Goal: Information Seeking & Learning: Compare options

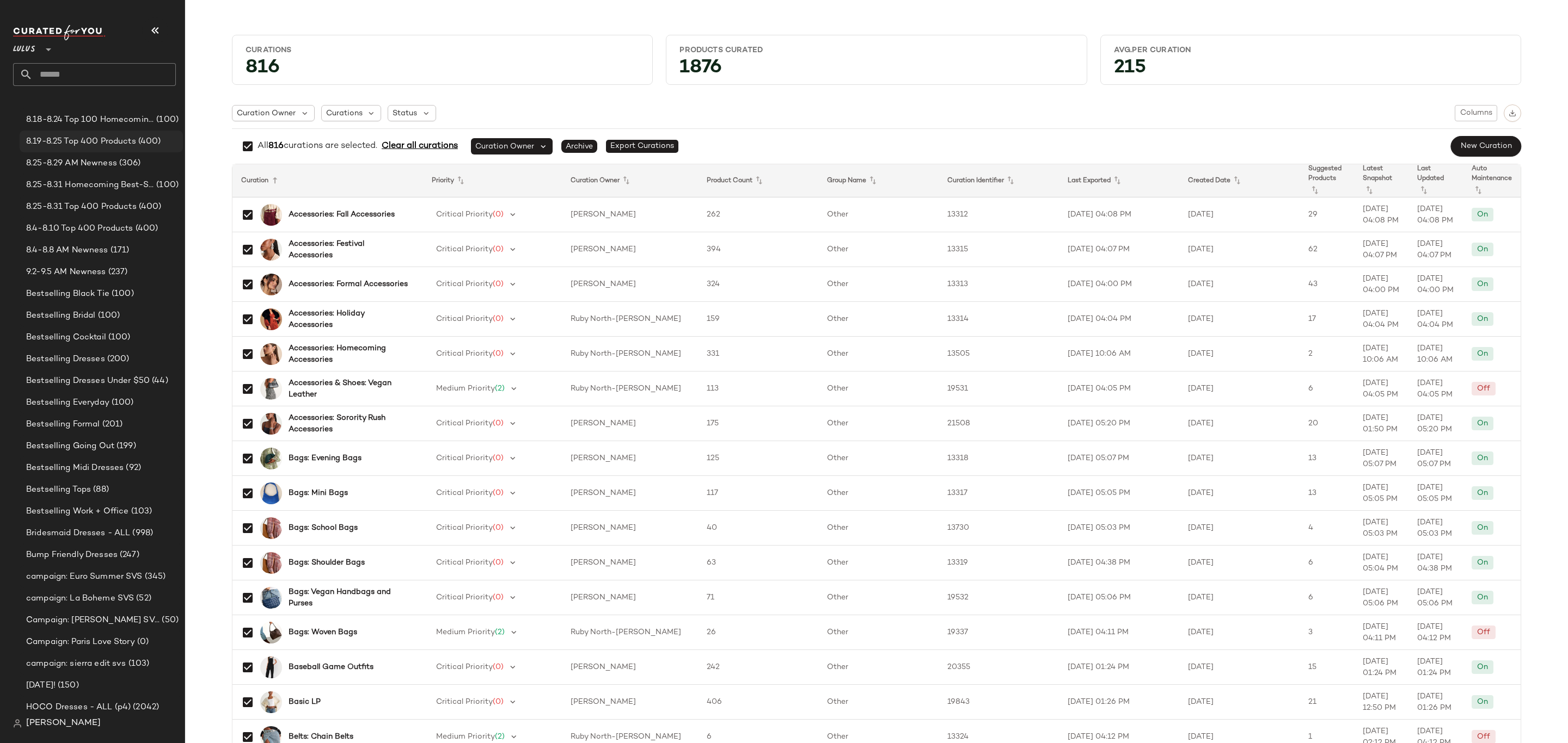
scroll to position [81, 0]
click at [92, 477] on div "9.2-9.5 AM Newness (237)" at bounding box center [101, 467] width 163 height 22
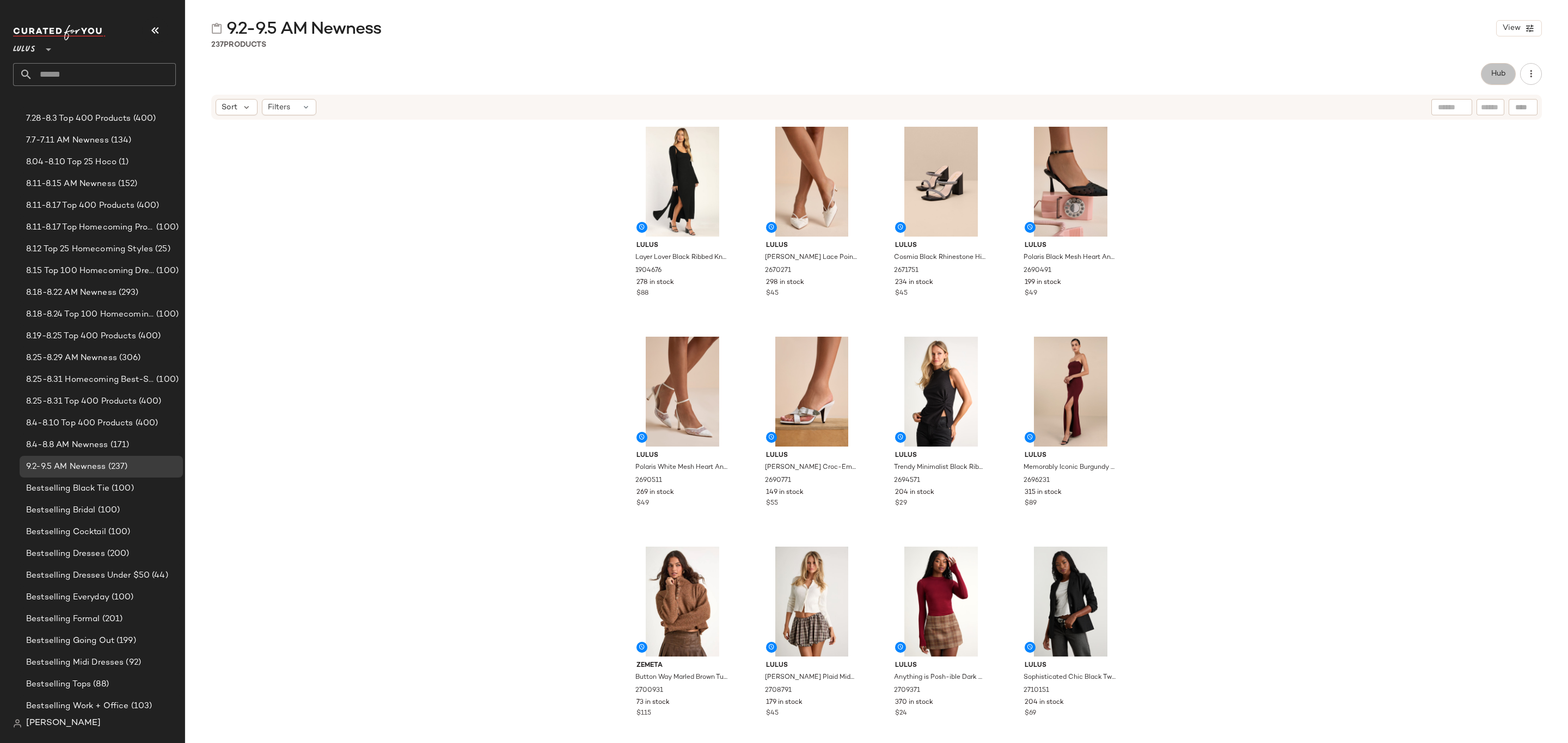
click at [1506, 68] on button "Hub" at bounding box center [1498, 74] width 34 height 22
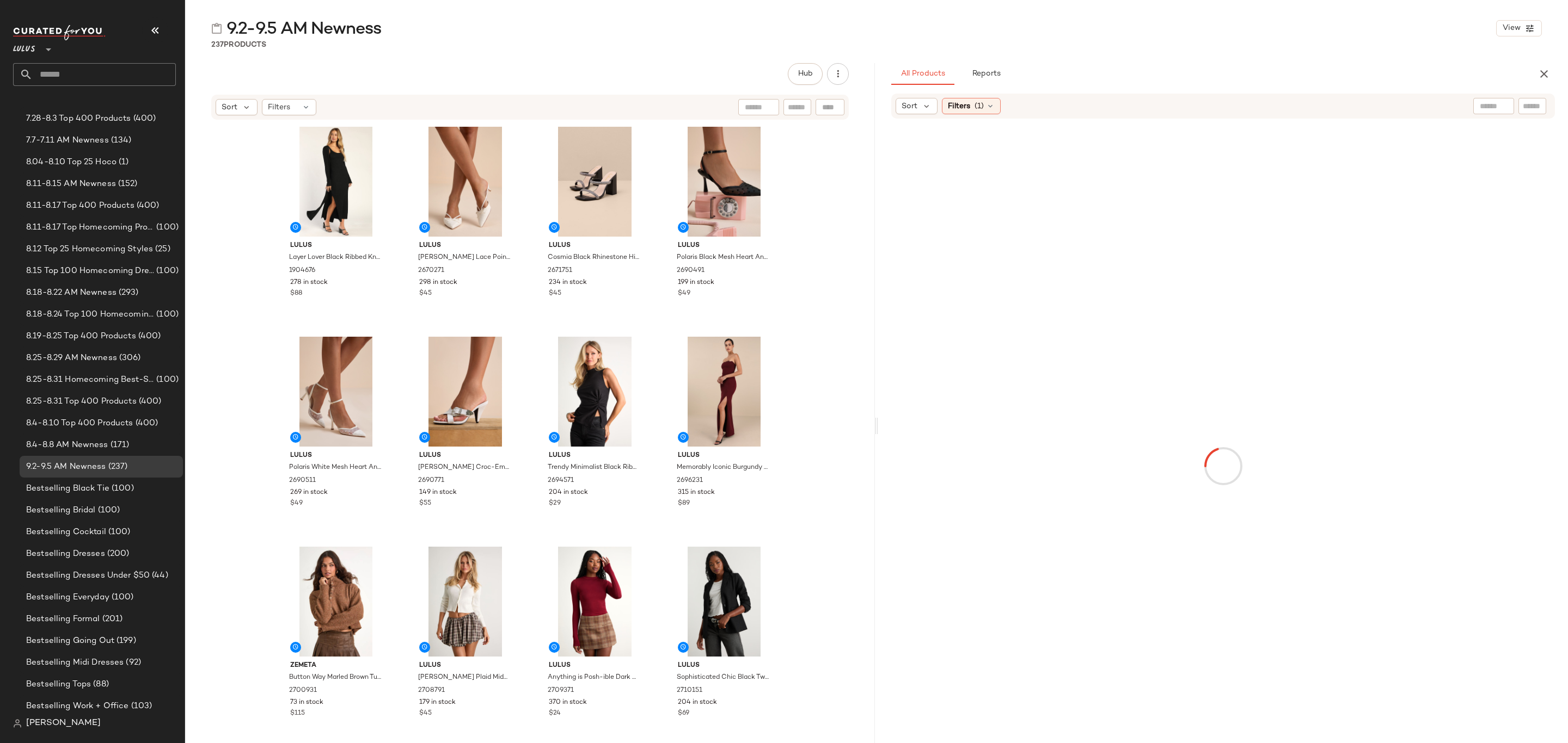
click at [930, 105] on icon at bounding box center [927, 106] width 10 height 10
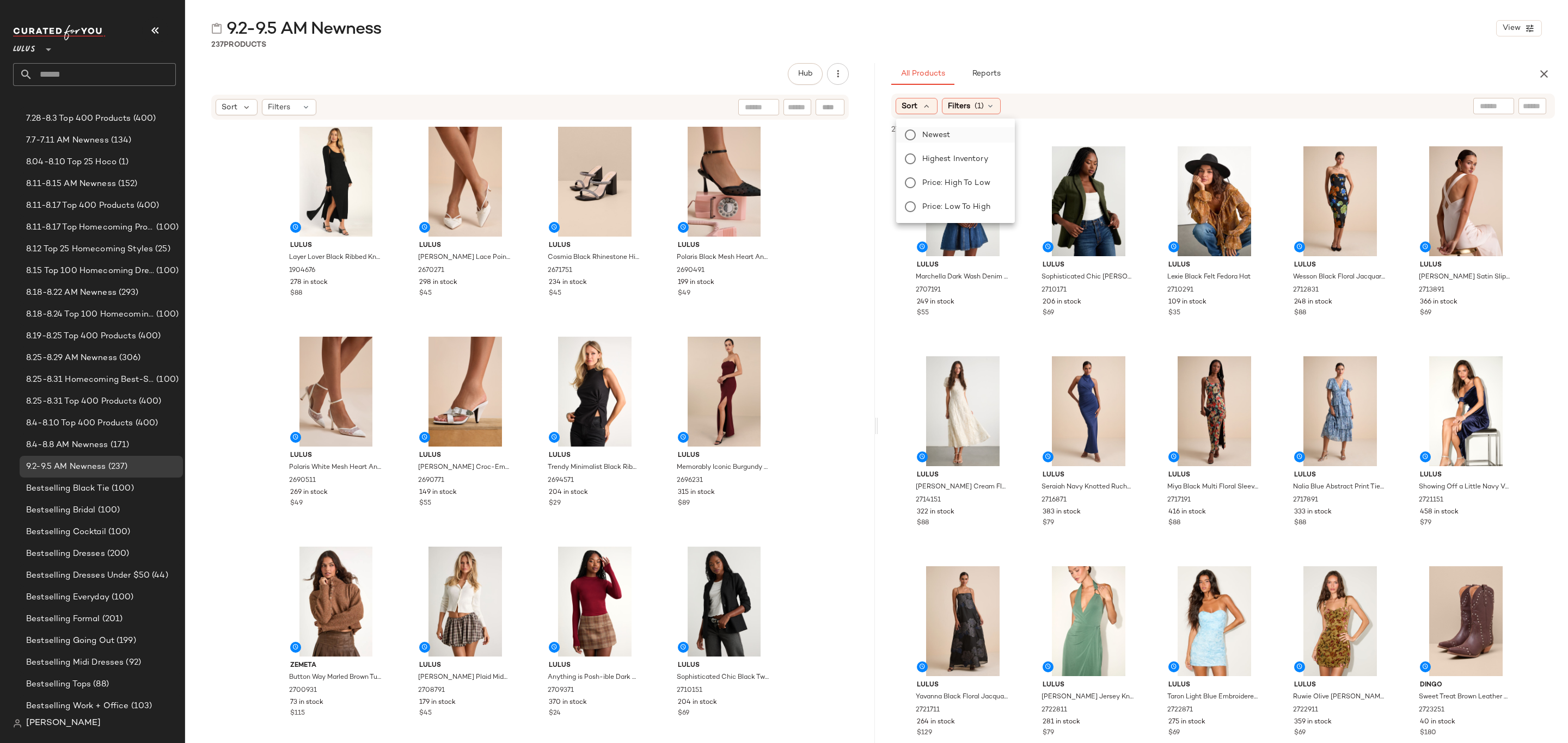
click at [934, 138] on span "Newest" at bounding box center [936, 136] width 29 height 11
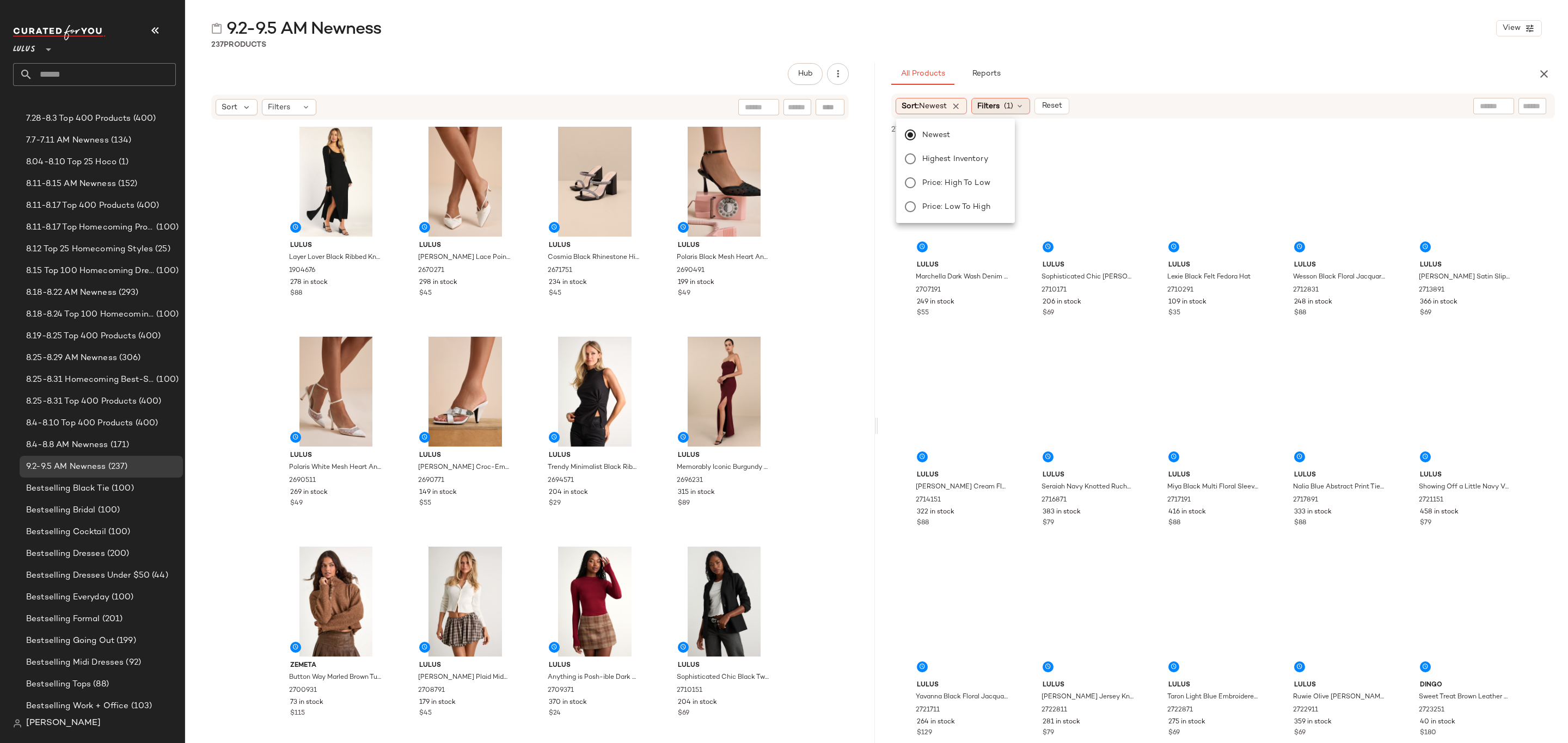
click at [1007, 101] on div "Filters (1)" at bounding box center [1001, 106] width 59 height 16
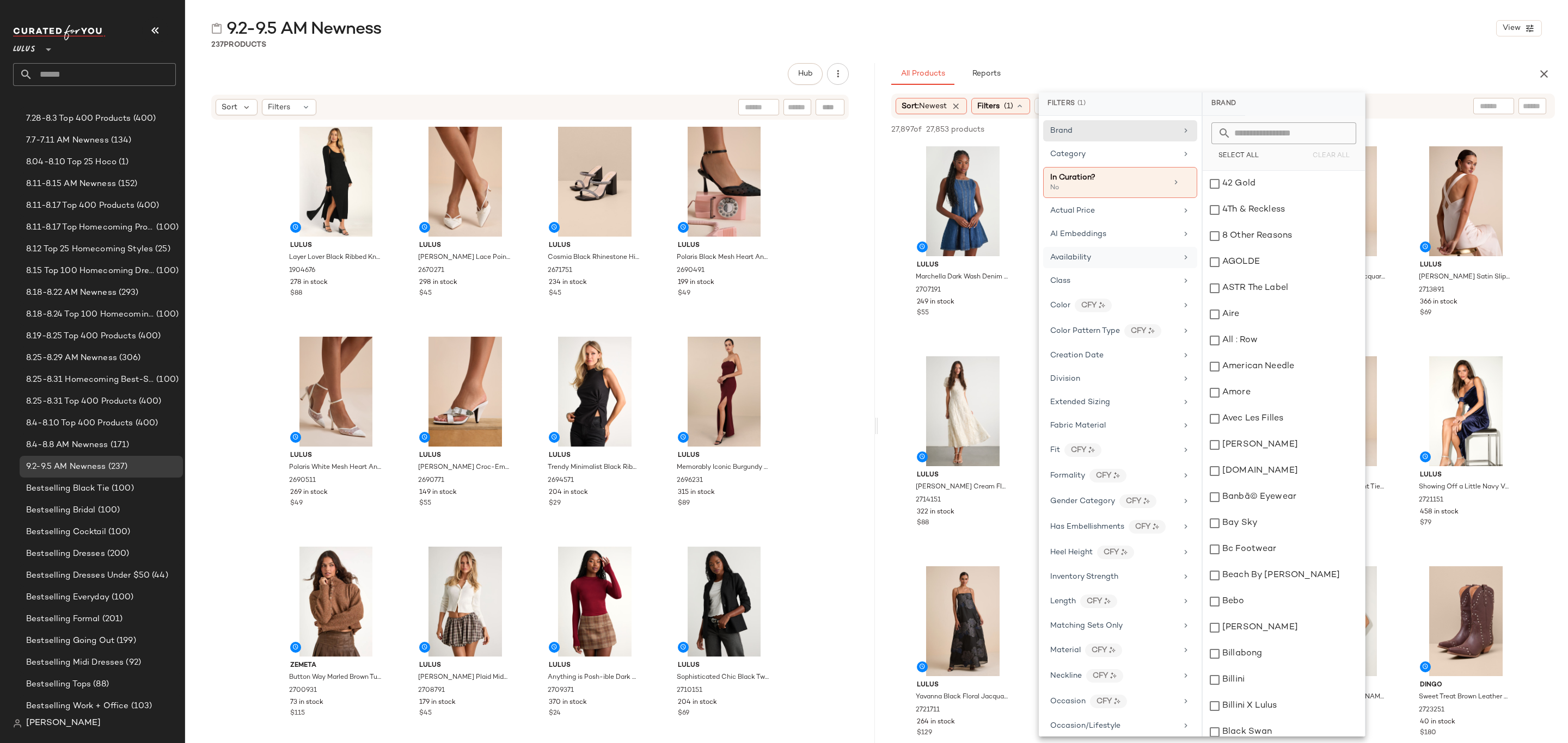
click at [1119, 252] on div "Availability" at bounding box center [1120, 258] width 154 height 21
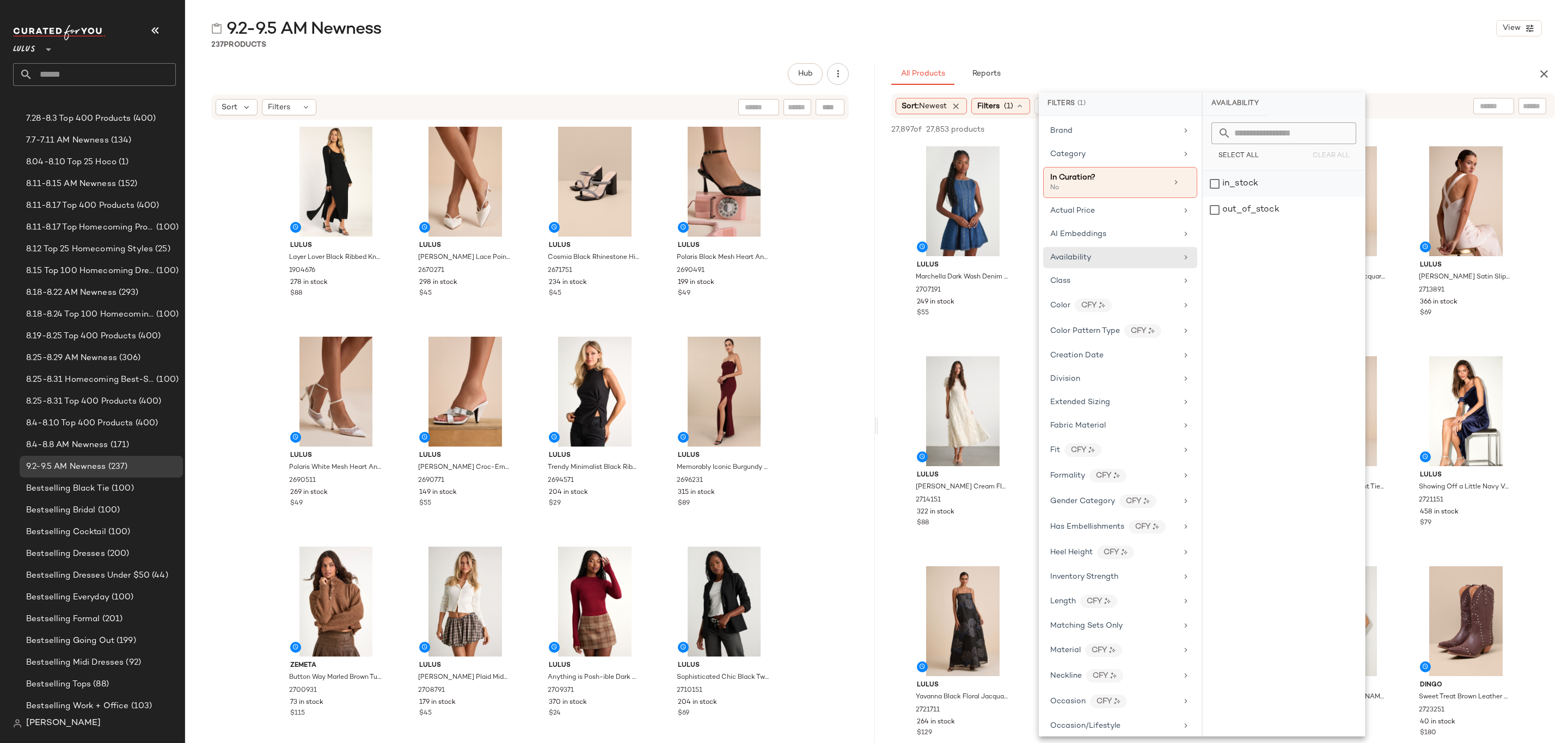
click at [1235, 183] on div "in_stock" at bounding box center [1284, 183] width 162 height 26
drag, startPoint x: 1325, startPoint y: 15, endPoint x: 1327, endPoint y: 23, distance: 8.2
click at [1325, 14] on main "9.2-9.5 AM Newness View 237 Products Hub Sort Filters Lulus Layer Lover Black R…" at bounding box center [784, 372] width 1568 height 743
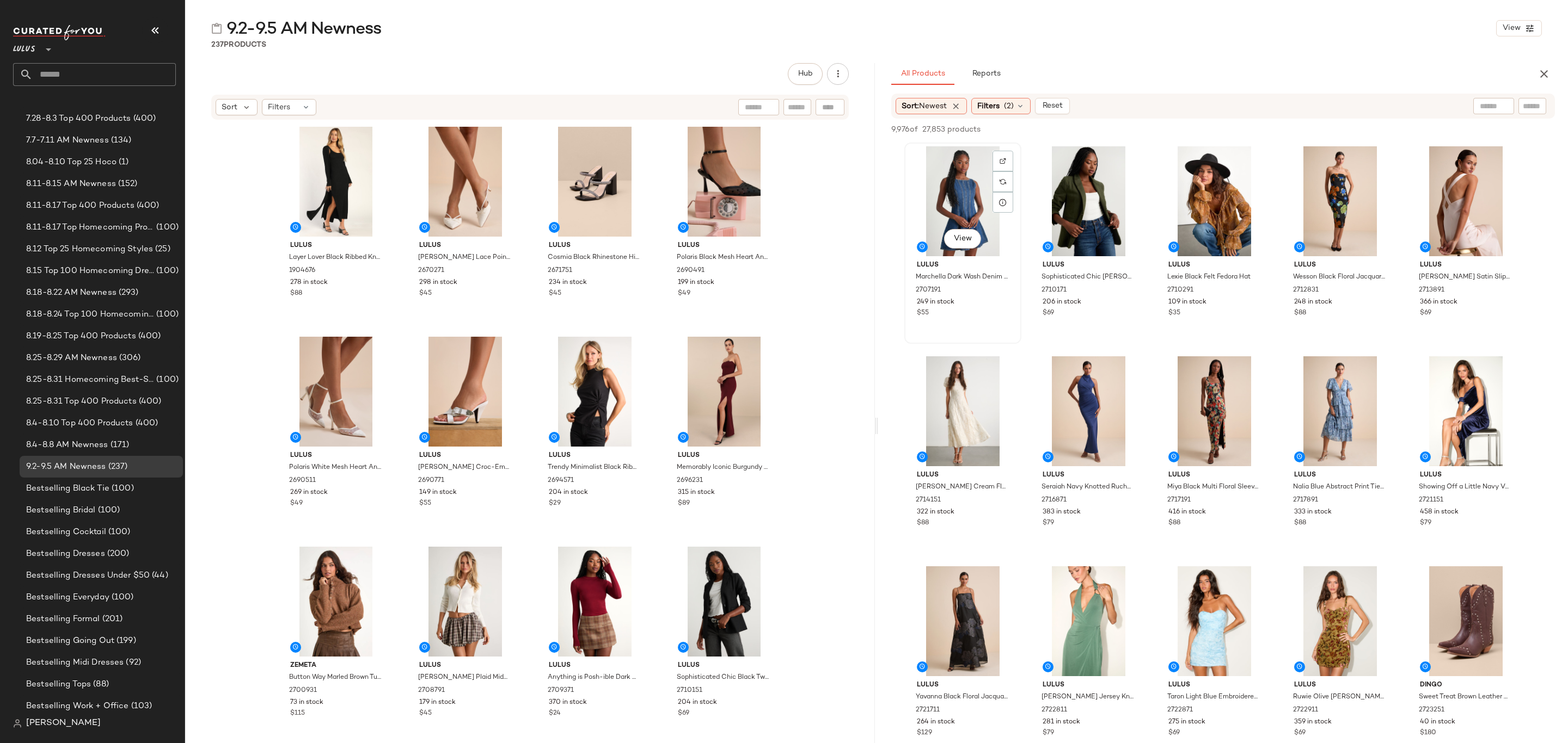
drag, startPoint x: 928, startPoint y: 169, endPoint x: 931, endPoint y: 177, distance: 8.5
click at [929, 169] on div "View" at bounding box center [963, 201] width 110 height 110
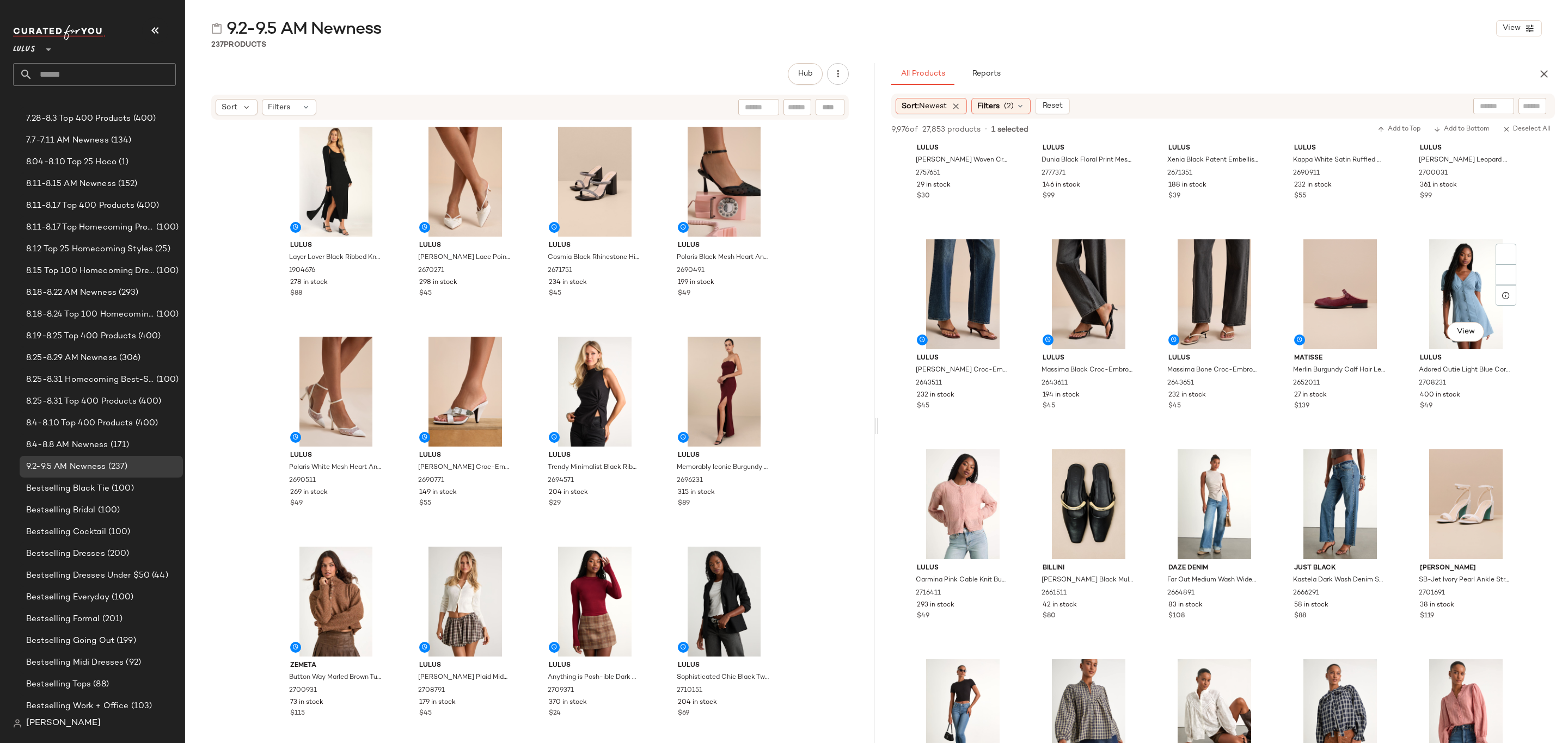
scroll to position [1551, 0]
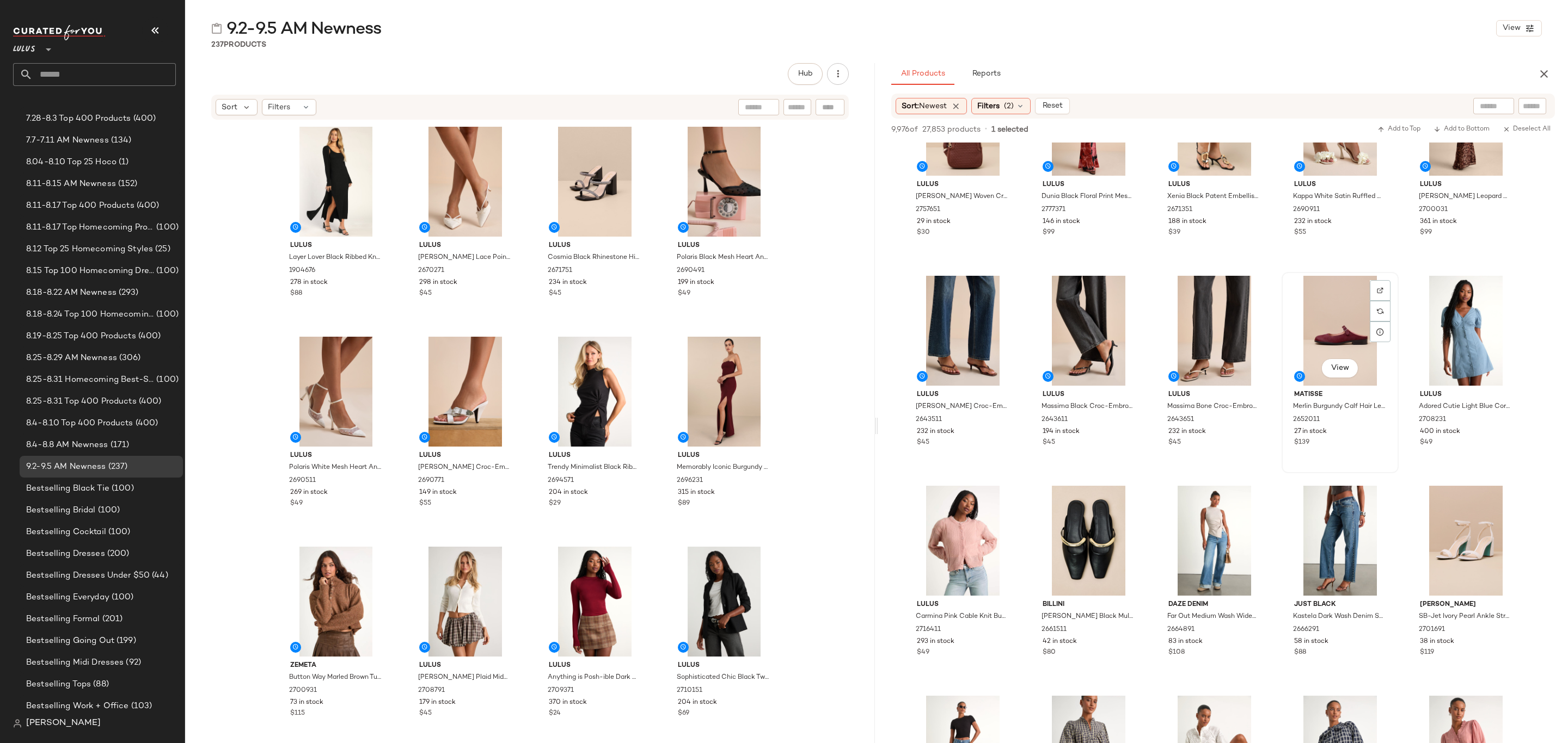
click at [1363, 442] on div "$139" at bounding box center [1341, 443] width 92 height 10
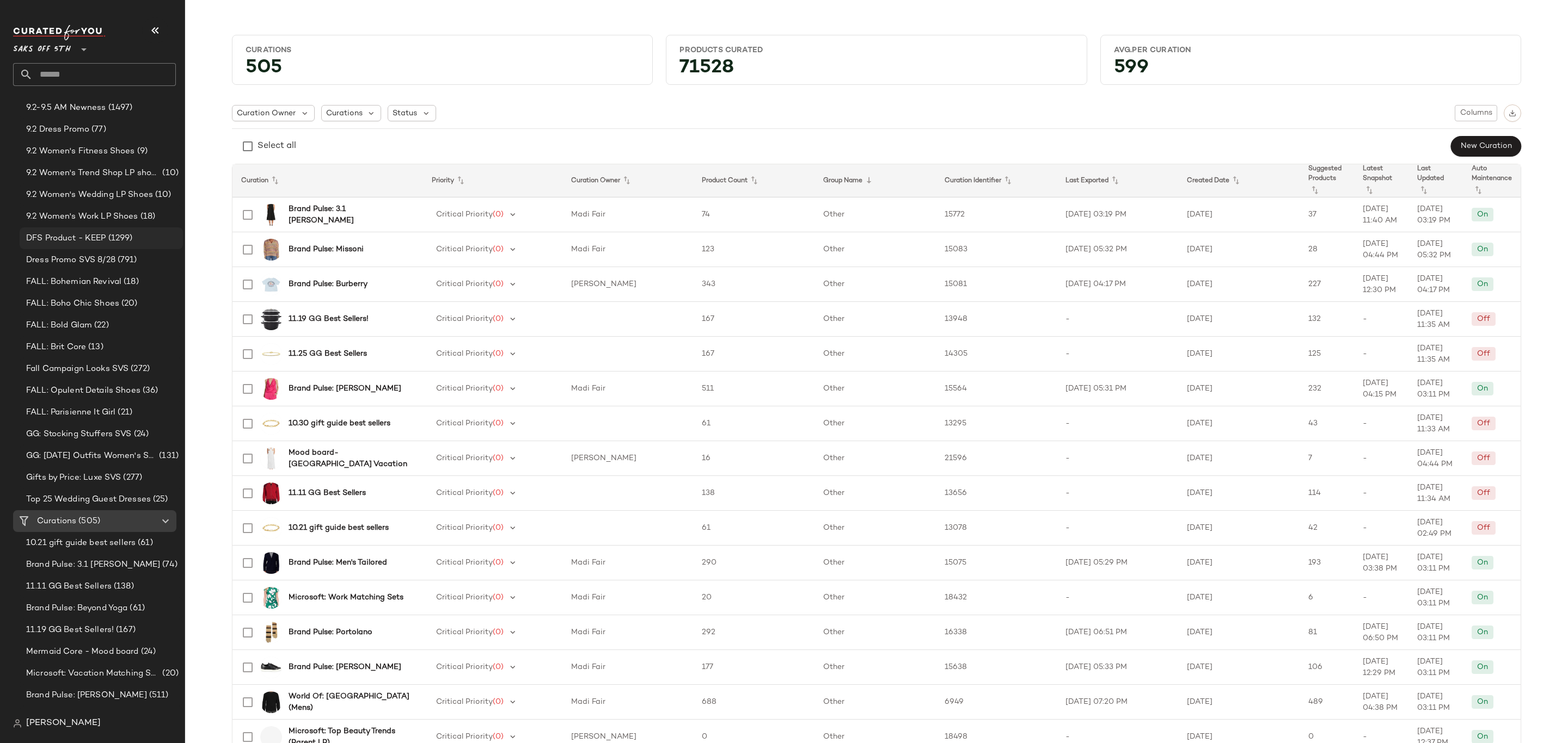
scroll to position [163, 0]
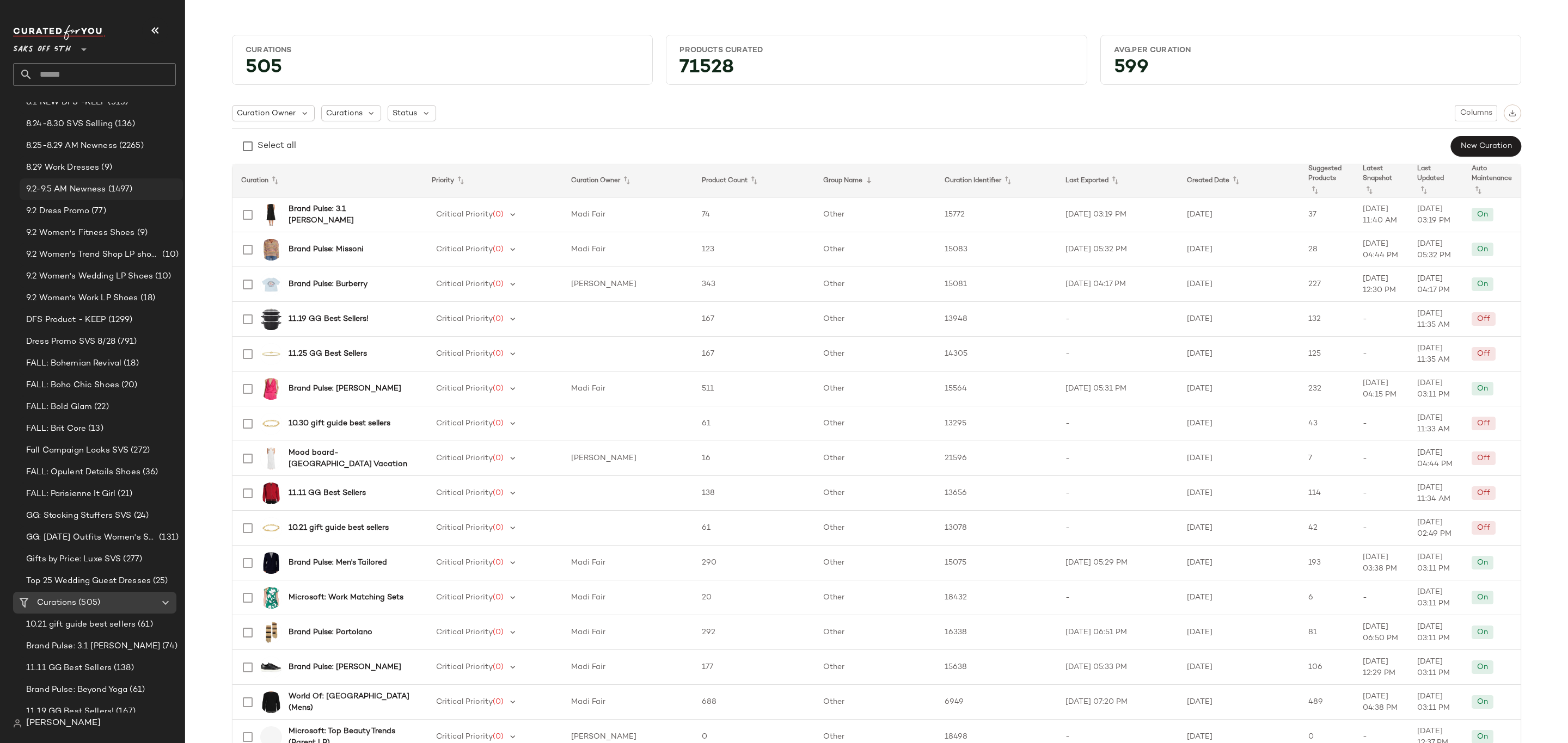
click at [102, 193] on span "9.2-9.5 AM Newness" at bounding box center [66, 189] width 80 height 12
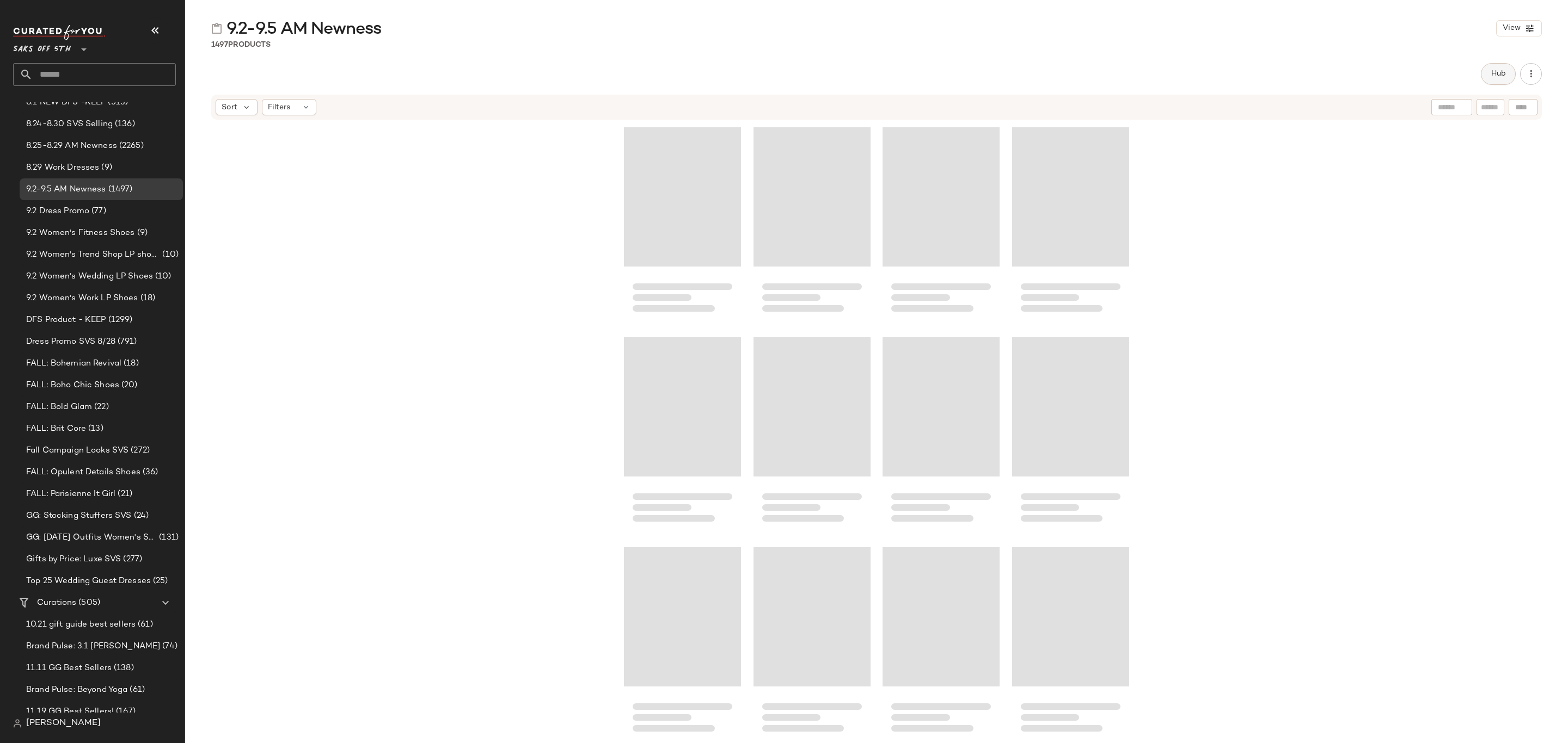
click at [1498, 78] on span "Hub" at bounding box center [1498, 74] width 15 height 9
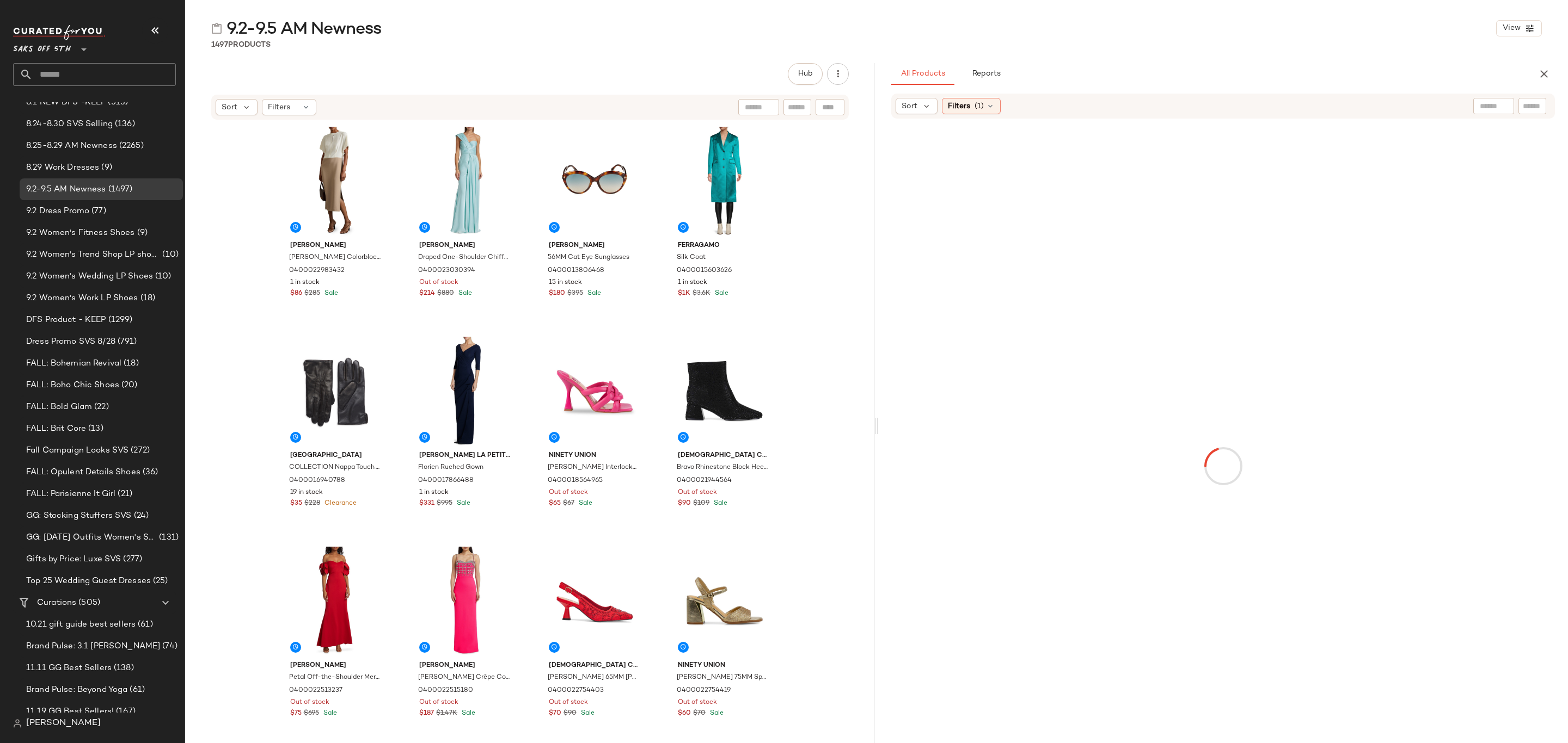
click at [912, 108] on span "Sort" at bounding box center [910, 106] width 16 height 11
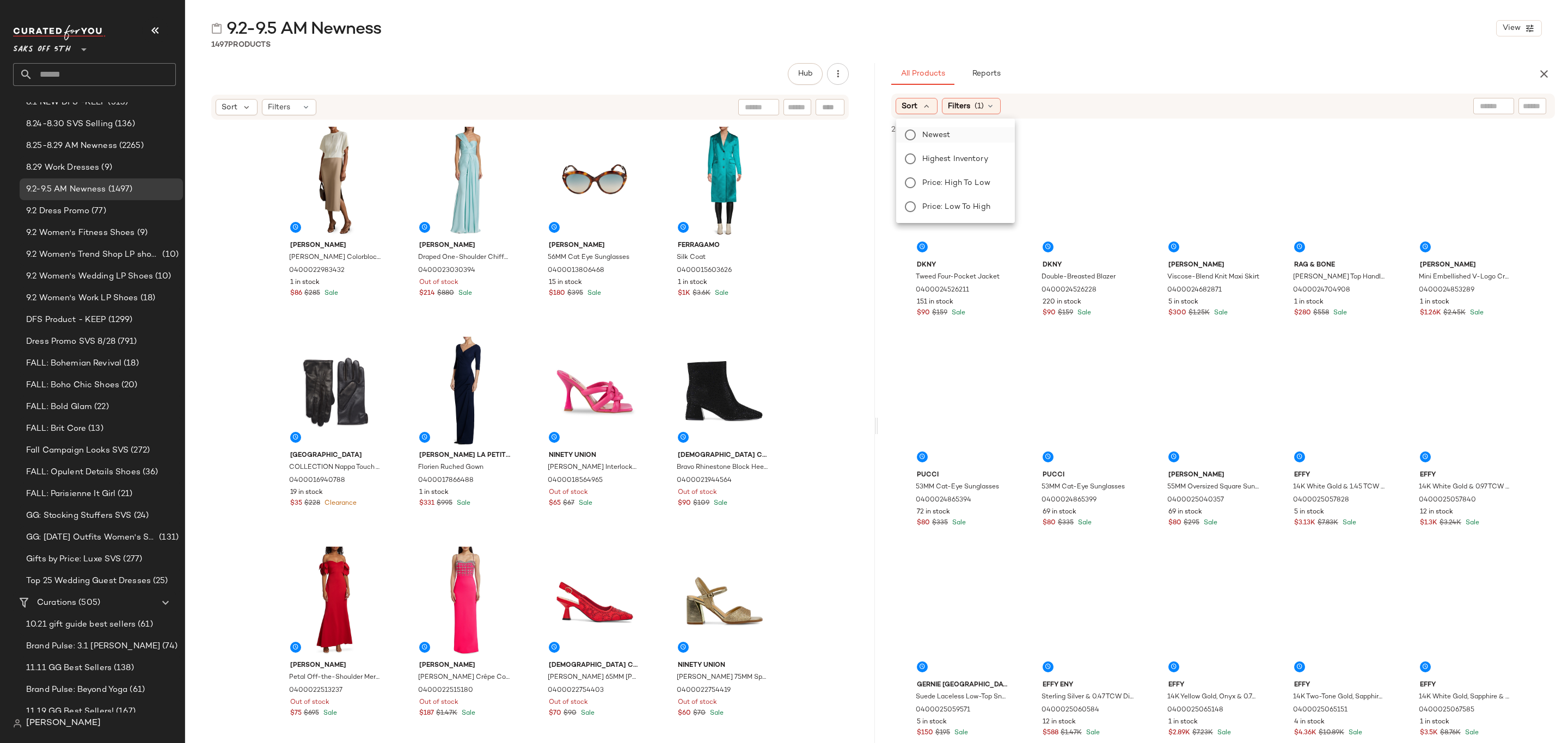
click at [936, 133] on span "Newest" at bounding box center [936, 136] width 29 height 11
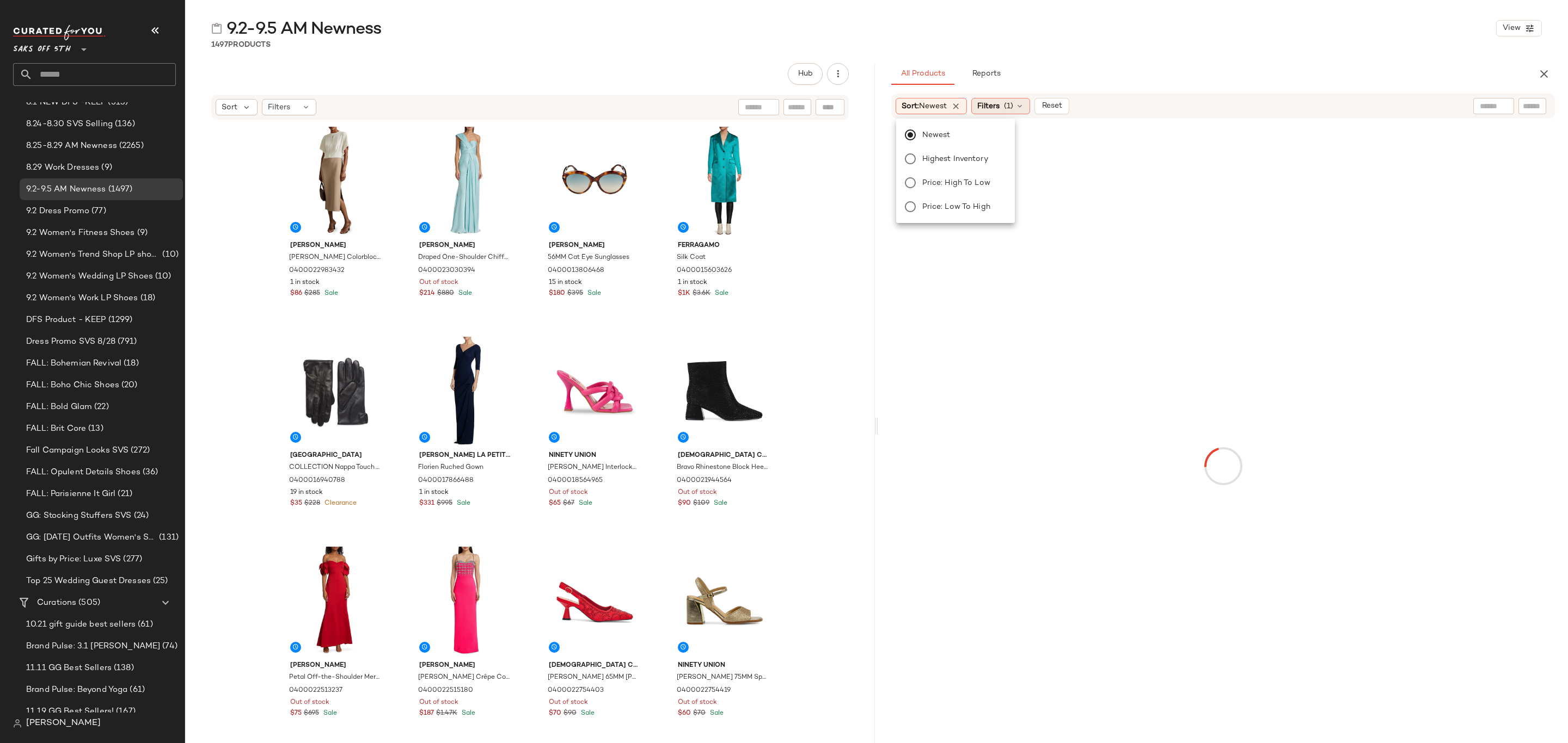
click at [980, 103] on div "Filters (1)" at bounding box center [1001, 106] width 59 height 16
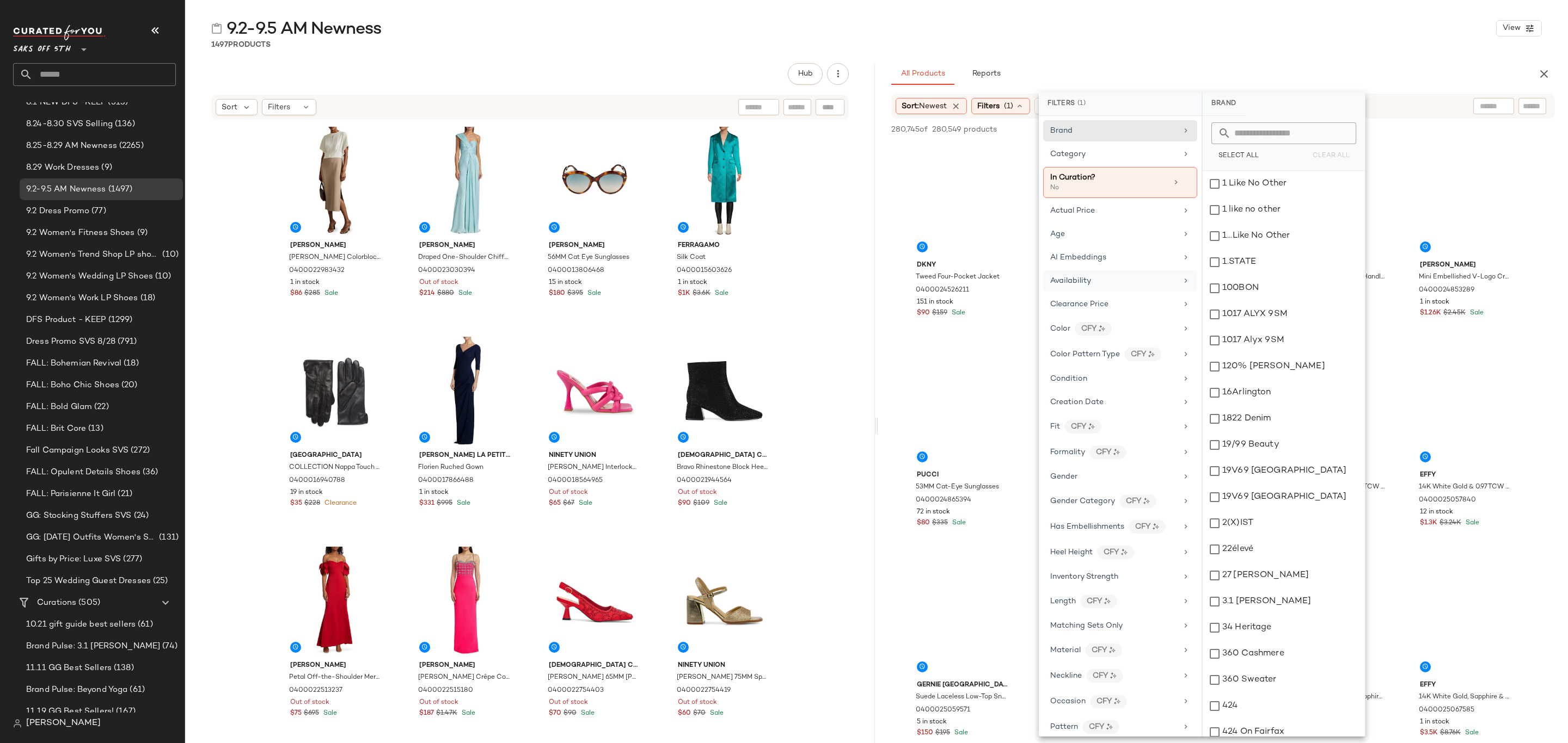
click at [1103, 283] on div "Availability" at bounding box center [1113, 281] width 127 height 11
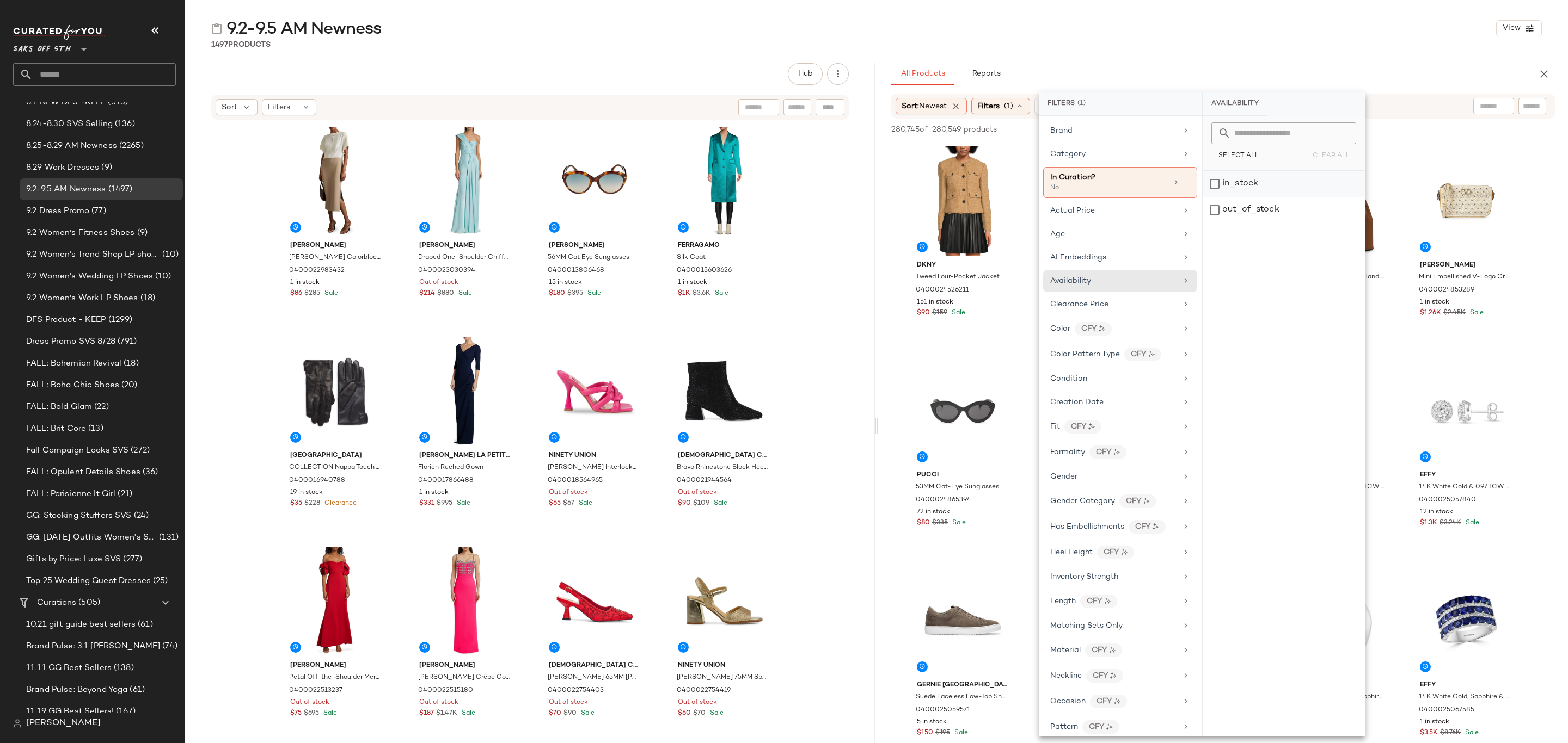
click at [1272, 180] on div "in_stock" at bounding box center [1284, 183] width 162 height 26
click at [1408, 38] on div "9.2-9.5 AM Newness View" at bounding box center [876, 28] width 1383 height 22
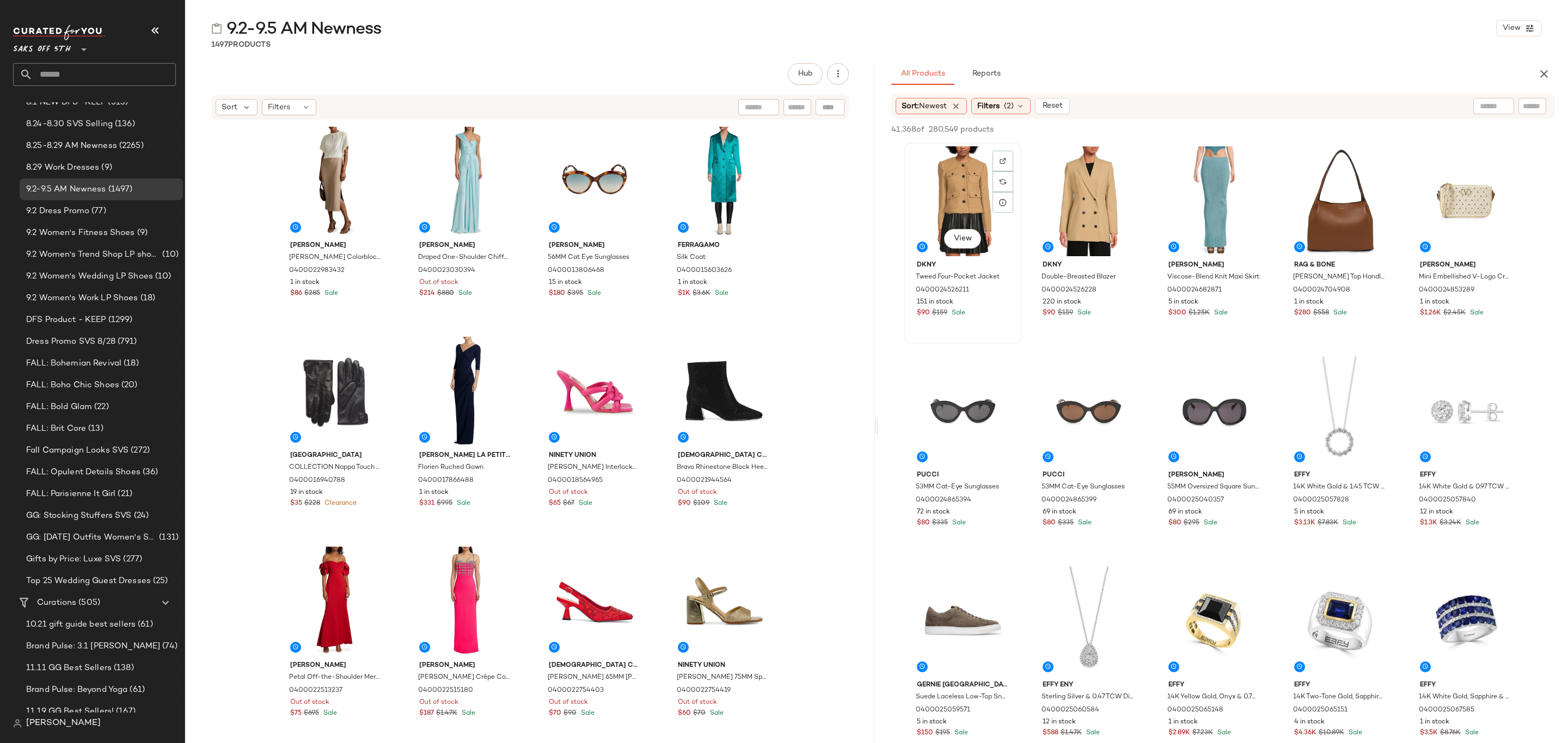
click at [948, 194] on div "View" at bounding box center [963, 201] width 110 height 110
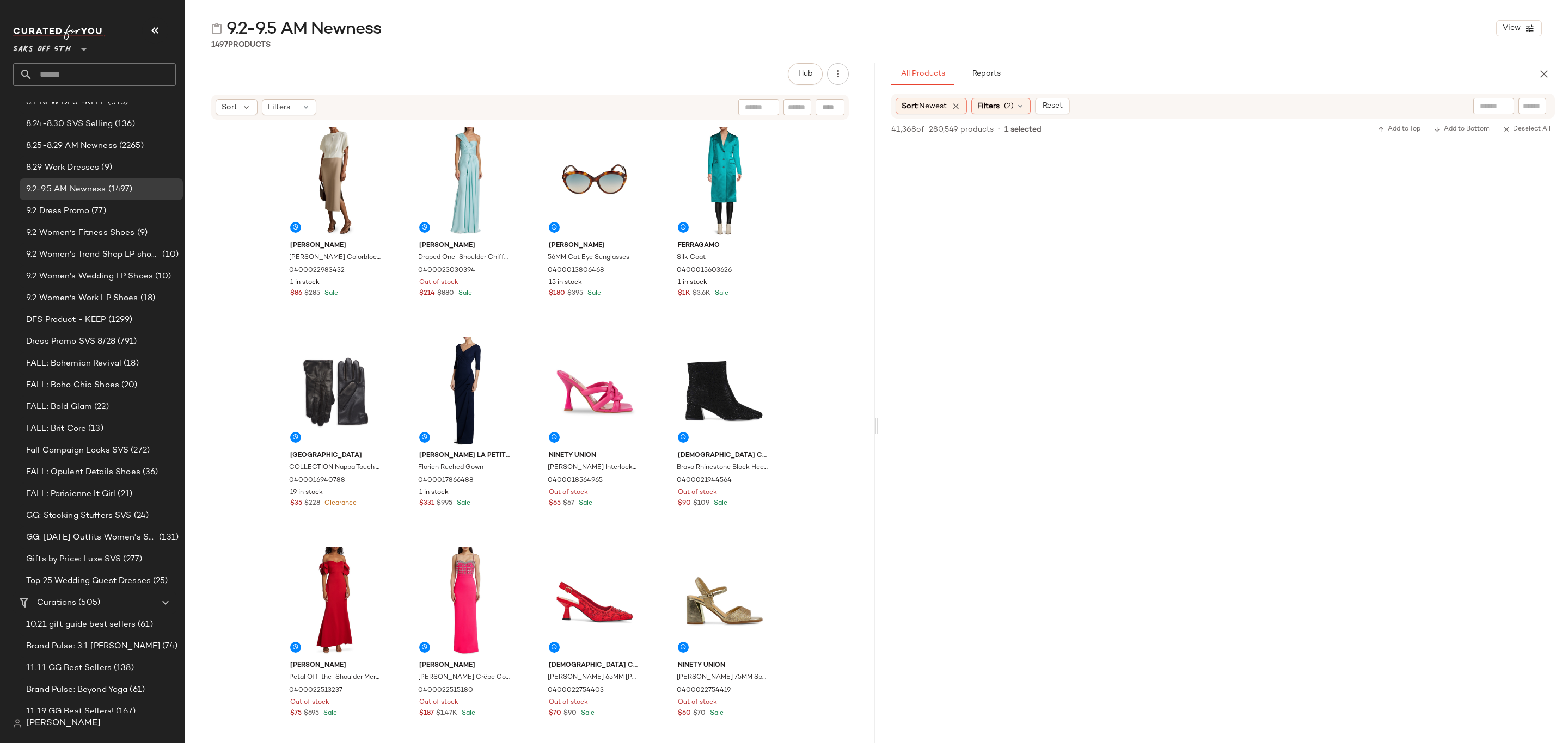
scroll to position [8245, 0]
click at [1119, 264] on div "$875 $7.99K Sale" at bounding box center [1088, 261] width 92 height 10
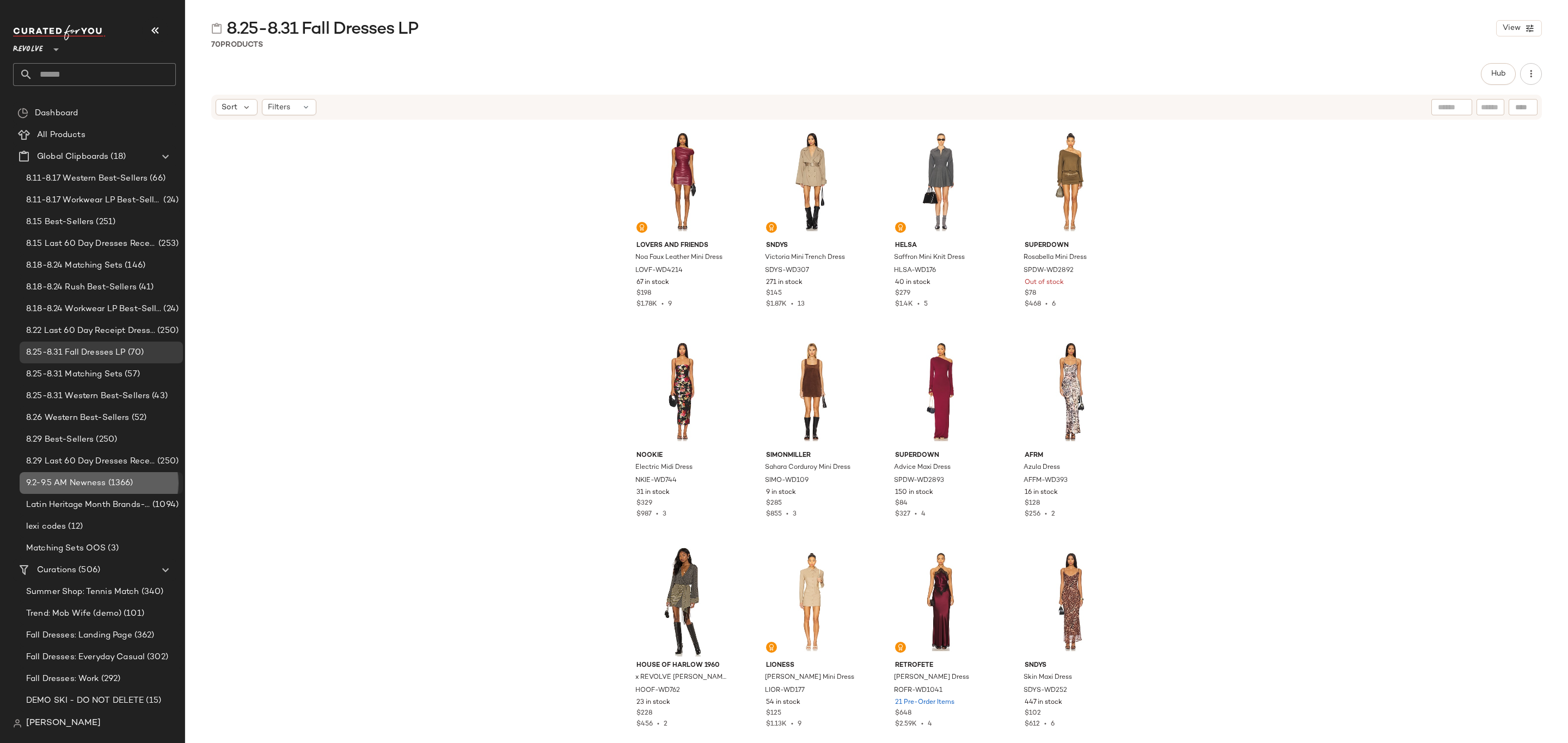
click at [84, 478] on span "9.2-9.5 AM Newness" at bounding box center [66, 483] width 80 height 12
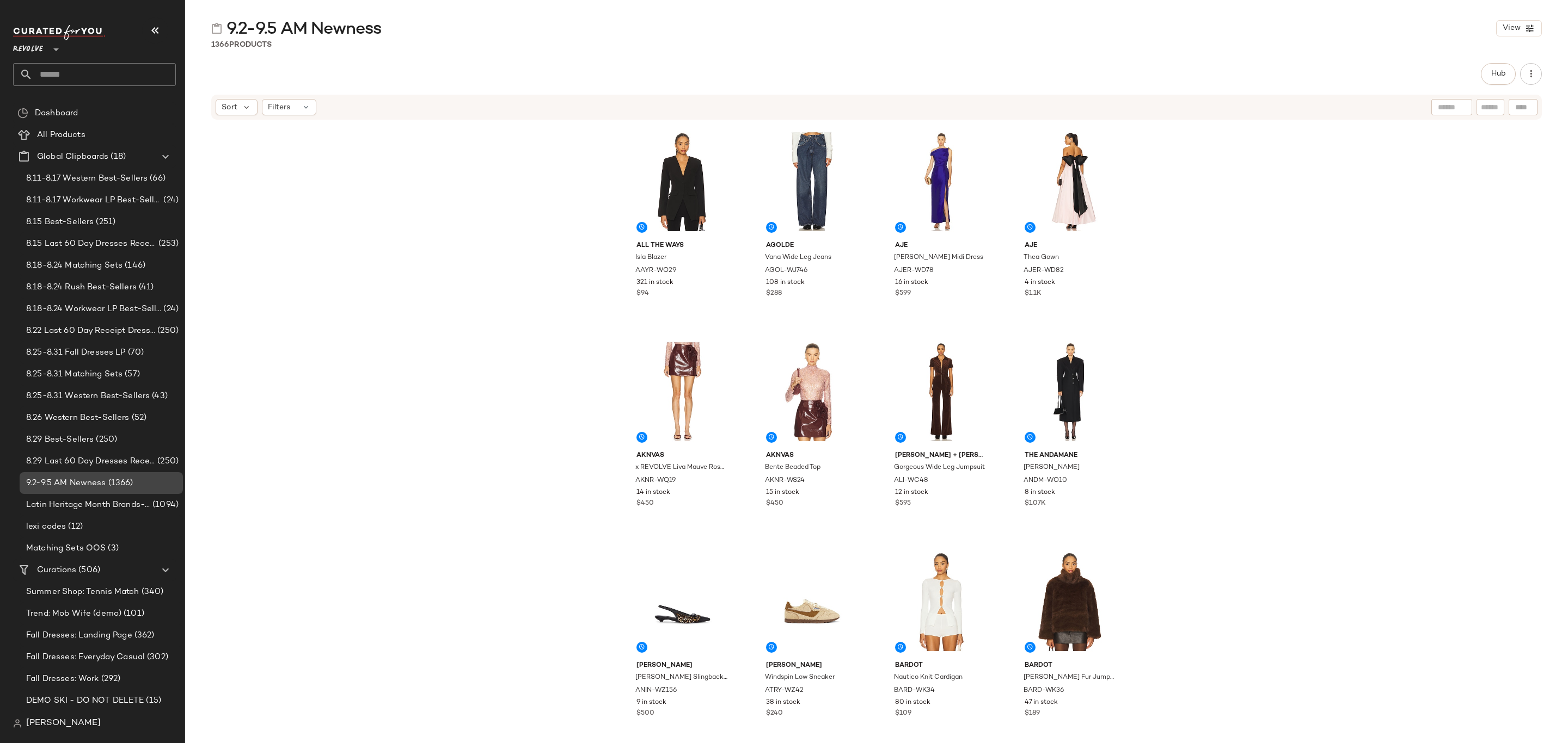
click at [75, 484] on span "9.2-9.5 AM Newness" at bounding box center [66, 483] width 80 height 12
click at [1500, 66] on button "Hub" at bounding box center [1498, 74] width 34 height 22
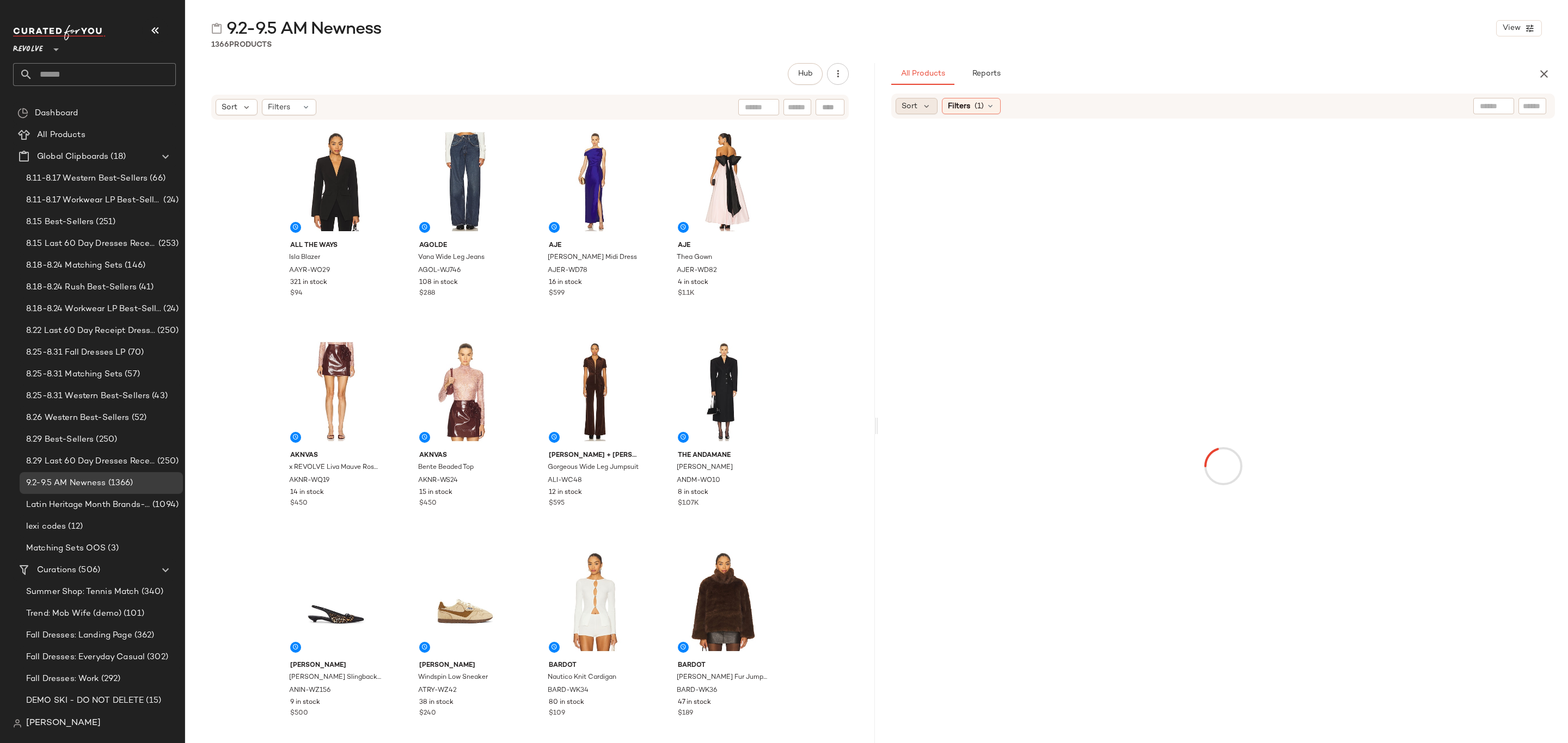
click at [919, 105] on div "Sort" at bounding box center [916, 106] width 42 height 16
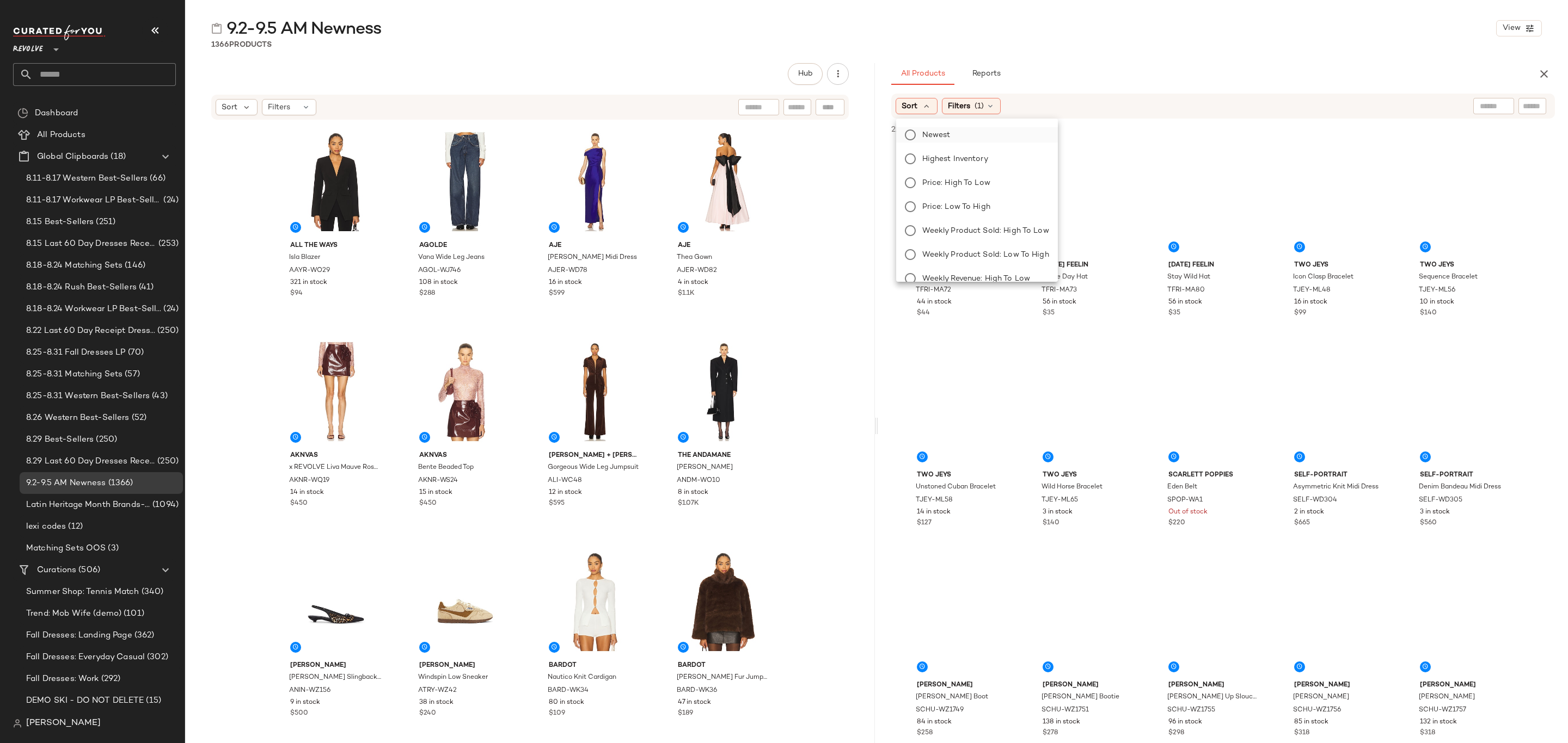
click at [965, 134] on label "Newest" at bounding box center [983, 135] width 131 height 15
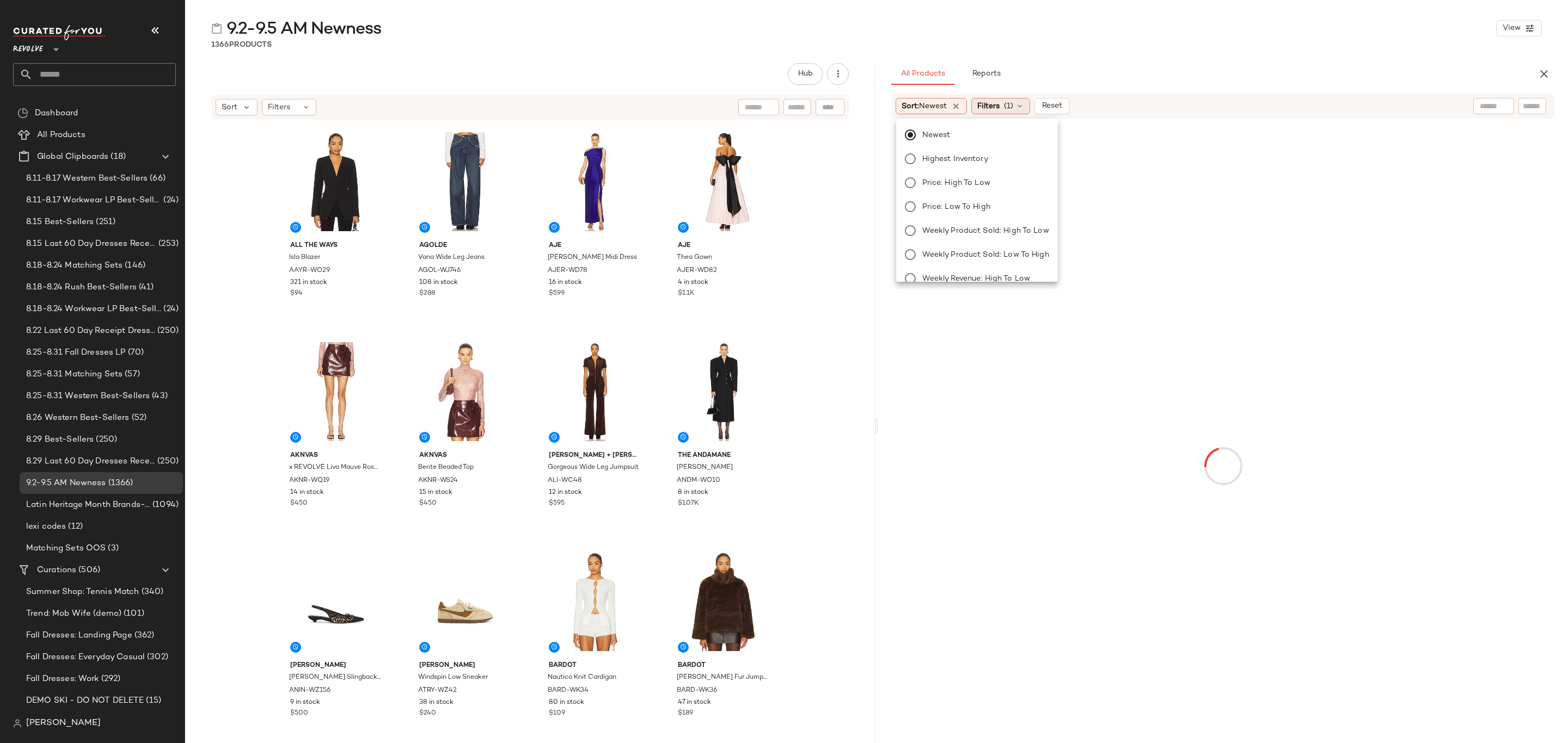
click at [1004, 105] on div "Filters (1)" at bounding box center [1001, 106] width 59 height 16
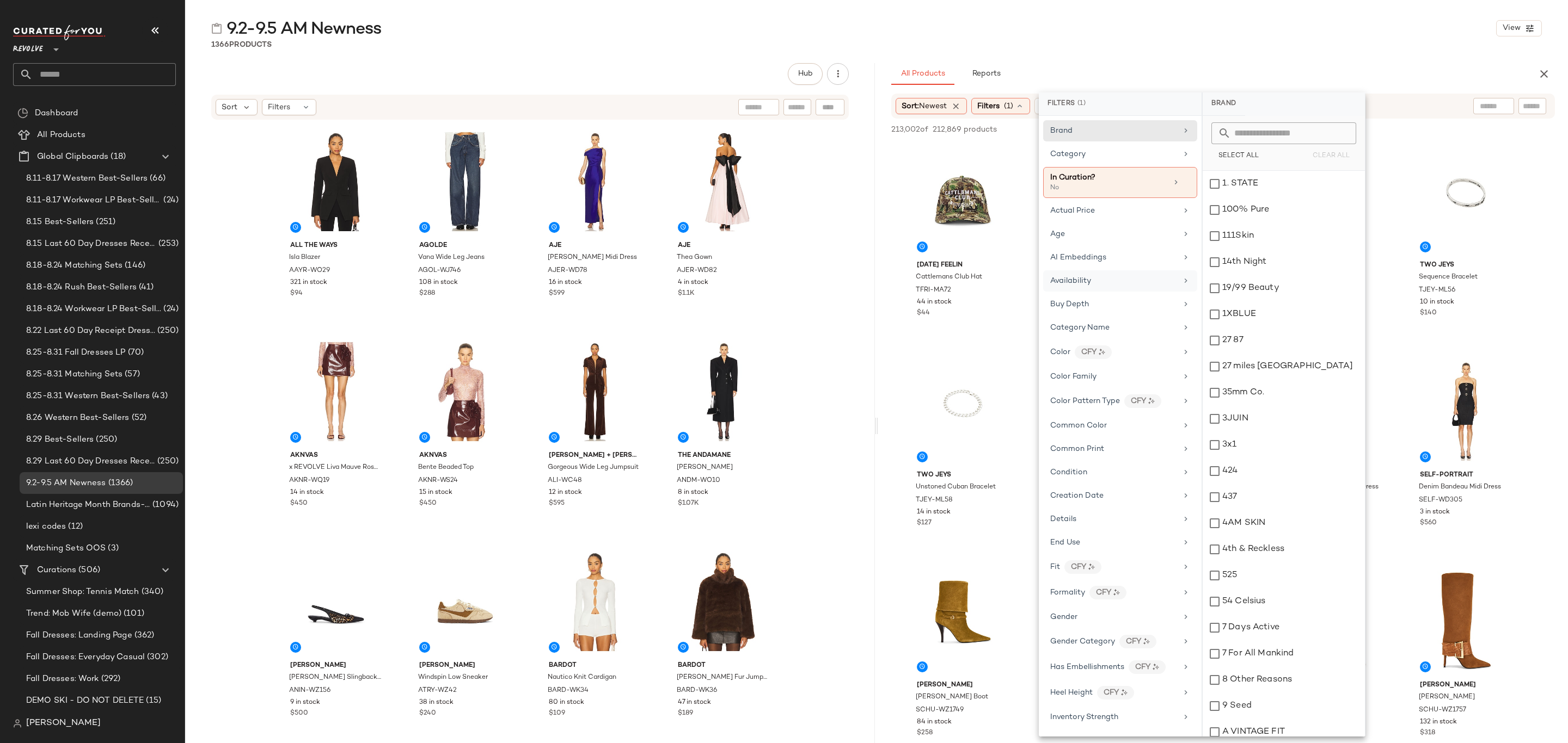
click at [1077, 283] on span "Availability" at bounding box center [1070, 281] width 41 height 9
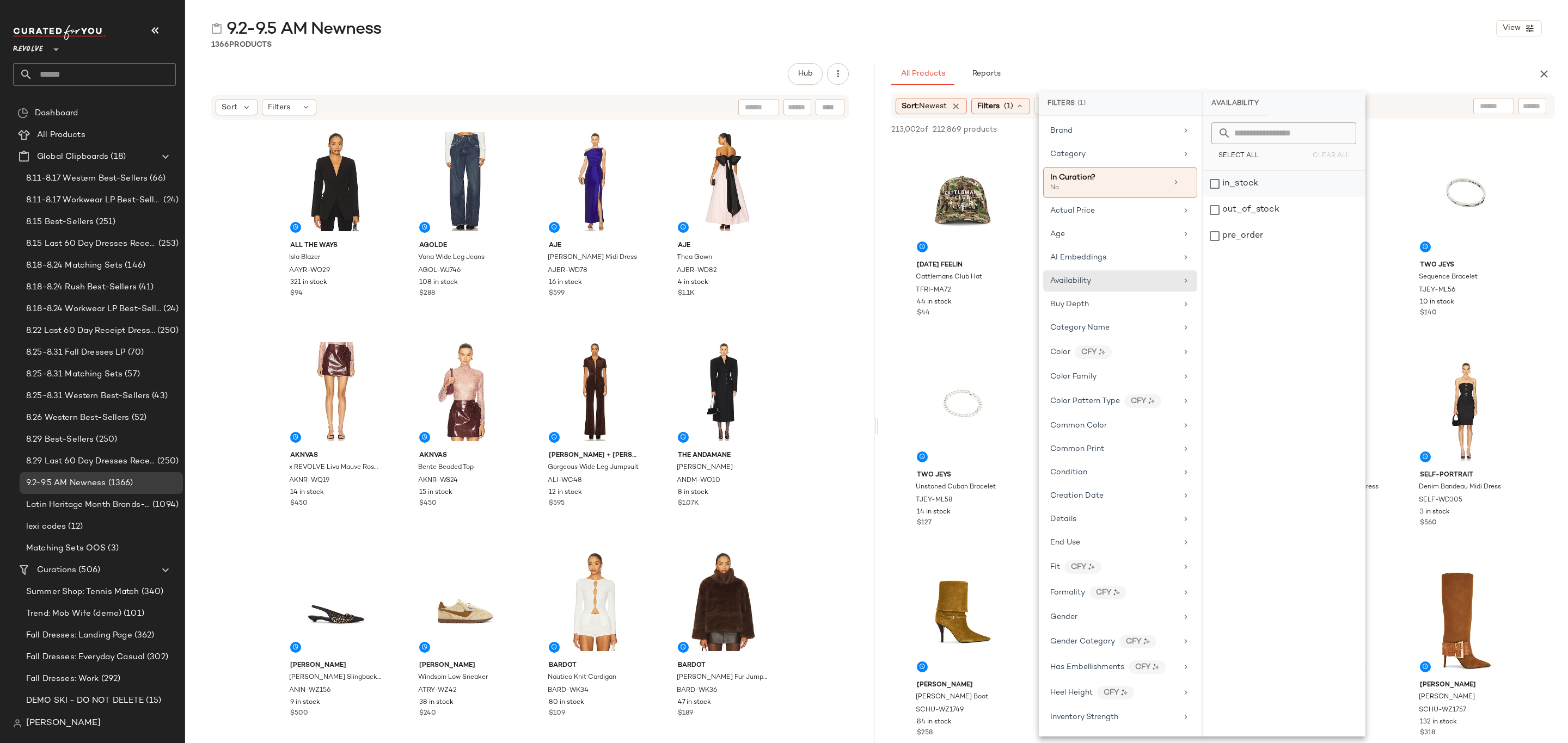
drag, startPoint x: 1265, startPoint y: 182, endPoint x: 1264, endPoint y: 190, distance: 8.1
click at [1265, 183] on div "in_stock" at bounding box center [1284, 183] width 162 height 26
click at [1254, 237] on div "pre_order" at bounding box center [1284, 236] width 162 height 26
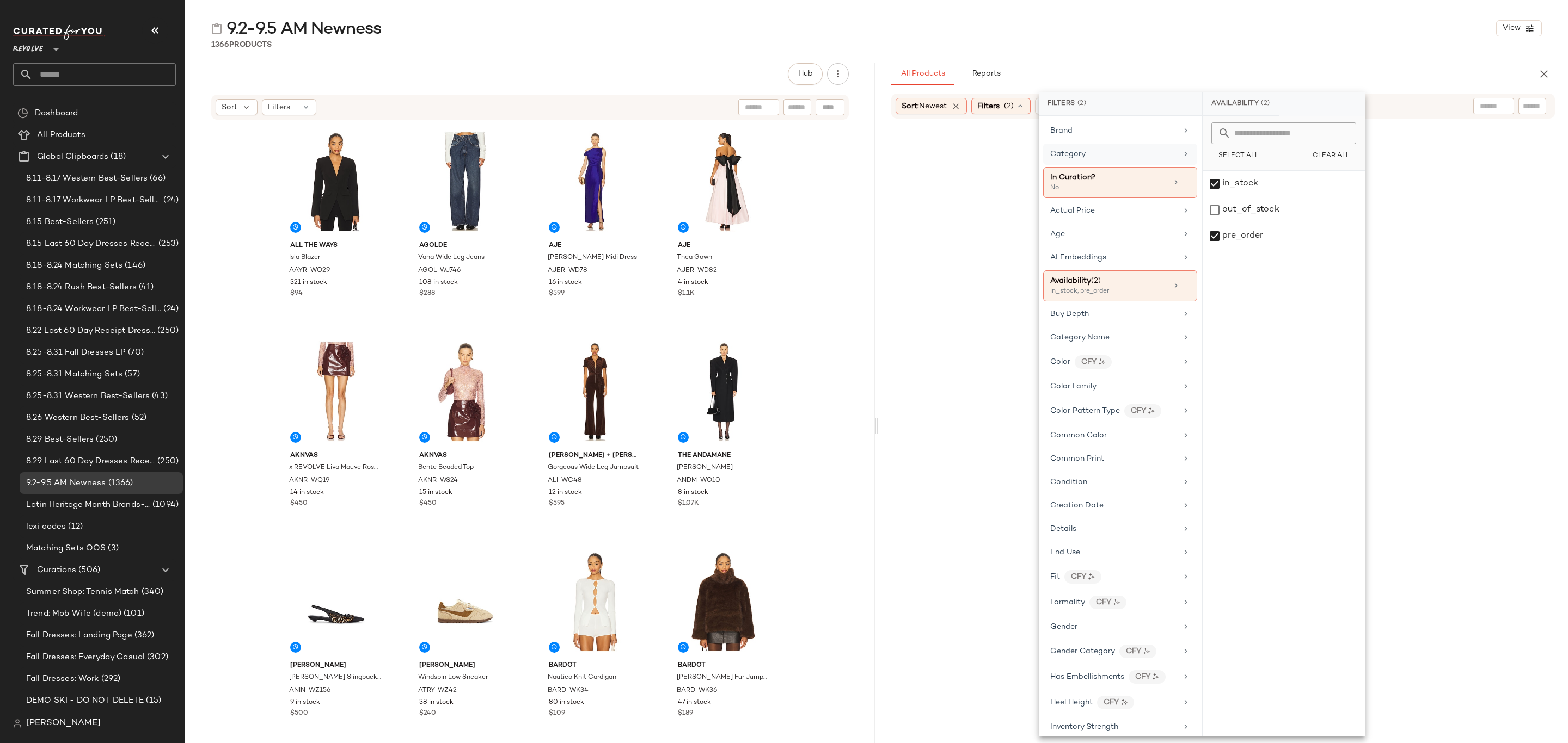
click at [1098, 159] on div "Category" at bounding box center [1113, 155] width 127 height 11
click at [1247, 181] on div "accessory" at bounding box center [1284, 183] width 162 height 26
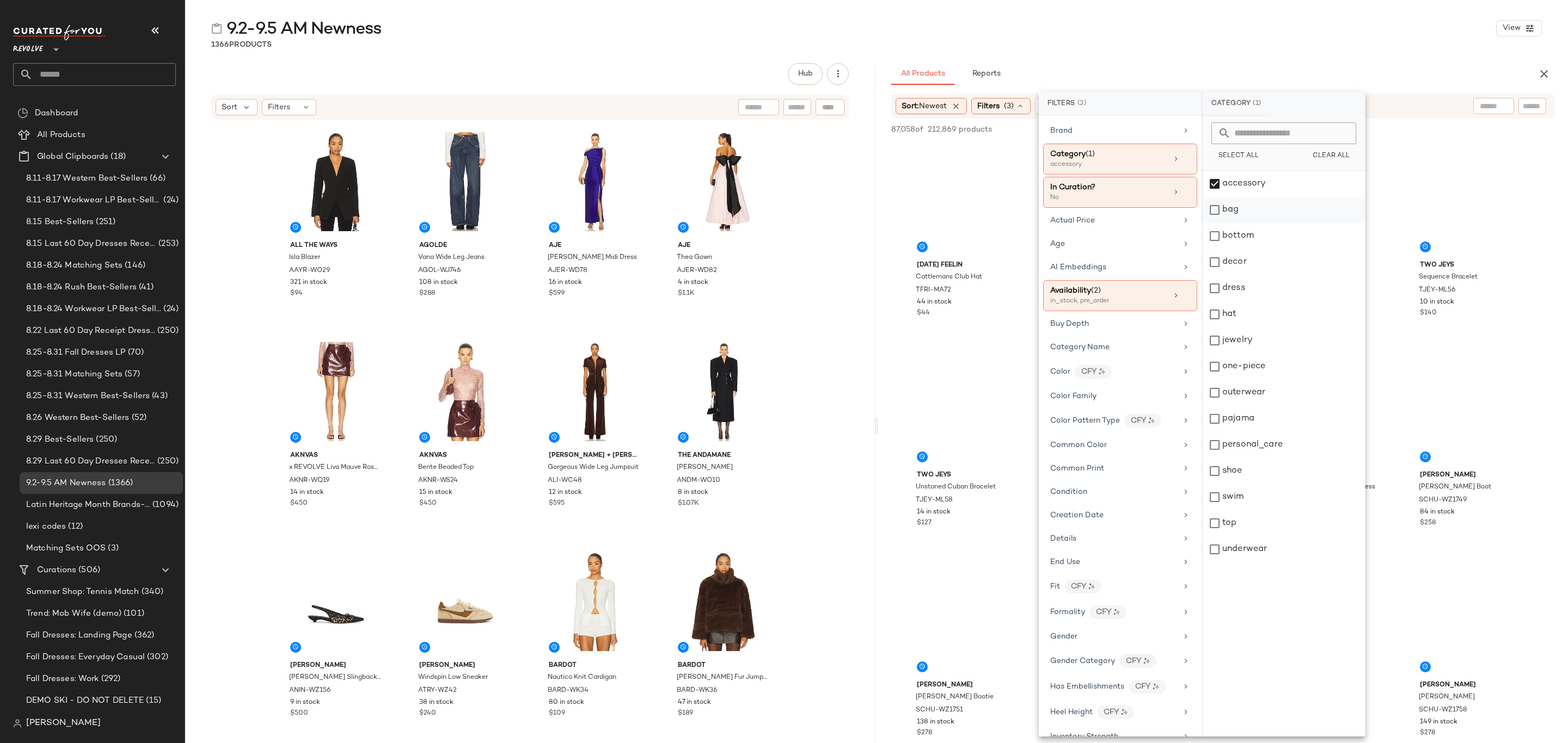
click at [1241, 215] on div "bag" at bounding box center [1284, 209] width 162 height 26
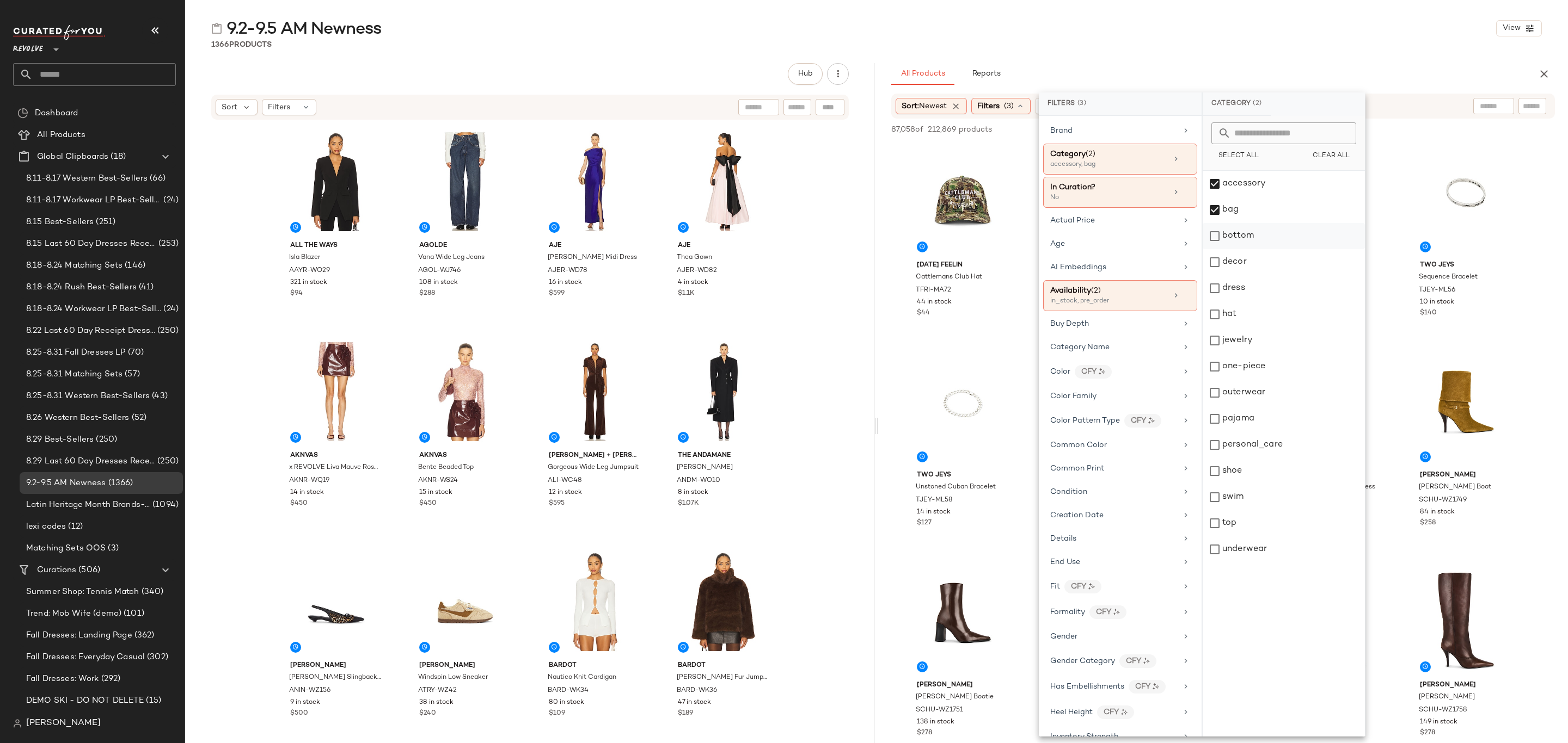
click at [1257, 234] on div "bottom" at bounding box center [1284, 236] width 162 height 26
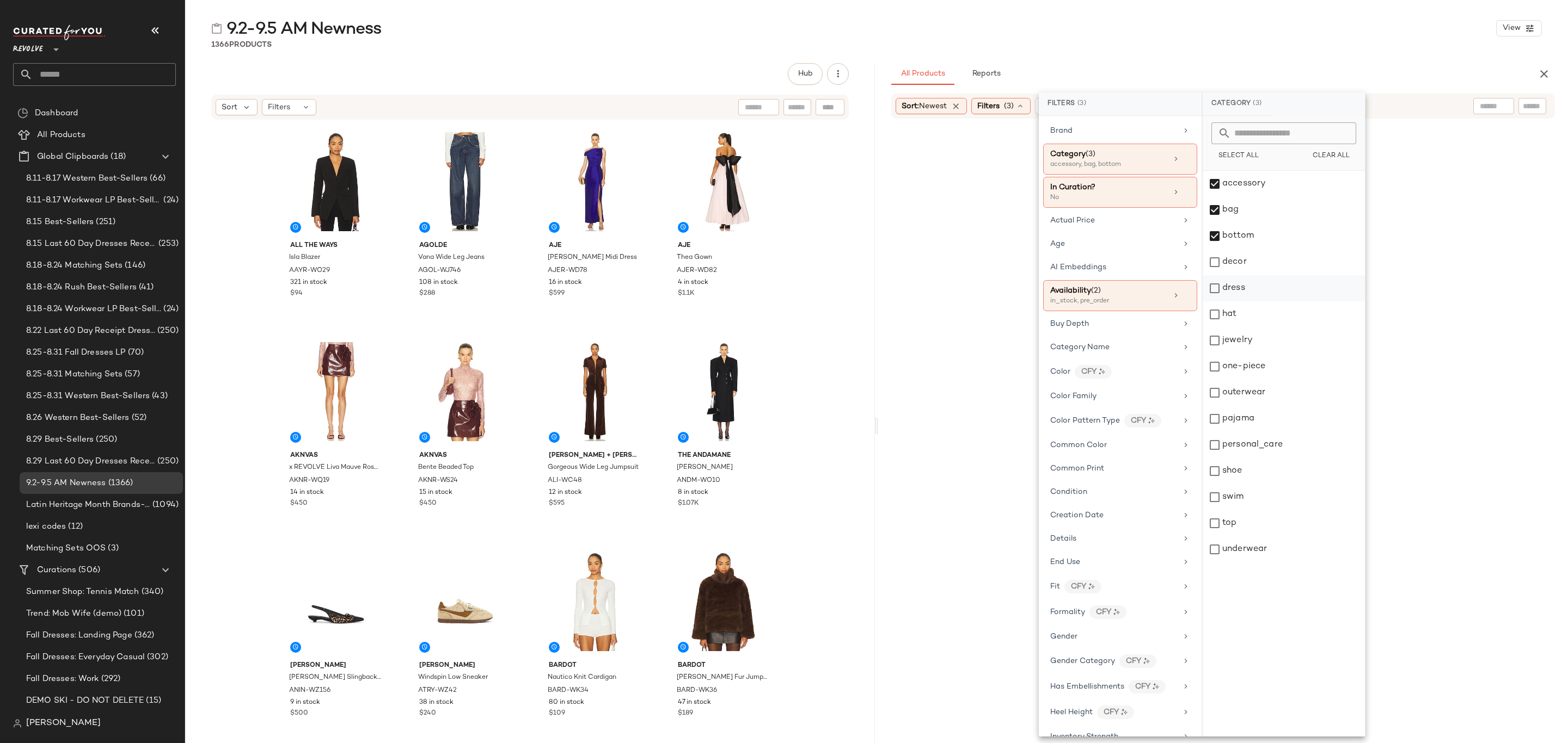
click at [1252, 296] on div "dress" at bounding box center [1284, 287] width 162 height 26
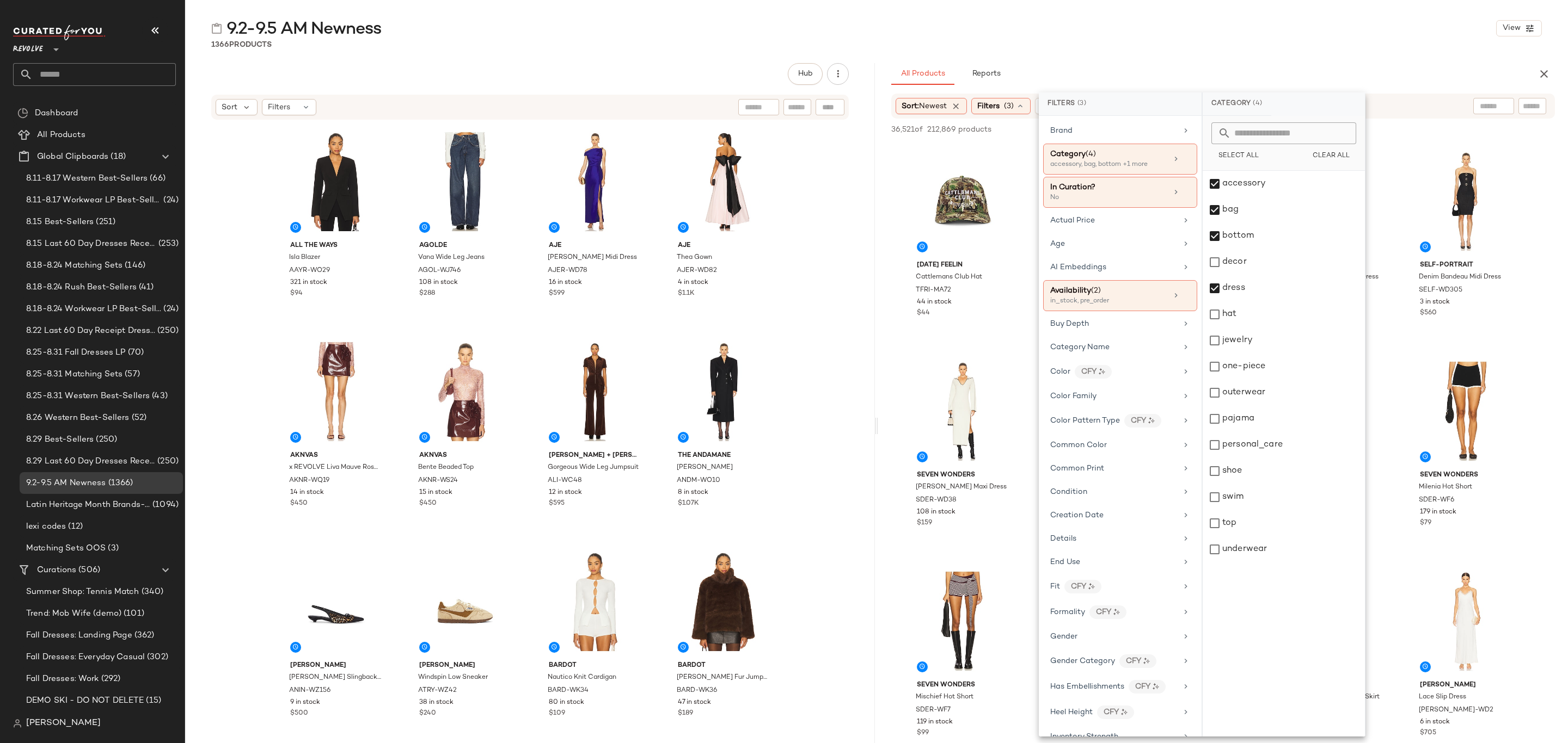
click at [1342, 154] on span "Clear All" at bounding box center [1330, 157] width 37 height 8
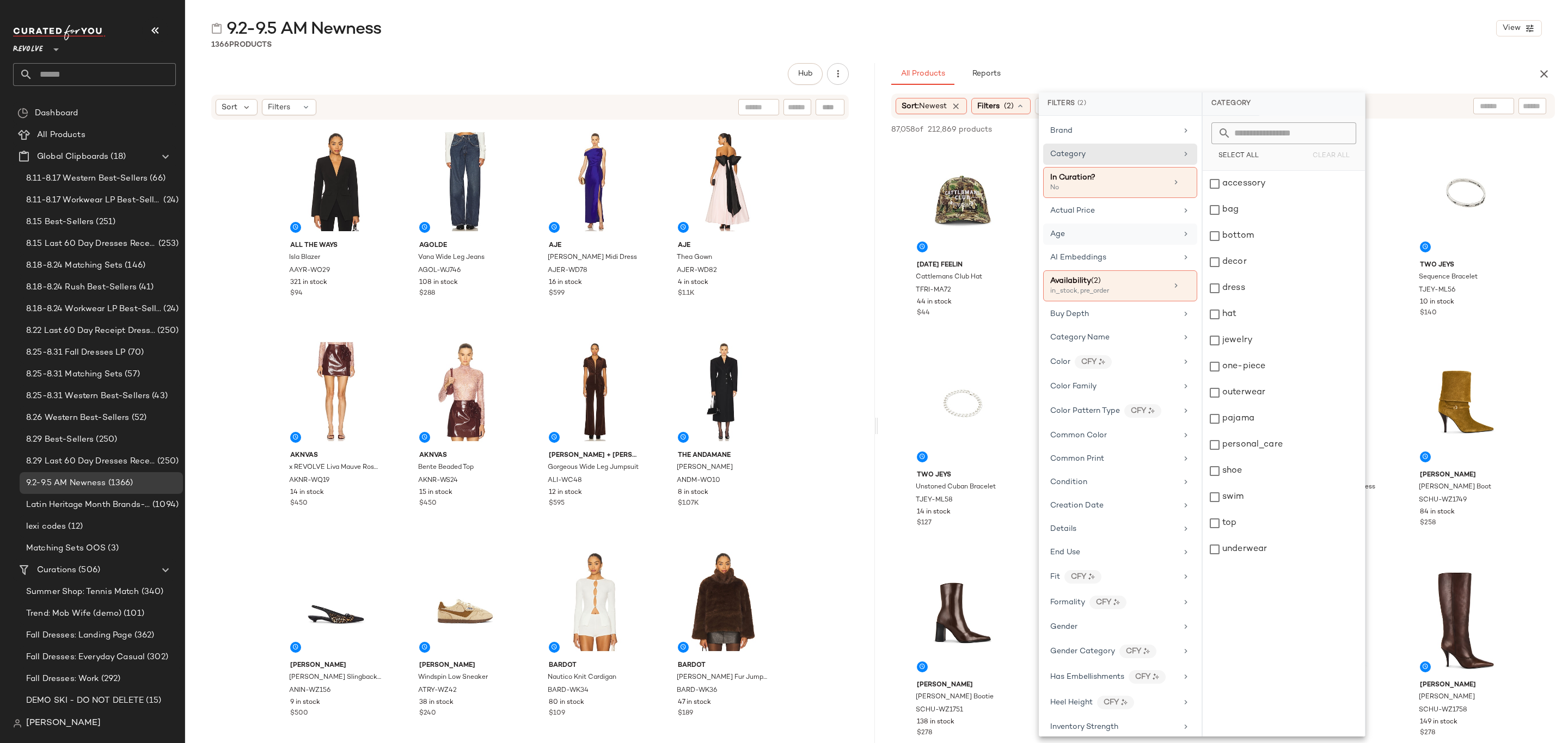
click at [1139, 239] on div "Age" at bounding box center [1113, 234] width 127 height 11
click at [1255, 190] on div "adult" at bounding box center [1284, 183] width 162 height 26
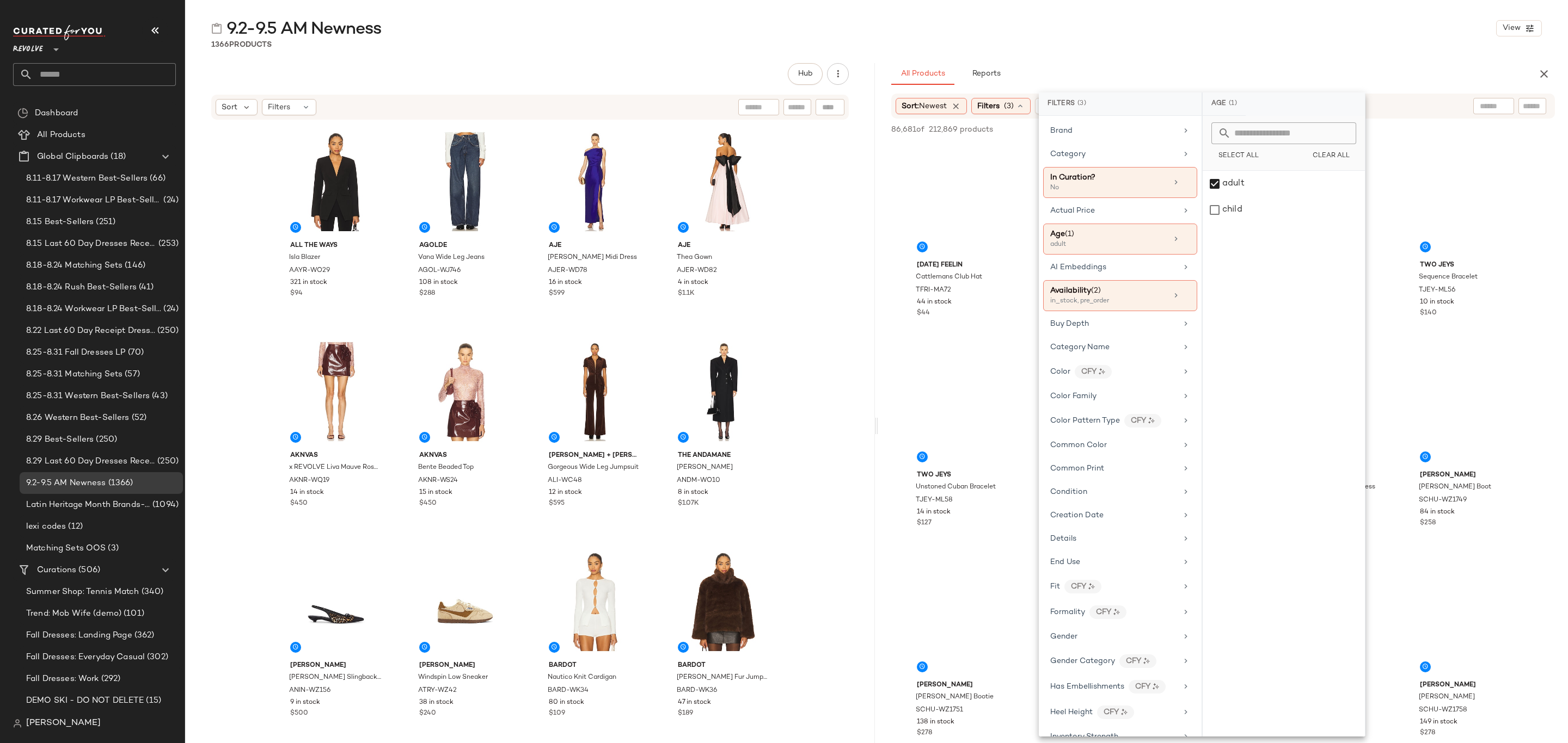
scroll to position [163, 0]
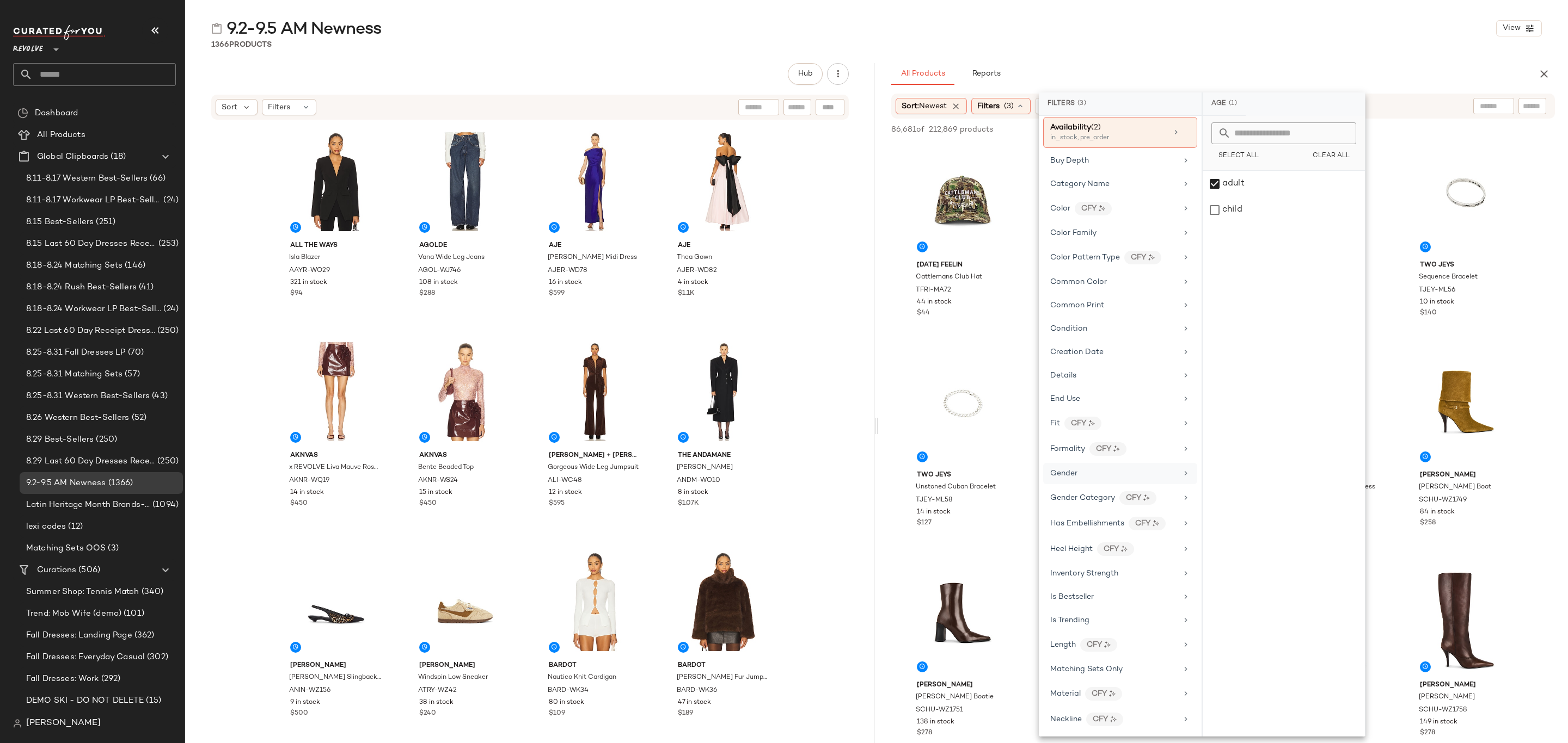
click at [1100, 477] on div "Gender" at bounding box center [1120, 474] width 154 height 21
click at [1284, 188] on div "female" at bounding box center [1284, 183] width 162 height 26
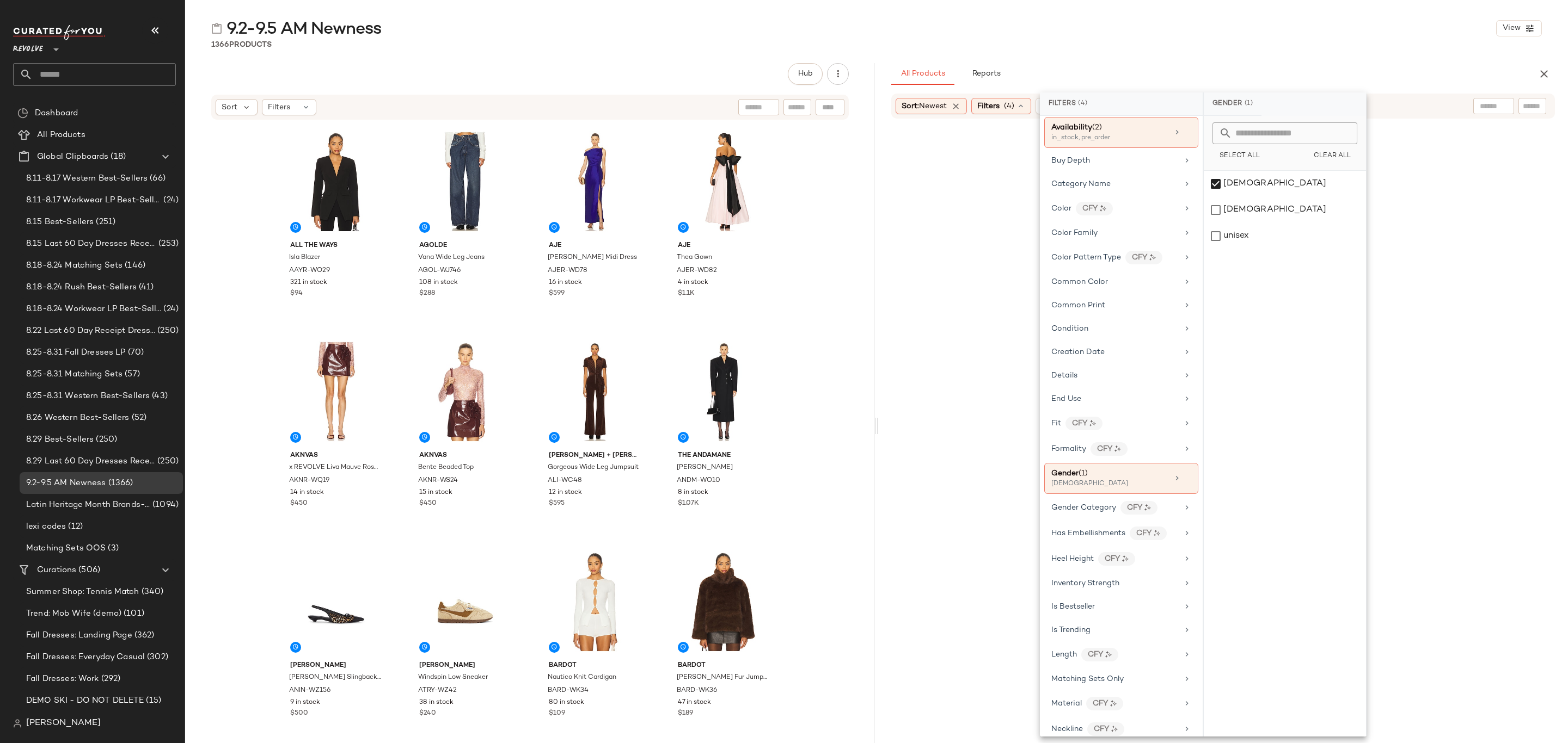
click at [1340, 59] on div "9.2-9.5 AM Newness View 1366 Products Hub Sort Filters ALL THE WAYS Isla Blazer…" at bounding box center [876, 380] width 1383 height 726
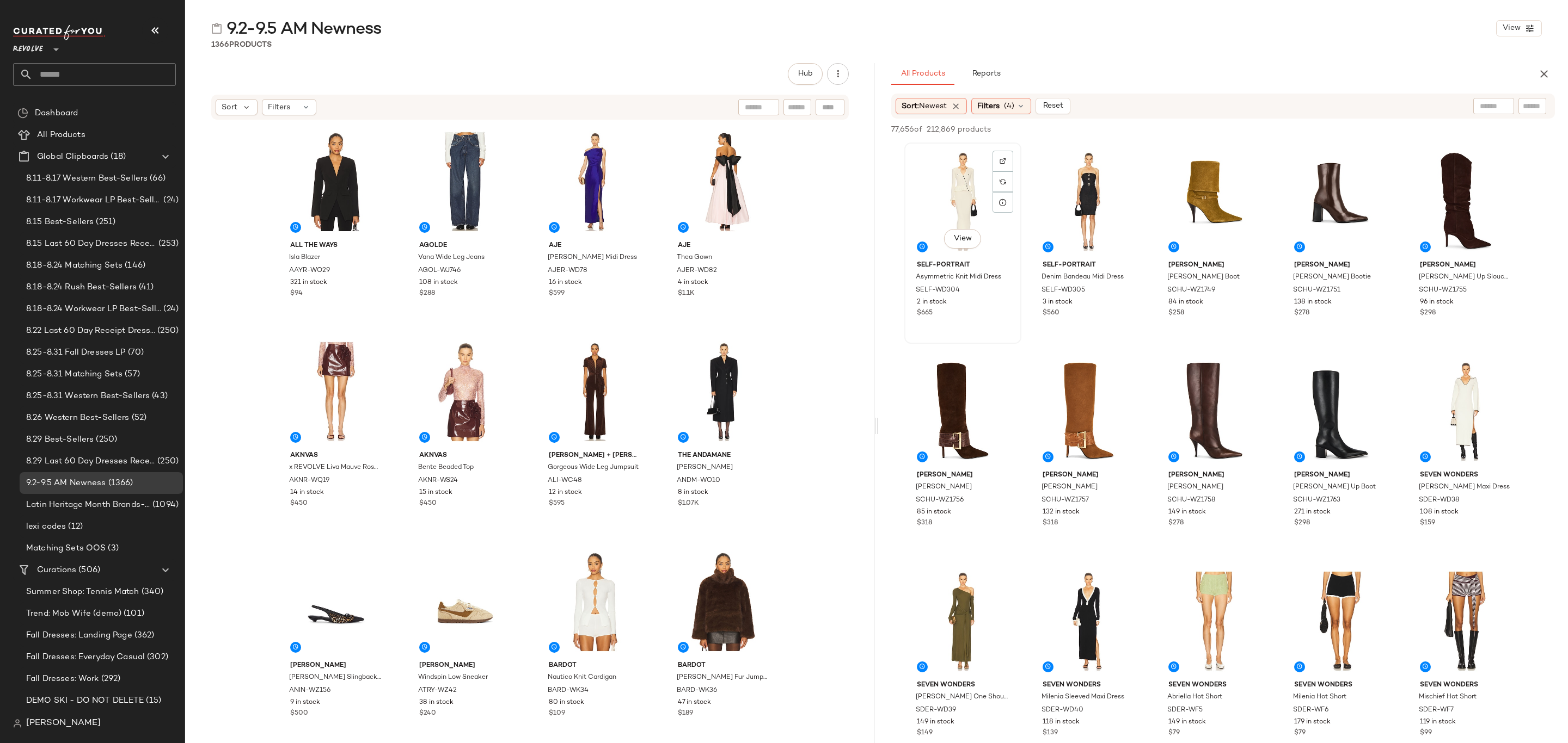
click at [936, 185] on div "View" at bounding box center [963, 201] width 110 height 110
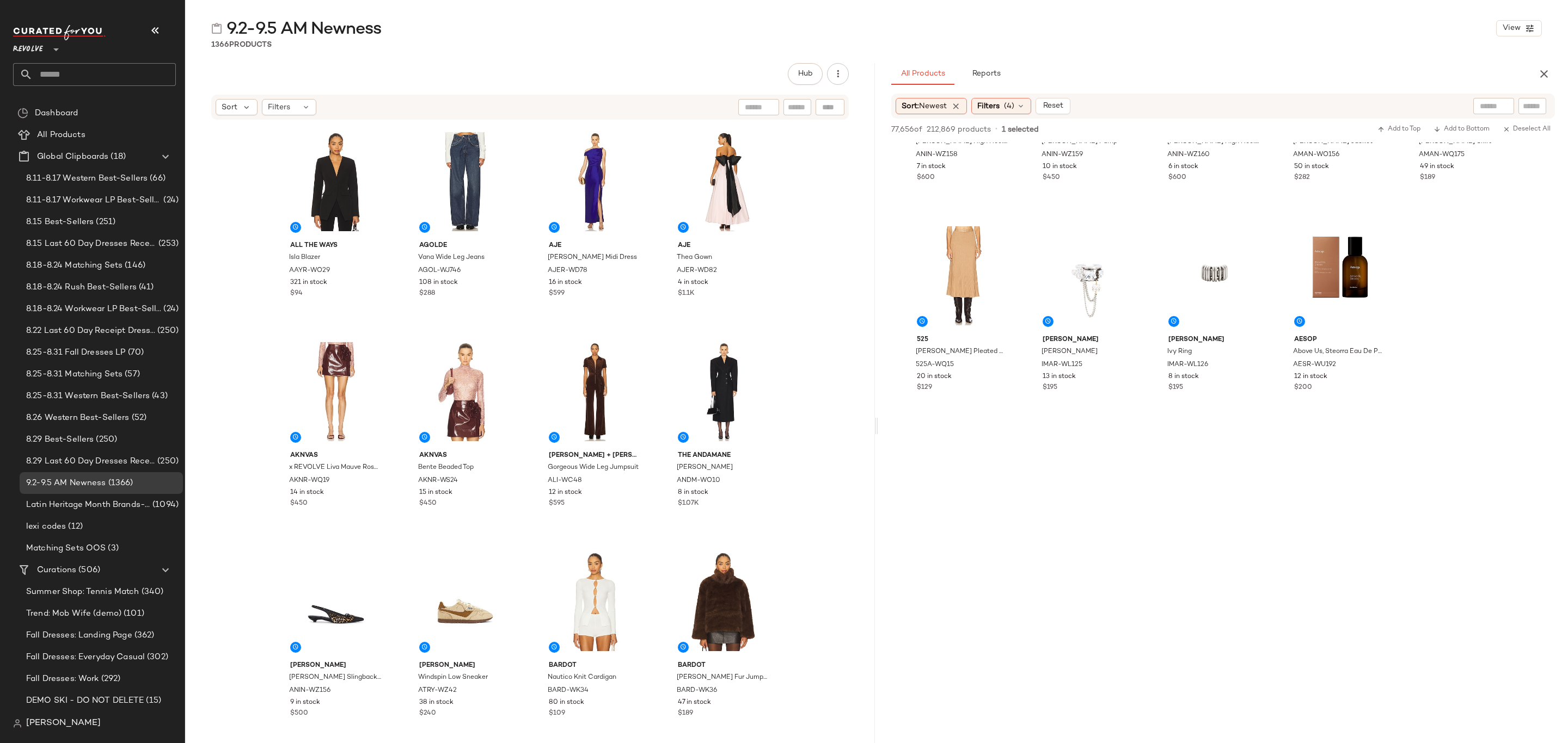
scroll to position [4326, 0]
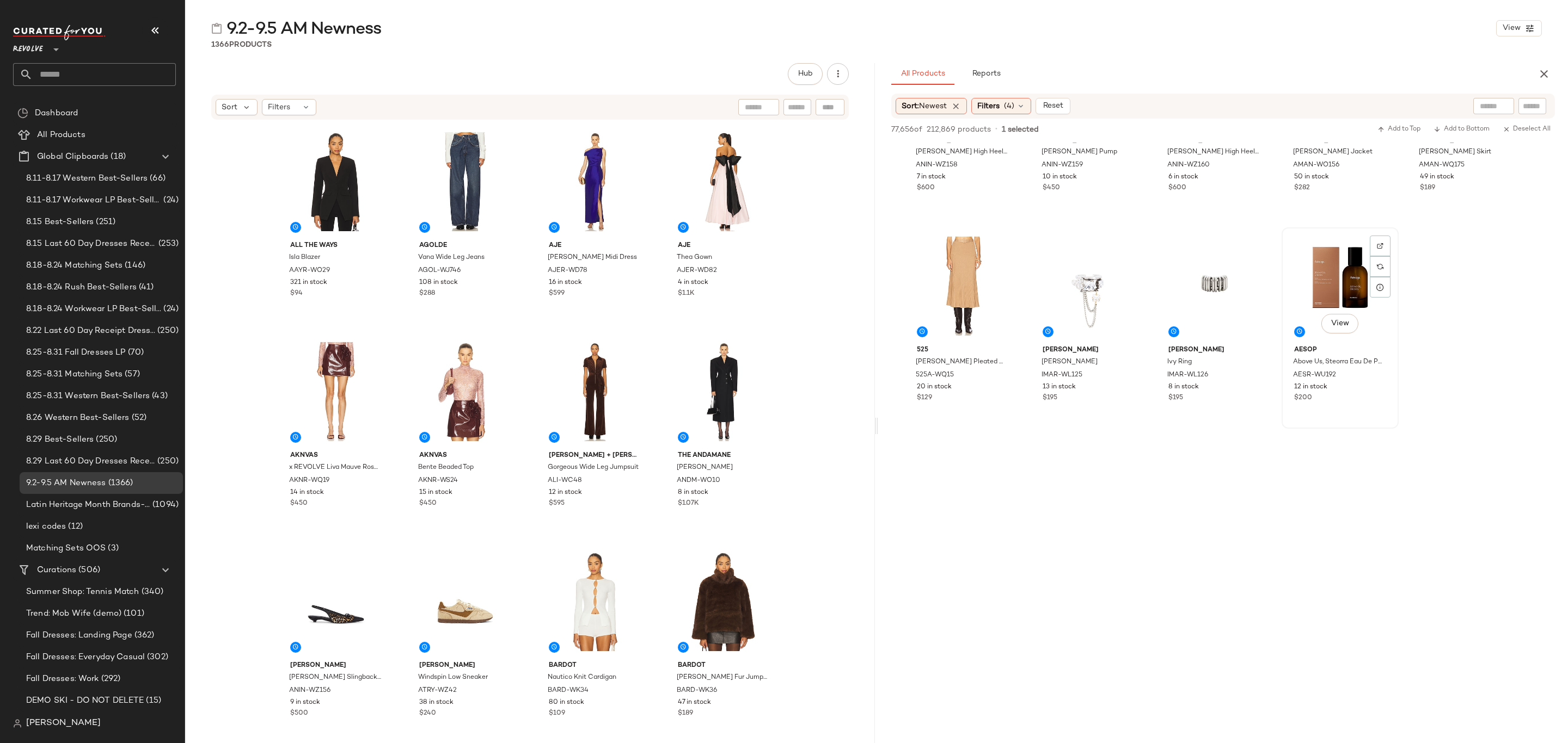
click at [1371, 381] on div "Aesop Above Us, Steorra Eau De Parfum AESR-WU192 12 in stock $200" at bounding box center [1340, 372] width 110 height 63
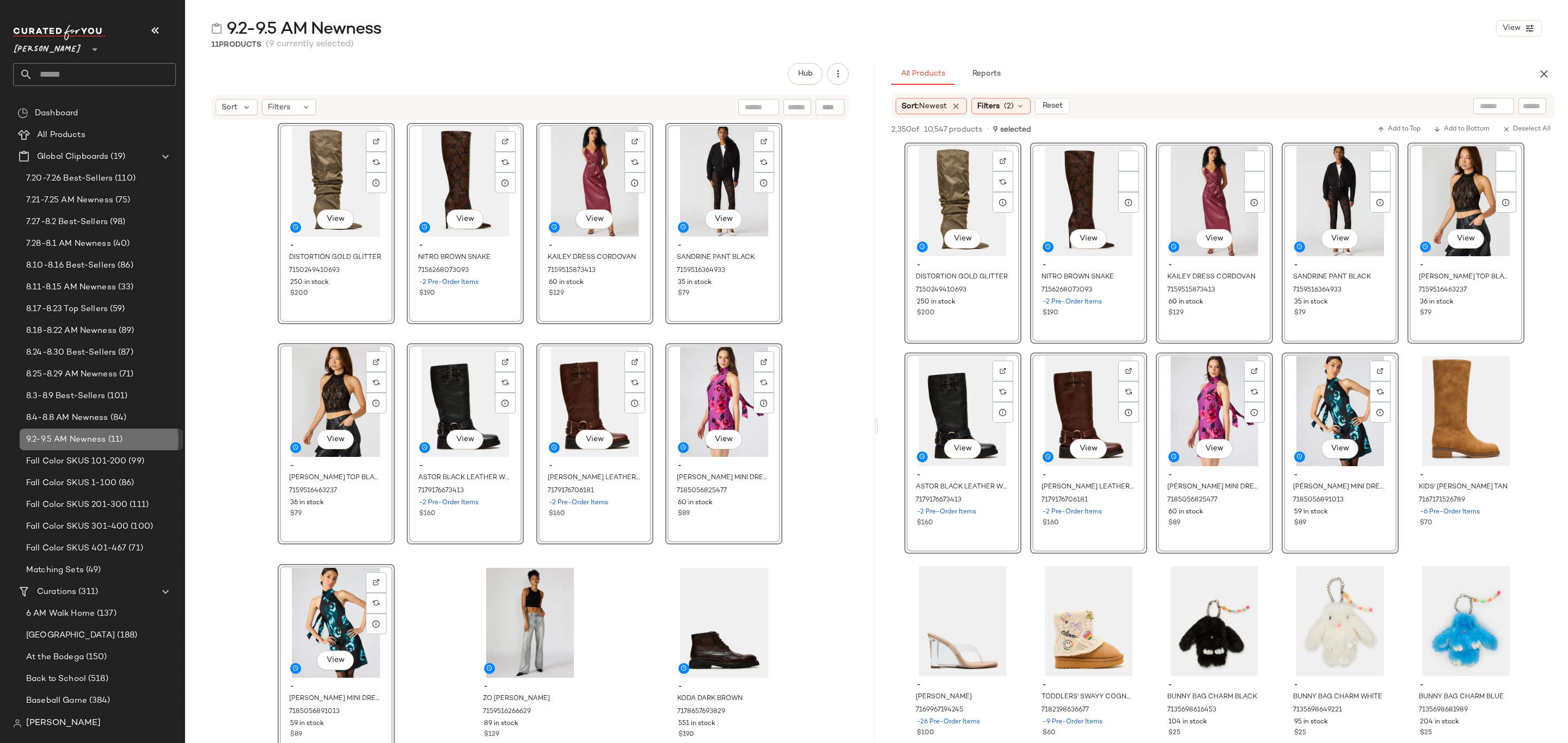
click at [91, 436] on span "9.2-9.5 AM Newness" at bounding box center [66, 439] width 80 height 12
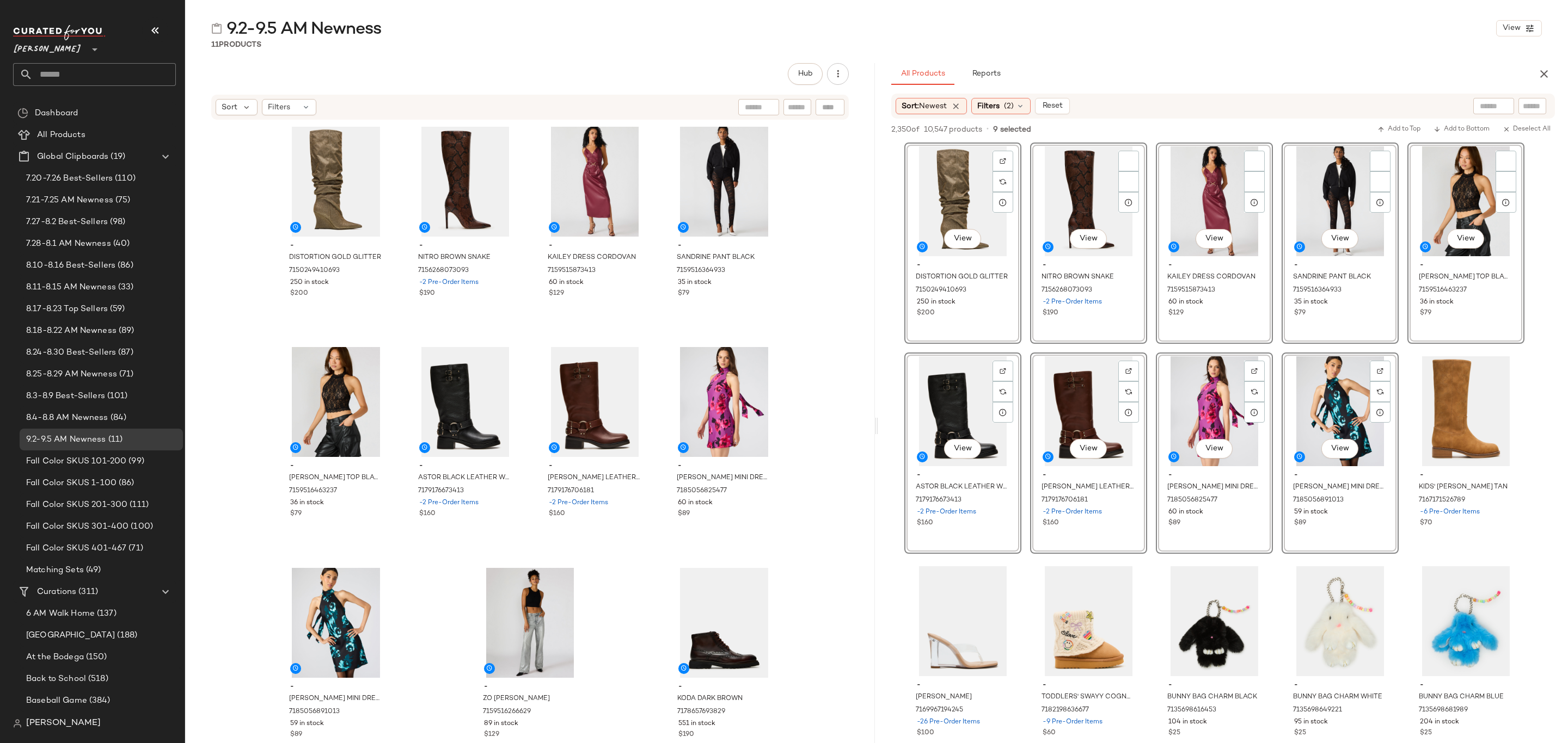
scroll to position [163, 0]
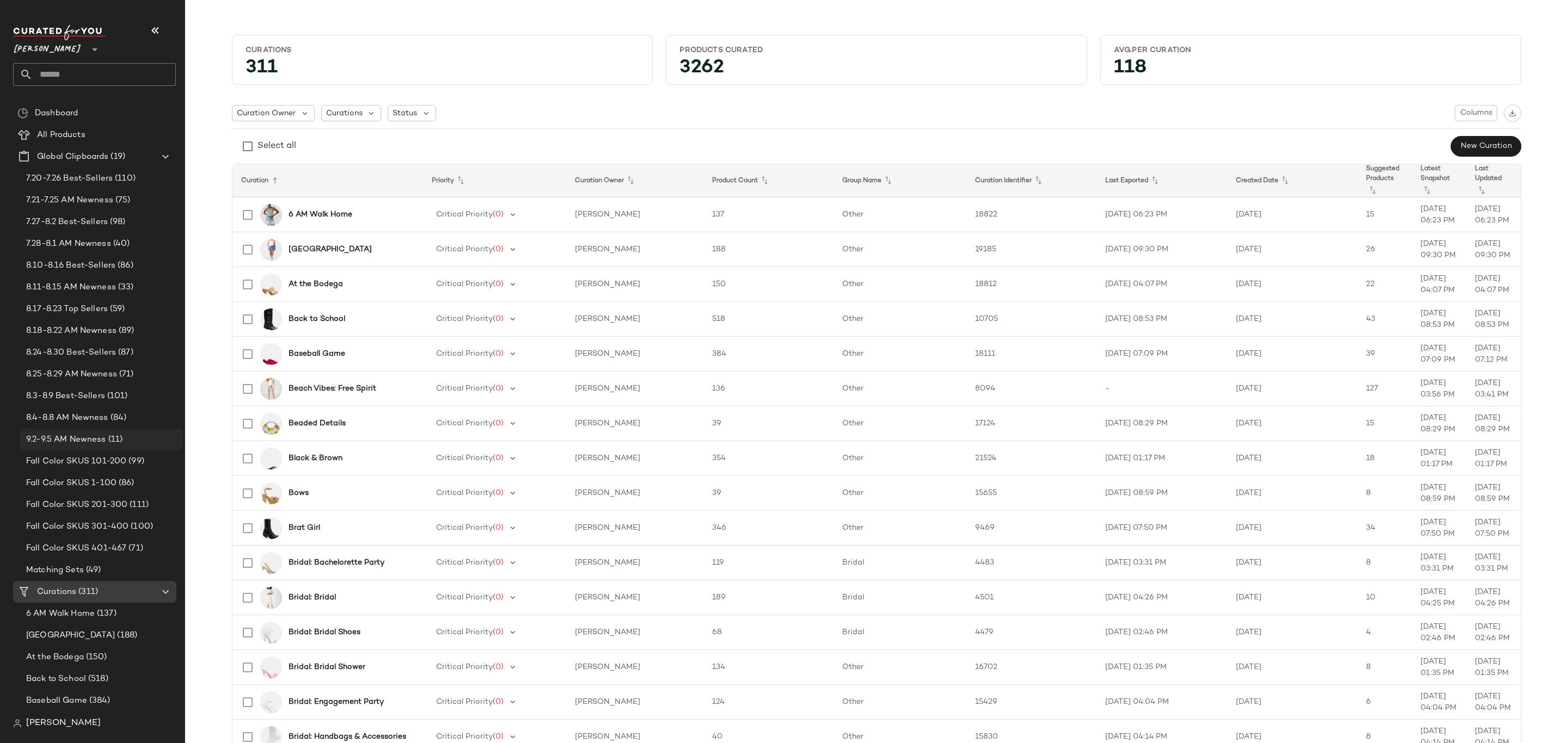
click at [83, 444] on span "9.2-9.5 AM Newness" at bounding box center [66, 439] width 80 height 12
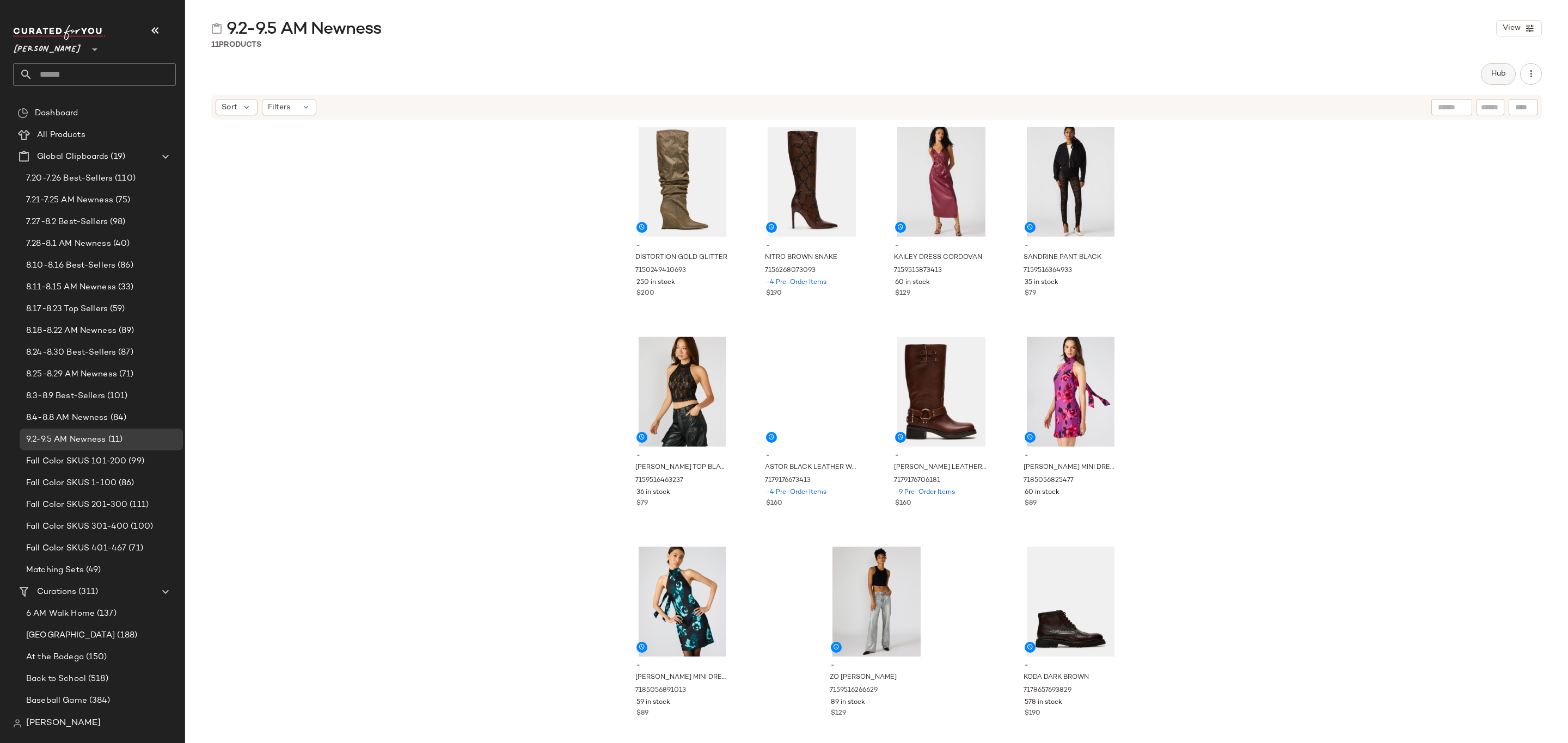
click at [1492, 70] on span "Hub" at bounding box center [1498, 74] width 15 height 9
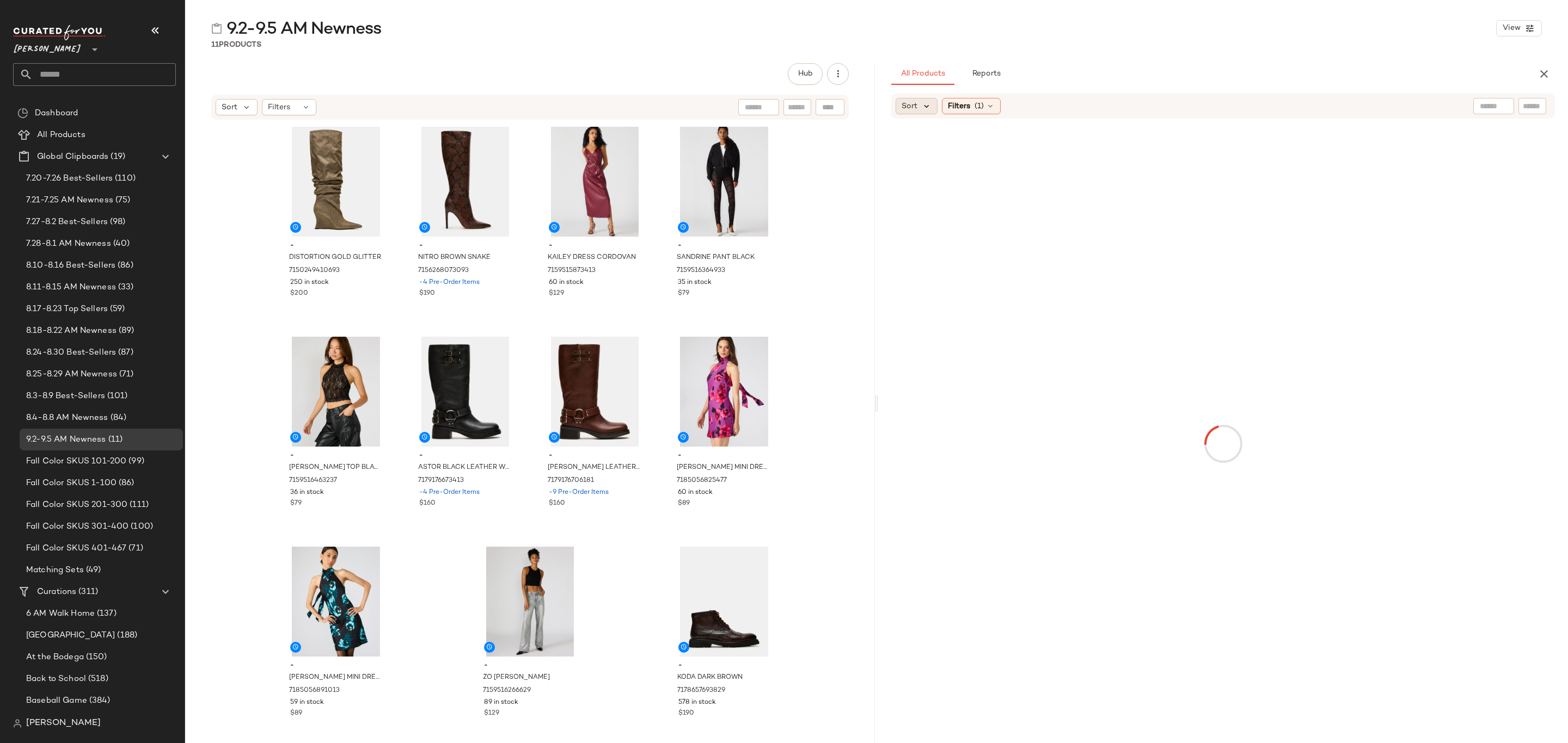
click at [922, 105] on icon at bounding box center [927, 106] width 10 height 10
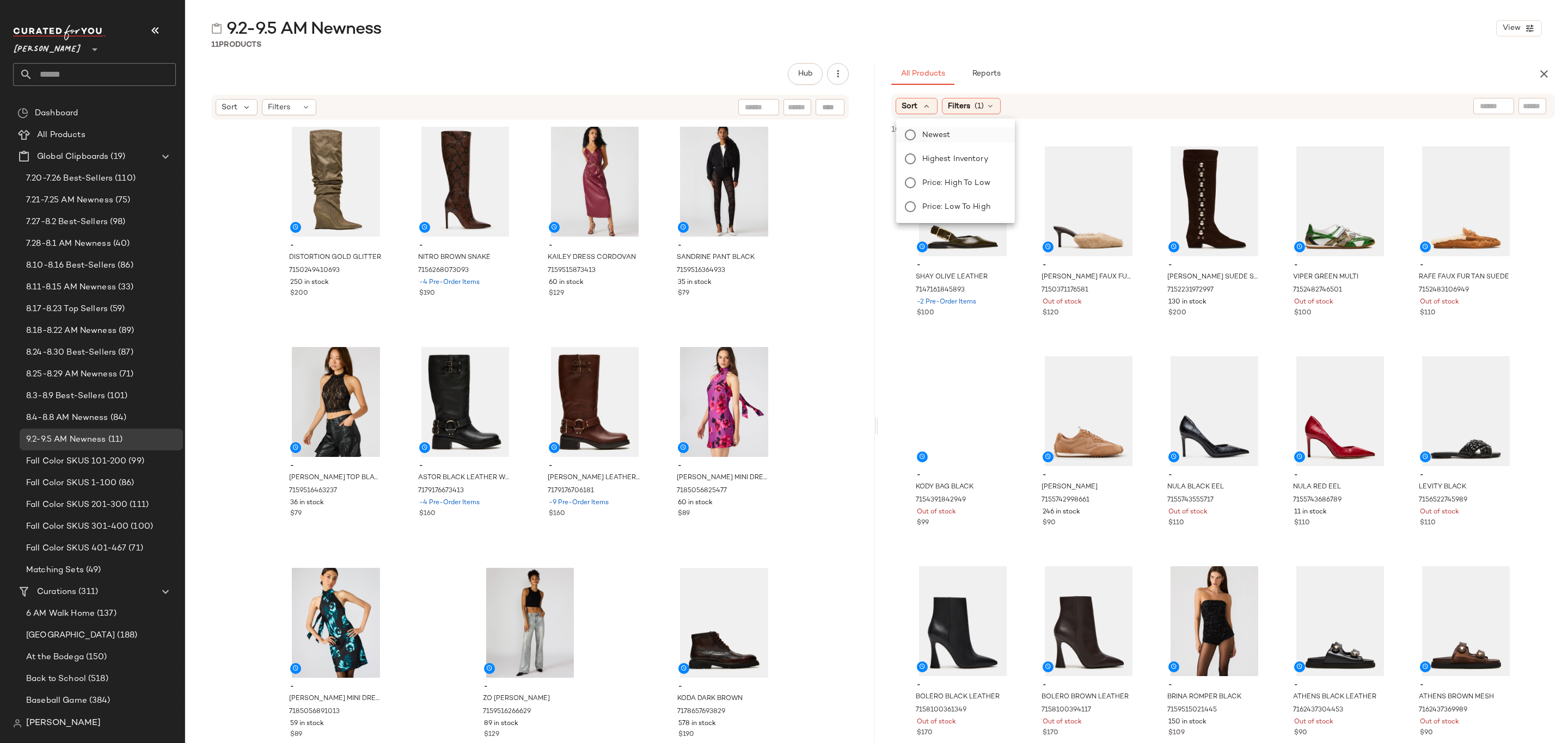
click at [930, 136] on span "Newest" at bounding box center [936, 136] width 29 height 11
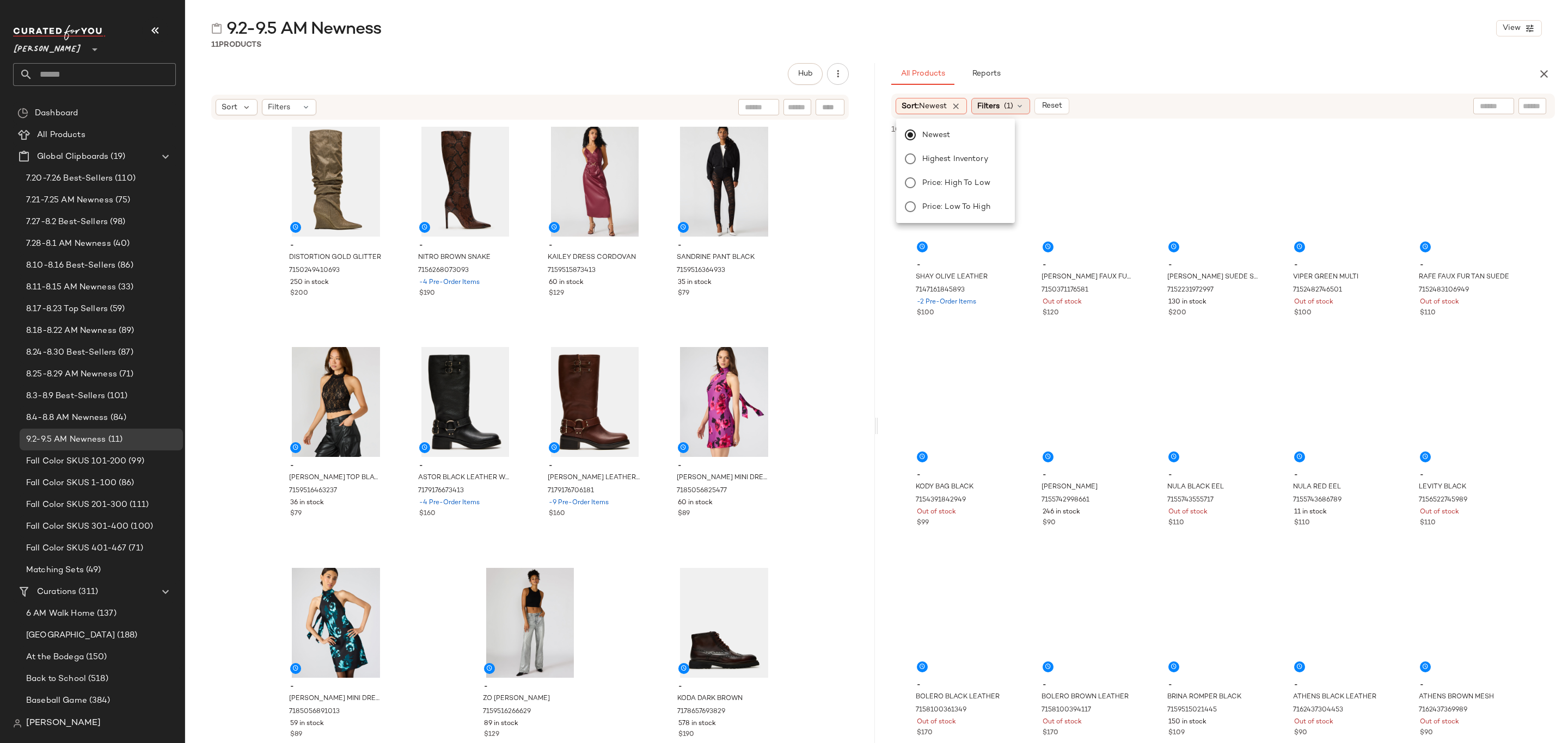
click at [999, 104] on span "Filters" at bounding box center [988, 106] width 22 height 11
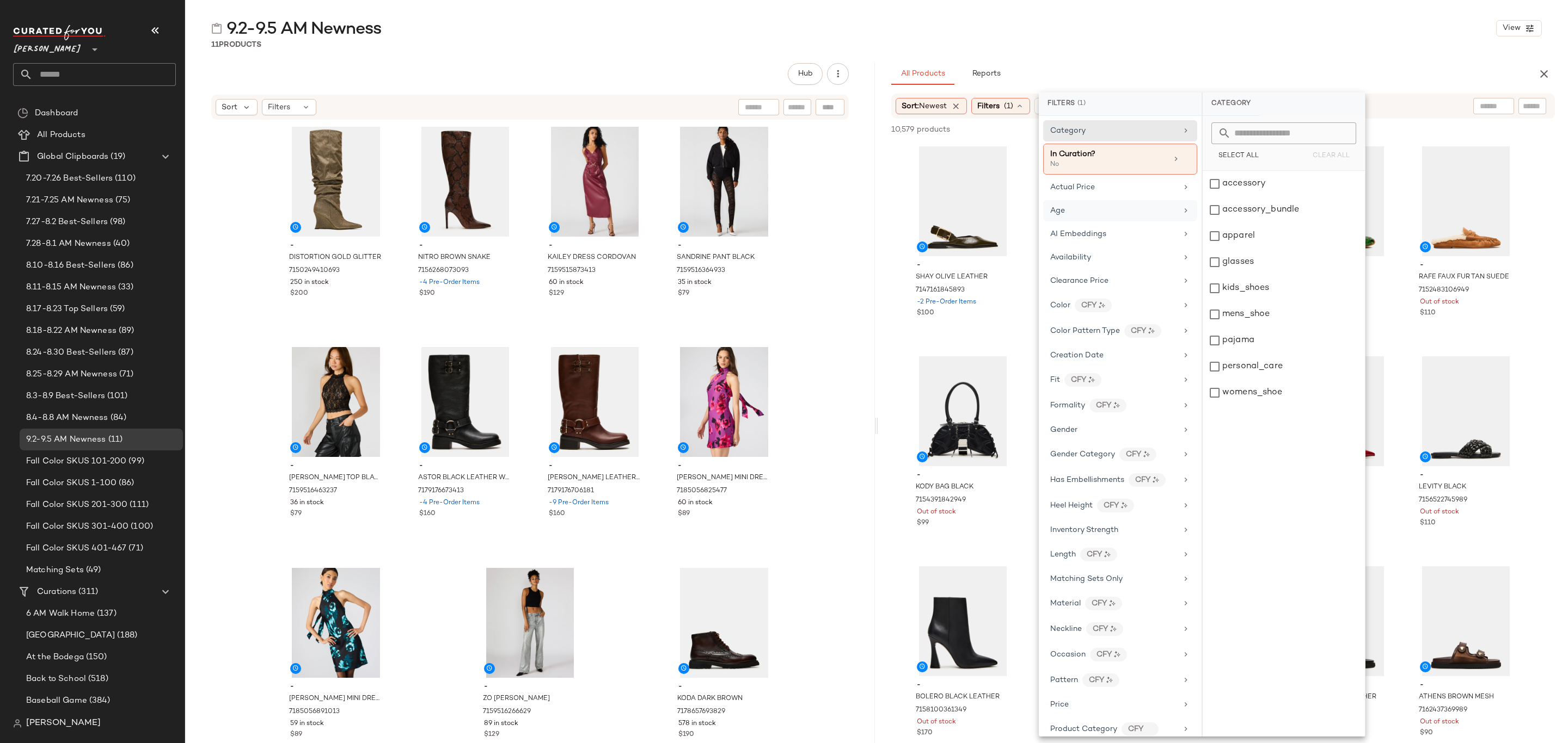
click at [1101, 213] on div "Age" at bounding box center [1113, 211] width 127 height 11
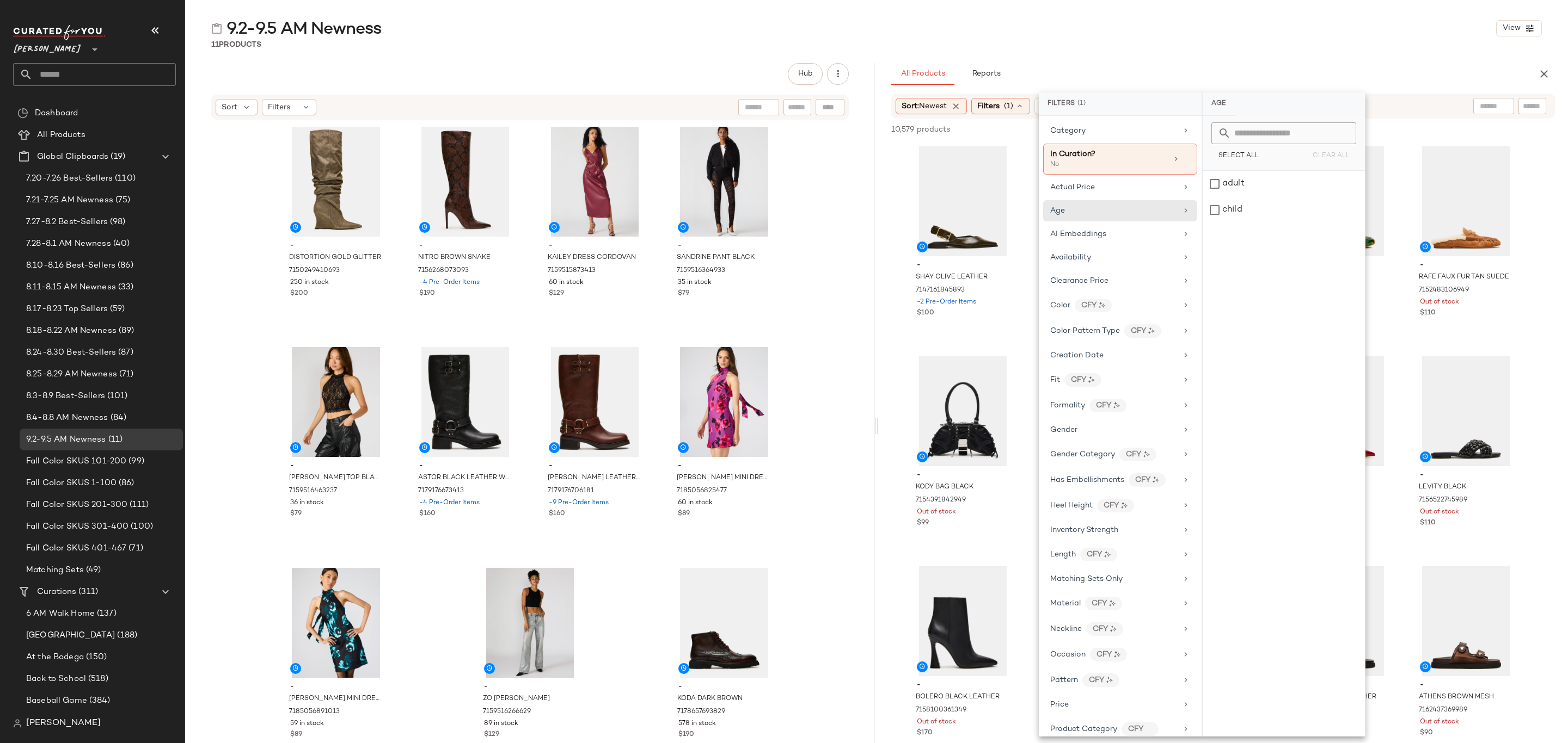
click at [1143, 53] on div "9.2-9.5 AM Newness View 11 Products Hub Sort Filters - DISTORTION GOLD GLITTER …" at bounding box center [876, 380] width 1383 height 726
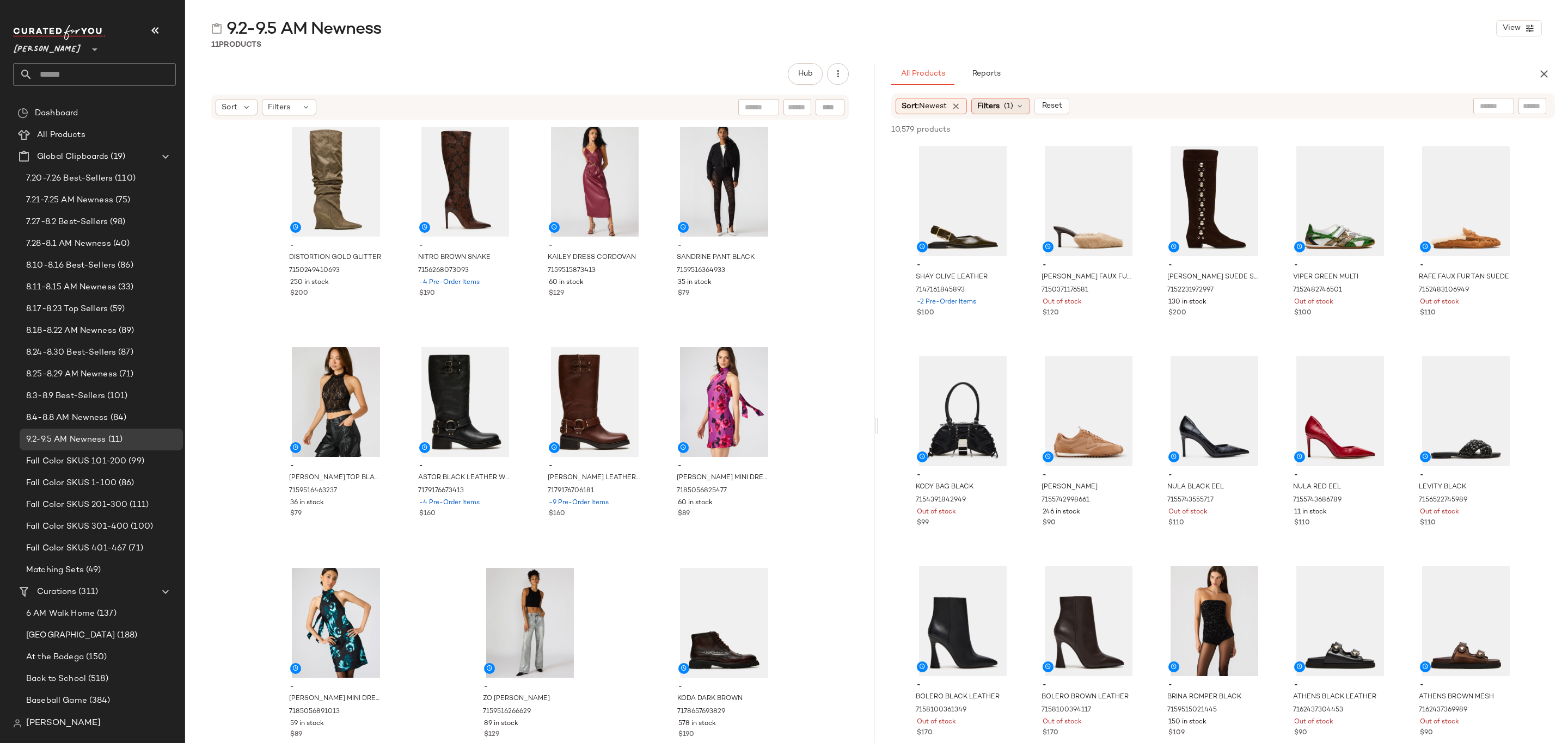
click at [1013, 108] on span "(1)" at bounding box center [1009, 106] width 10 height 11
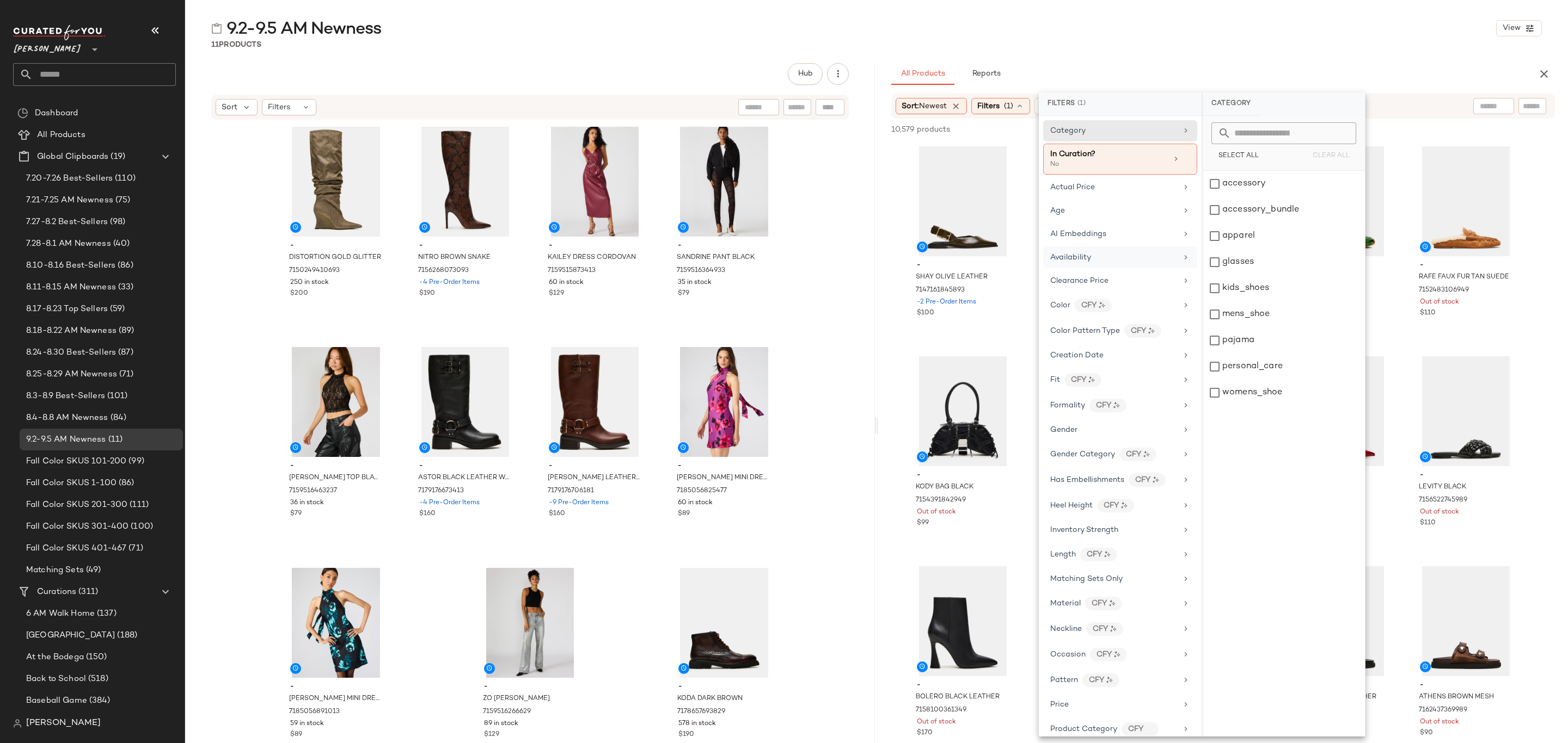
click at [1079, 258] on span "Availability" at bounding box center [1070, 258] width 41 height 9
click at [1262, 184] on div "in_stock" at bounding box center [1284, 183] width 162 height 26
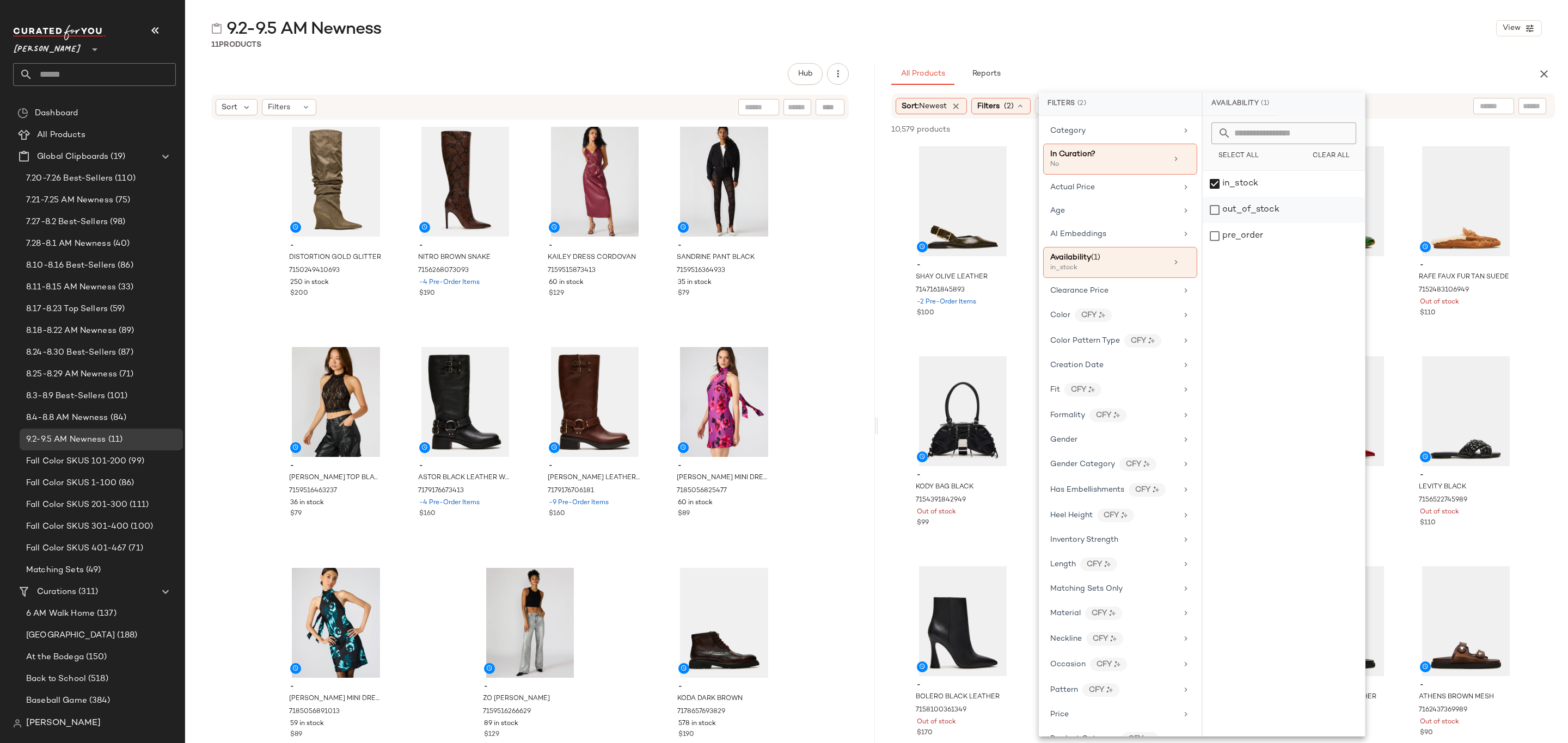
drag, startPoint x: 1250, startPoint y: 240, endPoint x: 1281, endPoint y: 216, distance: 39.2
click at [1250, 239] on div "pre_order" at bounding box center [1284, 236] width 162 height 26
click at [1379, 55] on div "9.2-9.5 AM Newness View 11 Products Hub Sort Filters - DISTORTION GOLD GLITTER …" at bounding box center [876, 380] width 1383 height 726
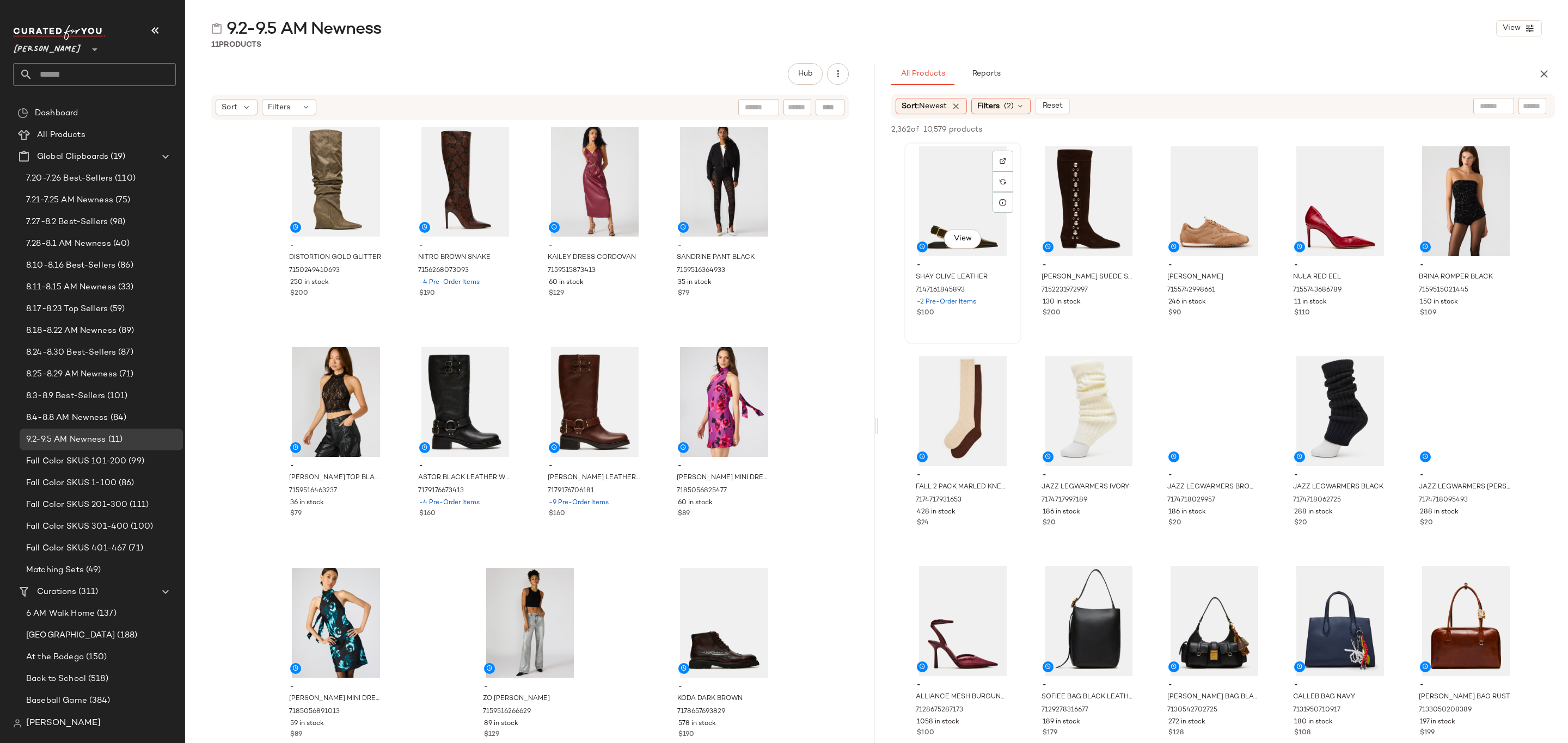
click at [936, 180] on div "View" at bounding box center [963, 201] width 110 height 110
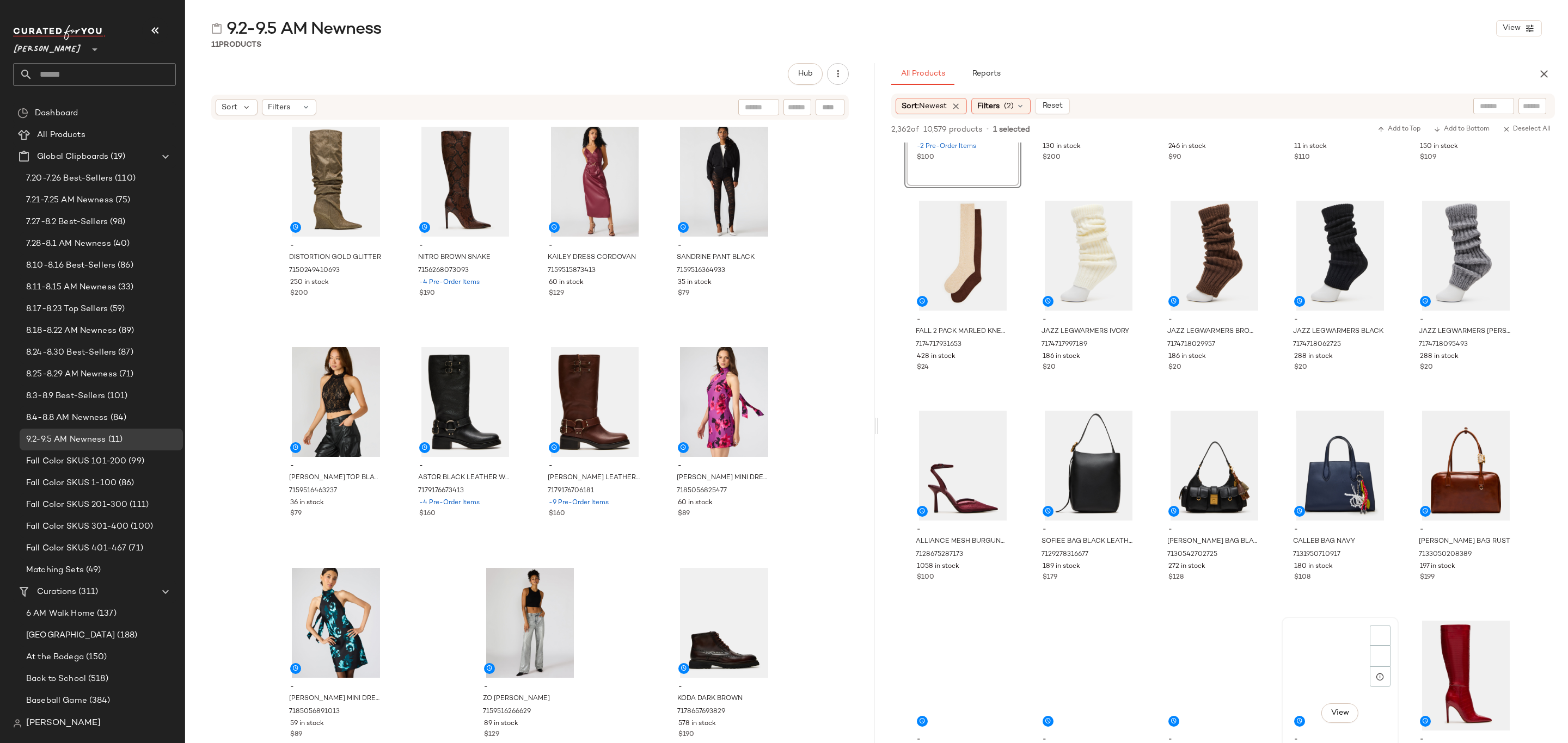
scroll to position [408, 0]
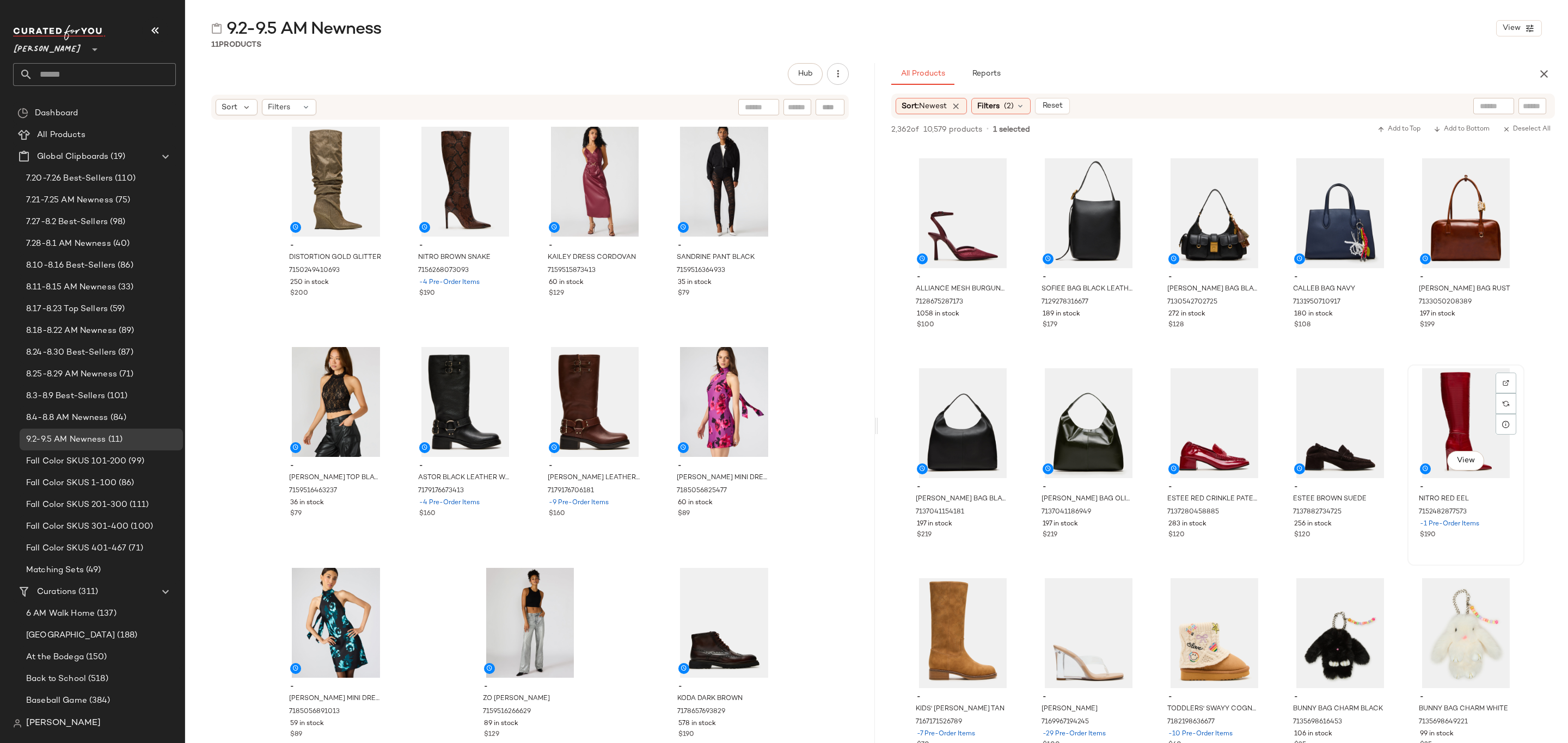
click at [1479, 543] on div "View - NITRO RED EEL 7152482877573 -1 Pre-Order Items $190" at bounding box center [1466, 465] width 115 height 200
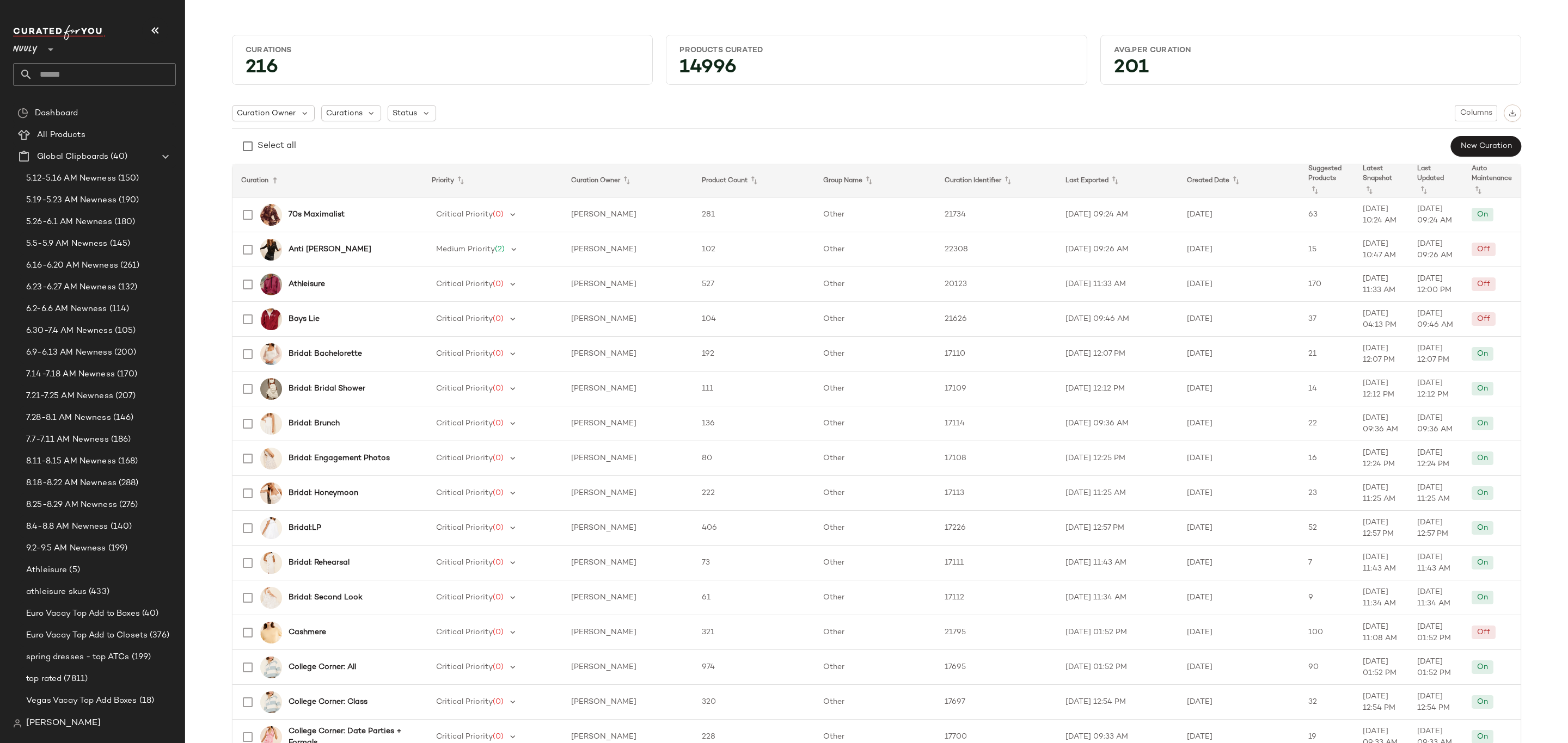
scroll to position [653, 0]
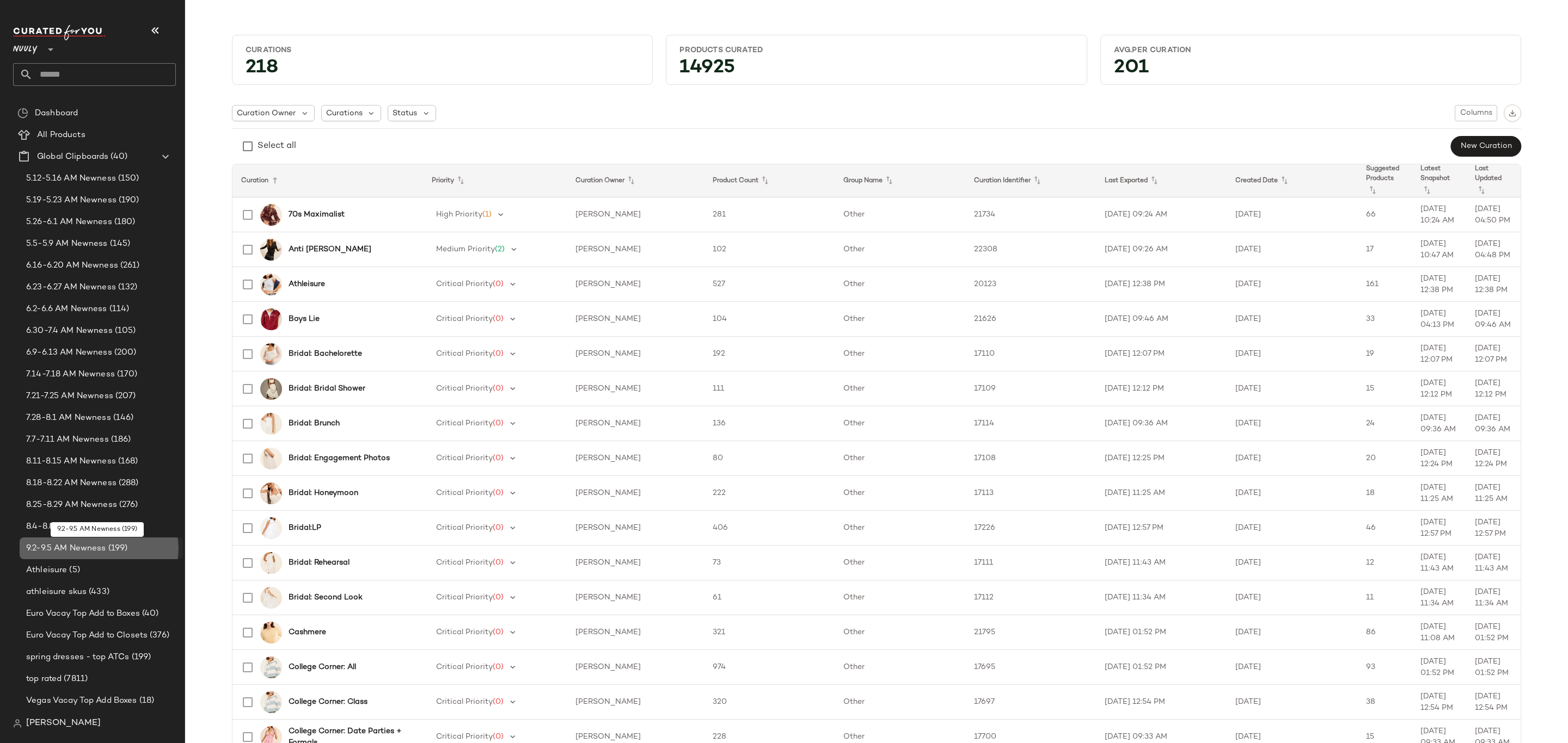
click at [87, 548] on span "9.2-9.5 AM Newness" at bounding box center [66, 548] width 80 height 12
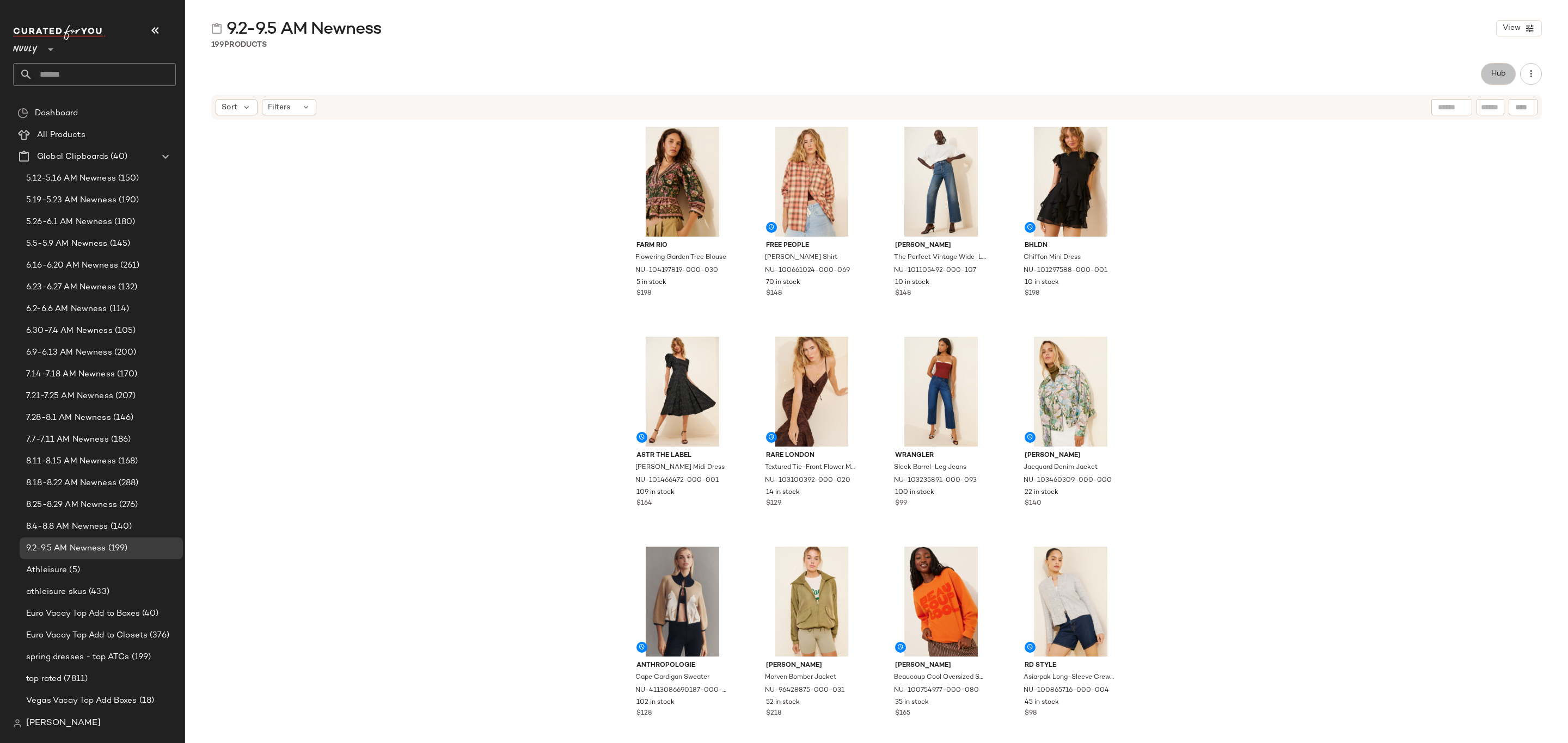
click at [1491, 80] on button "Hub" at bounding box center [1498, 74] width 34 height 22
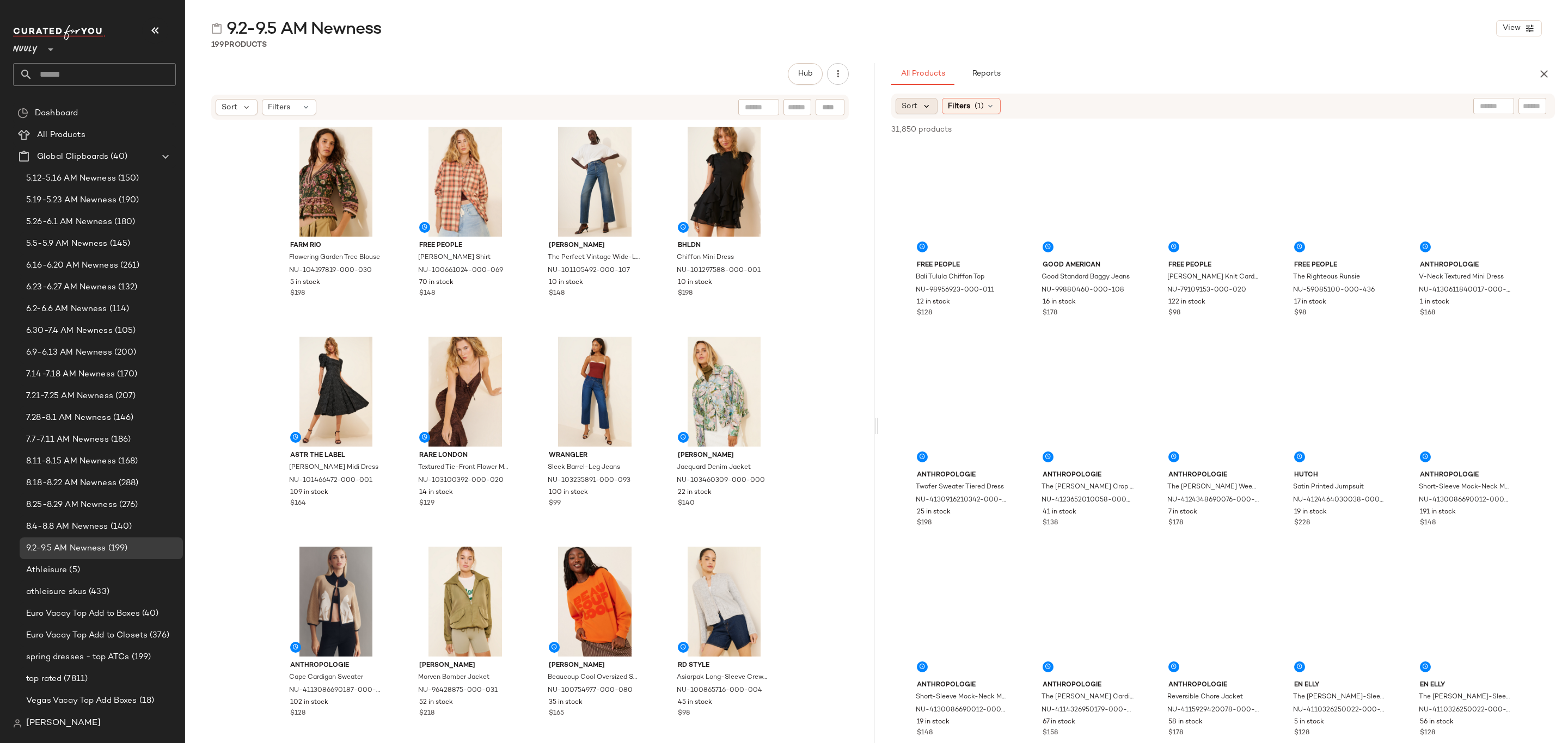
click at [925, 102] on icon at bounding box center [927, 106] width 10 height 10
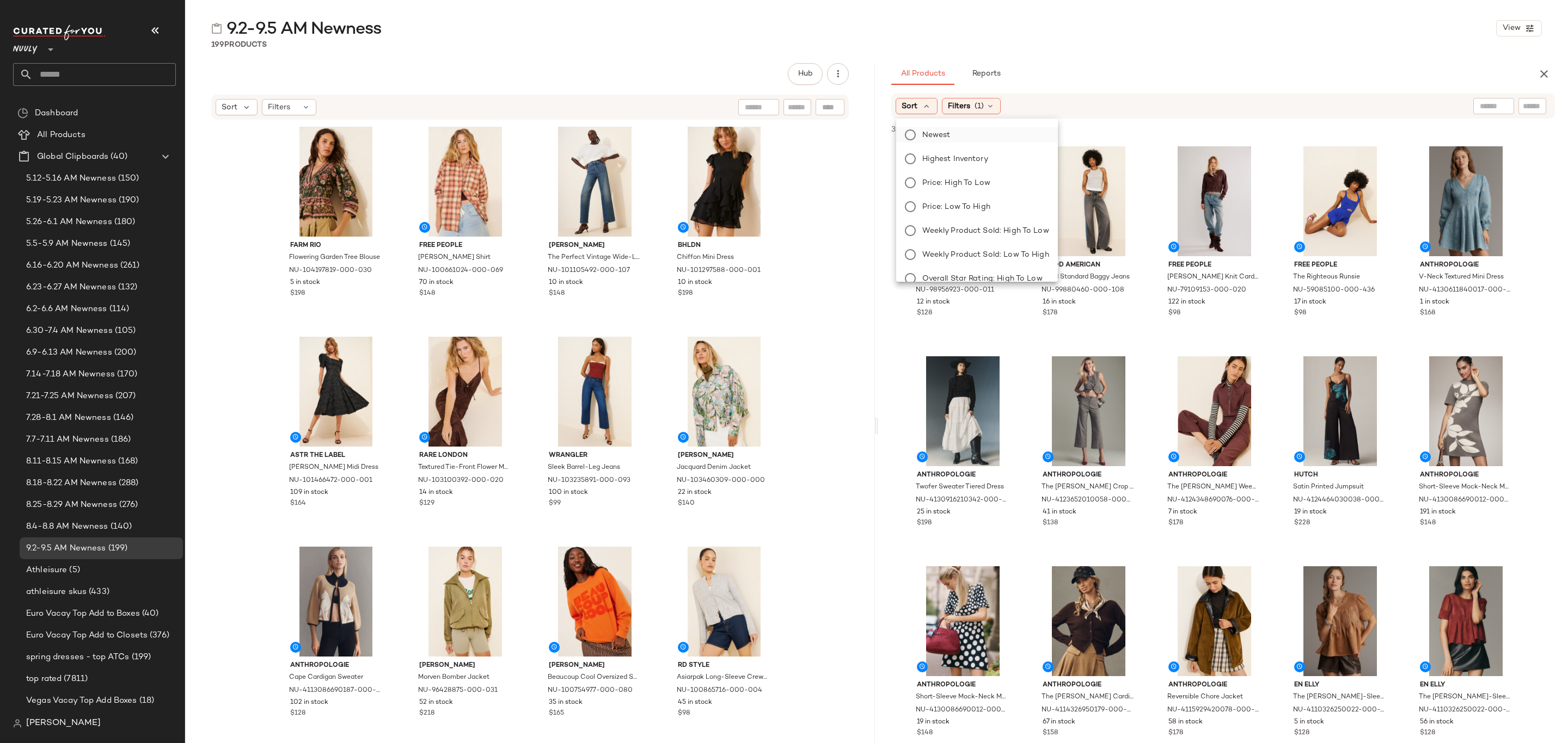
click at [938, 135] on span "Newest" at bounding box center [936, 136] width 29 height 11
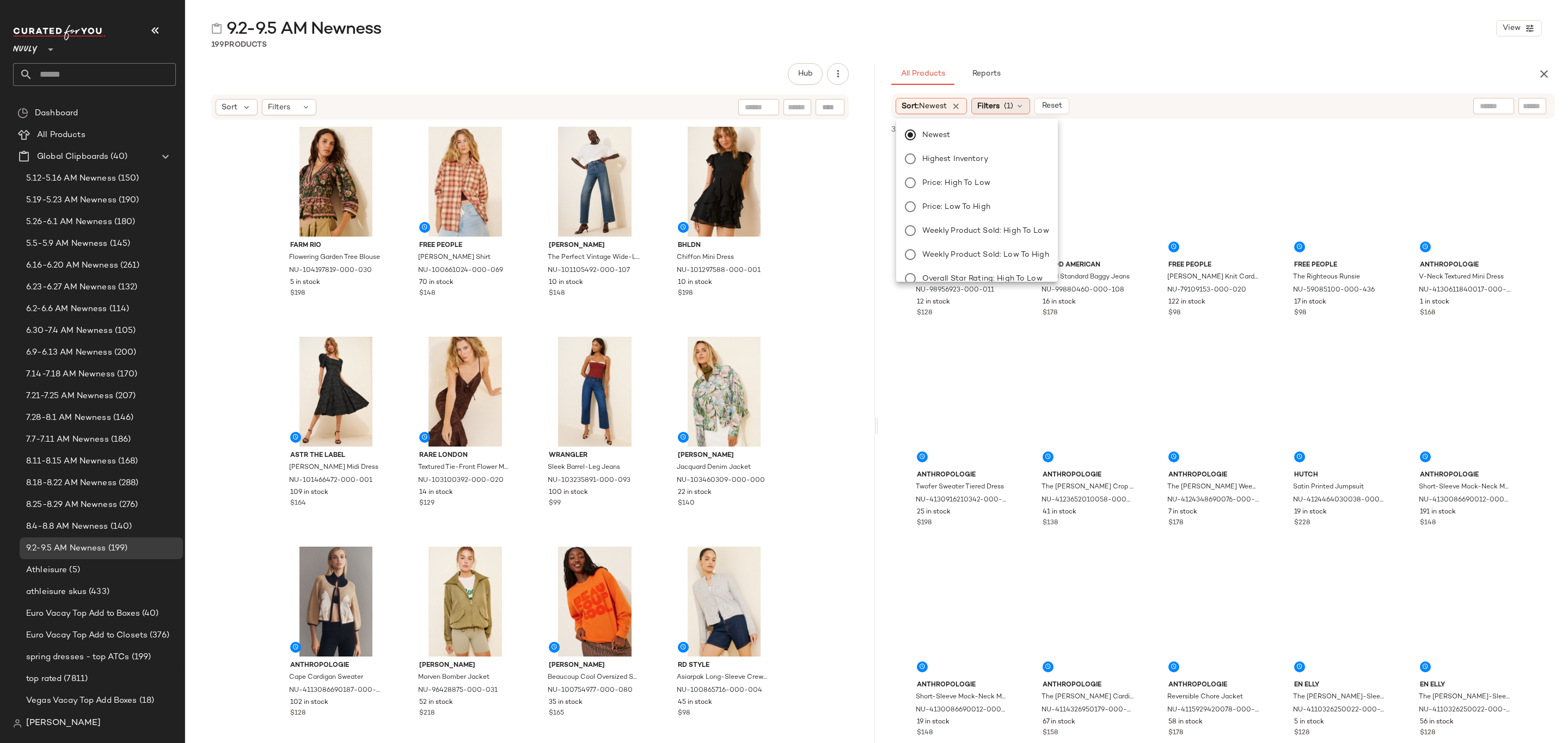
click at [1013, 106] on span "(1)" at bounding box center [1009, 106] width 10 height 11
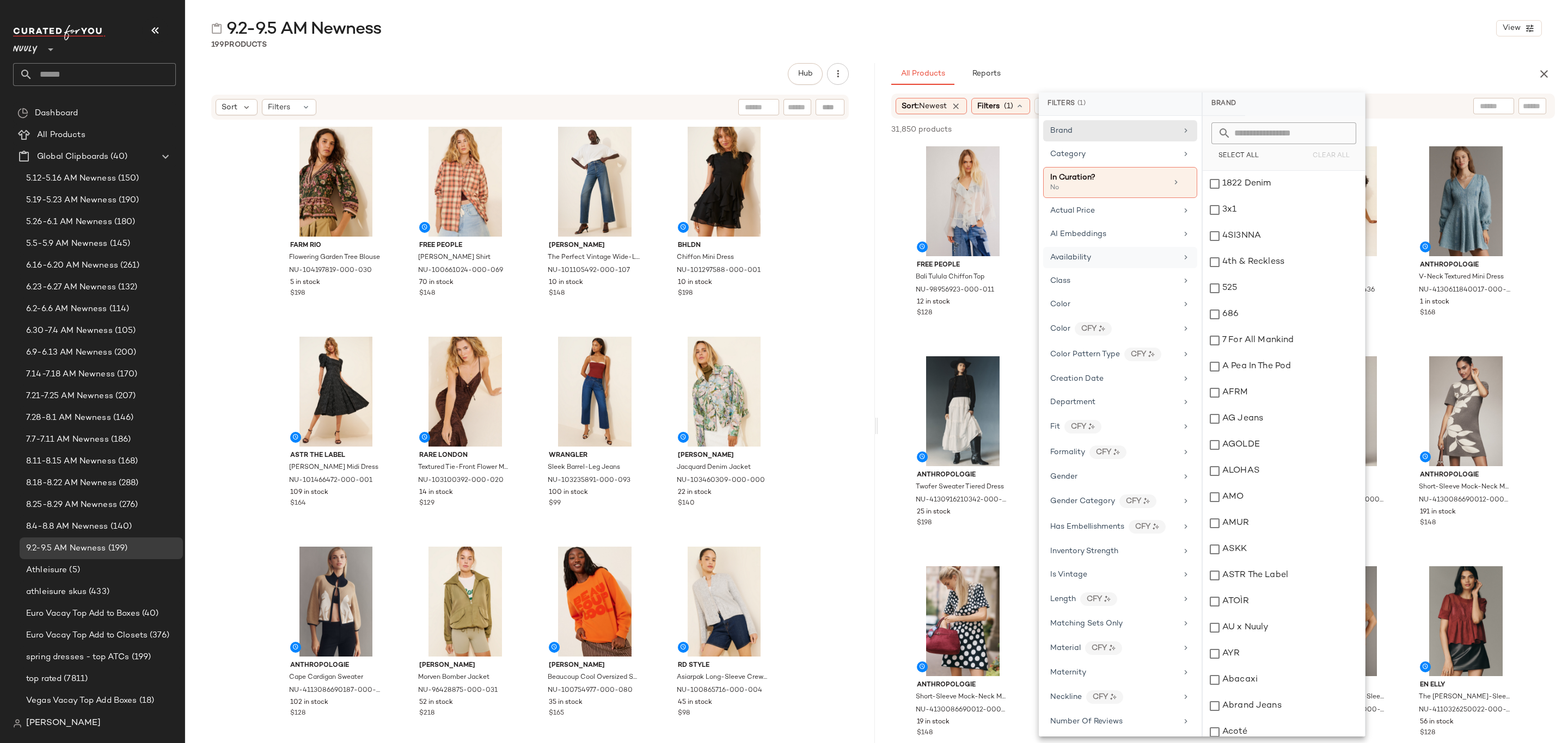
click at [1116, 264] on div "Availability" at bounding box center [1113, 258] width 127 height 11
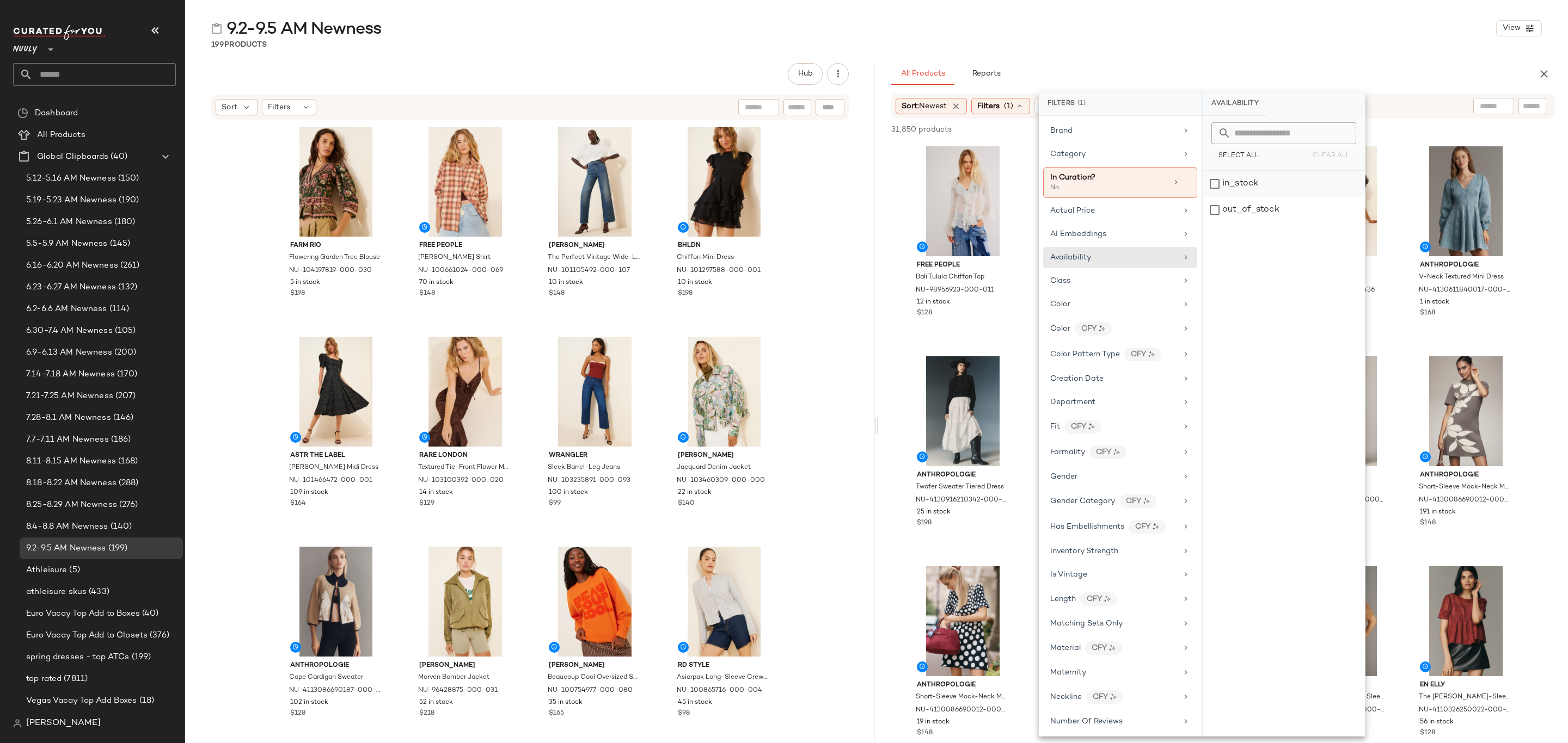
click at [1254, 188] on div "in_stock" at bounding box center [1284, 183] width 162 height 26
drag, startPoint x: 1234, startPoint y: 30, endPoint x: 1232, endPoint y: 53, distance: 23.1
click at [1234, 29] on div "9.2-9.5 AM Newness View" at bounding box center [876, 28] width 1383 height 22
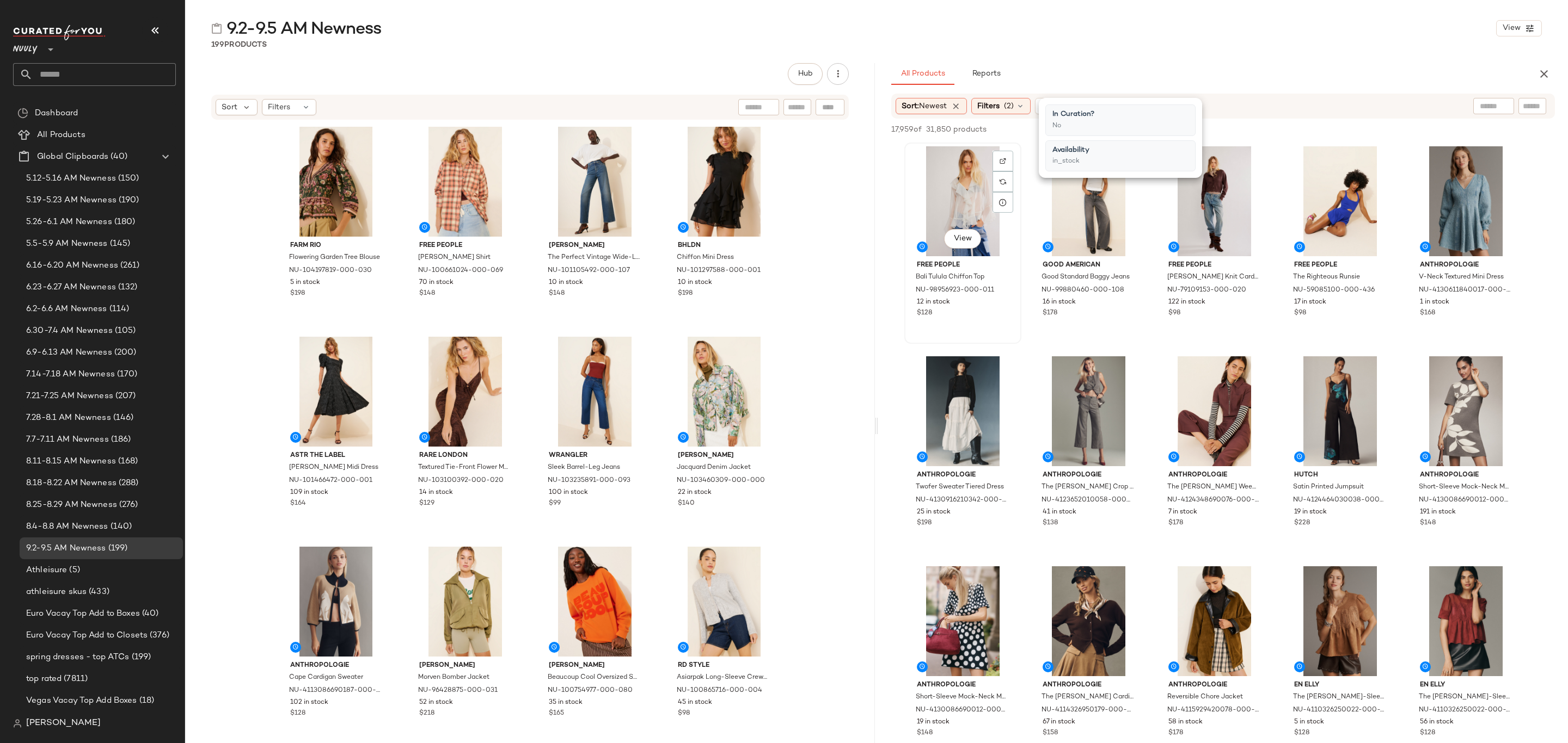
click at [969, 186] on div "View" at bounding box center [963, 201] width 110 height 110
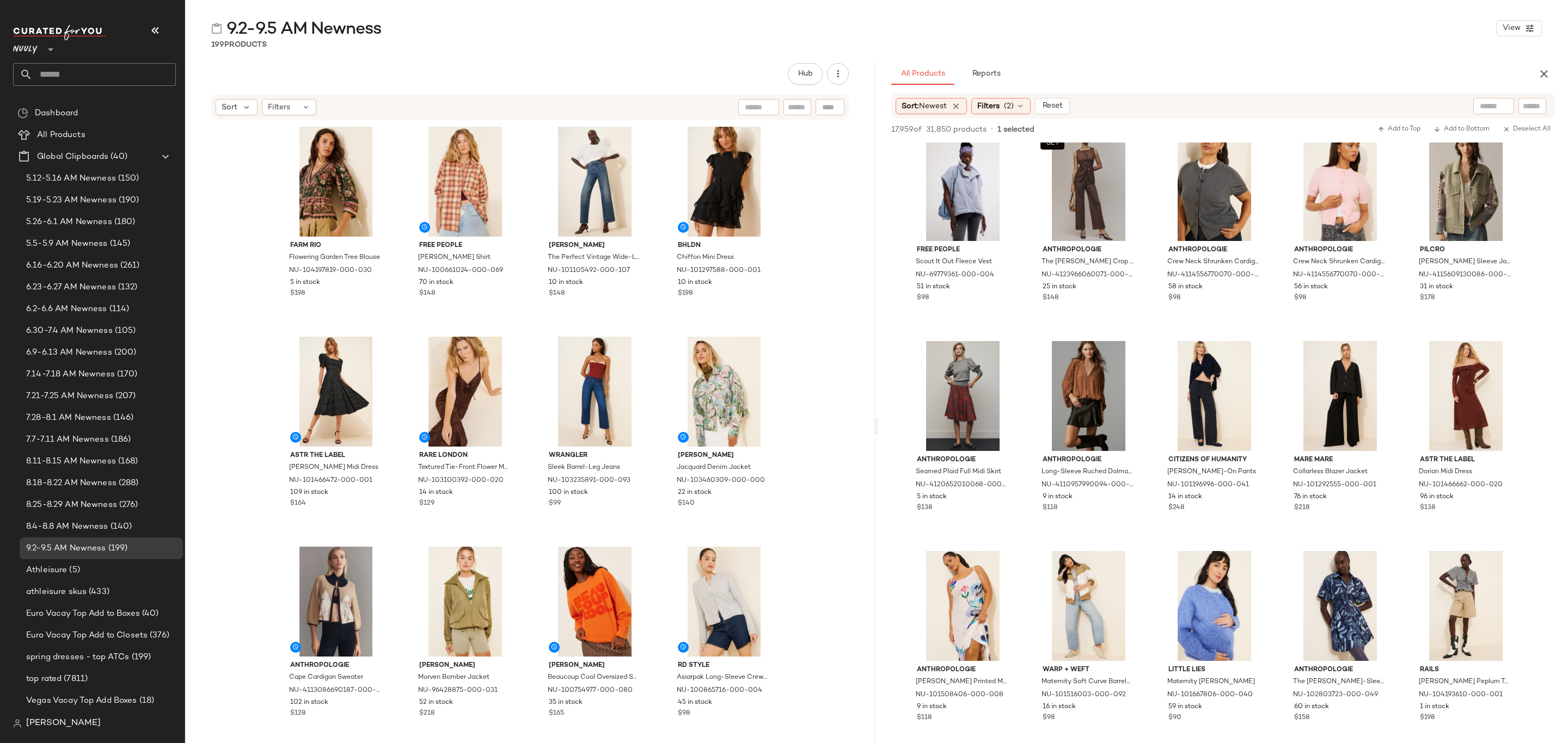
scroll to position [1551, 0]
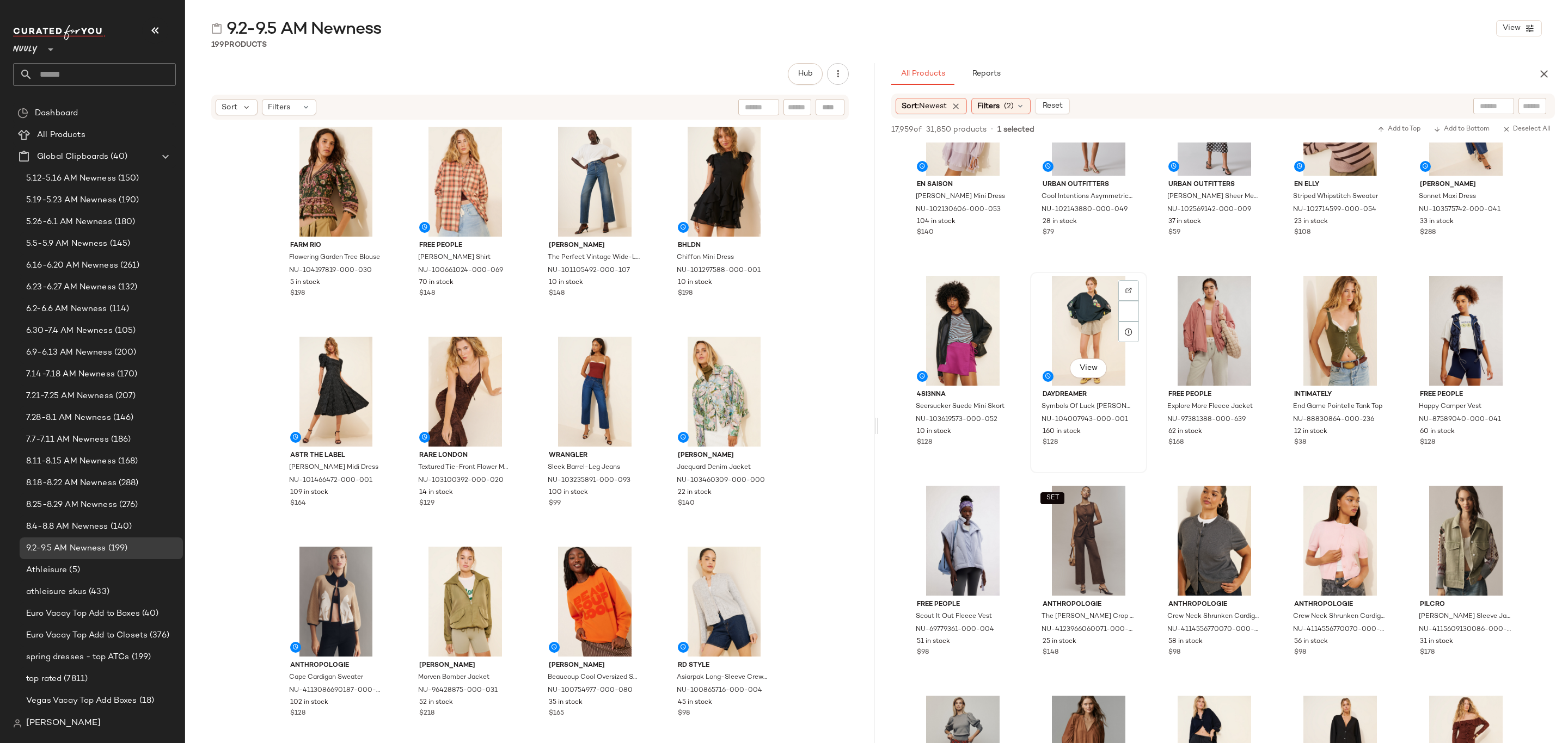
click at [1128, 442] on div "$128" at bounding box center [1088, 443] width 92 height 10
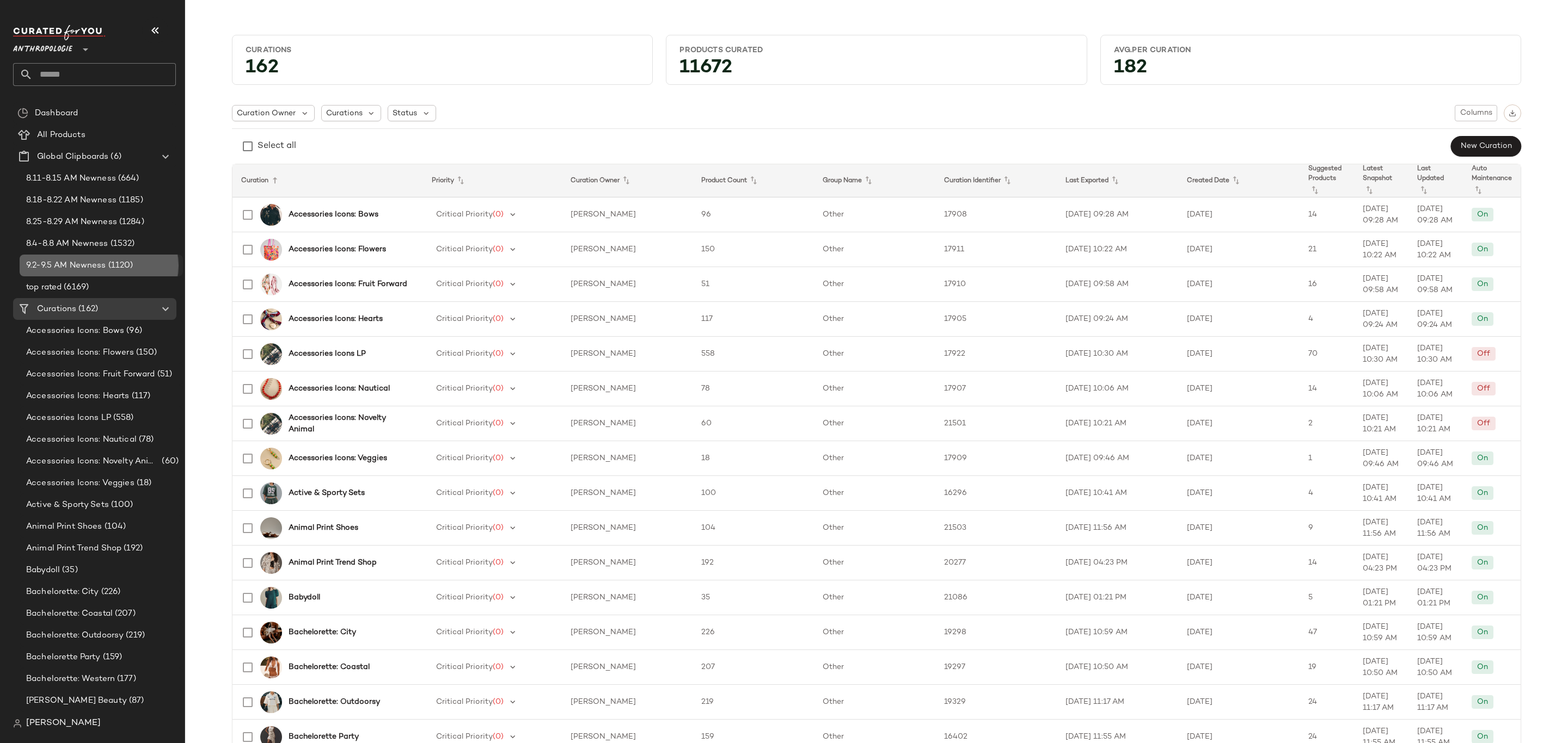
click at [98, 256] on div "9.2-9.5 AM Newness (1120)" at bounding box center [101, 265] width 163 height 22
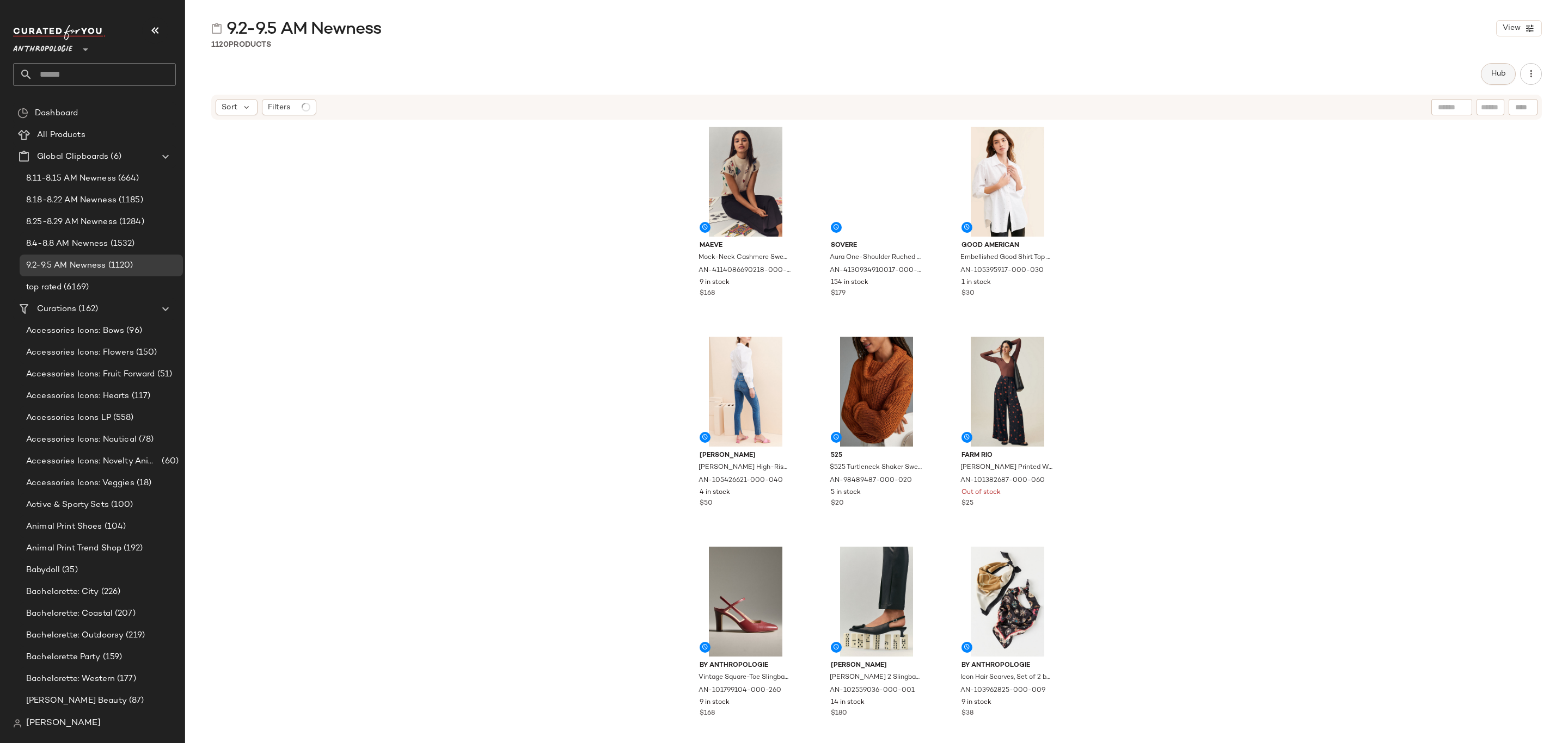
click at [1492, 72] on span "Hub" at bounding box center [1498, 74] width 15 height 9
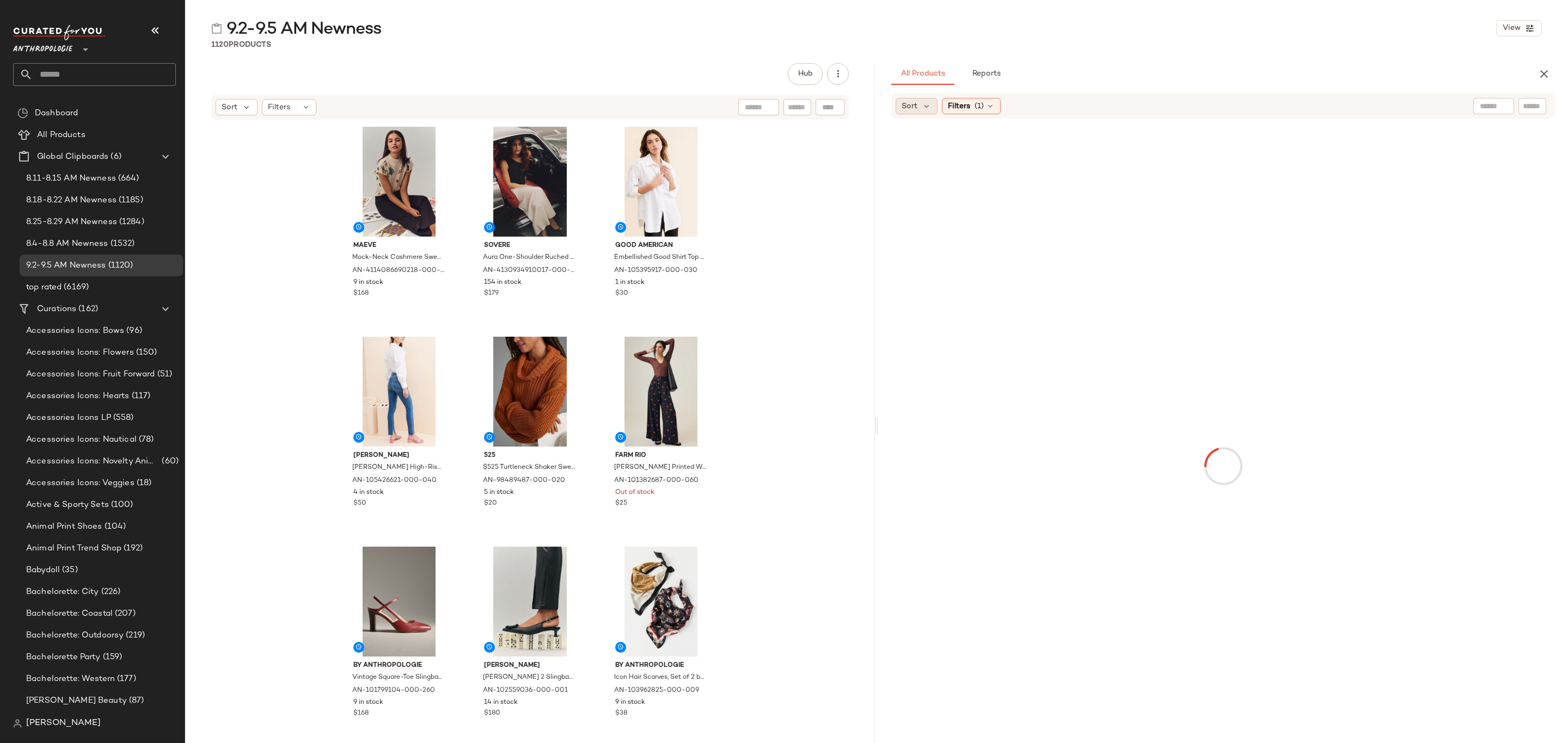
click at [918, 107] on div "Sort" at bounding box center [916, 106] width 42 height 16
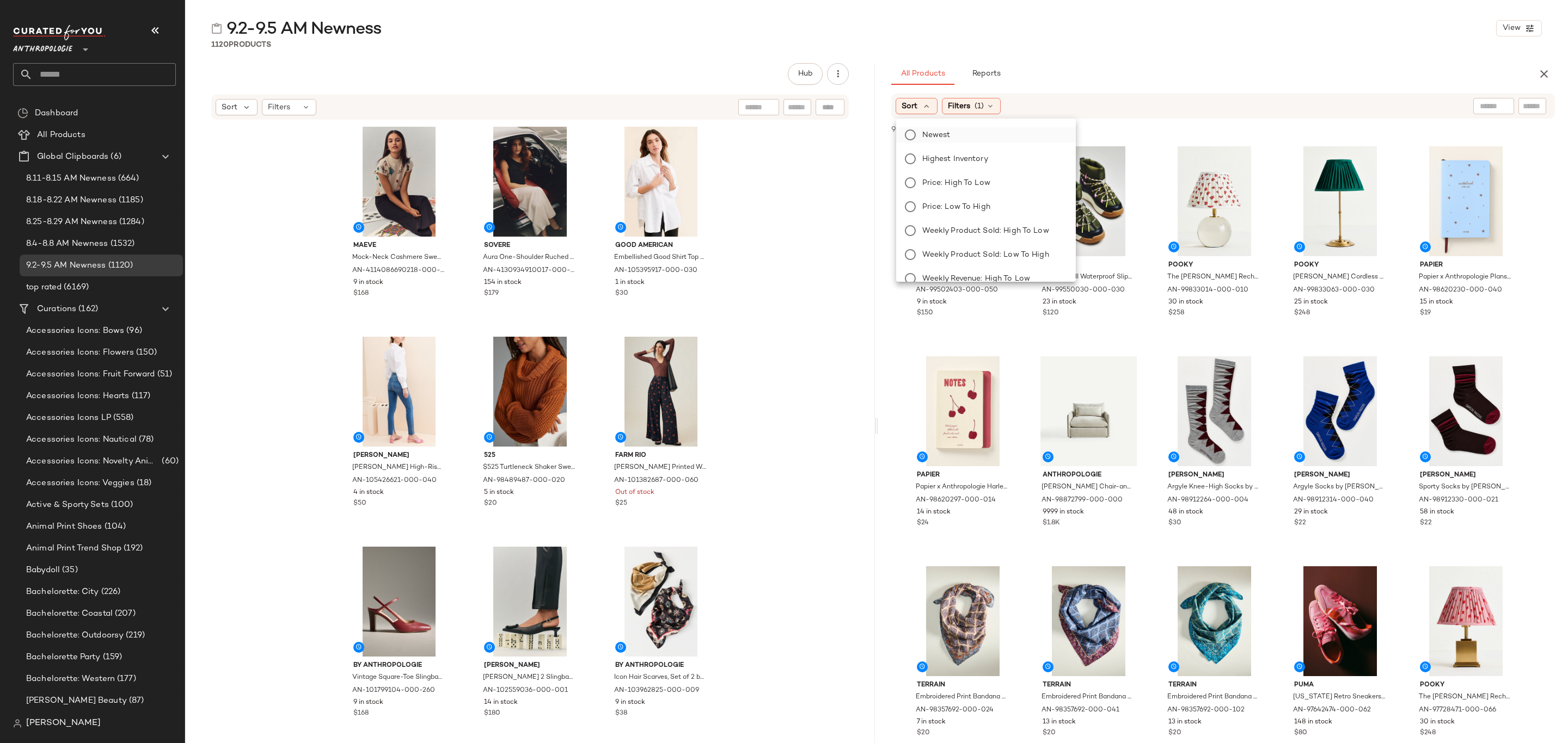
click at [969, 133] on label "Newest" at bounding box center [993, 135] width 149 height 15
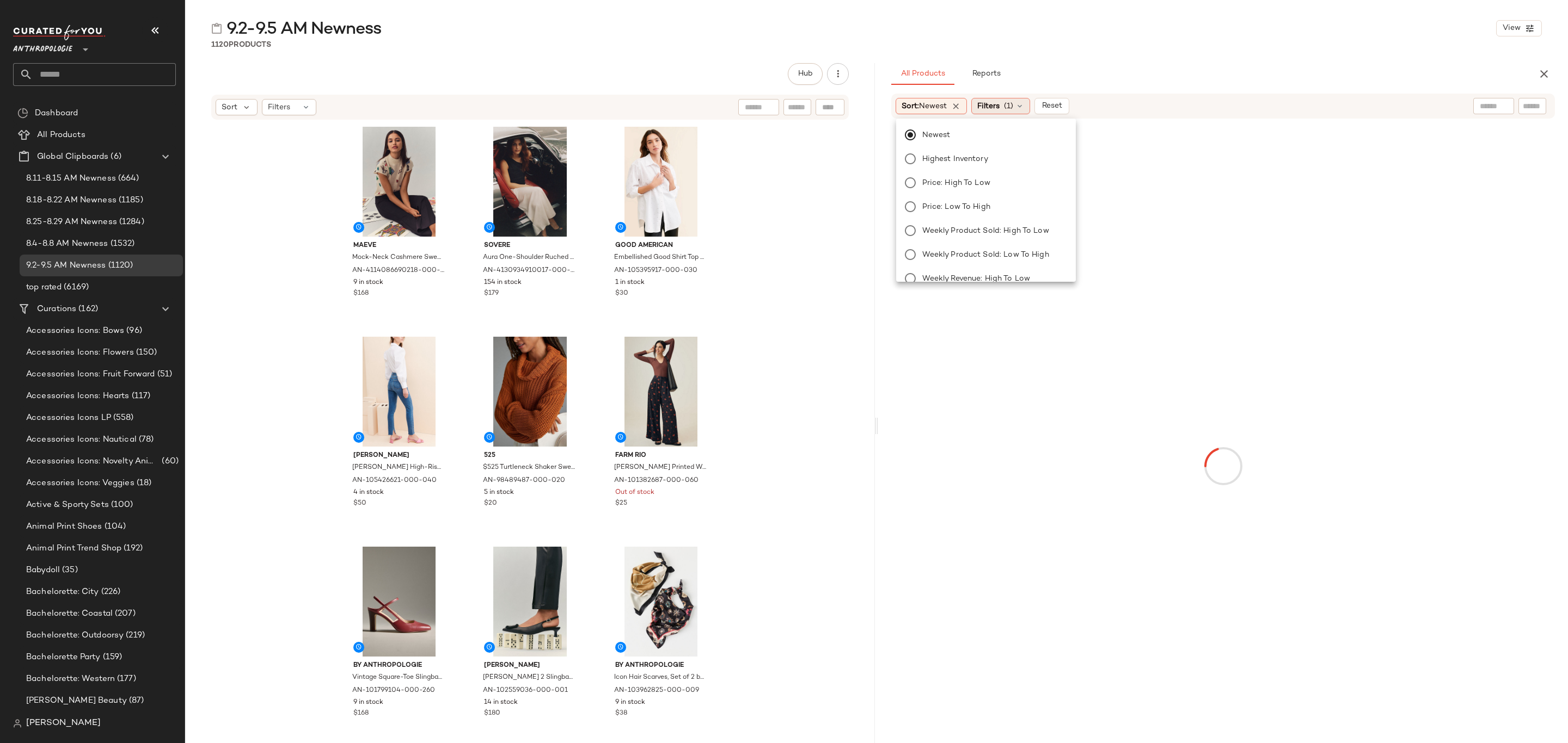
click at [997, 103] on span "Filters" at bounding box center [988, 106] width 22 height 11
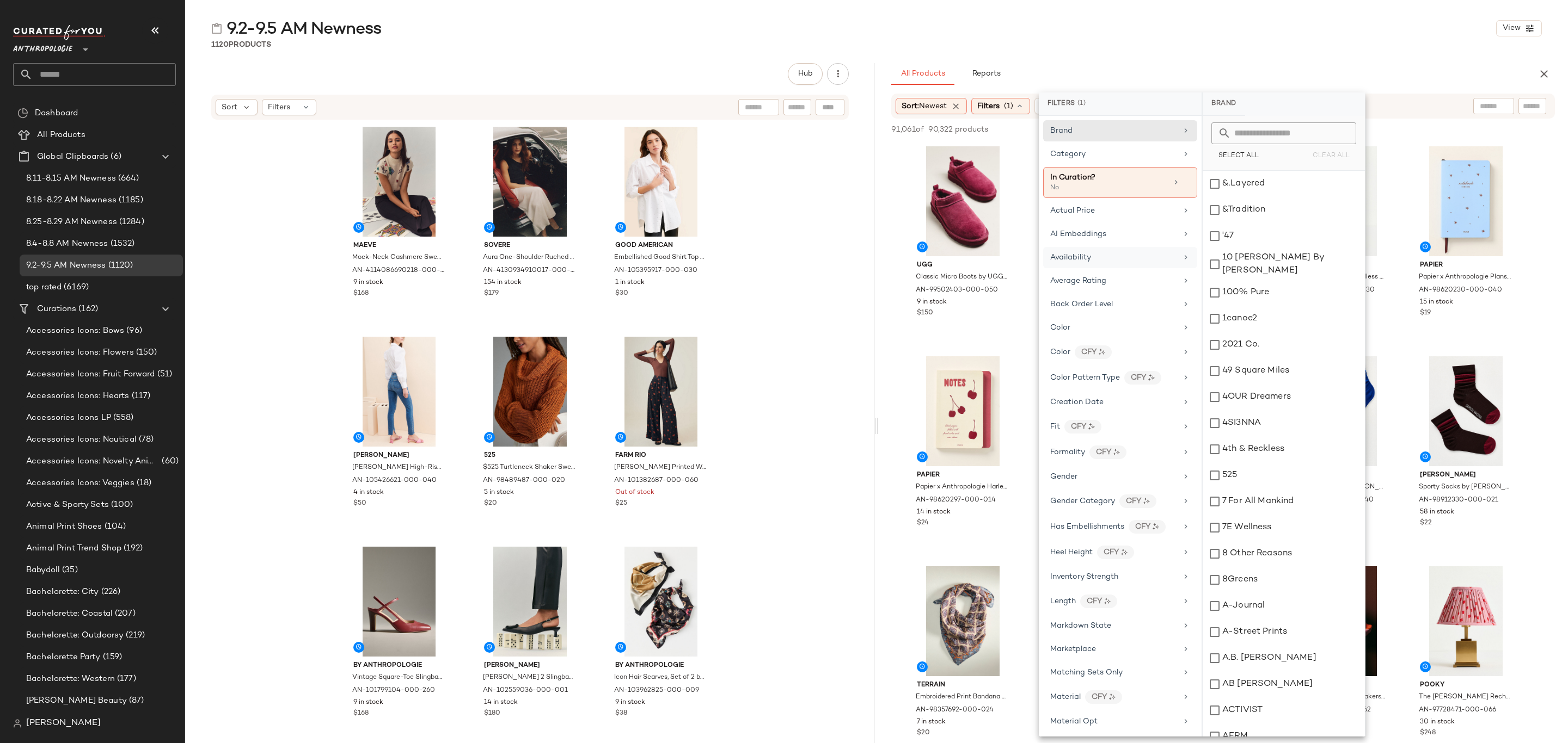
click at [1110, 264] on div "Availability" at bounding box center [1113, 258] width 127 height 11
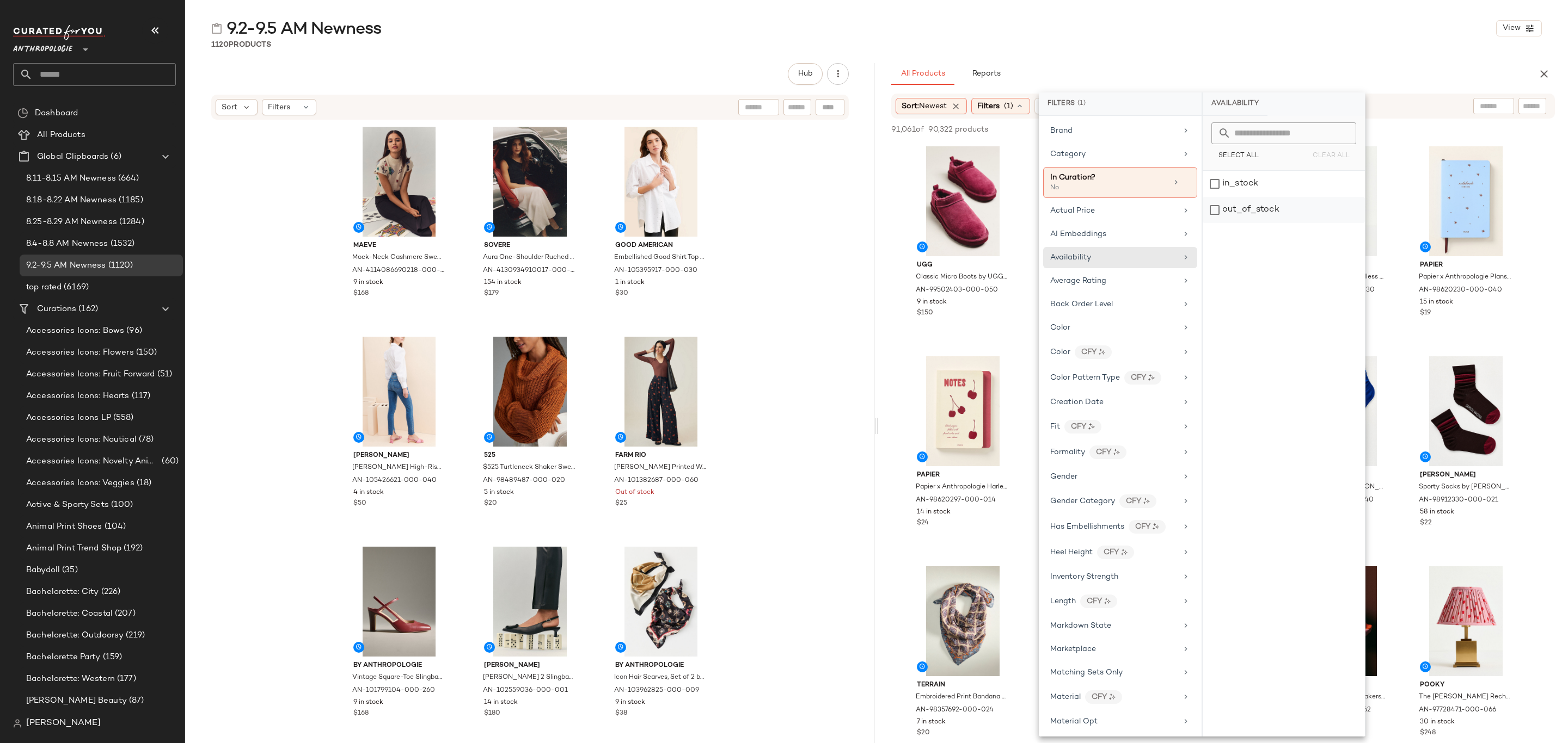
drag, startPoint x: 1249, startPoint y: 188, endPoint x: 1243, endPoint y: 202, distance: 15.2
click at [1249, 189] on div "in_stock" at bounding box center [1284, 183] width 162 height 26
click at [1105, 160] on div "Category" at bounding box center [1120, 154] width 154 height 21
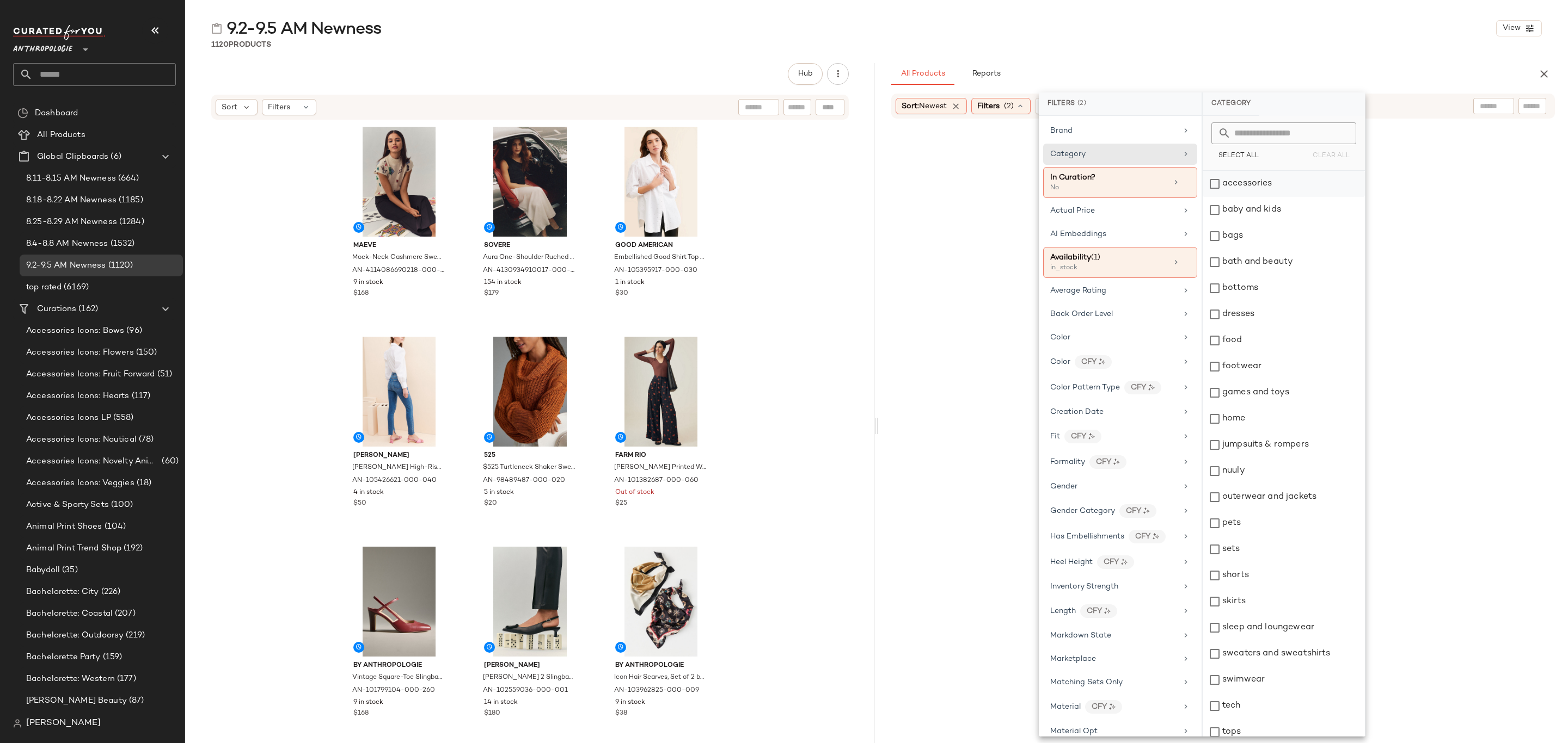
click at [1236, 184] on div "accessories" at bounding box center [1284, 183] width 162 height 26
click at [1255, 228] on div "bags" at bounding box center [1284, 236] width 162 height 26
drag, startPoint x: 1265, startPoint y: 287, endPoint x: 1271, endPoint y: 308, distance: 21.8
click at [1266, 287] on div "bottoms" at bounding box center [1284, 287] width 162 height 26
click at [1276, 318] on div "dresses" at bounding box center [1284, 314] width 162 height 26
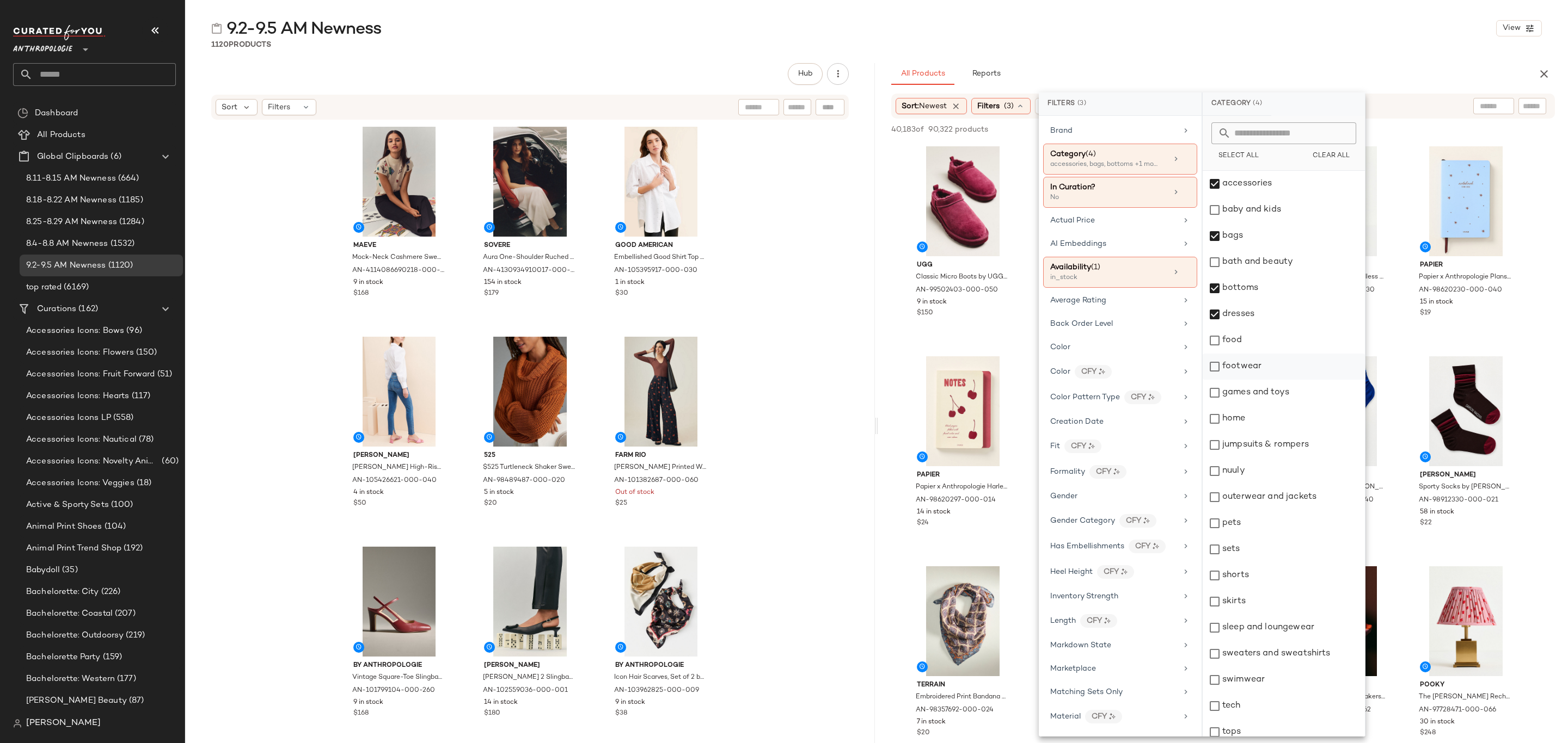
click at [1283, 363] on div "footwear" at bounding box center [1284, 366] width 162 height 26
click at [1285, 394] on div "games and toys" at bounding box center [1284, 393] width 162 height 26
click at [1295, 395] on div "games and toys" at bounding box center [1284, 393] width 162 height 26
click at [1297, 441] on div "jumpsuits & rompers" at bounding box center [1284, 444] width 162 height 26
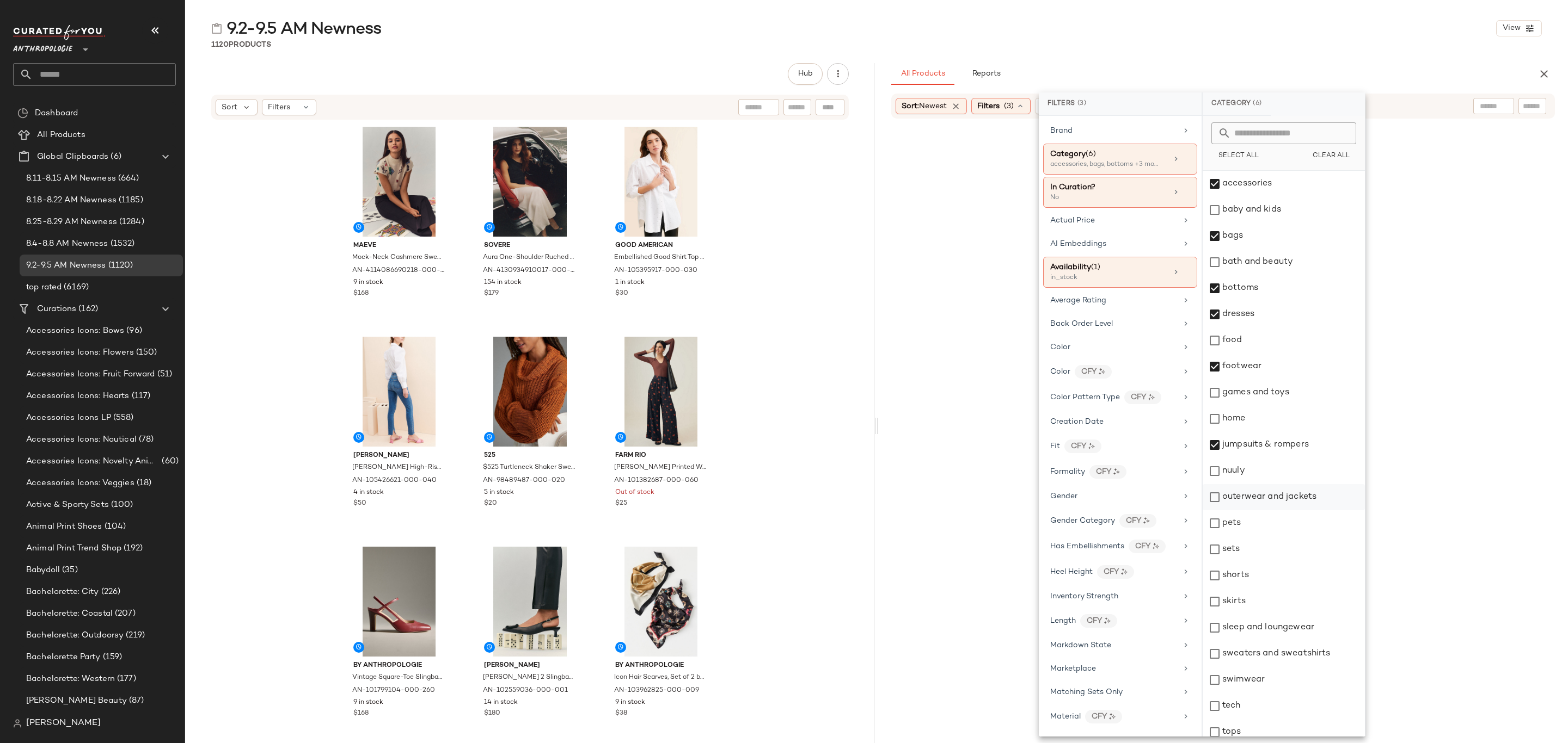
click at [1296, 497] on div "outerwear and jackets" at bounding box center [1284, 497] width 162 height 26
click at [1254, 477] on div "nuuly" at bounding box center [1284, 471] width 162 height 26
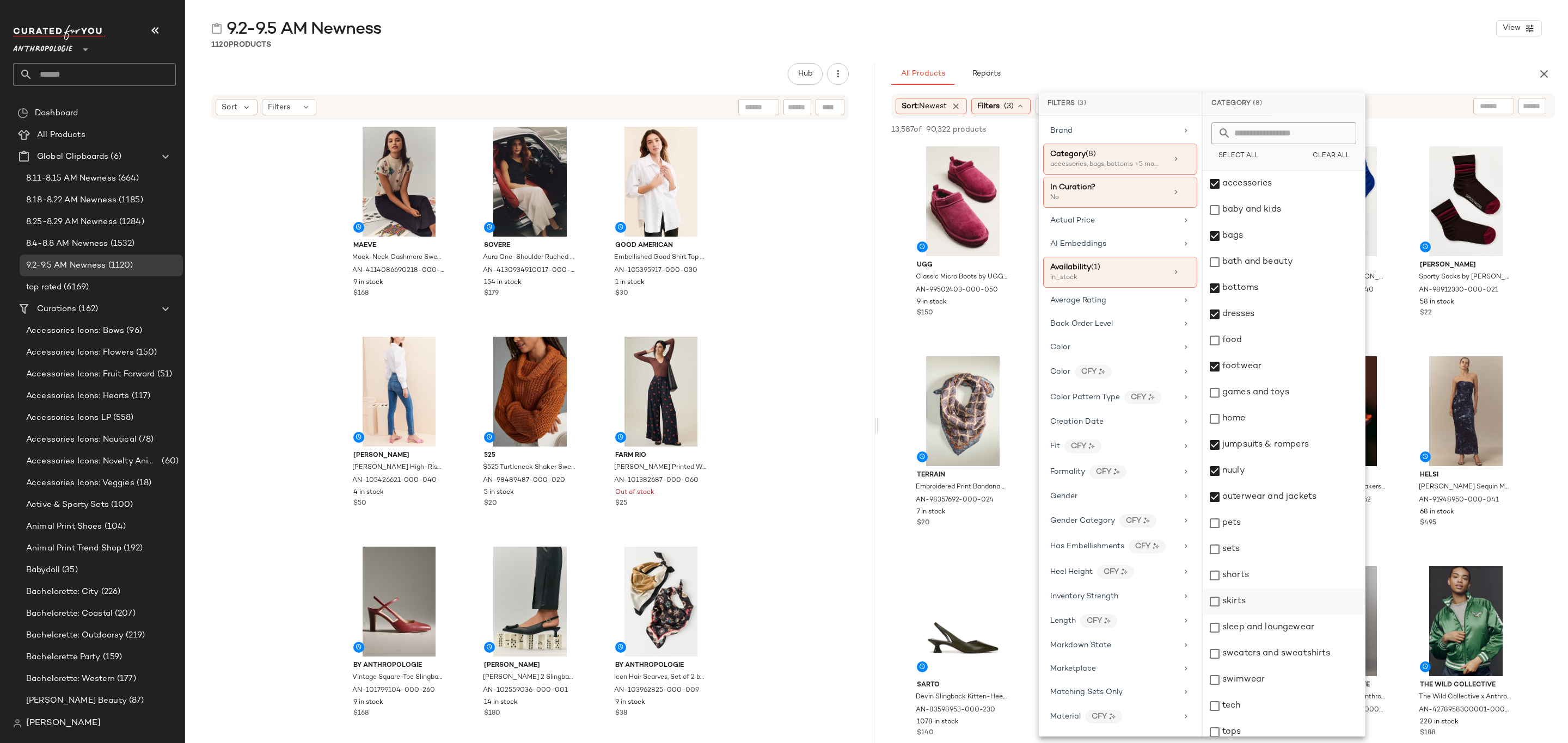
click at [1246, 600] on div "skirts" at bounding box center [1284, 602] width 162 height 26
click at [1252, 580] on div "shorts" at bounding box center [1284, 575] width 162 height 26
click at [1250, 551] on div "sets" at bounding box center [1284, 549] width 162 height 26
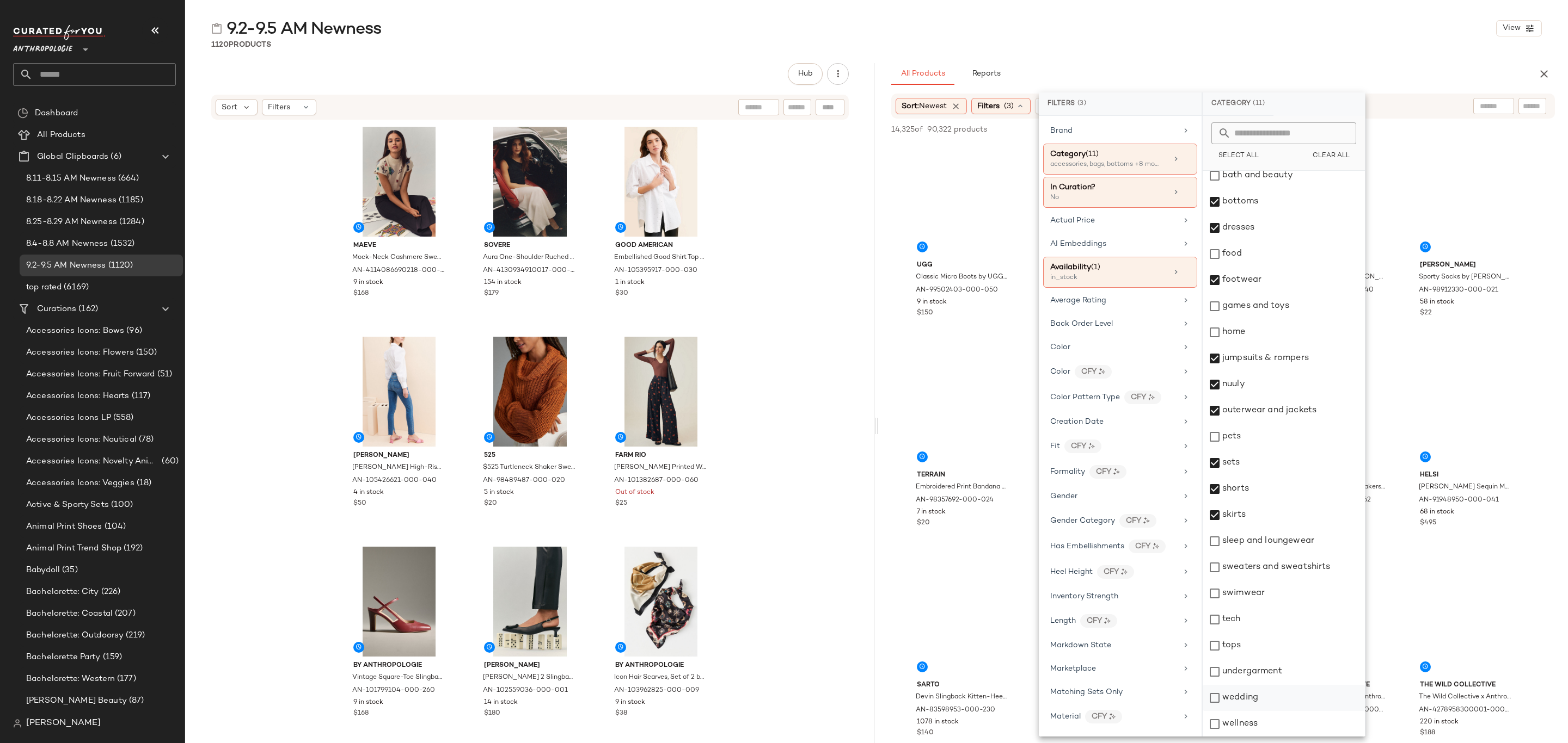
click at [1264, 698] on div "wedding" at bounding box center [1284, 697] width 162 height 26
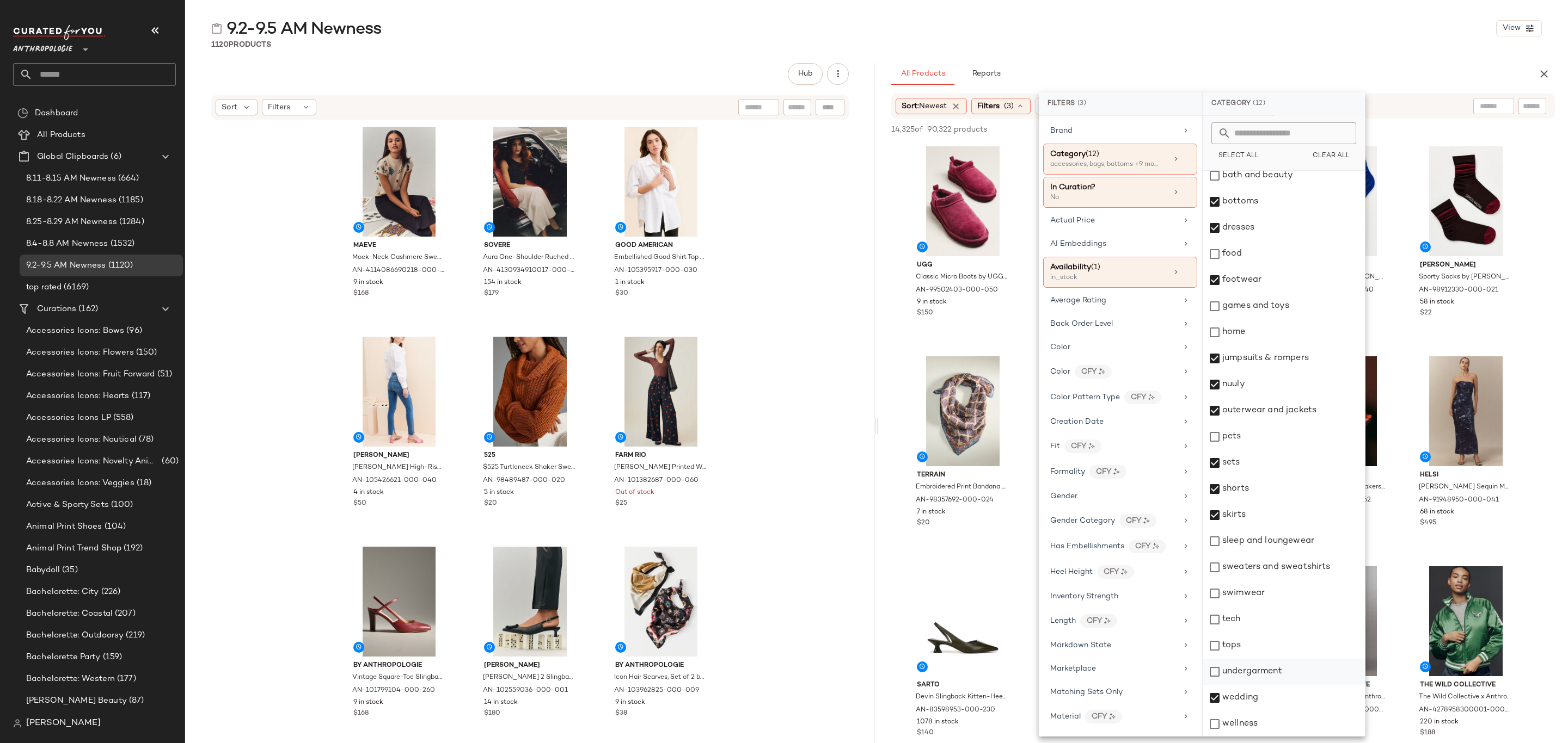
click at [1266, 667] on div "undergarment" at bounding box center [1284, 671] width 162 height 26
click at [1246, 646] on div "tops" at bounding box center [1284, 646] width 162 height 26
click at [1257, 591] on div "swimwear" at bounding box center [1284, 593] width 162 height 26
click at [1263, 563] on div "sweaters and sweatshirts" at bounding box center [1284, 567] width 162 height 26
click at [1266, 544] on div "sleep and loungewear" at bounding box center [1284, 541] width 162 height 26
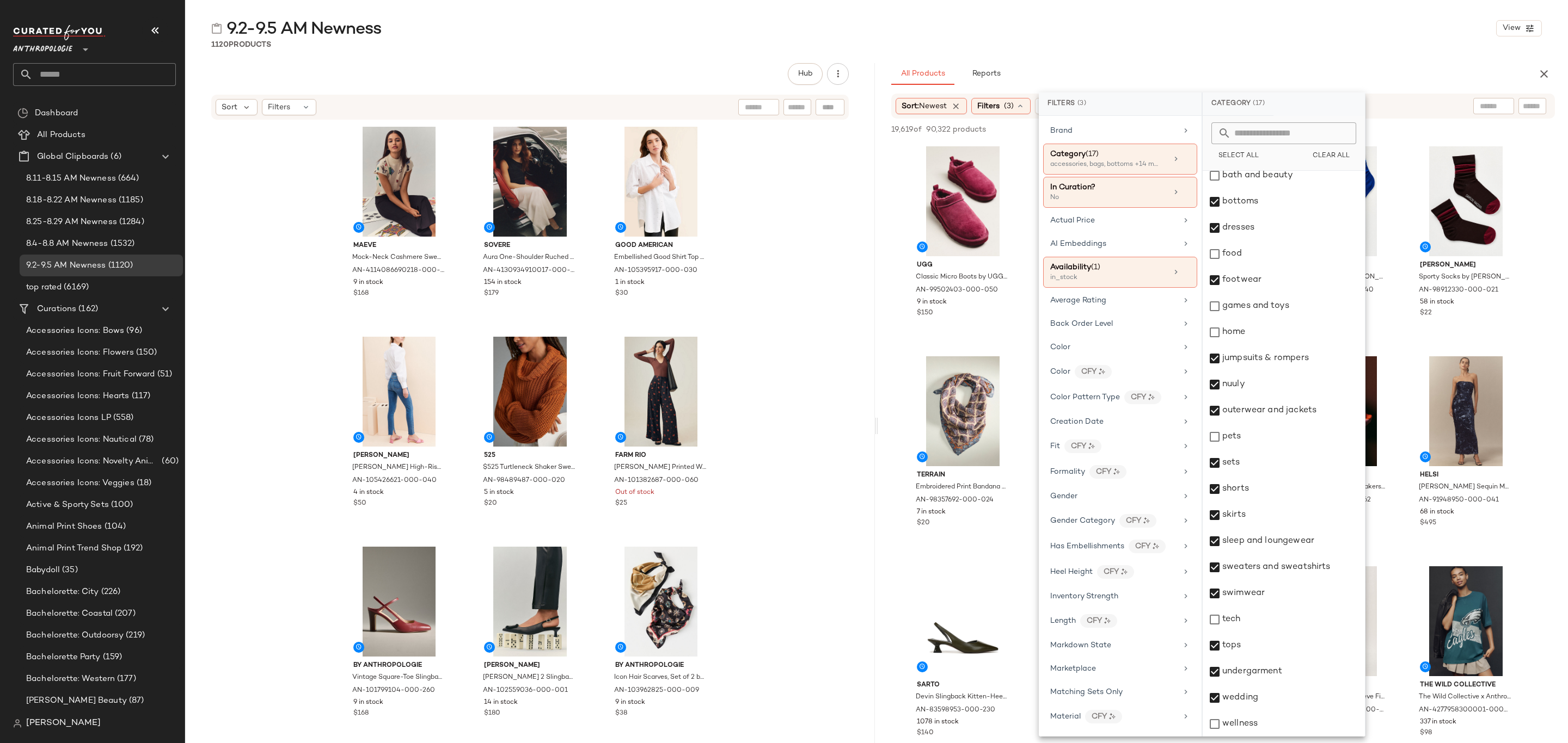
click at [1188, 52] on div "9.2-9.5 AM Newness View 1120 Products Hub Sort Filters Maeve Mock-Neck Cashmere…" at bounding box center [876, 380] width 1383 height 726
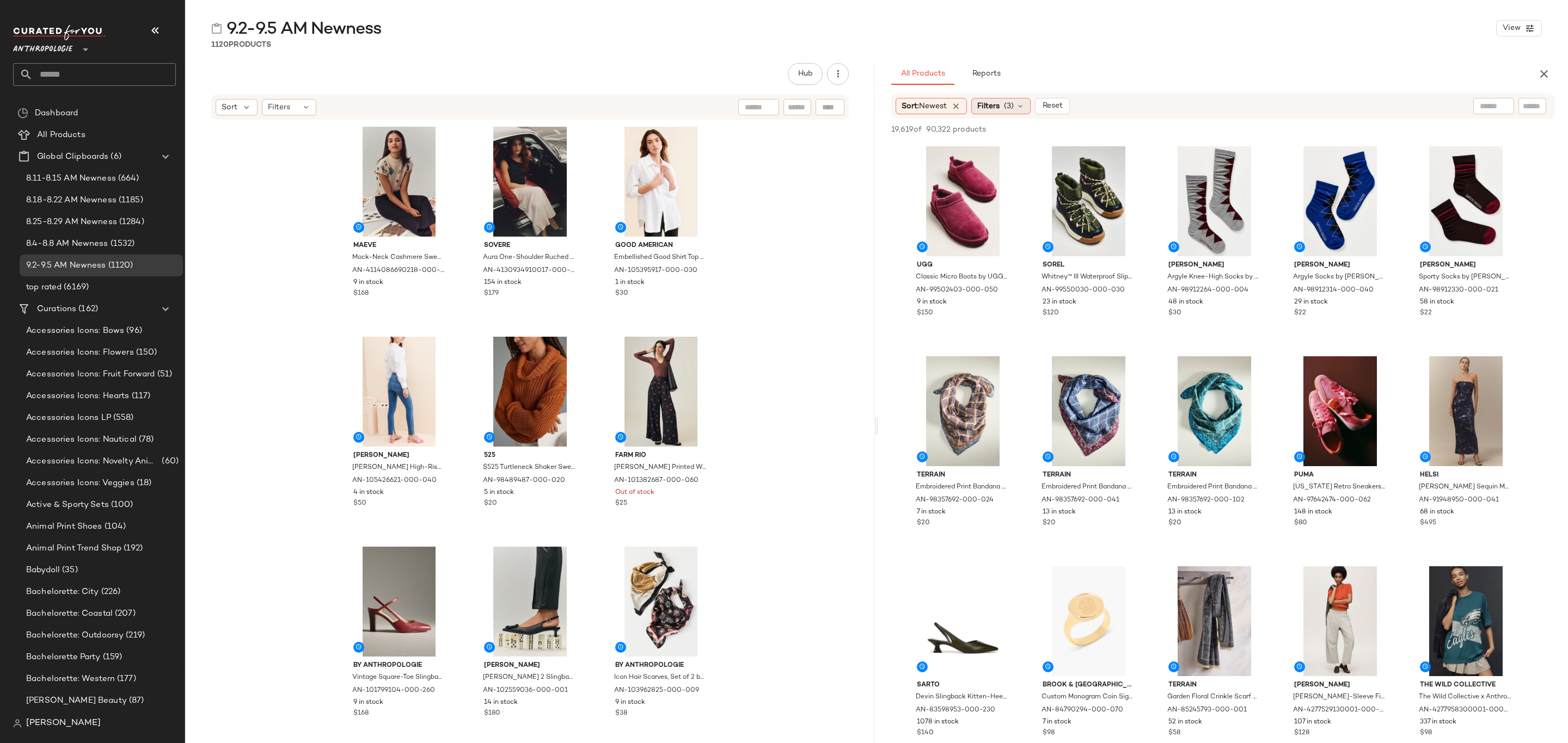
click at [1030, 107] on div "Filters (3)" at bounding box center [1001, 106] width 59 height 16
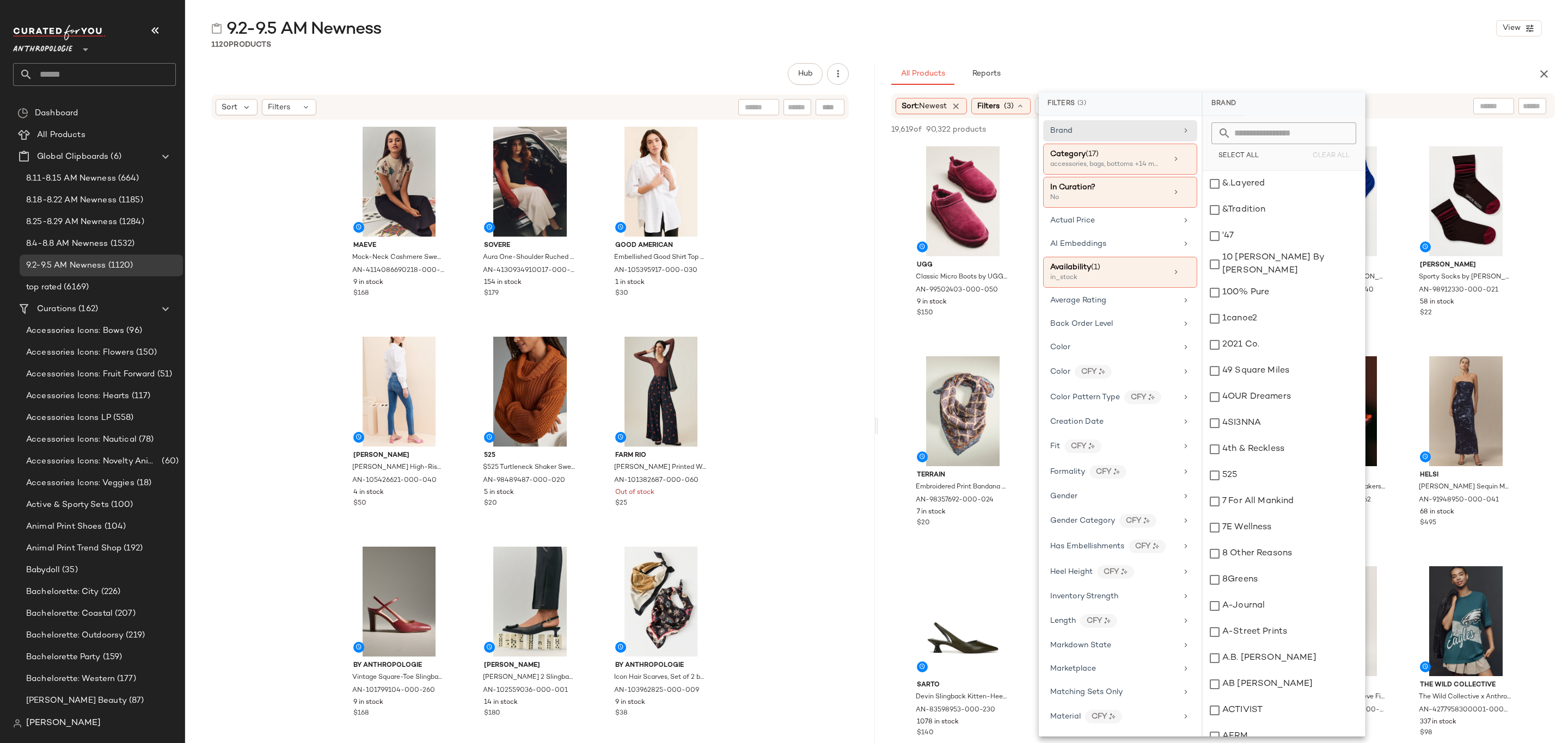
click at [1146, 75] on div "All Products Reports" at bounding box center [1206, 74] width 629 height 22
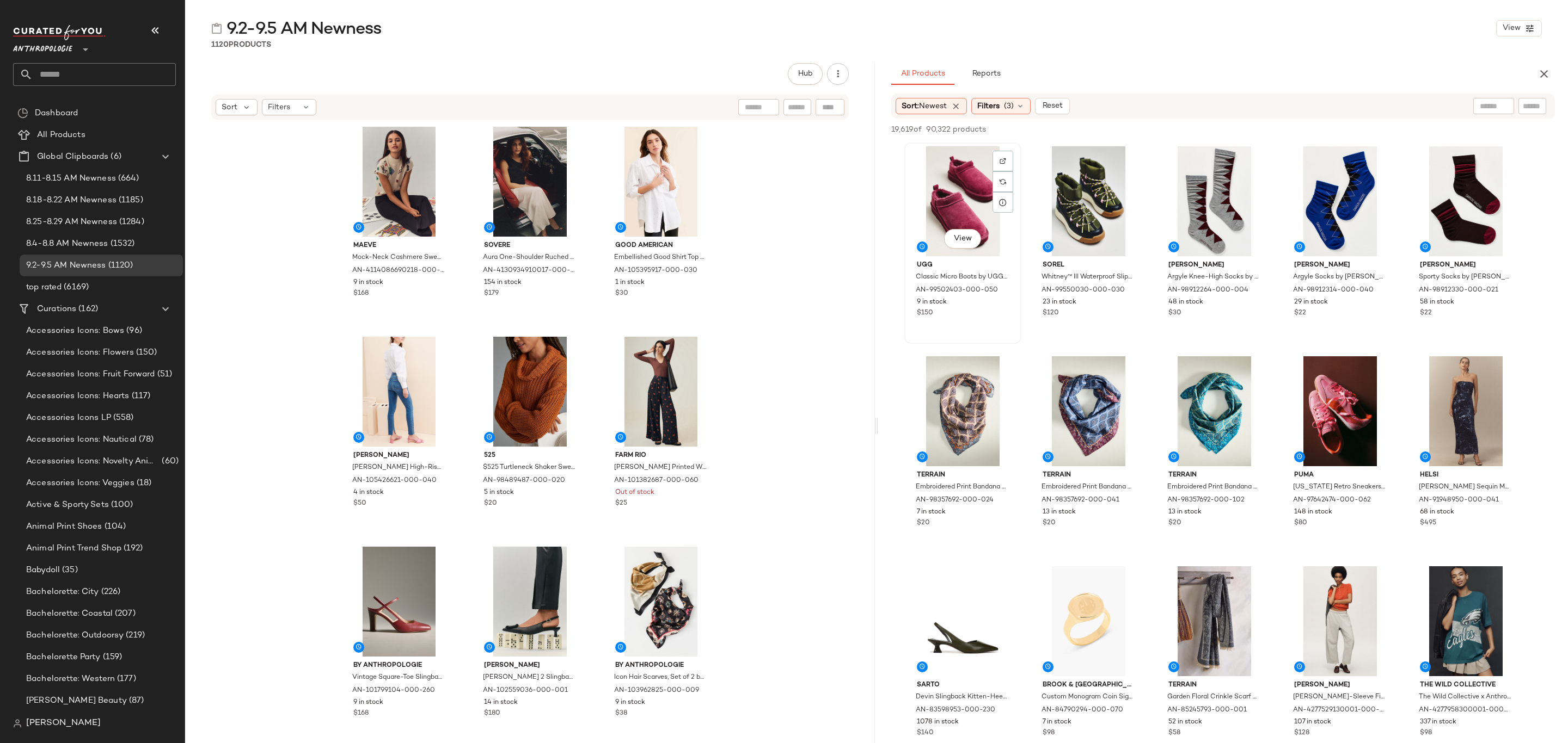
click at [927, 166] on div "View" at bounding box center [963, 201] width 110 height 110
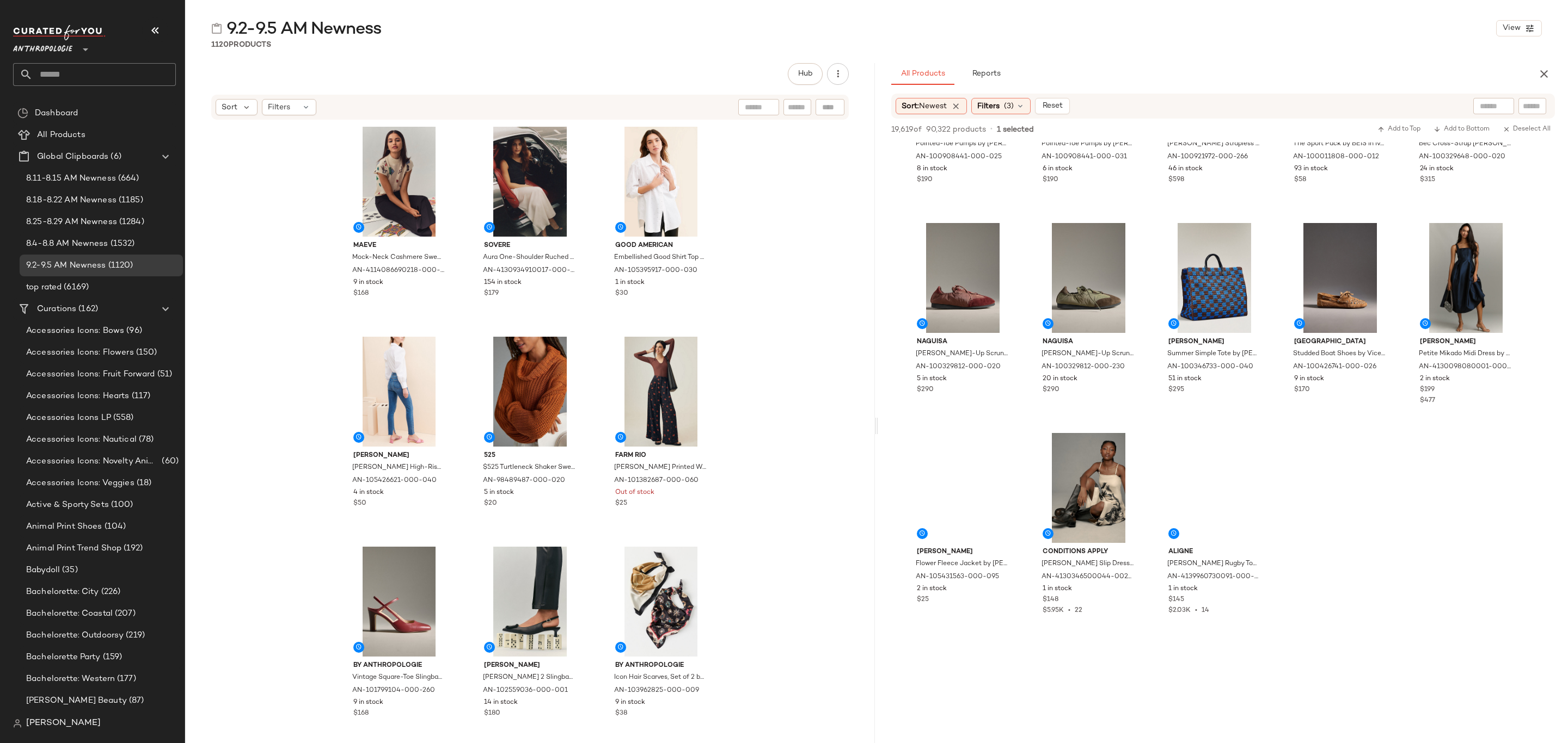
scroll to position [18939, 0]
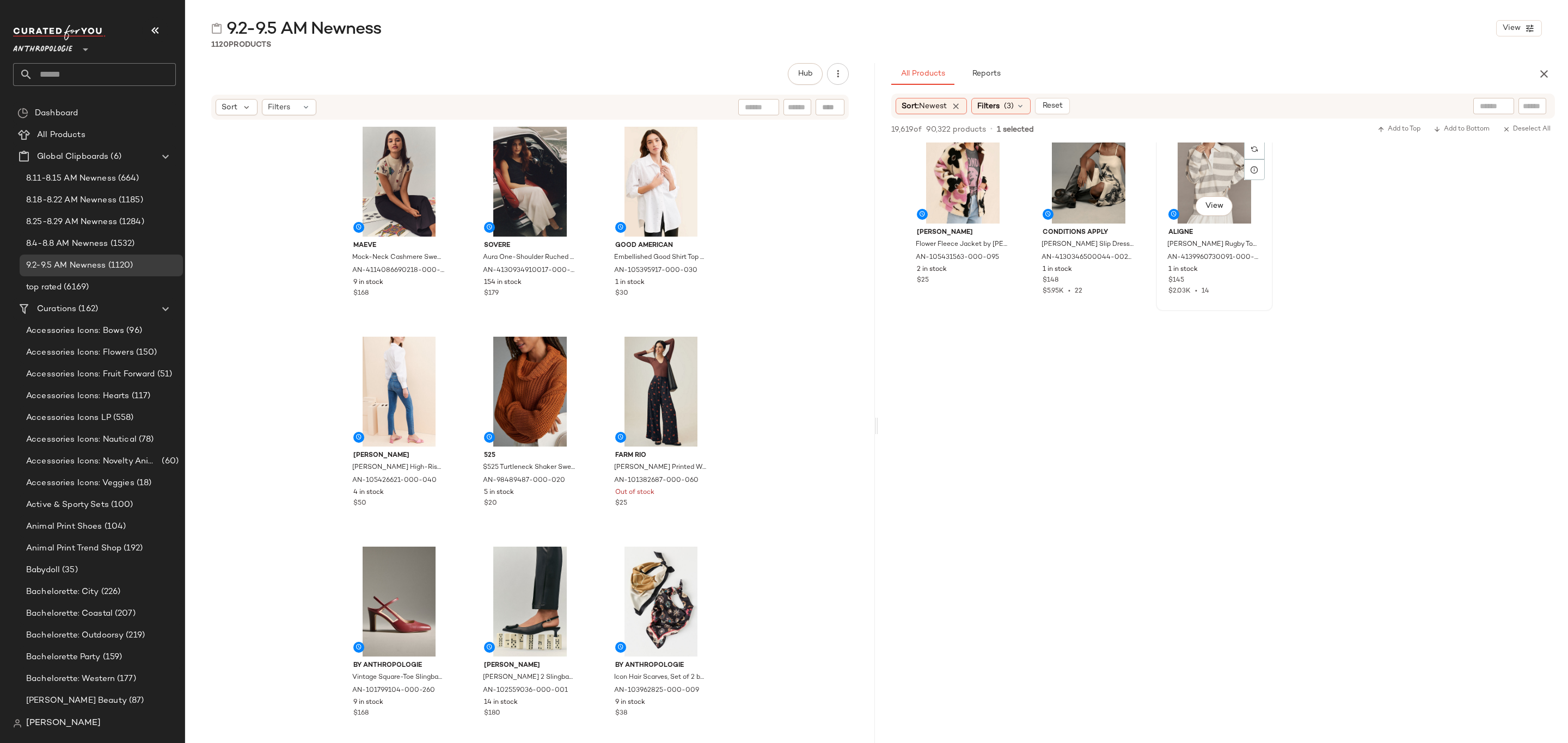
click at [1246, 287] on div "$2.03K • 14" at bounding box center [1214, 291] width 92 height 10
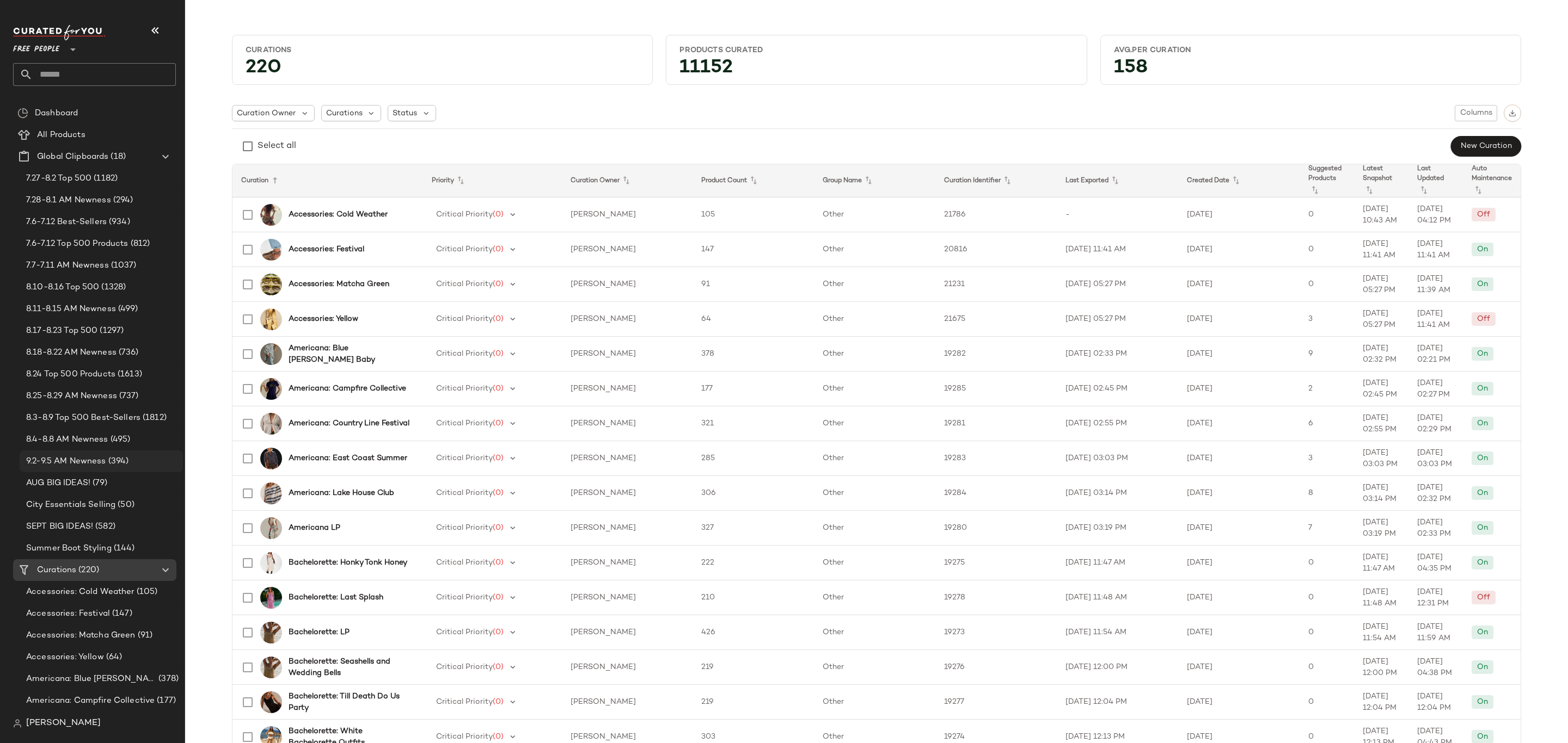
click at [106, 460] on span "(394)" at bounding box center [118, 461] width 23 height 12
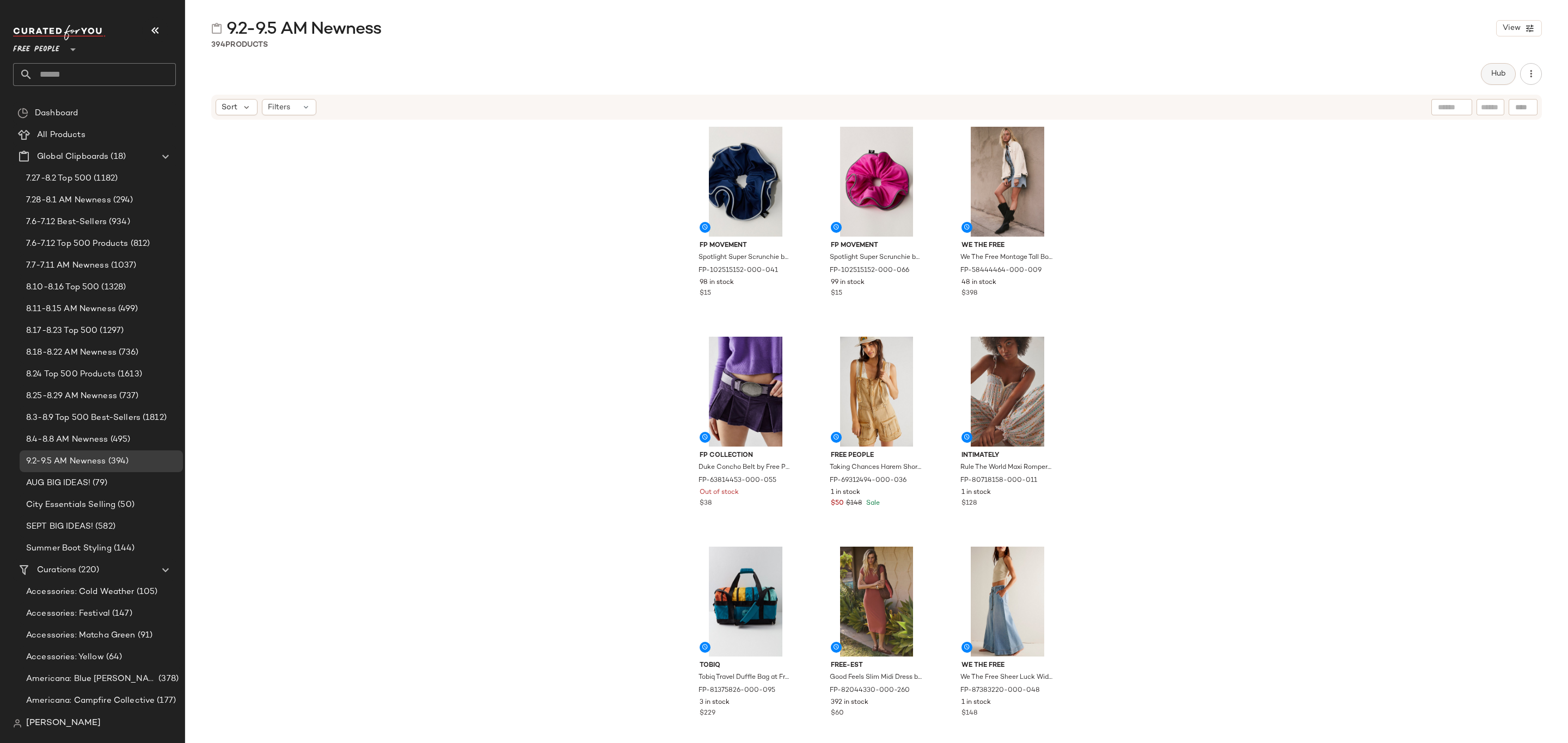
click at [1491, 70] on span "Hub" at bounding box center [1498, 74] width 15 height 9
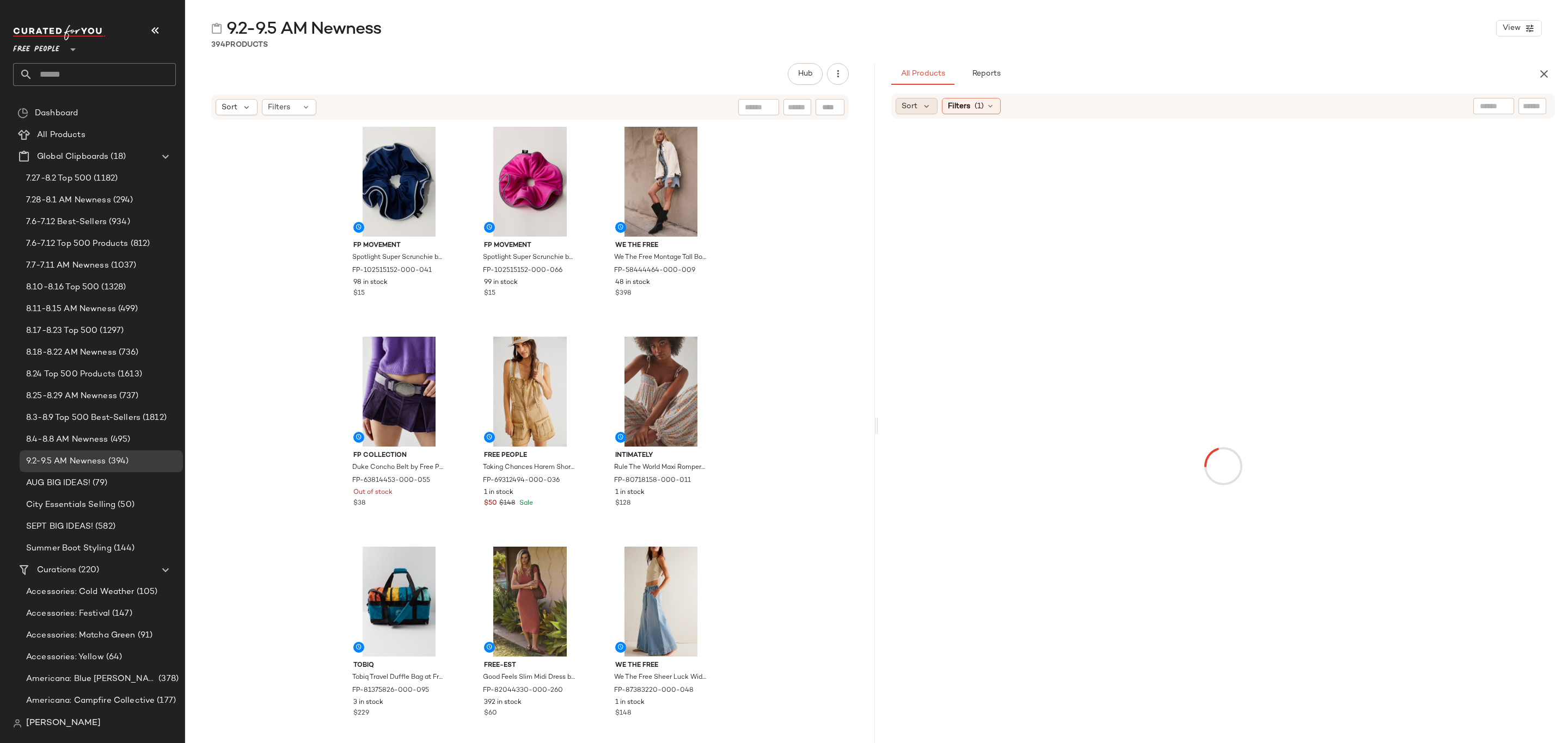
click at [920, 103] on div "Sort" at bounding box center [916, 106] width 42 height 16
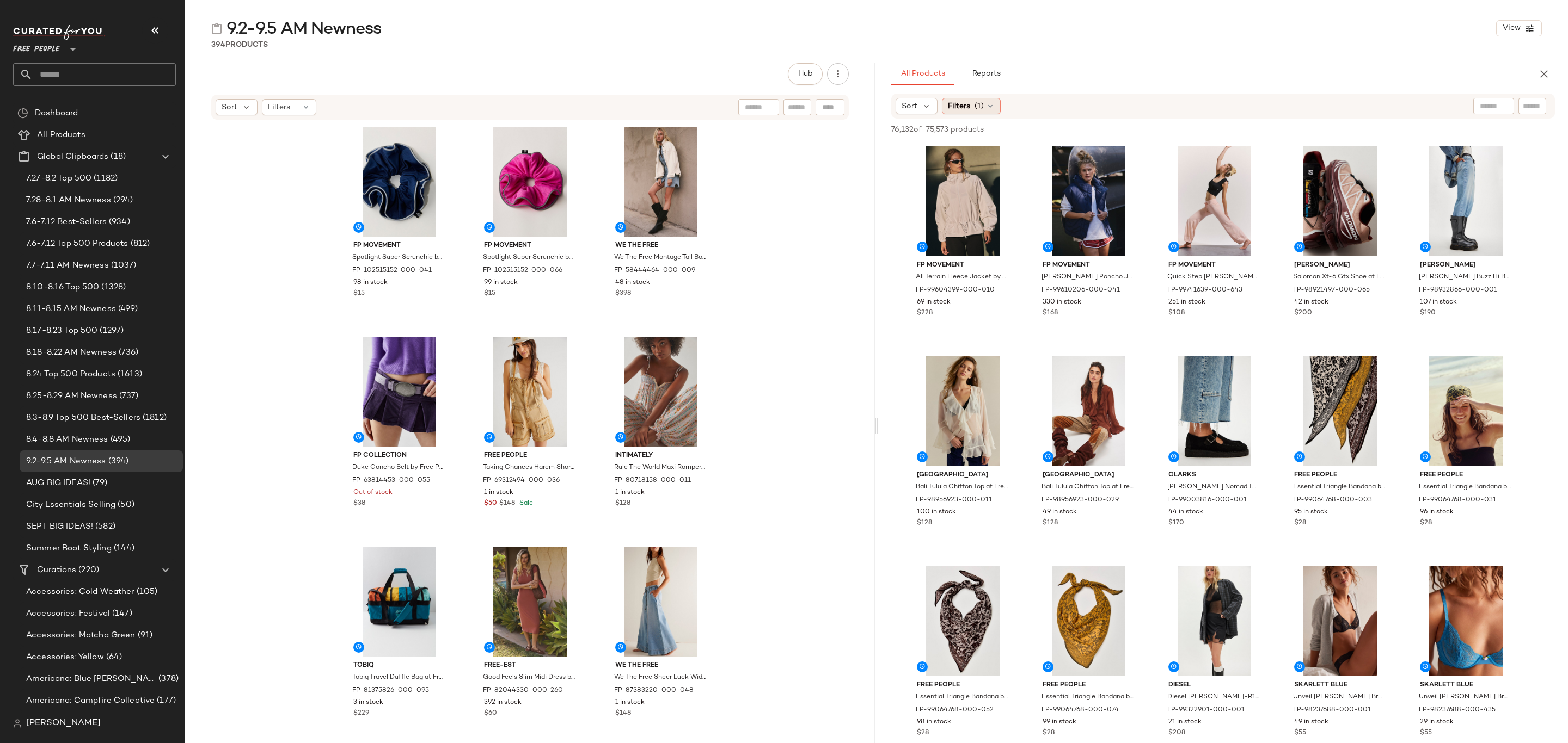
click at [990, 103] on icon at bounding box center [990, 106] width 9 height 9
click at [930, 110] on icon at bounding box center [927, 106] width 10 height 10
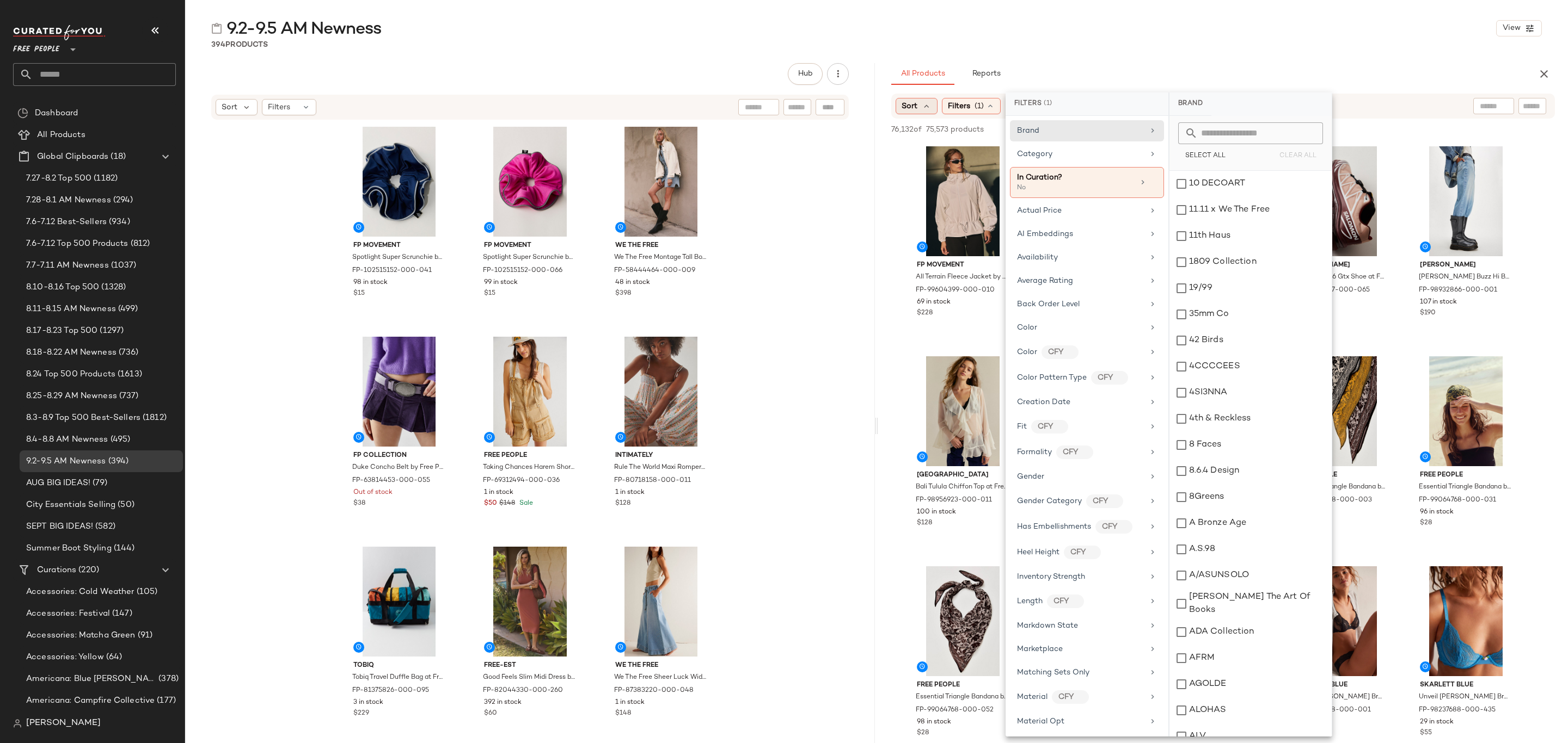
click at [929, 105] on icon at bounding box center [927, 106] width 10 height 10
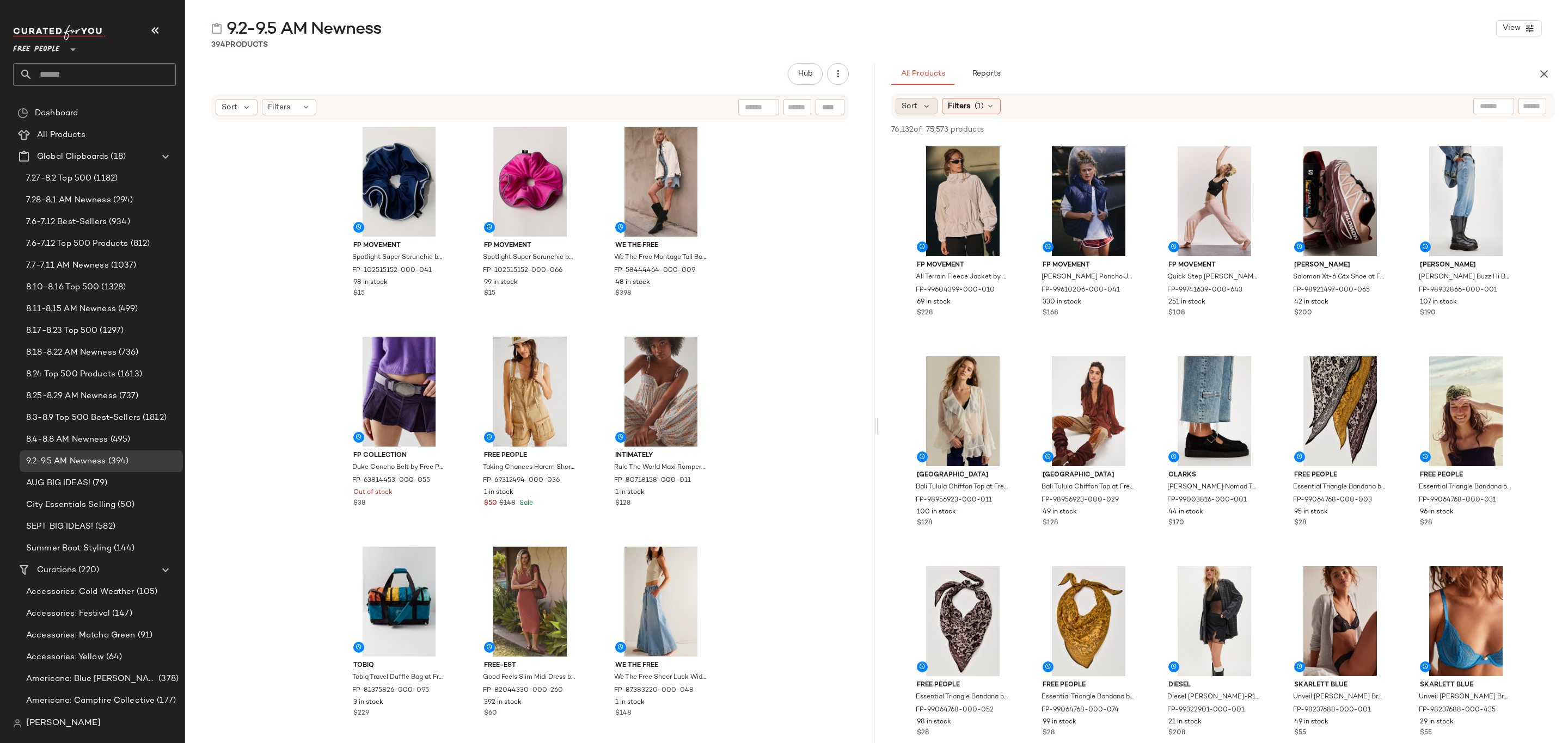
click at [916, 98] on div "Sort" at bounding box center [916, 106] width 42 height 16
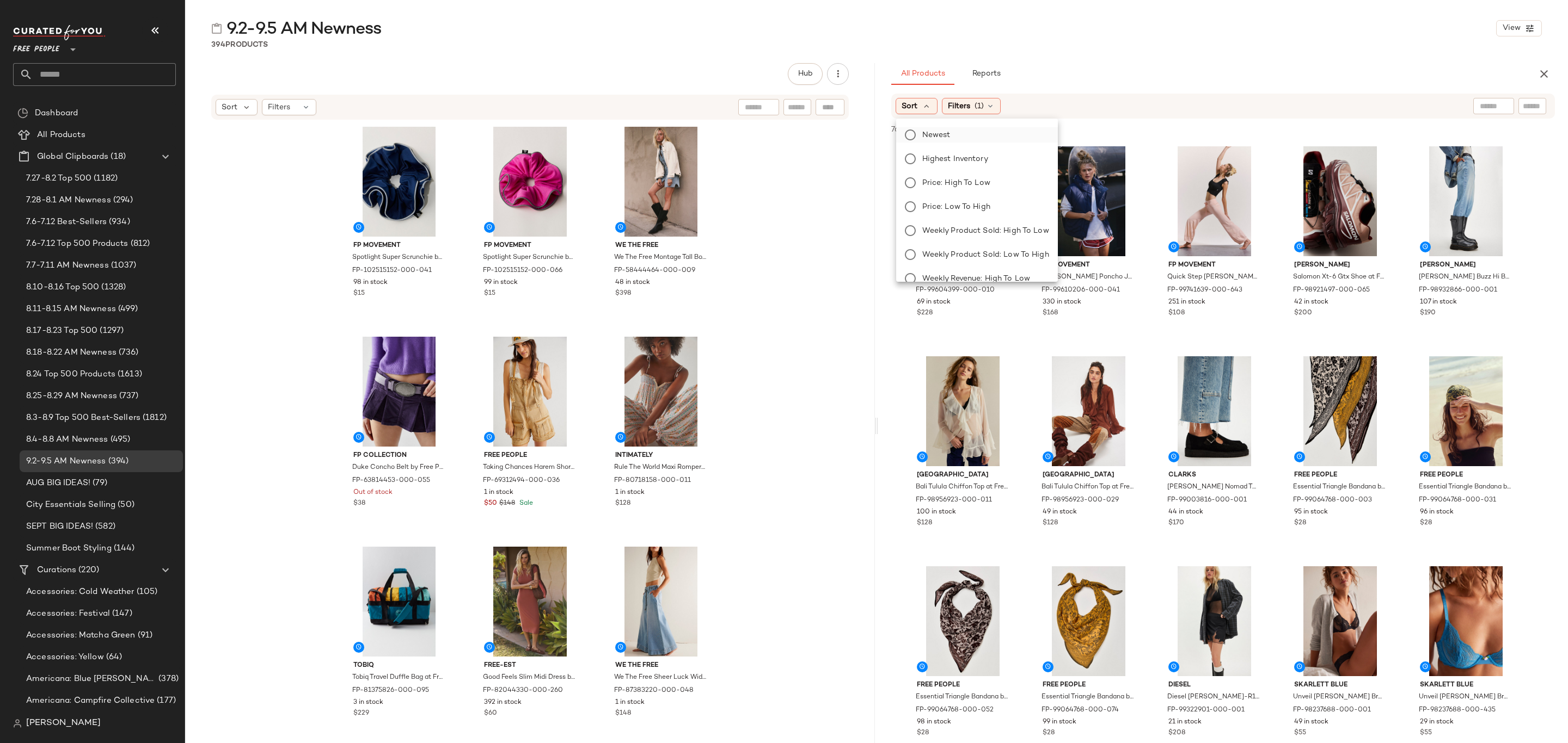
click at [927, 131] on span "Newest" at bounding box center [936, 136] width 29 height 11
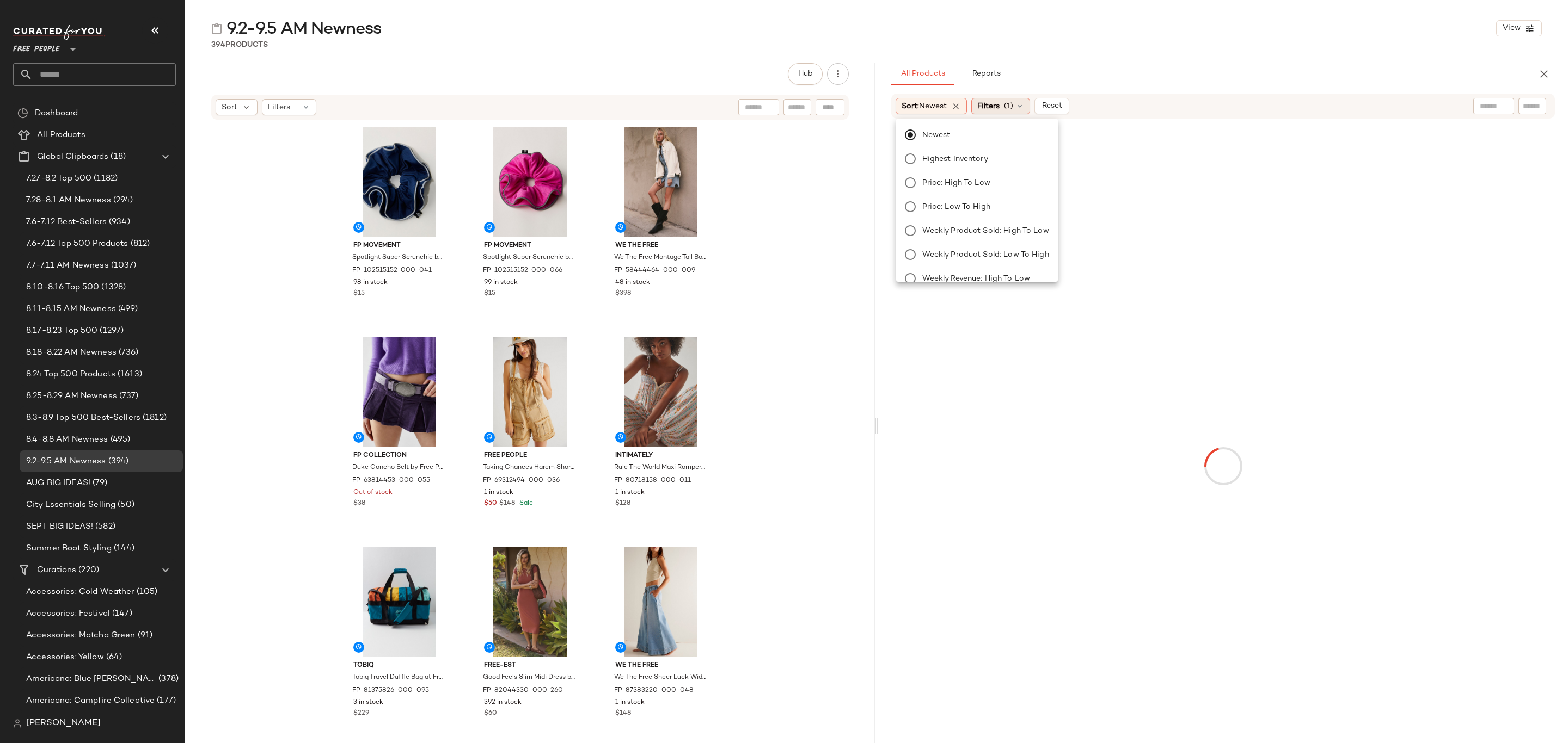
click at [1013, 105] on span "(1)" at bounding box center [1009, 106] width 10 height 11
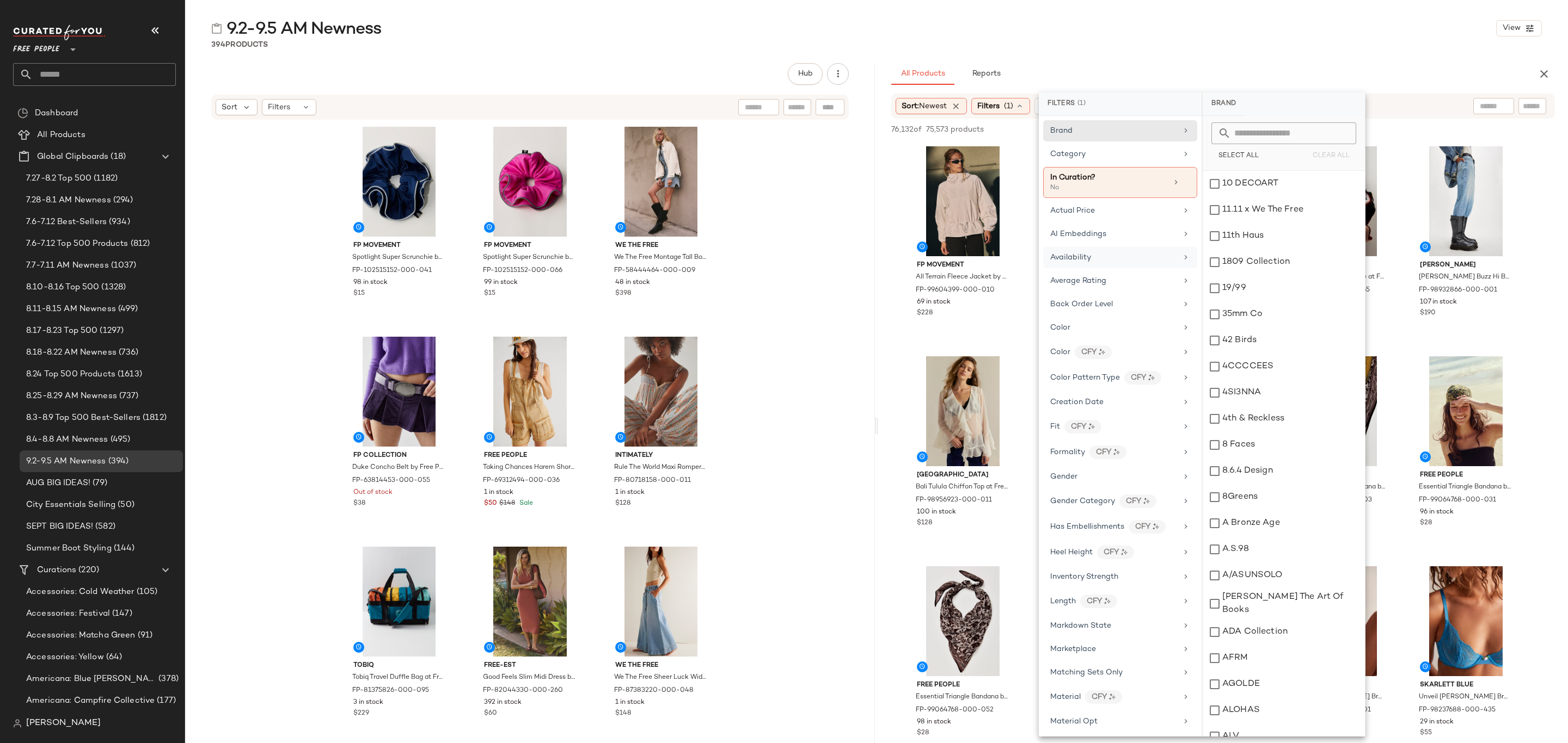
click at [1100, 255] on div "Availability" at bounding box center [1113, 258] width 127 height 11
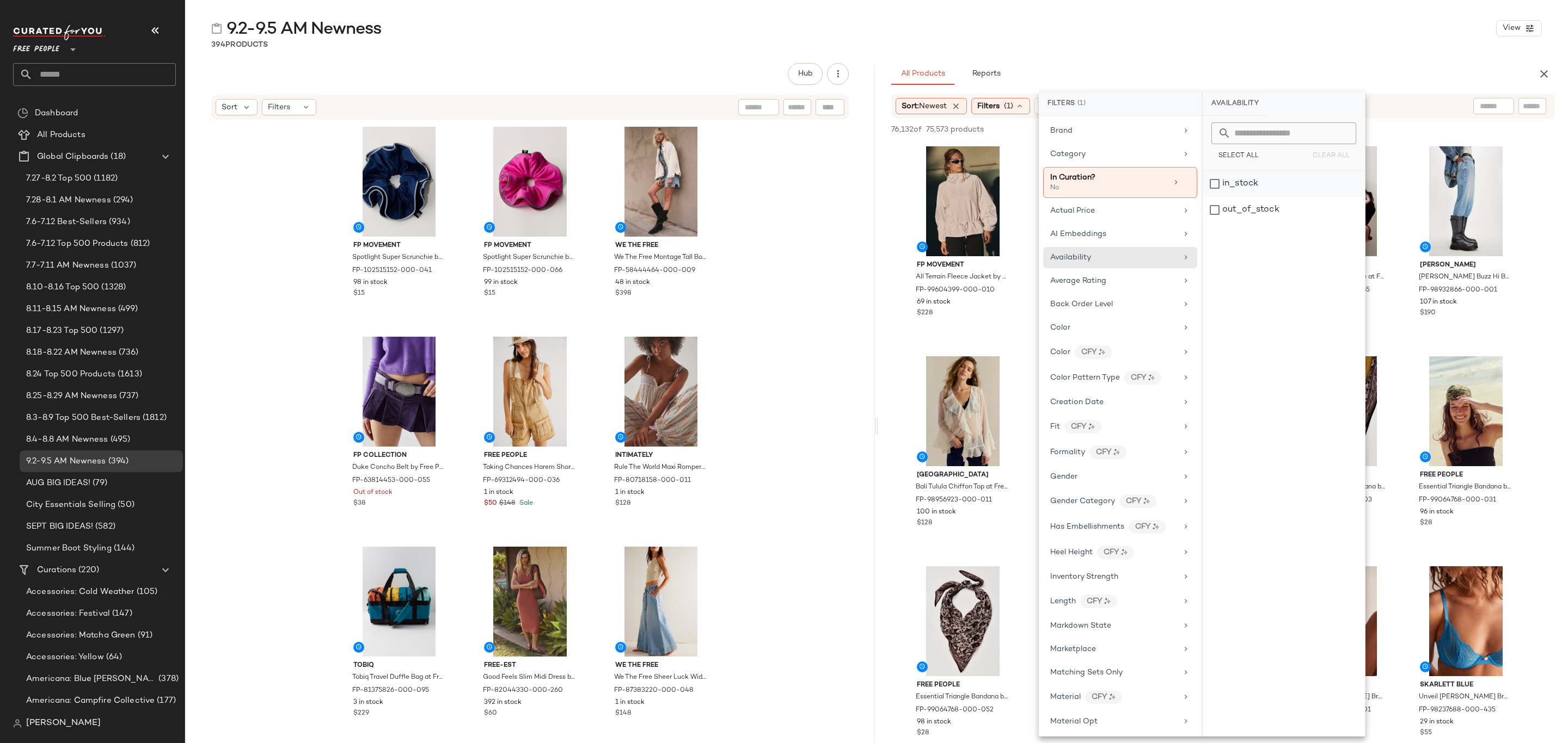
drag, startPoint x: 1261, startPoint y: 192, endPoint x: 1230, endPoint y: 182, distance: 32.6
click at [1261, 191] on div "in_stock" at bounding box center [1284, 183] width 162 height 26
click at [1155, 157] on div "Category" at bounding box center [1113, 155] width 127 height 11
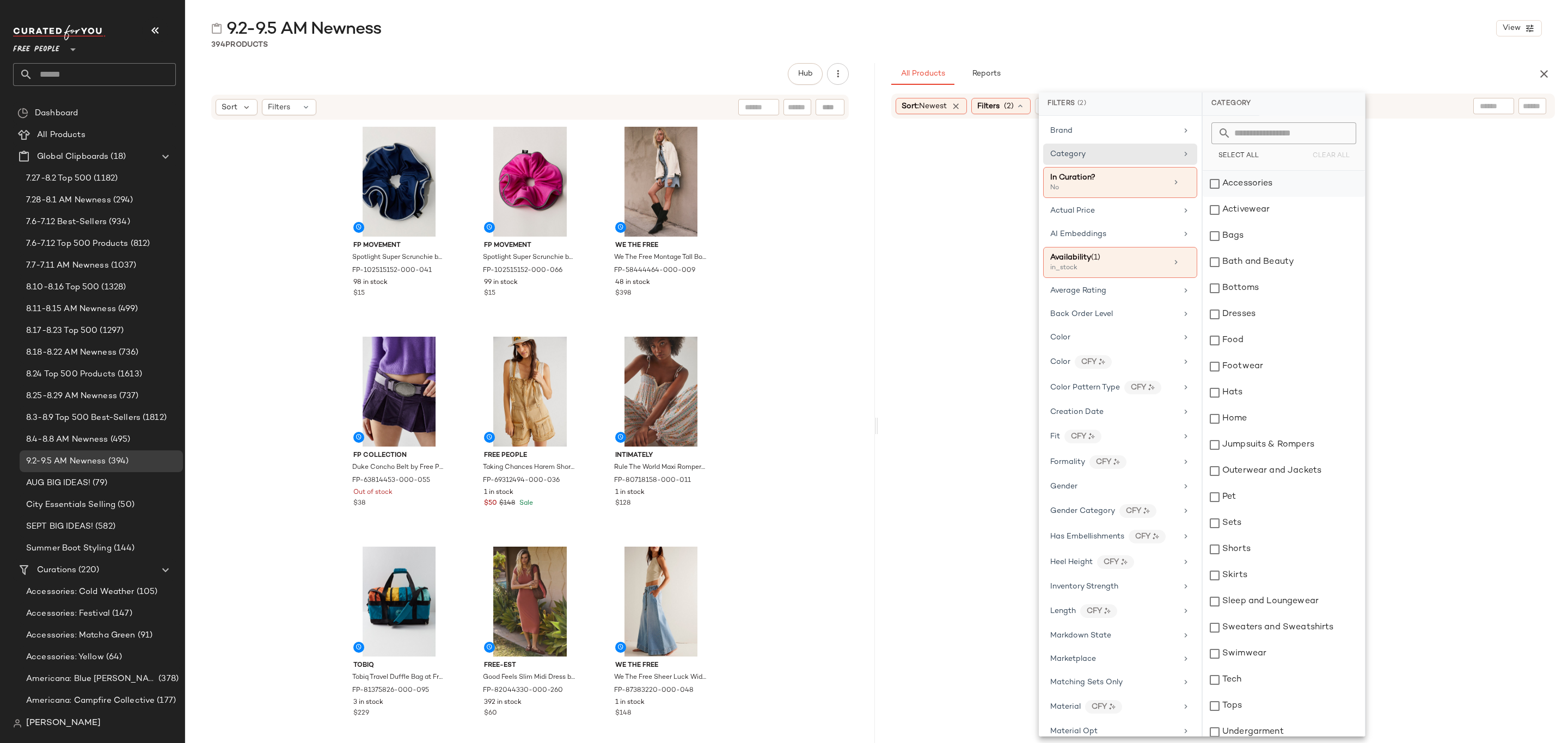
click at [1255, 191] on div "Accessories" at bounding box center [1284, 183] width 162 height 26
click at [1261, 211] on div "Activewear" at bounding box center [1284, 209] width 162 height 26
click at [1257, 236] on div "Bags" at bounding box center [1284, 236] width 162 height 26
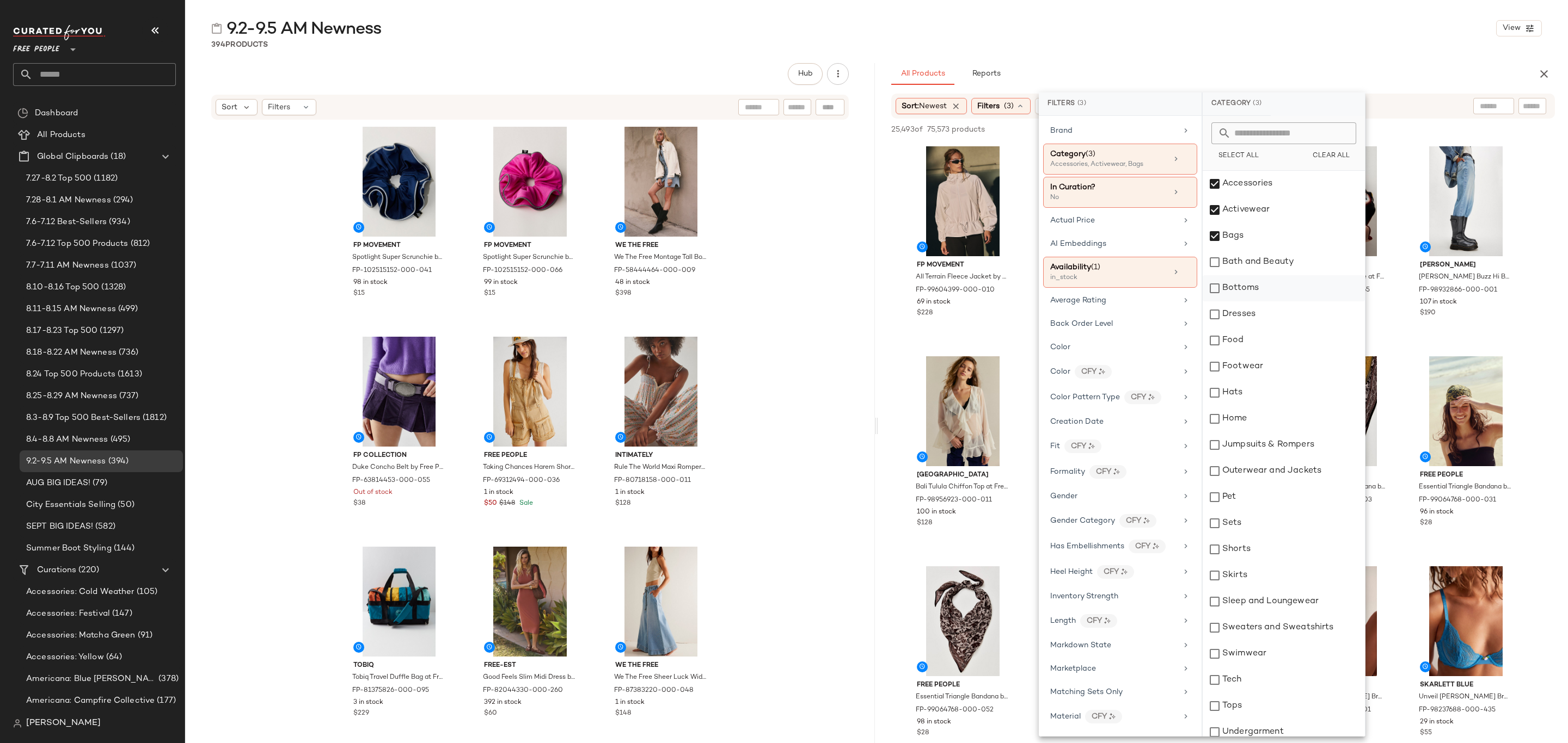
click at [1268, 289] on div "Bottoms" at bounding box center [1284, 287] width 162 height 26
click at [1271, 306] on div "Dresses" at bounding box center [1284, 314] width 162 height 26
click at [1273, 356] on div "Footwear" at bounding box center [1284, 366] width 162 height 26
click at [1269, 399] on div "Hats" at bounding box center [1284, 393] width 162 height 26
click at [1286, 448] on div "Jumpsuits & Rompers" at bounding box center [1284, 444] width 162 height 26
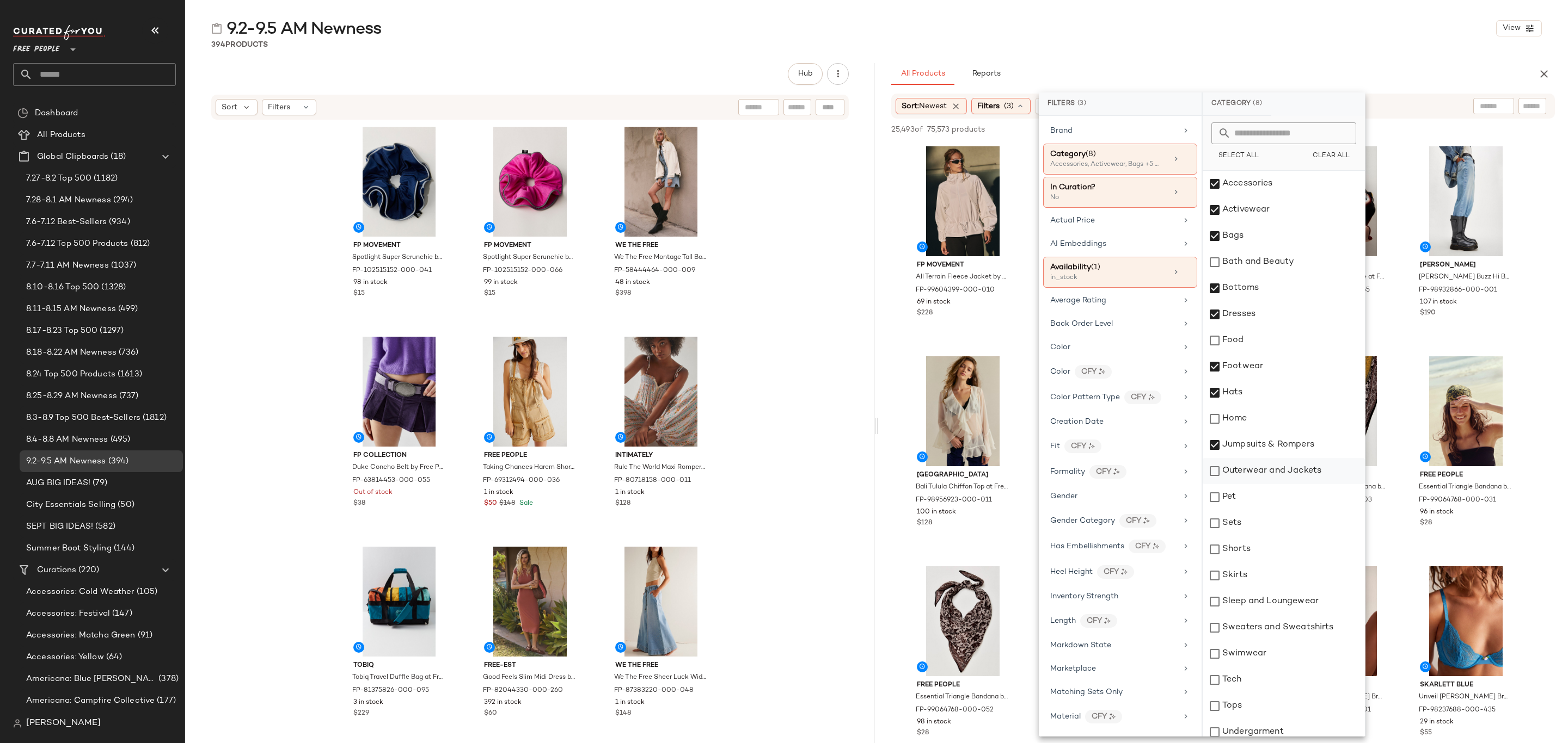
click at [1286, 473] on div "Outerwear and Jackets" at bounding box center [1284, 471] width 162 height 26
click at [1263, 526] on div "Sets" at bounding box center [1284, 523] width 162 height 26
click at [1264, 547] on div "Shorts" at bounding box center [1284, 549] width 162 height 26
click at [1268, 572] on div "Skirts" at bounding box center [1284, 575] width 162 height 26
click at [1287, 598] on div "Sleep and Loungewear" at bounding box center [1284, 602] width 162 height 26
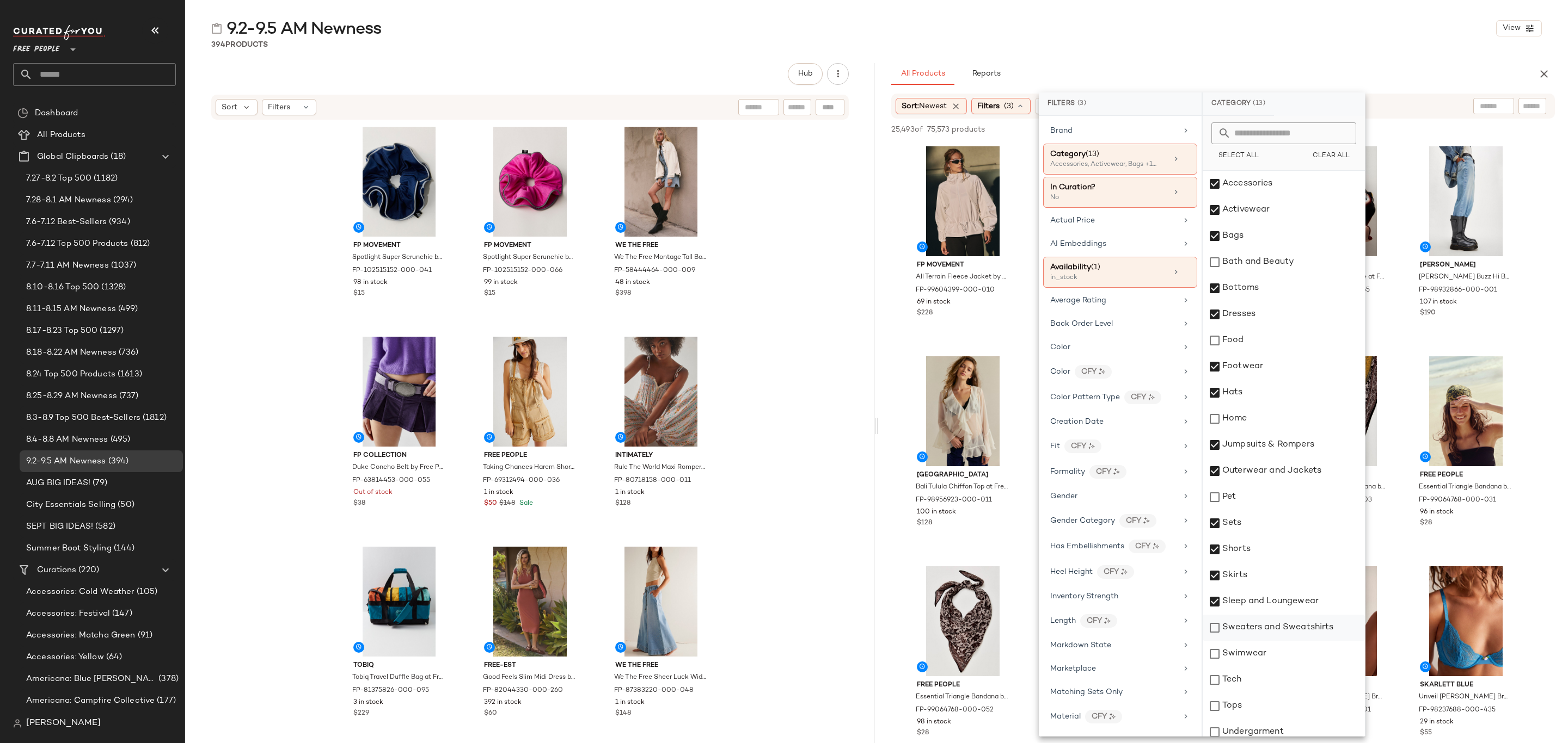
click at [1296, 632] on div "Sweaters and Sweatshirts" at bounding box center [1284, 627] width 162 height 26
click at [1296, 647] on div "Swimwear" at bounding box center [1284, 653] width 162 height 26
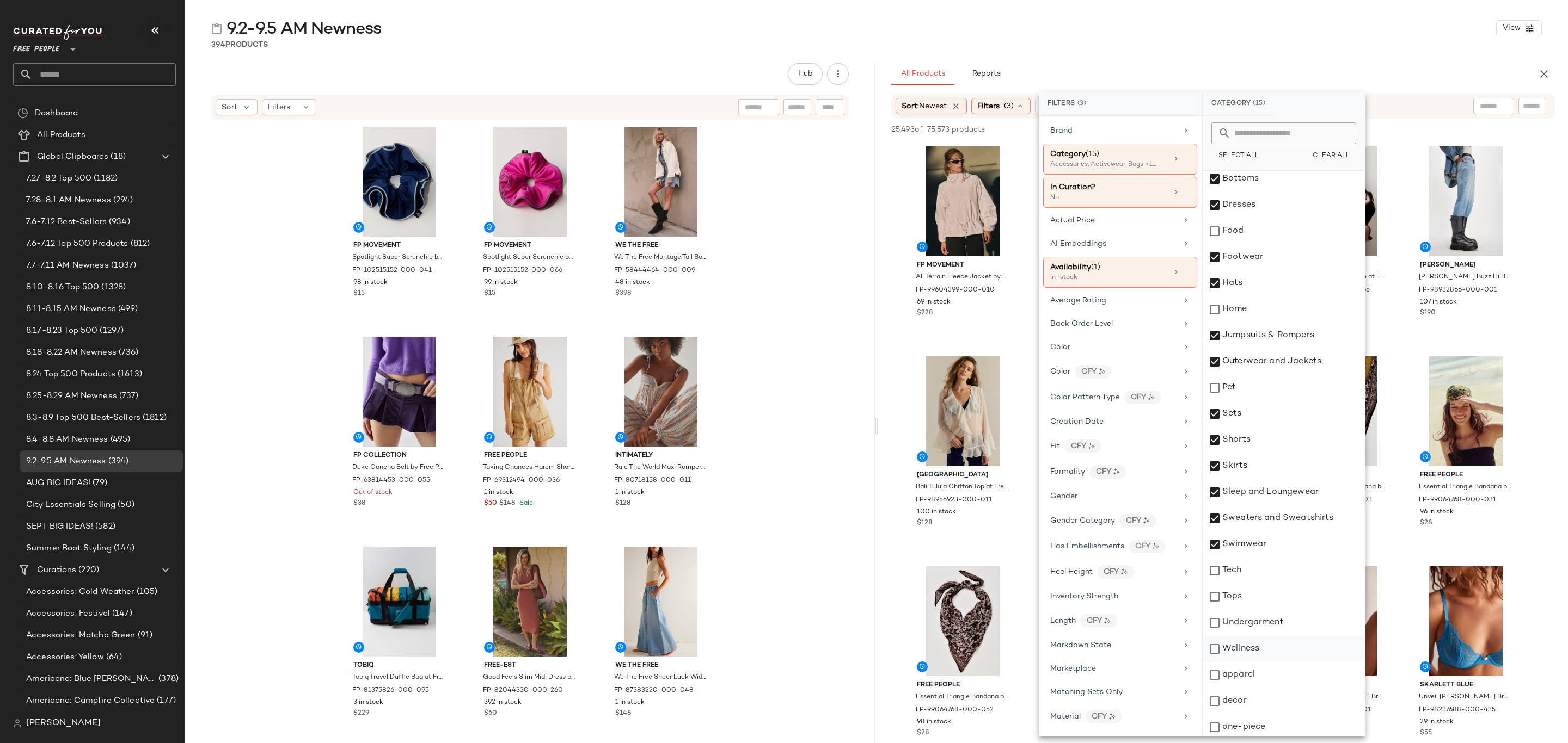
scroll to position [113, 0]
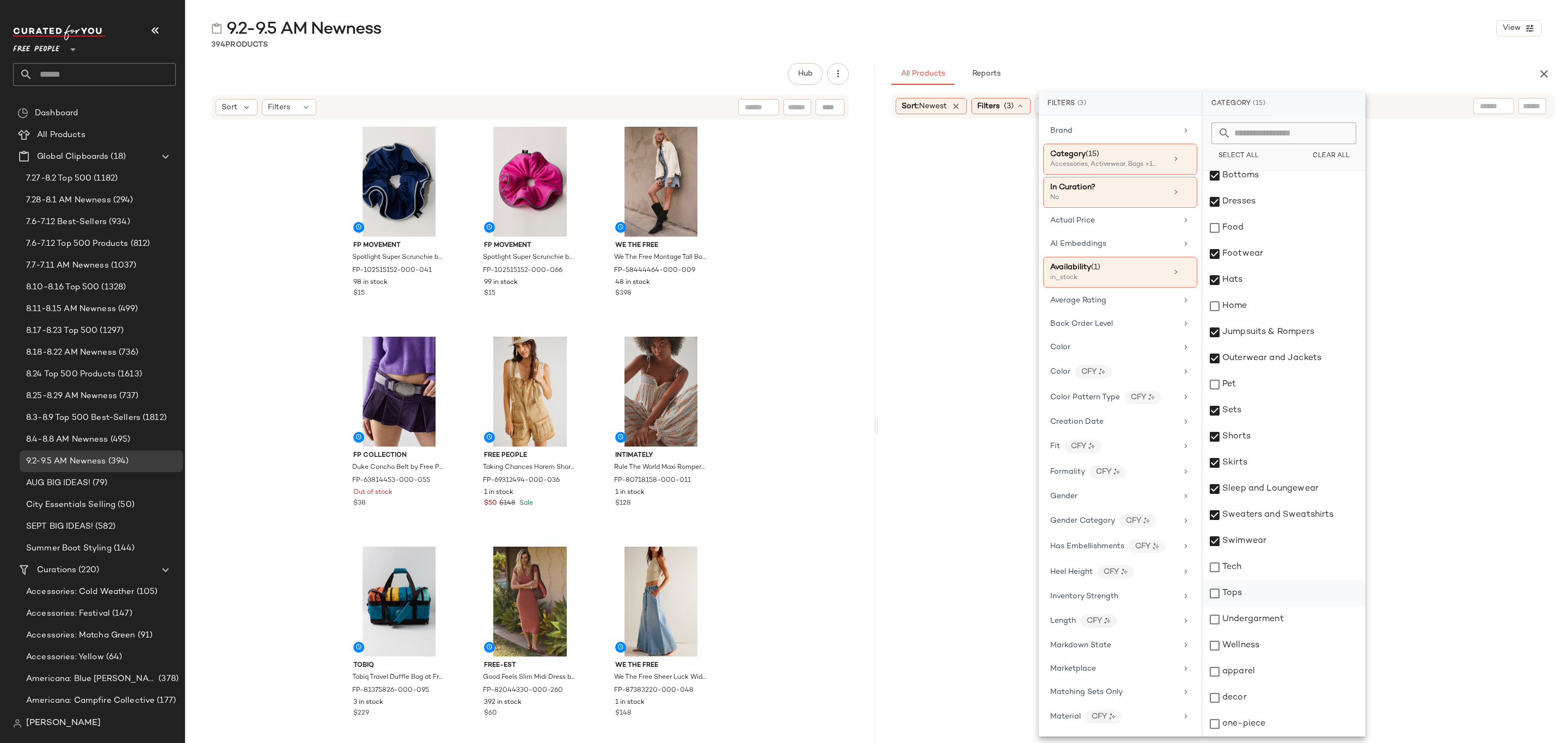
click at [1286, 596] on div "Tops" at bounding box center [1284, 593] width 162 height 26
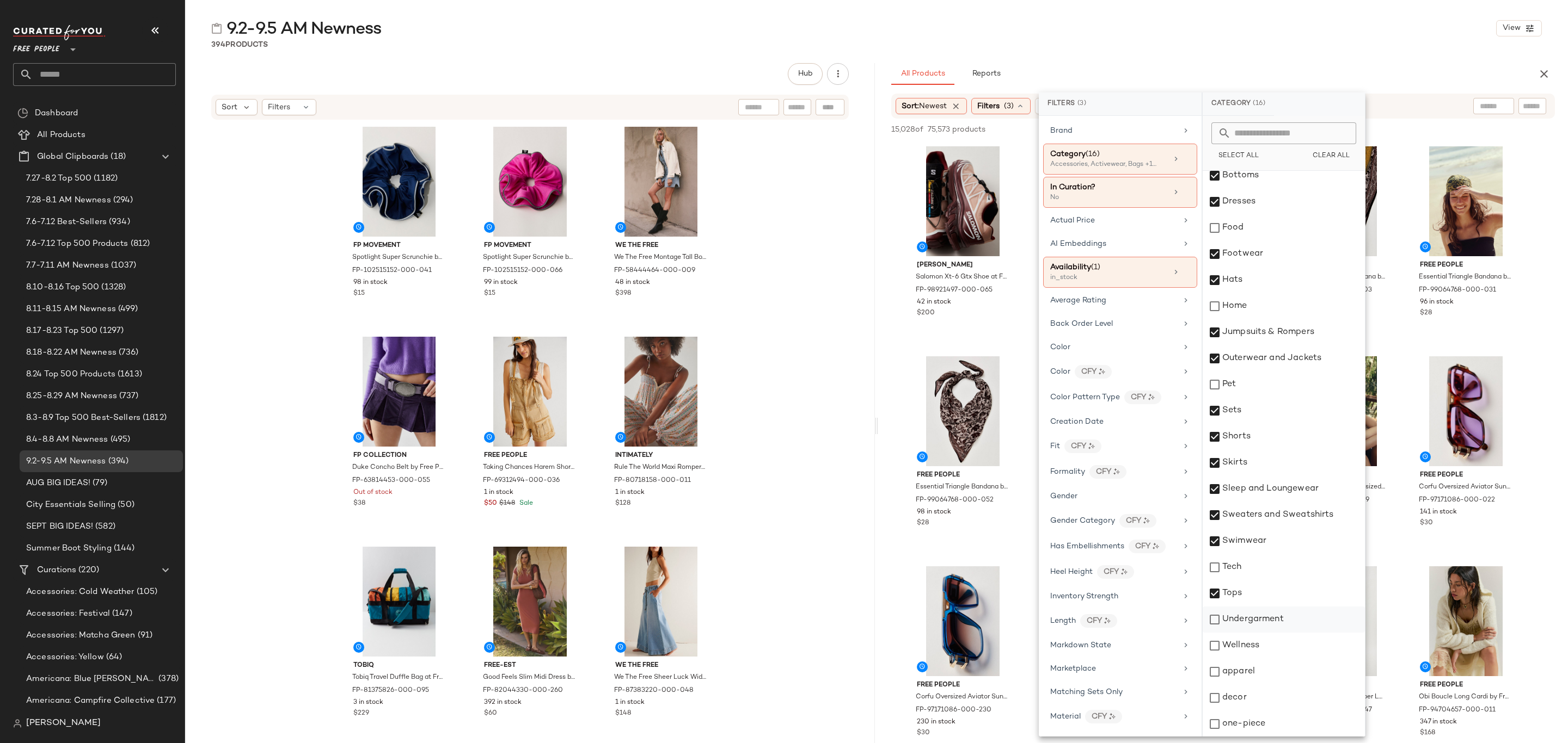
click at [1281, 613] on div "Undergarment" at bounding box center [1284, 619] width 162 height 26
click at [1278, 673] on div "apparel" at bounding box center [1284, 671] width 162 height 26
click at [1279, 723] on div "one-piece" at bounding box center [1284, 724] width 162 height 26
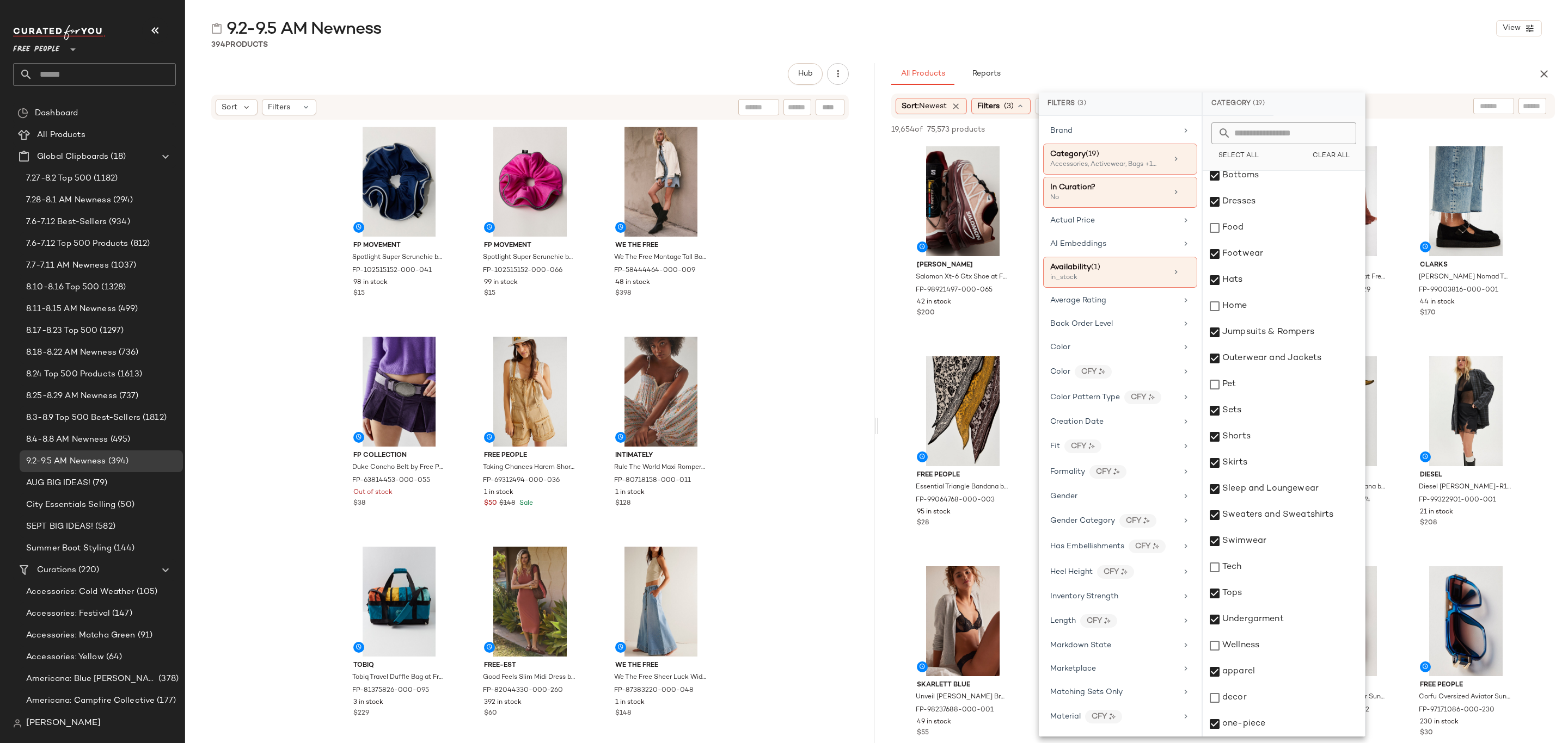
click at [1257, 53] on div "9.2-9.5 AM Newness View 394 Products Hub Sort Filters FP Movement Spotlight Sup…" at bounding box center [876, 380] width 1383 height 726
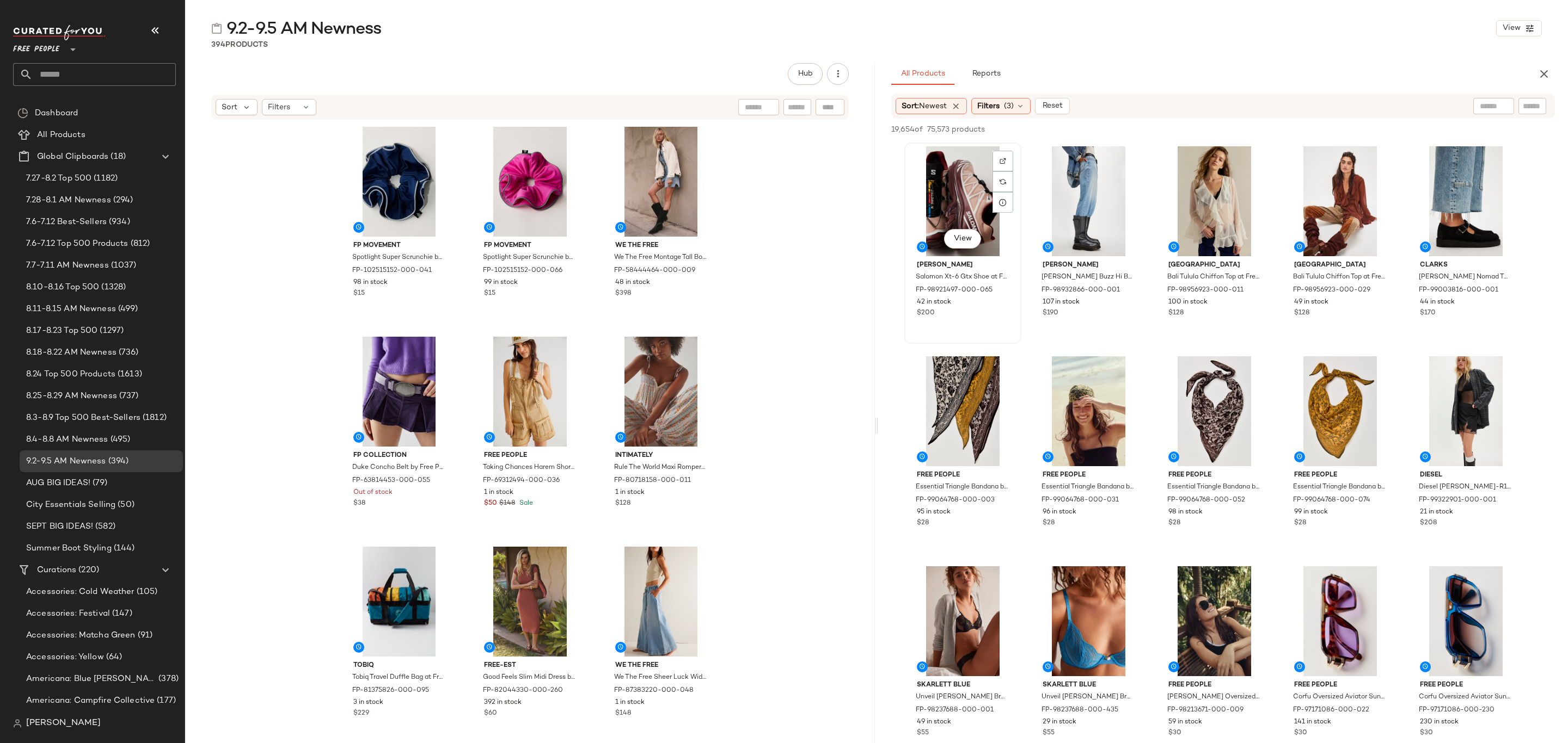
click at [928, 181] on div "View" at bounding box center [963, 201] width 110 height 110
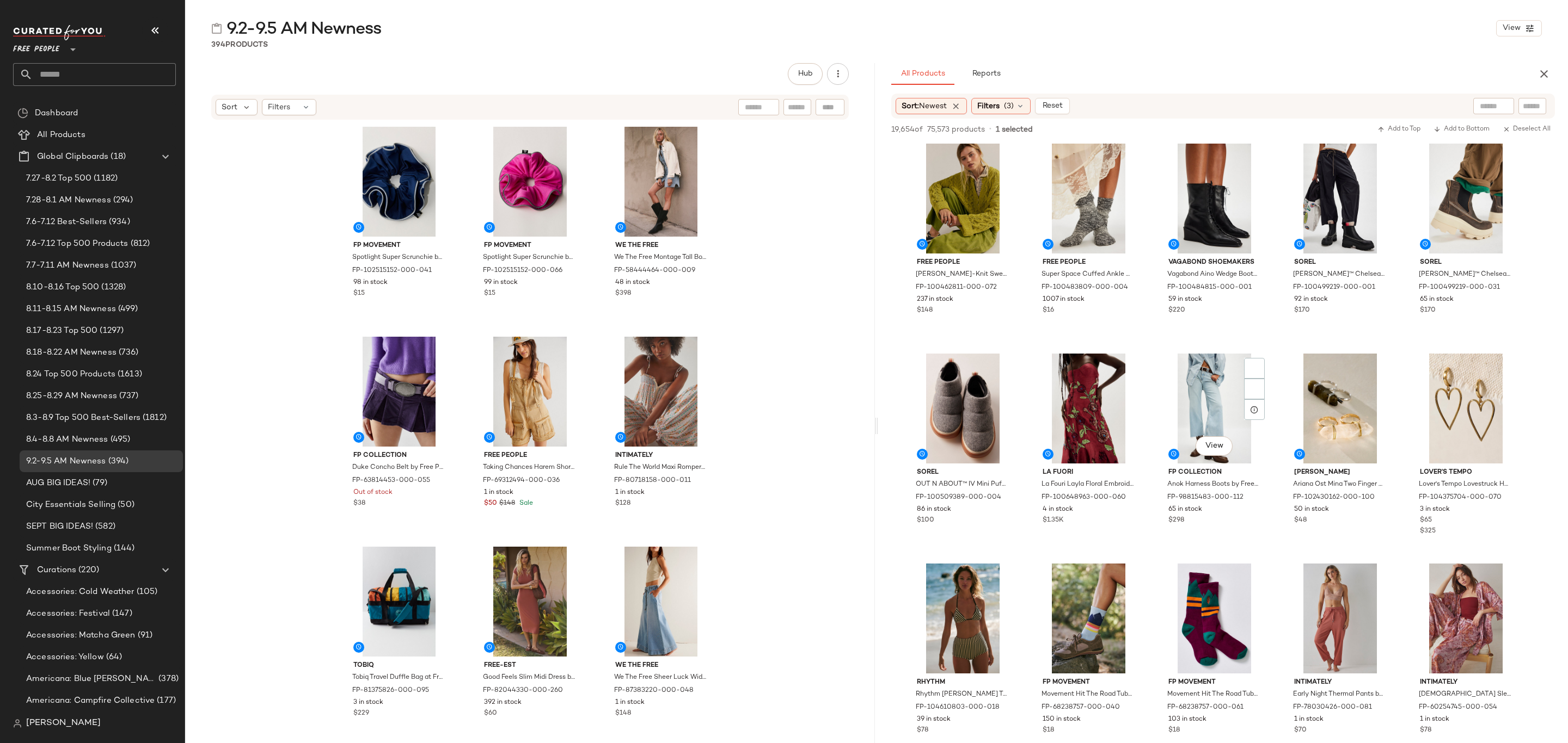
scroll to position [18449, 0]
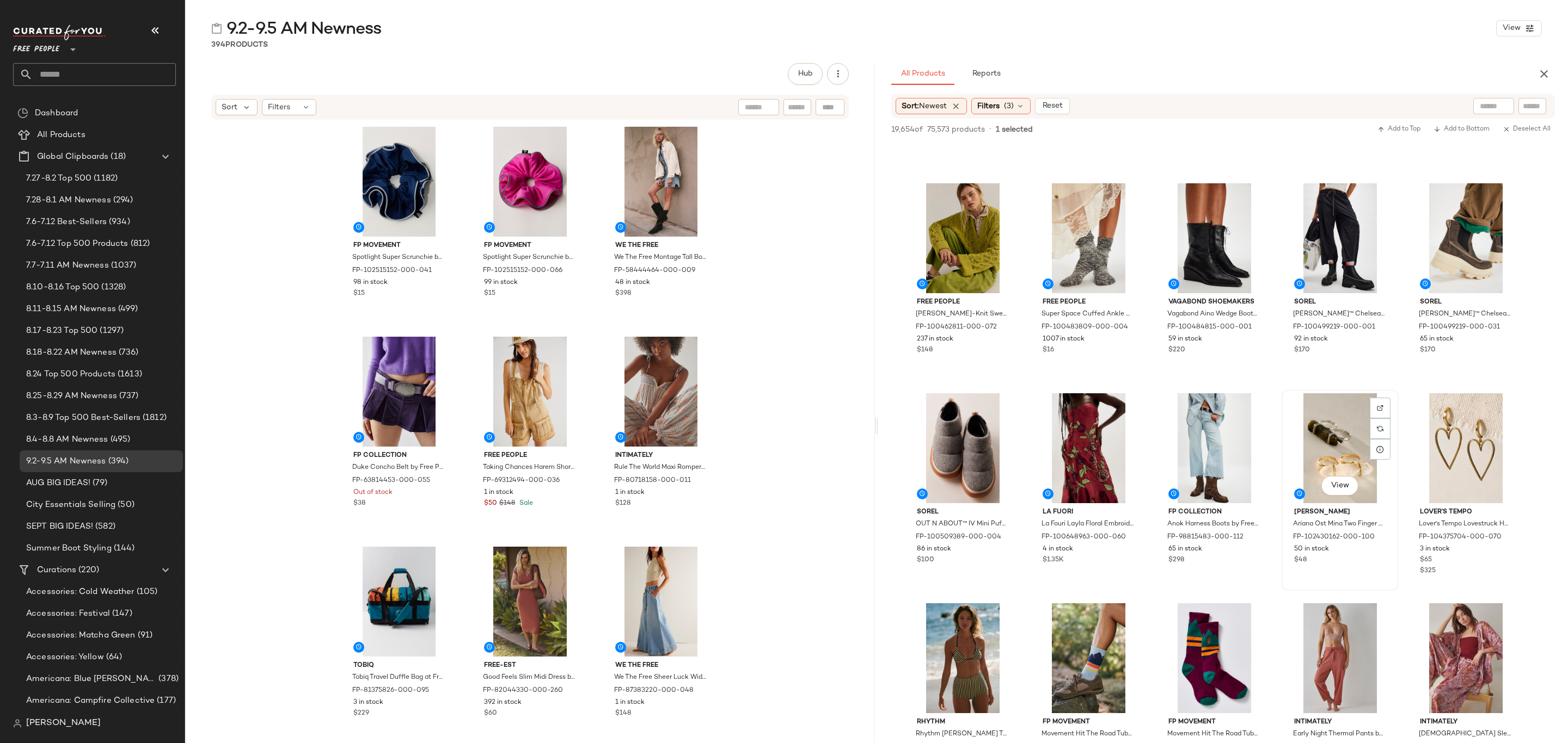
click at [1367, 558] on div "$48" at bounding box center [1341, 561] width 92 height 10
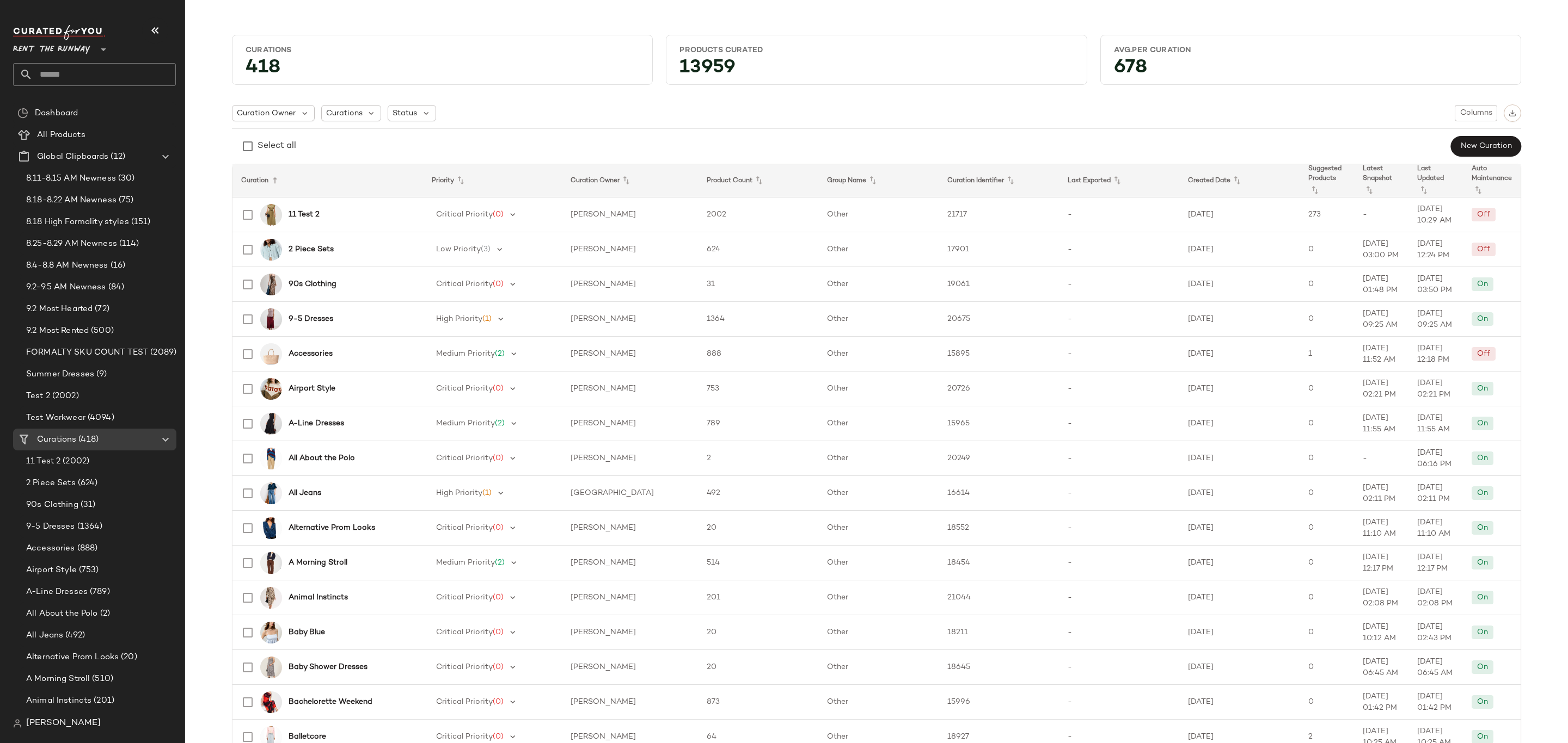
click at [115, 75] on input "text" at bounding box center [104, 74] width 143 height 23
paste input "**********"
type input "**********"
click at [117, 95] on div "Fall Preview: Wedding Guest Dresses" at bounding box center [95, 105] width 162 height 22
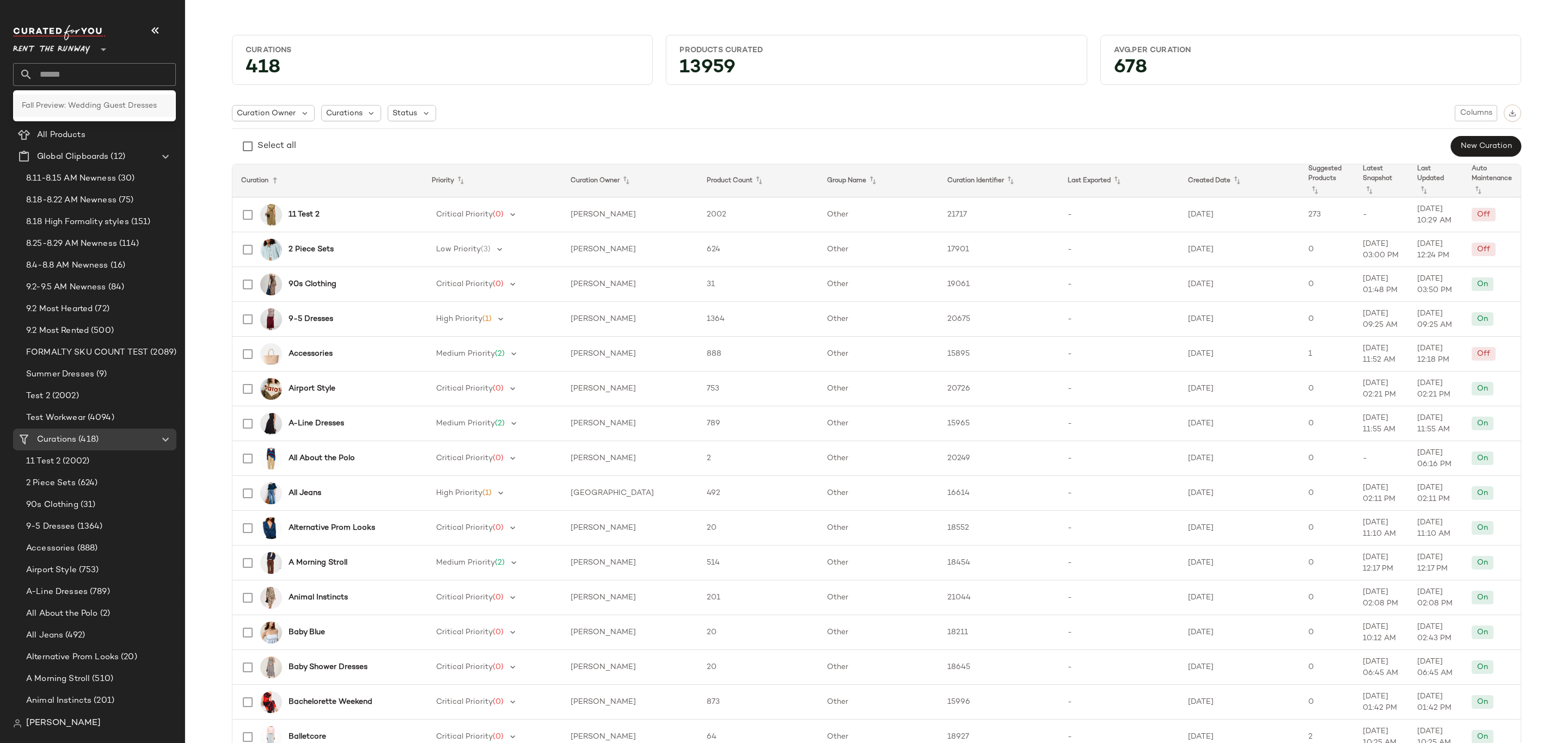
scroll to position [0, 0]
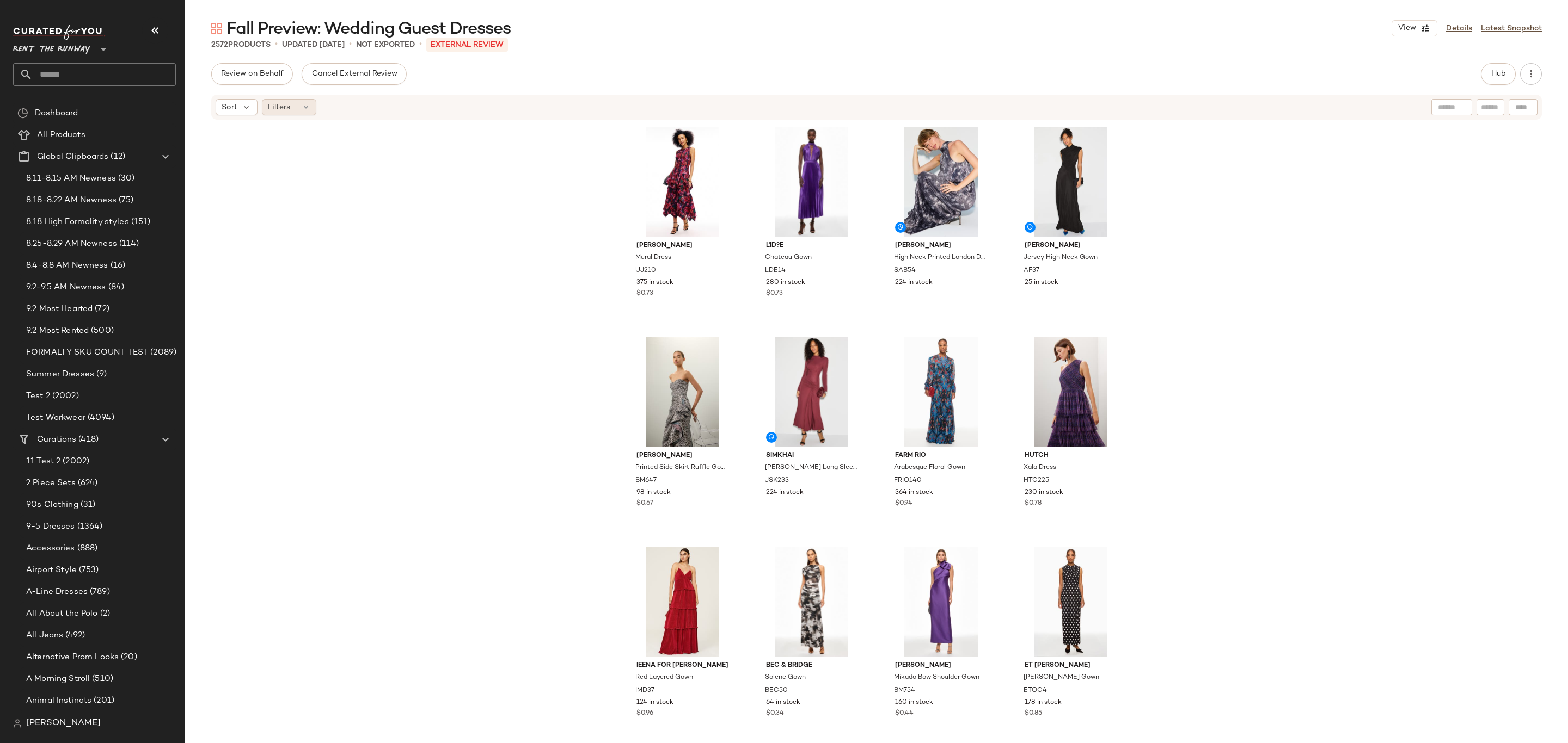
click at [279, 113] on span "Filters" at bounding box center [278, 108] width 22 height 11
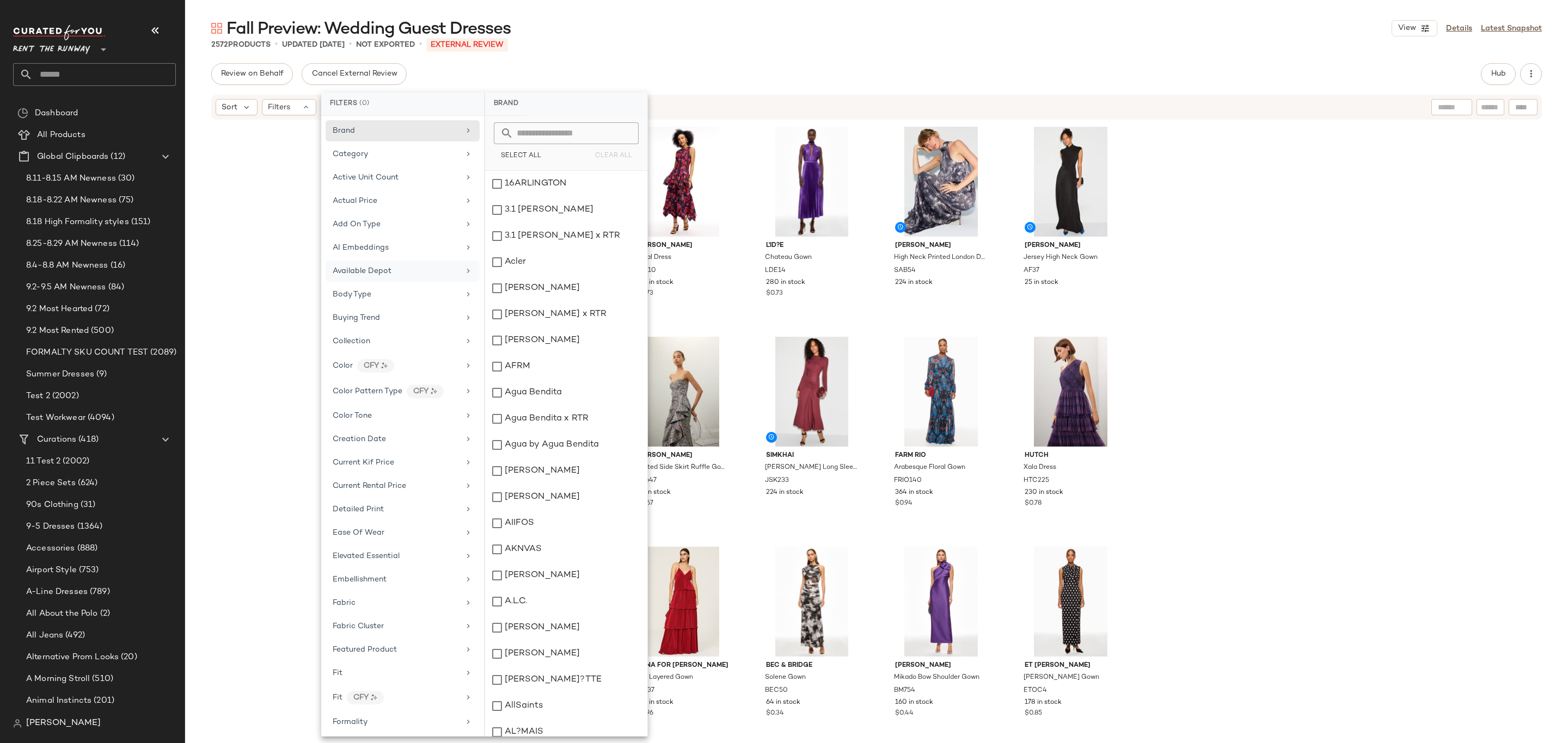
click at [458, 272] on div "Available Depot" at bounding box center [402, 271] width 154 height 21
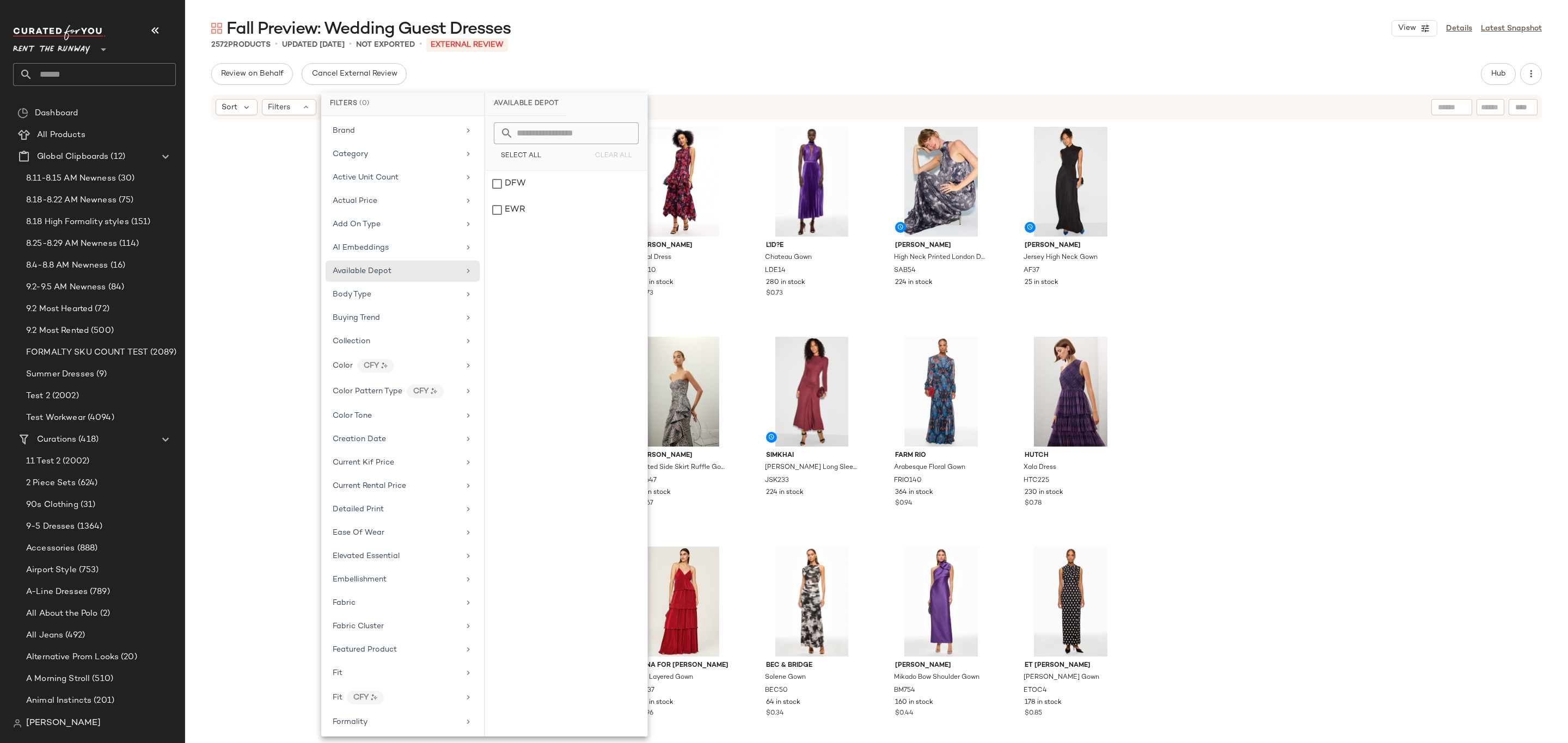
click at [305, 325] on div "[PERSON_NAME] Mural Dress UJ210 375 in stock $0.73 L'ID?E Chateau Gown LDE14 28…" at bounding box center [876, 449] width 1383 height 655
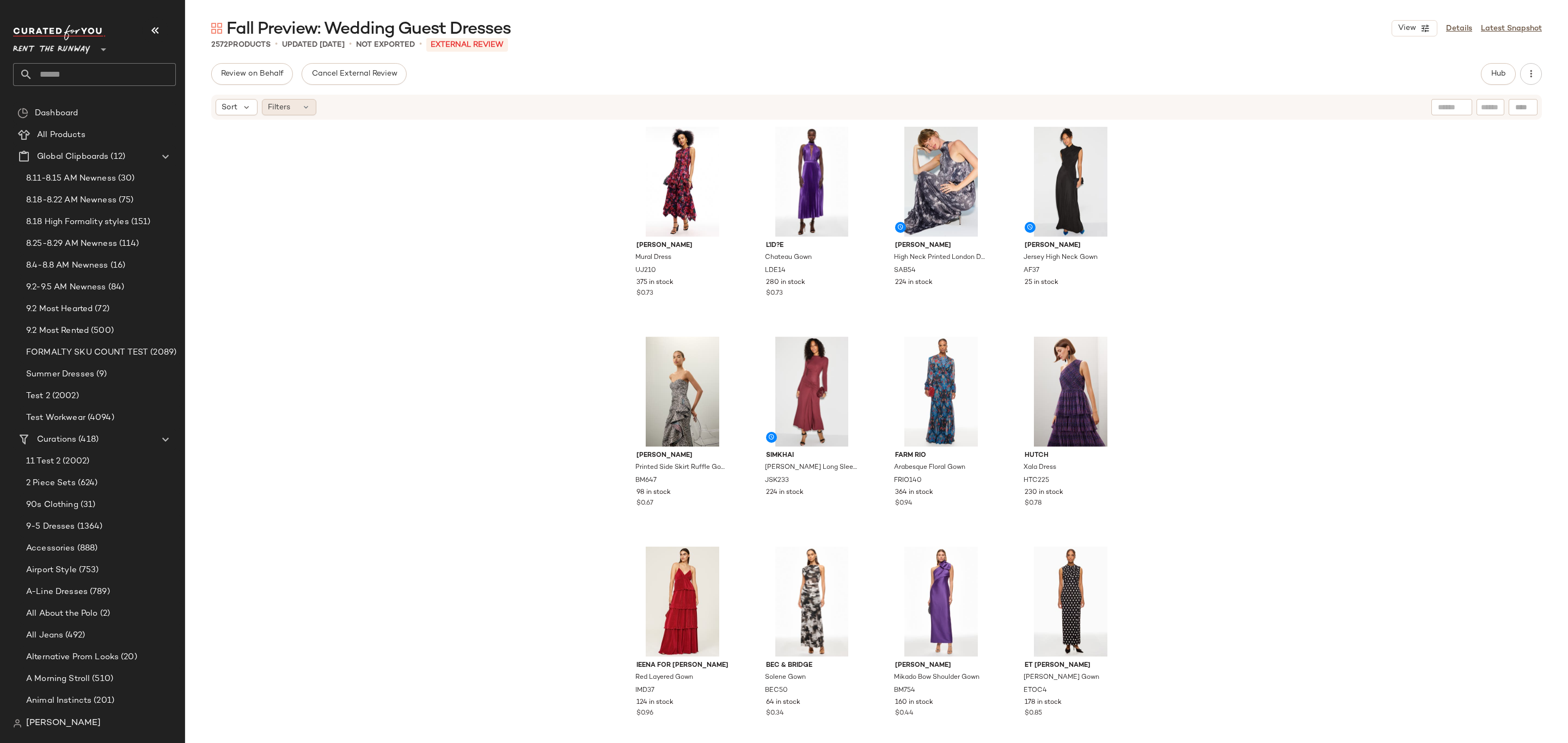
click at [286, 106] on span "Filters" at bounding box center [278, 108] width 22 height 11
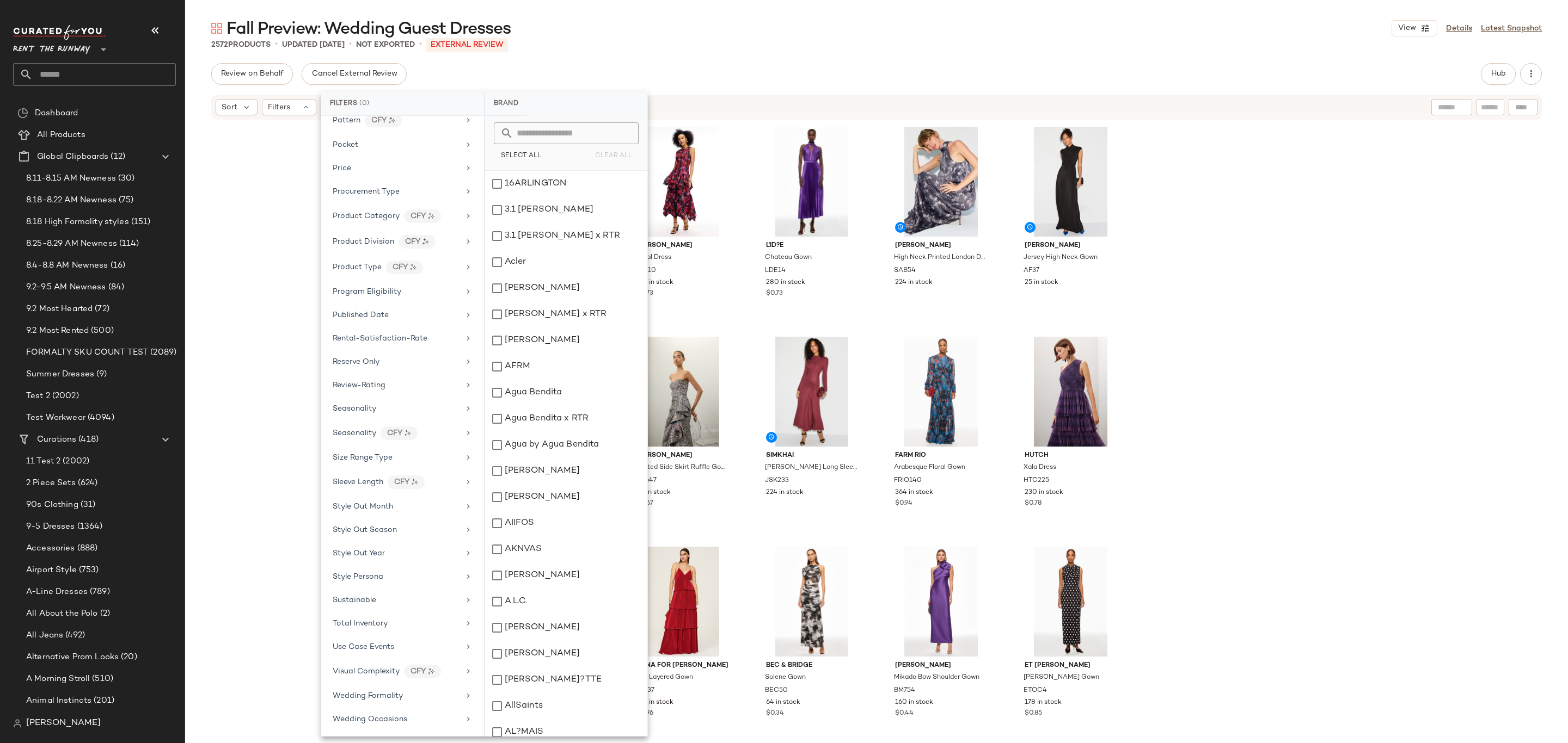
scroll to position [1074, 0]
click at [275, 209] on div "Ulla Johnson Mural Dress UJ210 375 in stock $0.73 L'ID?E Chateau Gown LDE14 280…" at bounding box center [876, 449] width 1383 height 655
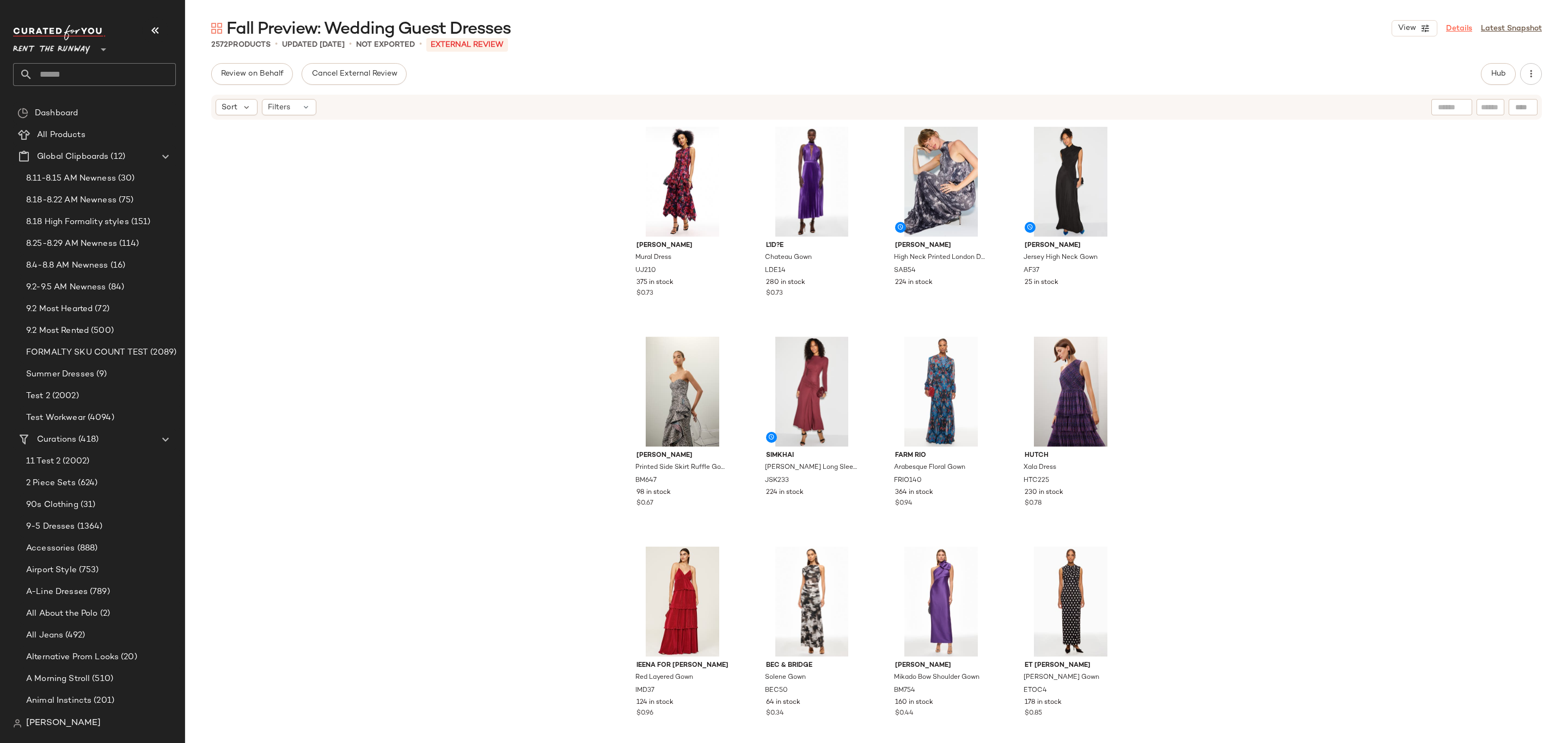
click at [1459, 30] on link "Details" at bounding box center [1459, 29] width 26 height 11
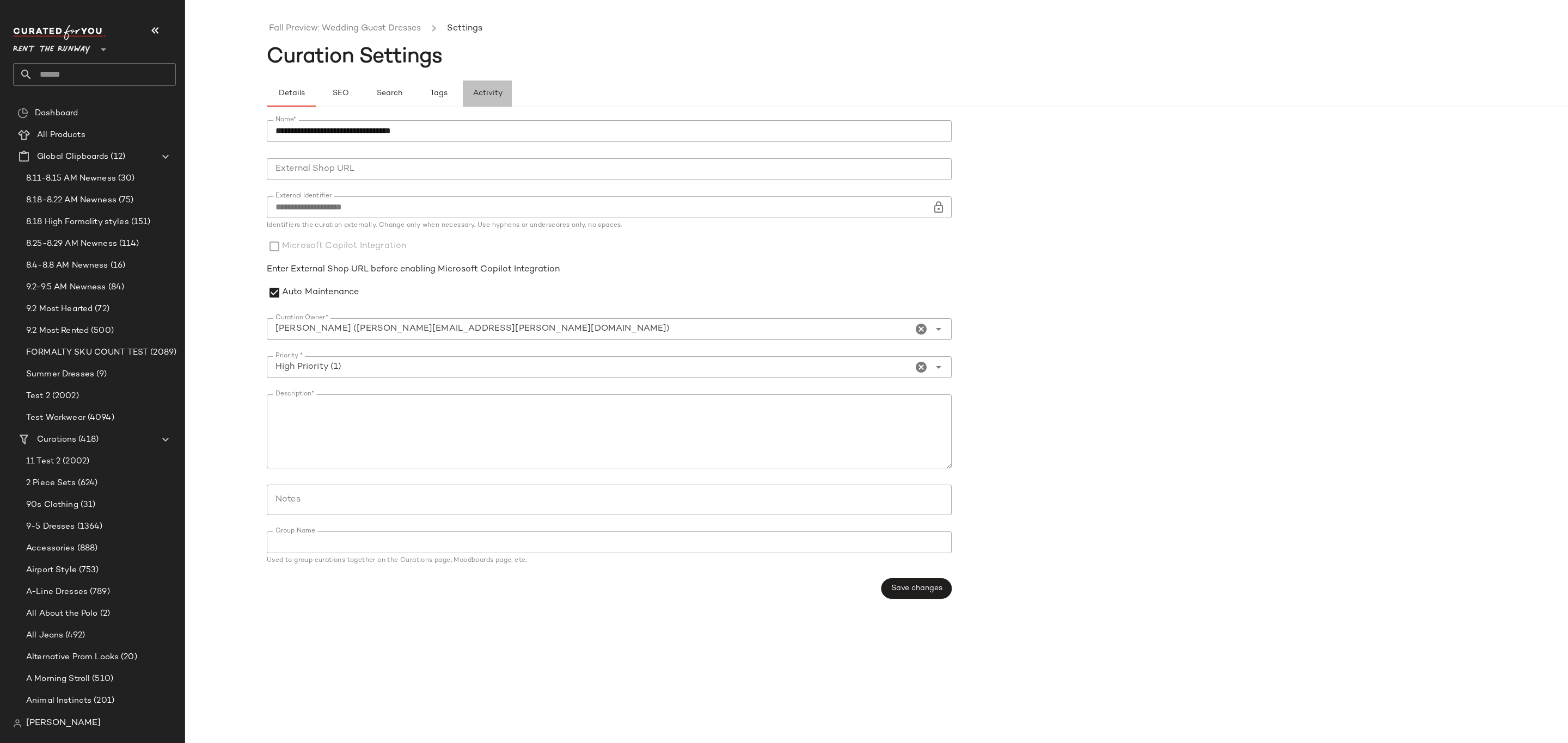
click at [478, 96] on span "Activity" at bounding box center [486, 93] width 30 height 9
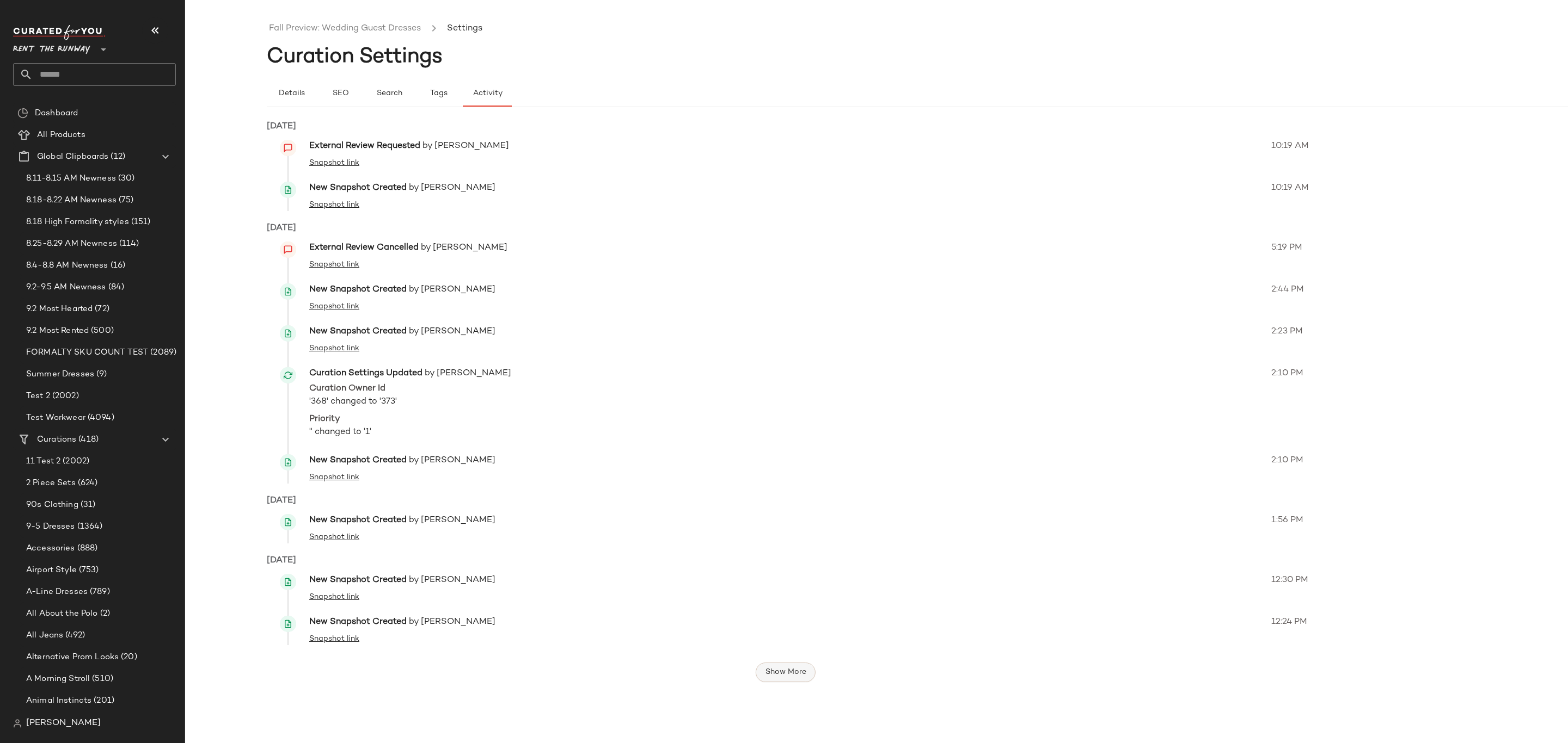
click at [788, 665] on button "Show More" at bounding box center [784, 672] width 60 height 20
click at [283, 93] on span "Details" at bounding box center [291, 93] width 27 height 9
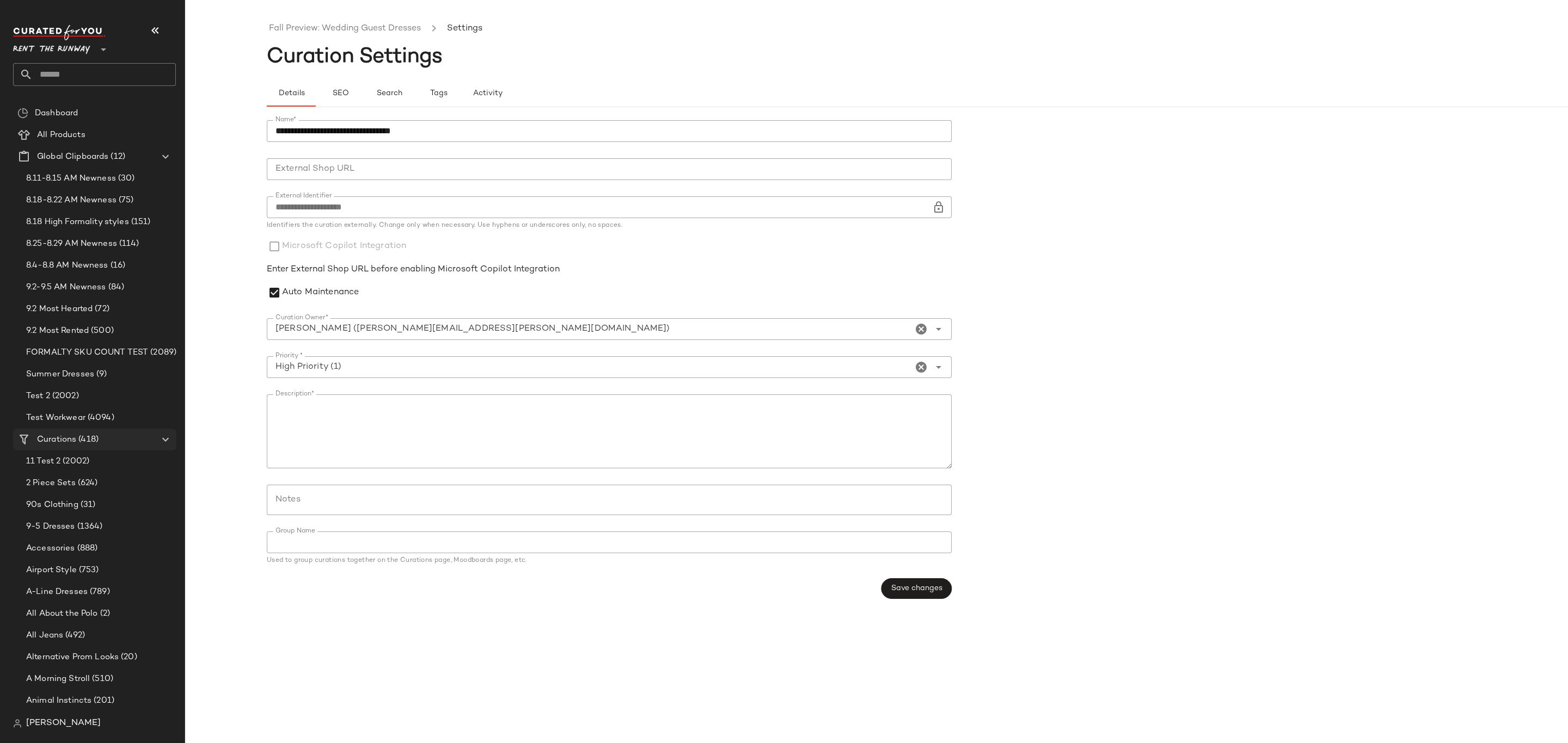
drag, startPoint x: 46, startPoint y: 439, endPoint x: 119, endPoint y: 428, distance: 73.8
click at [48, 439] on span "Curations" at bounding box center [56, 439] width 39 height 12
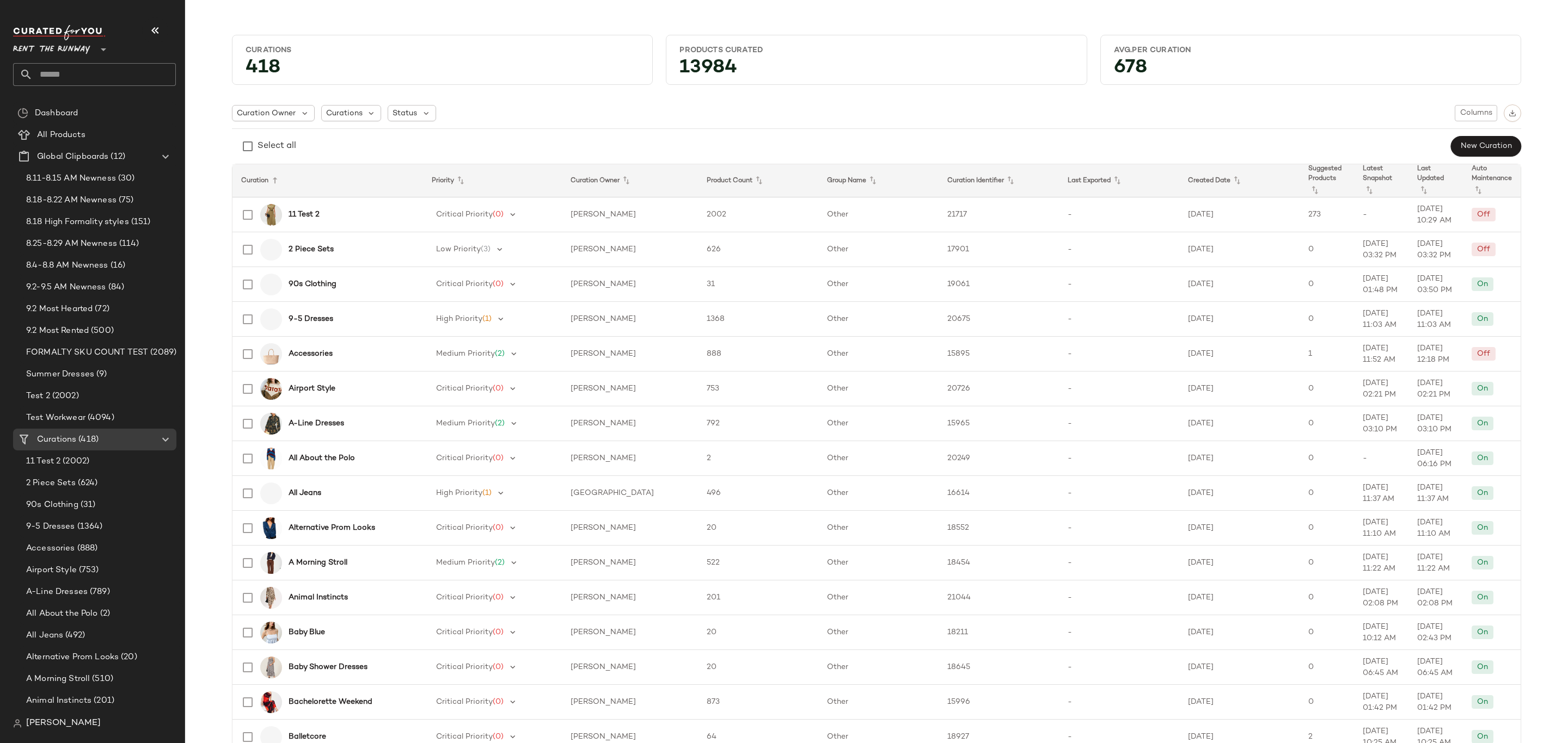
click at [151, 74] on input "text" at bounding box center [104, 74] width 143 height 23
paste input "**********"
type input "**********"
click at [152, 103] on b "Fall Preview: Wedding Guest Dresses" at bounding box center [89, 106] width 135 height 11
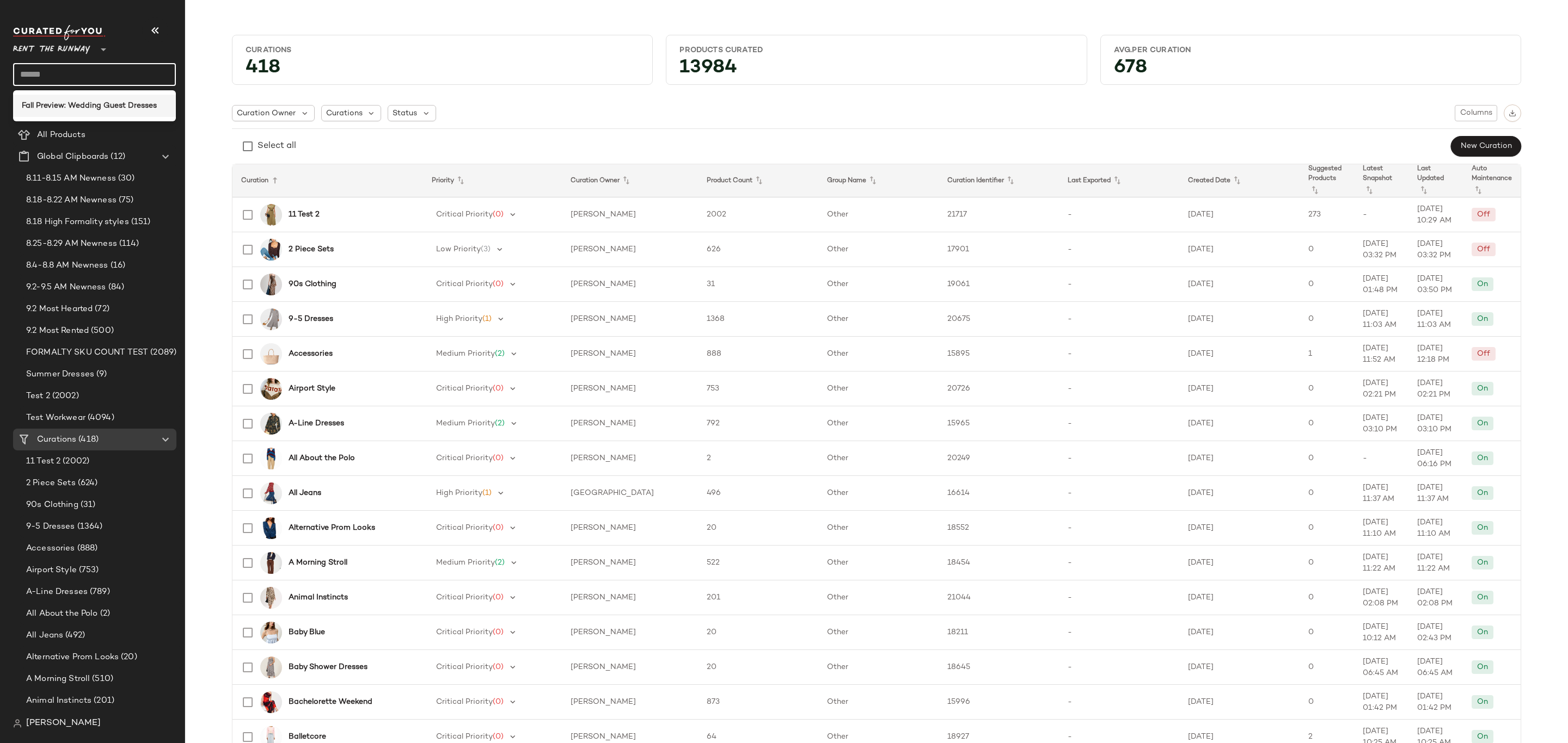
scroll to position [0, 0]
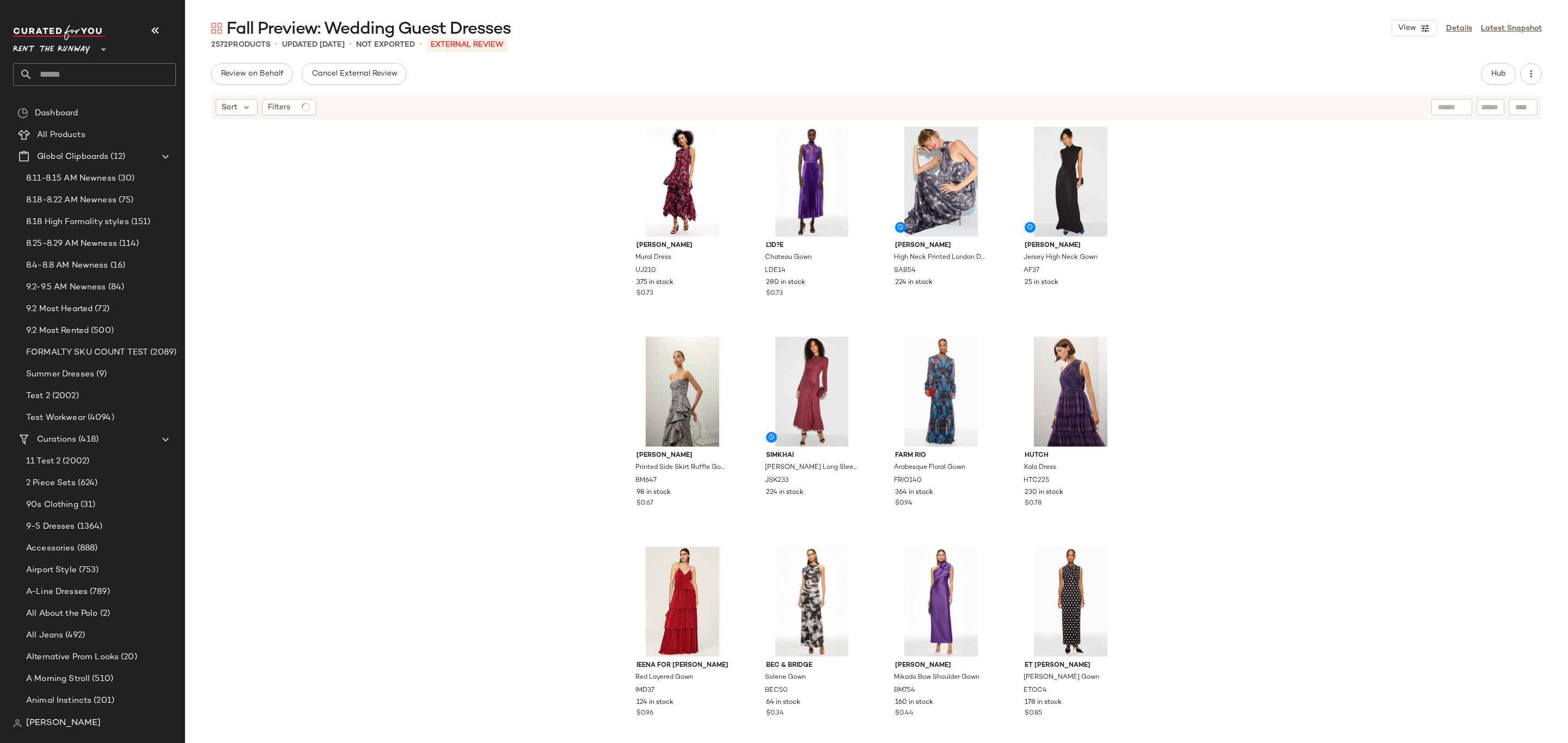
drag, startPoint x: 61, startPoint y: 436, endPoint x: 183, endPoint y: 403, distance: 126.4
click at [62, 436] on span "Curations" at bounding box center [56, 439] width 39 height 12
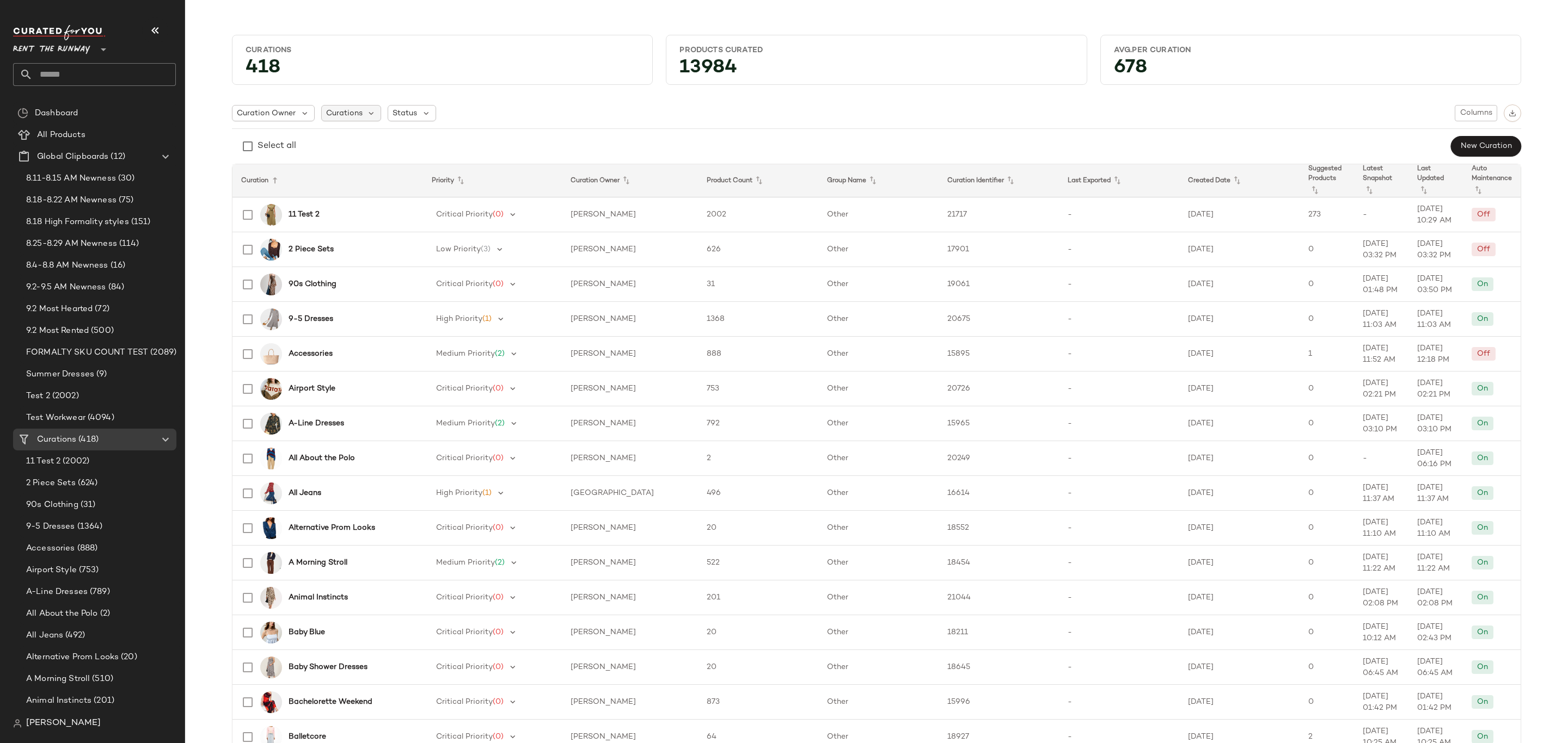
click at [350, 113] on span "Curations" at bounding box center [344, 114] width 36 height 11
click at [361, 139] on input "text" at bounding box center [385, 142] width 117 height 16
paste input "**********"
type input "**********"
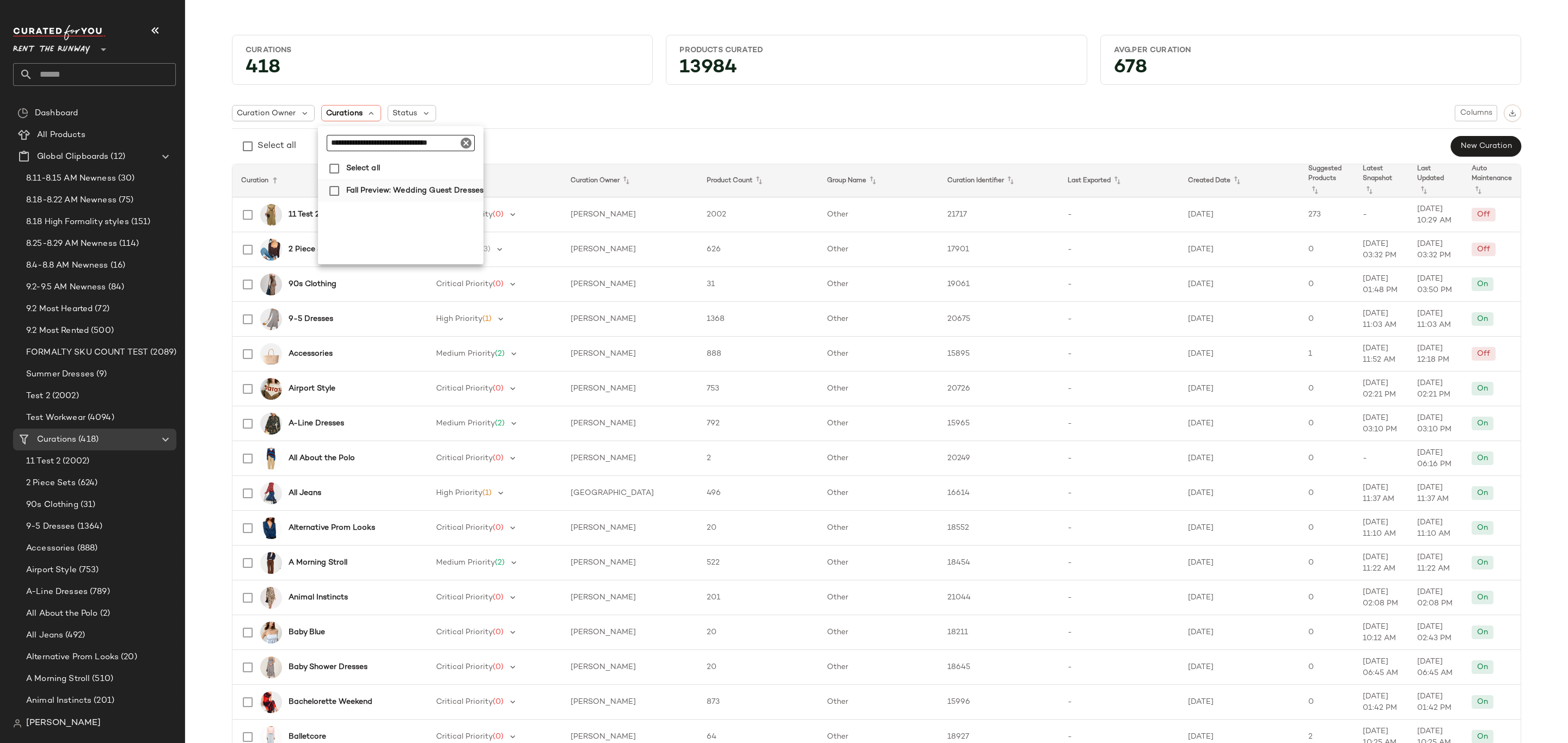
click at [380, 194] on span "Fall Preview: Wedding Guest Dresses" at bounding box center [415, 191] width 138 height 22
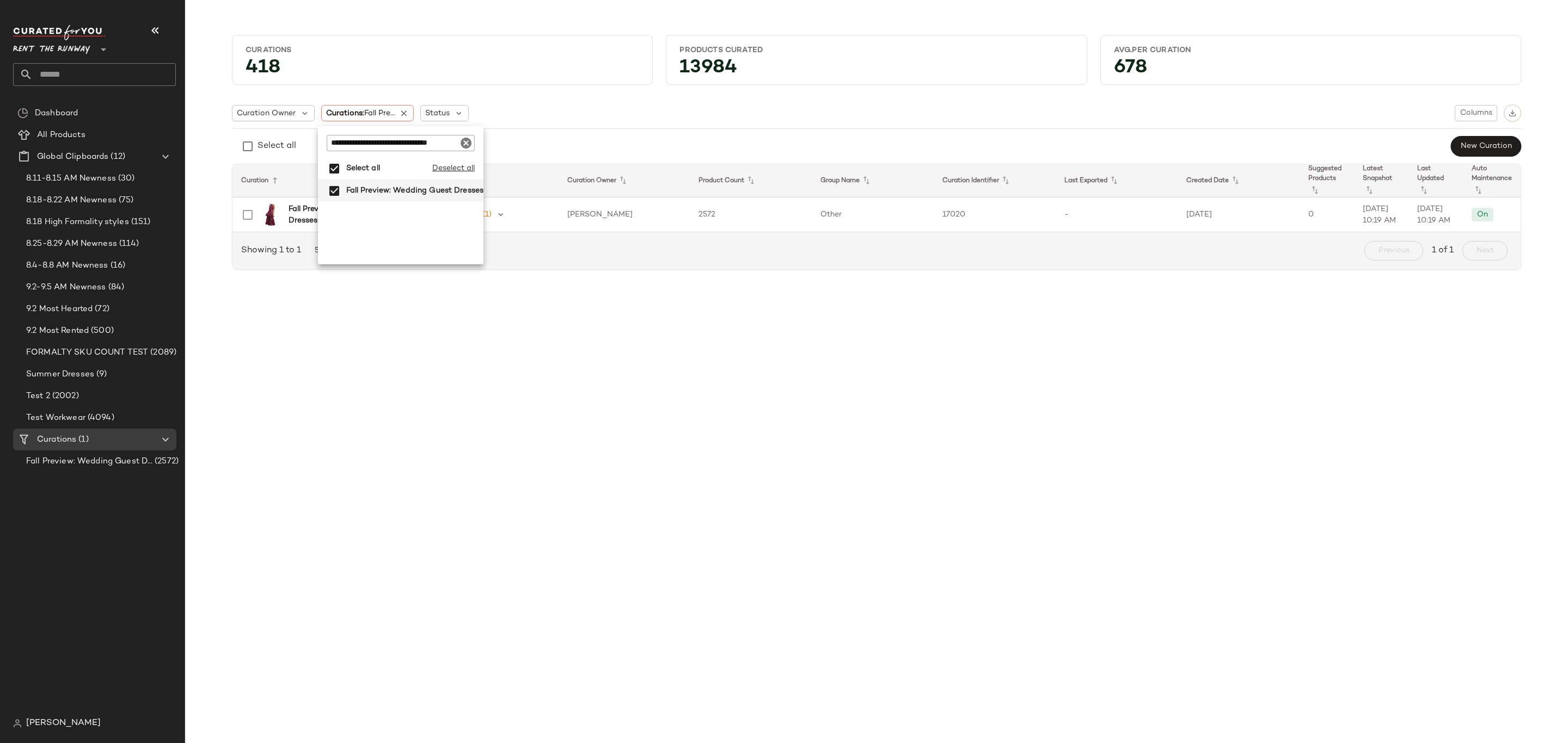
click at [1061, 121] on div "Curation Owner Curations: Fall Pre... Status Columns" at bounding box center [876, 113] width 1289 height 17
click at [1468, 115] on span "Columns" at bounding box center [1476, 113] width 32 height 9
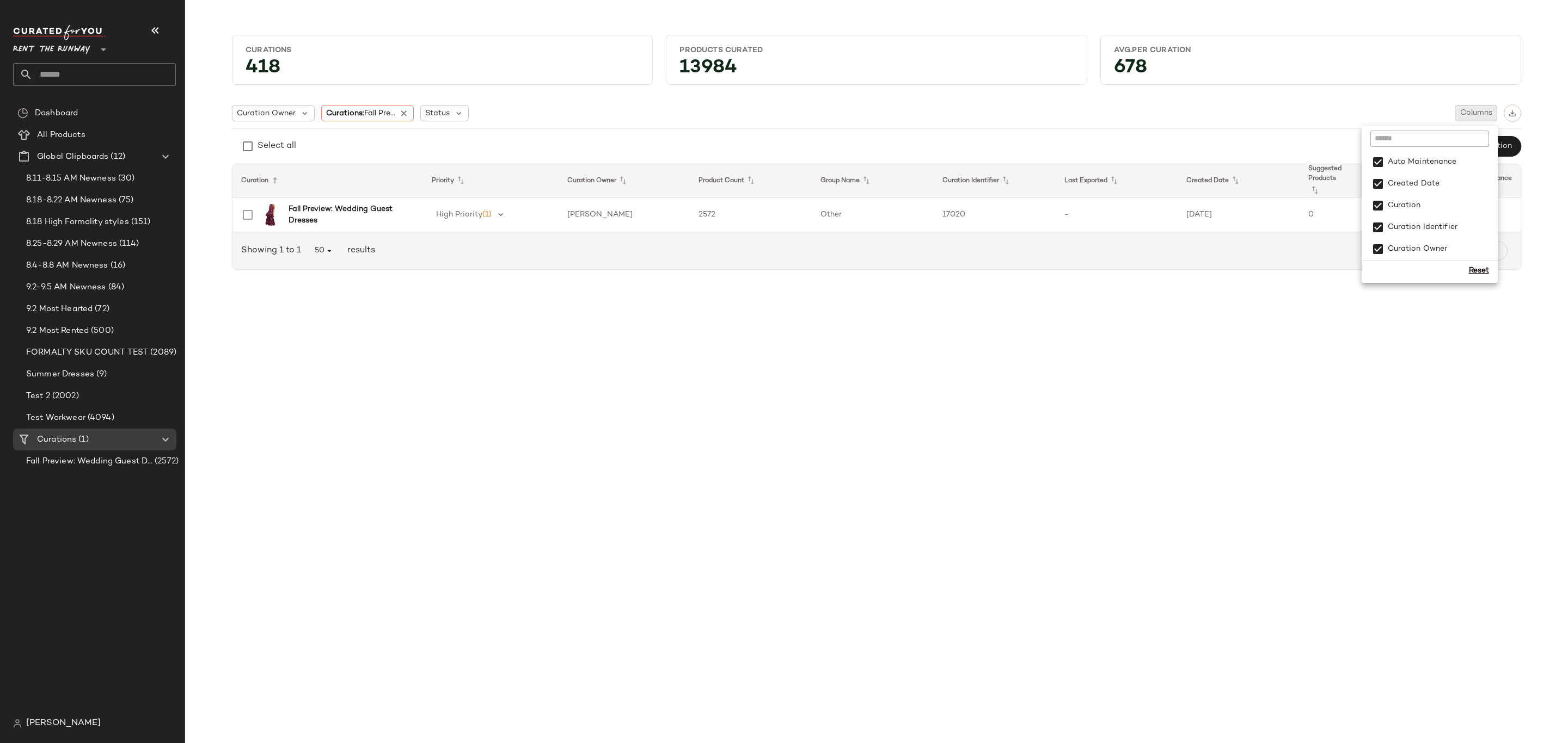
click at [1128, 294] on div "Curations 418 Products Curated 13984 Avg.per Curation 678 Curation Owner Curati…" at bounding box center [876, 380] width 1383 height 726
click at [78, 461] on span "Fall Preview: Wedding Guest Dresses" at bounding box center [89, 461] width 126 height 12
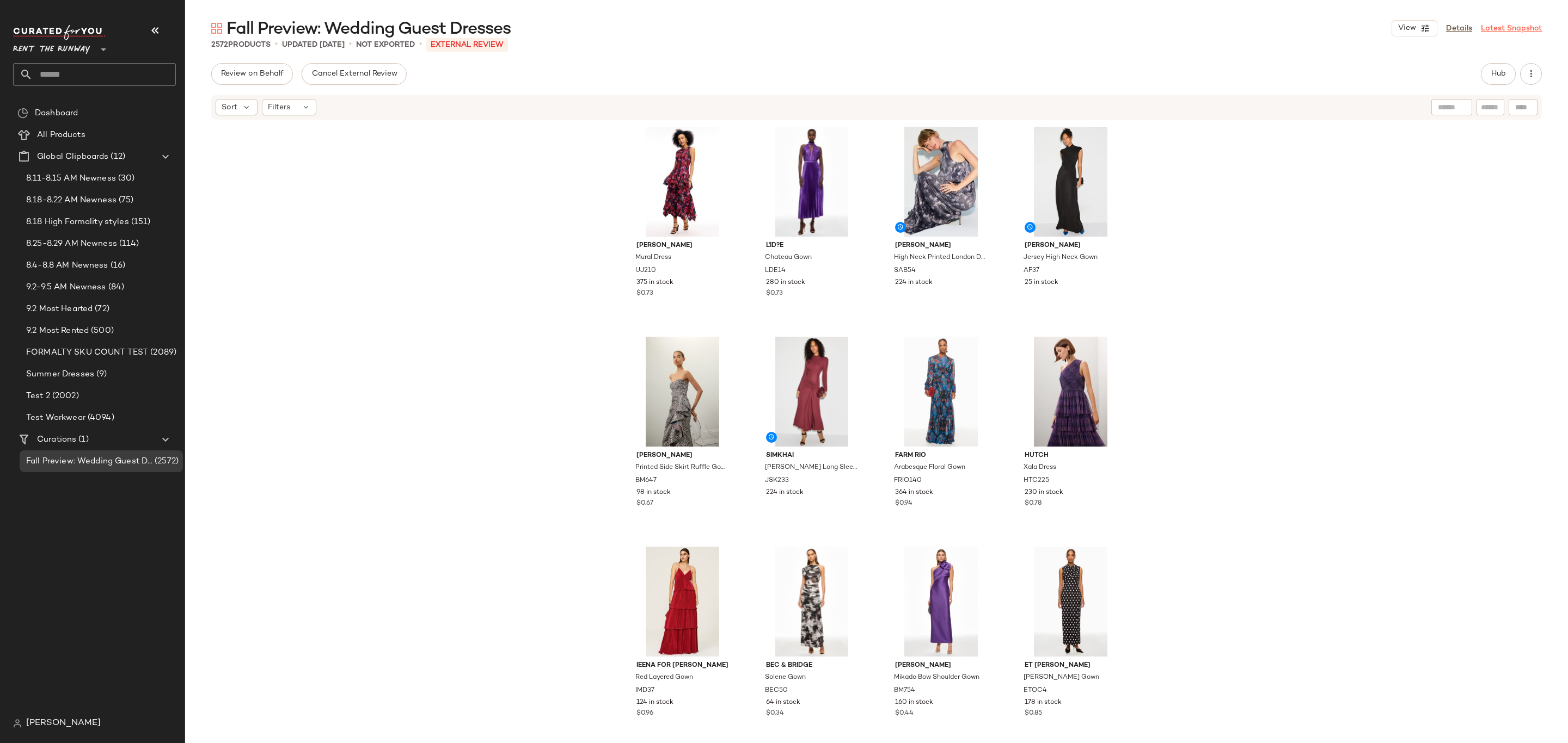
click at [1533, 23] on link "Latest Snapshot" at bounding box center [1512, 29] width 61 height 11
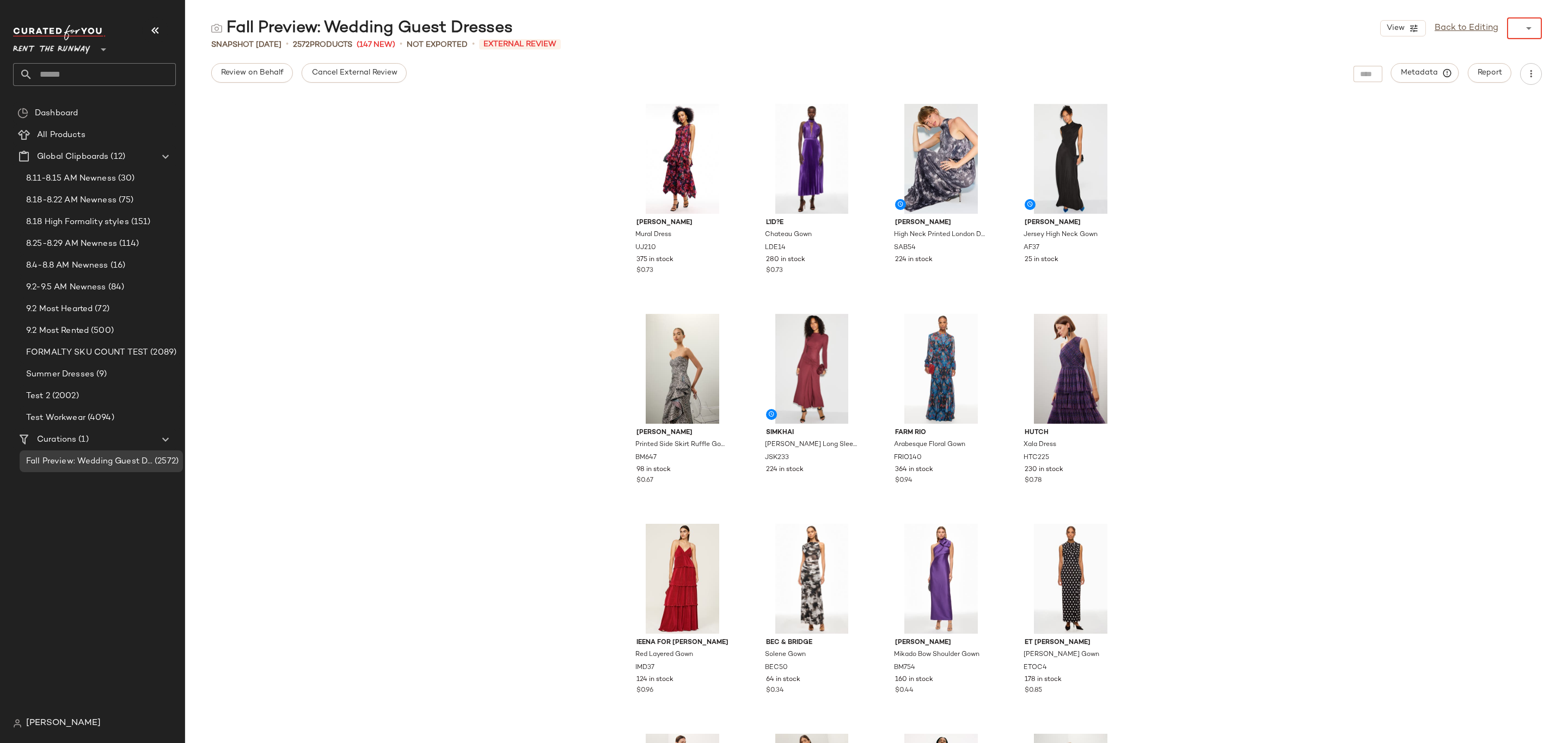
click at [1525, 30] on icon at bounding box center [1529, 29] width 13 height 13
click at [1489, 75] on span "September 3rd 2025" at bounding box center [1481, 76] width 26 height 13
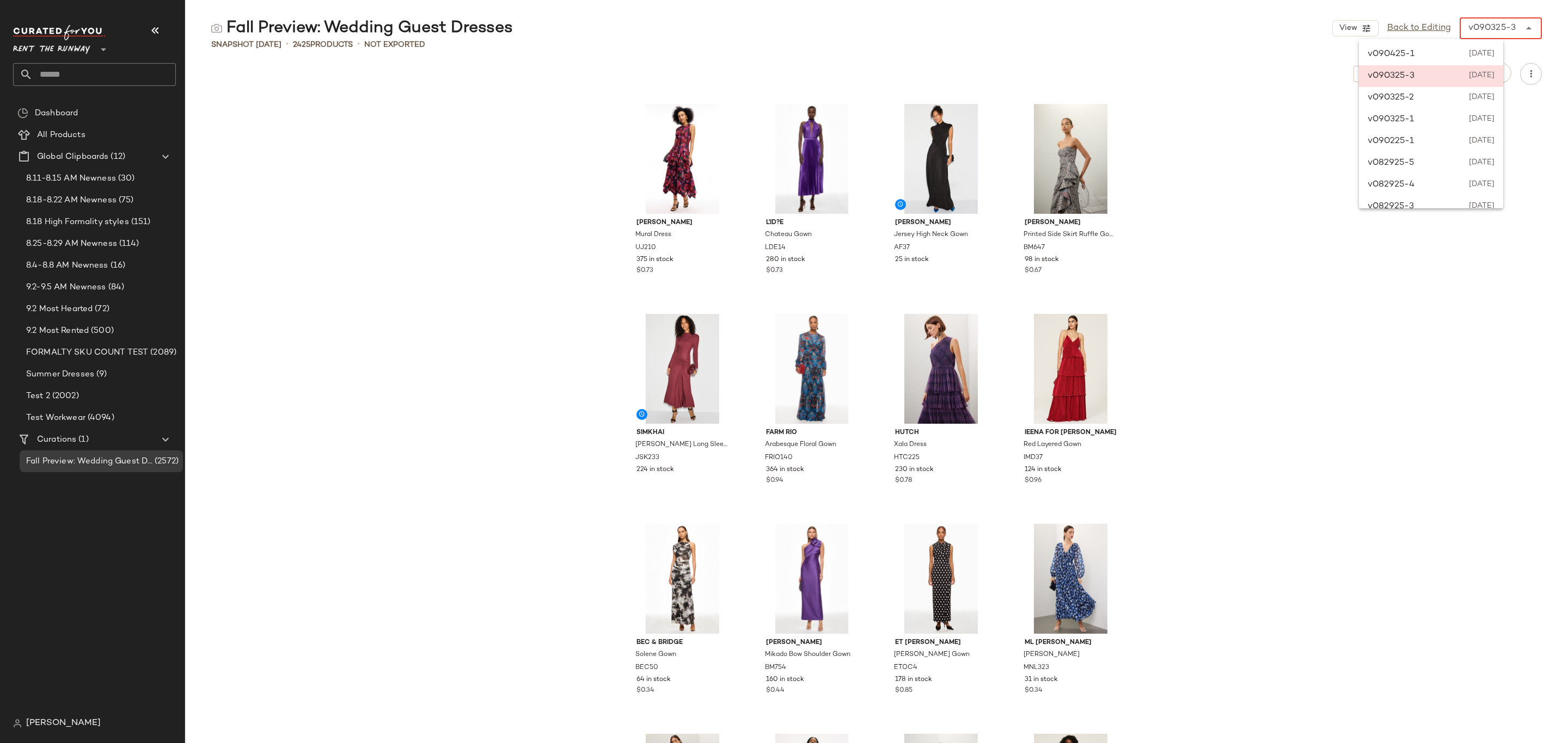
click at [1531, 34] on icon at bounding box center [1529, 29] width 13 height 13
click at [1494, 92] on span "September 3rd 2025" at bounding box center [1481, 98] width 26 height 13
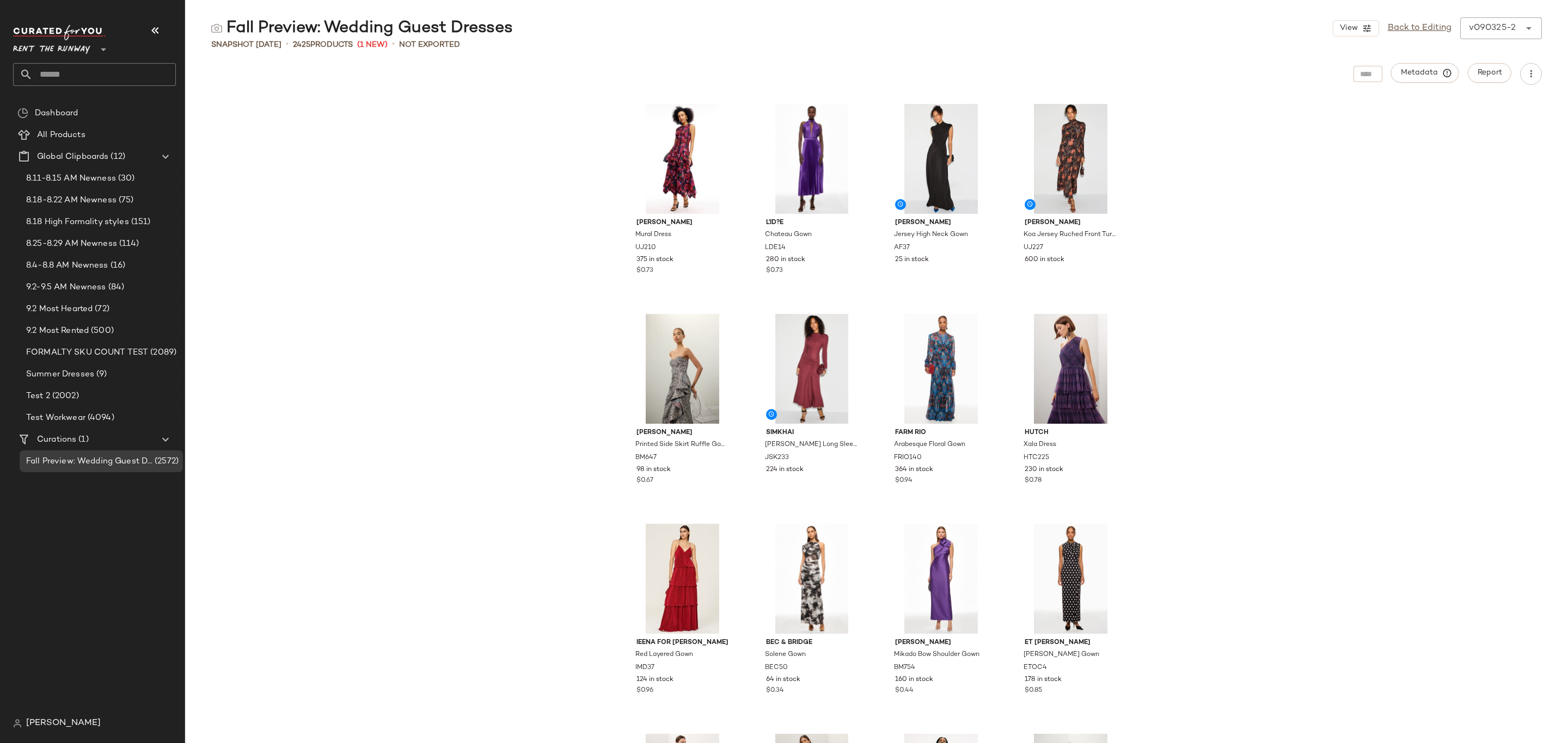
click at [1530, 25] on icon at bounding box center [1529, 29] width 13 height 13
click at [1469, 121] on span "September 3rd 2025" at bounding box center [1481, 120] width 26 height 13
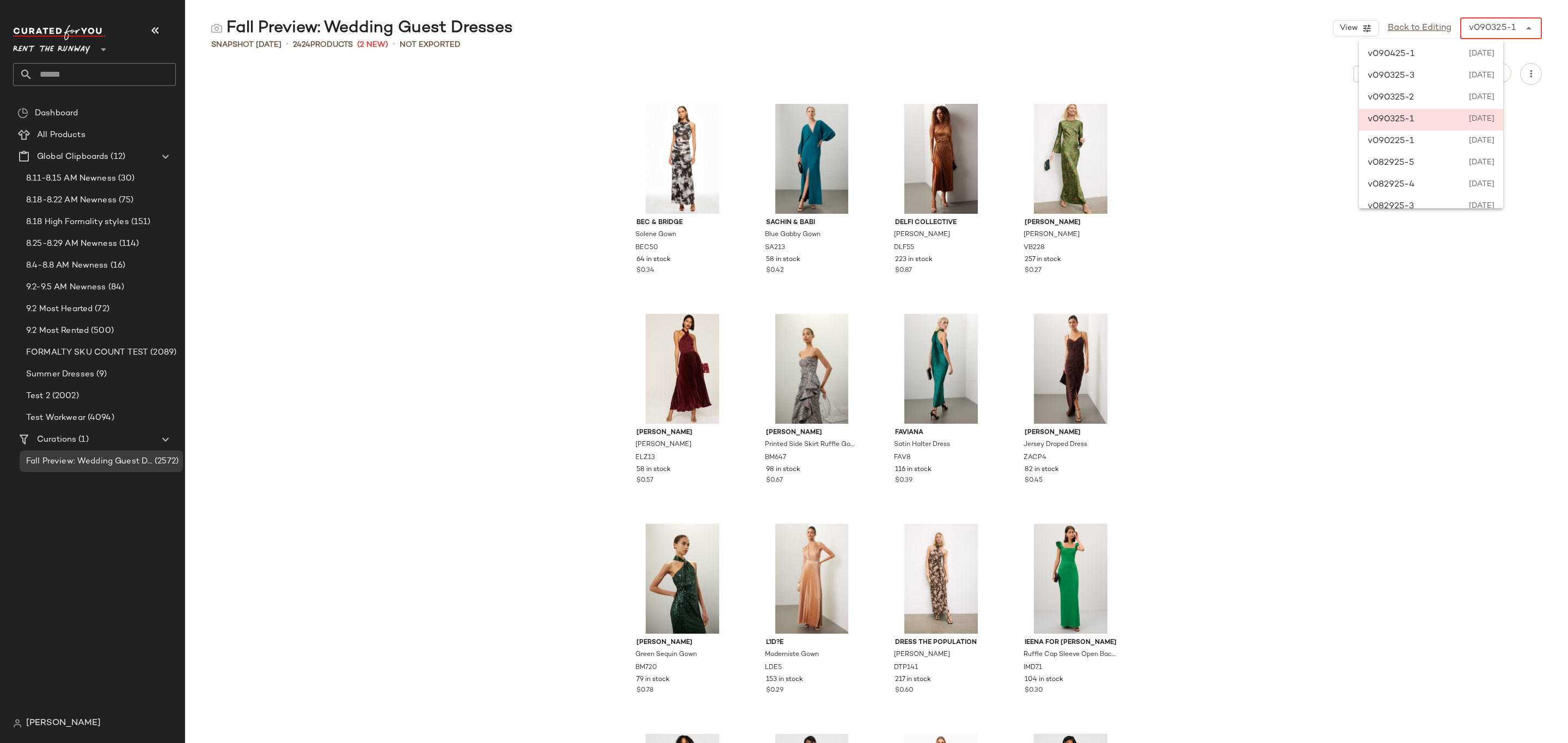
click at [1533, 30] on icon at bounding box center [1529, 29] width 13 height 13
click at [1466, 138] on div "v090225-1 September 2nd 2025" at bounding box center [1430, 141] width 144 height 22
click at [1536, 31] on div "v090225-1 ******" at bounding box center [1500, 28] width 81 height 22
click at [1482, 170] on div "v082925-5 August 29th 2025" at bounding box center [1430, 163] width 144 height 22
click at [1533, 23] on icon at bounding box center [1529, 29] width 13 height 13
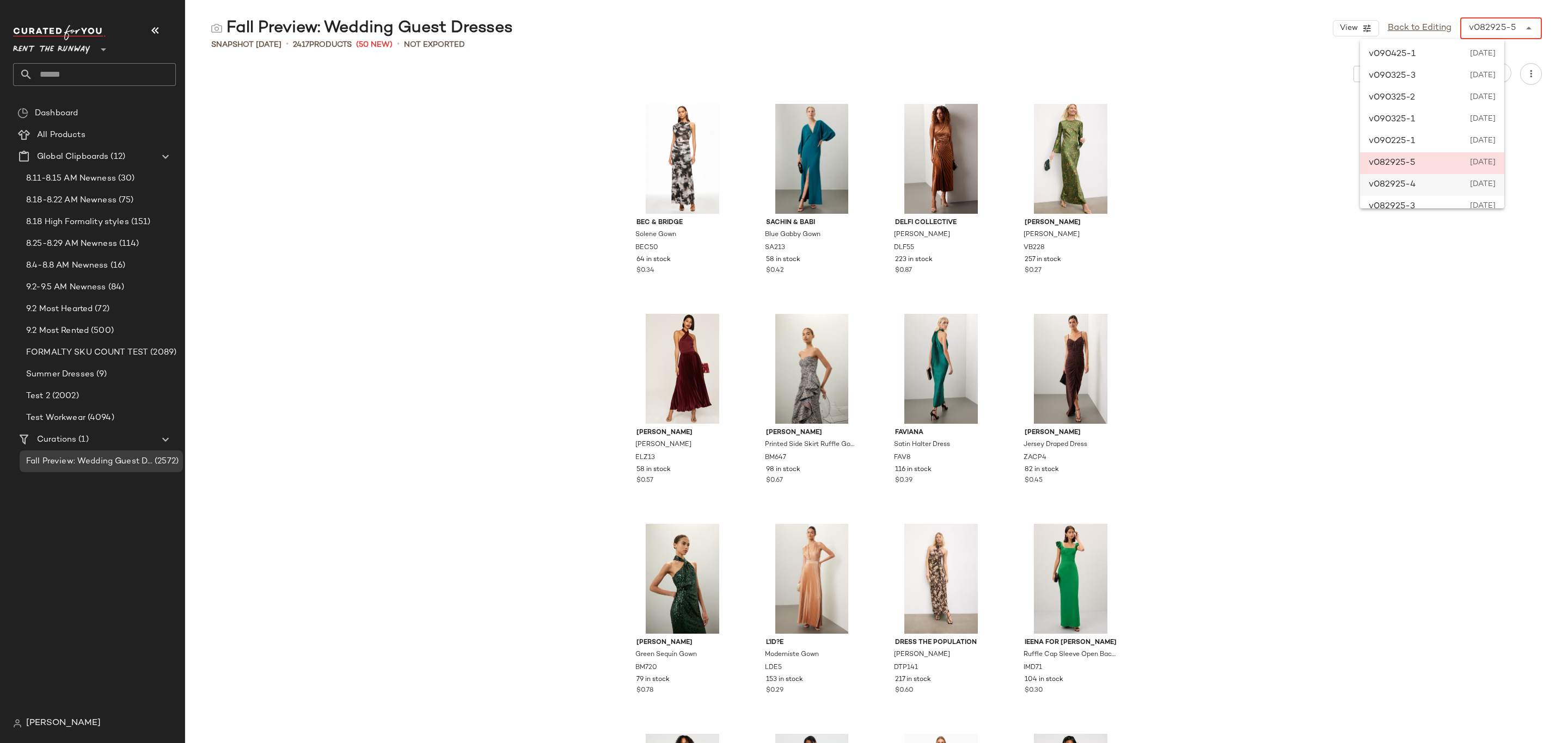
click at [1482, 185] on span "August 29th 2025" at bounding box center [1483, 185] width 26 height 13
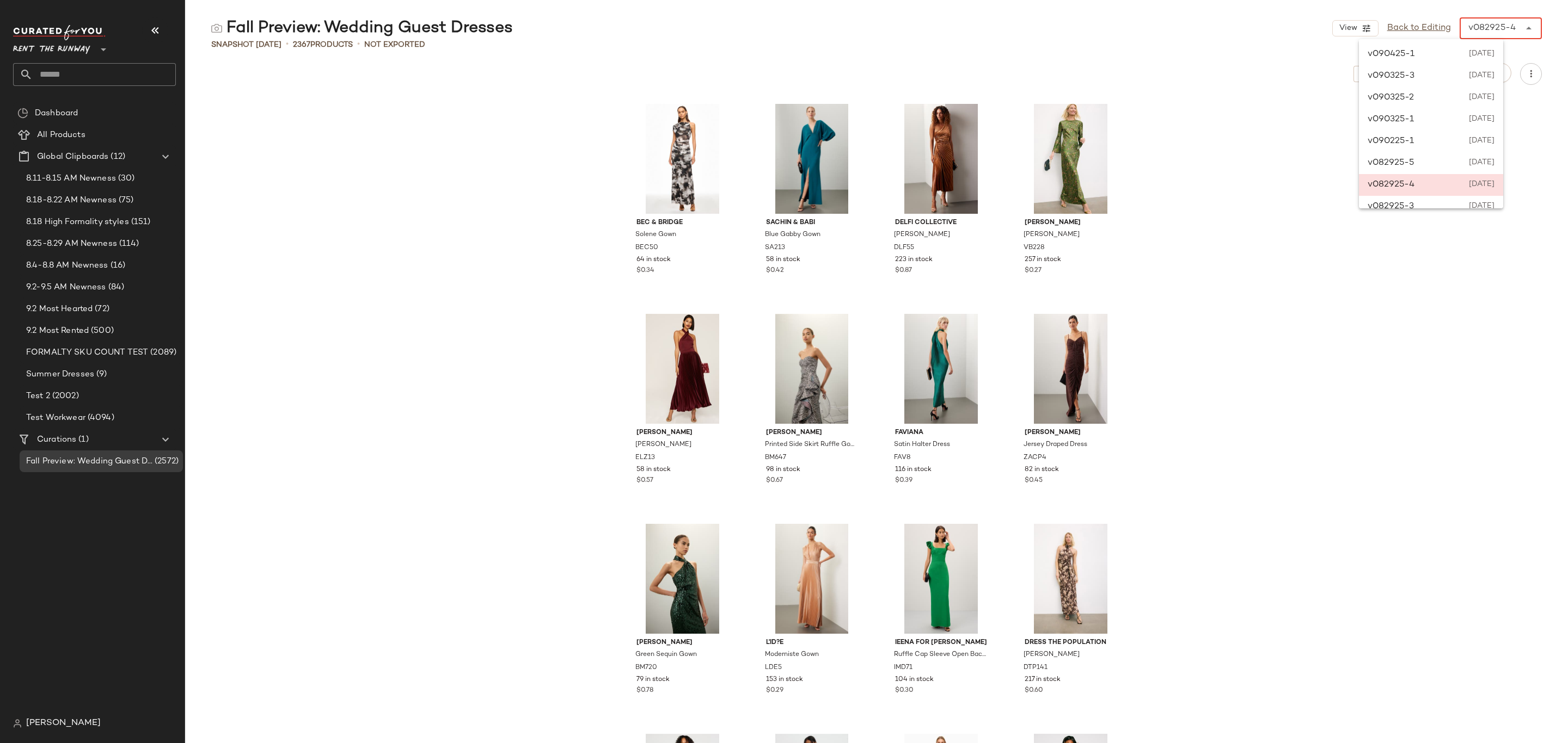
click at [1537, 28] on div "v082925-4 ******" at bounding box center [1501, 28] width 82 height 22
click at [1494, 128] on span "August 29th 2025" at bounding box center [1481, 125] width 26 height 13
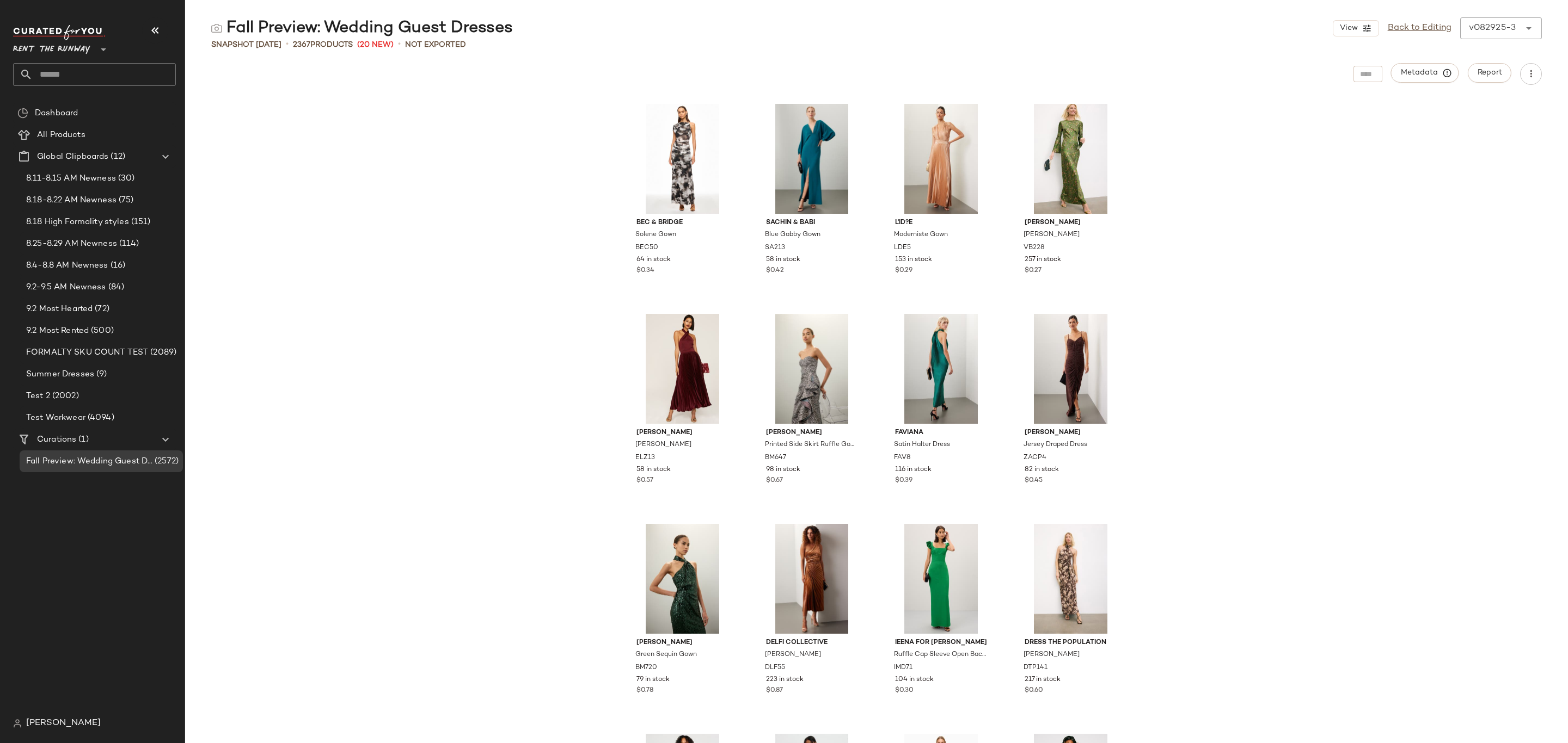
click at [1536, 26] on div "v082925-3 ******" at bounding box center [1500, 28] width 81 height 22
click at [1485, 66] on span "August 29th 2025" at bounding box center [1482, 66] width 27 height 13
click at [1527, 32] on icon at bounding box center [1529, 29] width 13 height 13
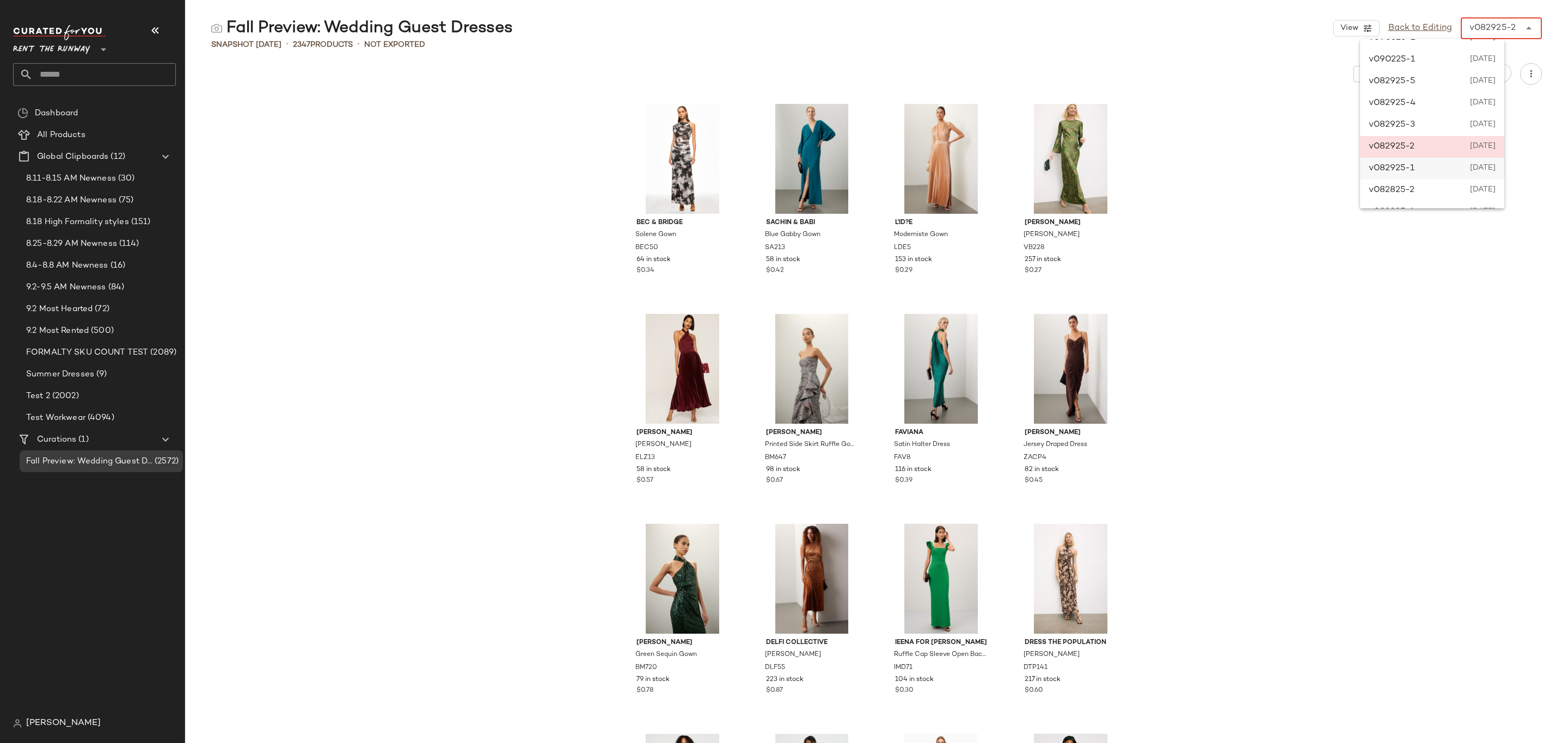
click at [1495, 164] on span "August 29th 2025" at bounding box center [1482, 169] width 27 height 13
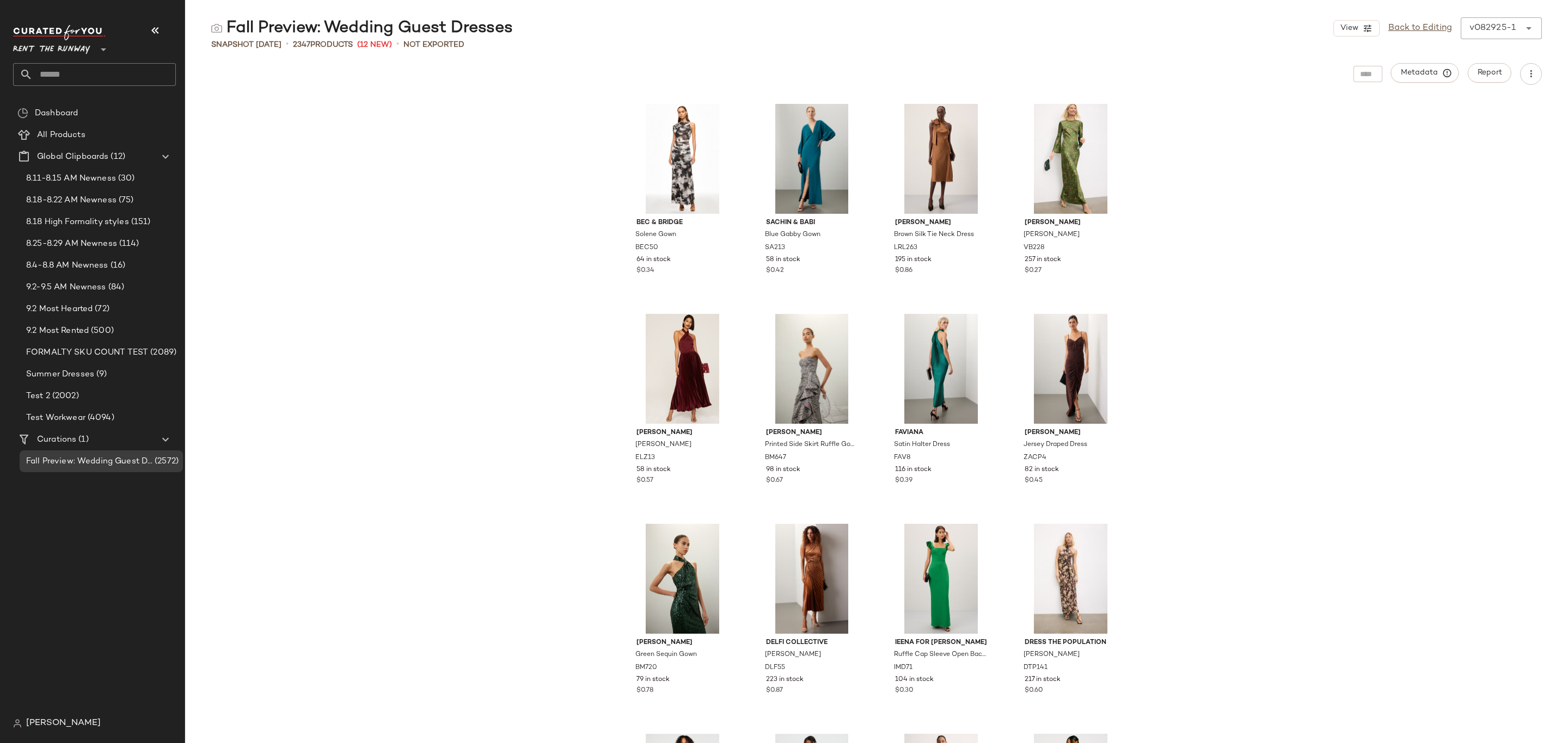
click at [1527, 30] on icon at bounding box center [1529, 29] width 13 height 13
click at [1468, 69] on div "v082525-2 August 25th 2025" at bounding box center [1431, 71] width 144 height 22
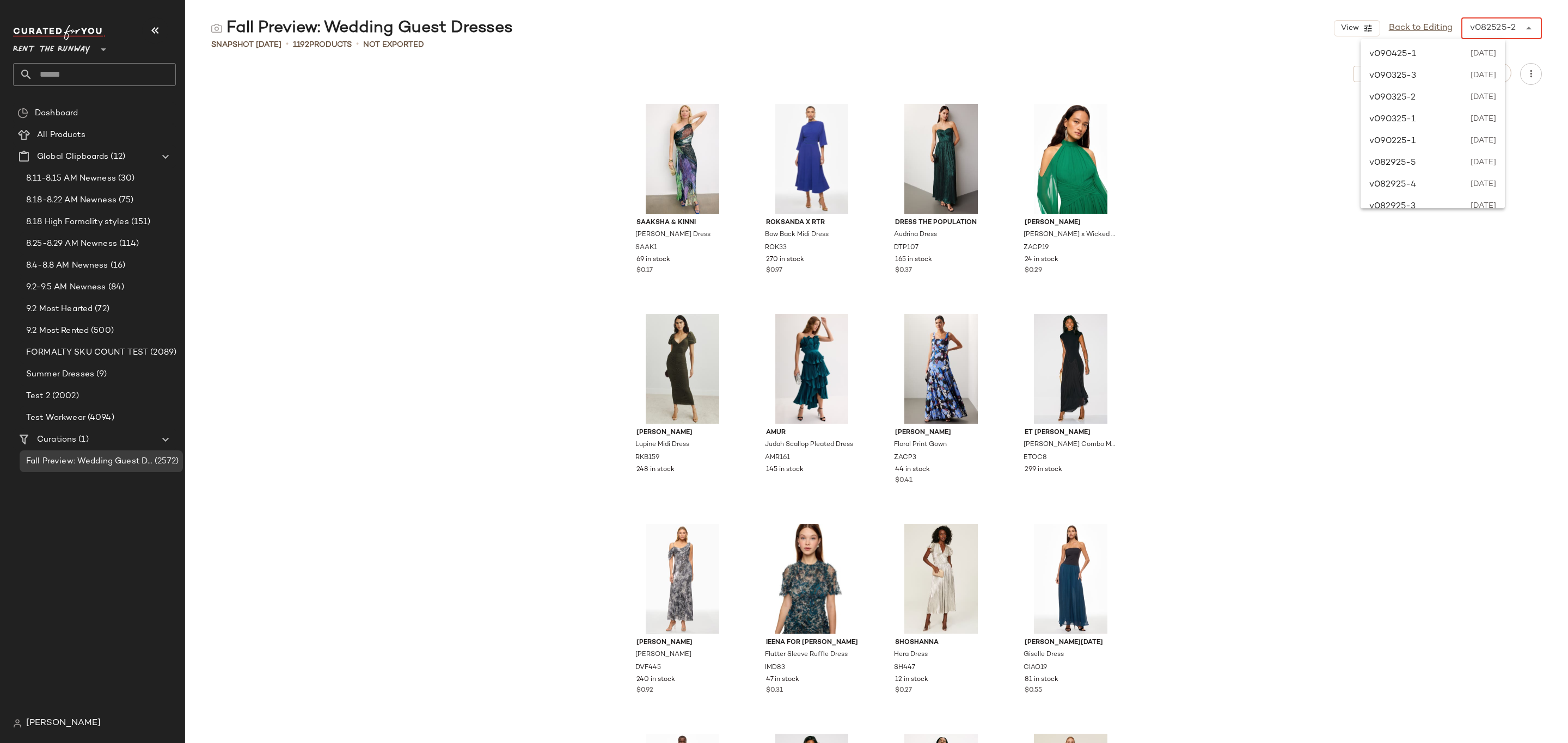
click at [1514, 28] on div "v082525-2" at bounding box center [1493, 29] width 46 height 13
click at [1496, 48] on span "August 28th 2025" at bounding box center [1483, 49] width 27 height 13
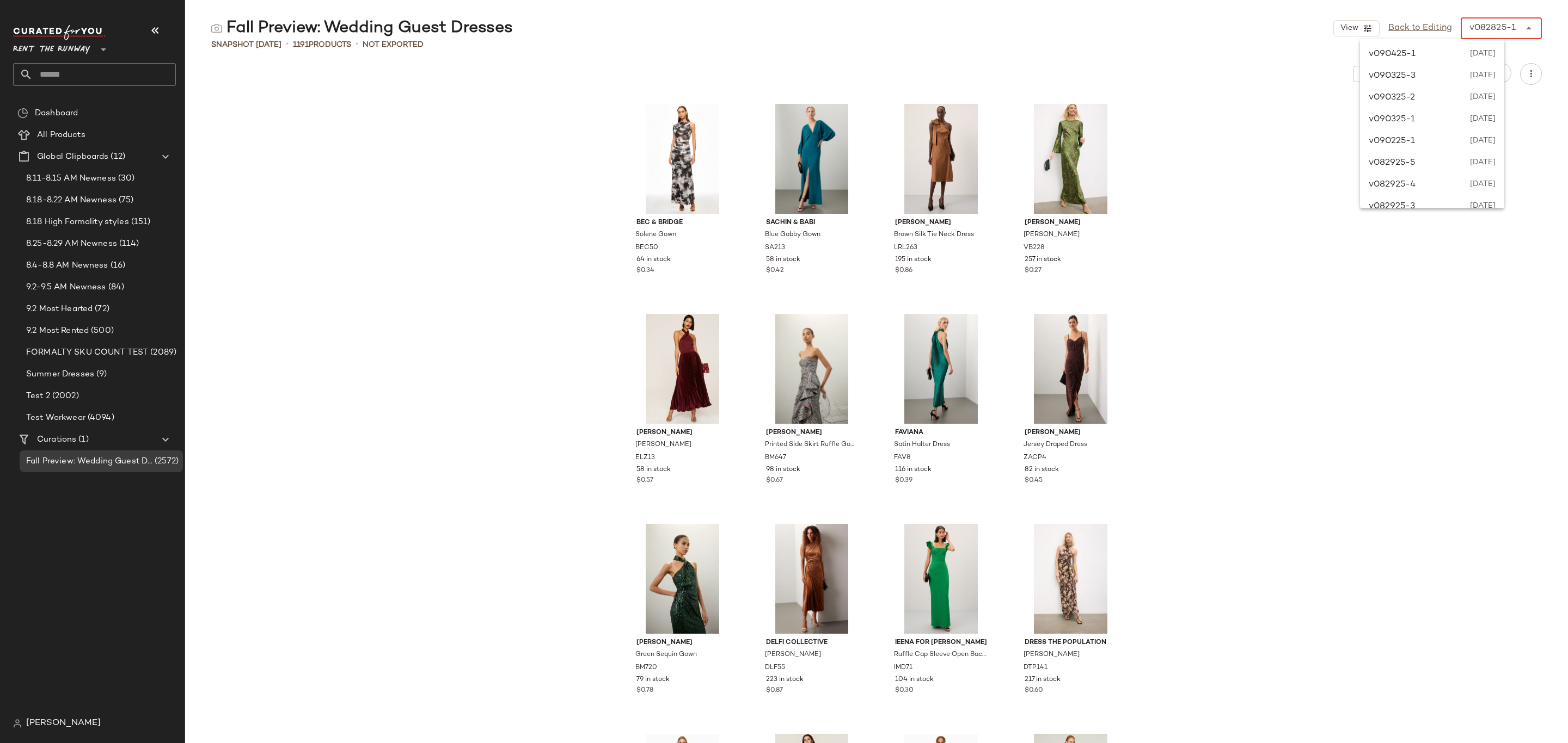
drag, startPoint x: 1531, startPoint y: 32, endPoint x: 1528, endPoint y: 40, distance: 8.5
click at [1531, 33] on icon at bounding box center [1529, 29] width 13 height 13
click at [1495, 61] on span "August 29th 2025" at bounding box center [1482, 66] width 27 height 13
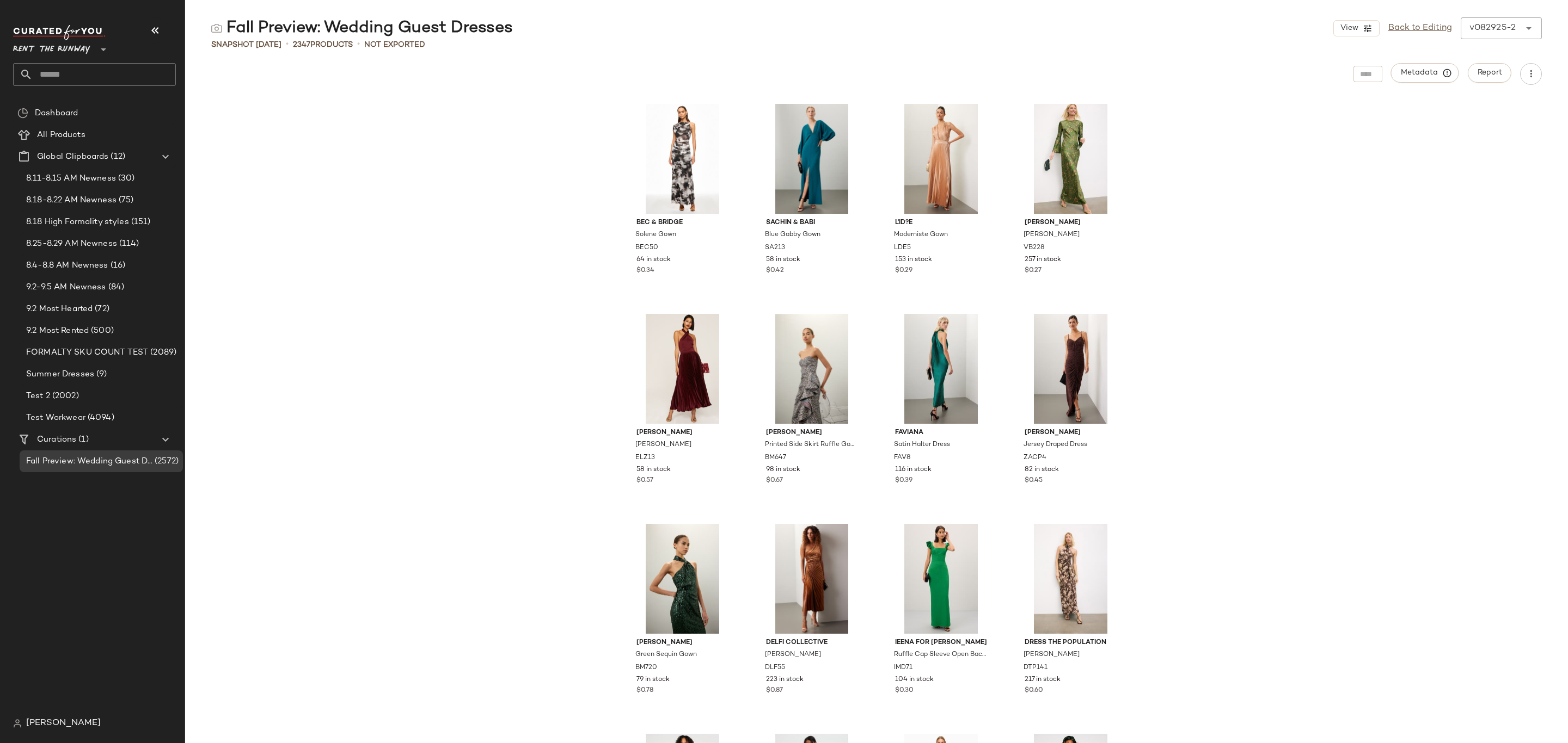
click at [1536, 27] on div "v082925-2 ******" at bounding box center [1501, 28] width 81 height 22
click at [1483, 184] on span "August 29th 2025" at bounding box center [1483, 185] width 26 height 13
drag, startPoint x: 1521, startPoint y: 29, endPoint x: 1519, endPoint y: 36, distance: 7.3
click at [1522, 30] on icon at bounding box center [1529, 29] width 13 height 13
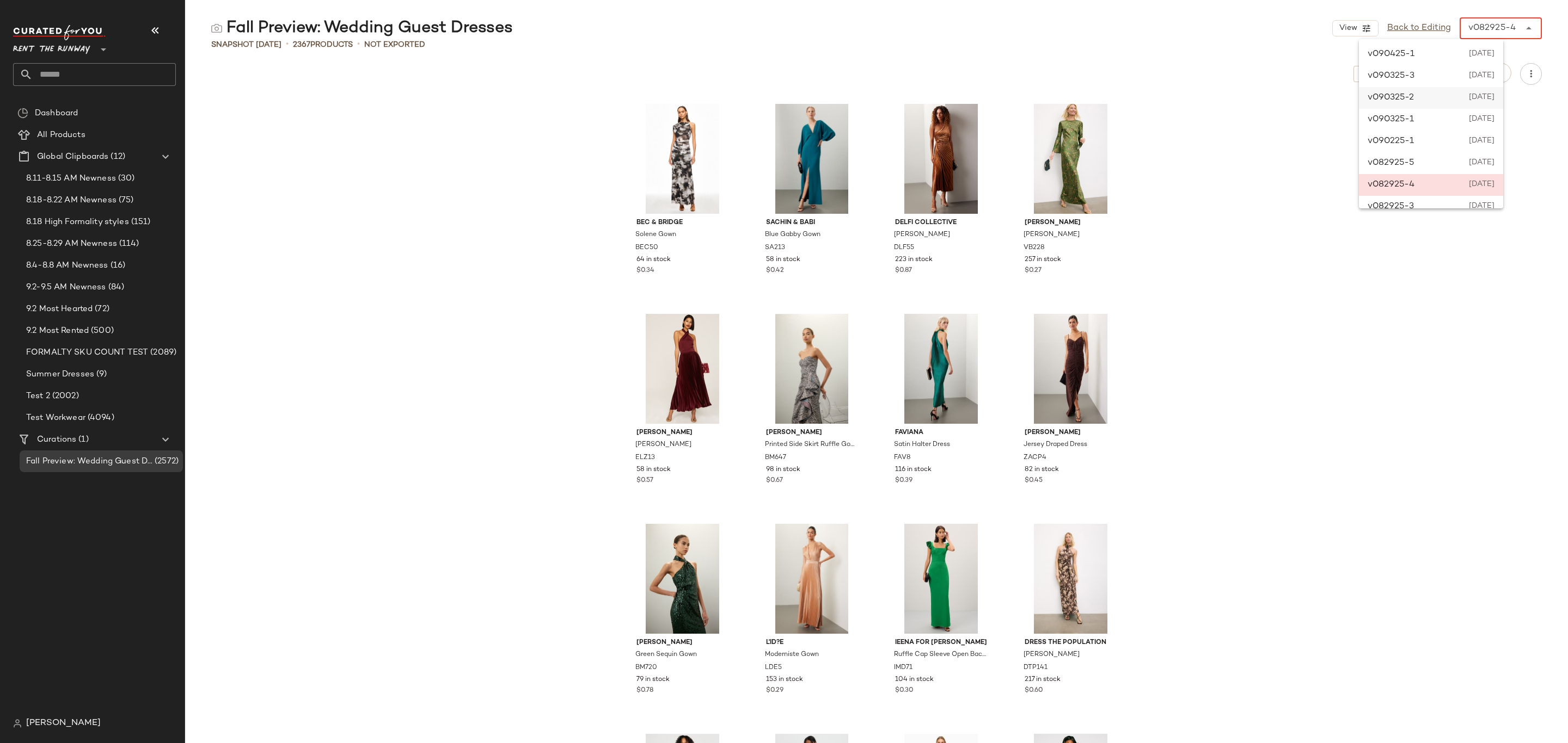
scroll to position [81, 0]
click at [1503, 117] on div "v082925-3 August 29th 2025" at bounding box center [1430, 125] width 144 height 22
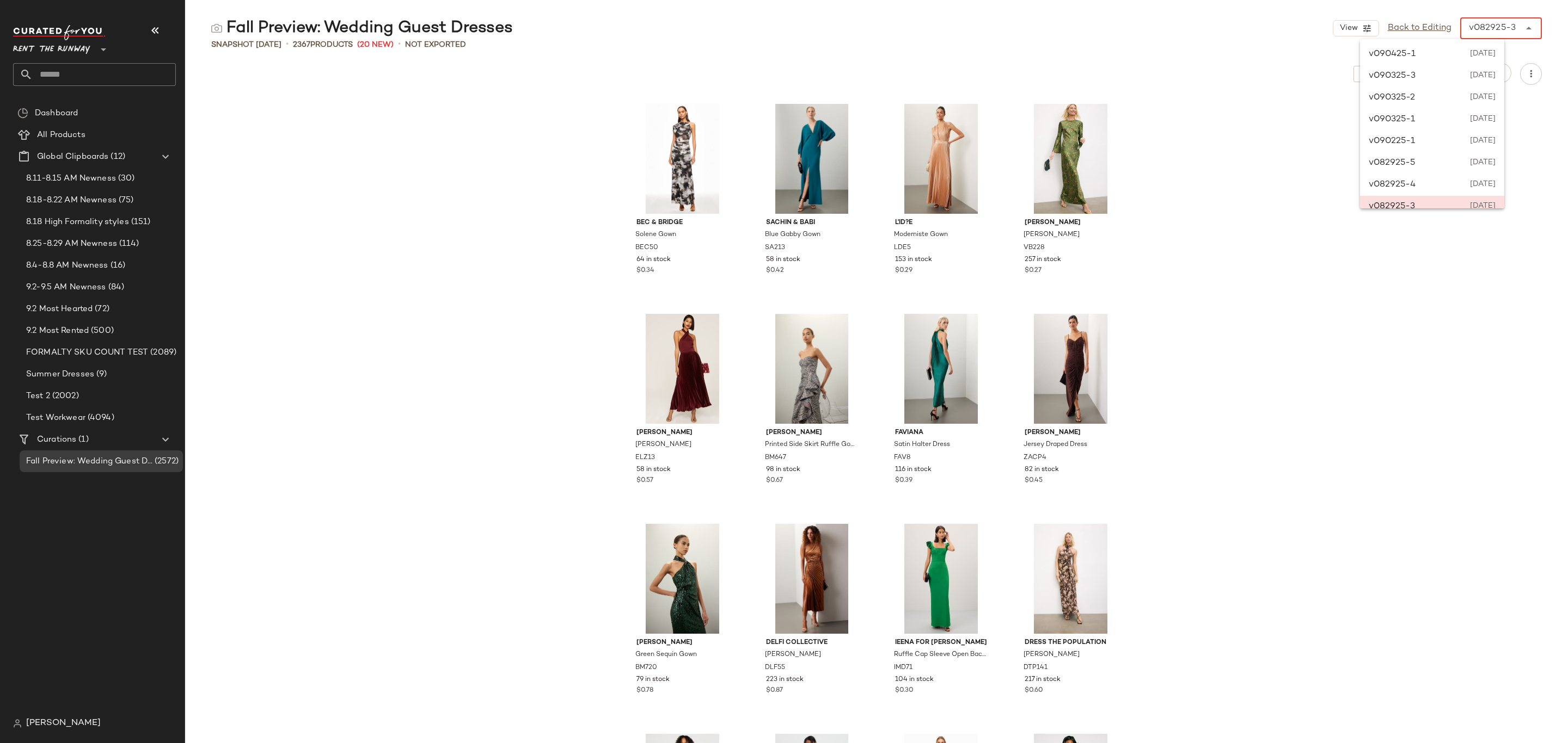
click at [1536, 30] on div "v082925-3 ******" at bounding box center [1500, 28] width 81 height 22
click at [1495, 144] on span "August 29th 2025" at bounding box center [1482, 147] width 27 height 13
click at [1522, 29] on icon at bounding box center [1529, 29] width 13 height 13
click at [1493, 167] on span "August 29th 2025" at bounding box center [1482, 169] width 27 height 13
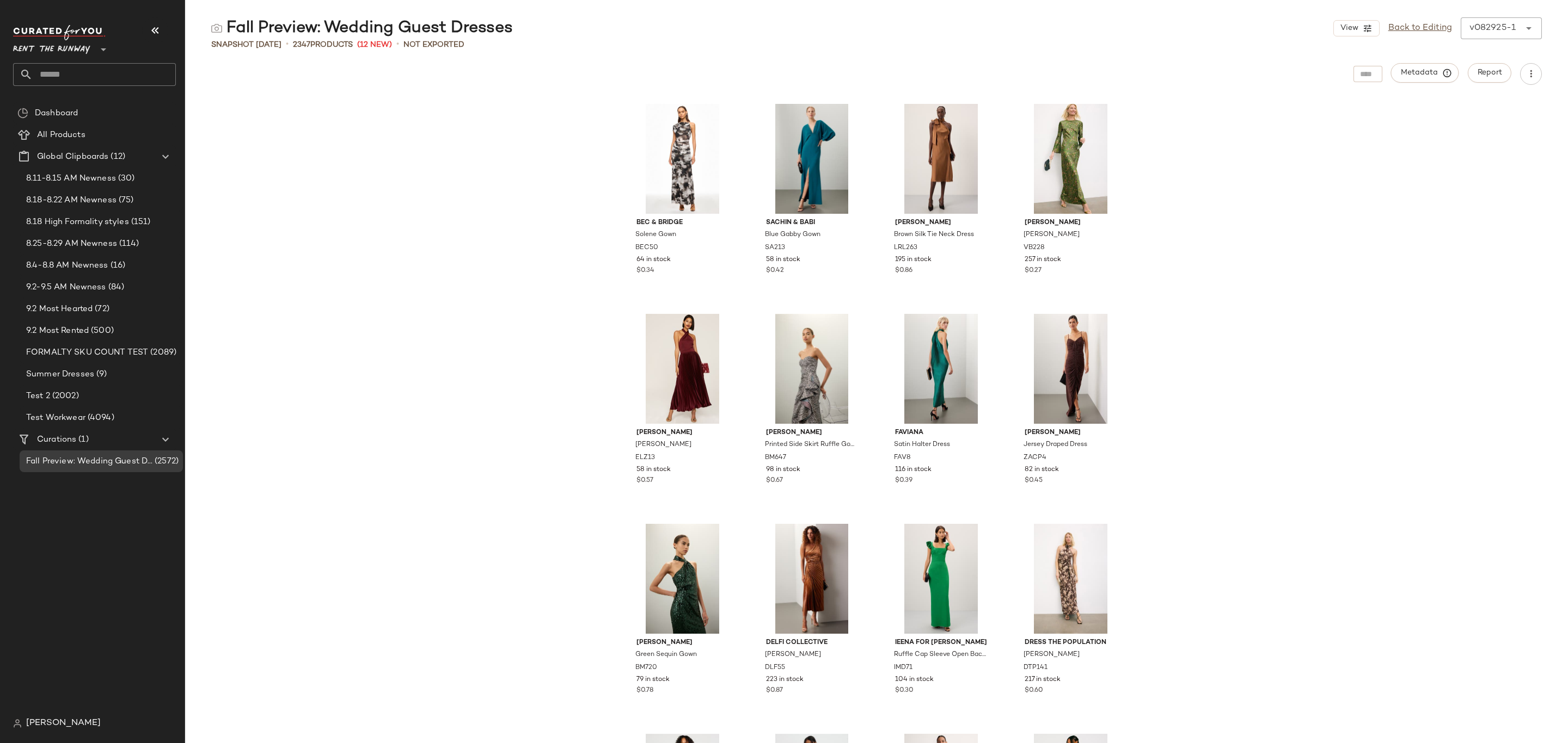
click at [1537, 28] on div "v082925-1 ******" at bounding box center [1501, 28] width 81 height 22
click at [1477, 170] on span "August 25th 2025" at bounding box center [1482, 175] width 27 height 13
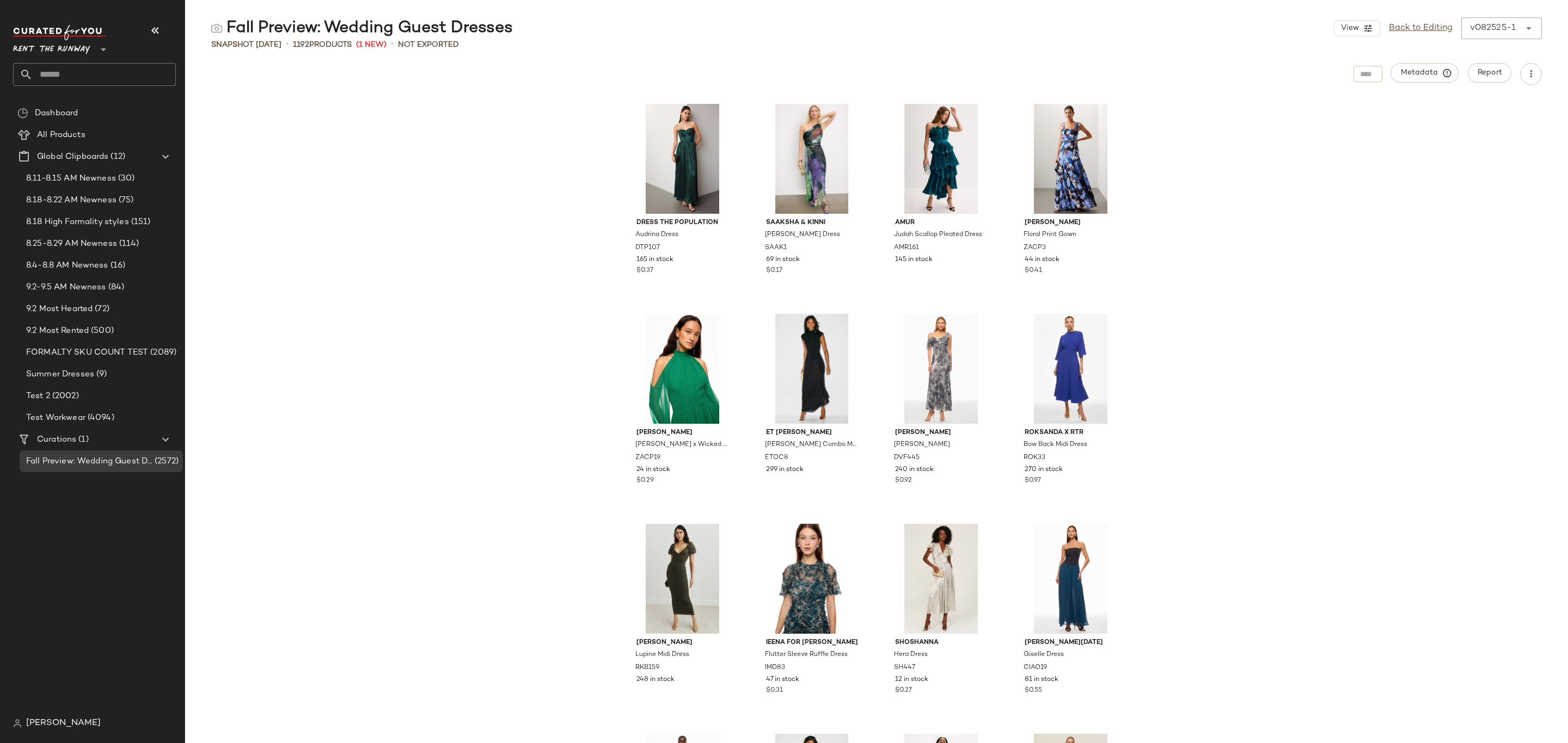
click at [1531, 33] on icon at bounding box center [1529, 29] width 13 height 13
click at [1483, 126] on span "August 28th 2025" at bounding box center [1483, 131] width 27 height 13
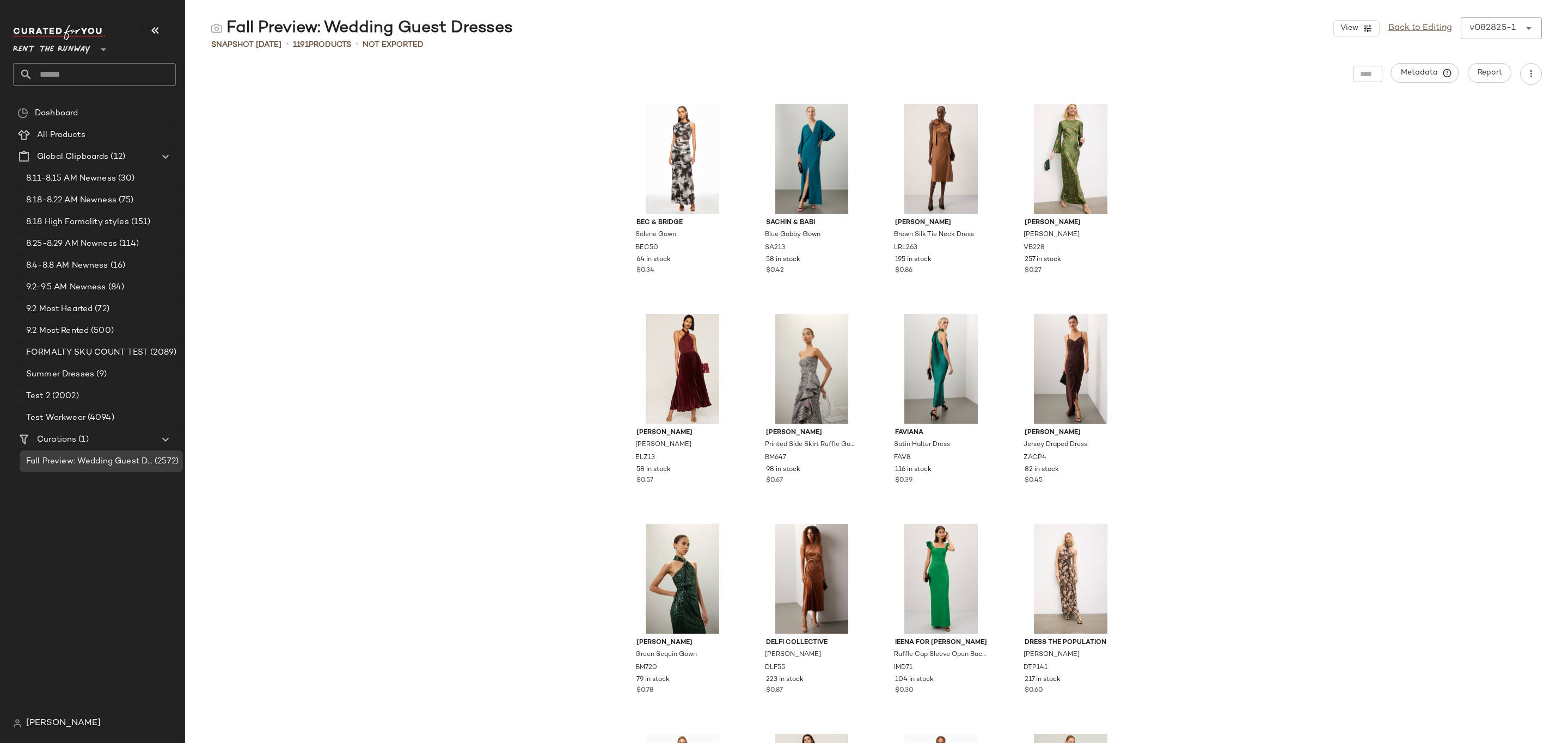
click at [1527, 34] on icon at bounding box center [1529, 29] width 13 height 13
click at [1495, 180] on span "August 29th 2025" at bounding box center [1483, 185] width 26 height 13
type input "******"
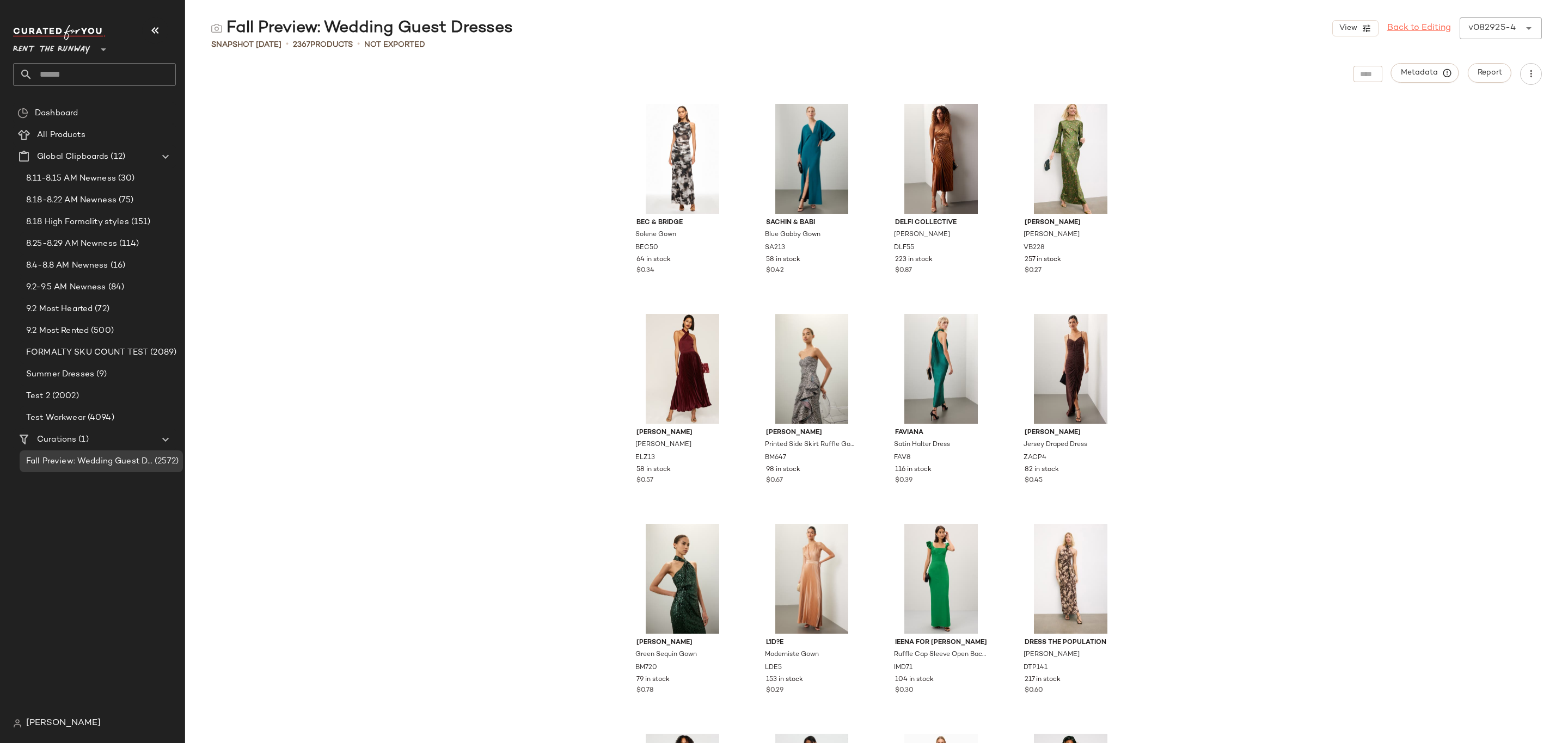
click at [1418, 31] on link "Back to Editing" at bounding box center [1419, 29] width 64 height 13
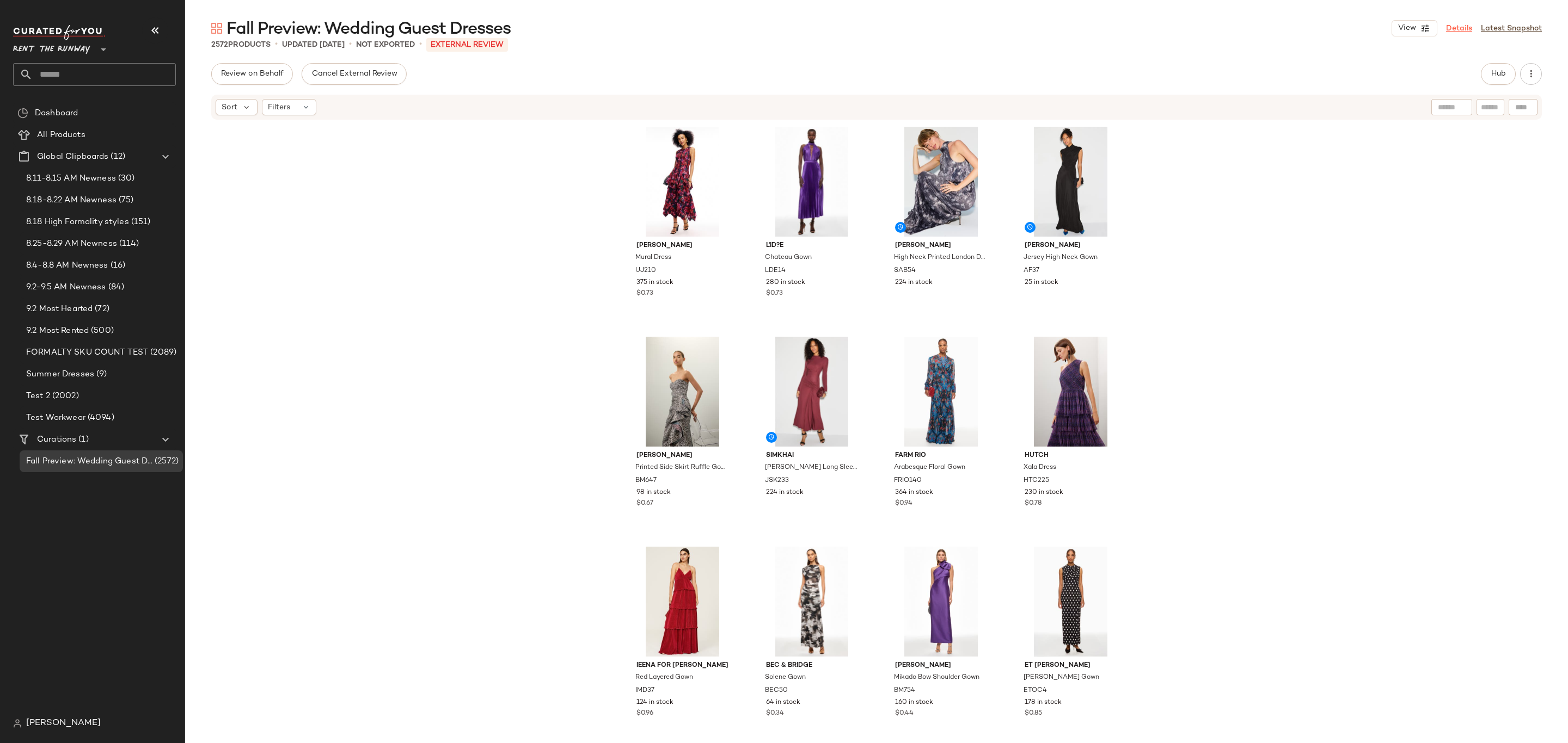
click at [1455, 30] on link "Details" at bounding box center [1459, 29] width 26 height 11
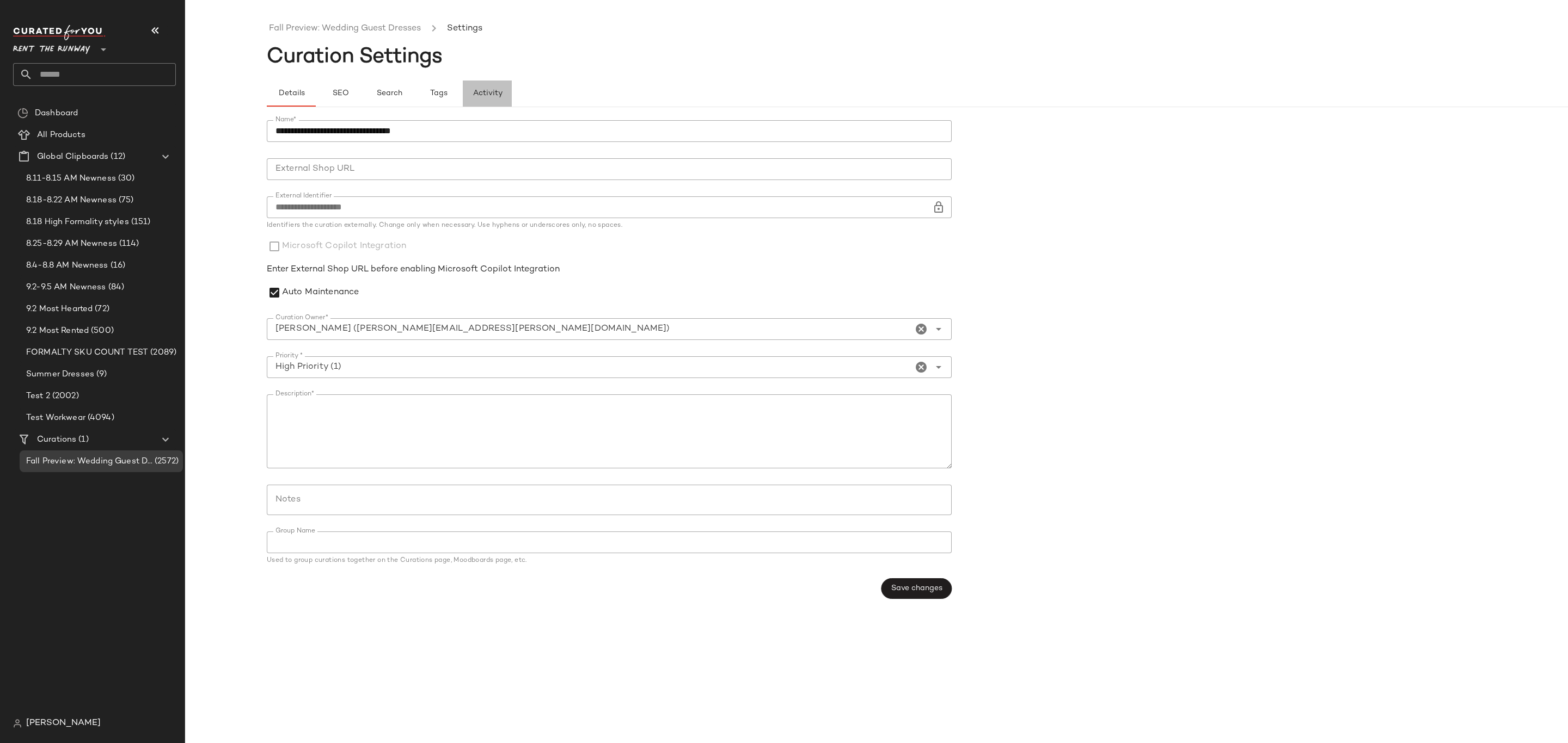
click at [497, 94] on span "Activity" at bounding box center [486, 93] width 30 height 9
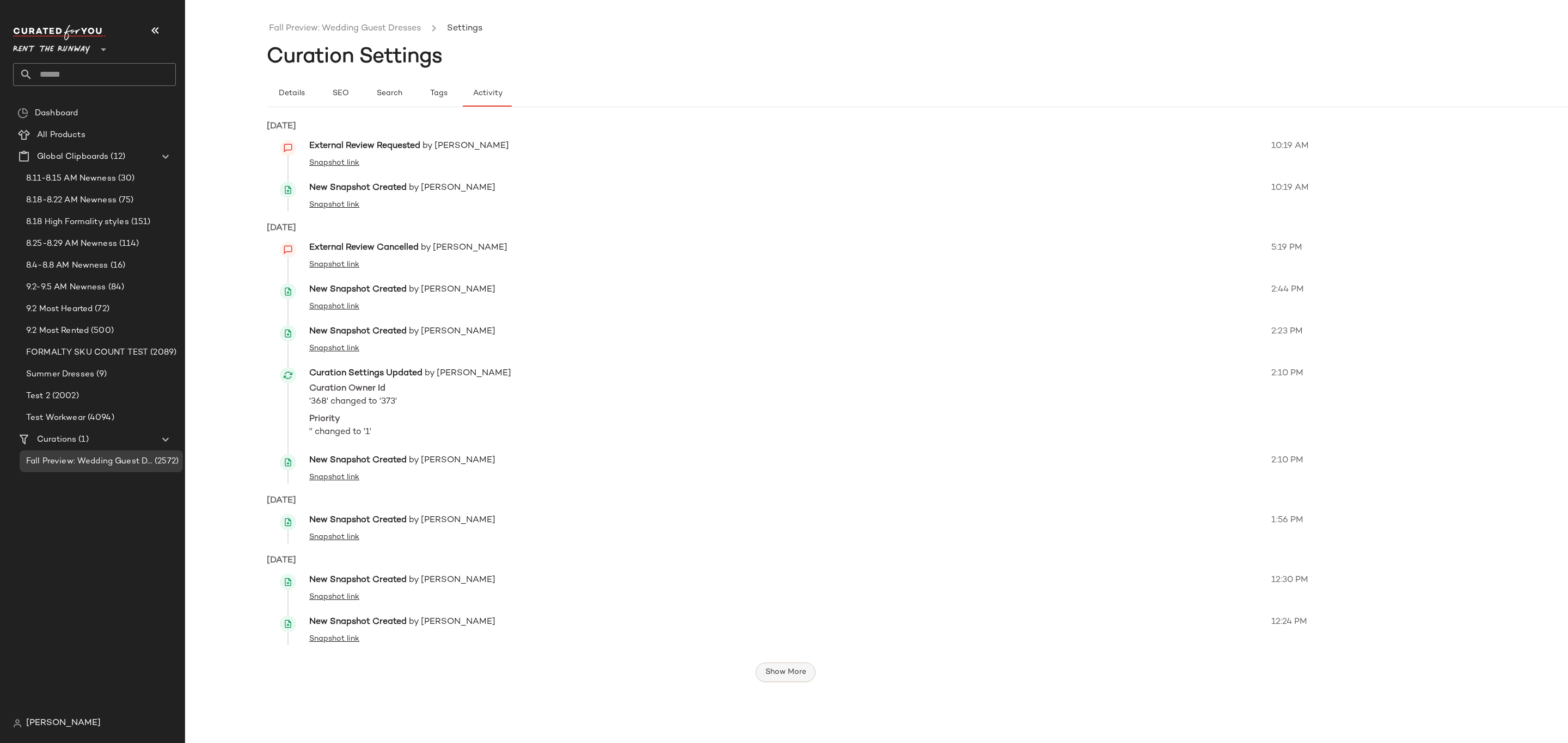
click at [794, 671] on span "Show More" at bounding box center [784, 672] width 41 height 9
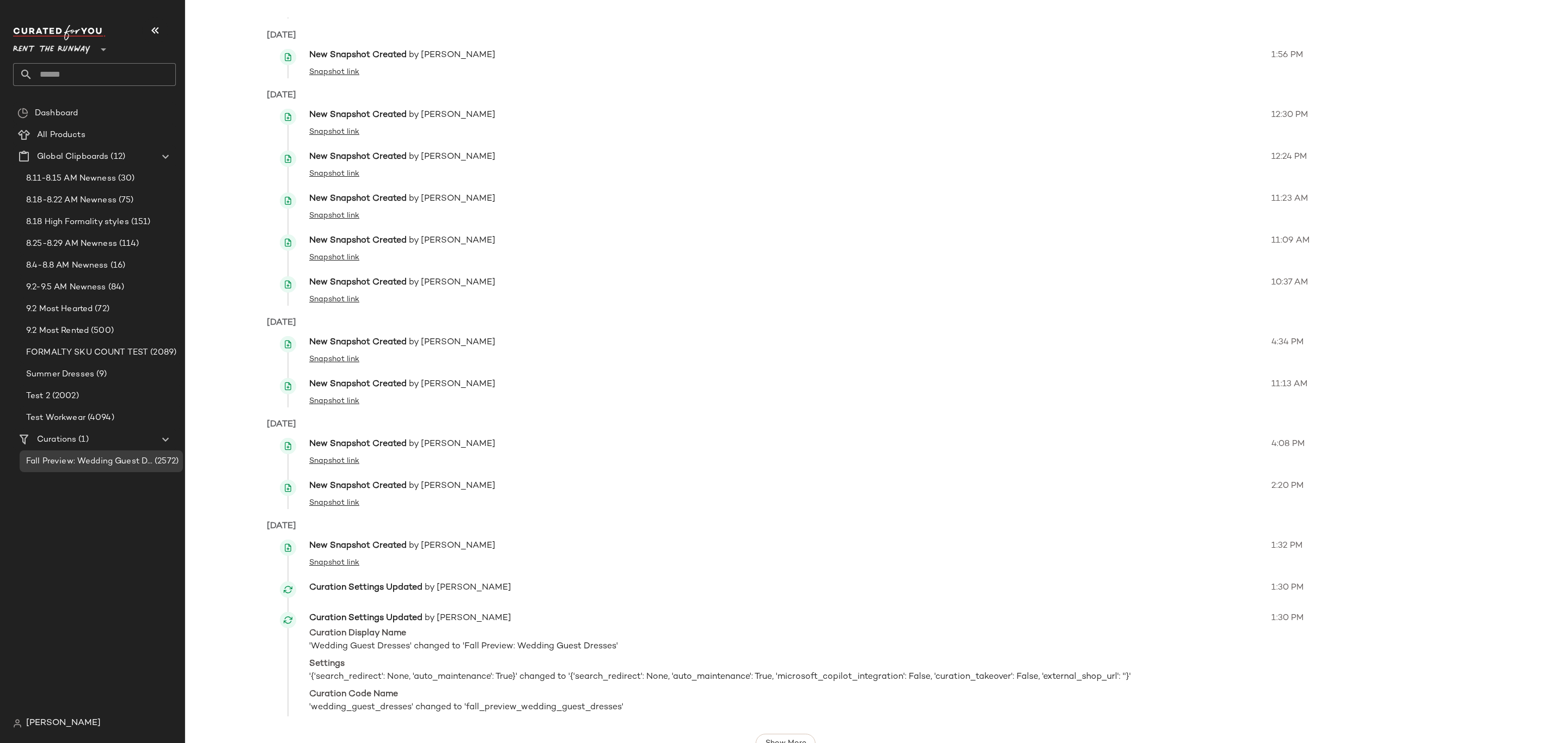
scroll to position [489, 0]
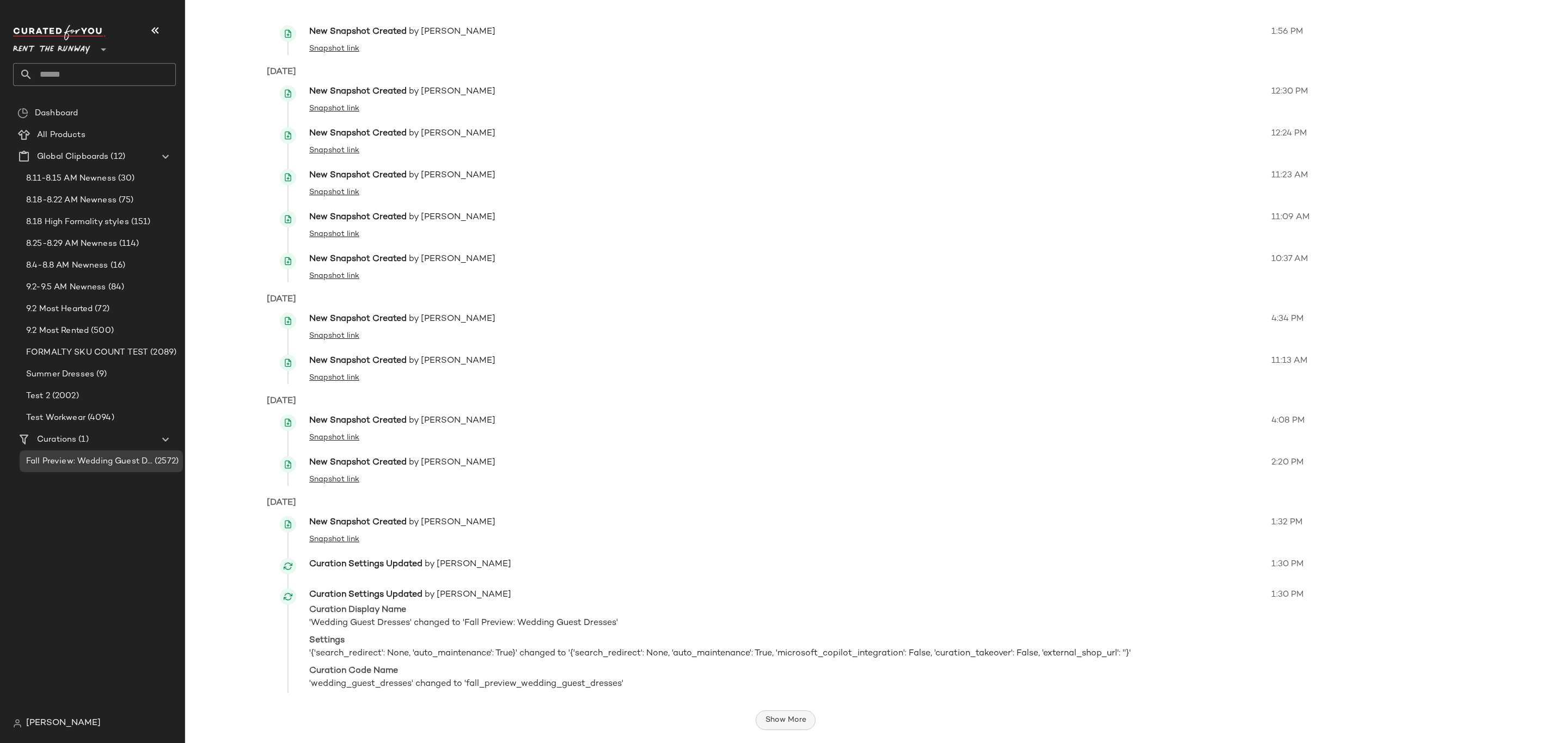
click at [783, 723] on span "Show More" at bounding box center [784, 720] width 41 height 9
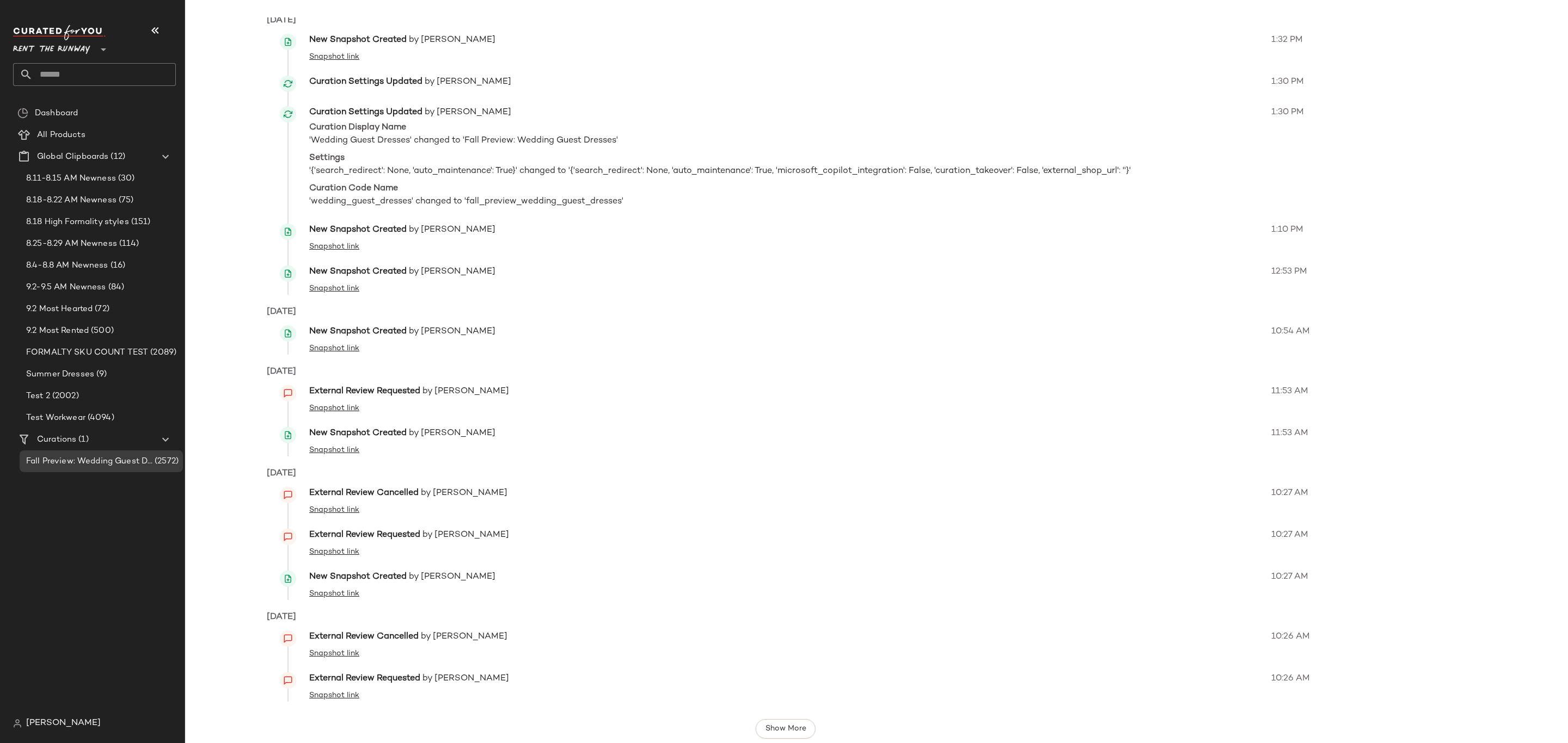
scroll to position [980, 0]
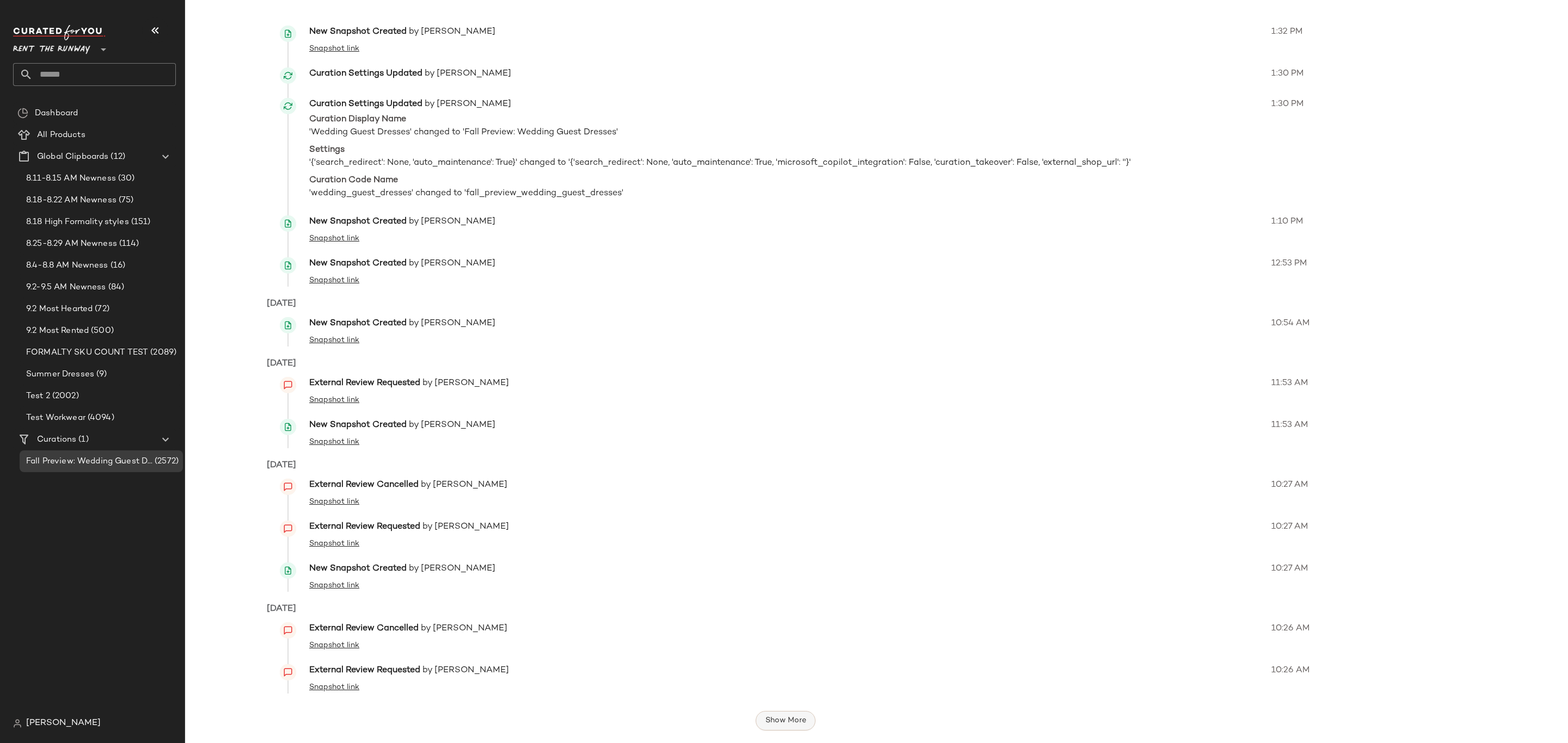
click at [785, 719] on span "Show More" at bounding box center [784, 720] width 41 height 9
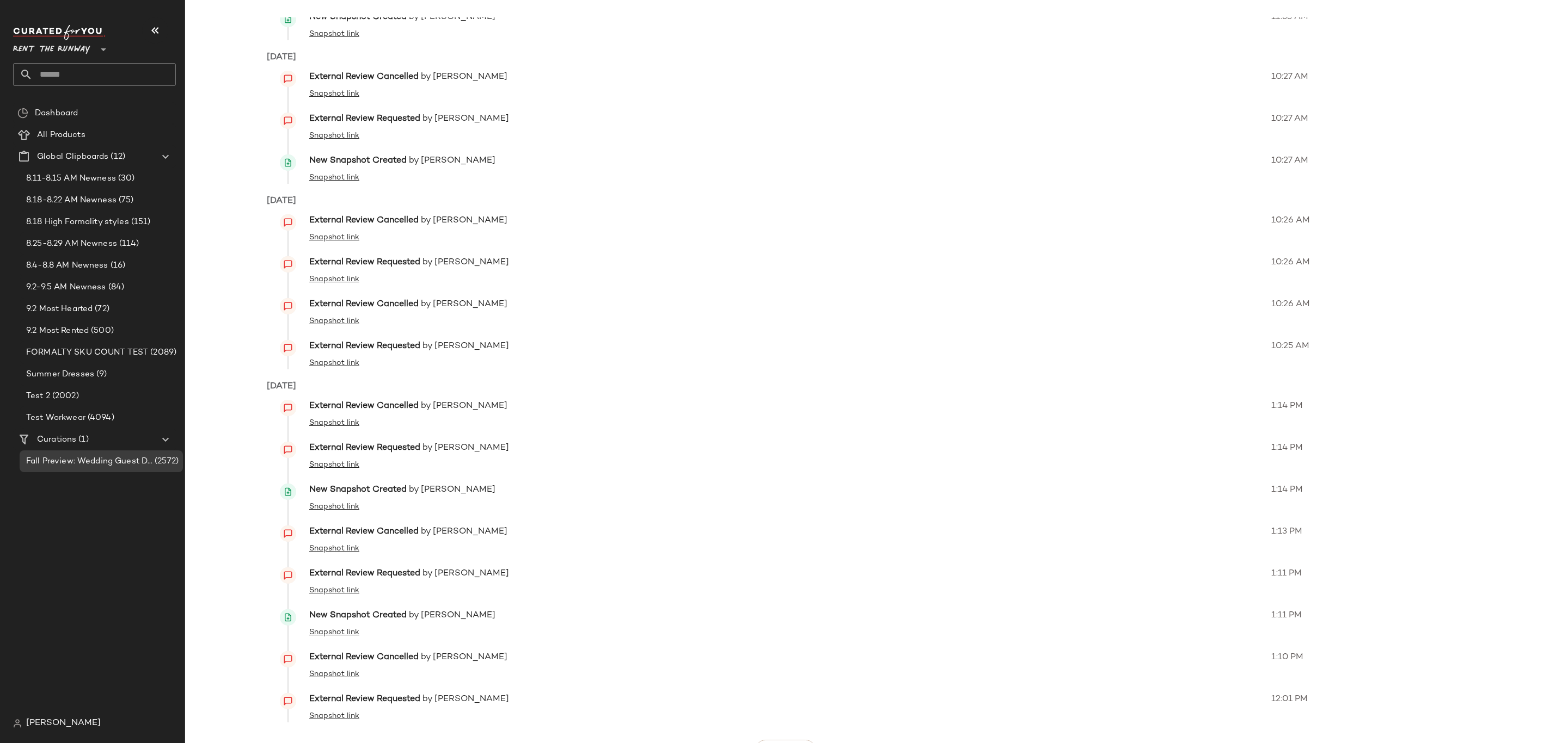
scroll to position [1416, 0]
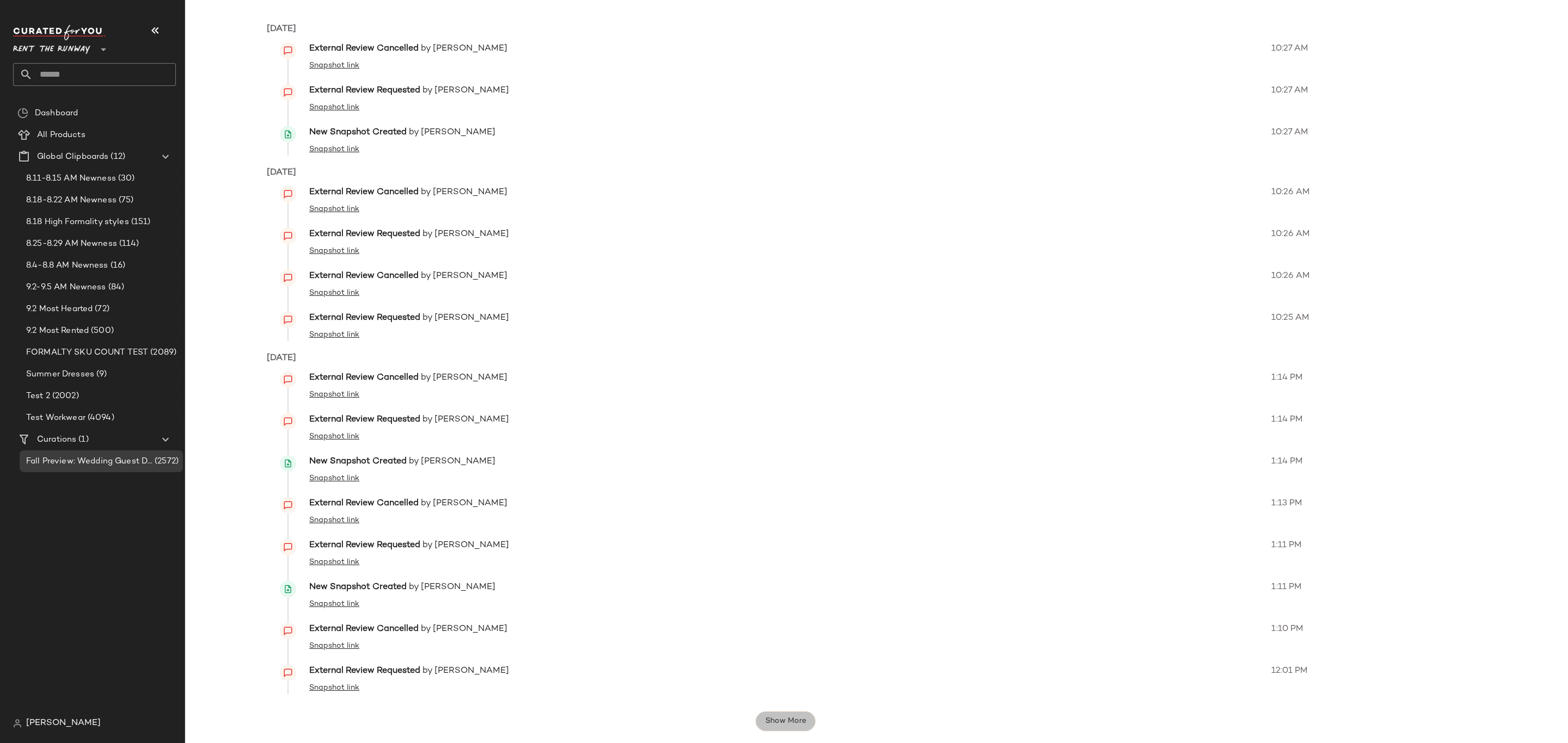
click at [790, 719] on span "Show More" at bounding box center [784, 721] width 41 height 9
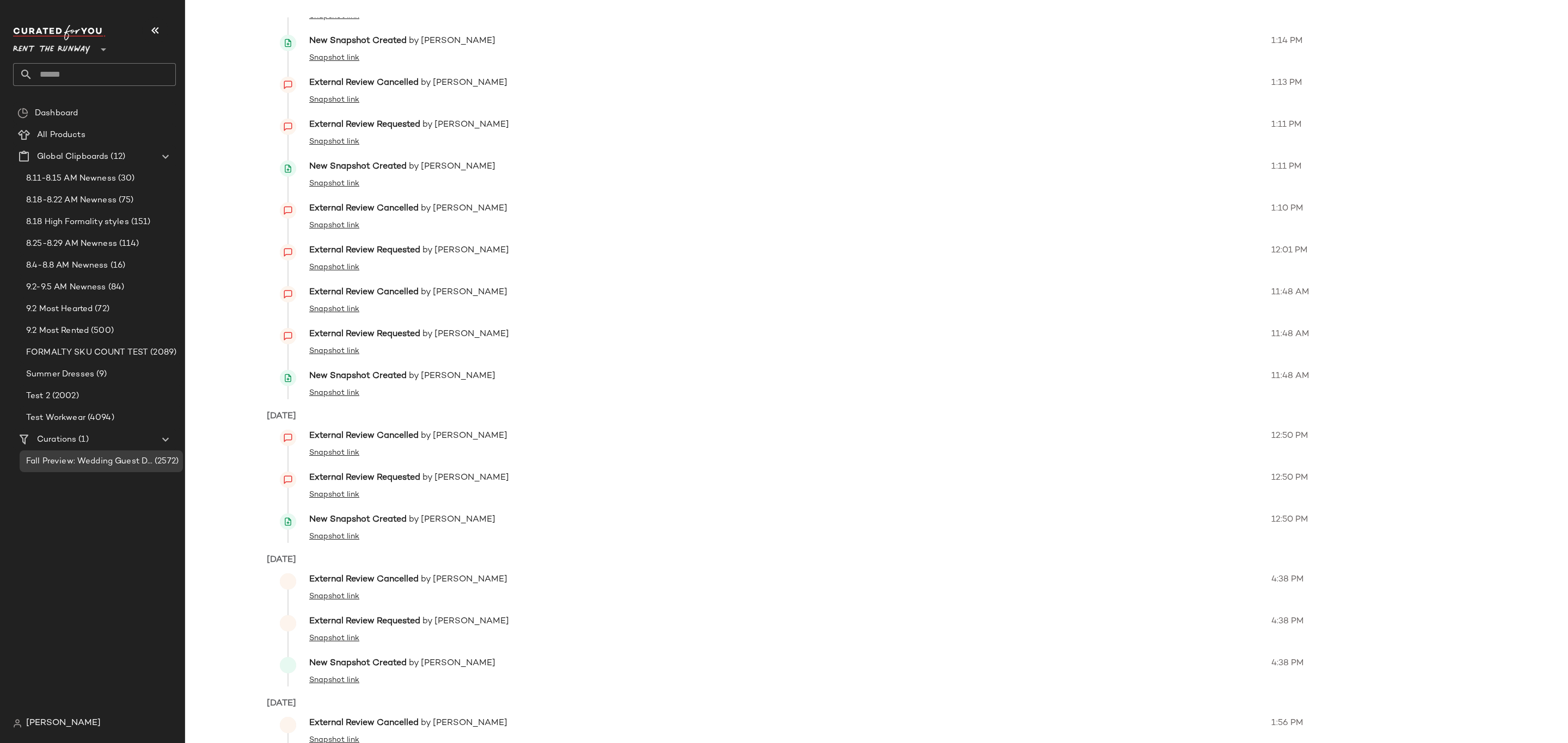
scroll to position [1890, 0]
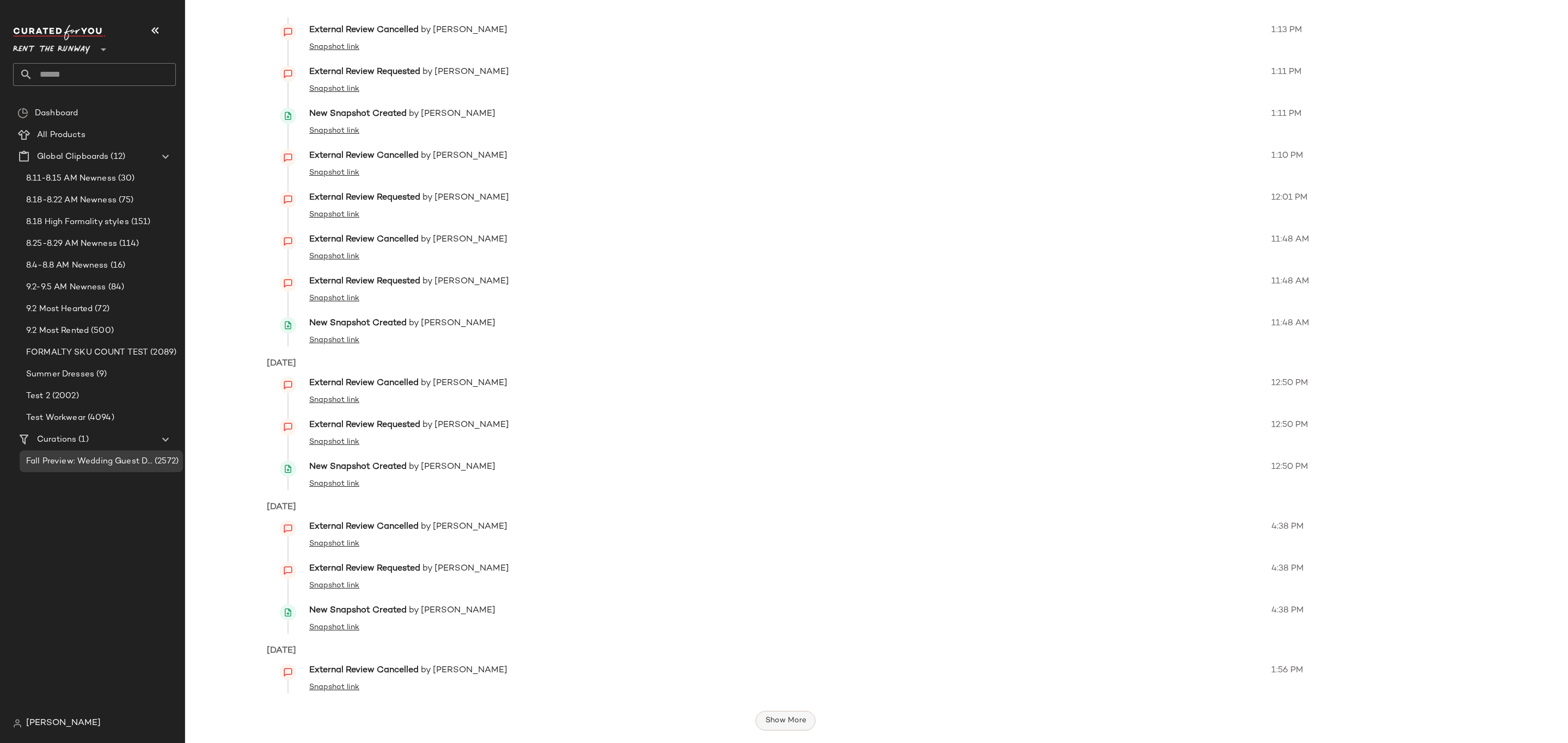
click at [784, 719] on span "Show More" at bounding box center [784, 720] width 41 height 9
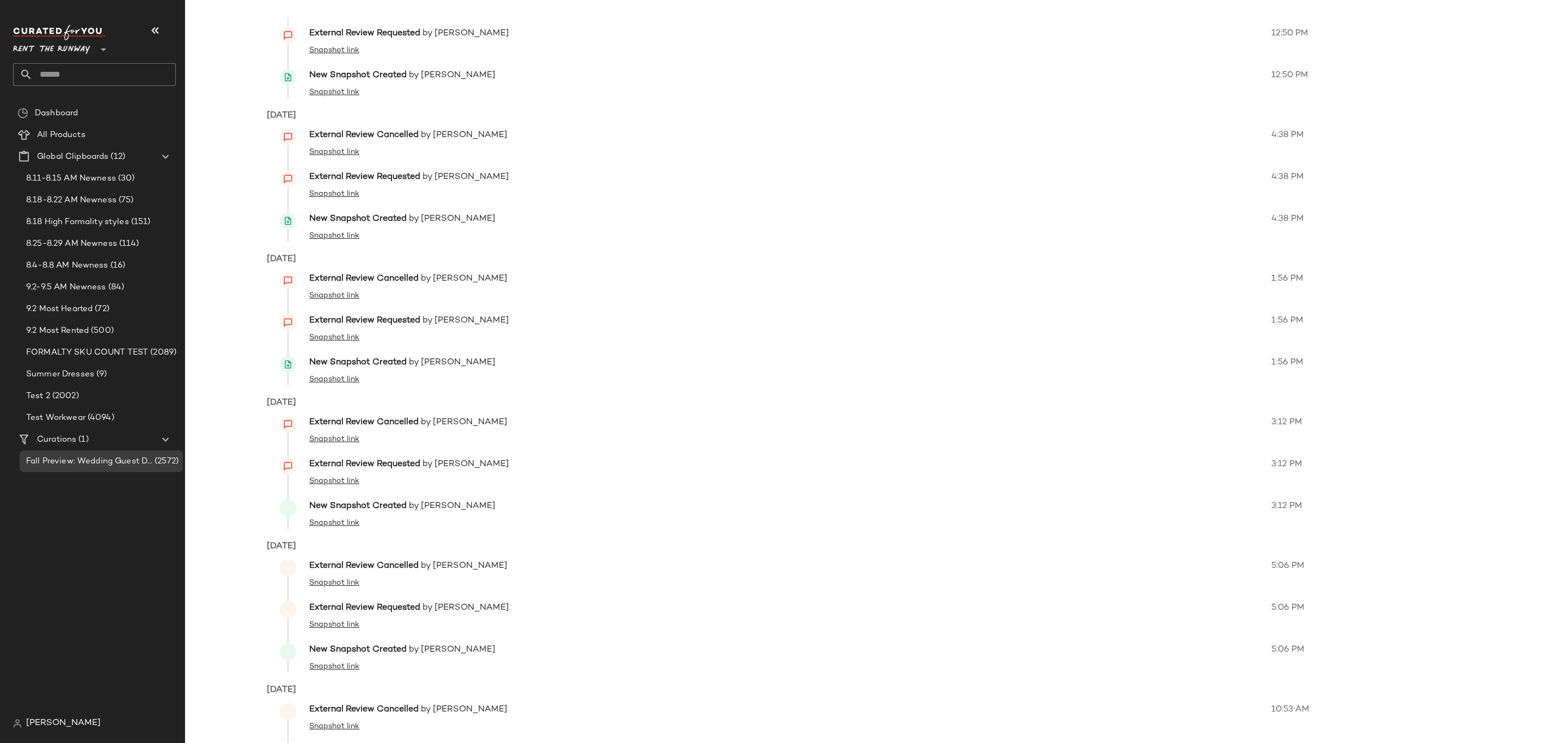
scroll to position [2363, 0]
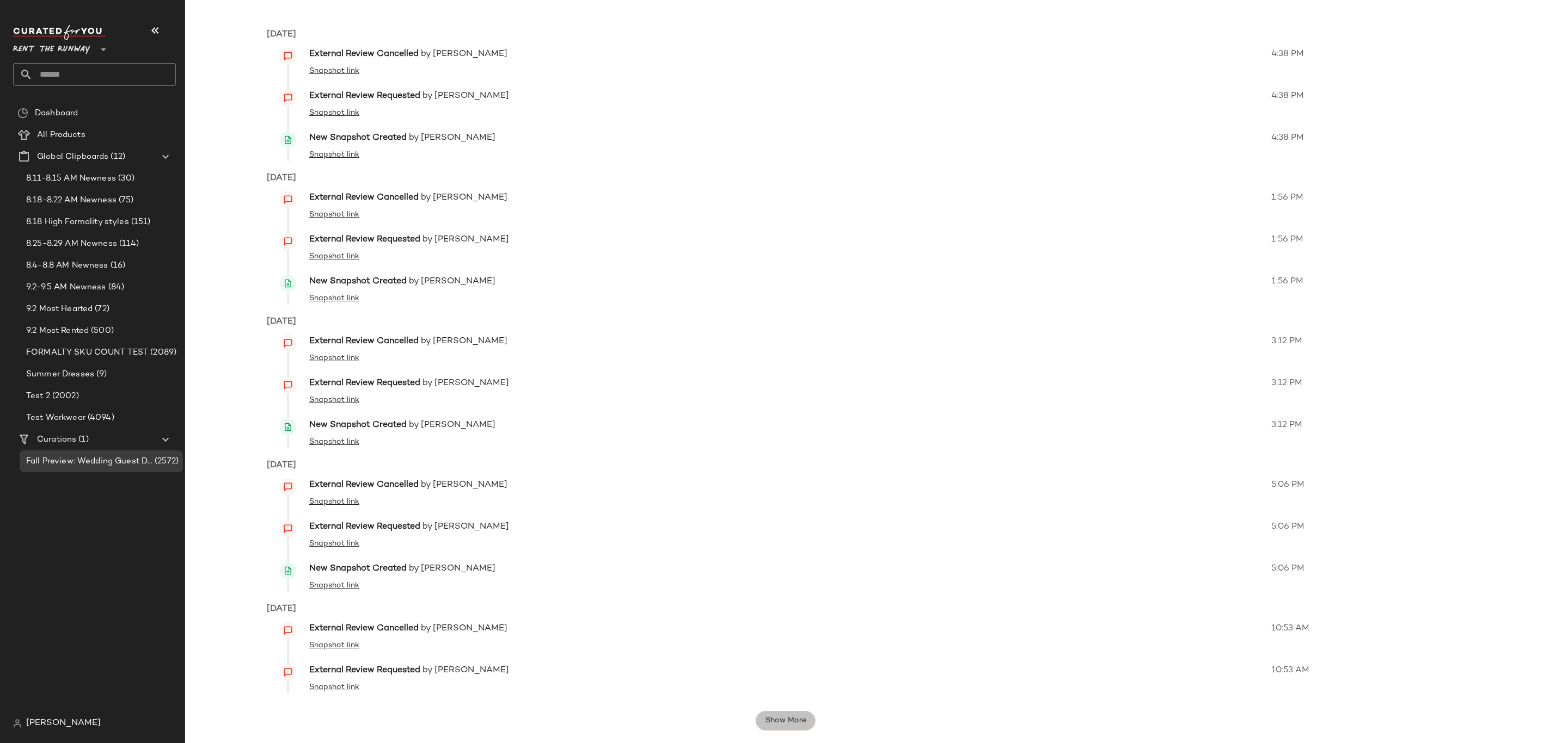
click at [788, 722] on span "Show More" at bounding box center [784, 720] width 41 height 9
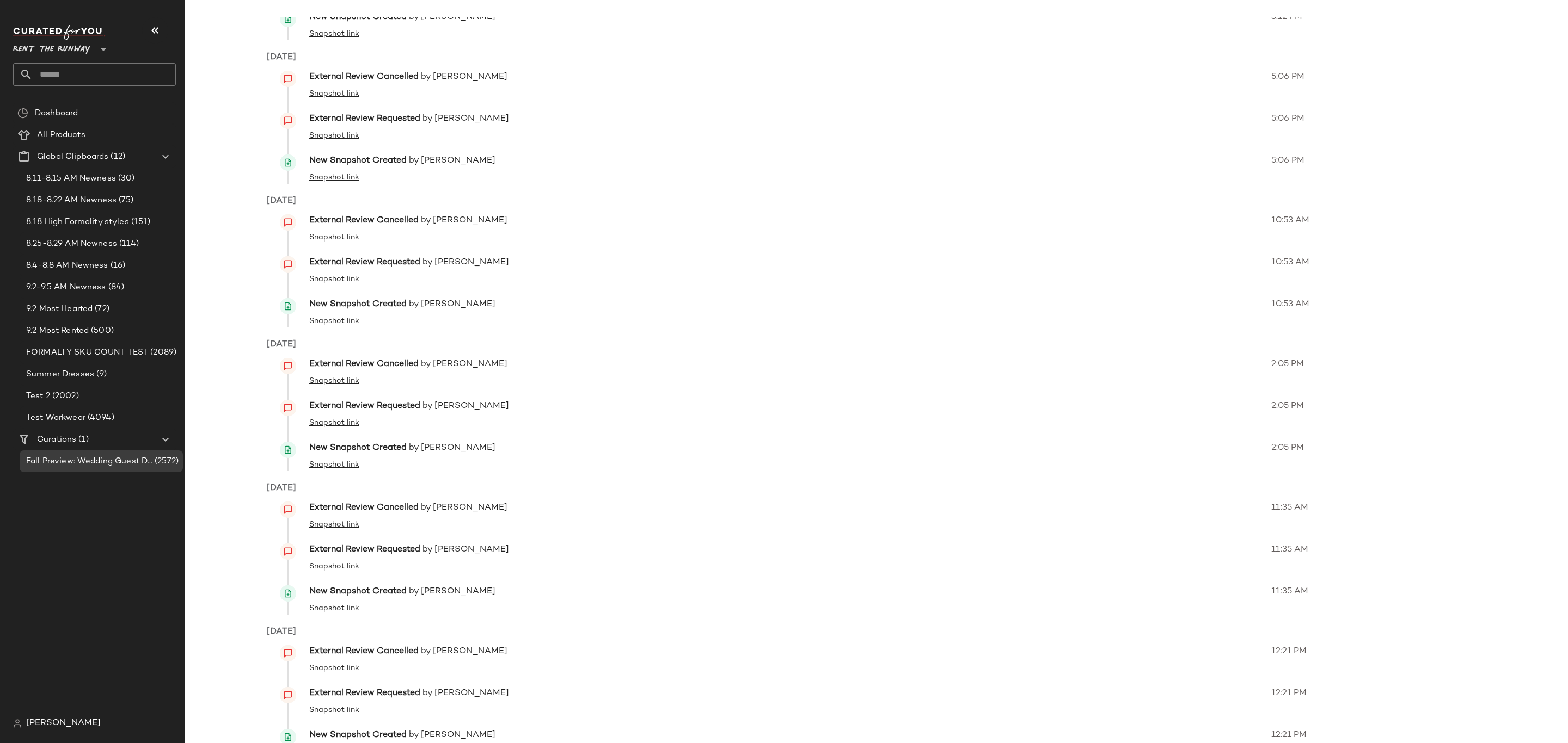
scroll to position [2834, 0]
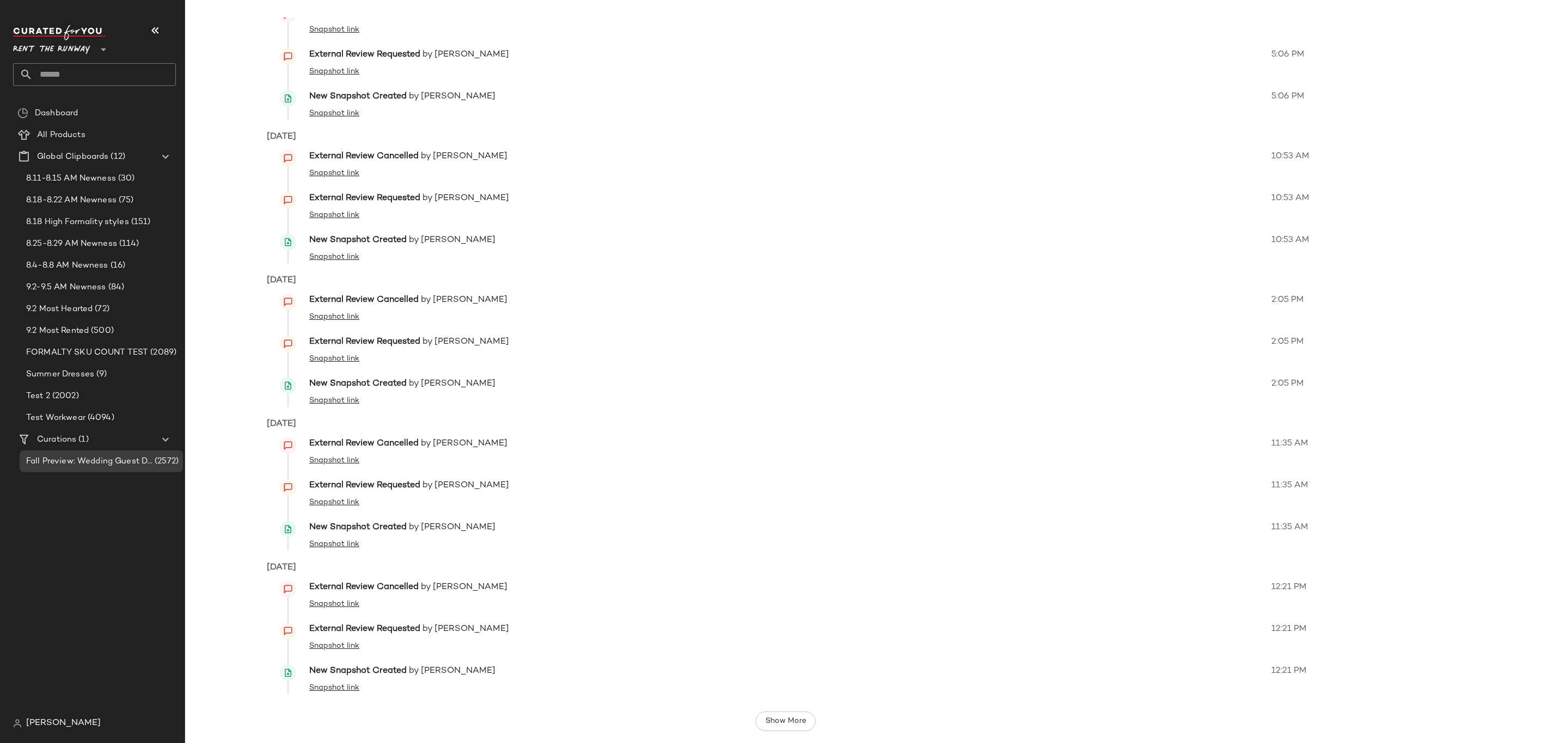
drag, startPoint x: 796, startPoint y: 719, endPoint x: 812, endPoint y: 708, distance: 19.4
click at [796, 718] on span "Show More" at bounding box center [784, 721] width 41 height 9
click at [95, 461] on span "Fall Preview: Wedding Guest Dresses" at bounding box center [89, 461] width 126 height 12
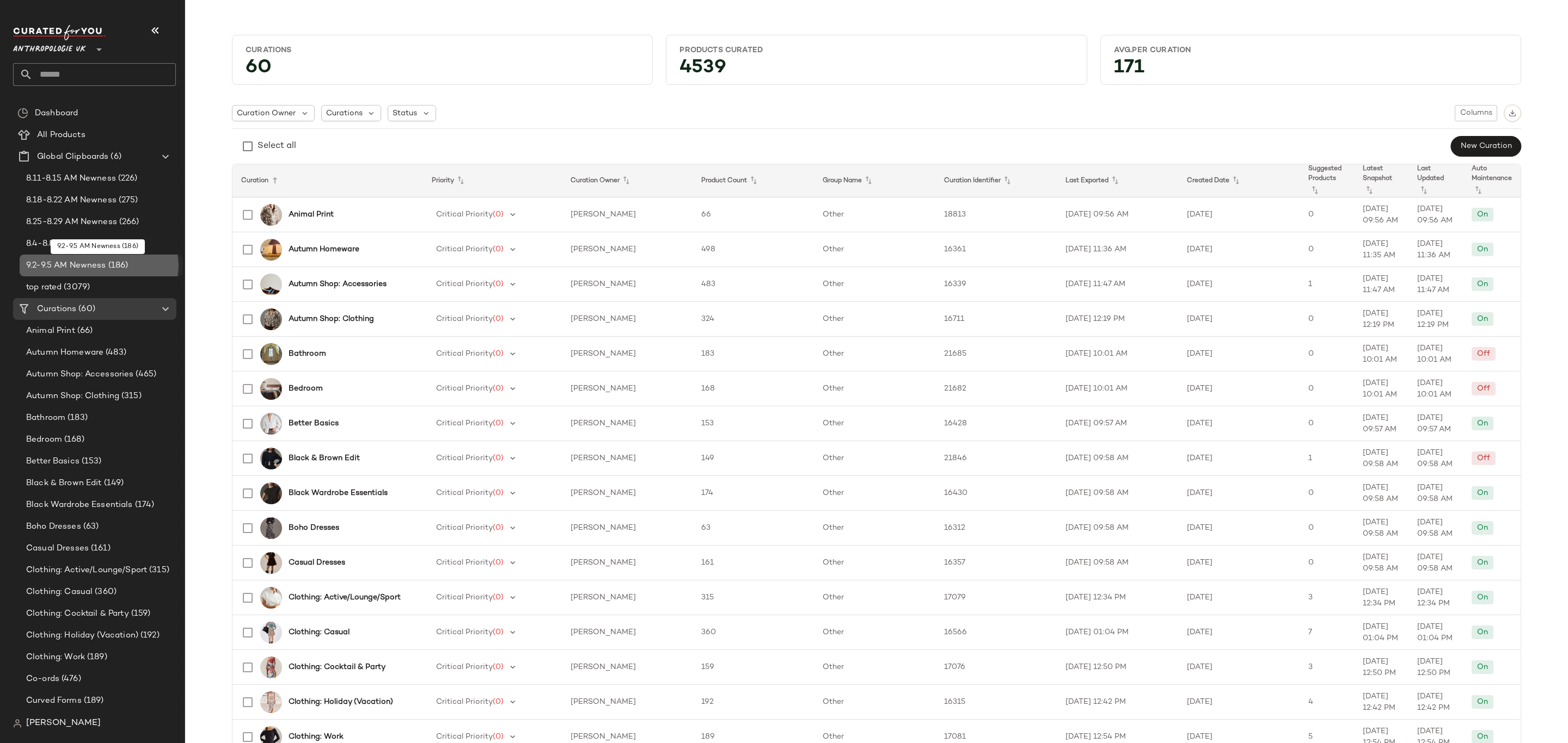
click at [131, 272] on div "9.2-9.5 AM Newness (186)" at bounding box center [101, 265] width 163 height 22
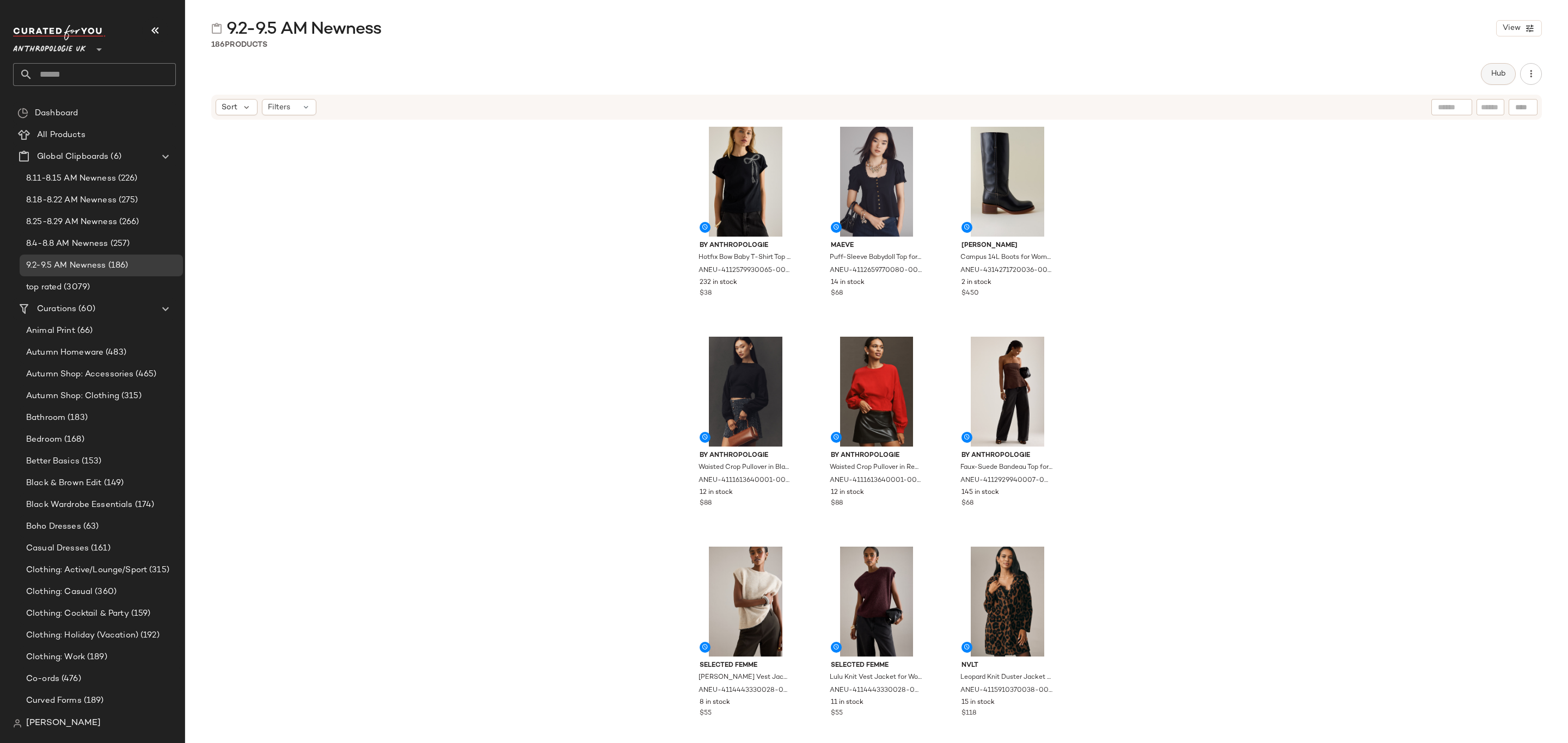
click at [1508, 68] on button "Hub" at bounding box center [1498, 74] width 34 height 22
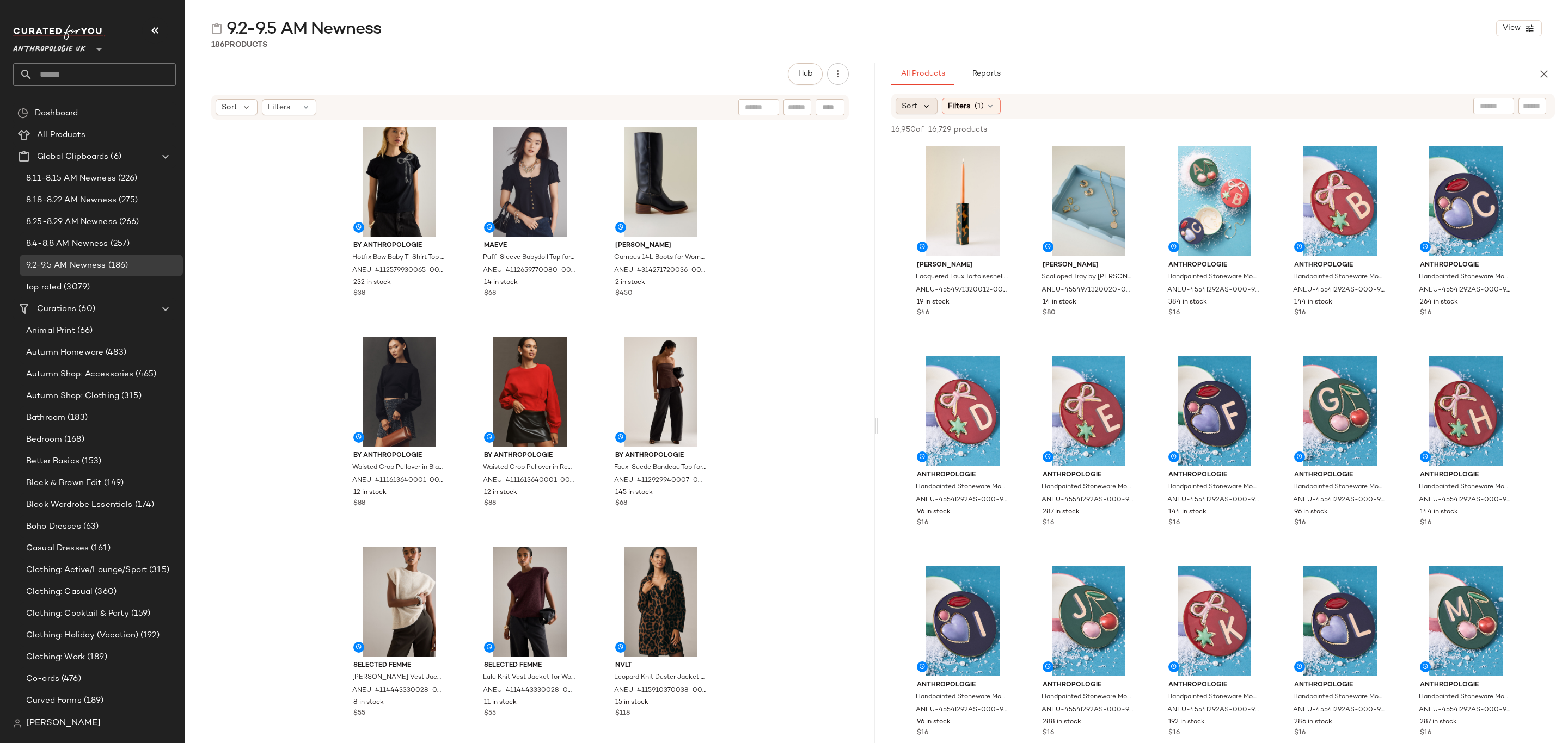
click at [925, 101] on icon at bounding box center [927, 106] width 10 height 10
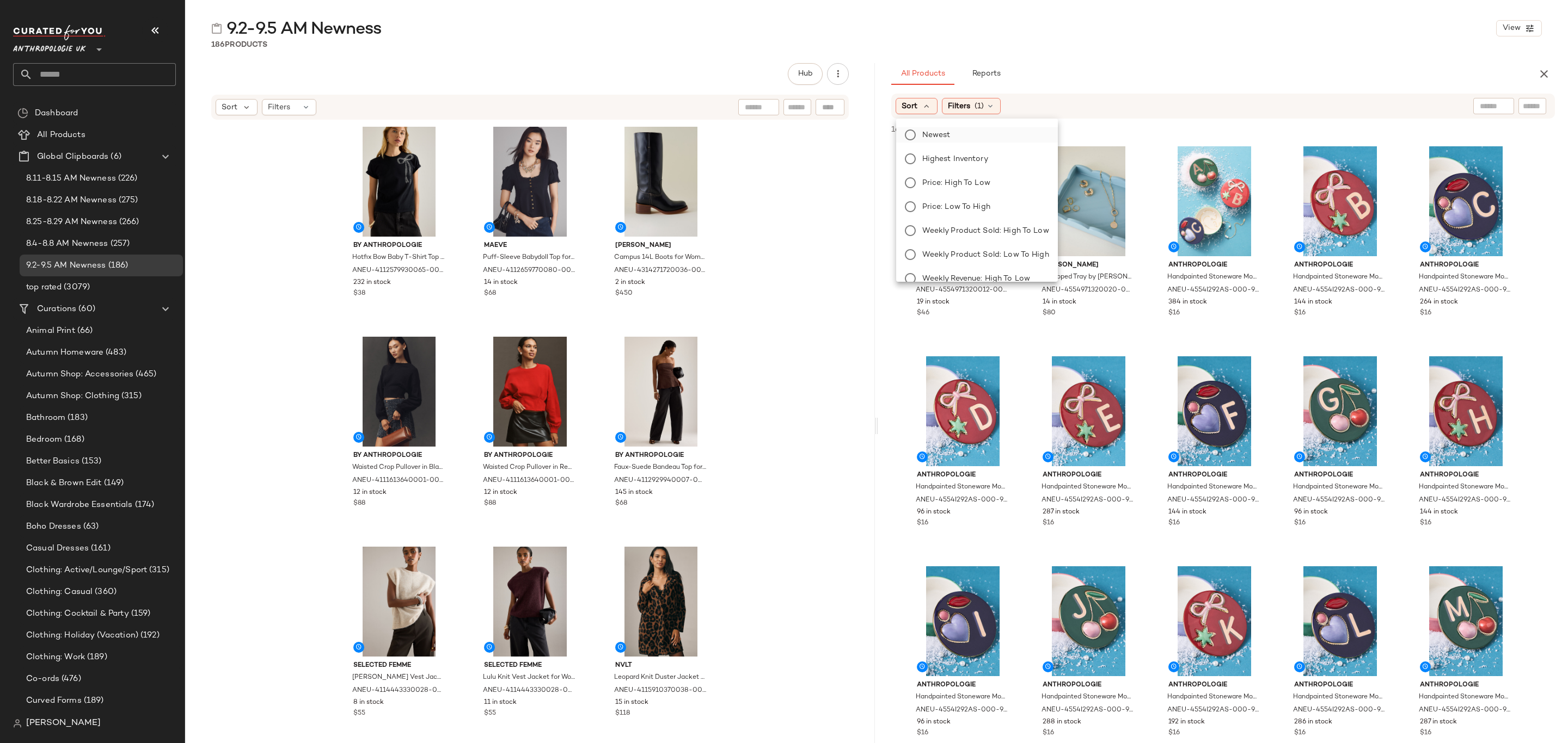
click at [953, 131] on label "Newest" at bounding box center [983, 135] width 131 height 15
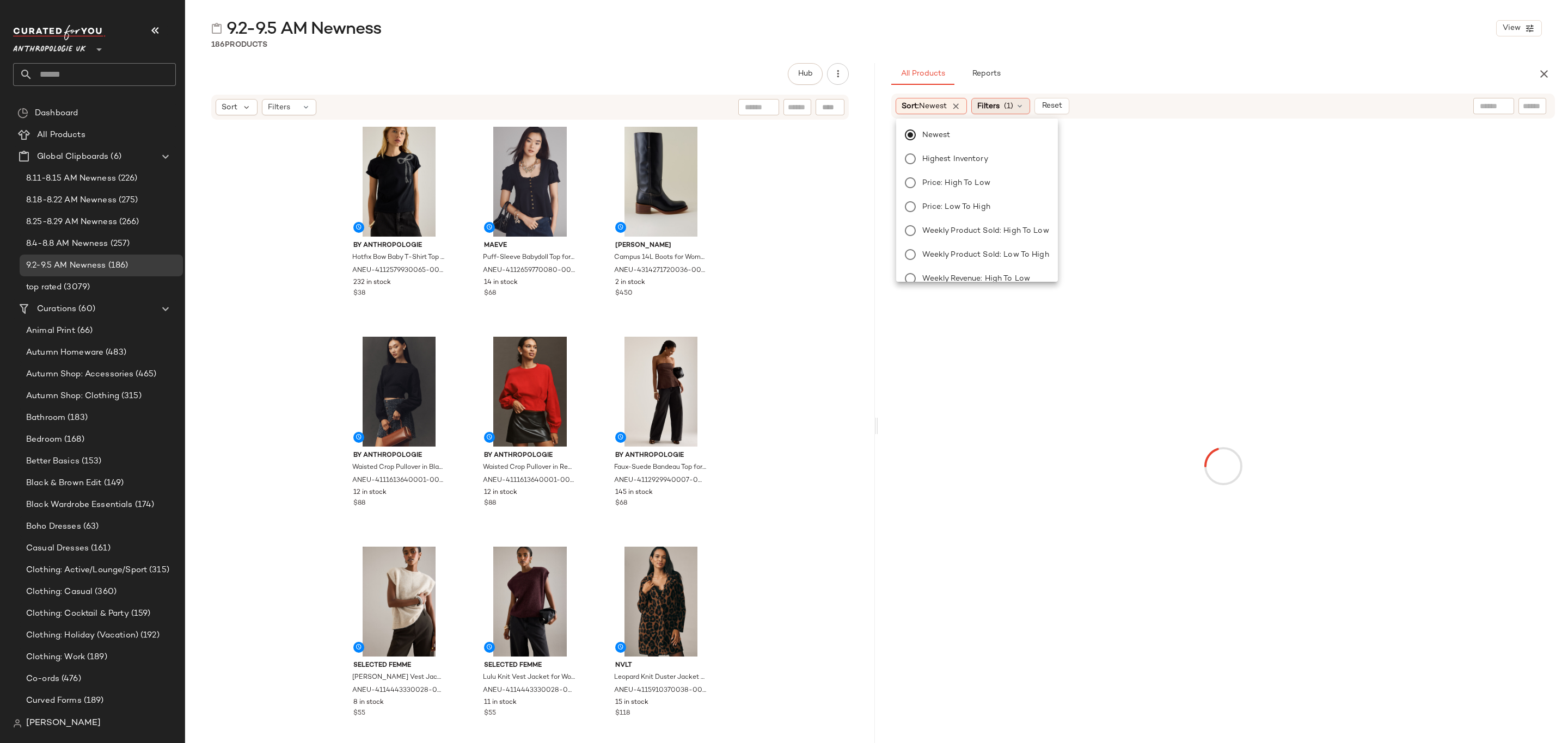
click at [1008, 103] on span "(1)" at bounding box center [1009, 106] width 10 height 11
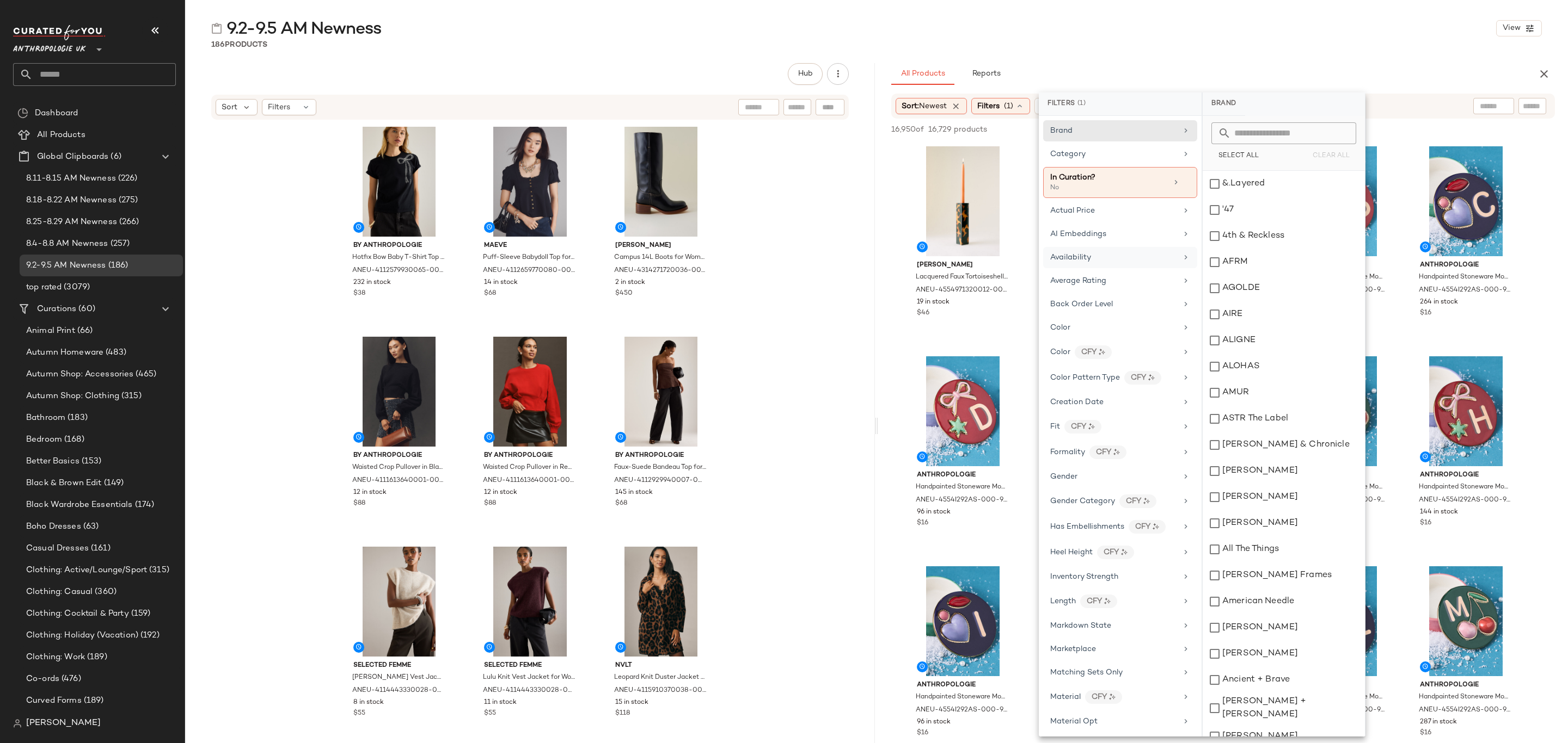
click at [1142, 256] on div "Availability" at bounding box center [1113, 258] width 127 height 11
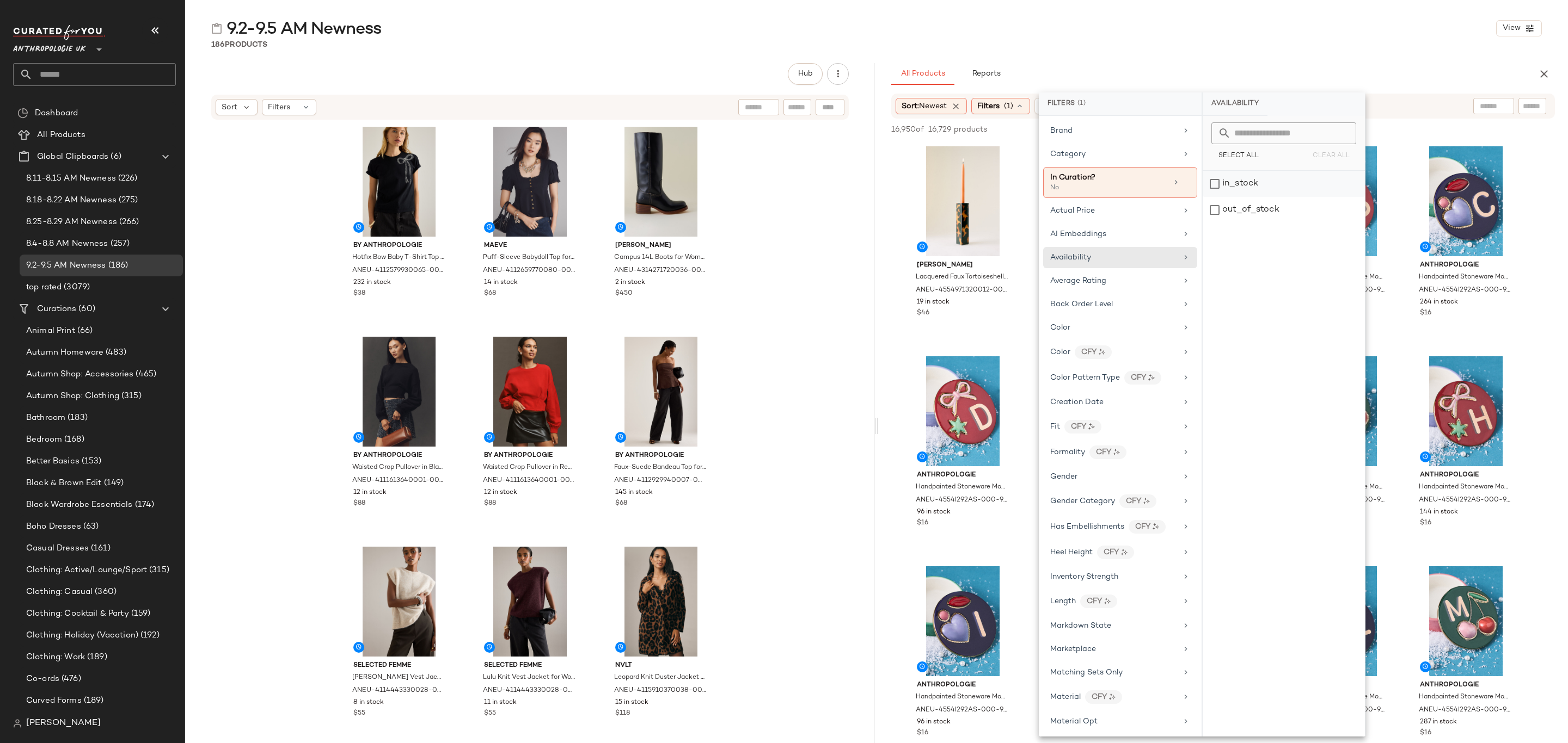
click at [1257, 177] on div "in_stock" at bounding box center [1284, 183] width 162 height 26
click at [1114, 152] on div "Category" at bounding box center [1113, 155] width 127 height 11
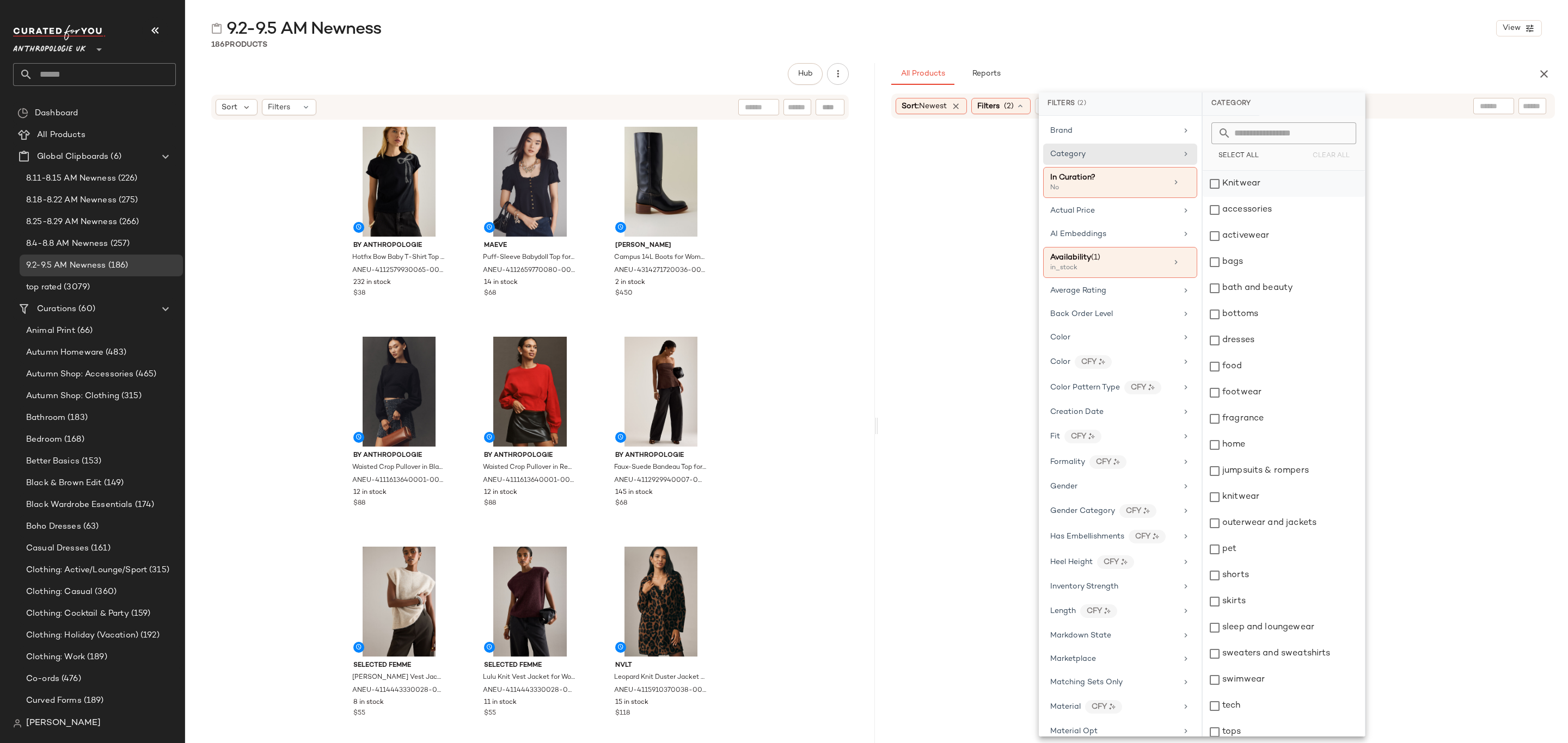
click at [1250, 186] on div "Knitwear" at bounding box center [1284, 183] width 162 height 26
click at [1257, 212] on div "accessories" at bounding box center [1284, 209] width 162 height 26
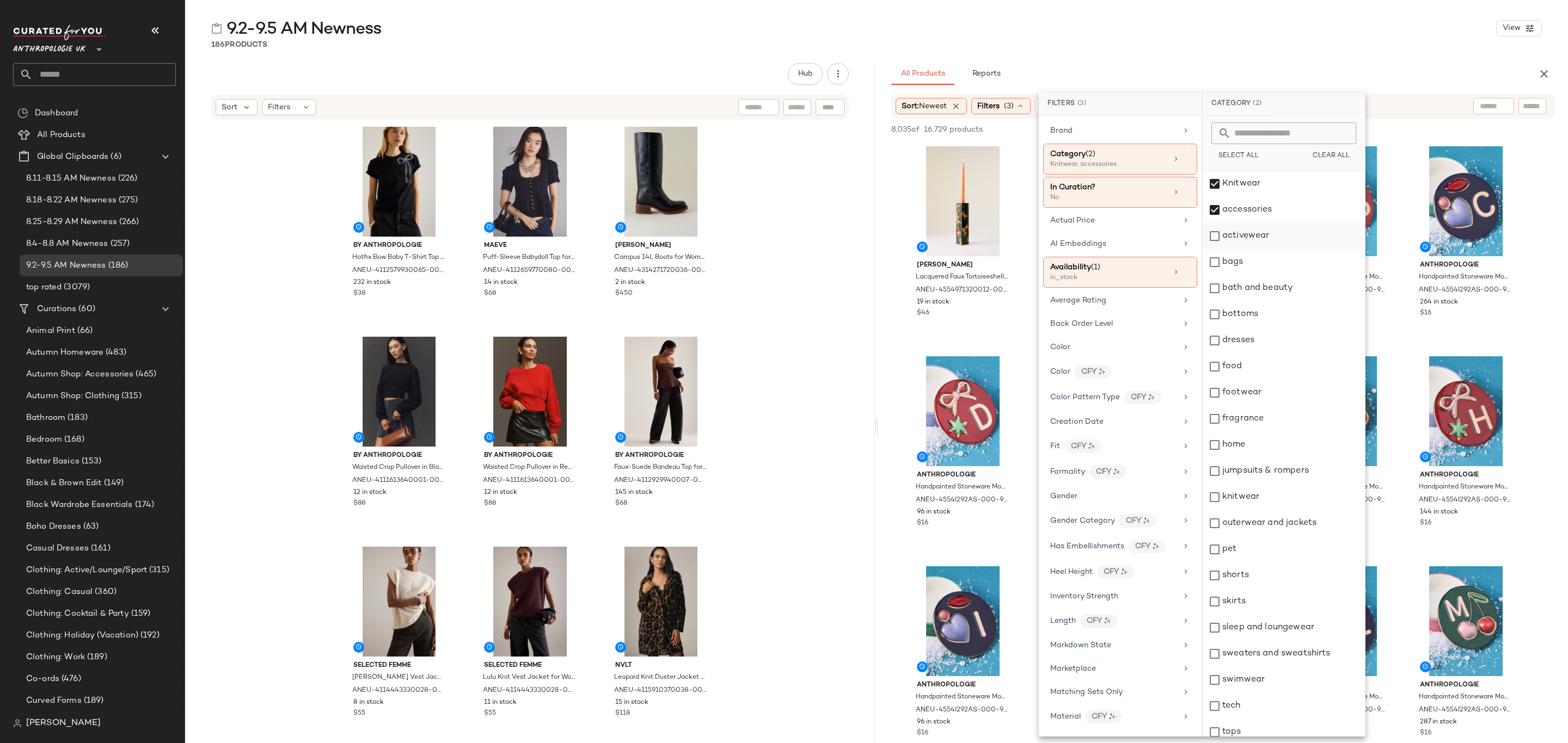
click at [1261, 232] on div "activewear" at bounding box center [1284, 236] width 162 height 26
click at [1266, 265] on div "bags" at bounding box center [1284, 262] width 162 height 26
drag, startPoint x: 1270, startPoint y: 317, endPoint x: 1274, endPoint y: 325, distance: 8.9
click at [1271, 317] on div "bottoms" at bounding box center [1284, 314] width 162 height 26
click at [1281, 348] on div "dresses" at bounding box center [1284, 340] width 162 height 26
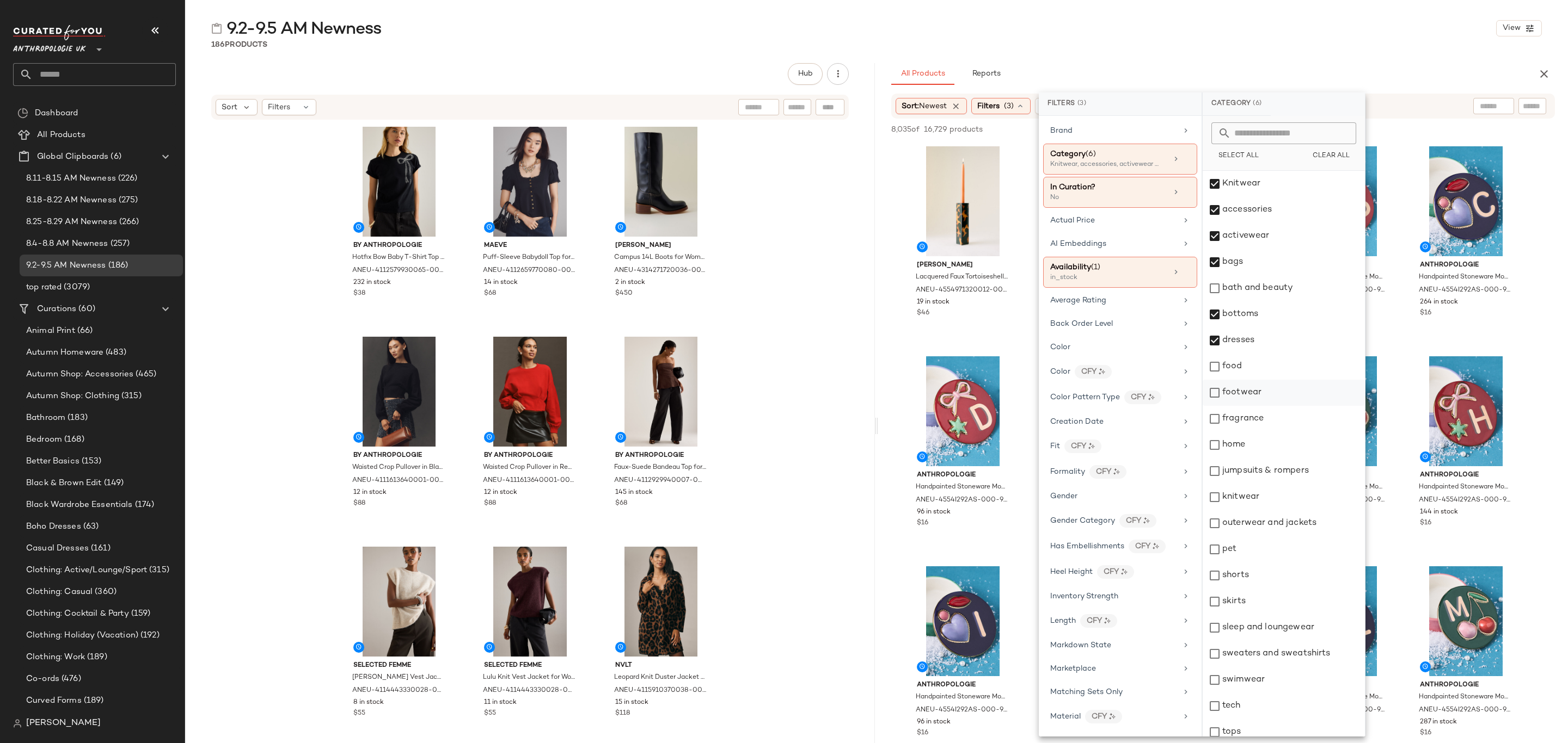
click at [1280, 384] on div "footwear" at bounding box center [1284, 393] width 162 height 26
click at [1295, 446] on div "home" at bounding box center [1284, 444] width 162 height 26
click at [1302, 478] on div "jumpsuits & rompers" at bounding box center [1284, 471] width 162 height 26
click at [1289, 503] on div "knitwear" at bounding box center [1284, 497] width 162 height 26
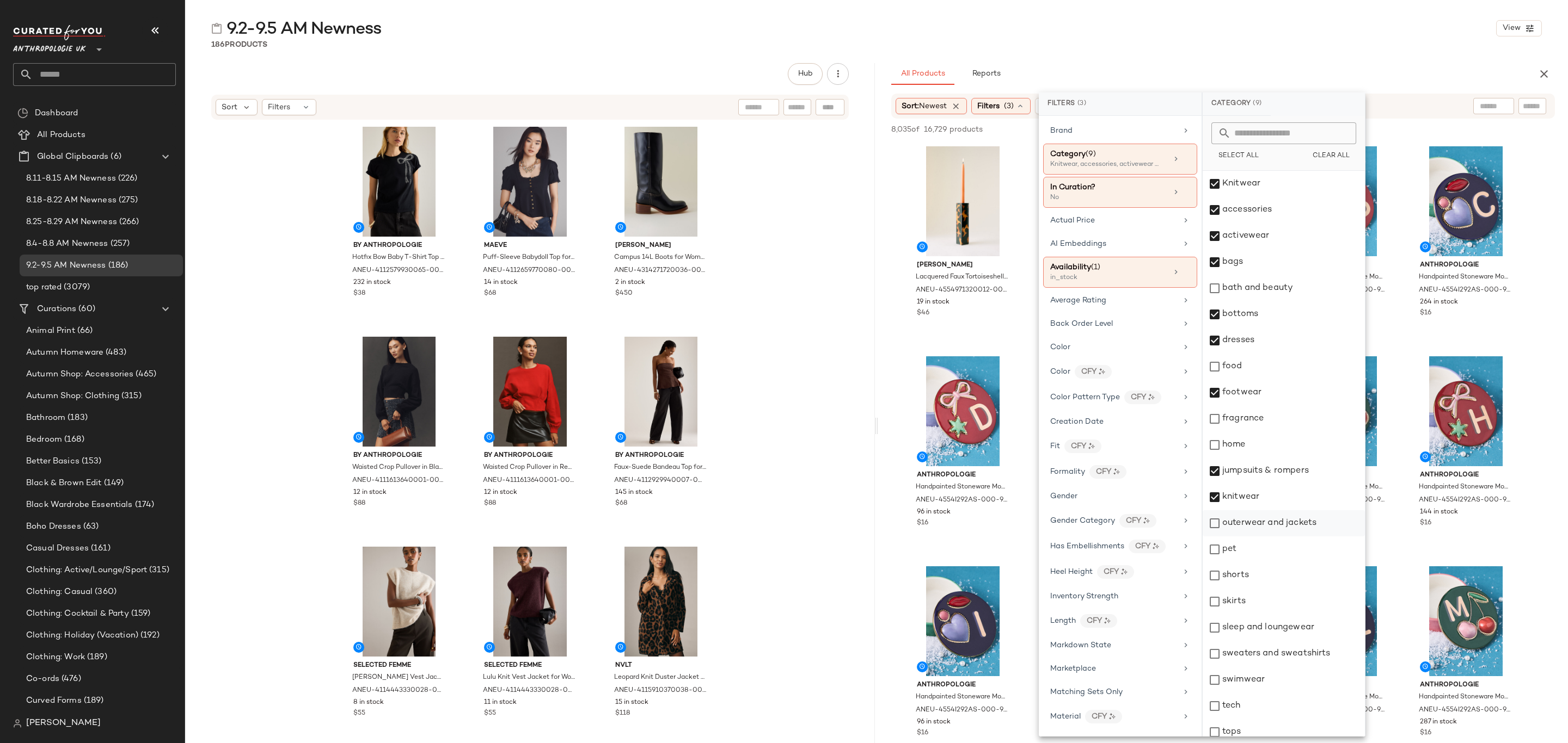
click at [1304, 524] on div "outerwear and jackets" at bounding box center [1284, 523] width 162 height 26
click at [1260, 578] on div "shorts" at bounding box center [1284, 575] width 162 height 26
click at [1273, 611] on div "skirts" at bounding box center [1284, 602] width 162 height 26
click at [1289, 626] on div "sleep and loungewear" at bounding box center [1284, 627] width 162 height 26
click at [1320, 660] on div "sweaters and sweatshirts" at bounding box center [1284, 653] width 162 height 26
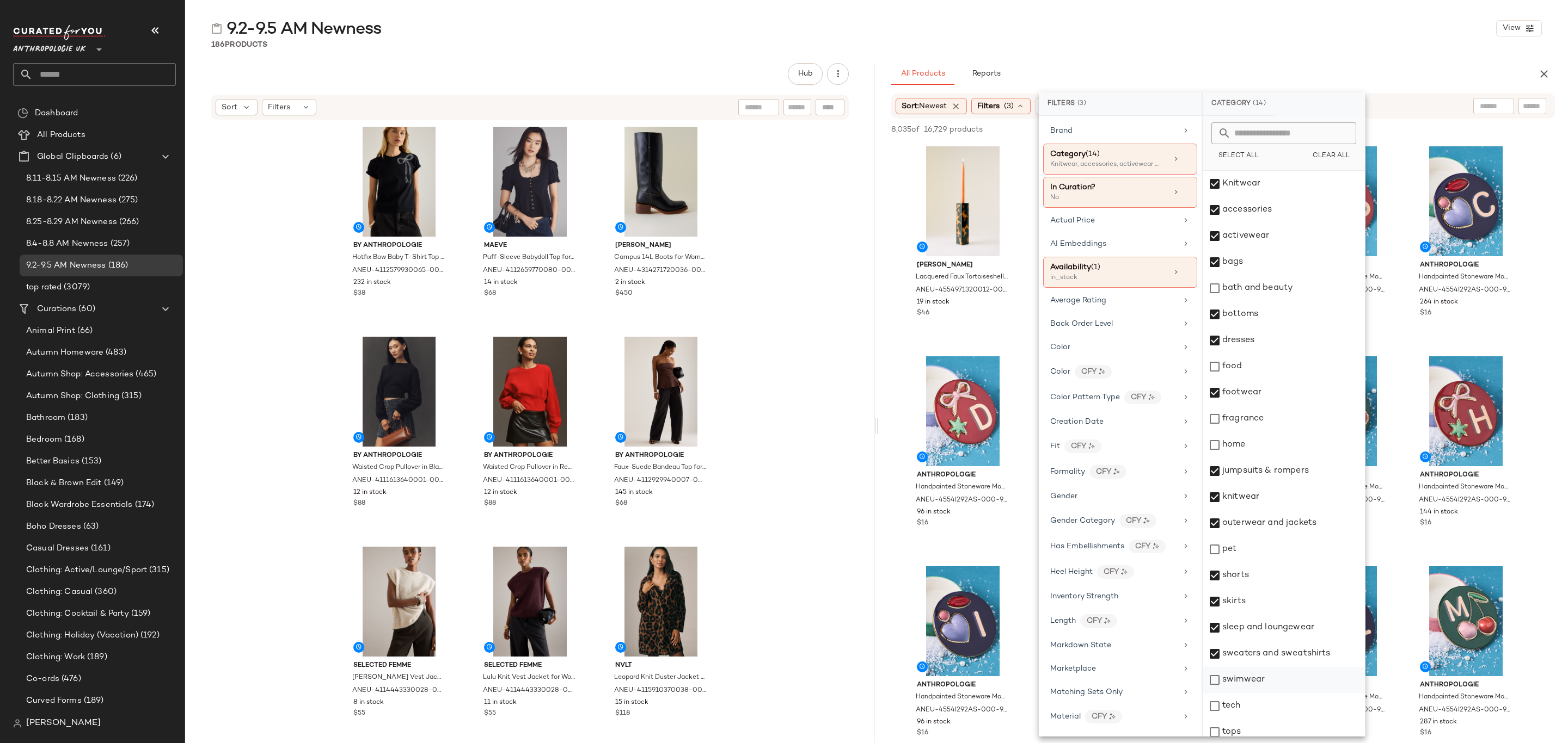
click at [1283, 685] on div "swimwear" at bounding box center [1284, 680] width 162 height 26
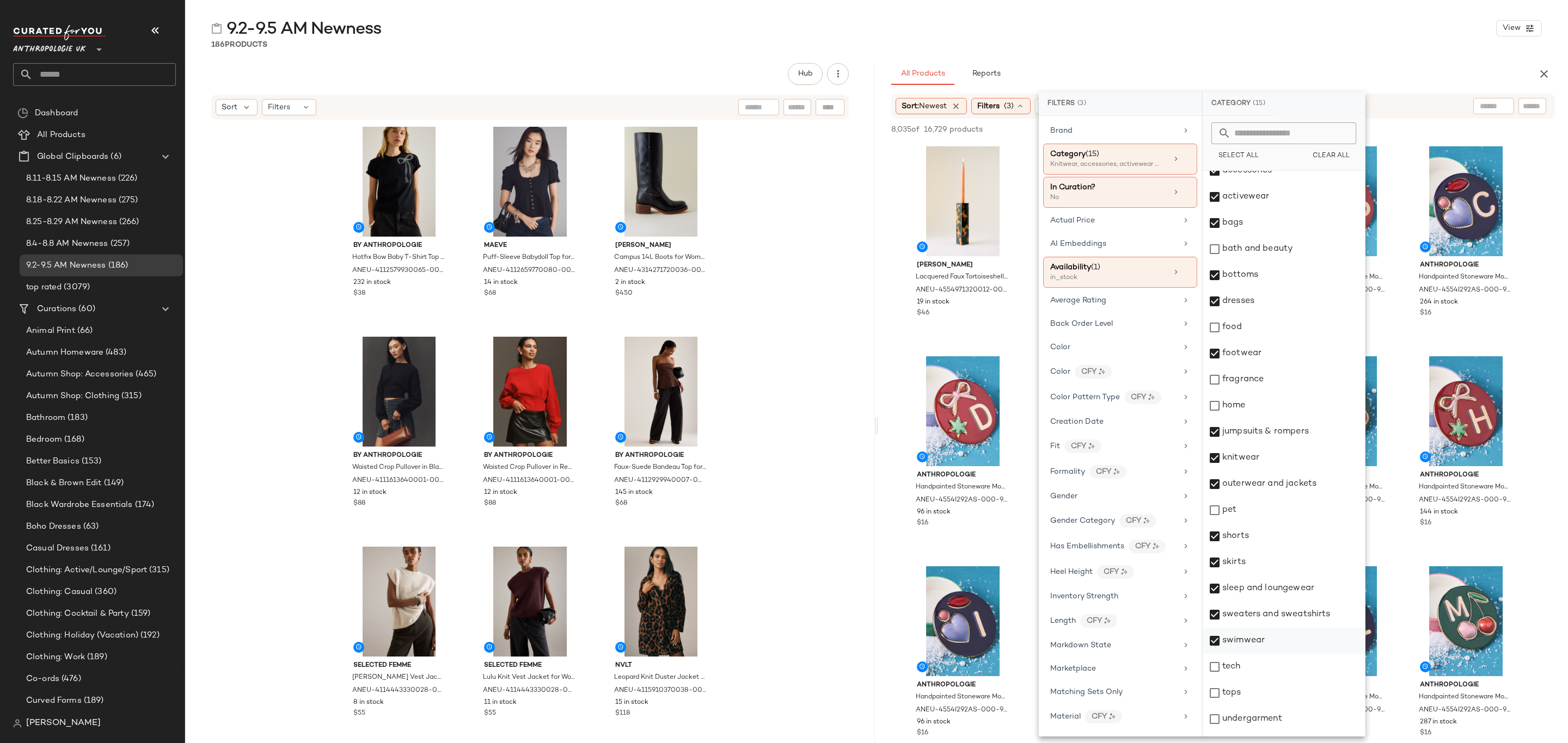
scroll to position [60, 0]
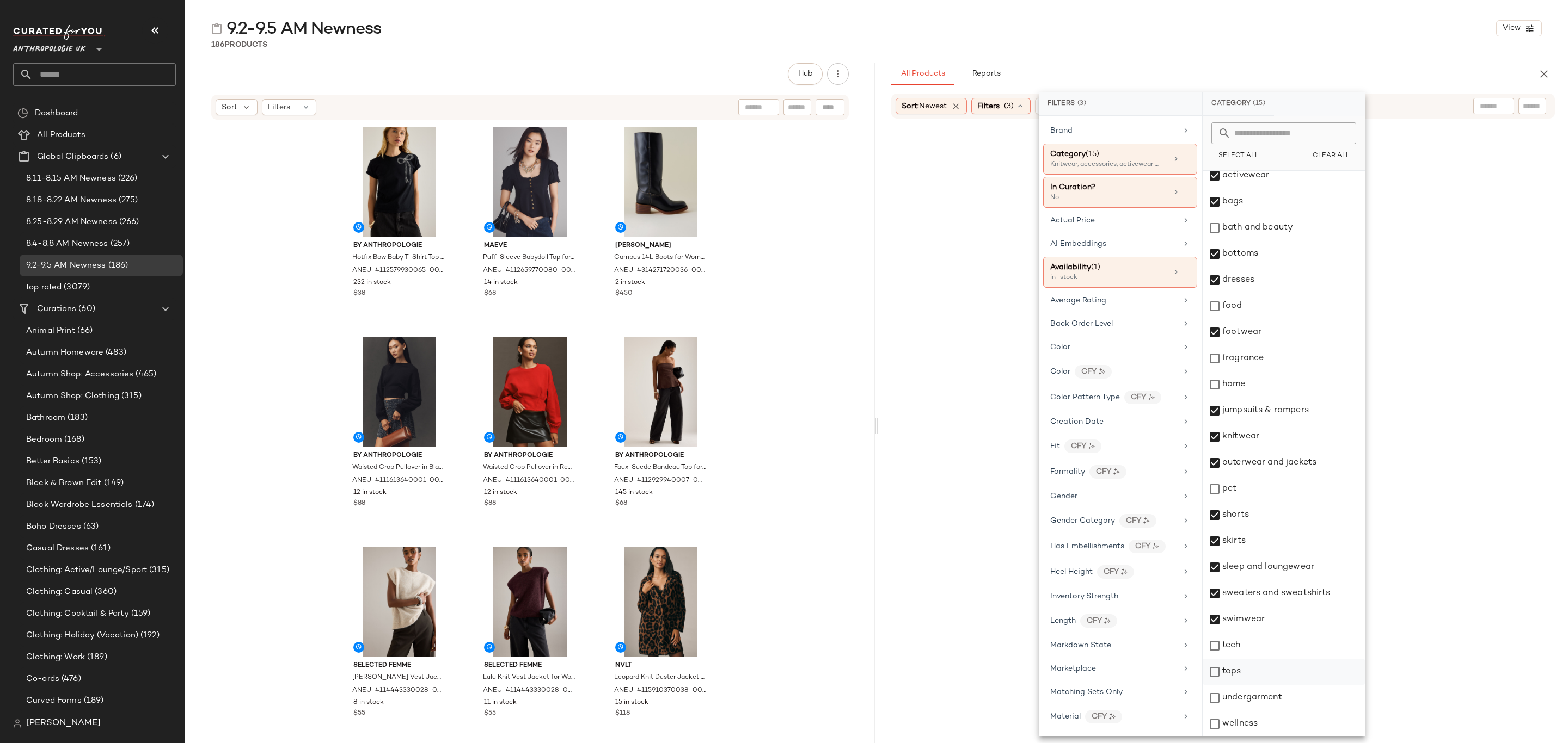
click at [1282, 672] on div "tops" at bounding box center [1284, 671] width 162 height 26
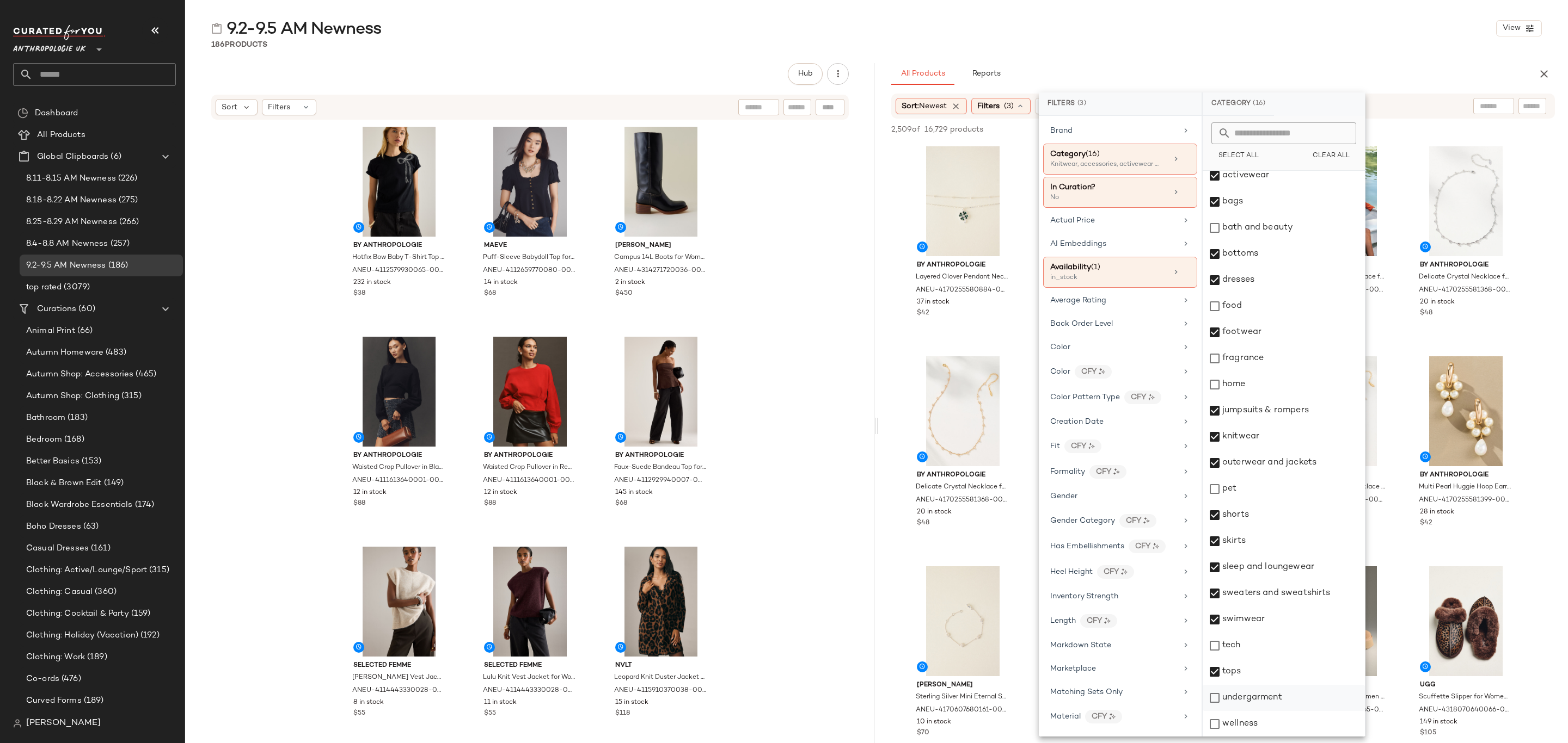
click at [1273, 701] on div "undergarment" at bounding box center [1284, 697] width 162 height 26
click at [1198, 65] on div "All Products Reports" at bounding box center [1206, 74] width 629 height 22
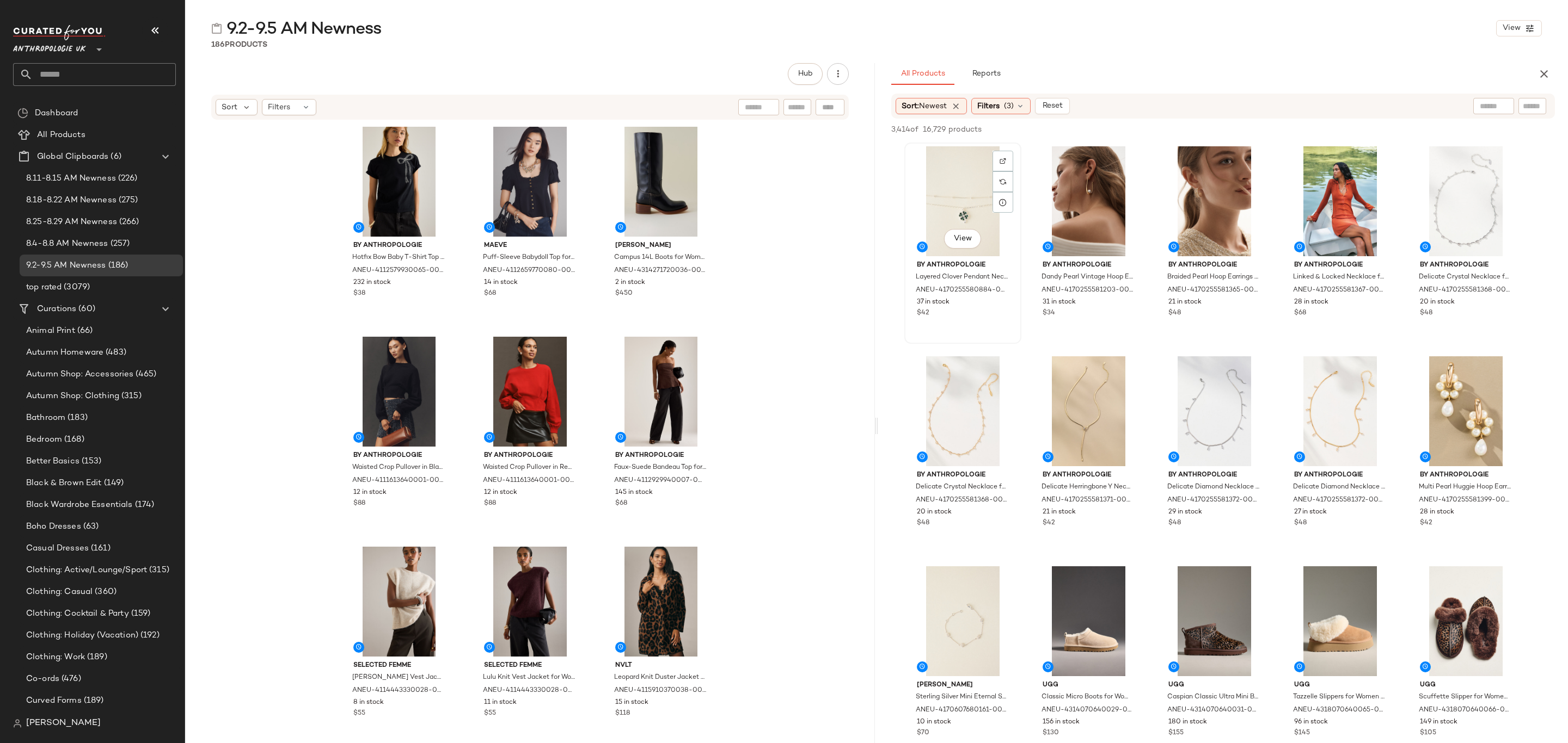
click at [950, 165] on div "View" at bounding box center [963, 201] width 110 height 110
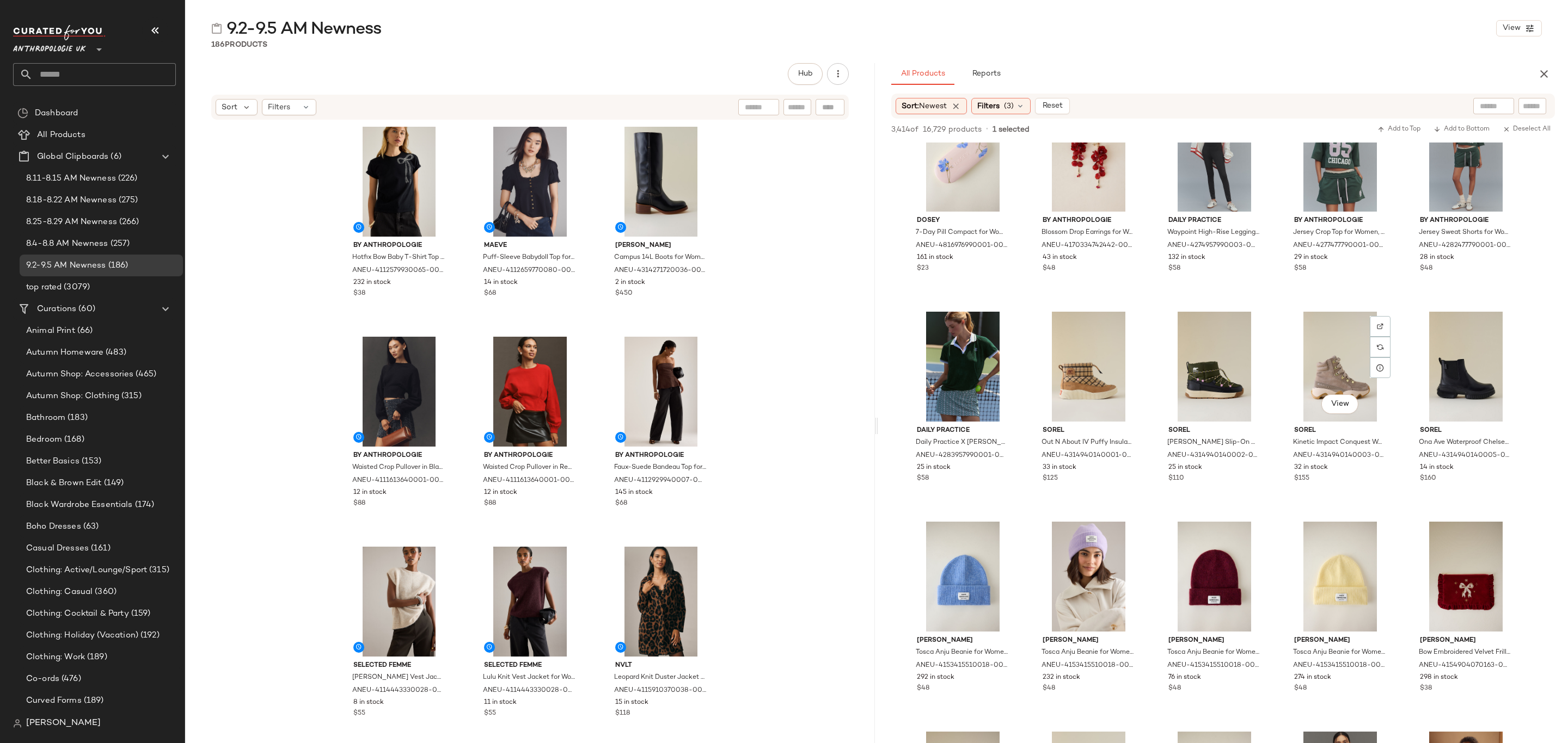
scroll to position [2449, 0]
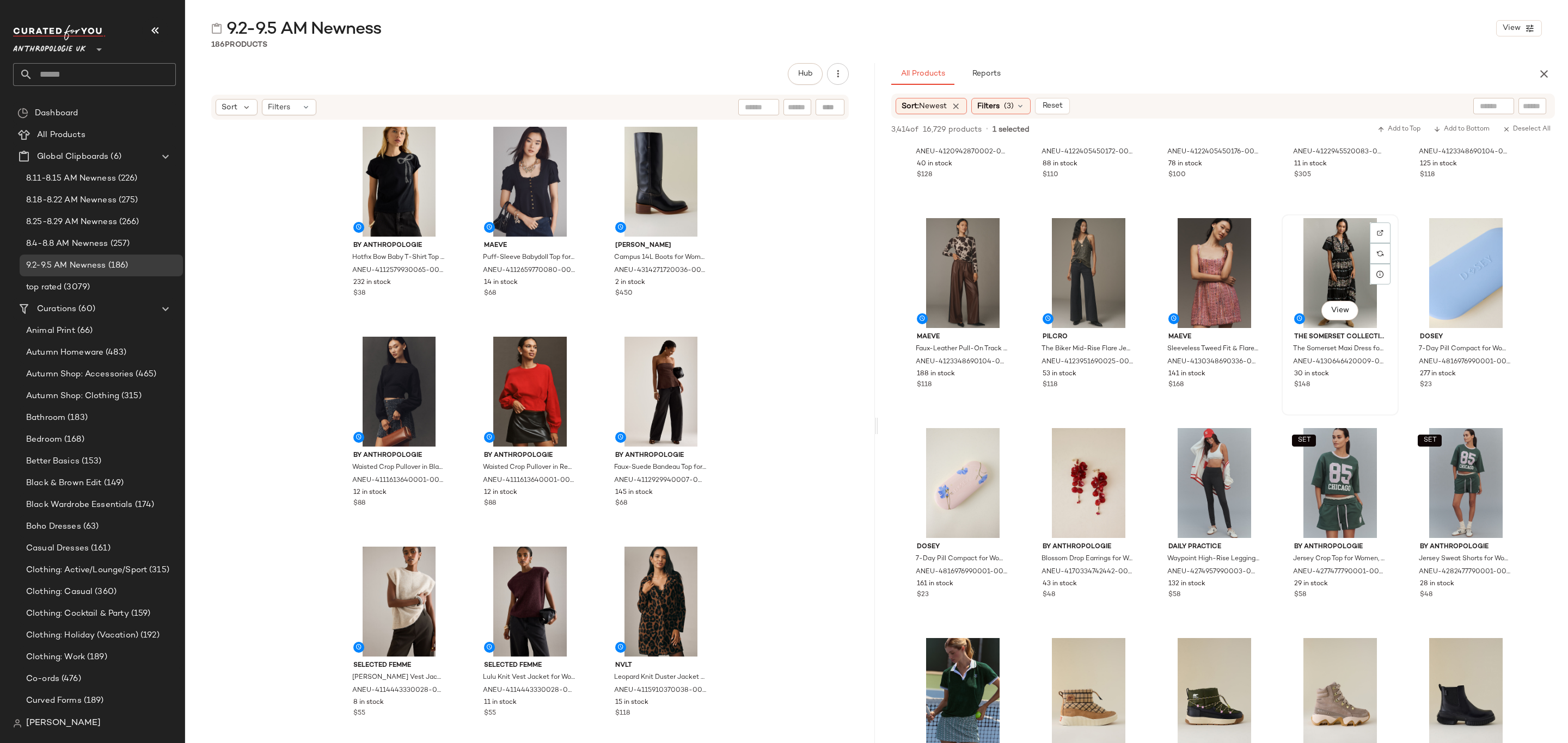
click at [1365, 404] on div "View The Somerset Collection by Anthropologie The Somerset Maxi Dress for Women…" at bounding box center [1341, 315] width 115 height 200
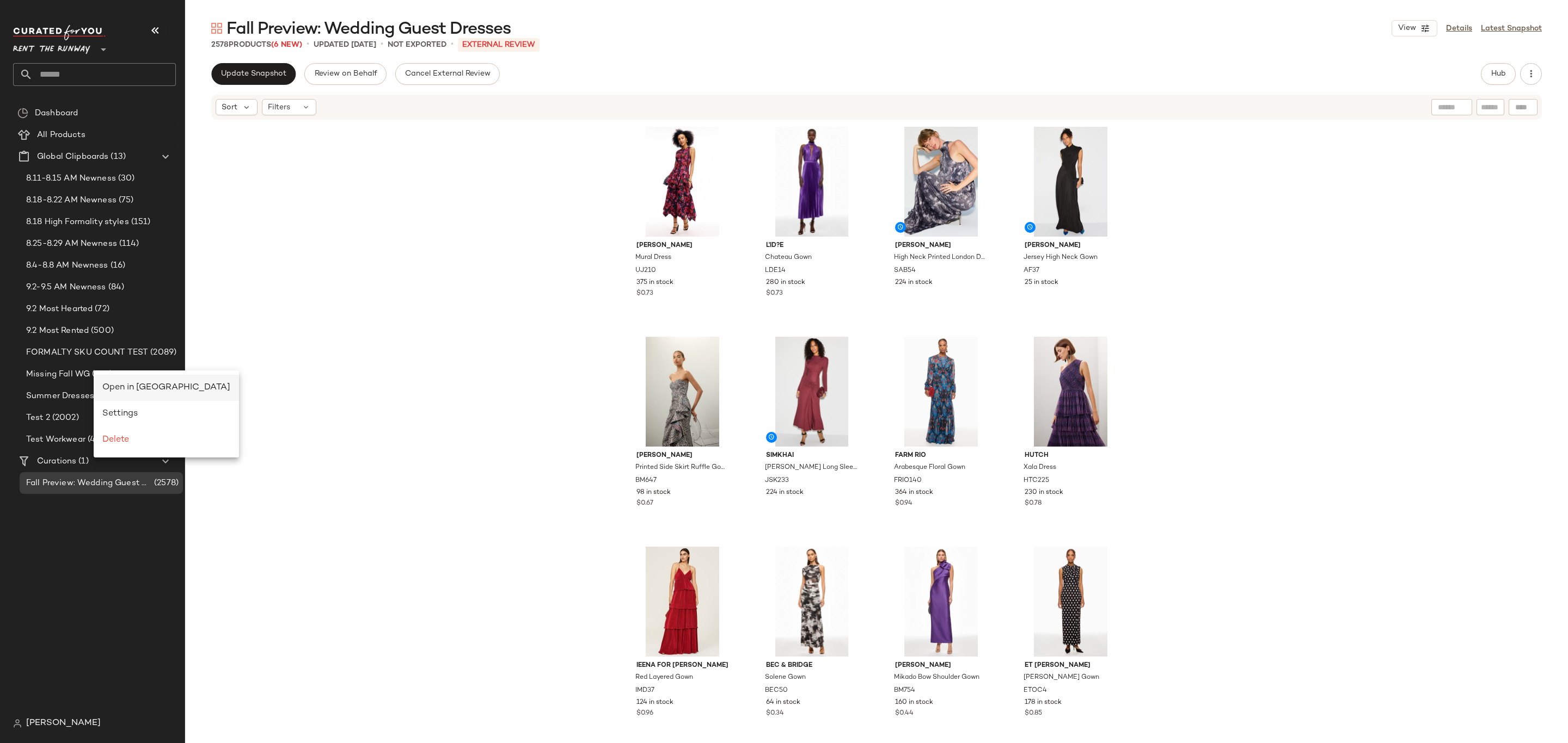
click at [147, 392] on span "Open in [GEOGRAPHIC_DATA]" at bounding box center [166, 388] width 128 height 10
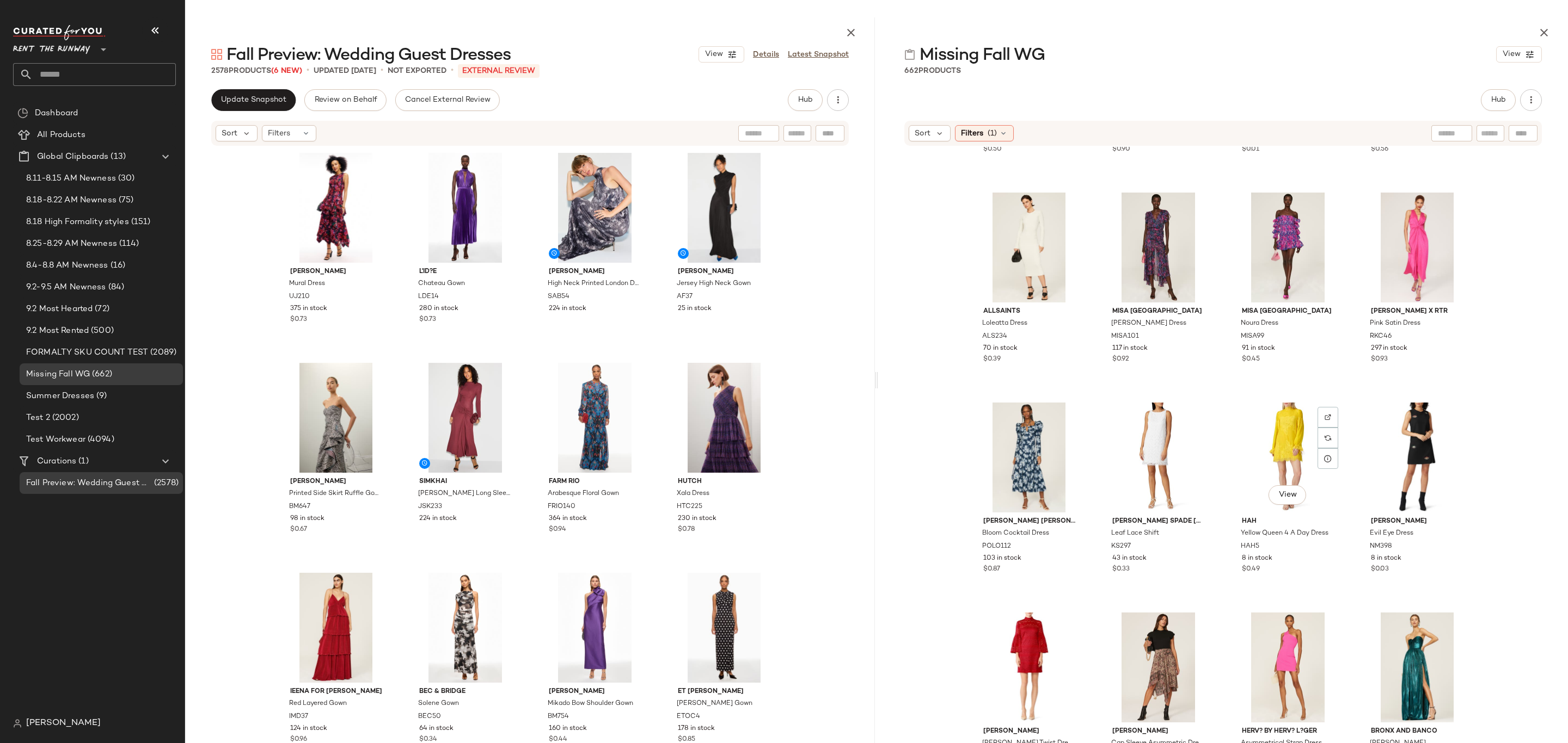
scroll to position [5315, 0]
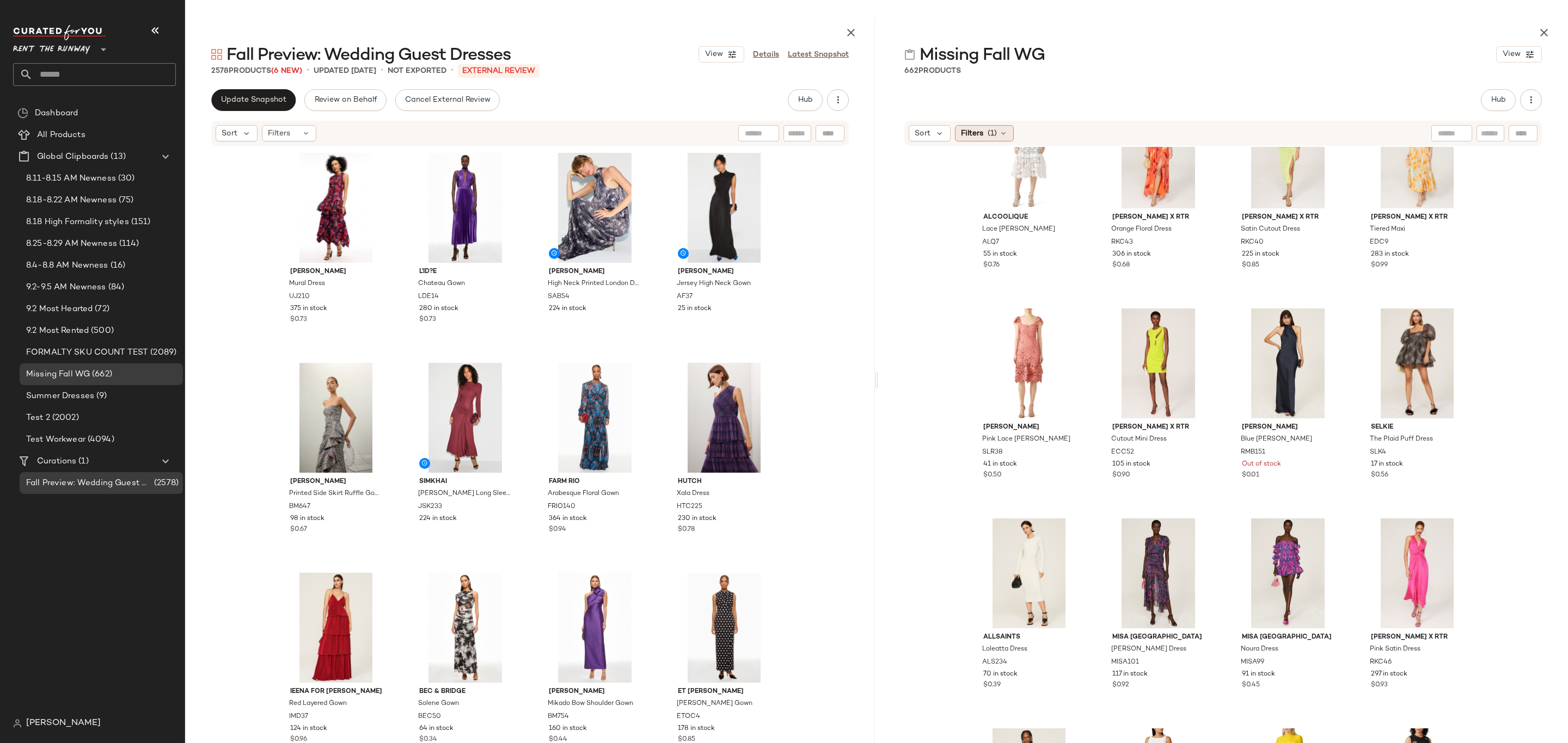
click at [976, 138] on span "Filters" at bounding box center [972, 134] width 22 height 11
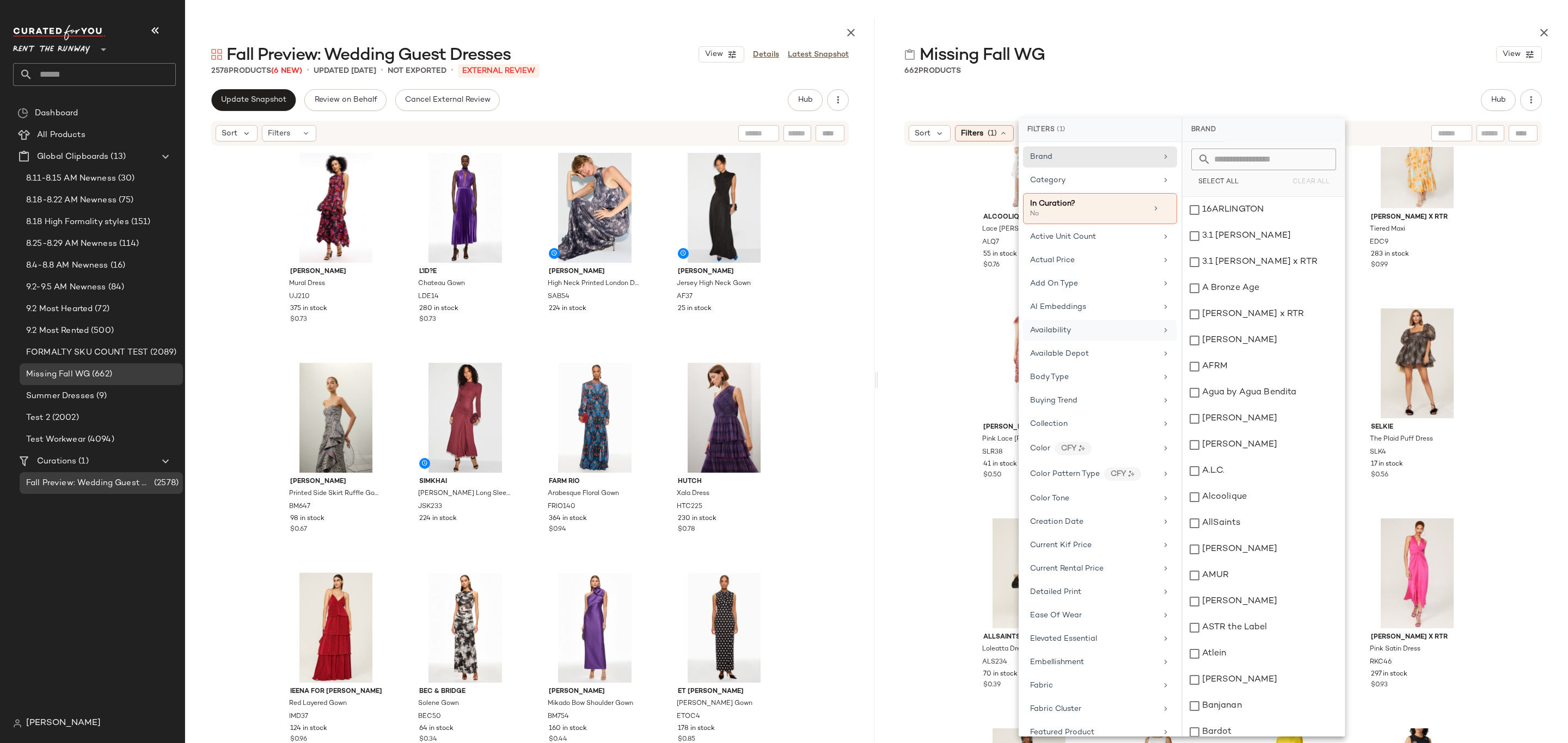
click at [1114, 331] on div "Availability" at bounding box center [1093, 330] width 127 height 11
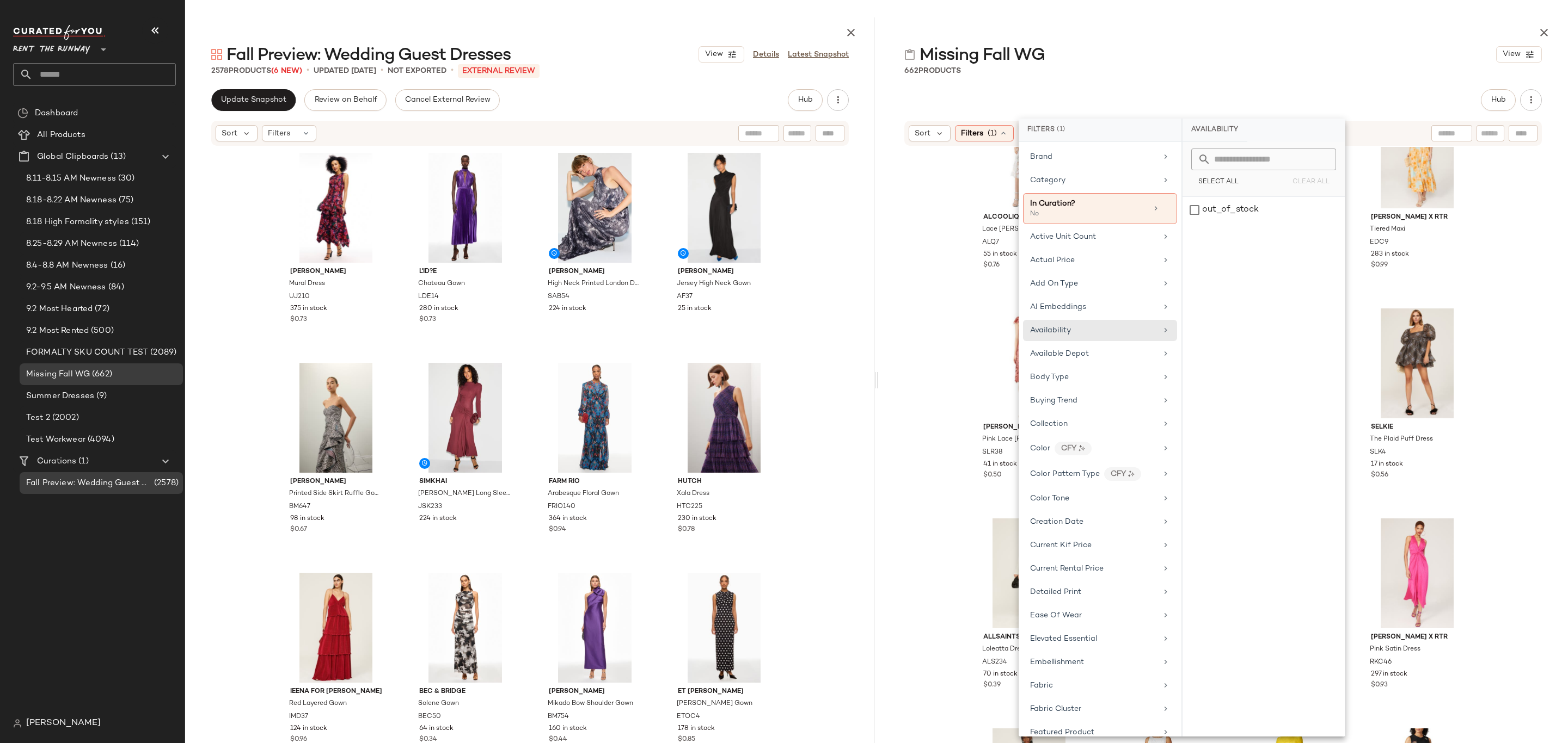
click at [1126, 75] on div "662 Products" at bounding box center [1223, 70] width 690 height 11
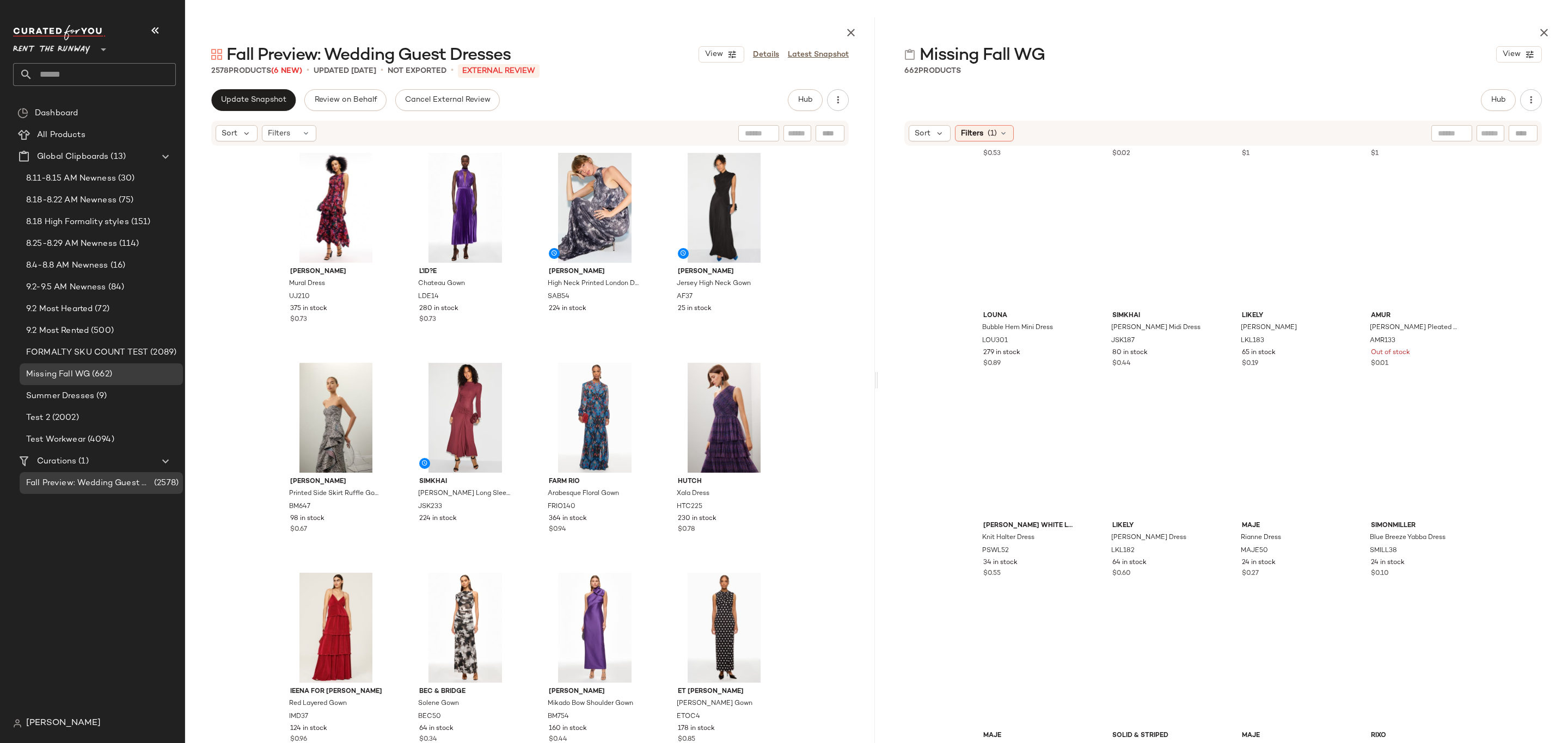
scroll to position [19111, 0]
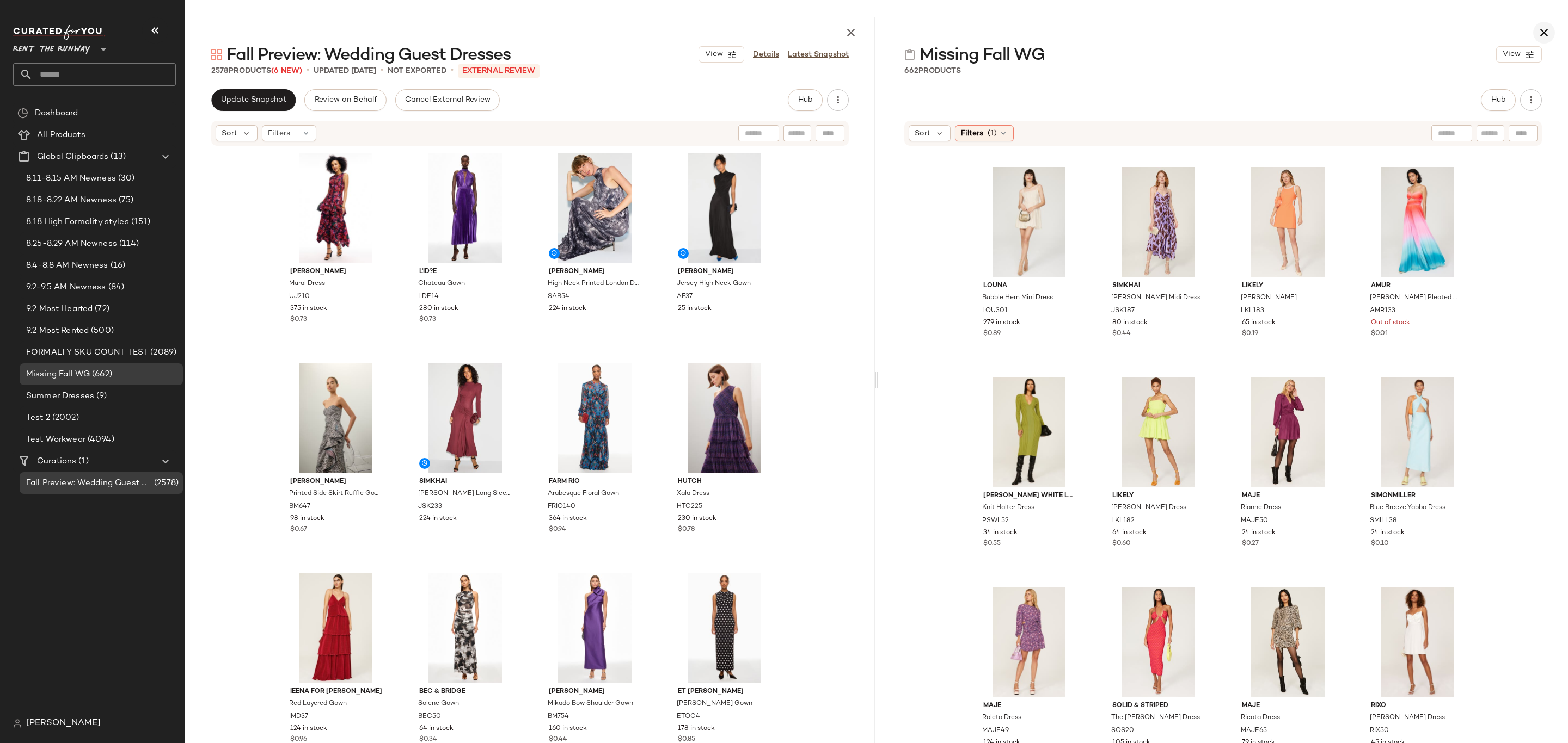
click at [1549, 32] on icon "button" at bounding box center [1544, 32] width 13 height 13
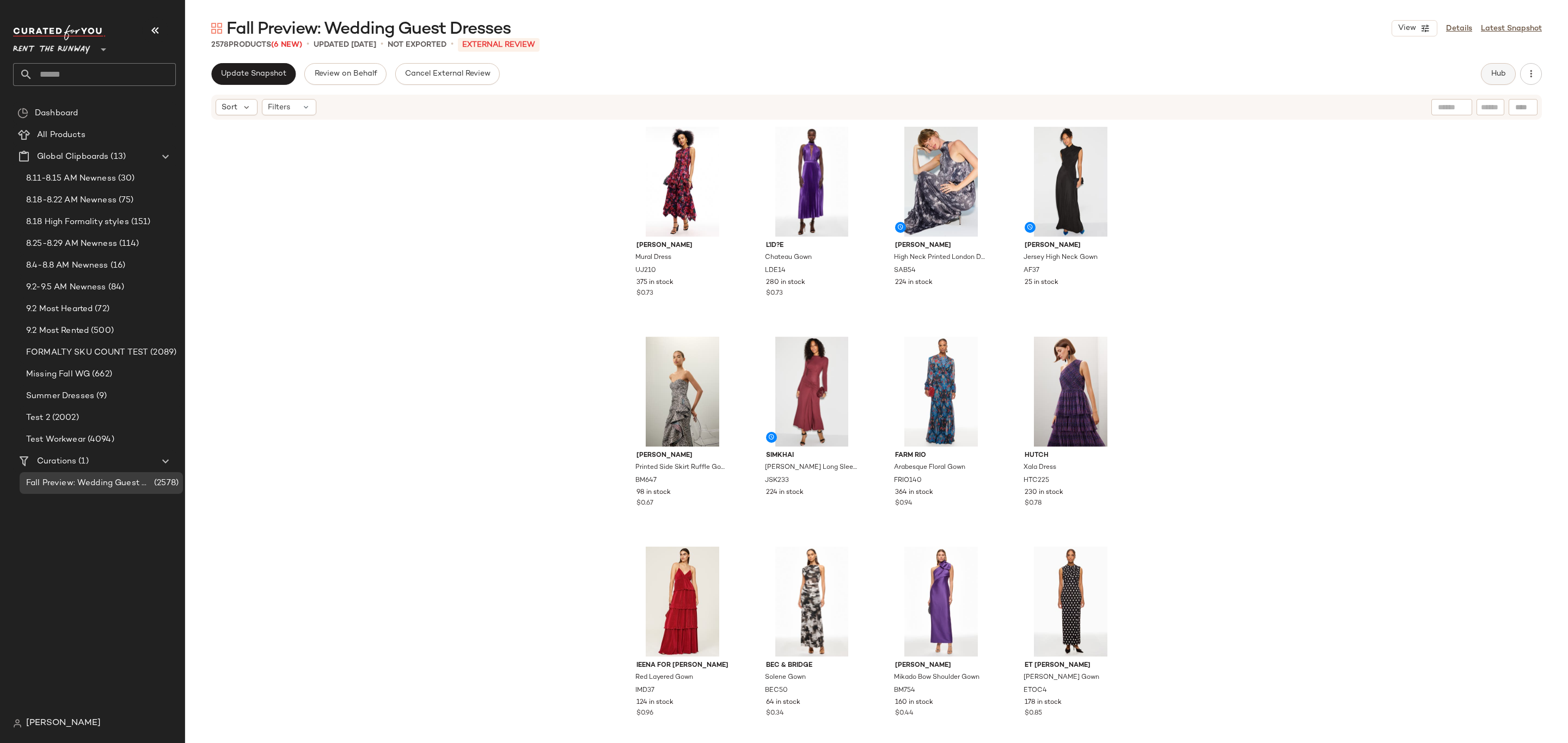
click at [1504, 73] on span "Hub" at bounding box center [1498, 74] width 15 height 9
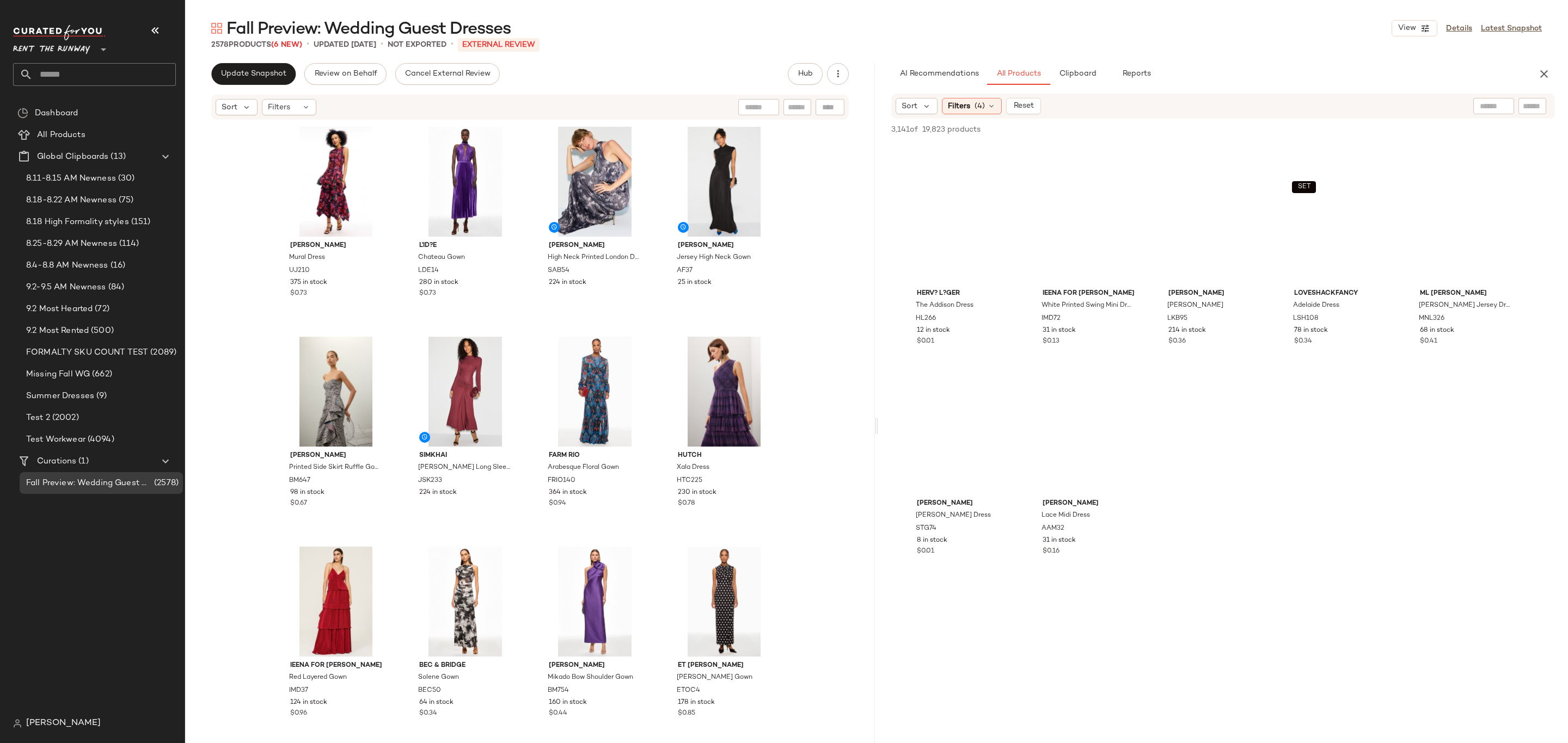
scroll to position [2694, 0]
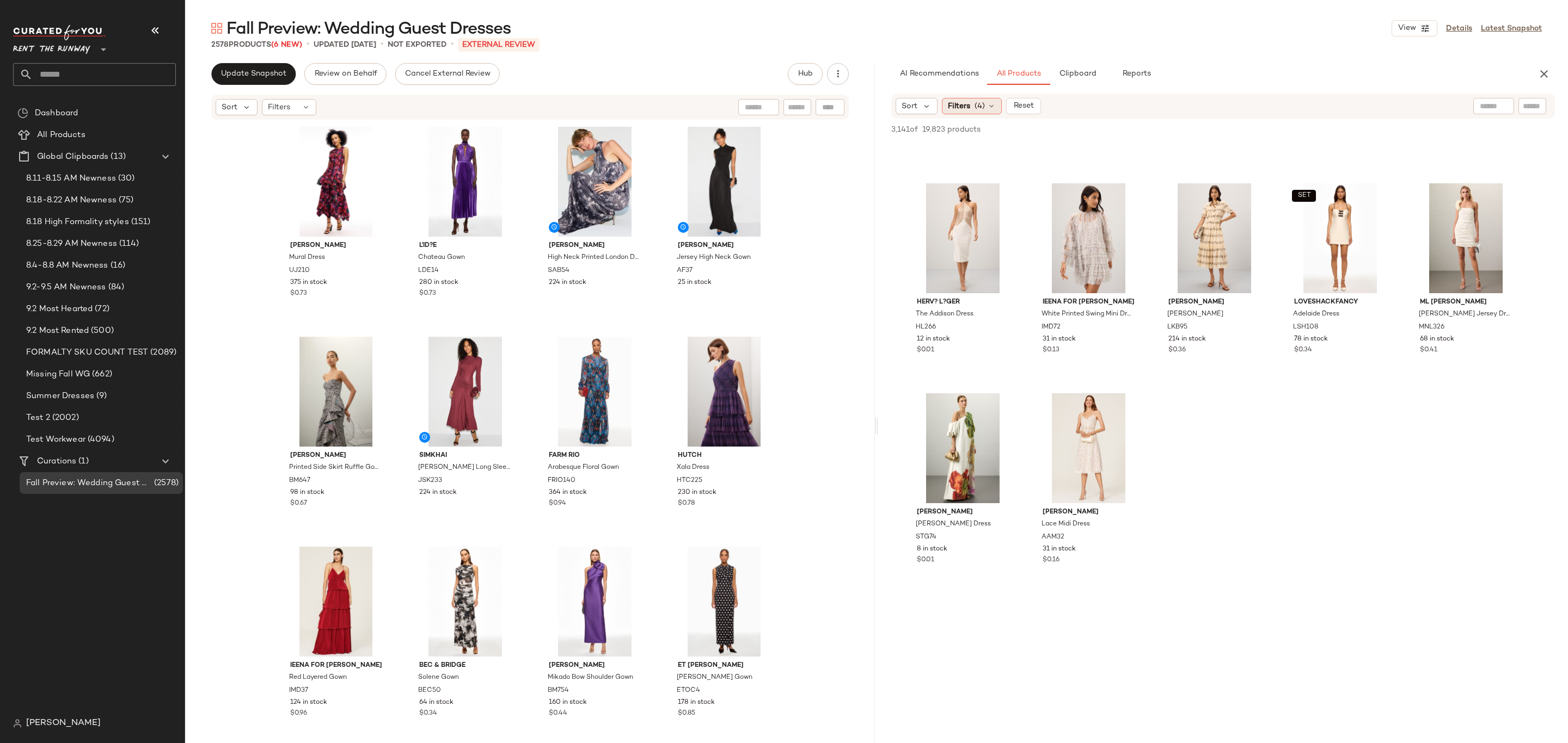
click at [991, 106] on icon at bounding box center [991, 106] width 9 height 9
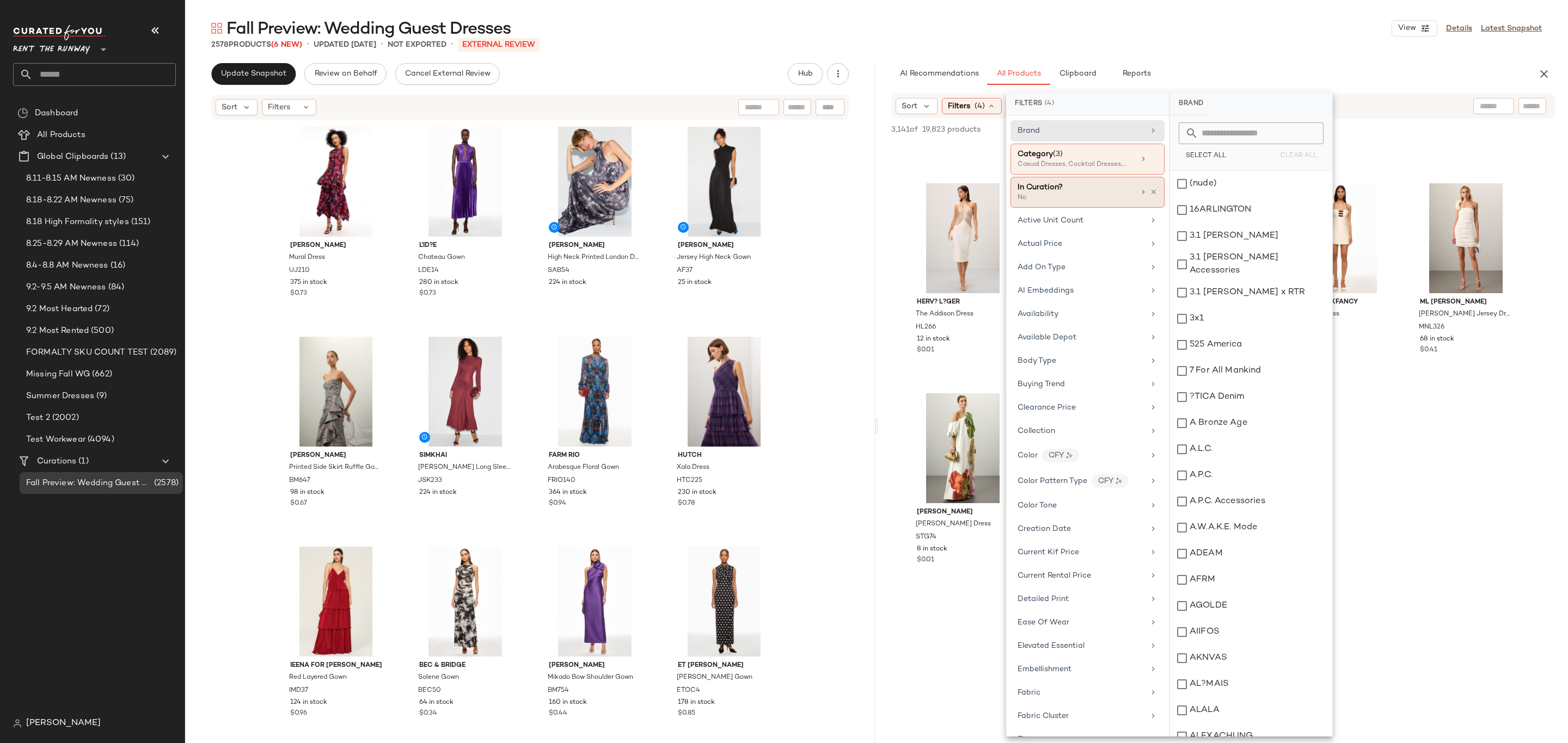
click at [1121, 196] on div "No" at bounding box center [1072, 198] width 109 height 10
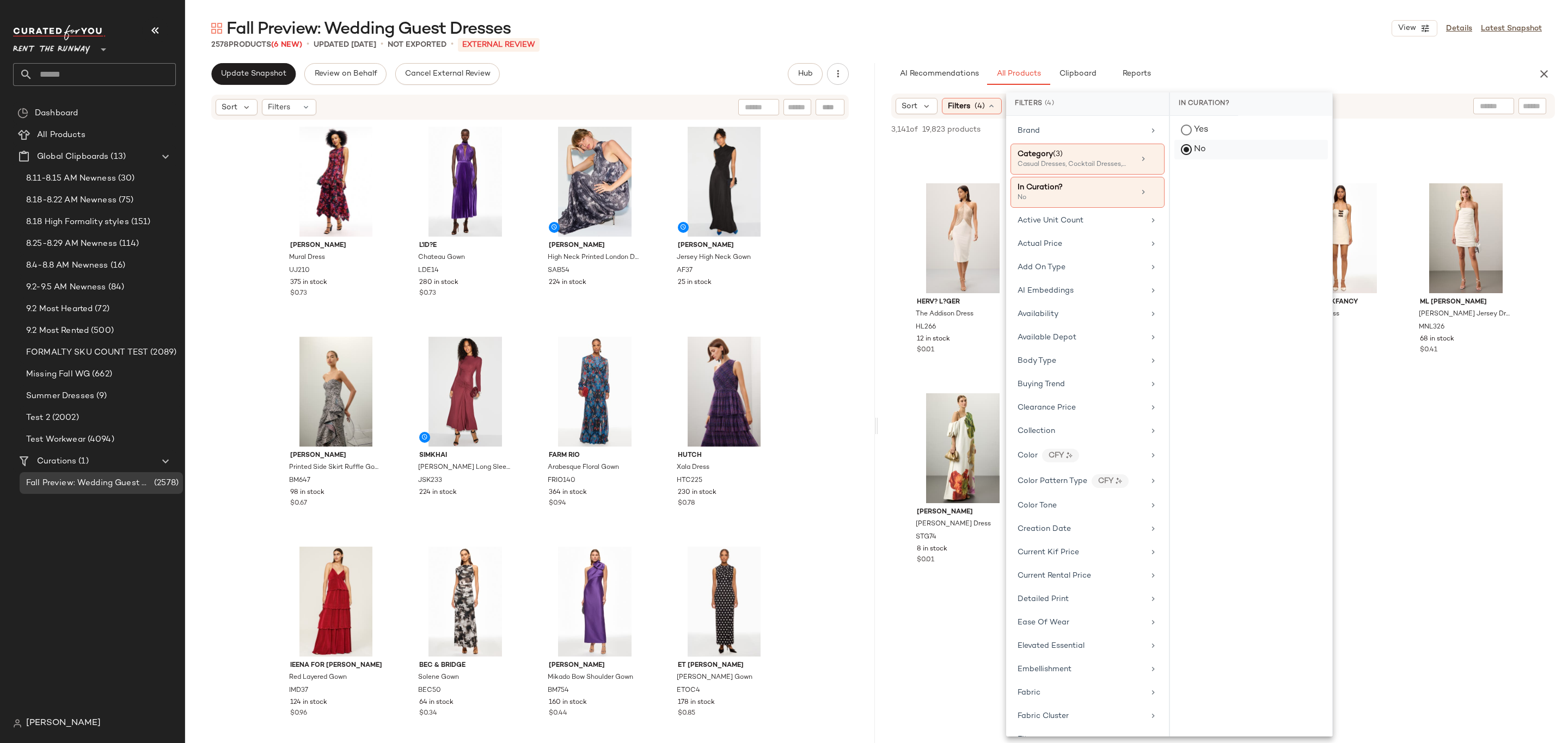
click at [1191, 149] on div "No" at bounding box center [1251, 149] width 154 height 20
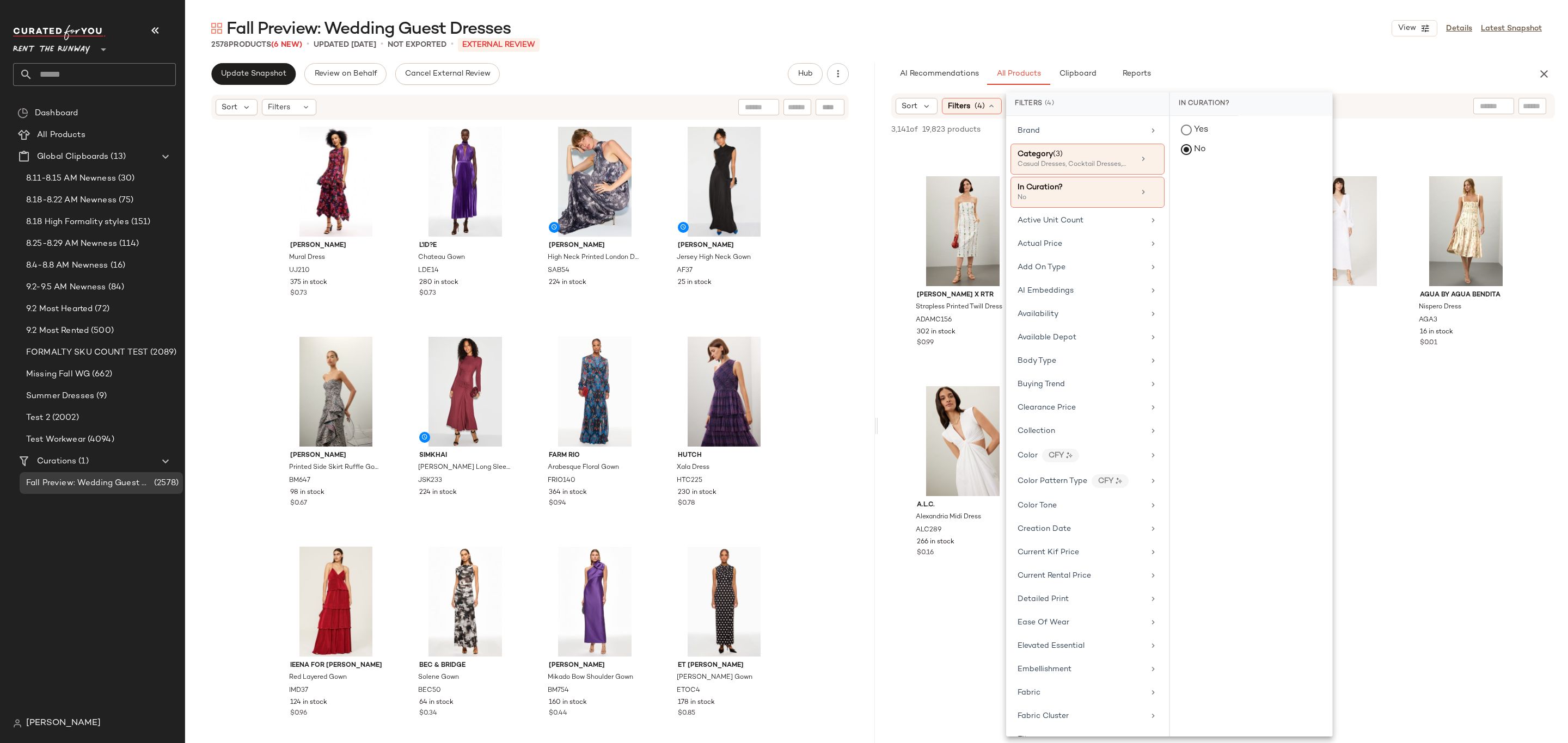
scroll to position [2612, 0]
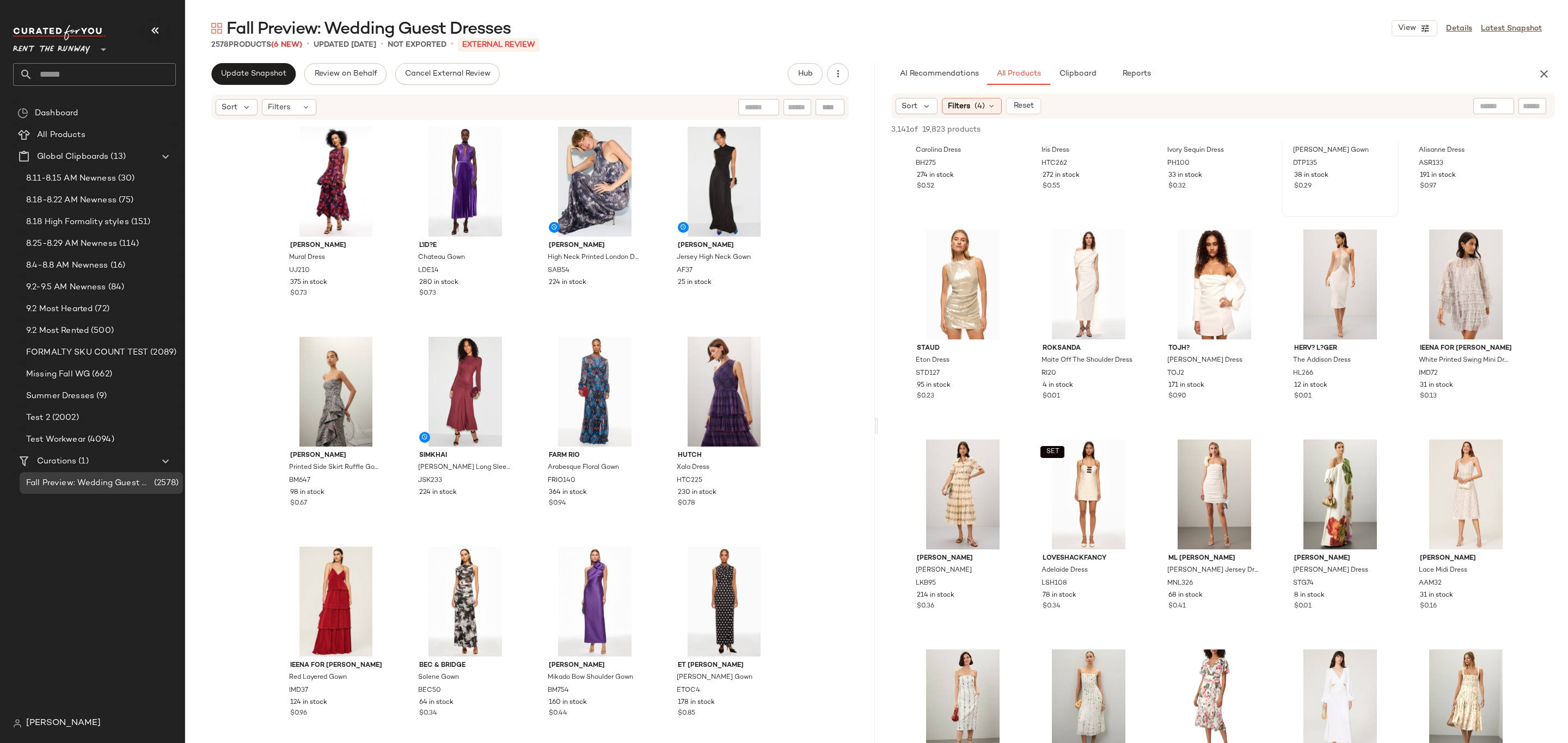
scroll to position [2285, 0]
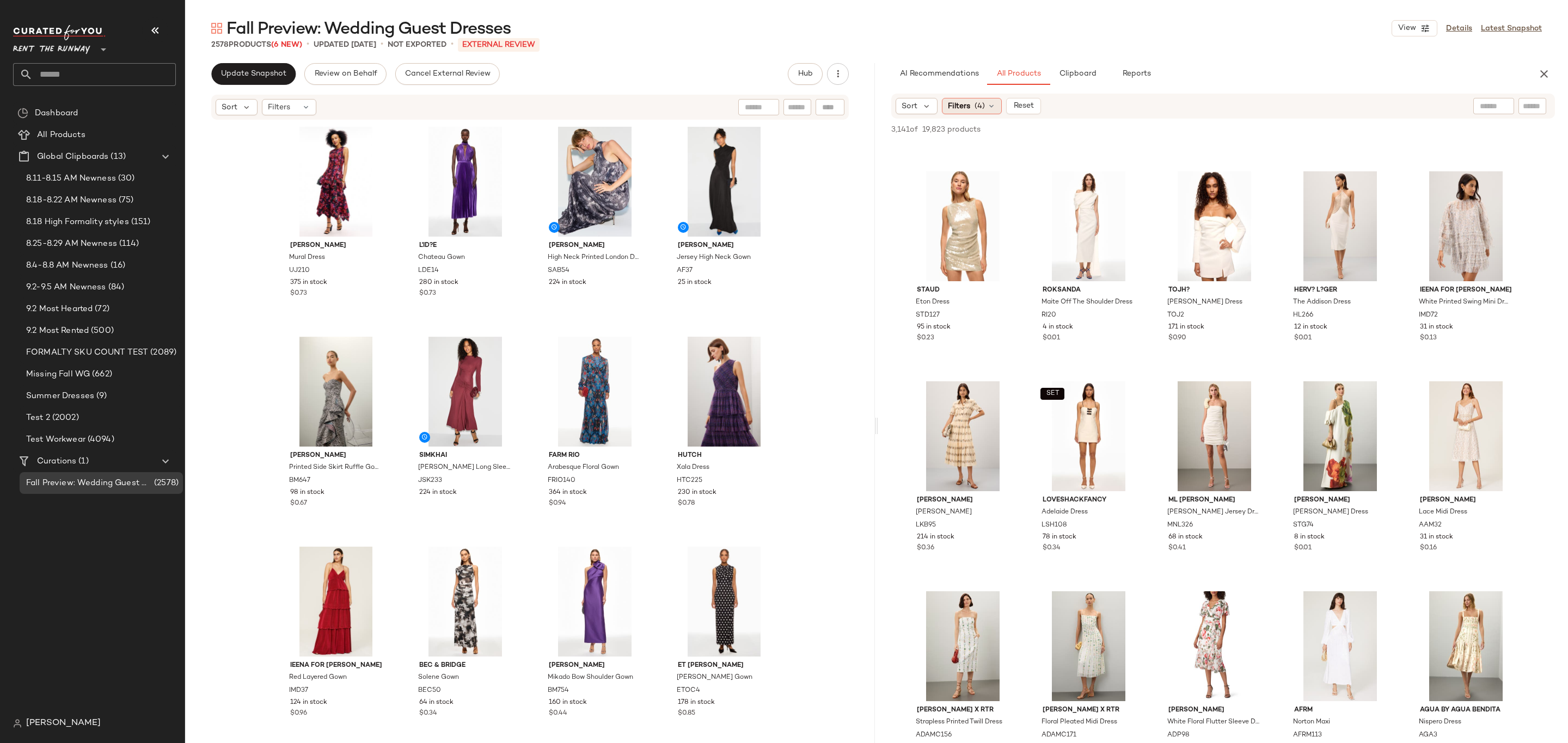
click at [957, 104] on span "Filters" at bounding box center [958, 106] width 22 height 11
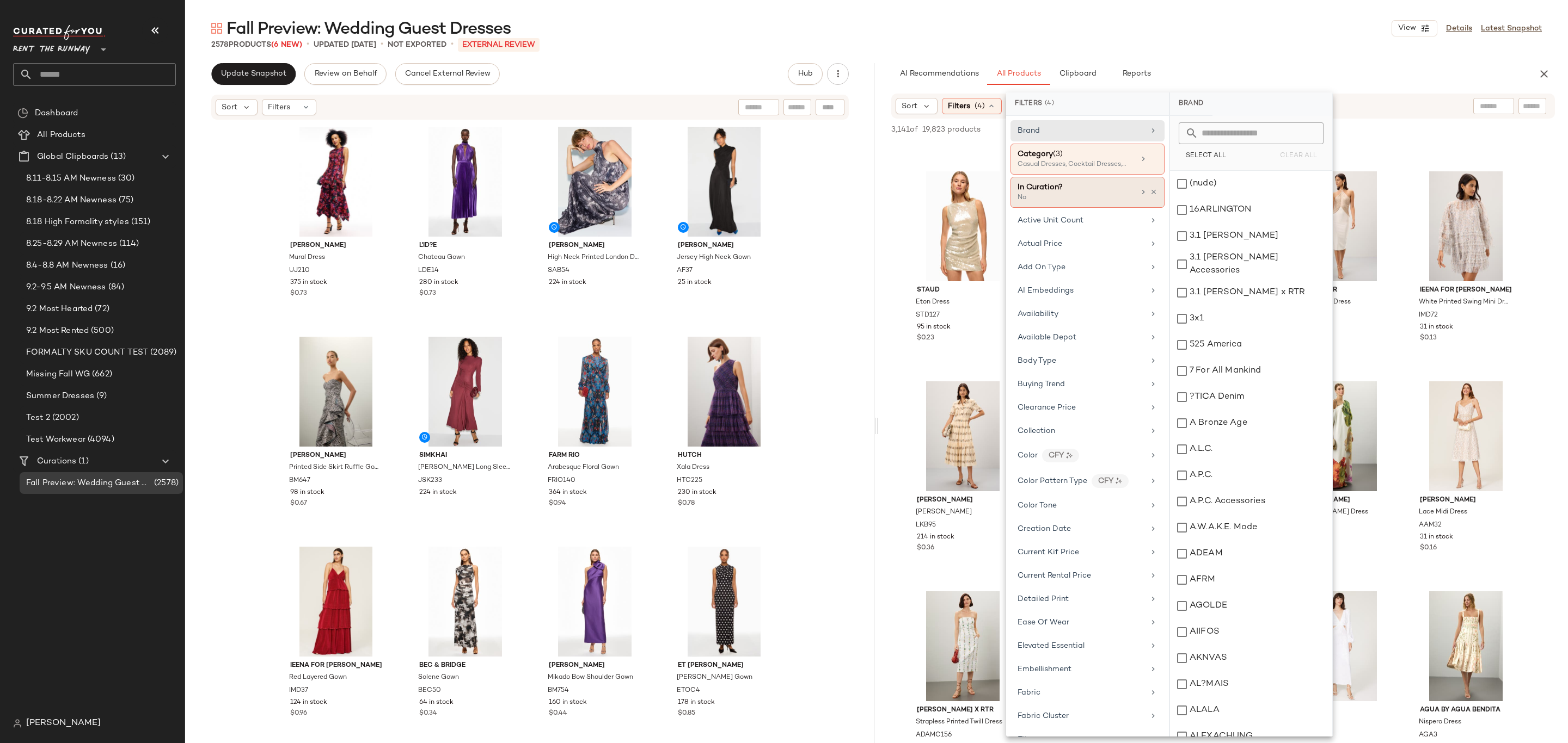
click at [1150, 192] on icon at bounding box center [1154, 192] width 8 height 8
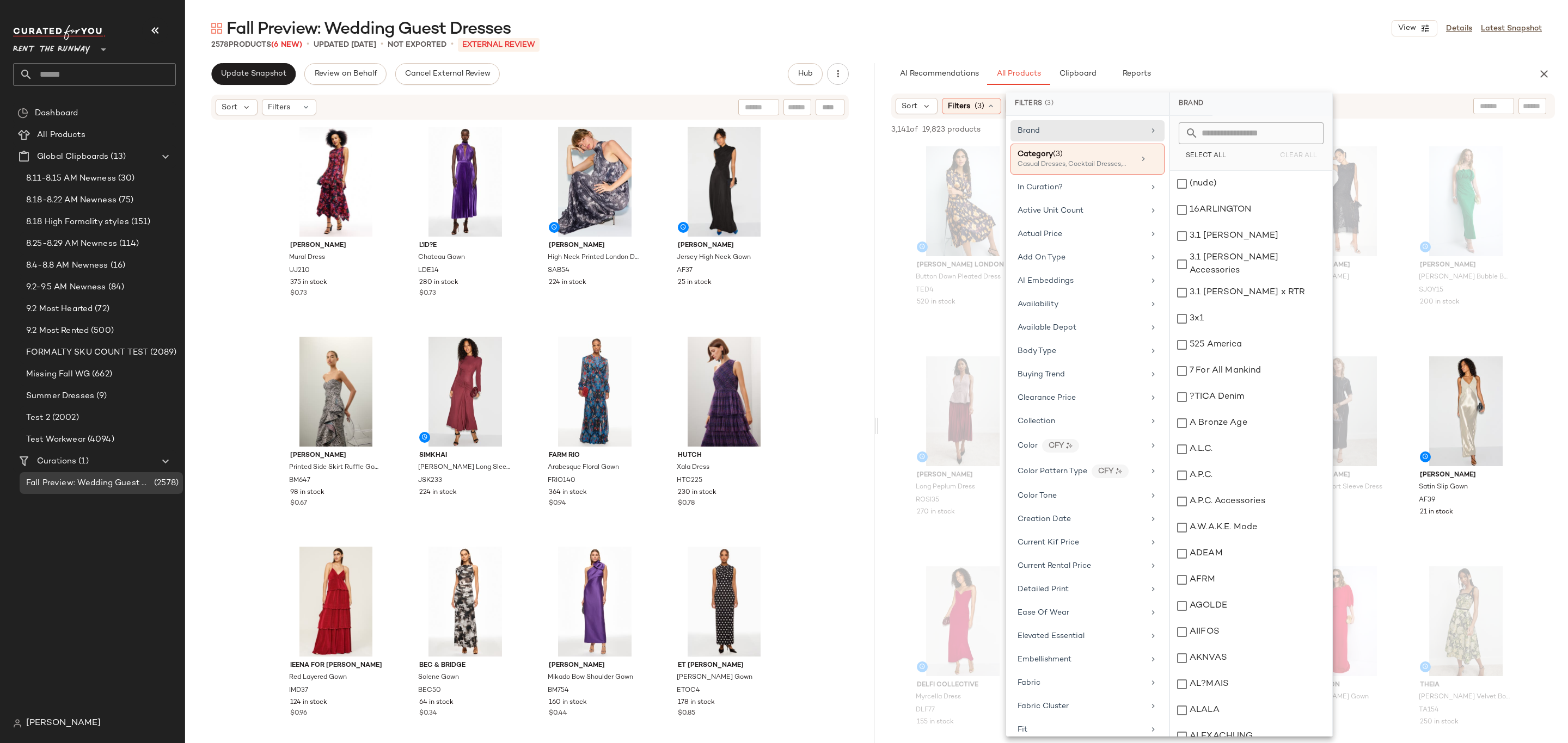
click at [1275, 46] on div "2578 Products (6 New) • updated Sep 4th • Not Exported • External REVIEW" at bounding box center [876, 44] width 1383 height 11
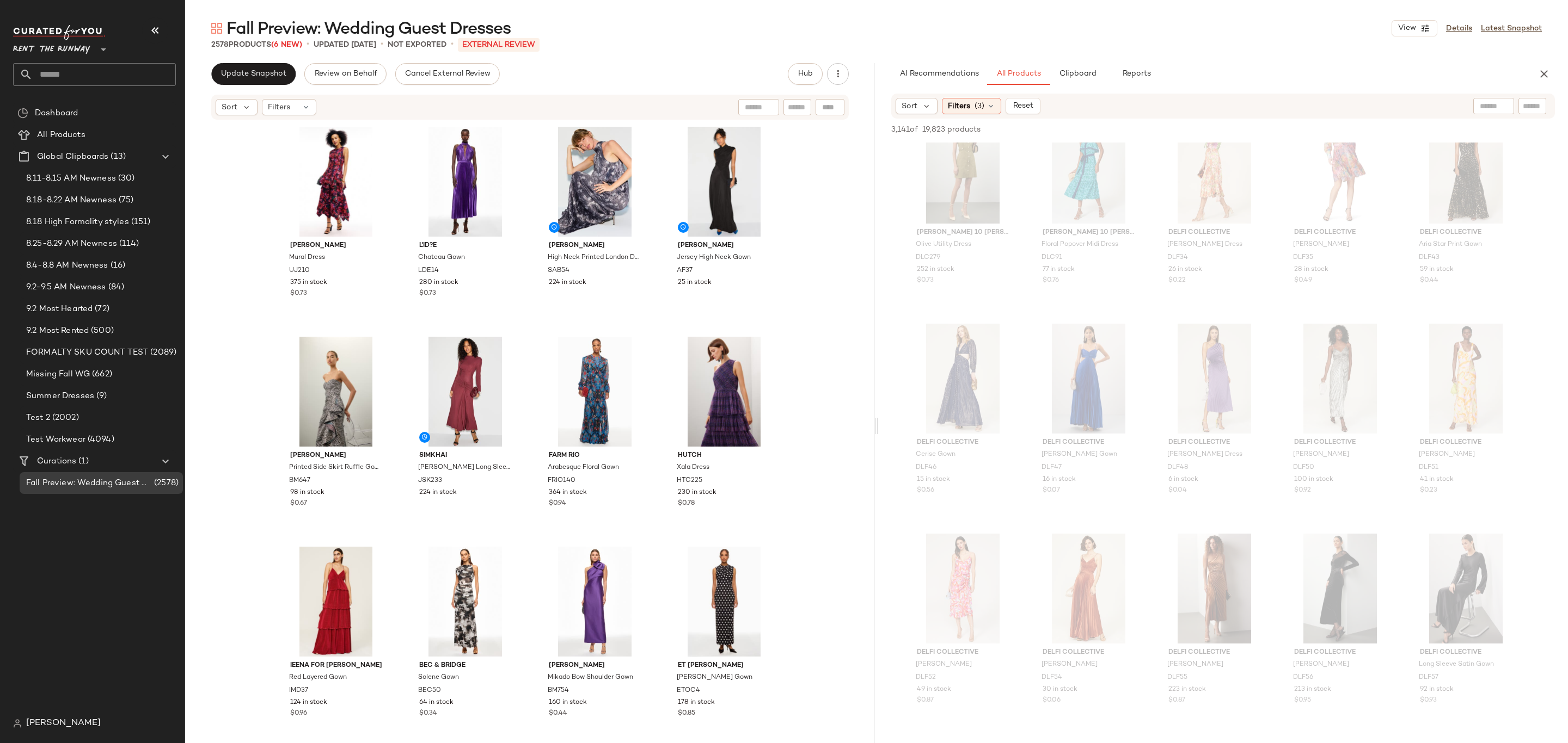
scroll to position [62213, 0]
click at [959, 107] on span "Filters" at bounding box center [958, 106] width 22 height 11
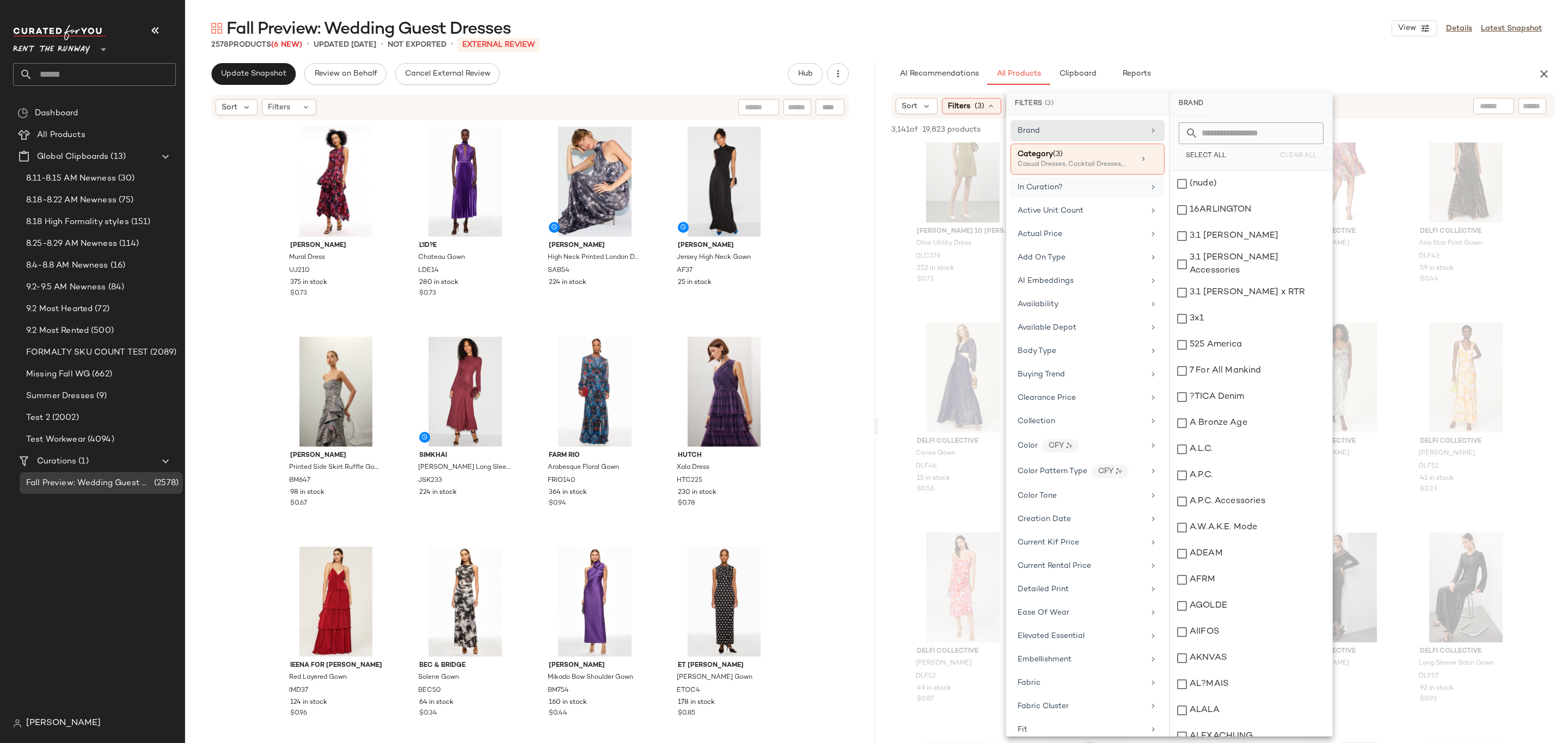
drag, startPoint x: 1070, startPoint y: 181, endPoint x: 1074, endPoint y: 188, distance: 8.1
click at [1070, 181] on div "In Curation?" at bounding box center [1087, 187] width 154 height 21
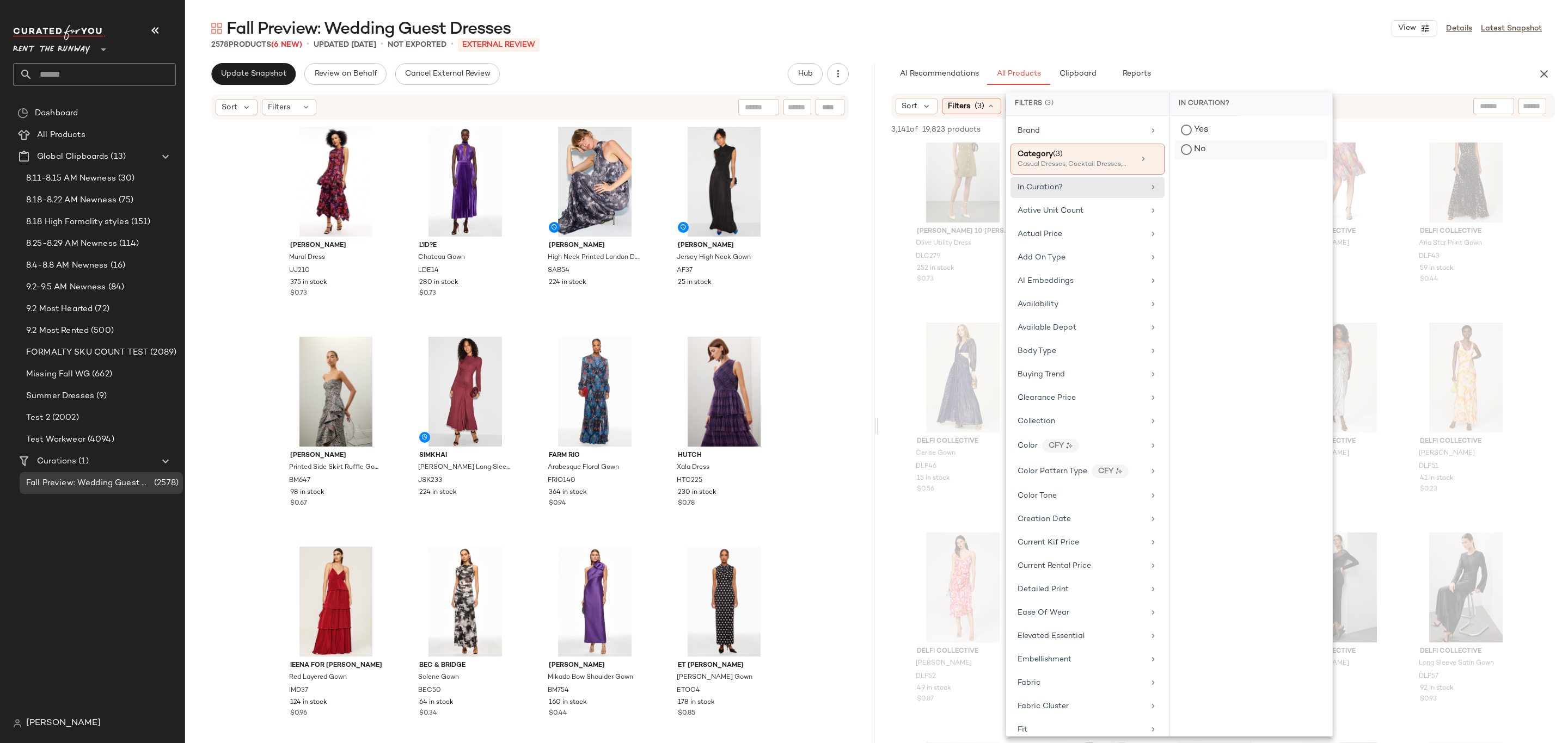
click at [1193, 149] on div "No" at bounding box center [1251, 149] width 154 height 20
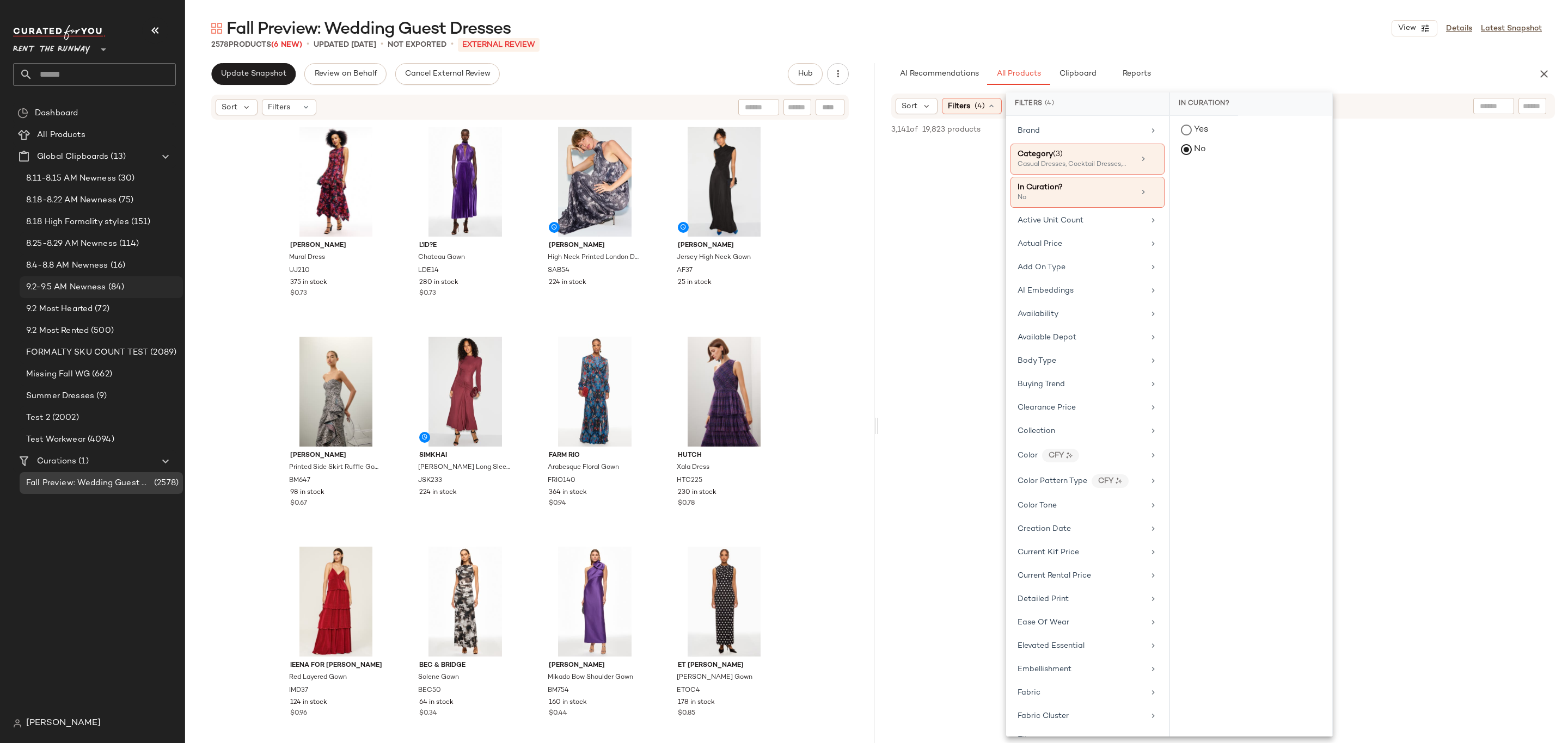
click at [92, 283] on span "9.2-9.5 AM Newness" at bounding box center [66, 287] width 80 height 12
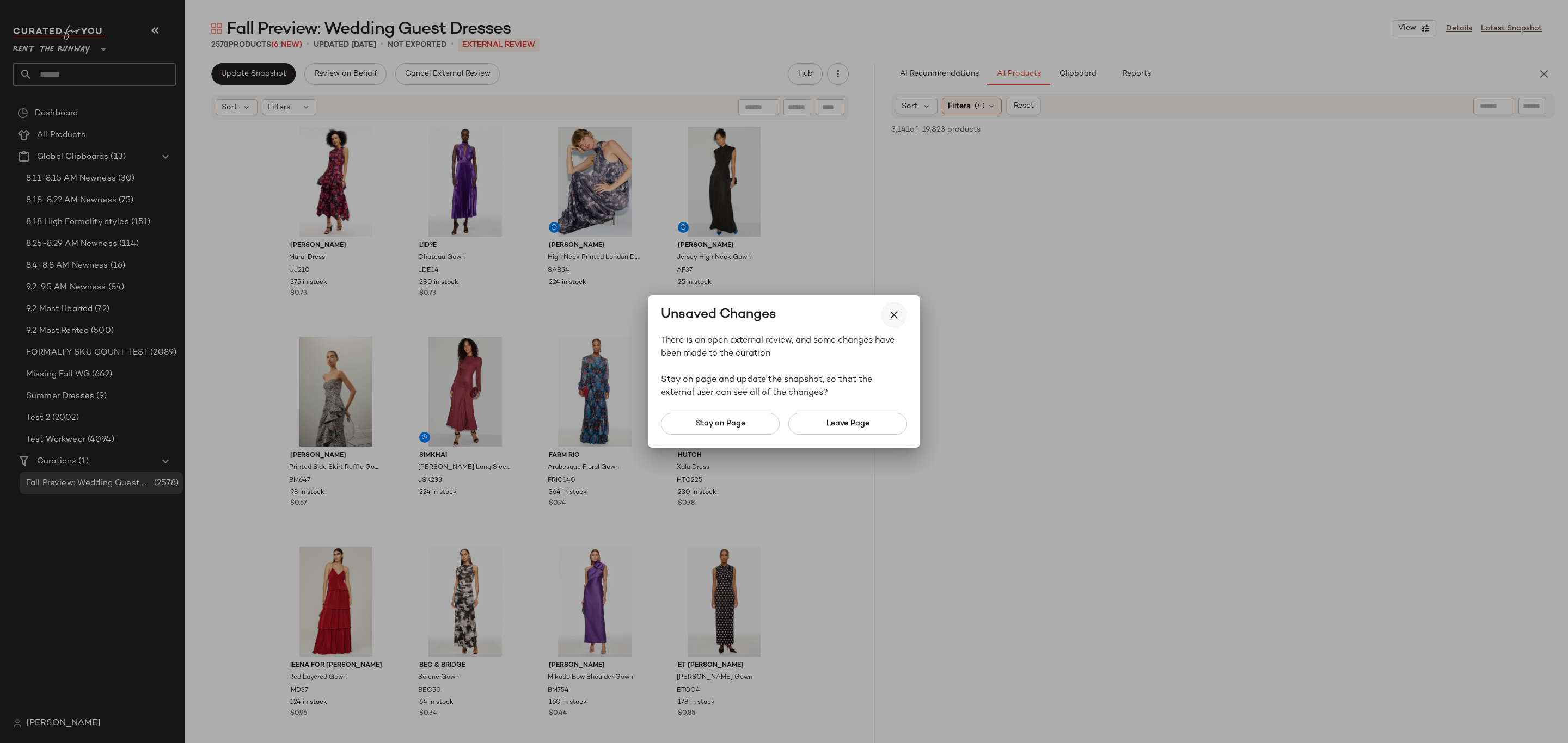
click at [893, 310] on icon "button" at bounding box center [894, 315] width 13 height 13
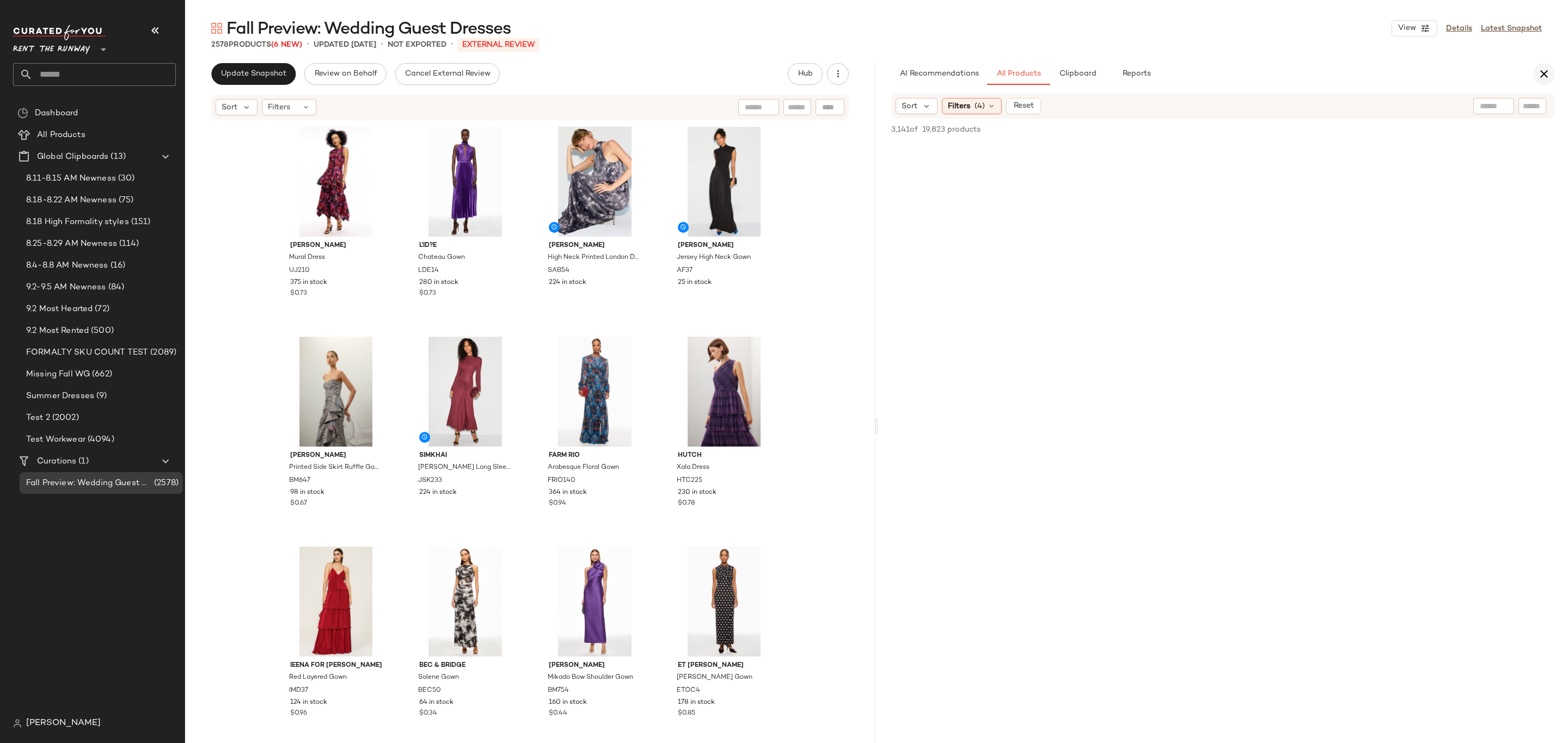
click at [1540, 68] on icon "button" at bounding box center [1544, 74] width 13 height 13
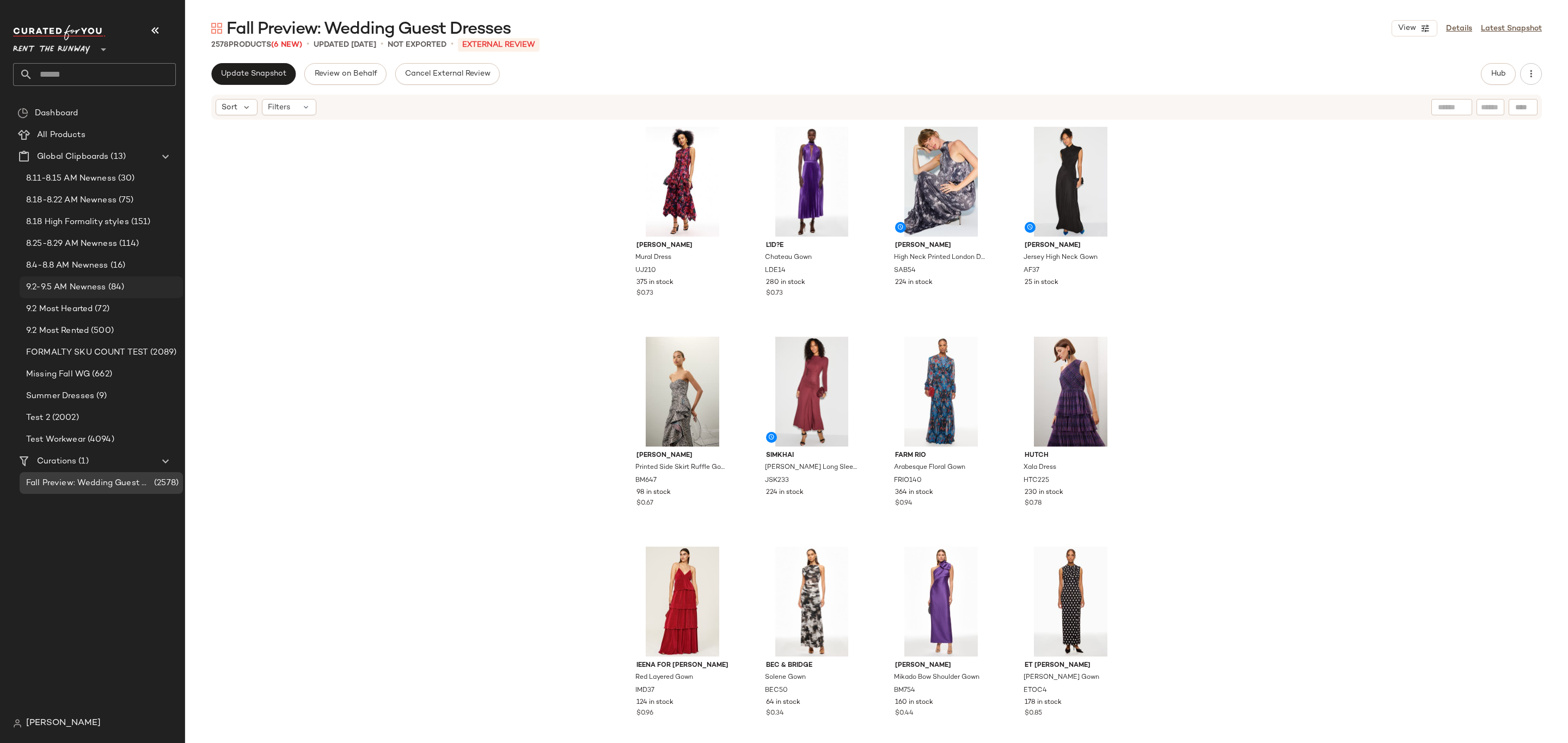
click at [72, 280] on div "9.2-9.5 AM Newness (84)" at bounding box center [101, 287] width 163 height 22
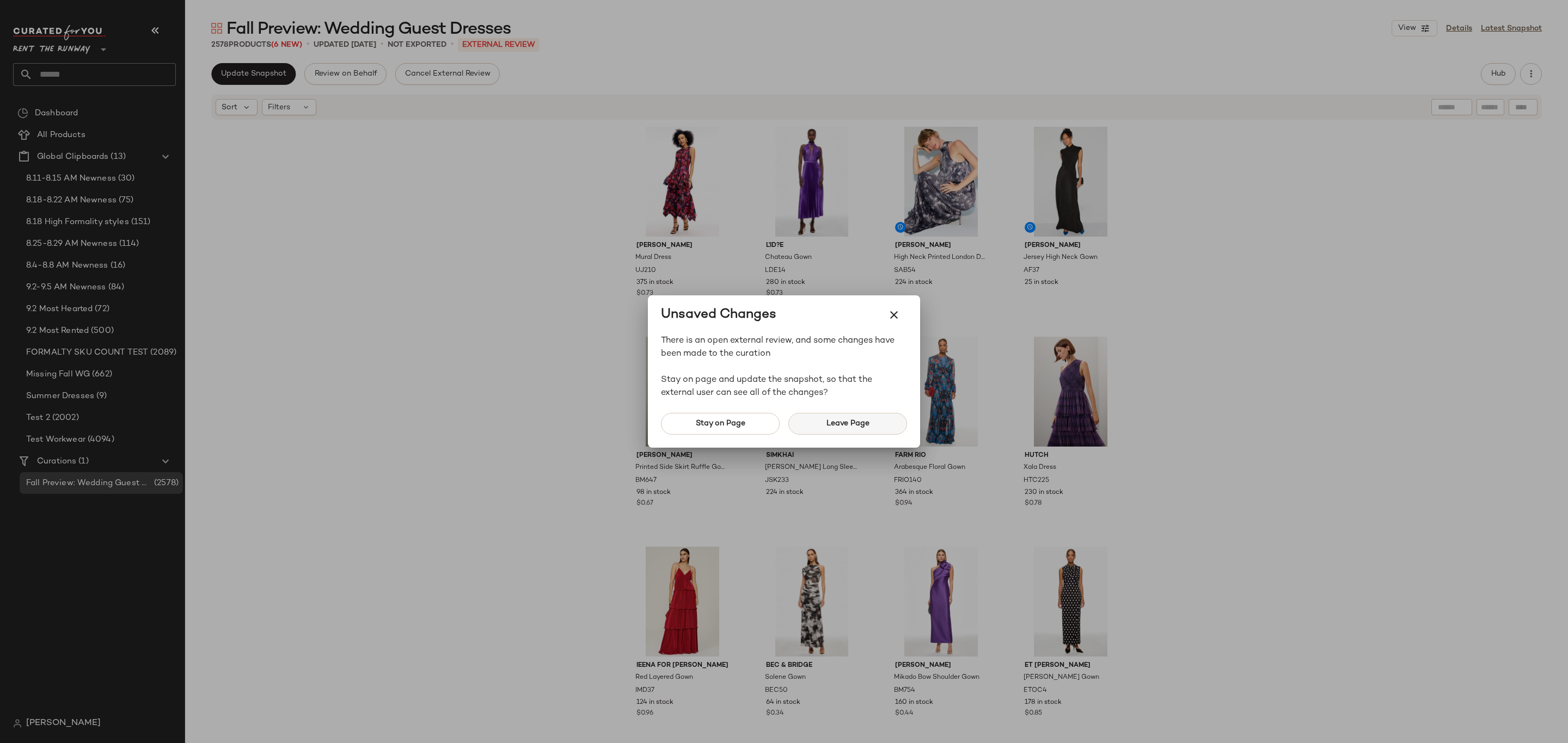
click at [825, 423] on button "Leave Page" at bounding box center [848, 424] width 118 height 22
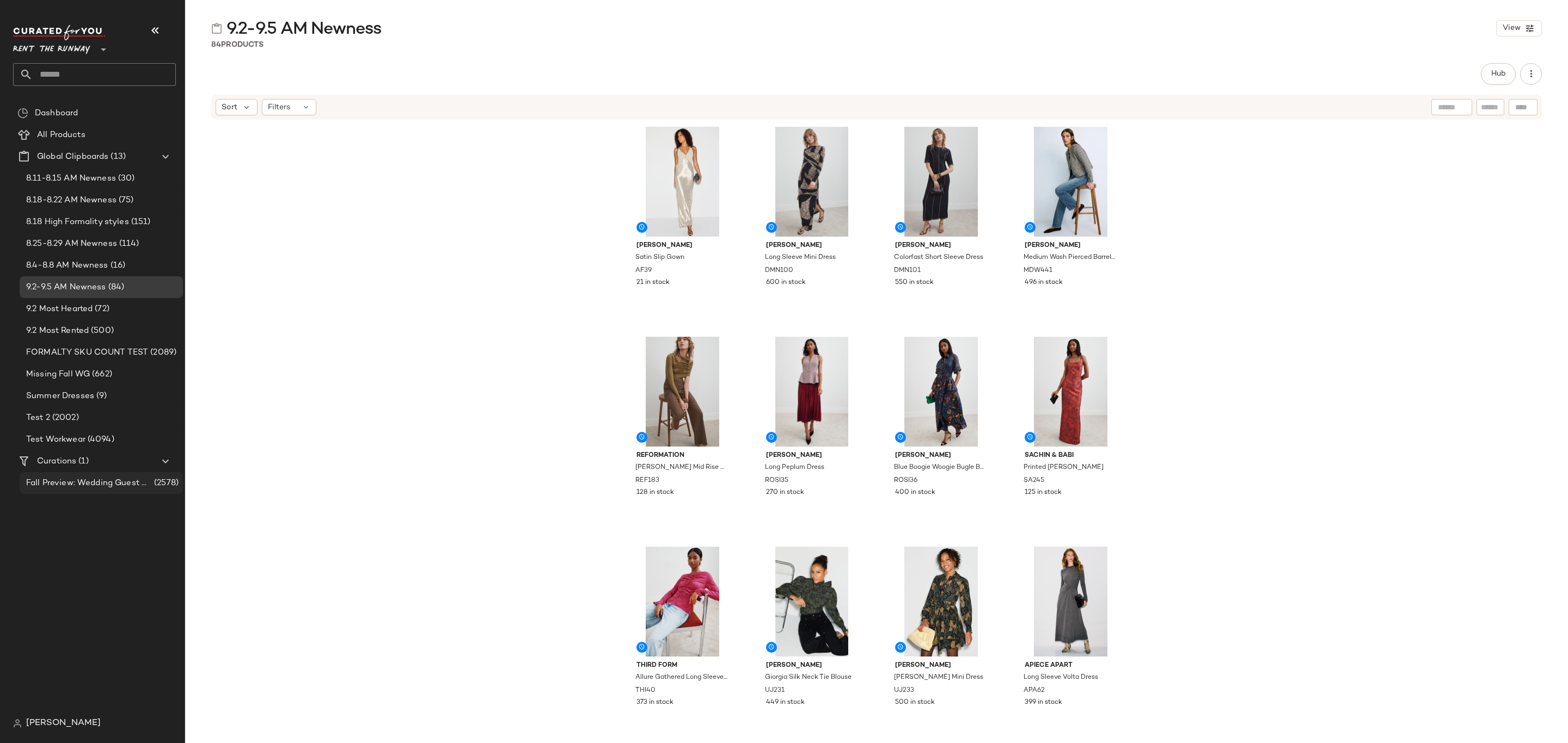
click at [142, 478] on span "Fall Preview: Wedding Guest Dresses" at bounding box center [89, 483] width 126 height 12
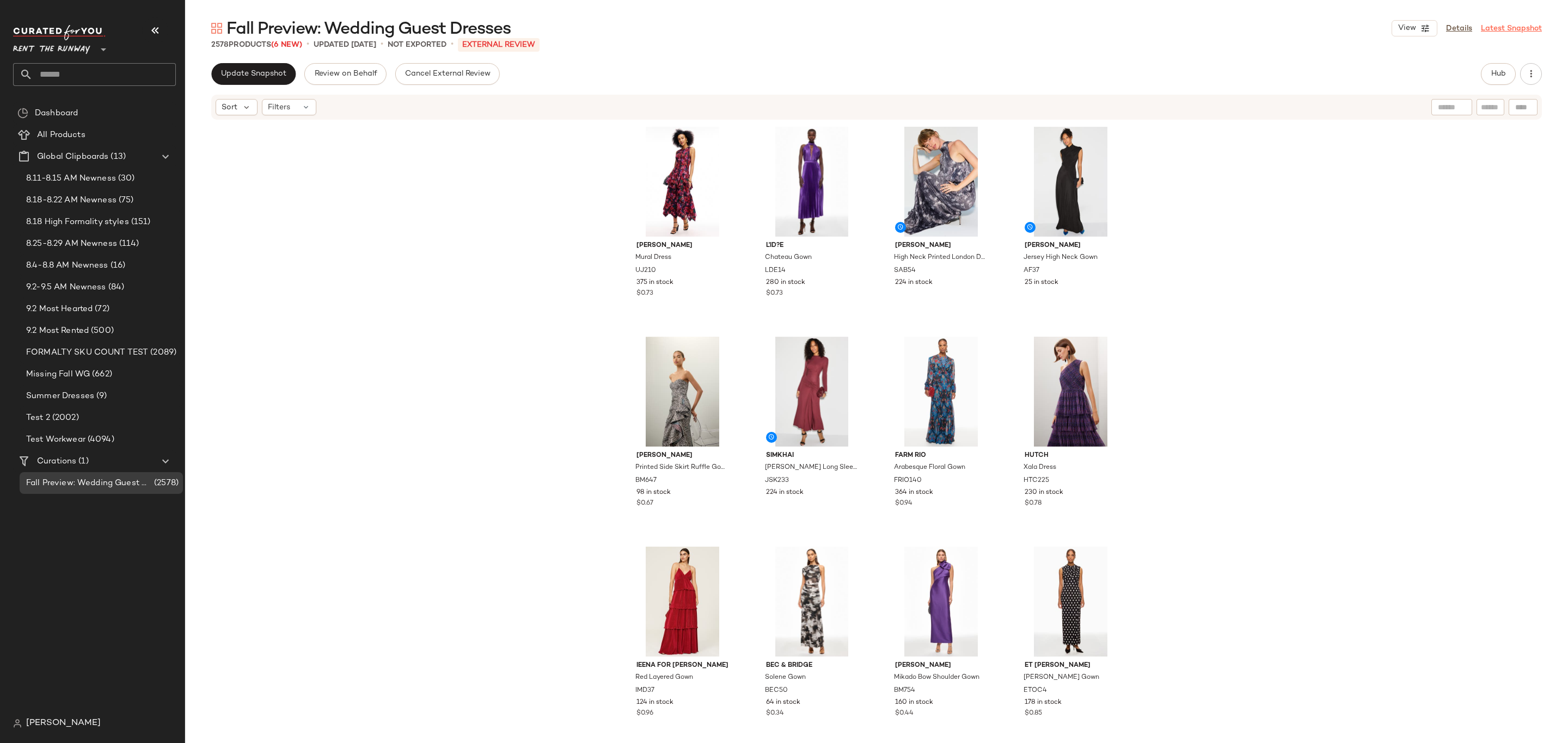
click at [1516, 28] on link "Latest Snapshot" at bounding box center [1512, 29] width 61 height 11
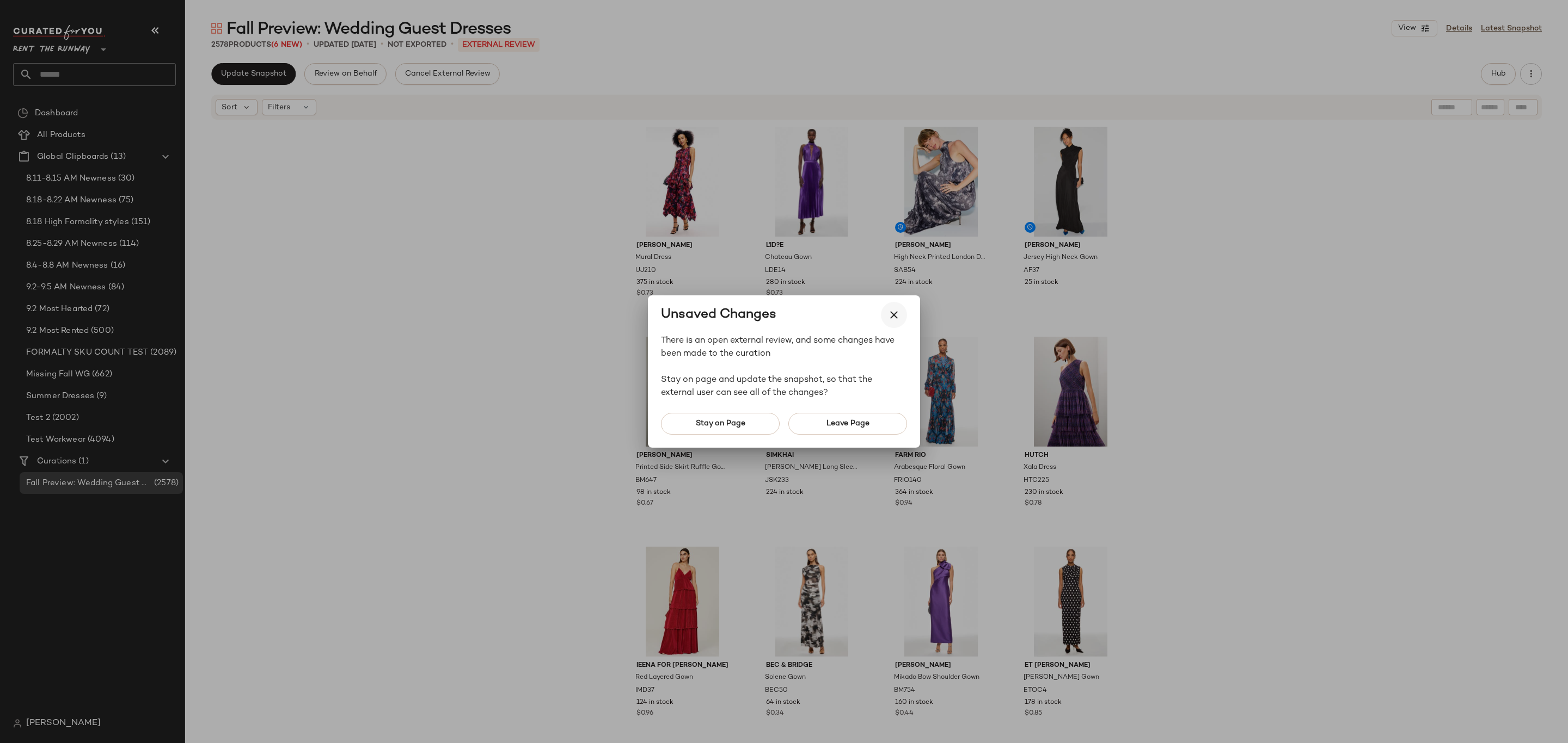
click at [891, 317] on icon "button" at bounding box center [894, 315] width 13 height 13
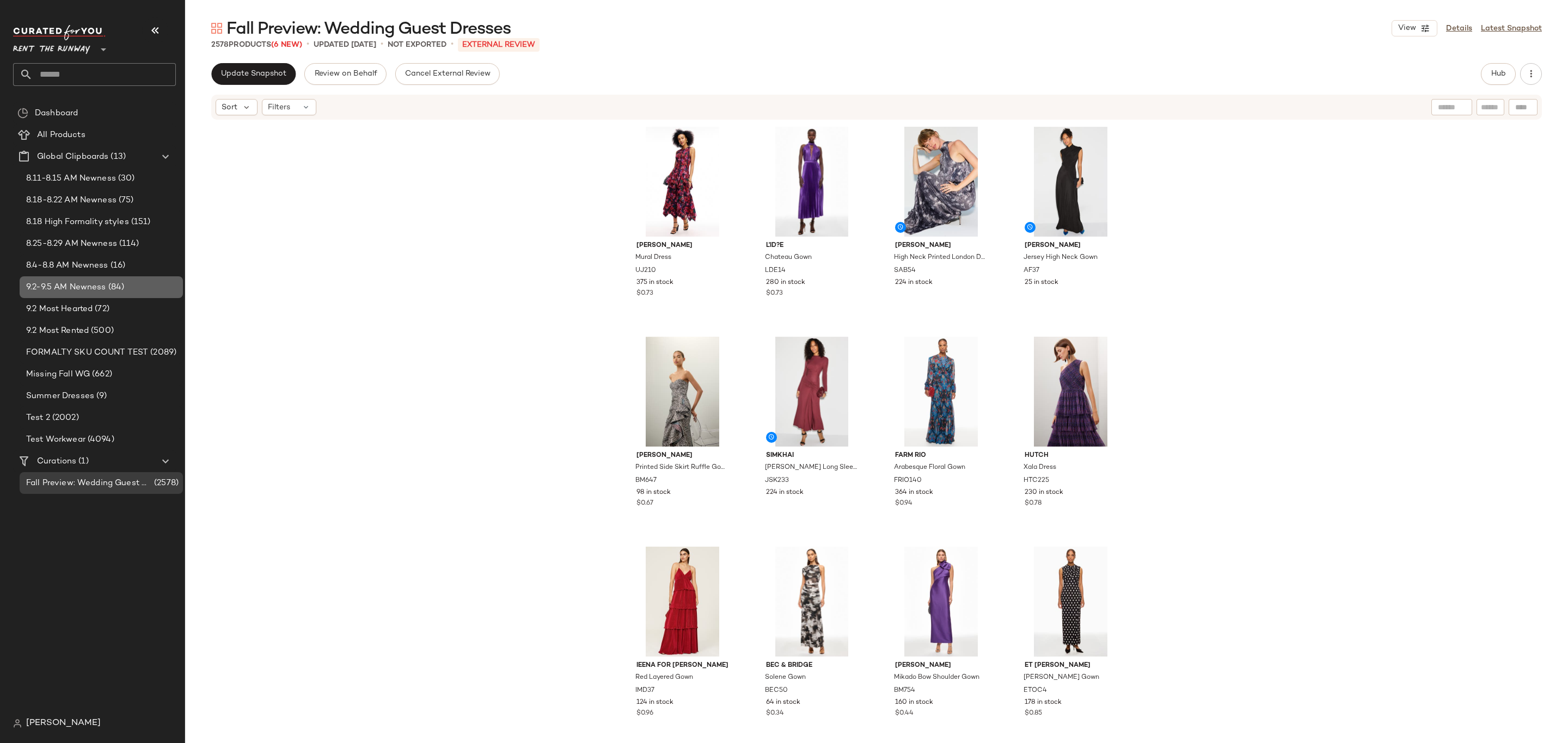
click at [126, 287] on div "9.2-9.5 AM Newness (84)" at bounding box center [100, 287] width 156 height 12
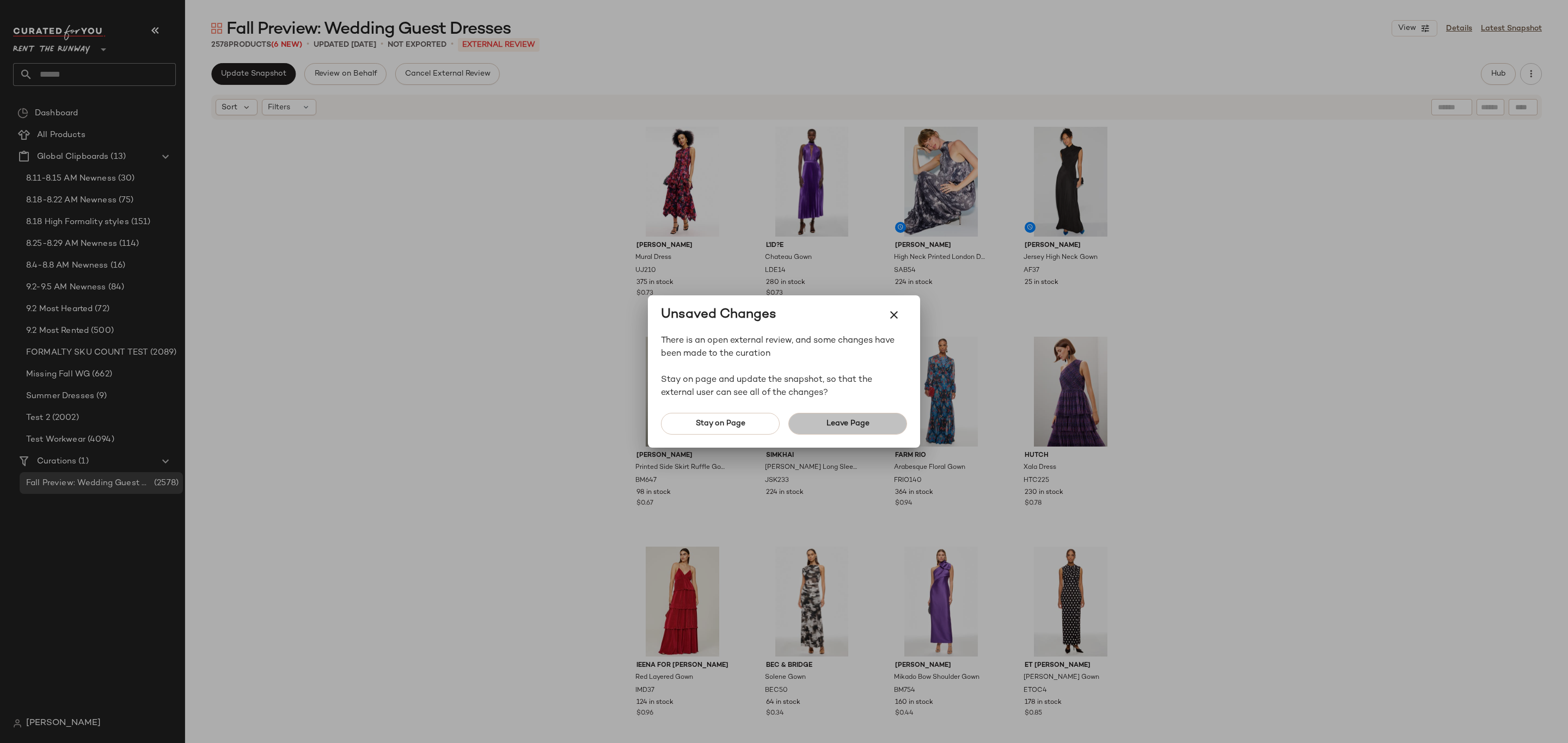
click at [858, 419] on span "Leave Page" at bounding box center [848, 423] width 44 height 9
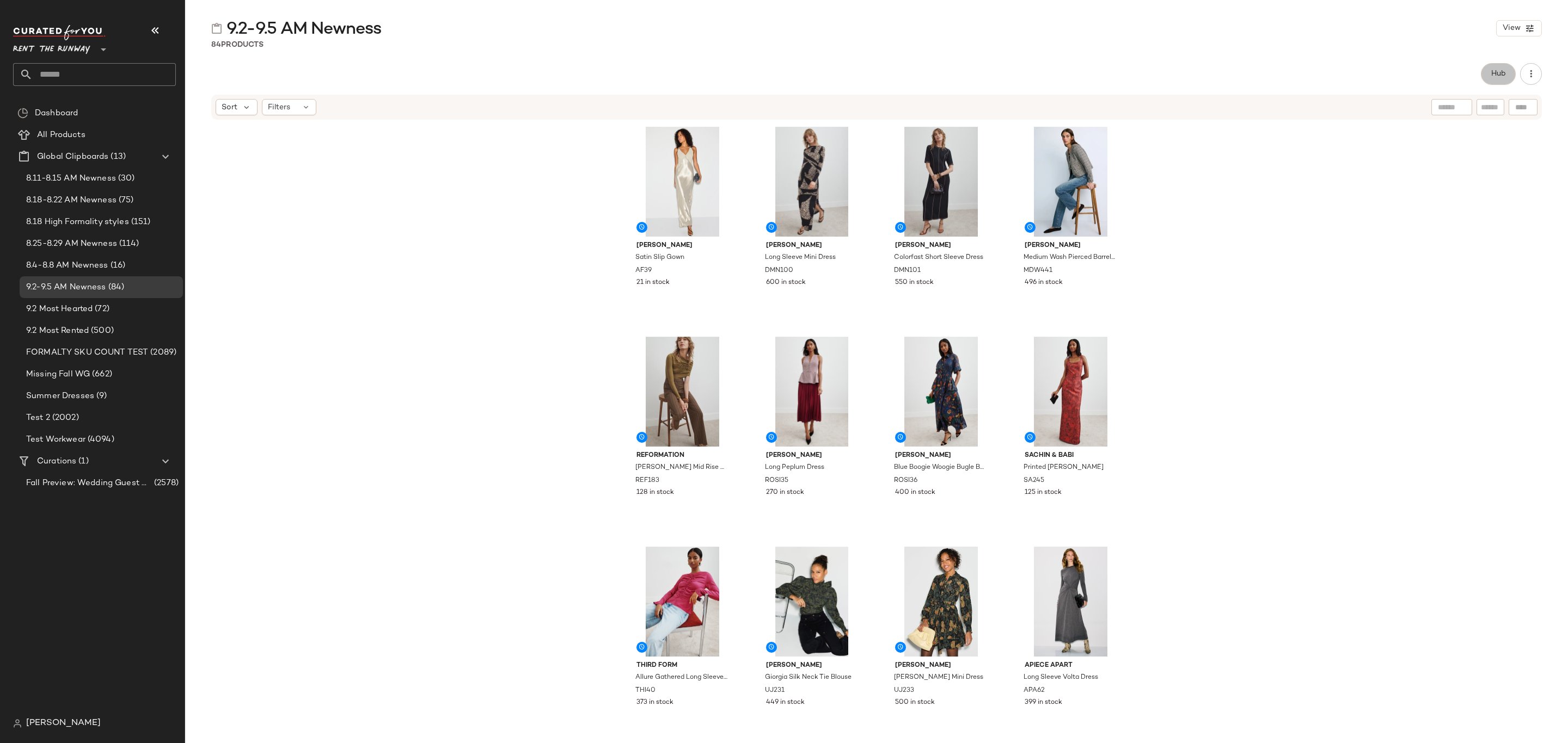
click at [1489, 71] on button "Hub" at bounding box center [1498, 74] width 34 height 22
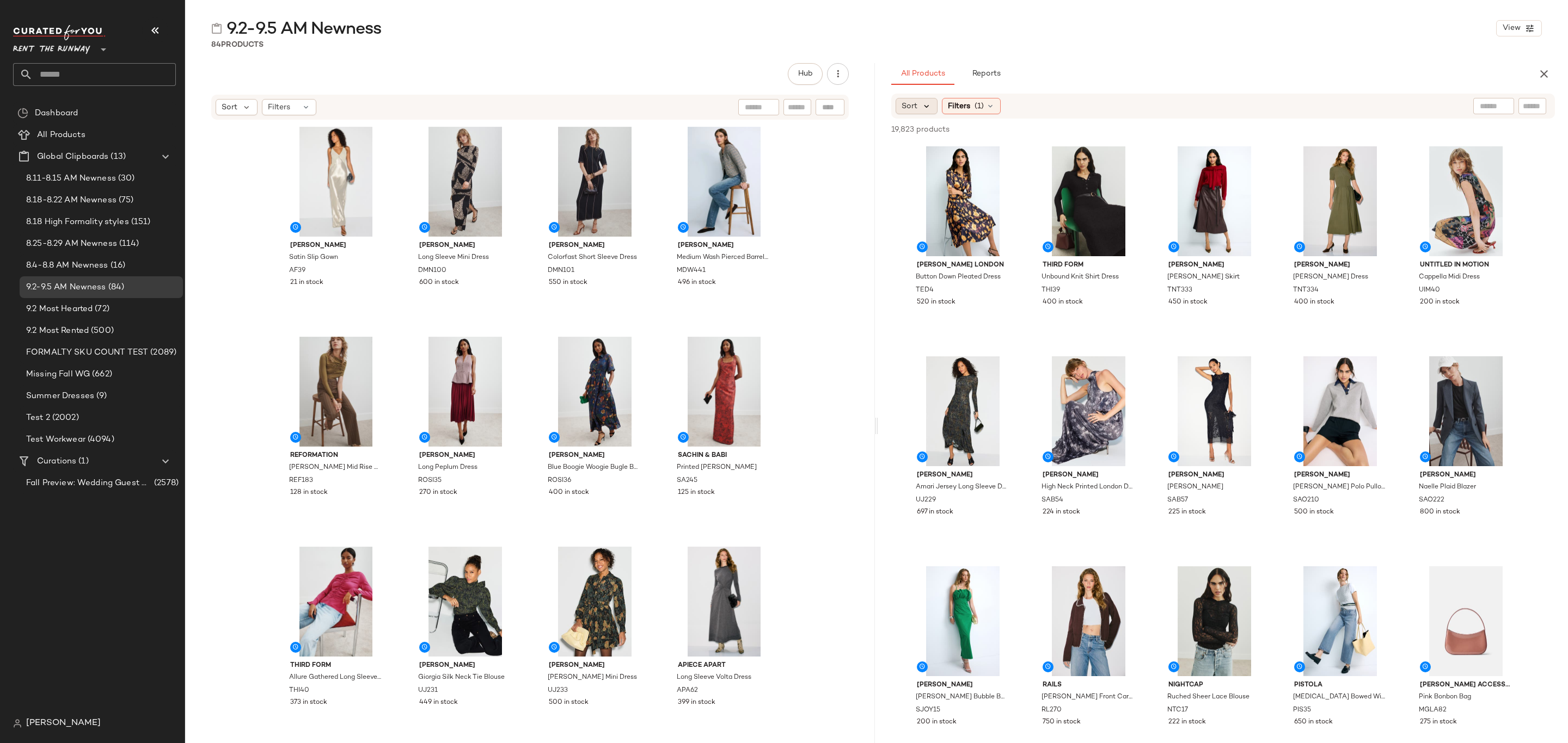
click at [923, 104] on icon at bounding box center [927, 106] width 10 height 10
click at [956, 138] on label "Newest" at bounding box center [982, 135] width 128 height 15
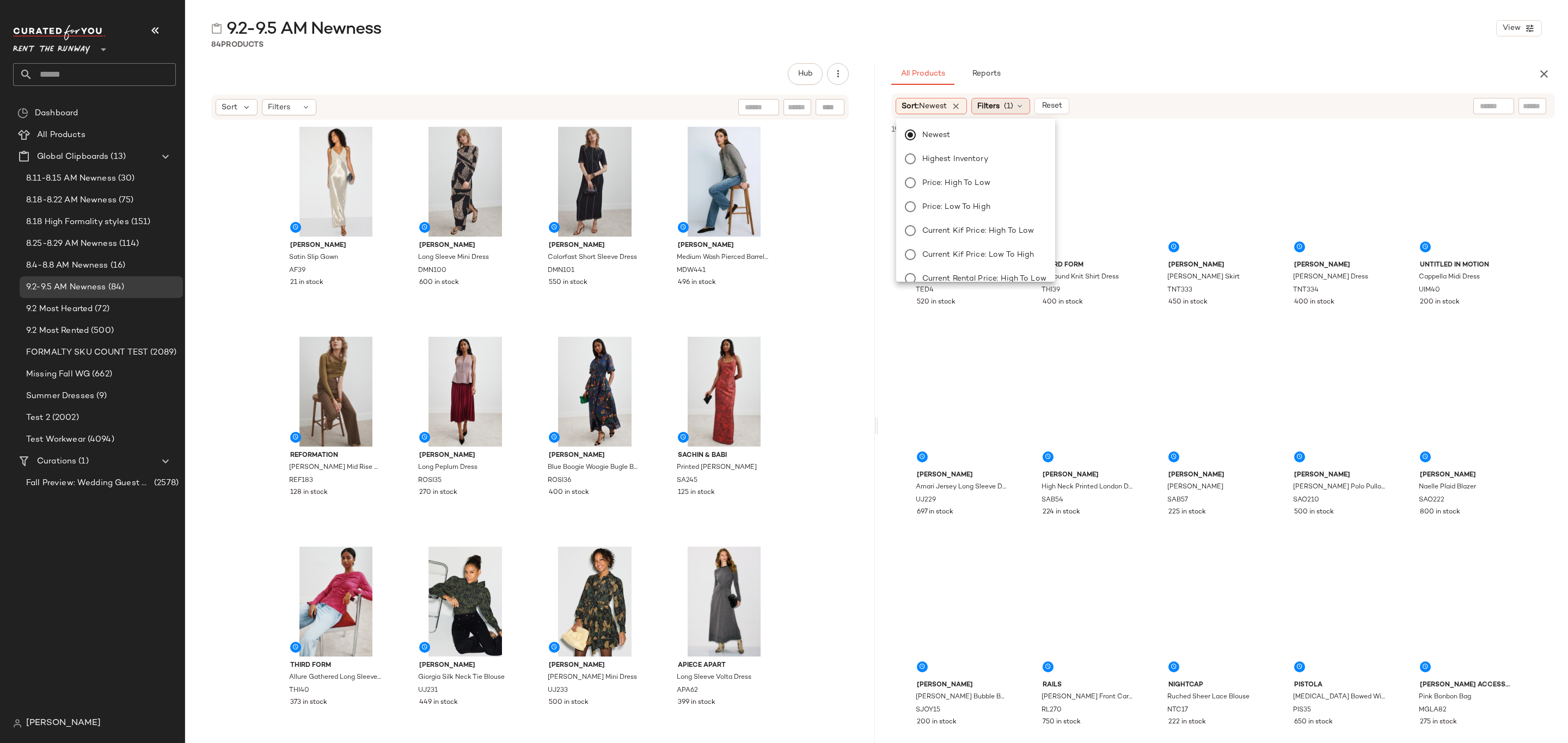
click at [990, 103] on span "Filters" at bounding box center [988, 106] width 22 height 11
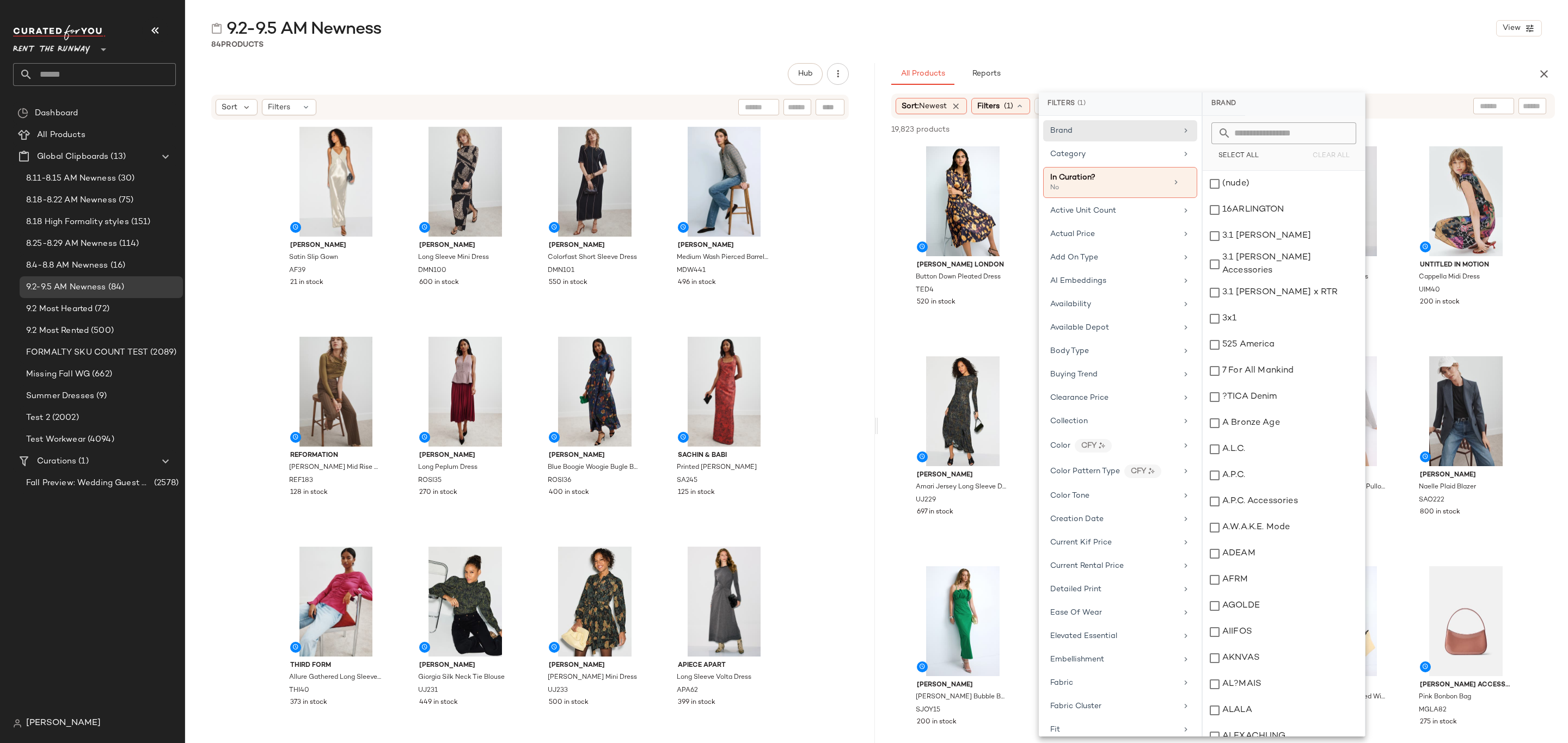
click at [1201, 53] on div "9.2-9.5 AM Newness View 84 Products Hub Sort Filters Alberta Ferretti Satin Sli…" at bounding box center [876, 380] width 1383 height 726
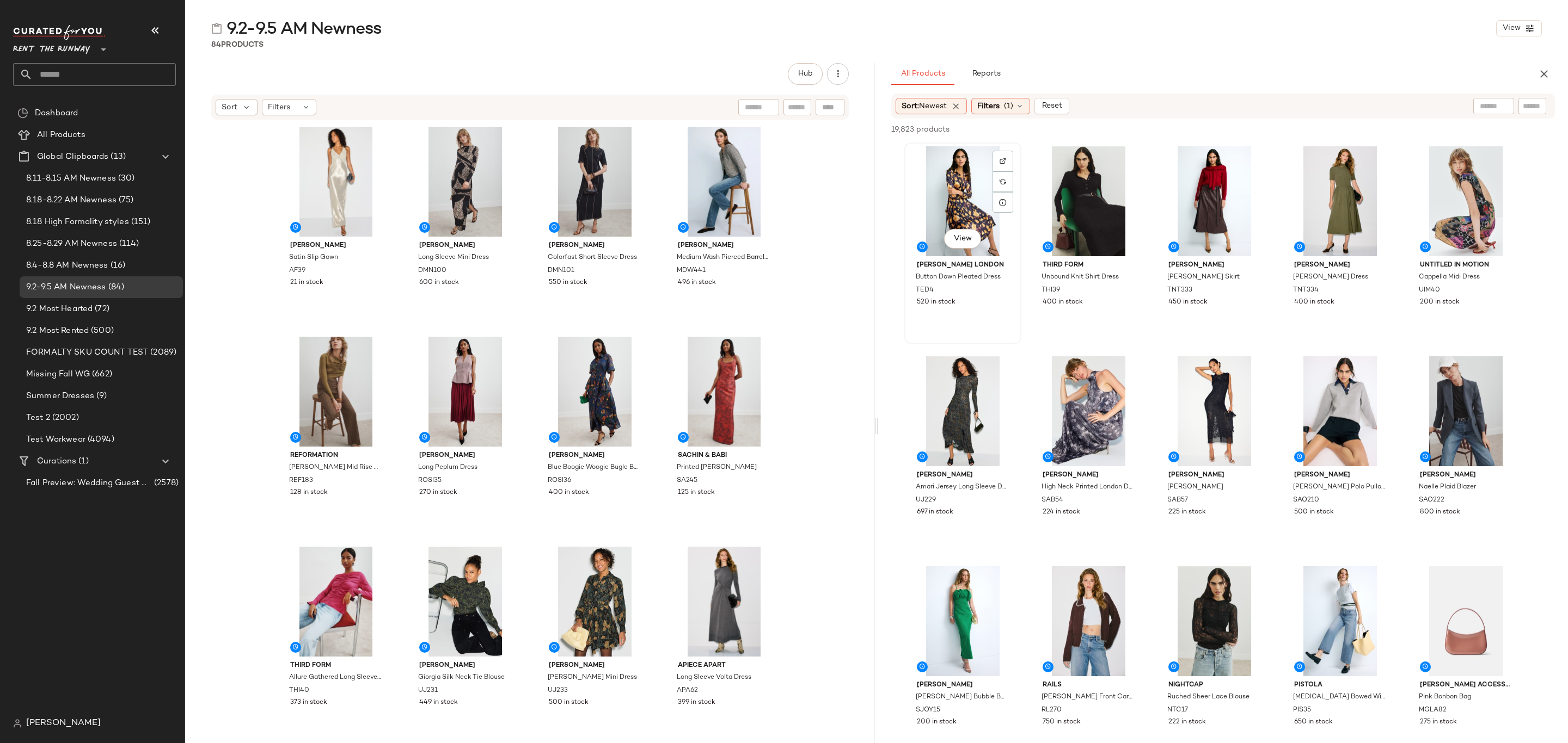
click at [970, 170] on div "View" at bounding box center [963, 201] width 110 height 110
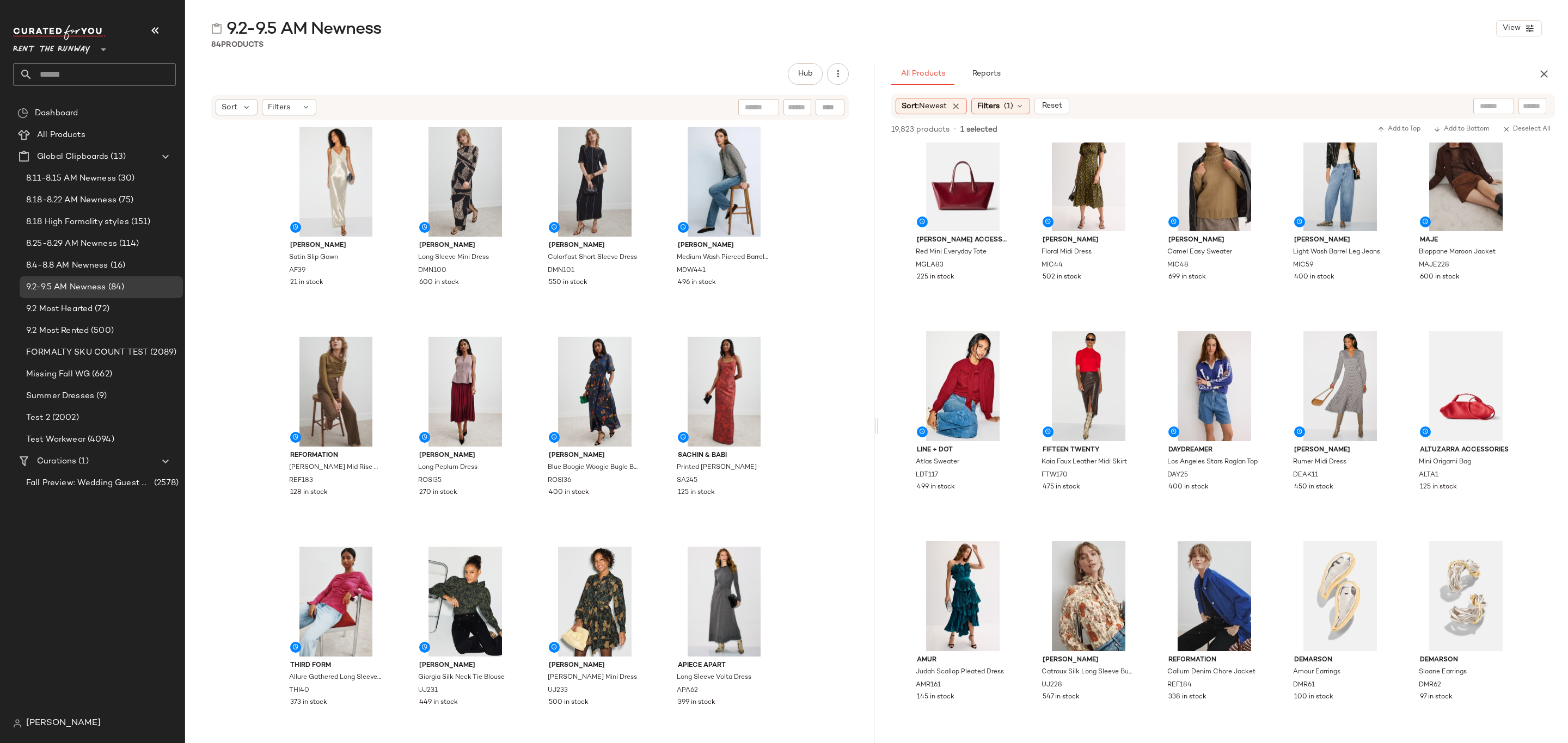
scroll to position [653, 0]
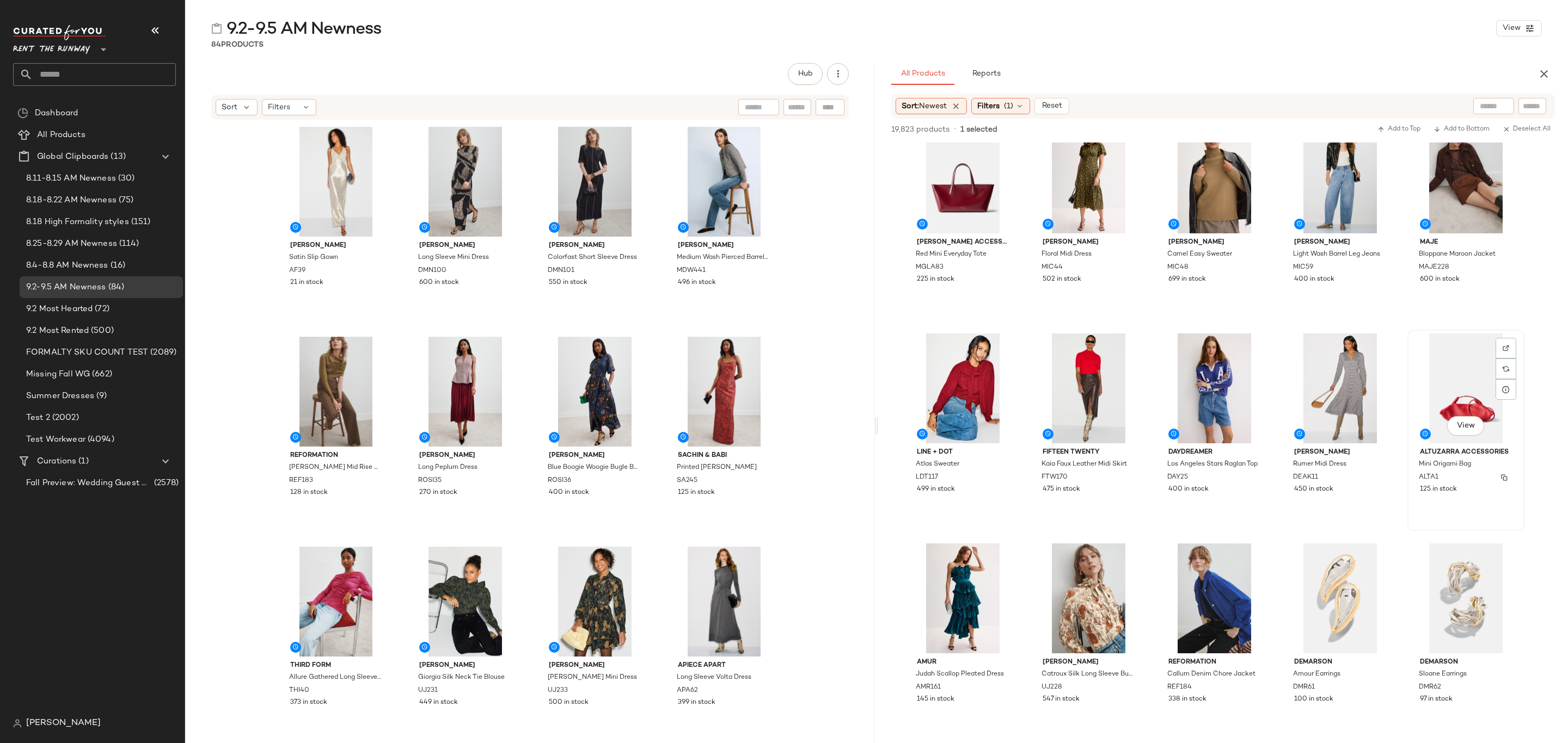
click at [1490, 482] on div "ALTA1" at bounding box center [1465, 478] width 95 height 12
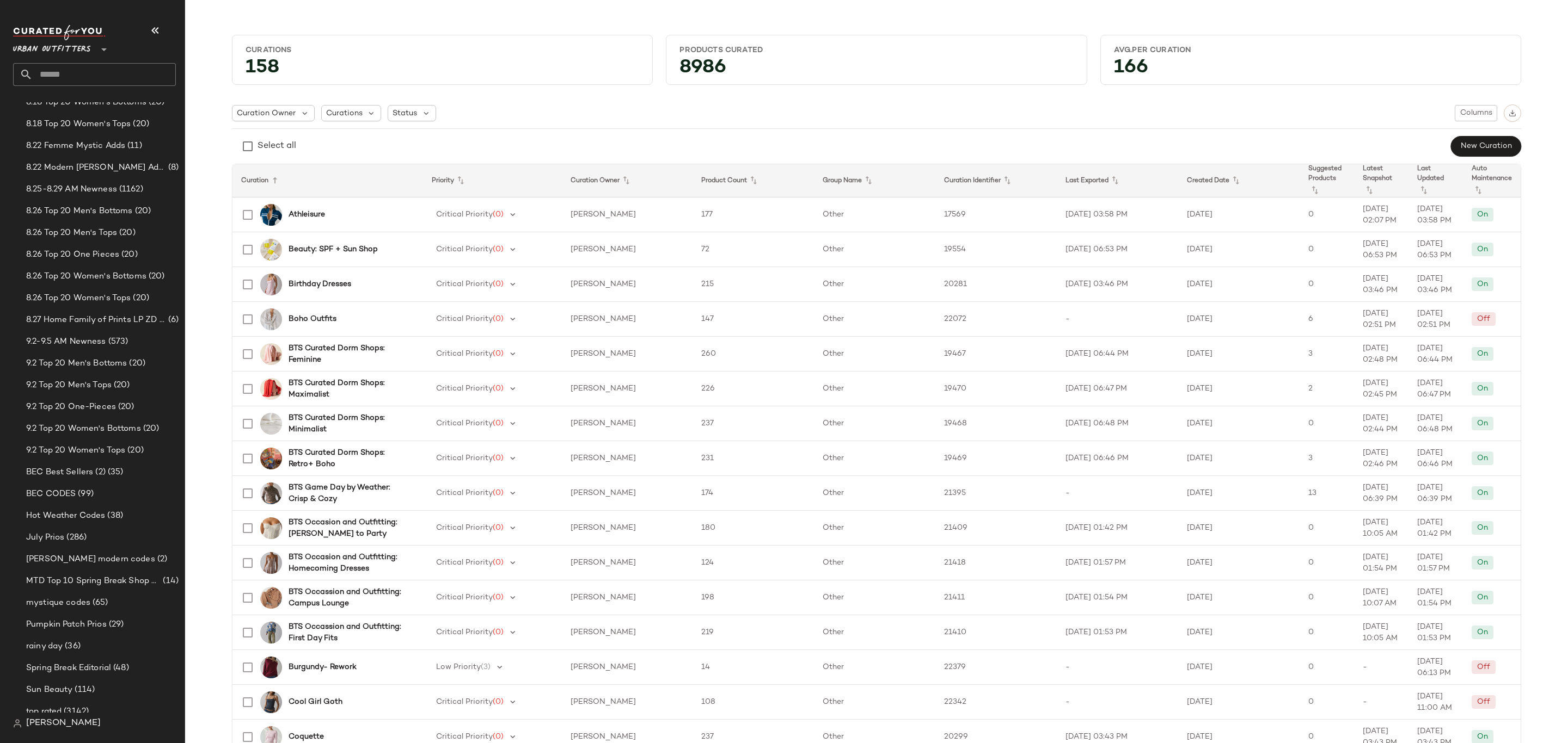
scroll to position [490, 0]
click at [98, 174] on div "9.2-9.5 AM Newness (573)" at bounding box center [101, 167] width 163 height 22
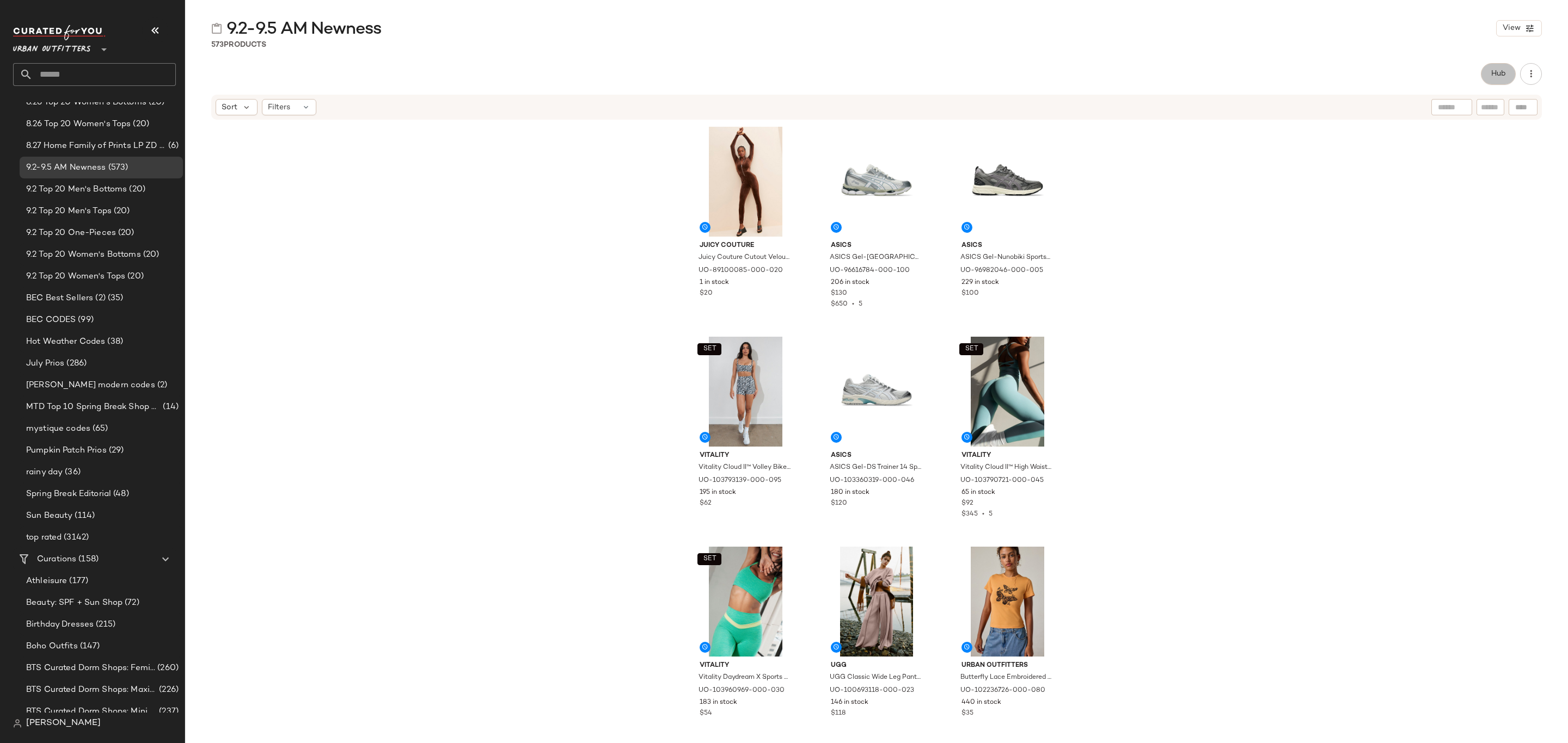
click at [1505, 75] on span "Hub" at bounding box center [1498, 74] width 15 height 9
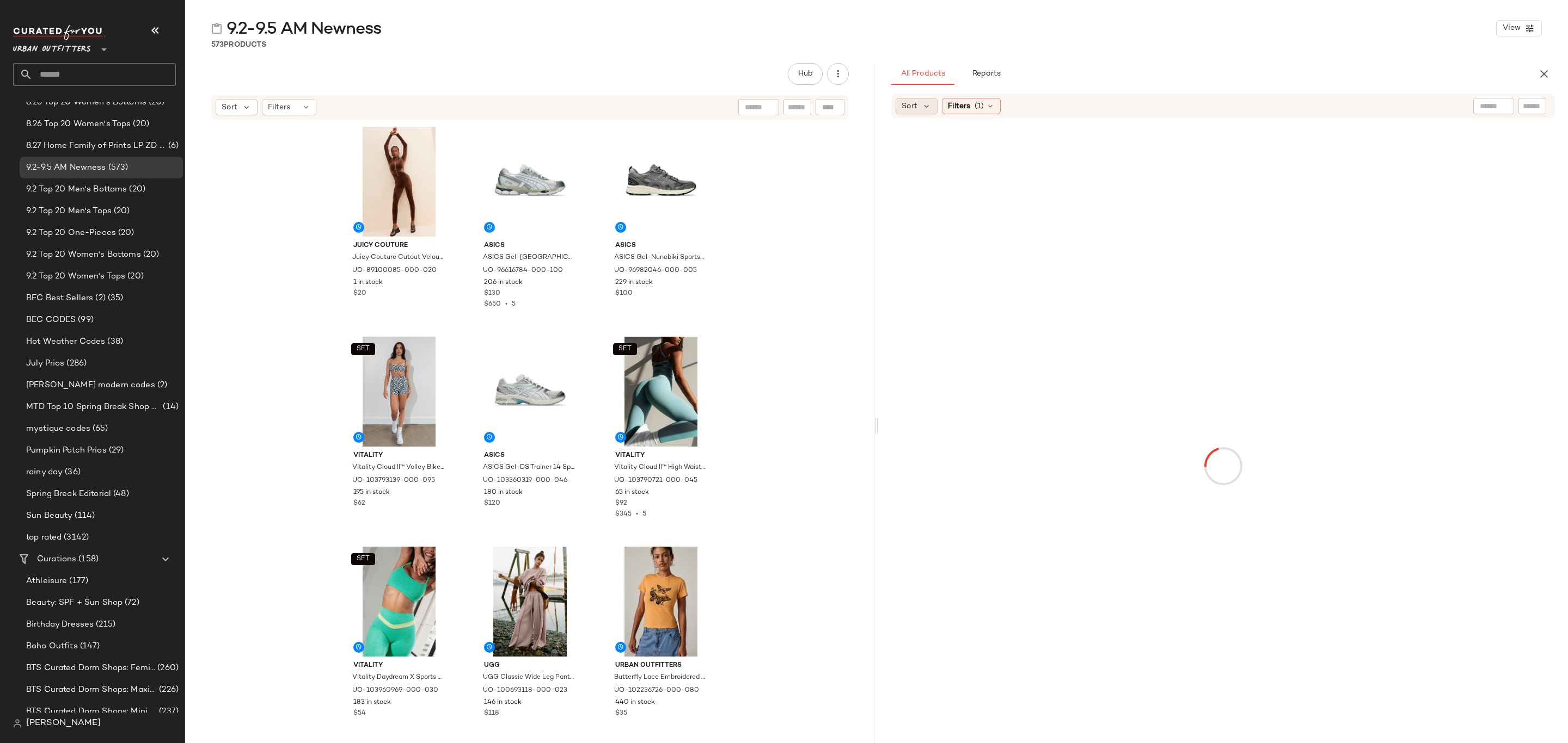
click at [911, 112] on div "Sort" at bounding box center [916, 106] width 42 height 16
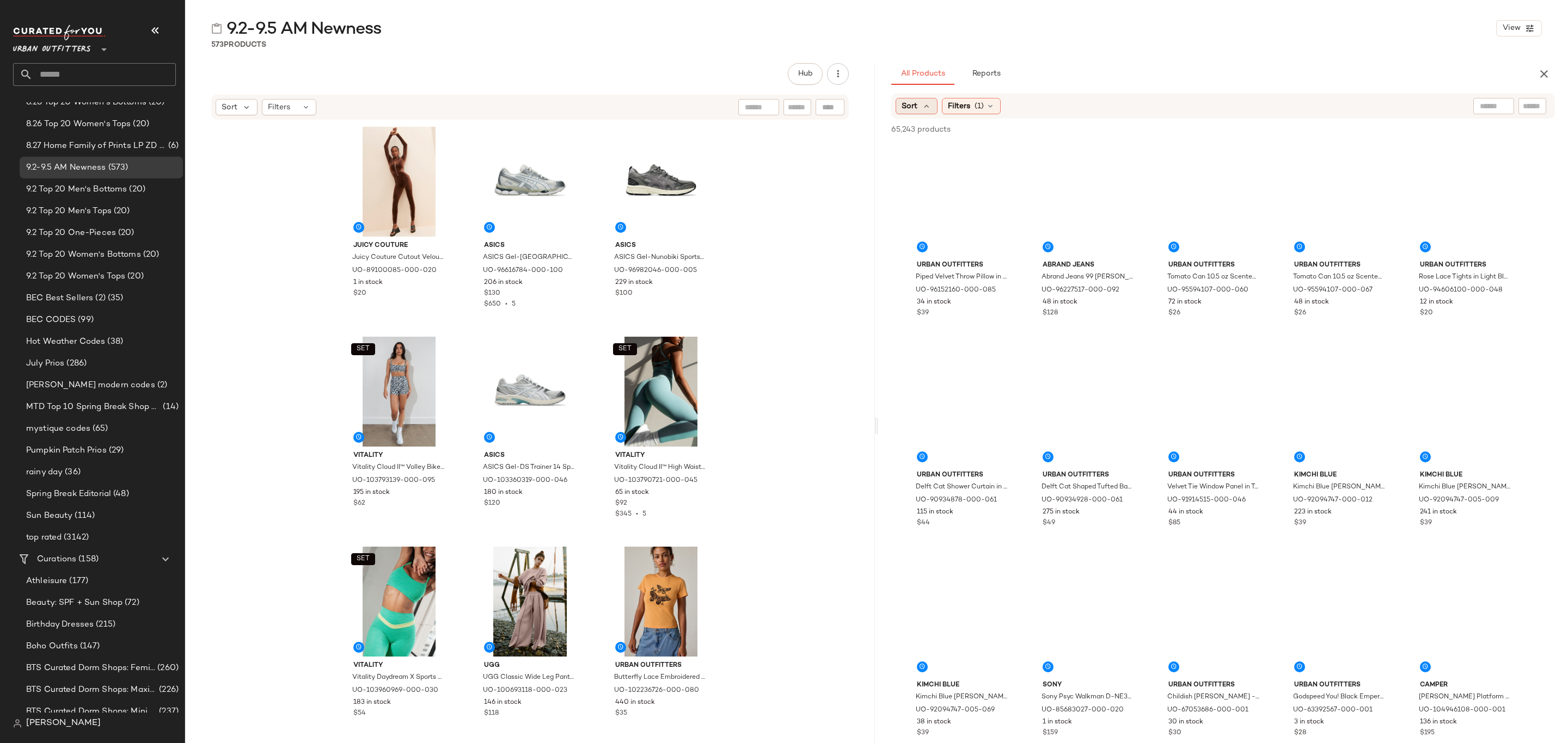
click at [913, 110] on span "Sort" at bounding box center [910, 106] width 16 height 11
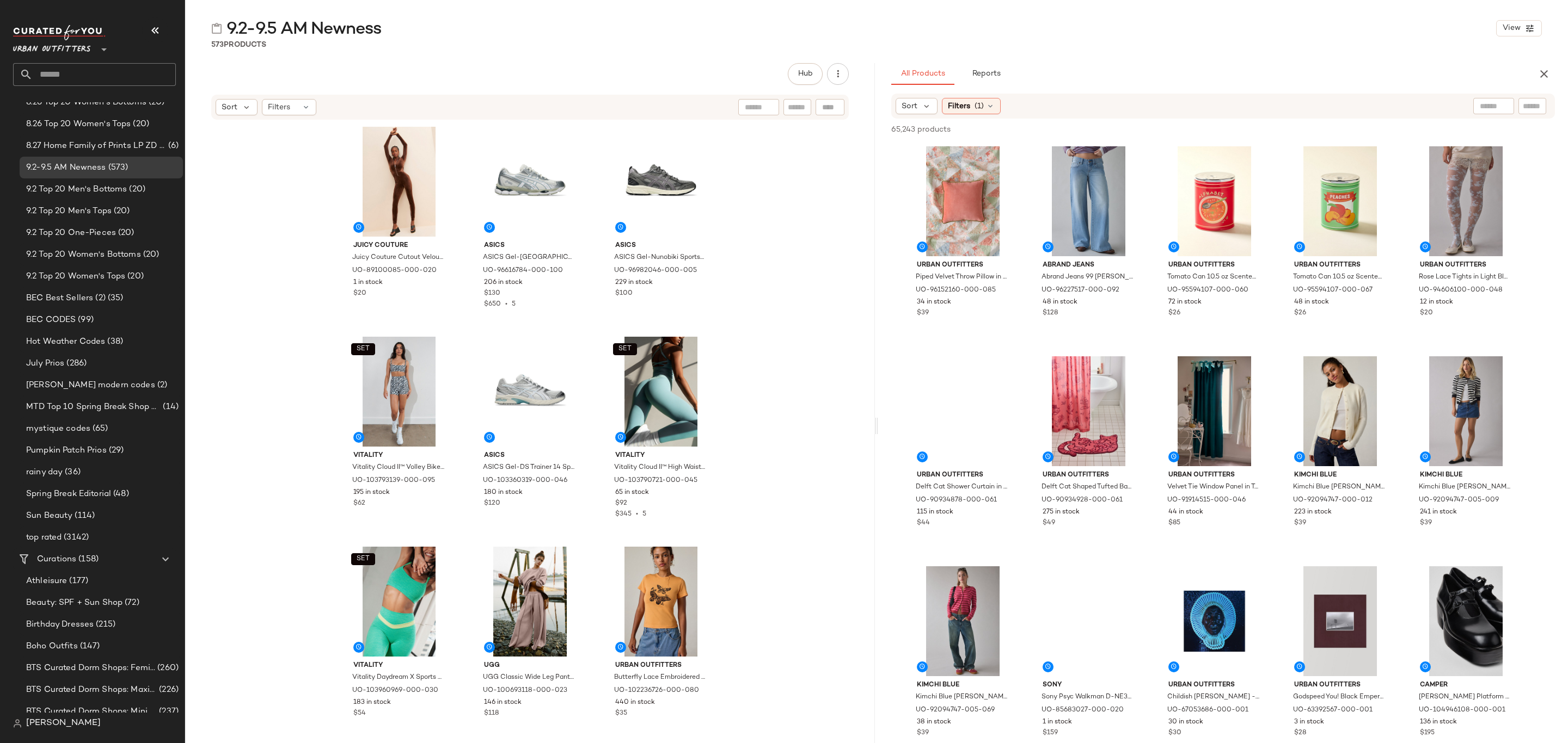
drag, startPoint x: 927, startPoint y: 108, endPoint x: 930, endPoint y: 115, distance: 7.6
click at [927, 110] on icon at bounding box center [927, 106] width 10 height 10
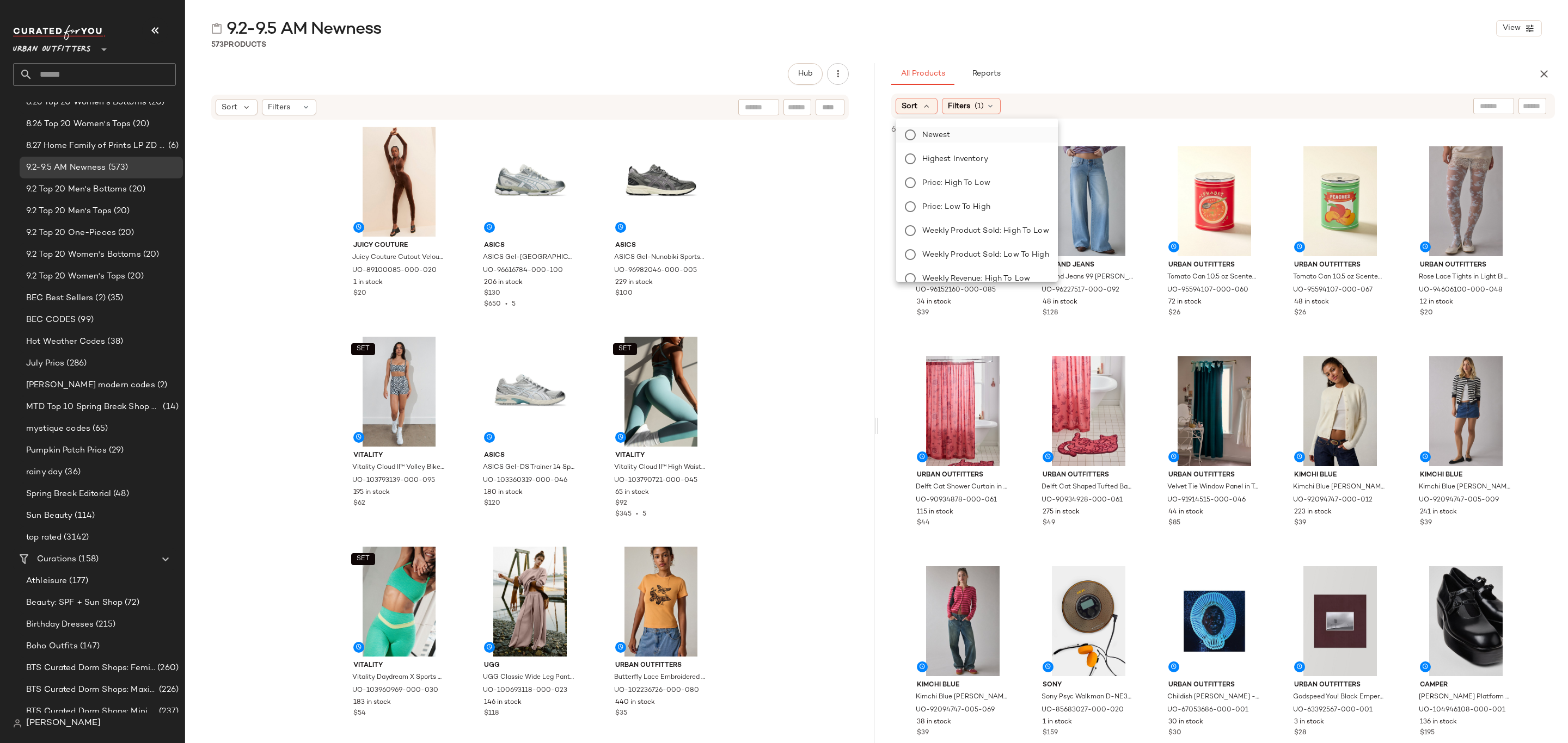
click at [941, 132] on span "Newest" at bounding box center [936, 136] width 29 height 11
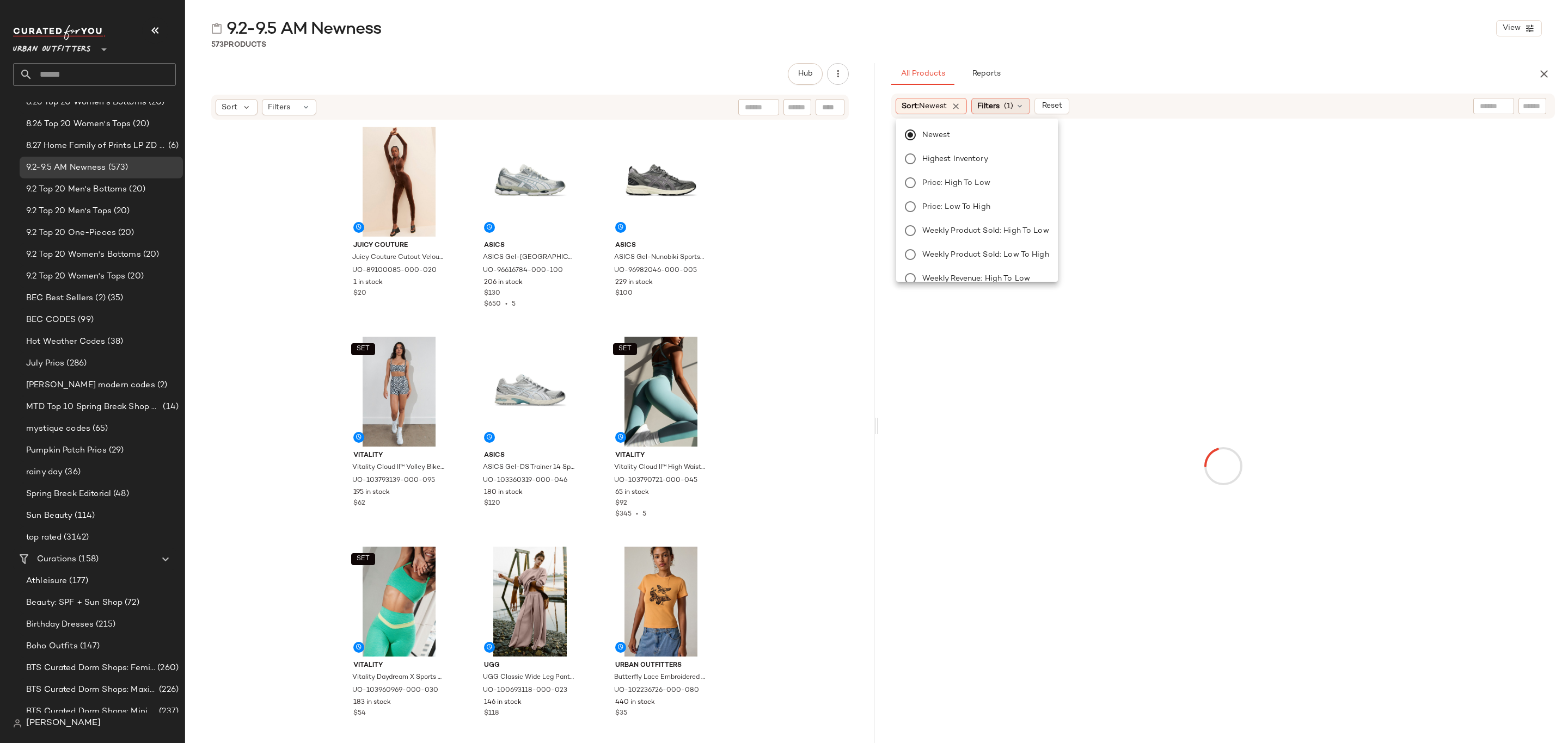
click at [997, 103] on span "Filters" at bounding box center [988, 106] width 22 height 11
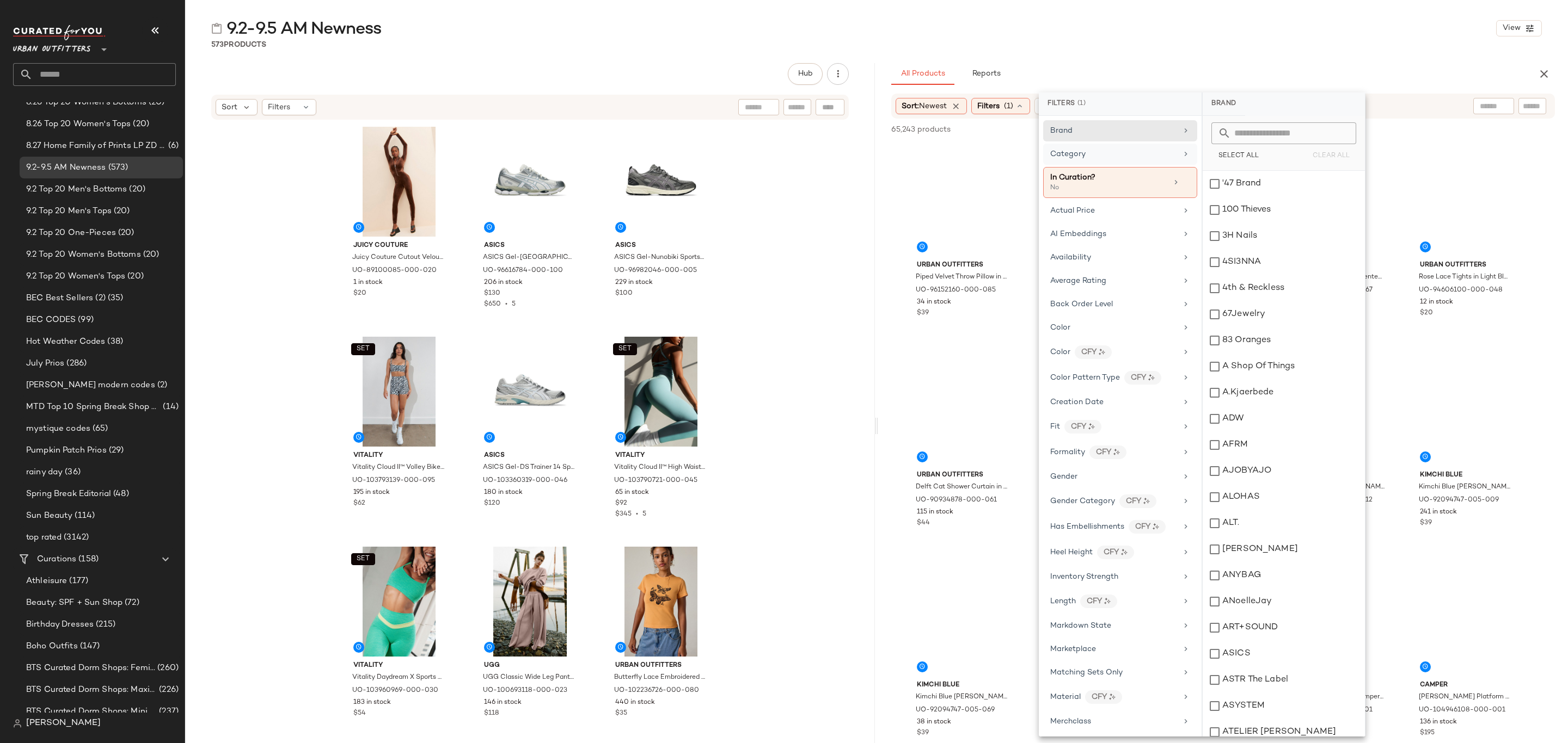
click at [1104, 149] on div "Category" at bounding box center [1113, 155] width 127 height 11
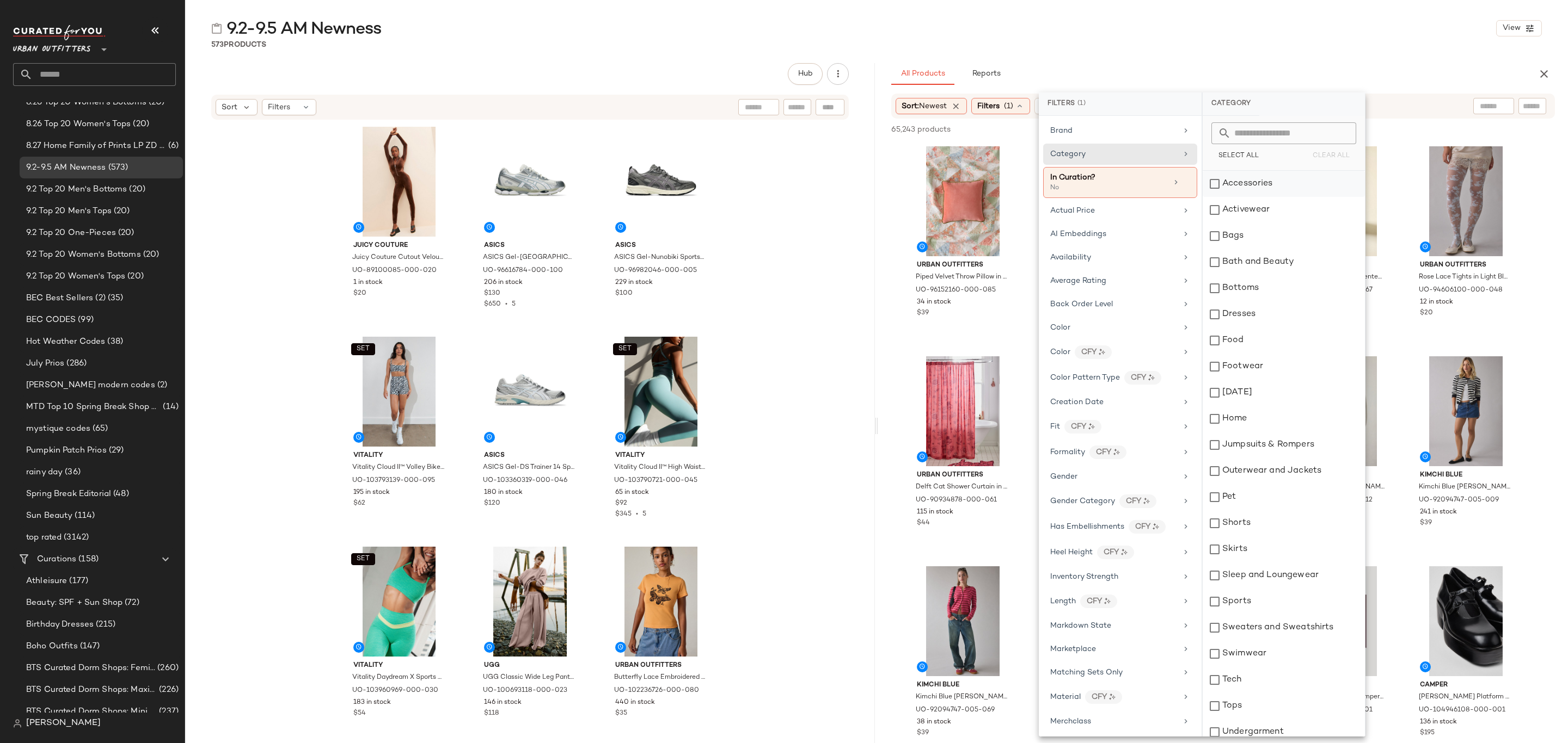
click at [1243, 179] on div "Accessories" at bounding box center [1284, 183] width 162 height 26
click at [1248, 202] on div "Activewear" at bounding box center [1284, 209] width 162 height 26
click at [1261, 232] on div "Bags" at bounding box center [1284, 236] width 162 height 26
click at [1275, 287] on div "Bottoms" at bounding box center [1284, 287] width 162 height 26
click at [1270, 310] on div "Dresses" at bounding box center [1284, 314] width 162 height 26
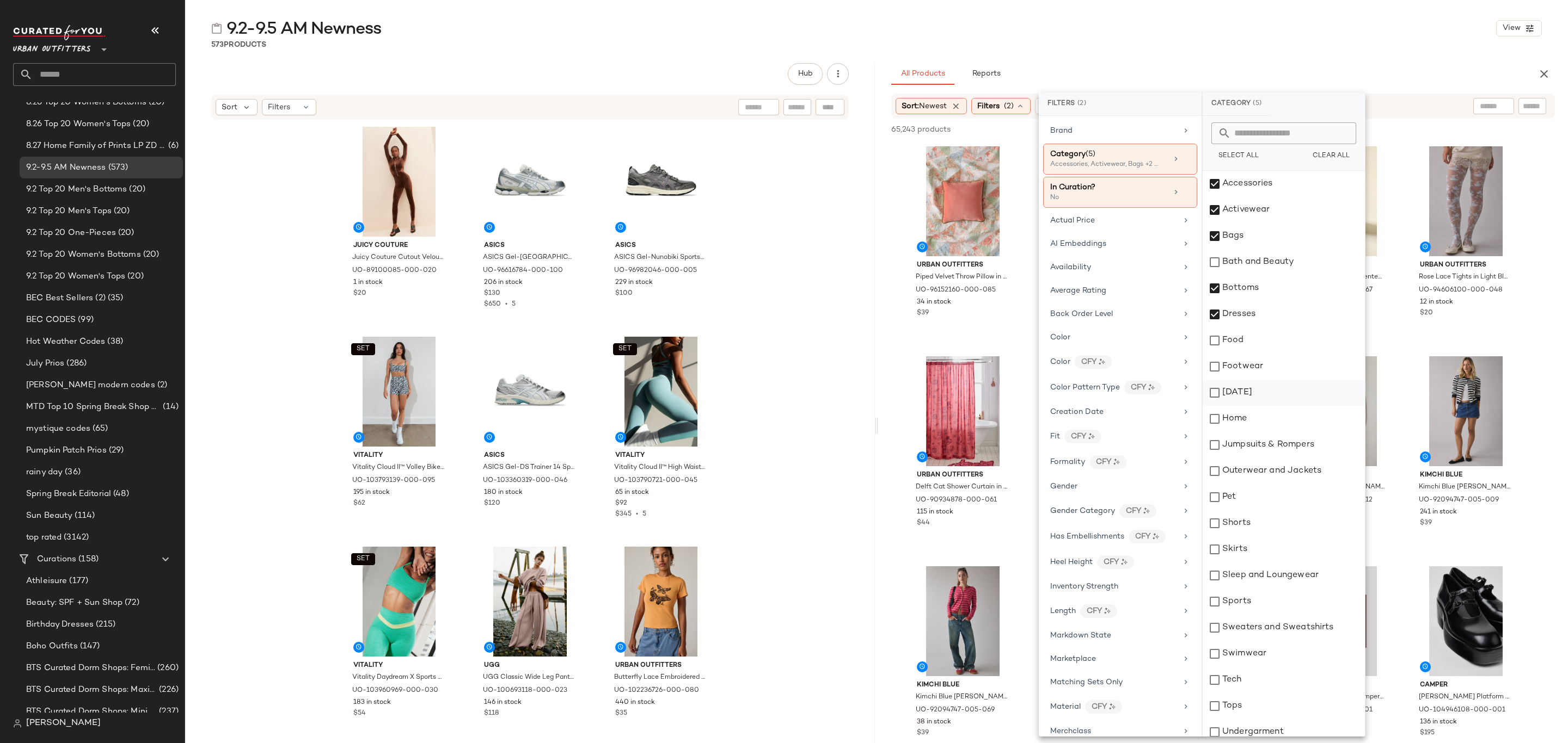
drag, startPoint x: 1274, startPoint y: 367, endPoint x: 1274, endPoint y: 381, distance: 14.0
click at [1274, 366] on div "Footwear" at bounding box center [1284, 366] width 162 height 26
click at [1274, 391] on div "Halloween" at bounding box center [1284, 393] width 162 height 26
click at [1274, 393] on div "Halloween" at bounding box center [1284, 393] width 162 height 26
click at [1274, 422] on div "Home" at bounding box center [1284, 418] width 162 height 26
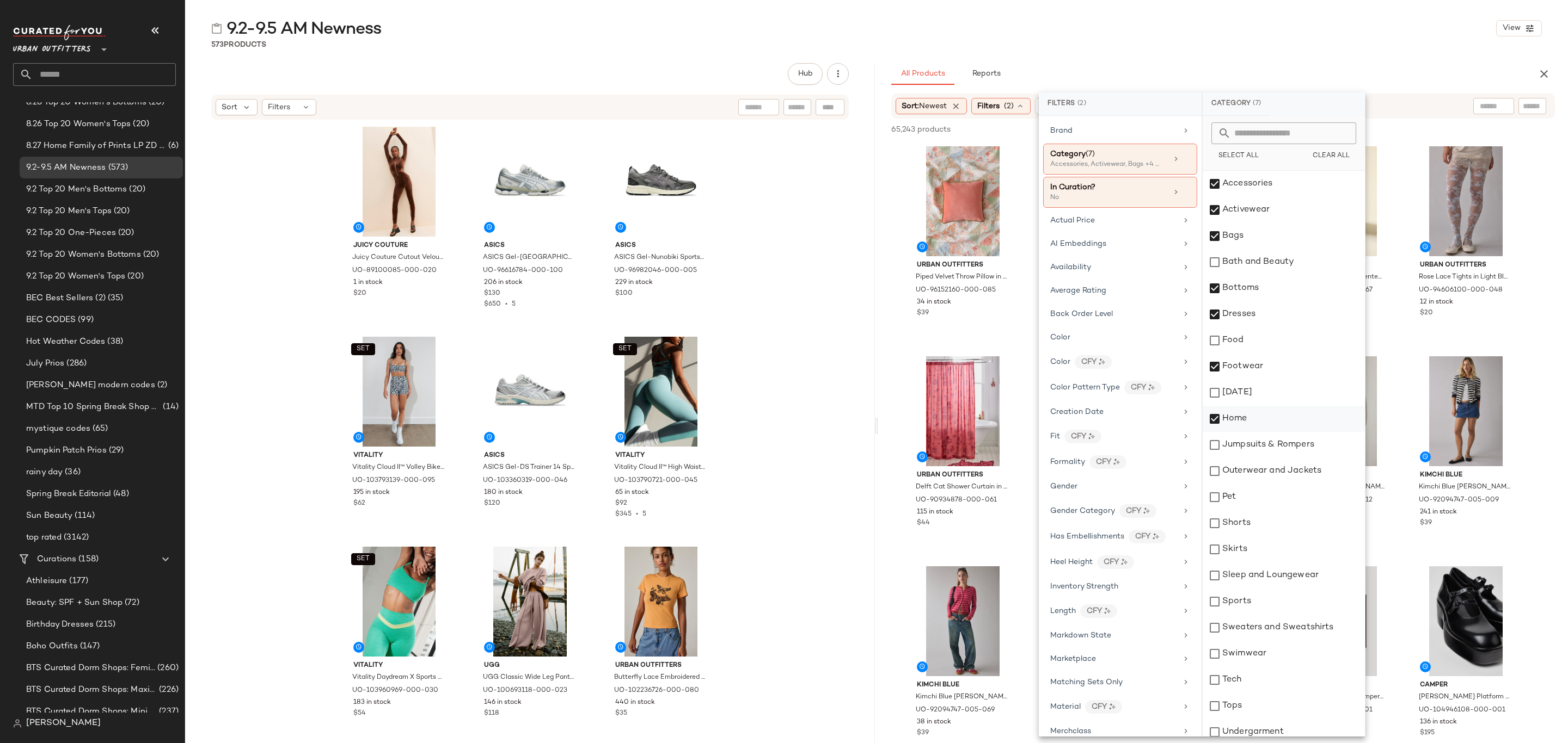
click at [1284, 423] on div "Home" at bounding box center [1284, 418] width 162 height 26
click at [1293, 441] on div "Jumpsuits & Rompers" at bounding box center [1284, 444] width 162 height 26
click at [1300, 476] on div "Outerwear and Jackets" at bounding box center [1284, 471] width 162 height 26
click at [1275, 518] on div "Shorts" at bounding box center [1284, 523] width 162 height 26
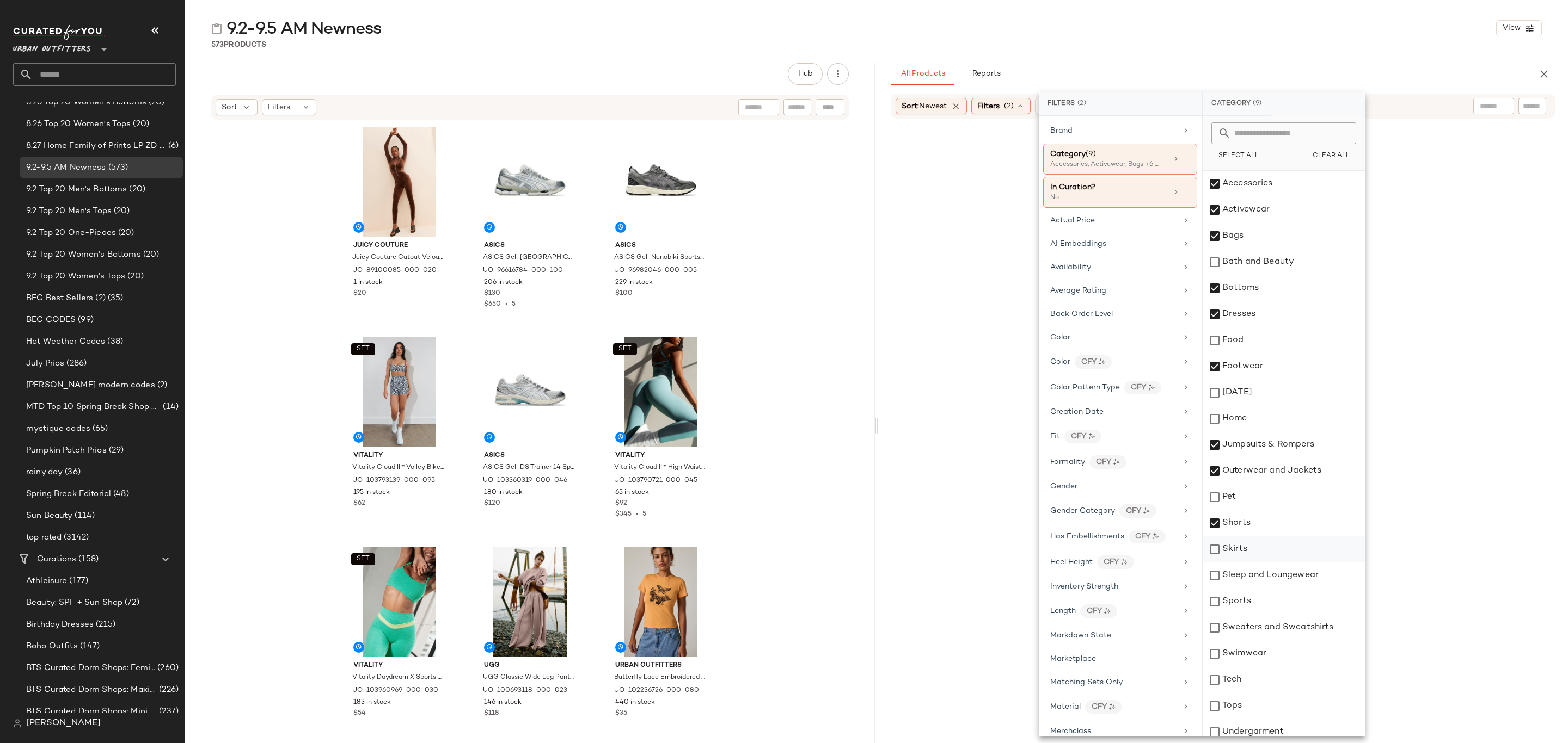
click at [1280, 540] on div "Skirts" at bounding box center [1284, 549] width 162 height 26
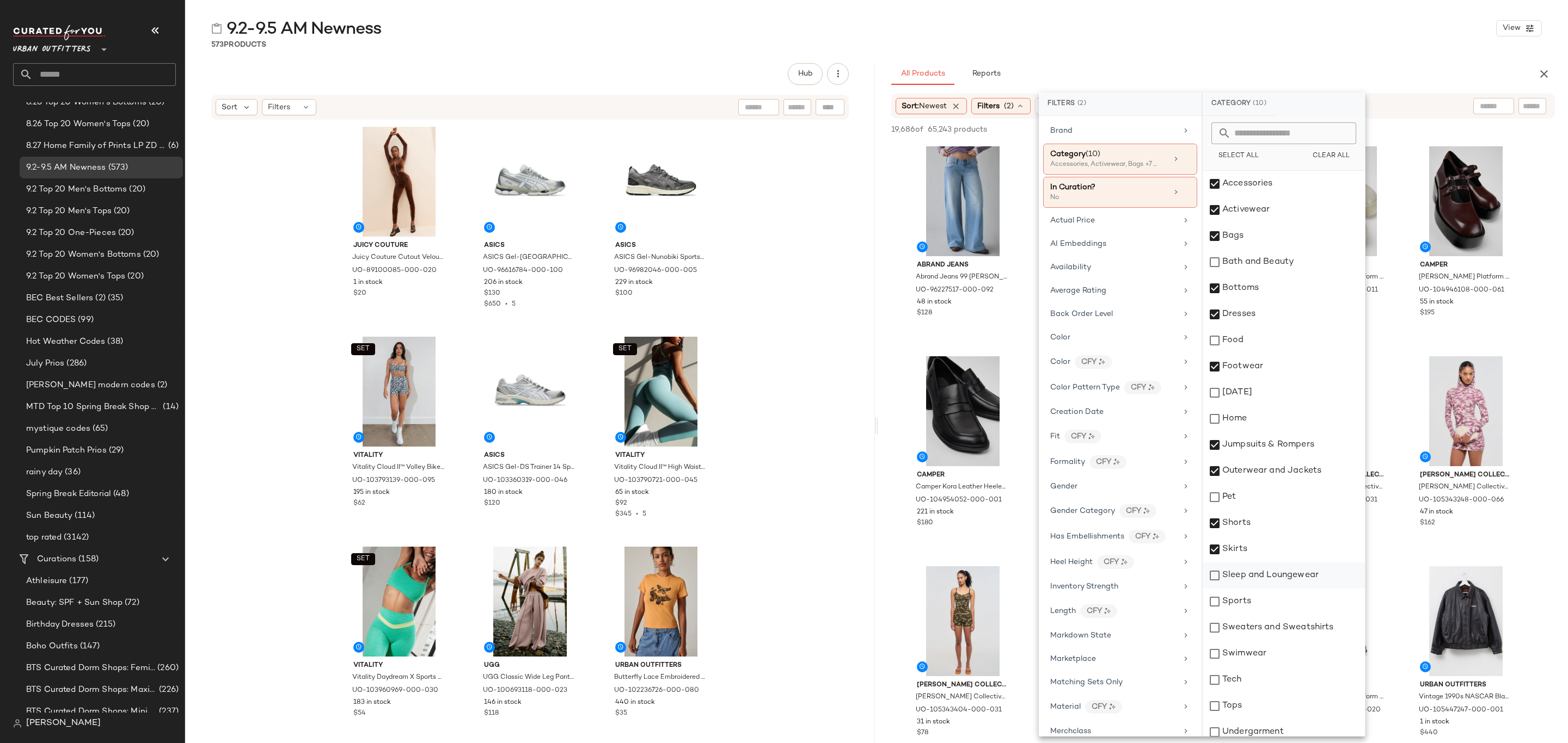
click at [1292, 579] on div "Sleep and Loungewear" at bounding box center [1284, 575] width 162 height 26
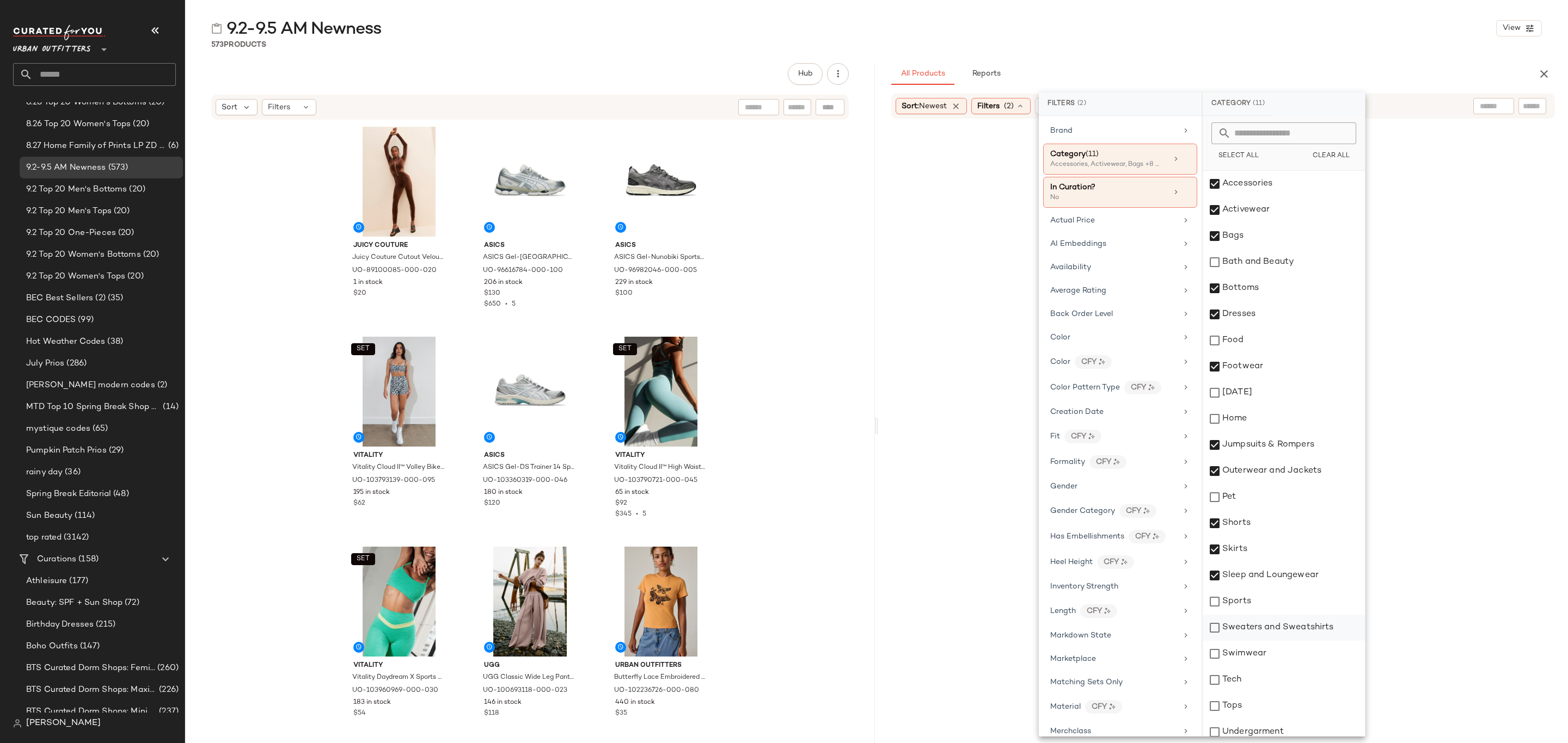
click at [1292, 627] on div "Sweaters and Sweatshirts" at bounding box center [1284, 627] width 162 height 26
click at [1276, 655] on div "Swimwear" at bounding box center [1284, 653] width 162 height 26
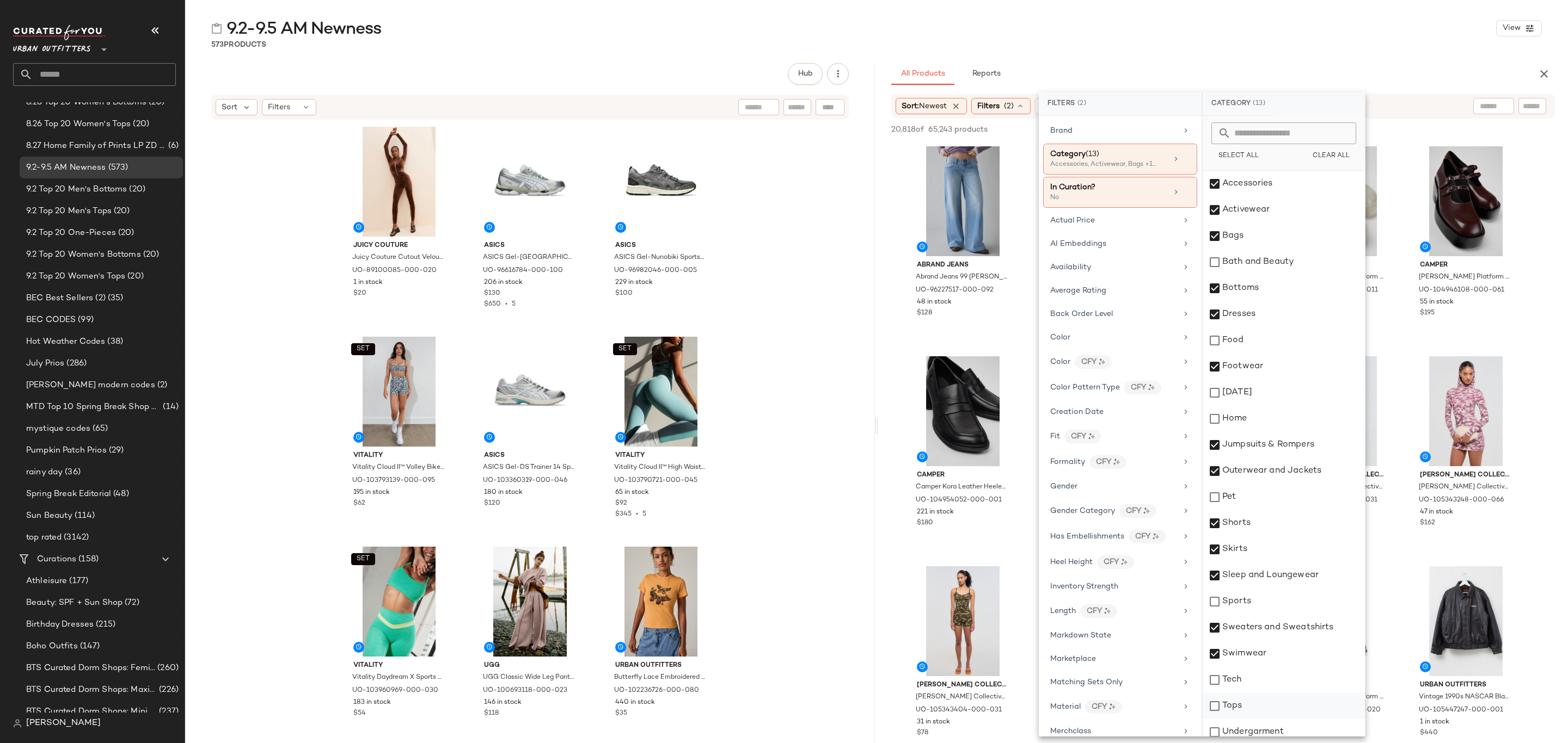
click at [1286, 707] on div "Tops" at bounding box center [1284, 706] width 162 height 26
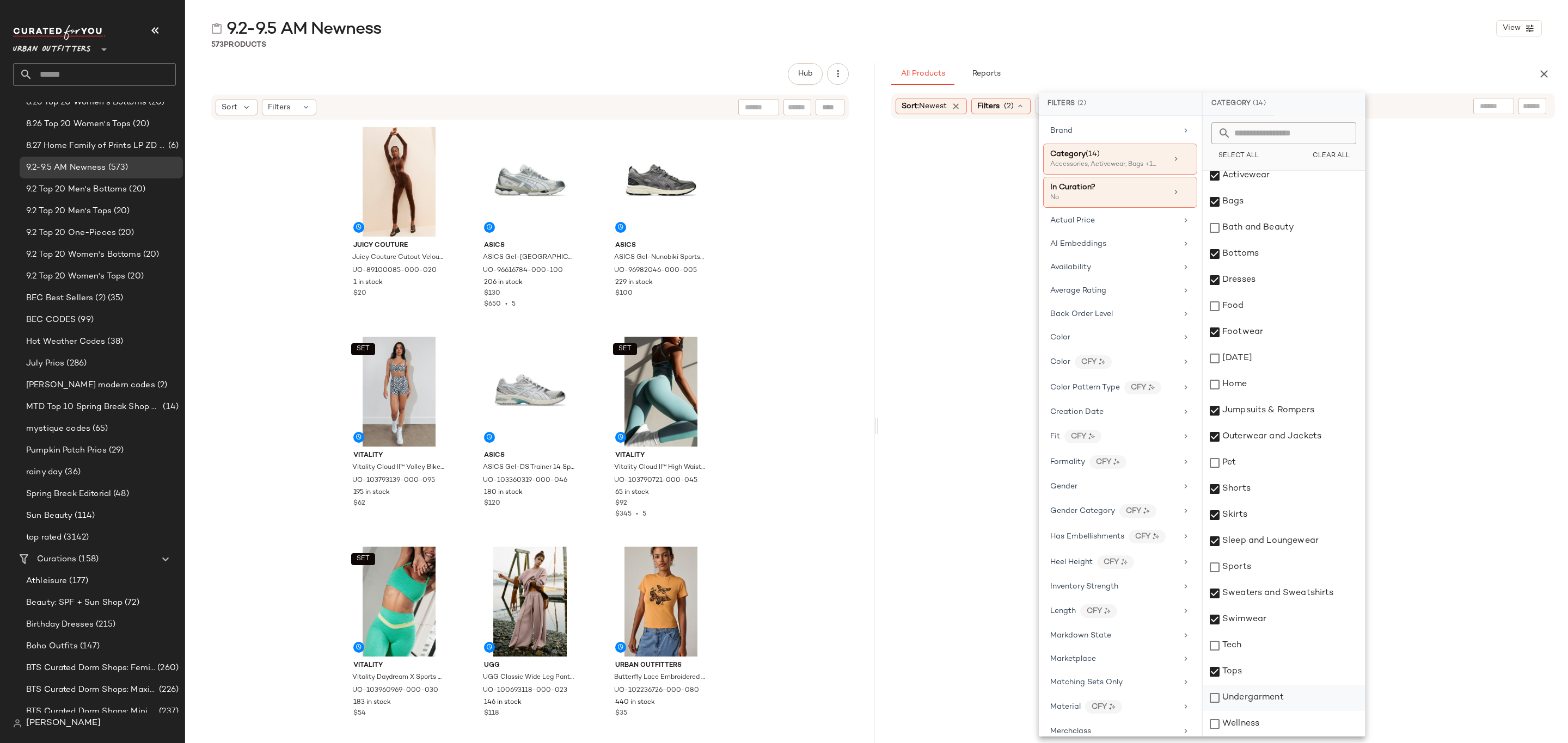
click at [1312, 692] on div "Undergarment" at bounding box center [1284, 697] width 162 height 26
click at [1141, 263] on div "Availability" at bounding box center [1120, 267] width 154 height 21
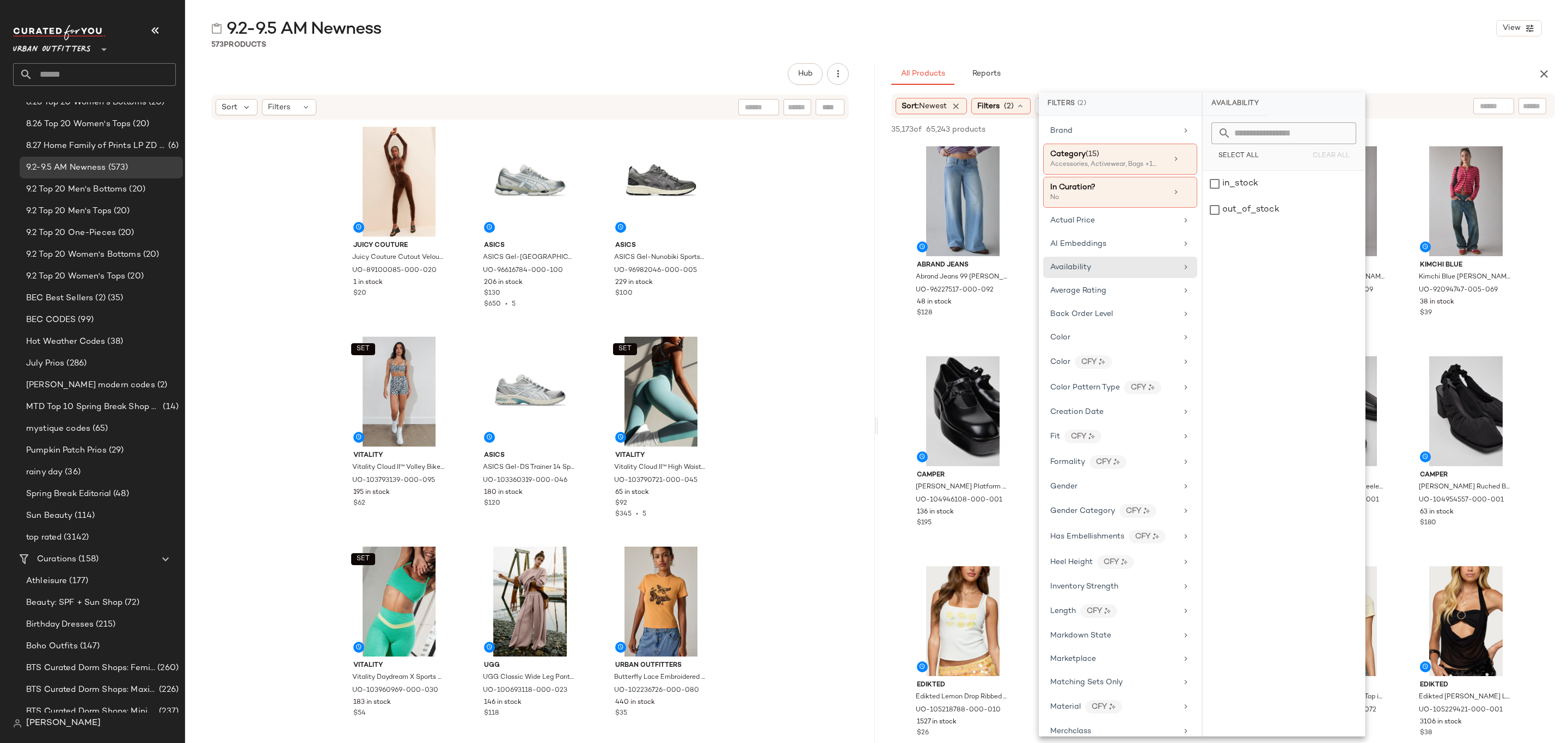
drag, startPoint x: 1253, startPoint y: 192, endPoint x: 1403, endPoint y: 200, distance: 150.2
click at [1253, 193] on div "in_stock" at bounding box center [1284, 183] width 162 height 26
drag, startPoint x: 1167, startPoint y: 63, endPoint x: 1162, endPoint y: 69, distance: 7.8
click at [1167, 62] on div "9.2-9.5 AM Newness View 573 Products Hub Sort Filters Juicy Couture Juicy Coutu…" at bounding box center [876, 380] width 1383 height 726
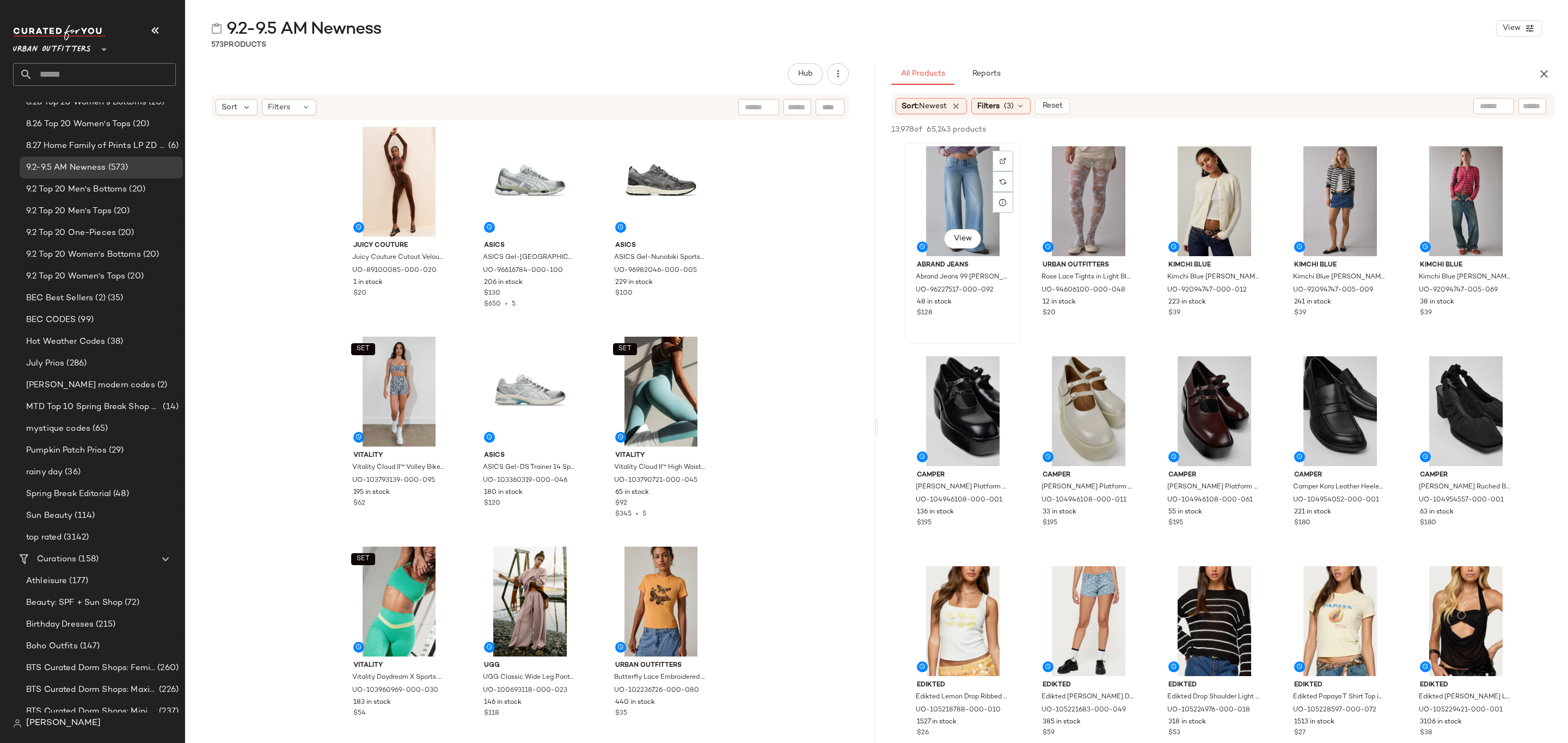
click at [945, 150] on div "View" at bounding box center [963, 201] width 110 height 110
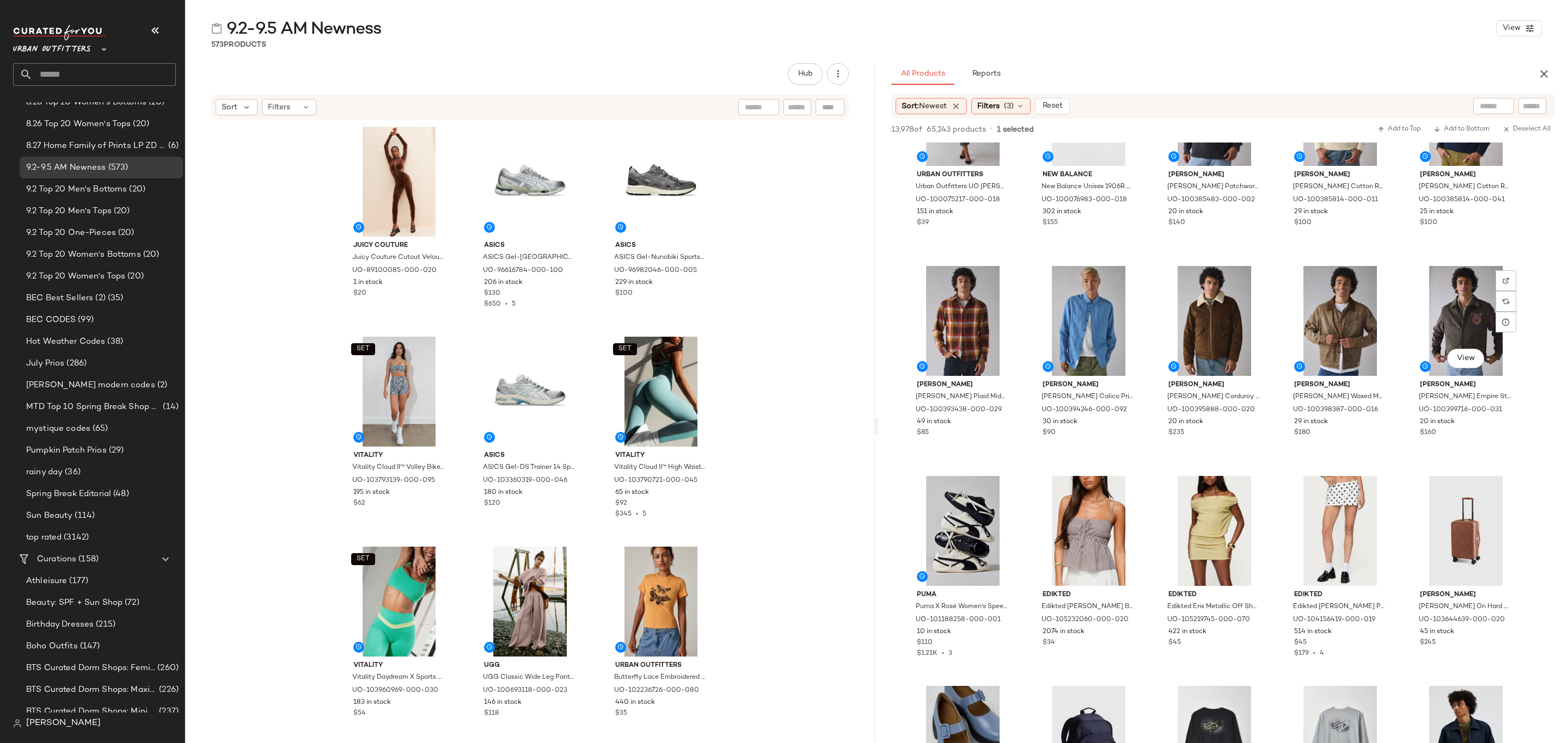
scroll to position [15102, 0]
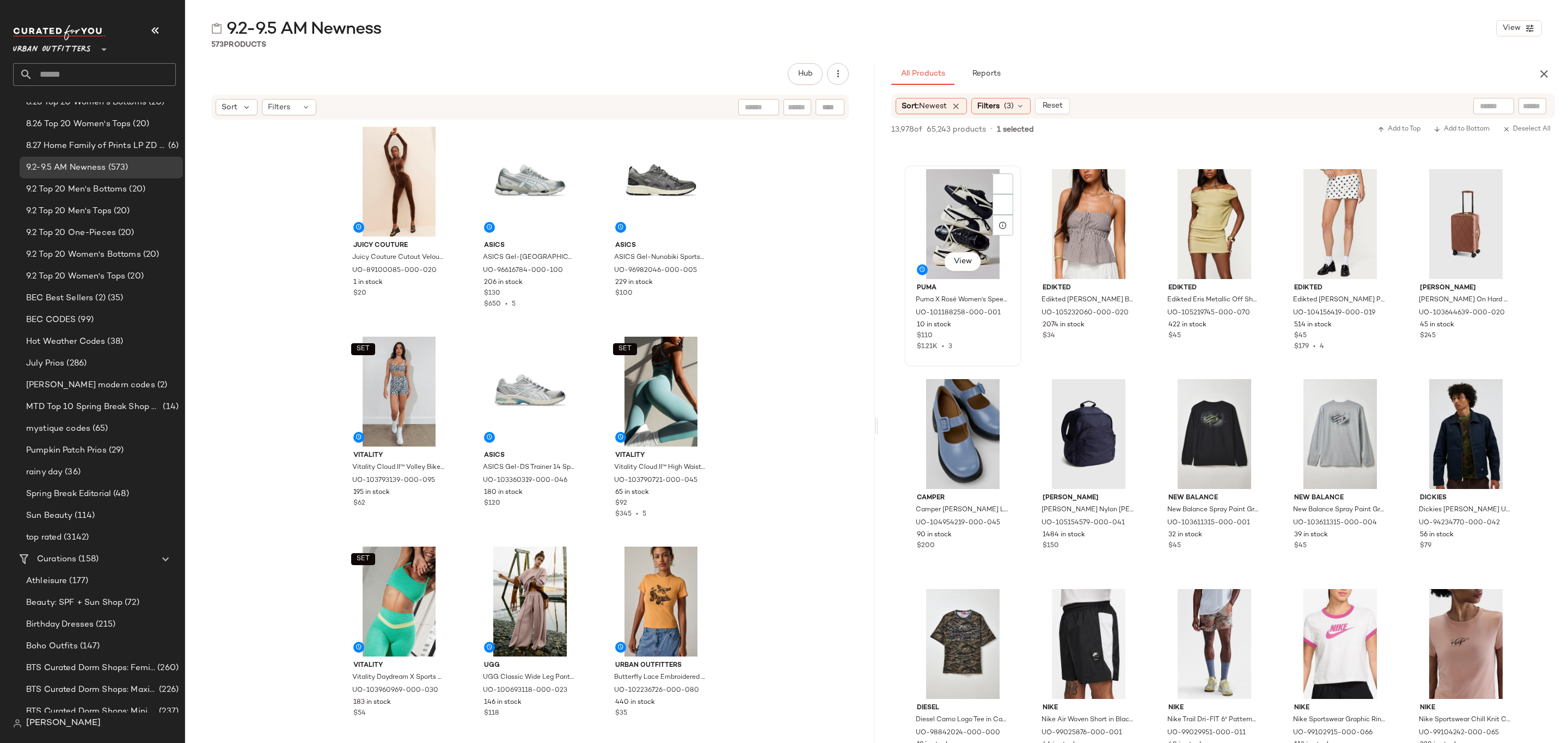
click at [978, 342] on div "$1.21K • 3" at bounding box center [963, 347] width 92 height 10
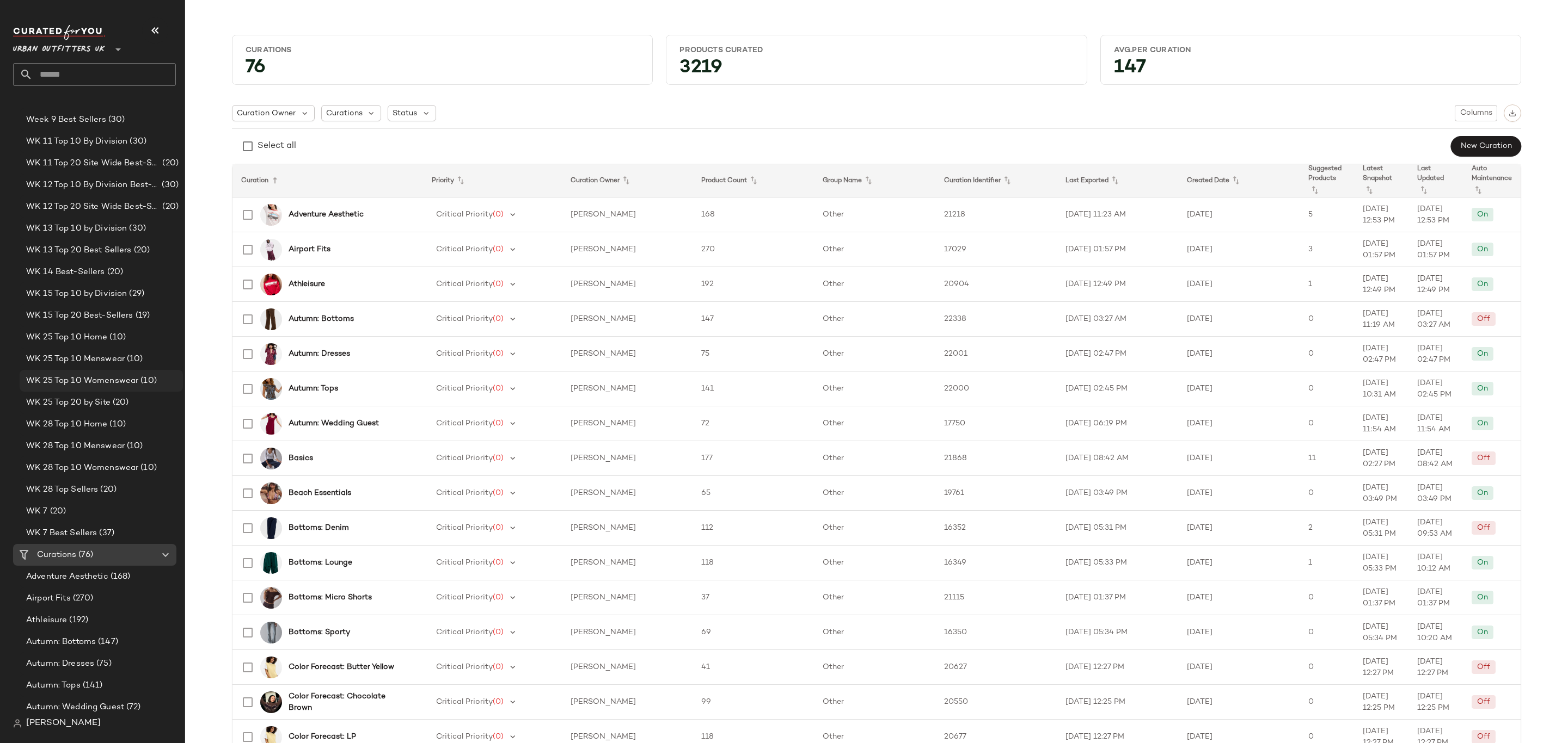
scroll to position [1306, 0]
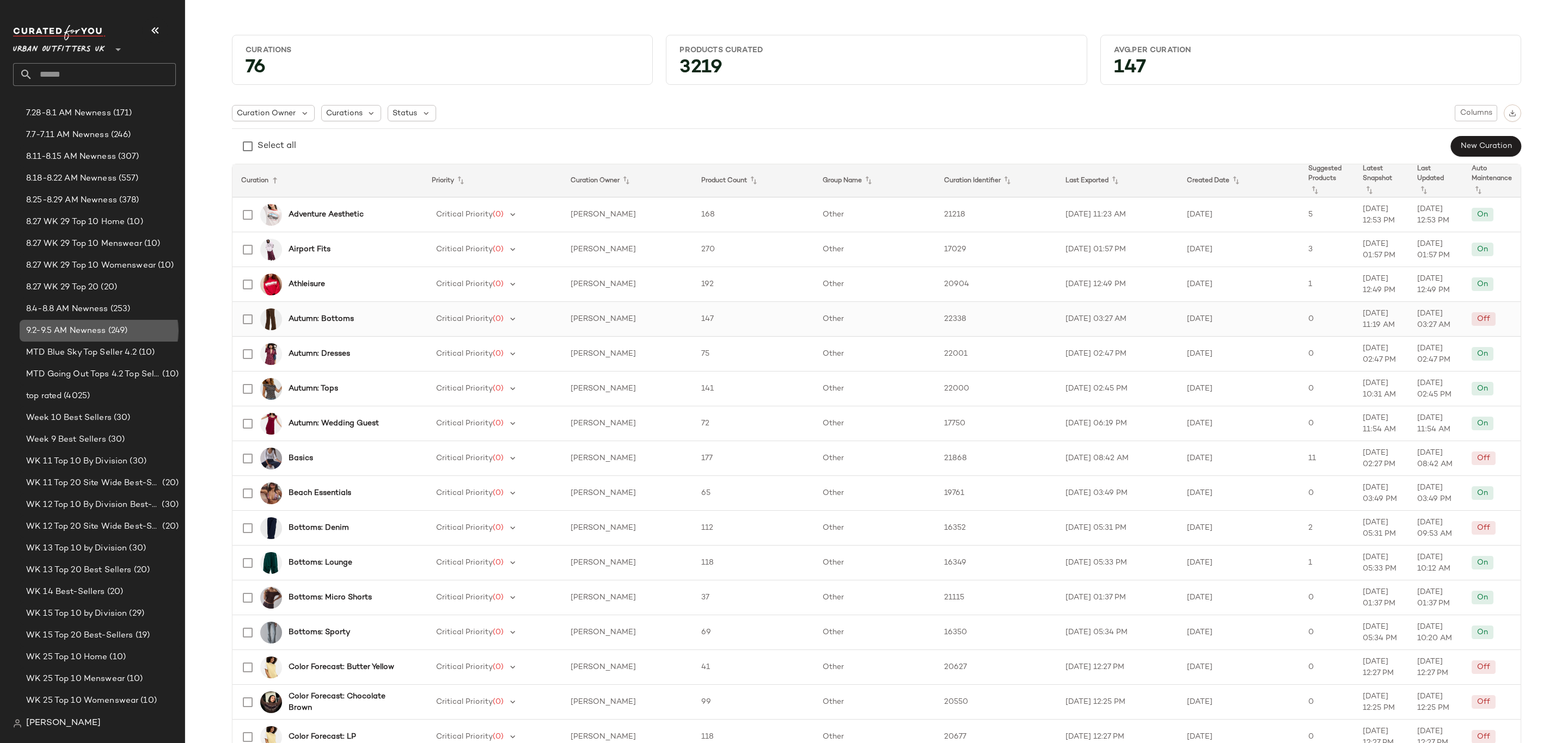
drag, startPoint x: 108, startPoint y: 334, endPoint x: 434, endPoint y: 309, distance: 327.0
click at [108, 334] on span "(249)" at bounding box center [117, 330] width 22 height 12
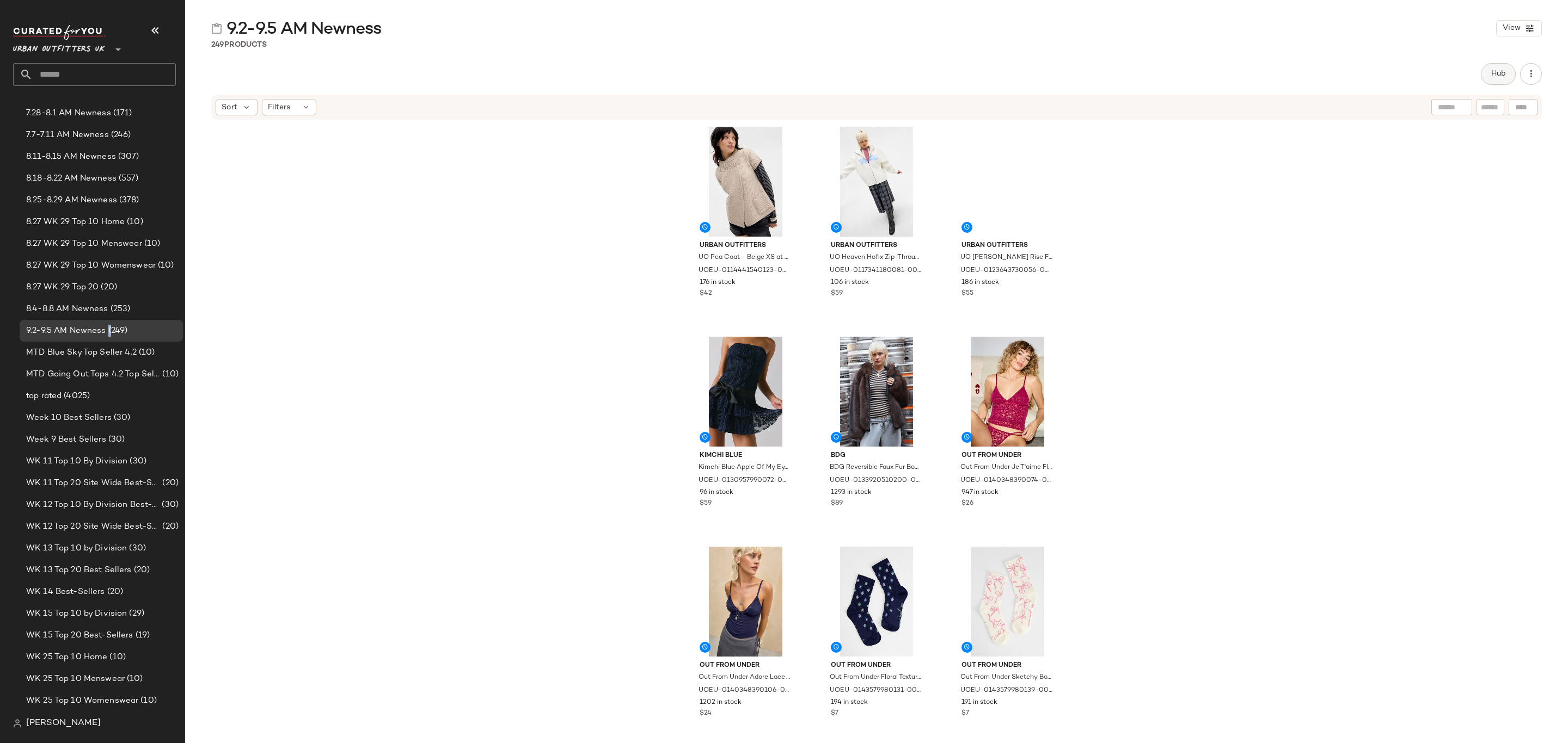
click at [1494, 75] on span "Hub" at bounding box center [1498, 74] width 15 height 9
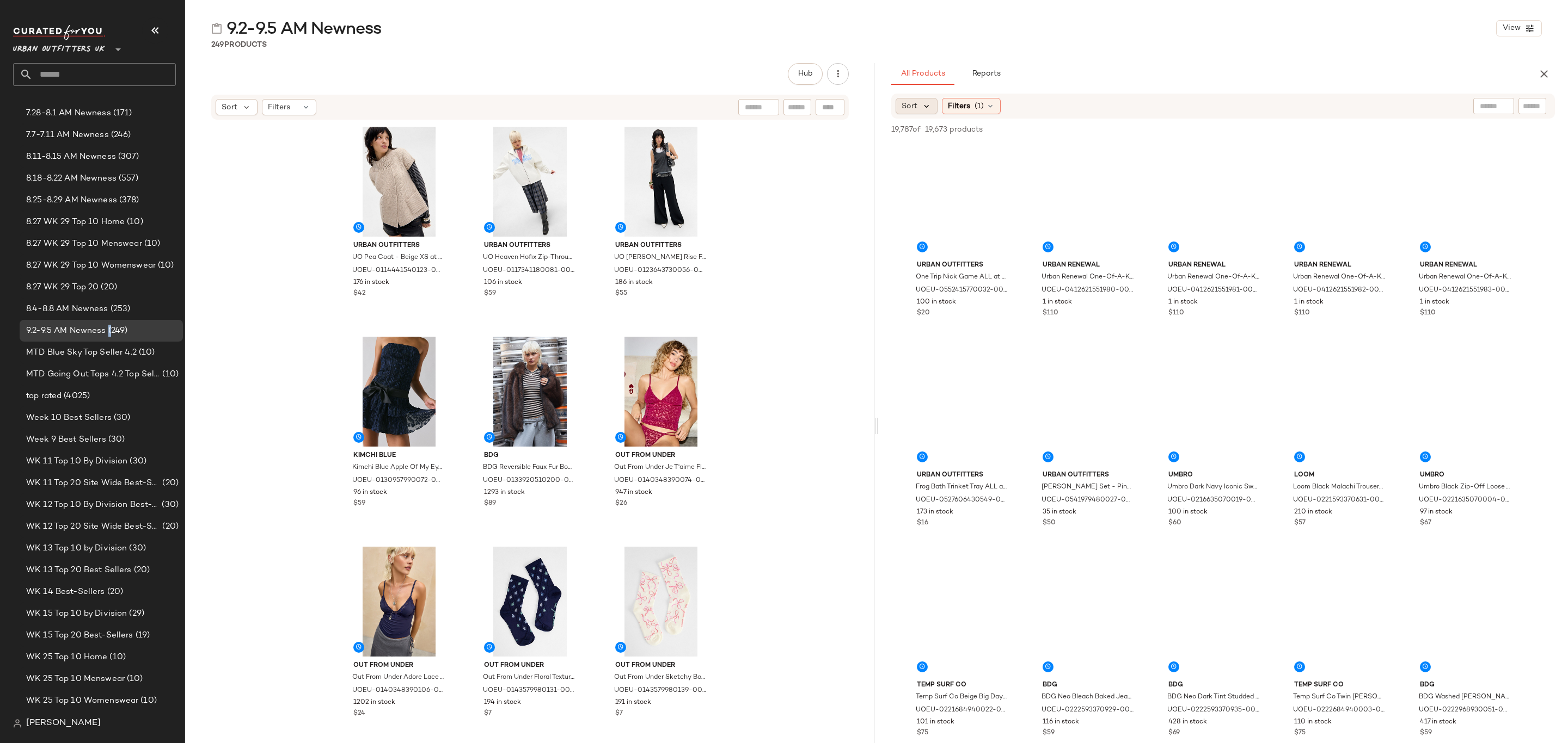
click at [925, 108] on icon at bounding box center [927, 106] width 10 height 10
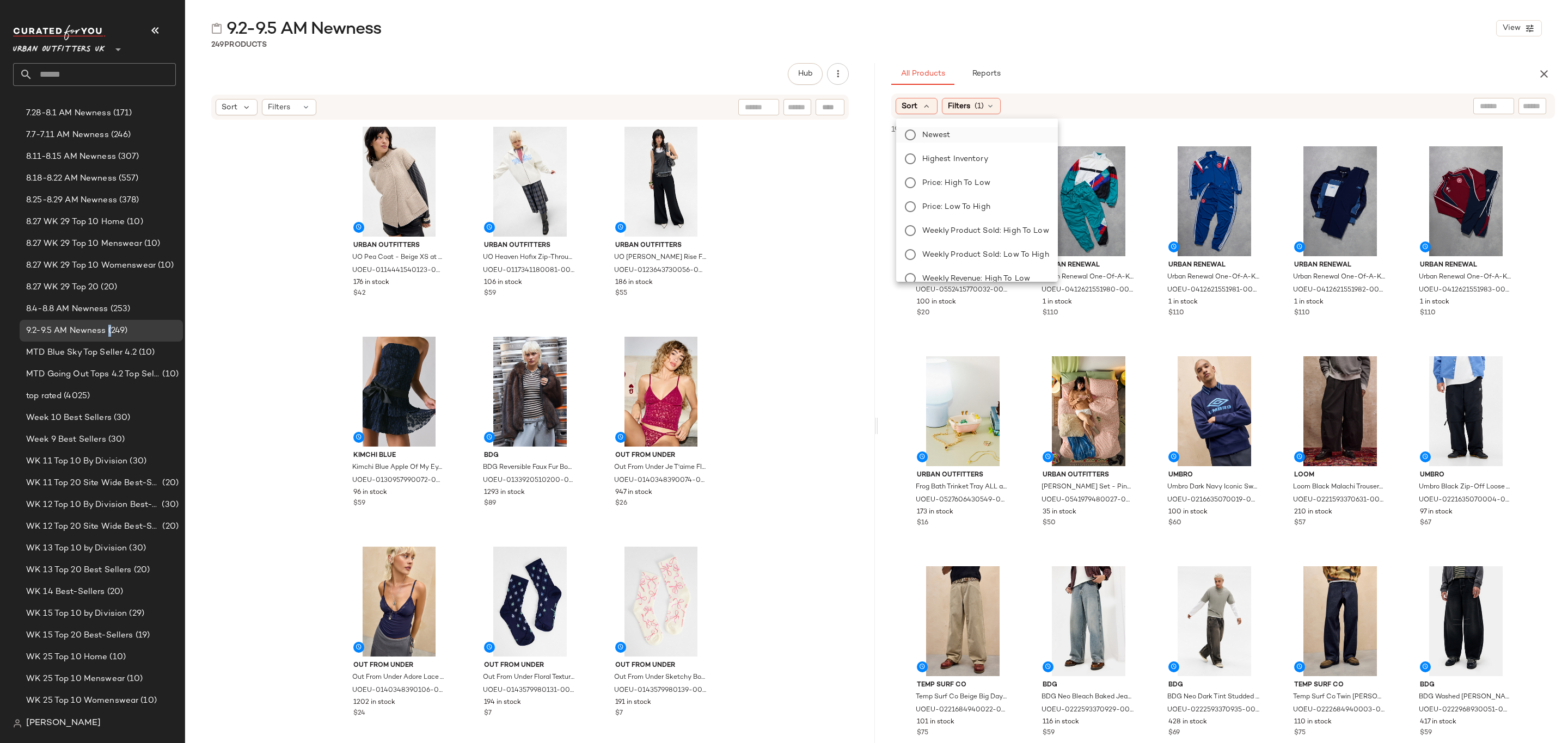
click at [946, 136] on span "Newest" at bounding box center [936, 136] width 29 height 11
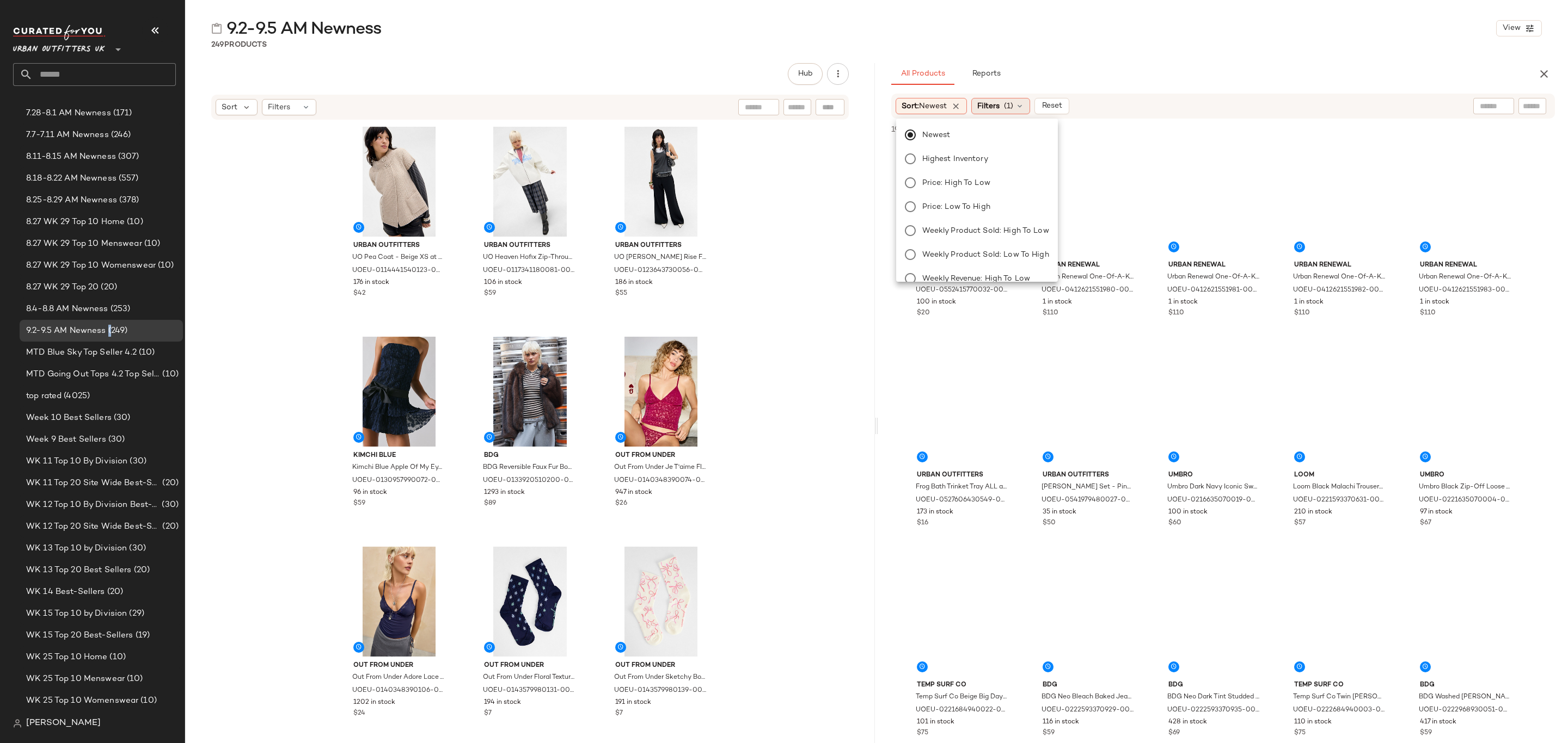
click at [1020, 104] on icon at bounding box center [1020, 106] width 9 height 9
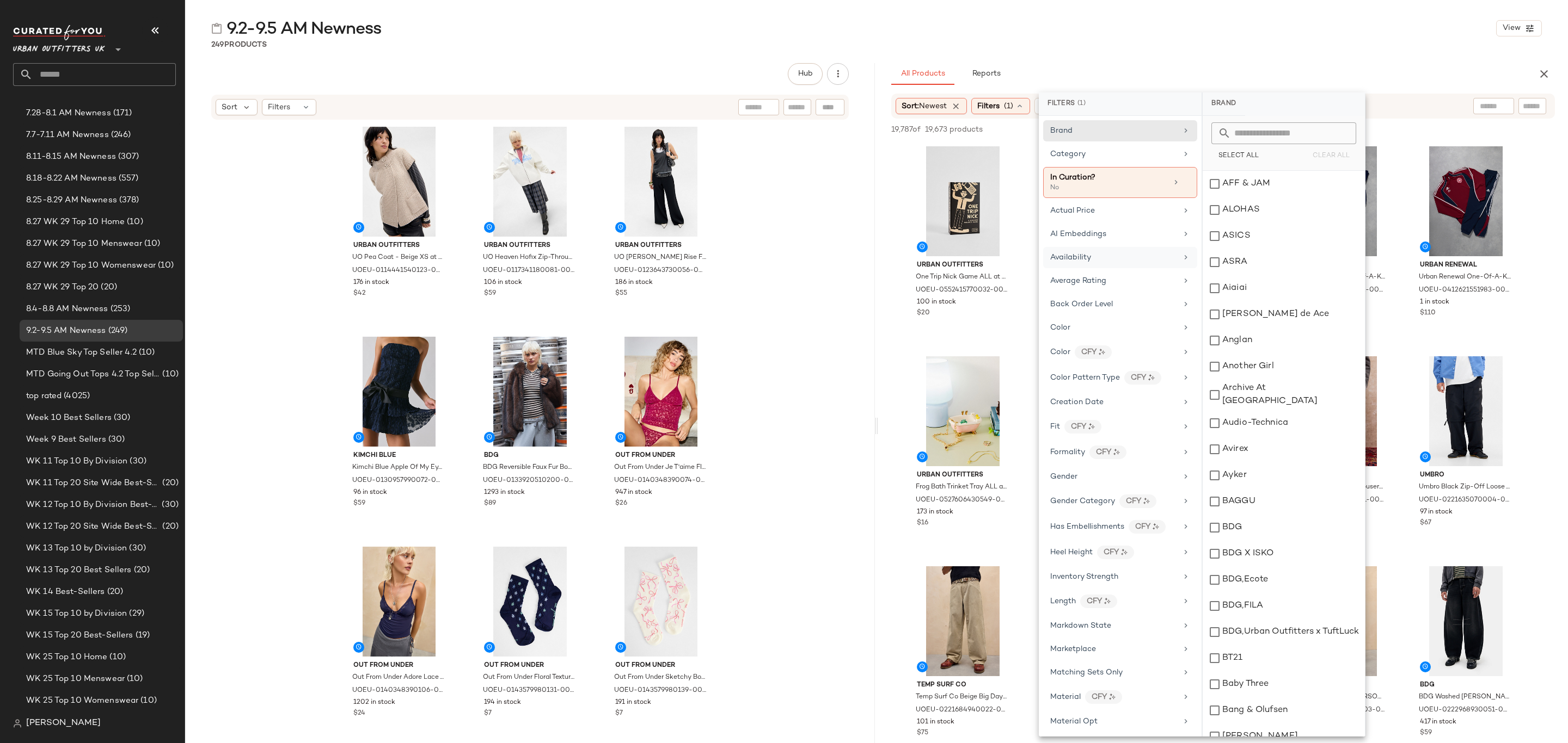
click at [1121, 259] on div "Availability" at bounding box center [1113, 258] width 127 height 11
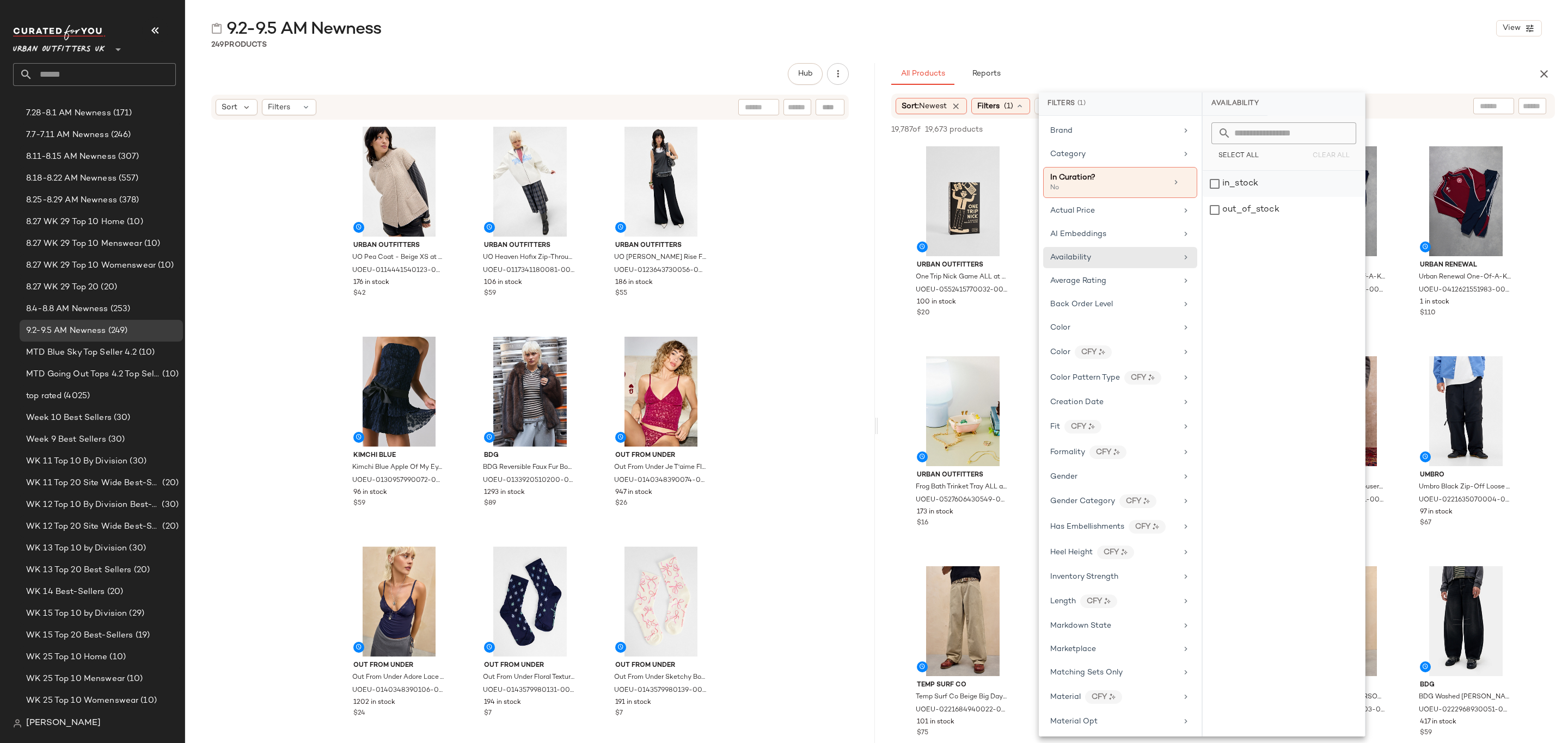
drag, startPoint x: 1283, startPoint y: 184, endPoint x: 1274, endPoint y: 185, distance: 9.1
click at [1283, 183] on div "in_stock" at bounding box center [1284, 183] width 162 height 26
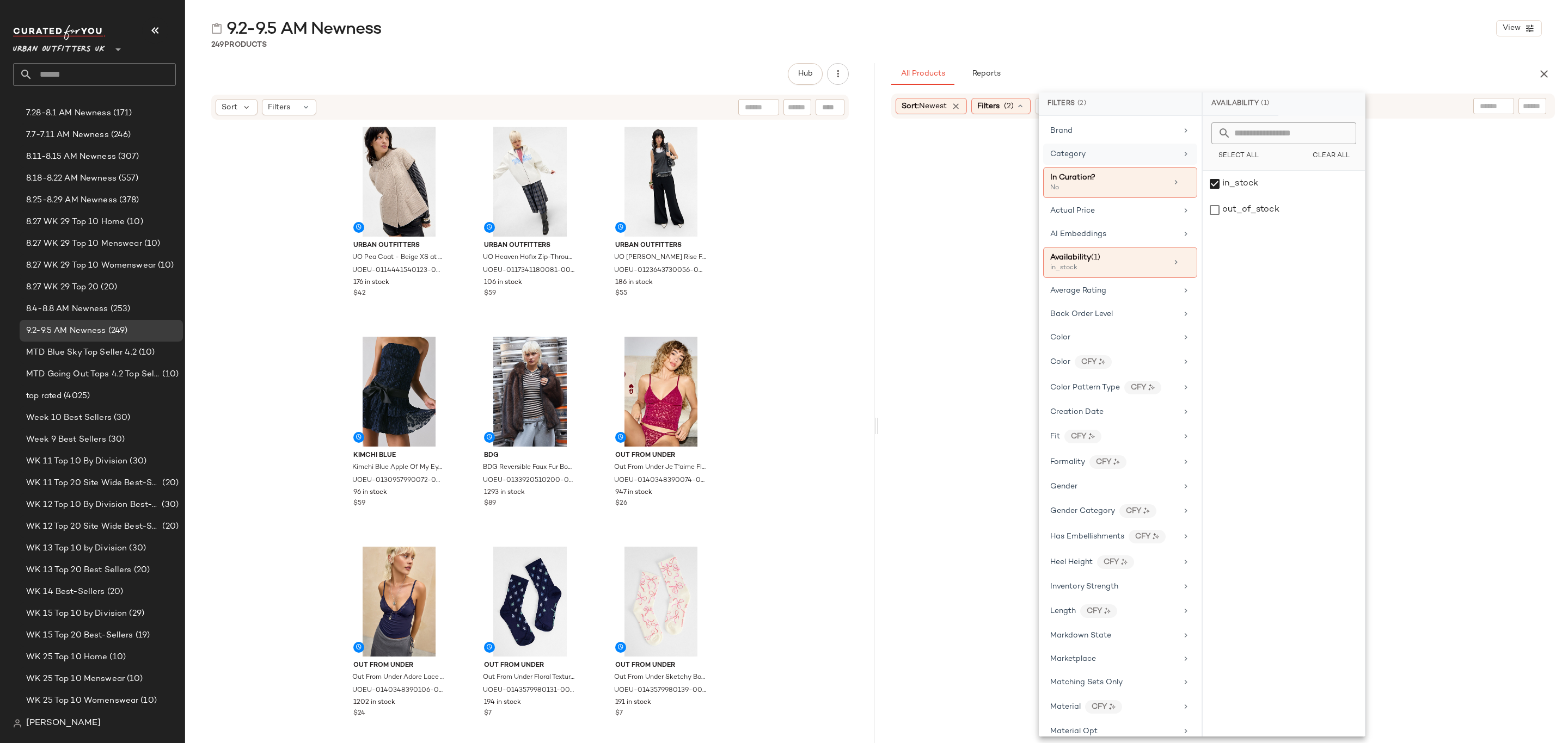
click at [1101, 149] on div "Category" at bounding box center [1113, 155] width 127 height 11
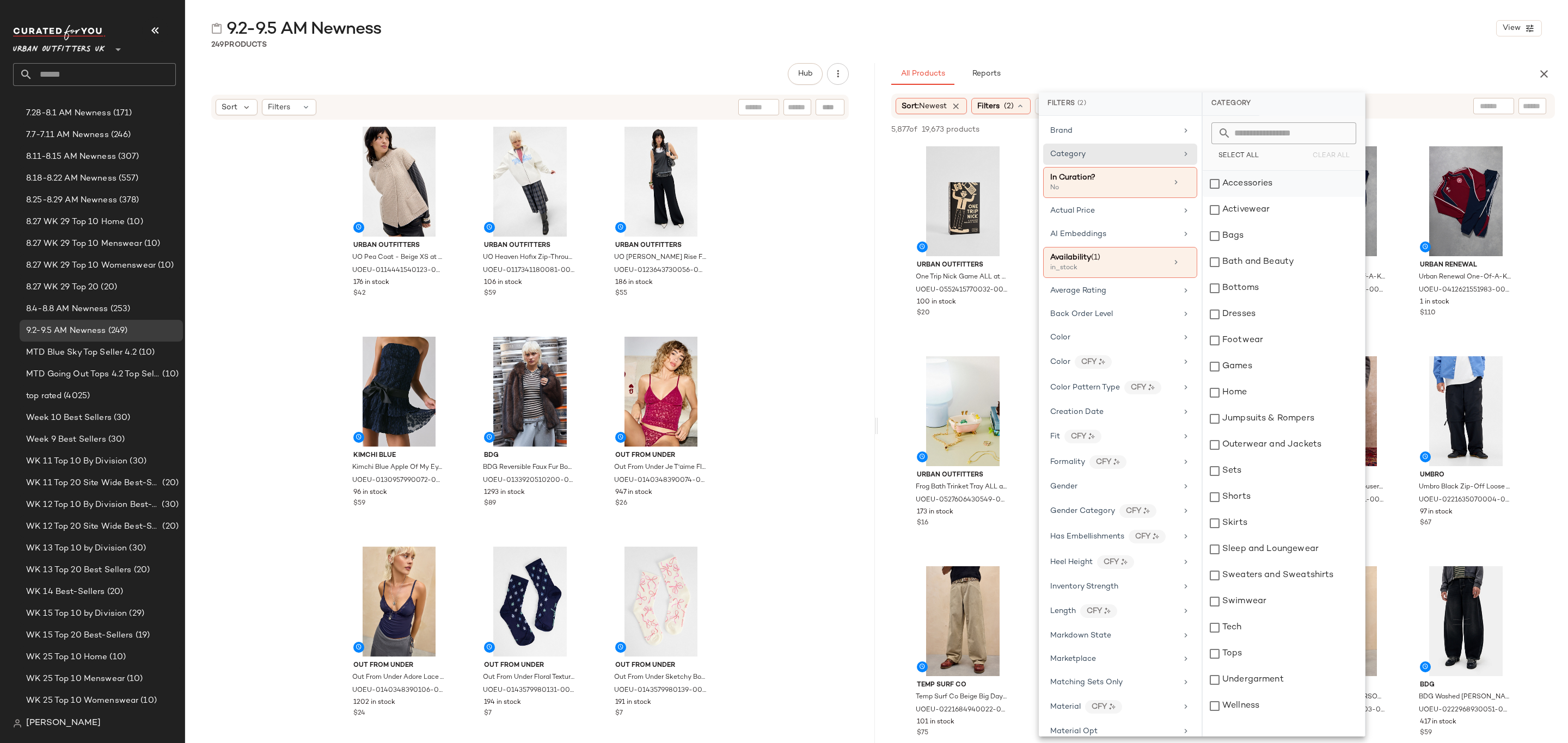
click at [1263, 190] on div "Accessories" at bounding box center [1284, 183] width 162 height 26
drag, startPoint x: 1270, startPoint y: 209, endPoint x: 1270, endPoint y: 220, distance: 11.0
click at [1270, 209] on div "Activewear" at bounding box center [1284, 209] width 162 height 26
click at [1268, 237] on div "Bags" at bounding box center [1284, 236] width 162 height 26
click at [1278, 281] on div "Bottoms" at bounding box center [1284, 287] width 162 height 26
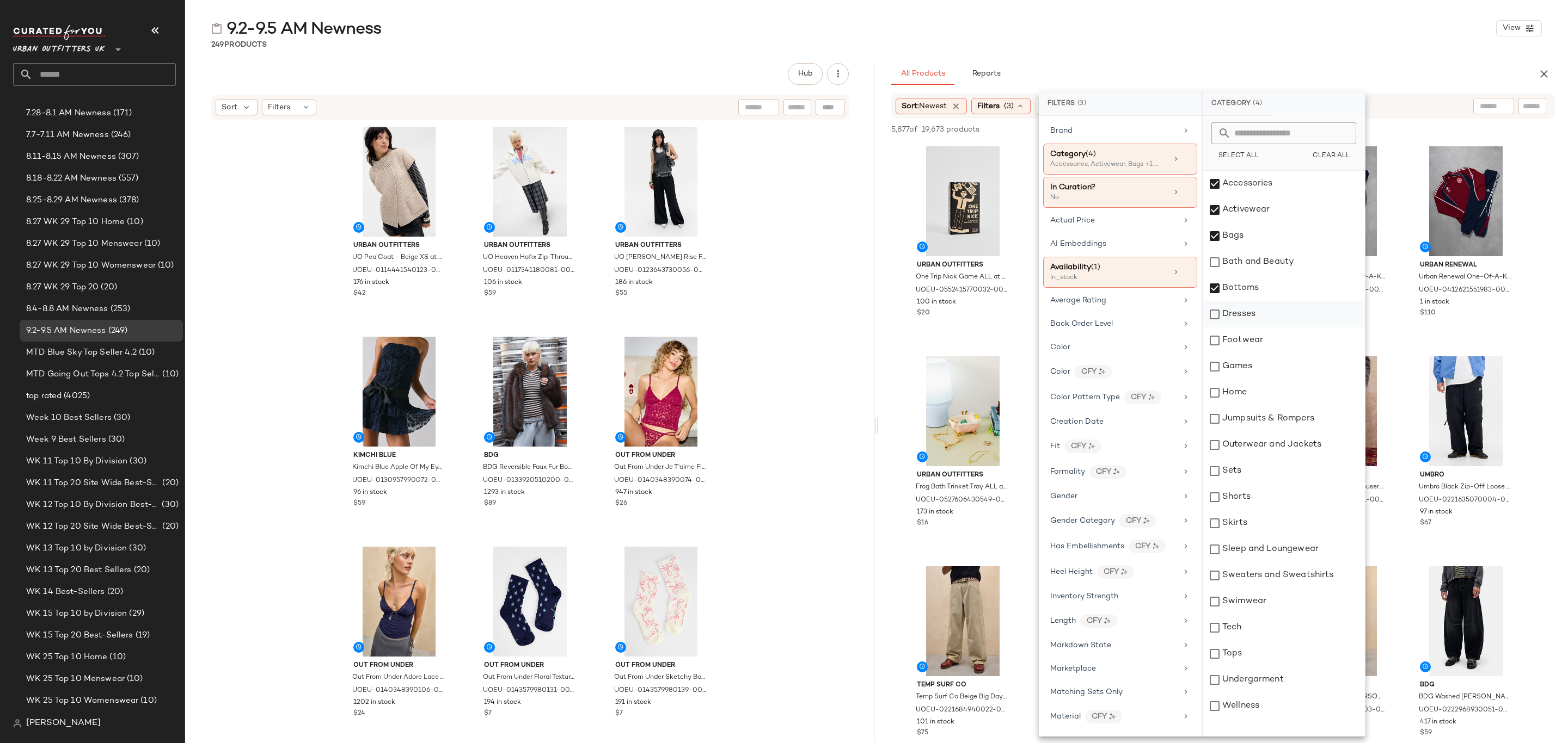
click at [1285, 304] on div "Dresses" at bounding box center [1284, 314] width 162 height 26
click at [1298, 336] on div "Footwear" at bounding box center [1284, 340] width 162 height 26
click at [1308, 406] on div "Jumpsuits & Rompers" at bounding box center [1284, 418] width 162 height 26
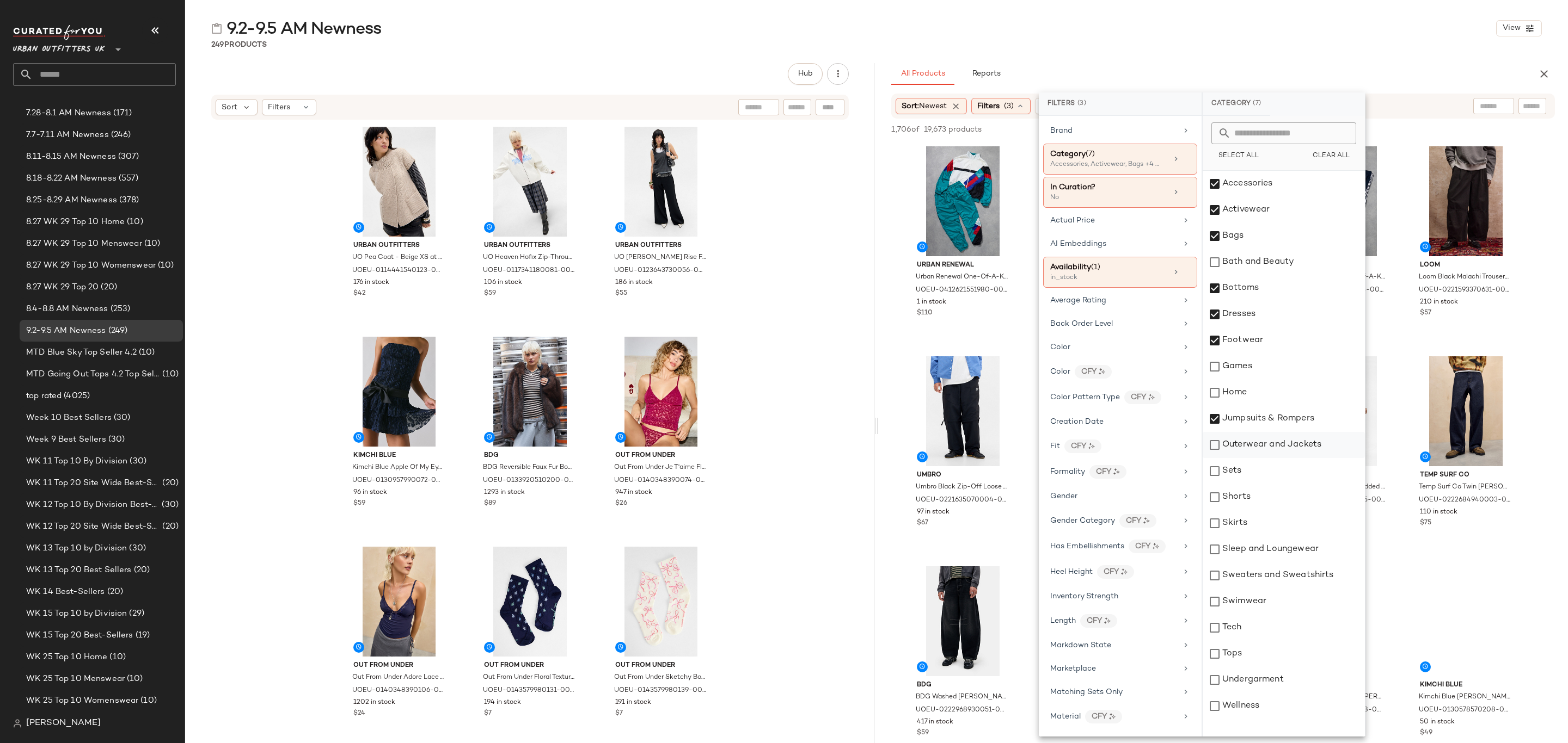
click at [1319, 441] on div "Outerwear and Jackets" at bounding box center [1284, 444] width 162 height 26
click at [1277, 472] on div "Sets" at bounding box center [1284, 471] width 162 height 26
click at [1269, 497] on div "Shorts" at bounding box center [1284, 497] width 162 height 26
click at [1273, 516] on div "Skirts" at bounding box center [1284, 523] width 162 height 26
click at [1322, 556] on div "Sleep and Loungewear" at bounding box center [1284, 549] width 162 height 26
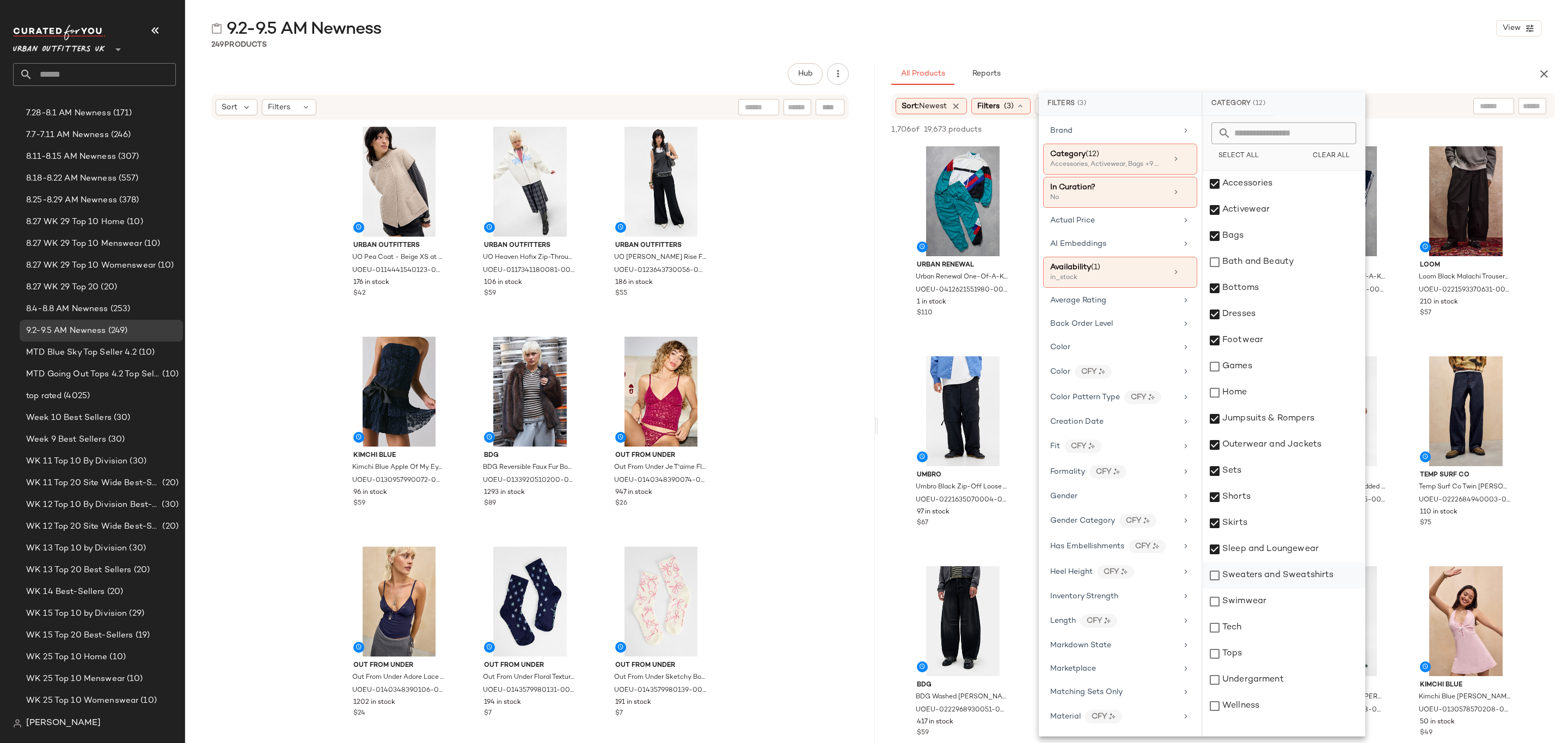
click at [1327, 574] on div "Sweaters and Sweatshirts" at bounding box center [1284, 575] width 162 height 26
click at [1305, 613] on div "Swimwear" at bounding box center [1284, 602] width 162 height 26
click at [1295, 660] on div "Tops" at bounding box center [1284, 653] width 162 height 26
click at [1302, 685] on div "Undergarment" at bounding box center [1284, 680] width 162 height 26
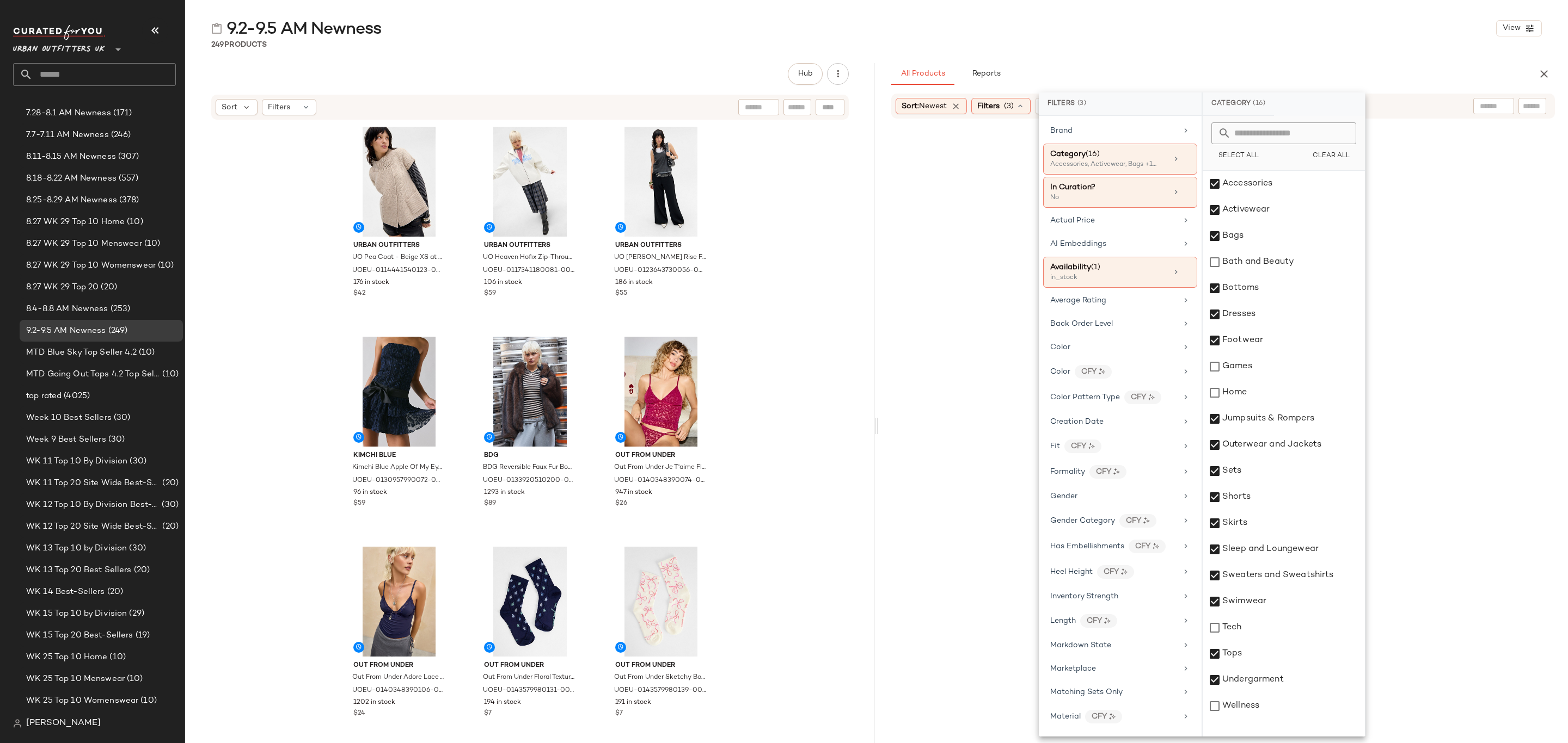
click at [1413, 59] on div "9.2-9.5 AM Newness View 249 Products Hub Sort Filters Urban Outfitters UO Pea C…" at bounding box center [876, 380] width 1383 height 726
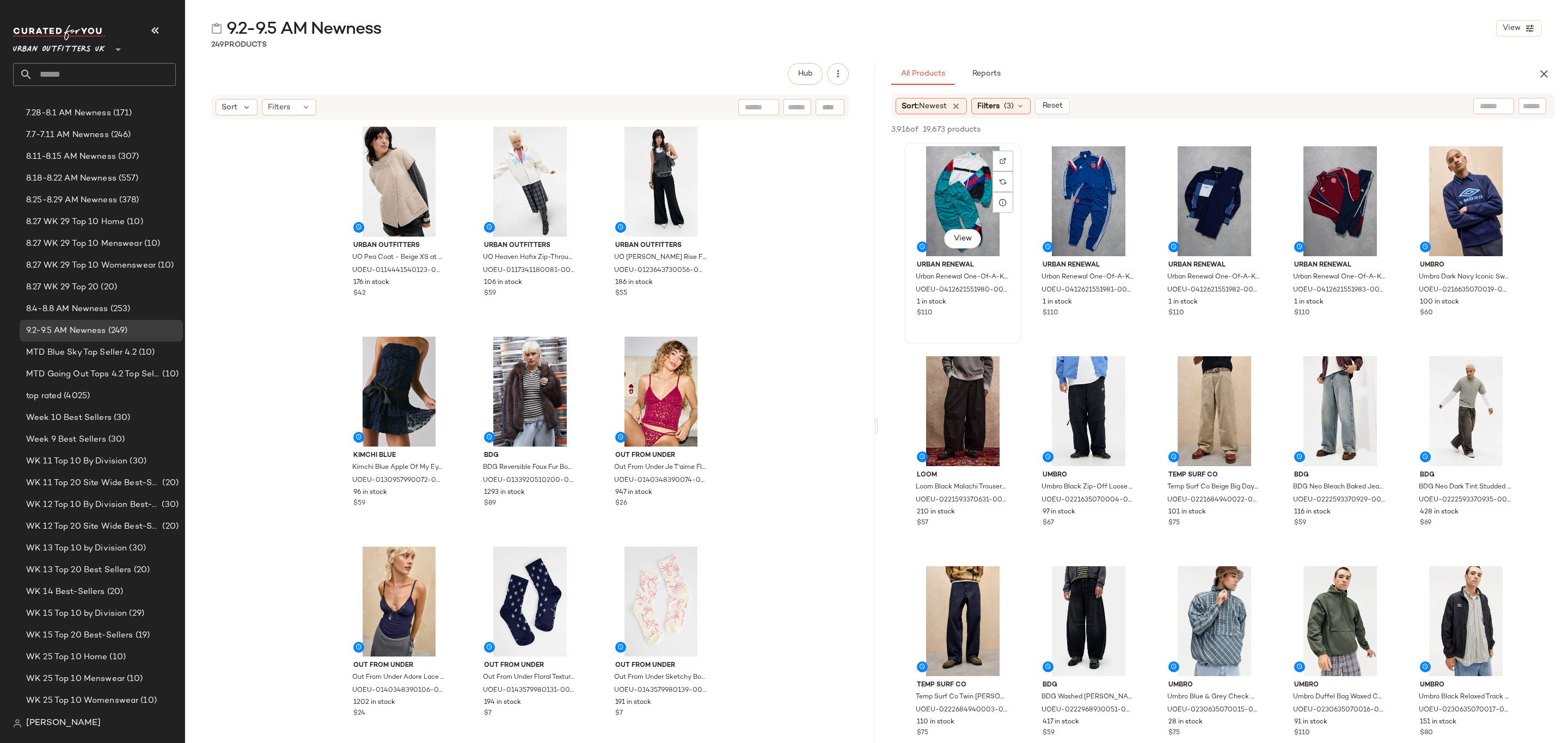
click at [957, 170] on div "View" at bounding box center [963, 201] width 110 height 110
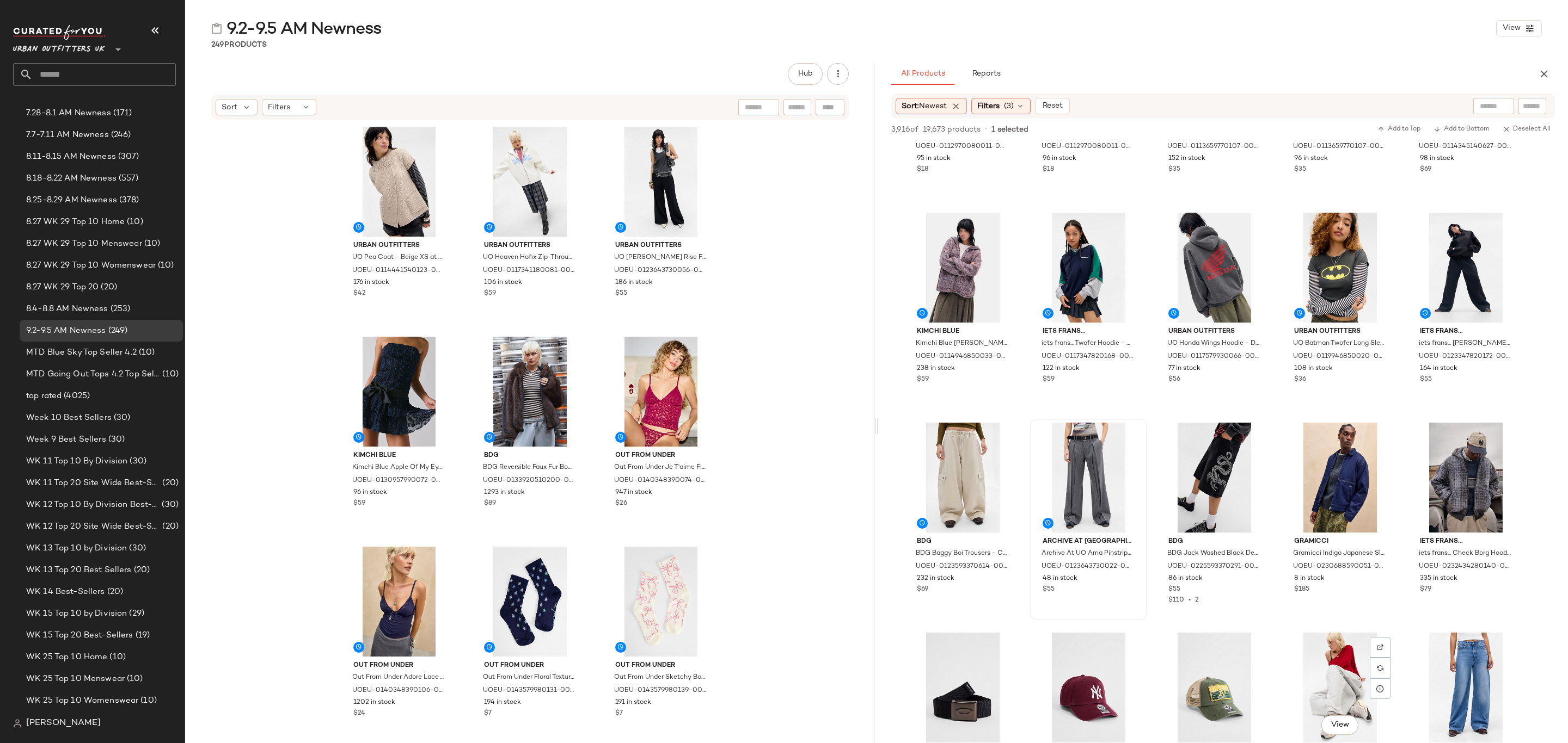
scroll to position [3918, 0]
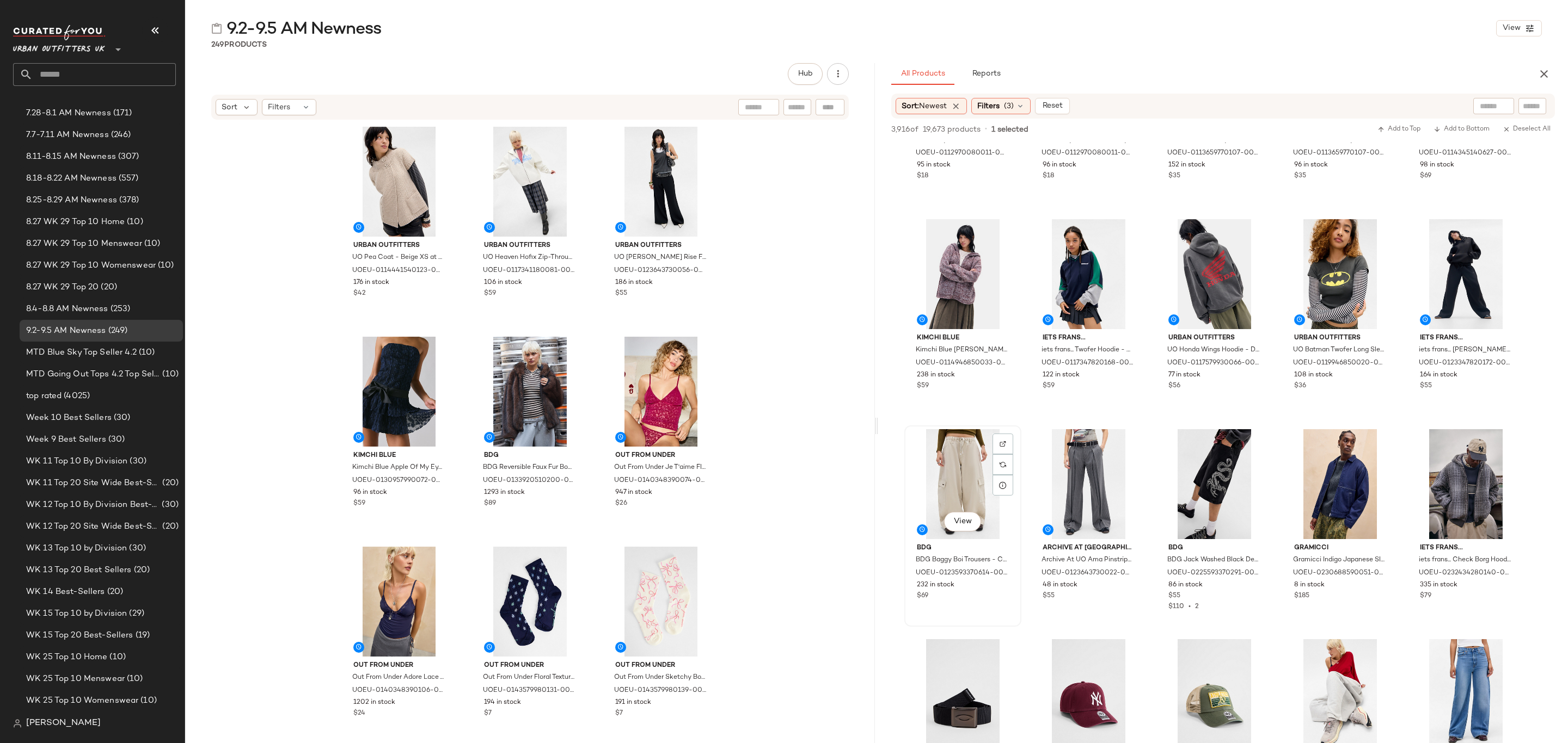
click at [1004, 594] on div "$69" at bounding box center [963, 596] width 92 height 10
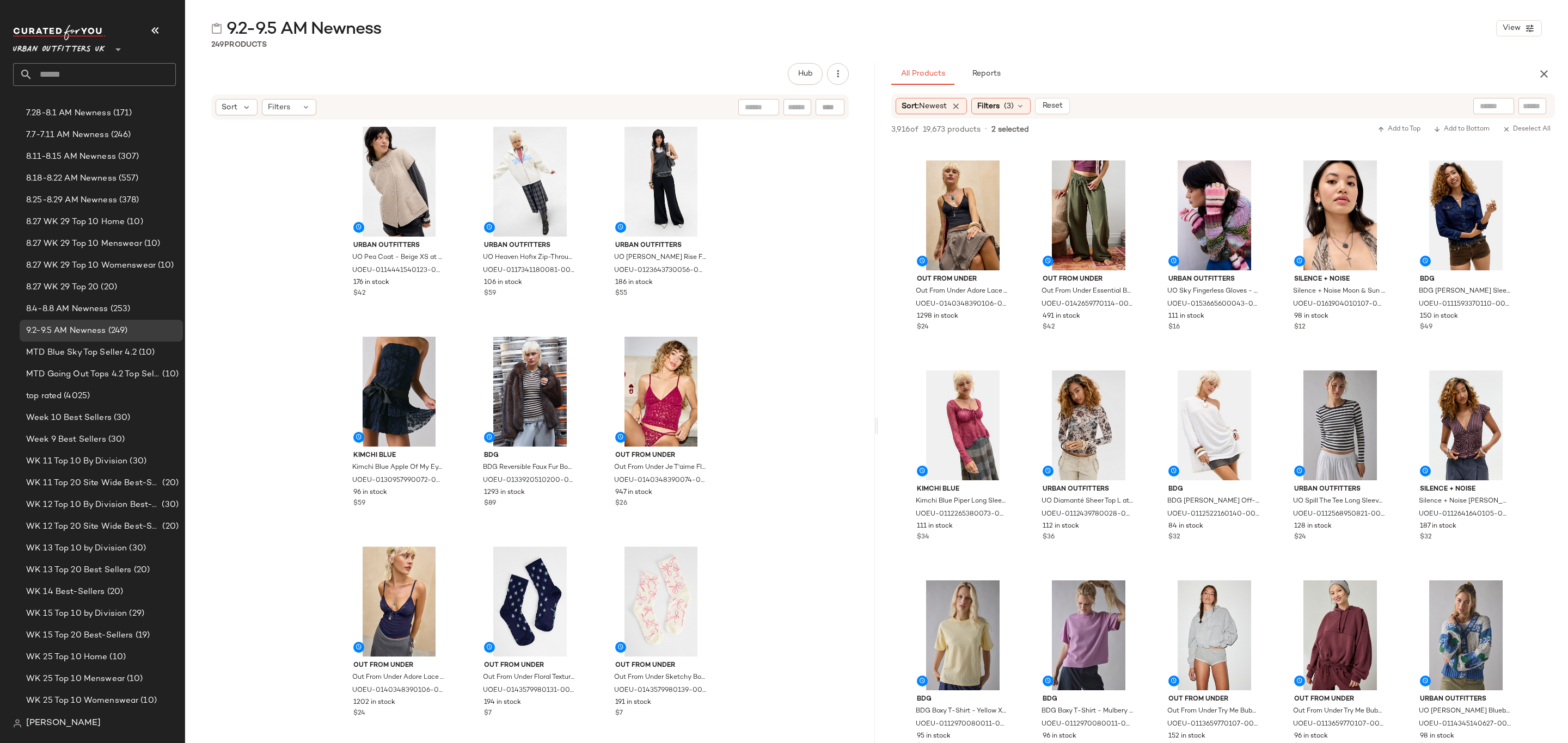
scroll to position [0, 0]
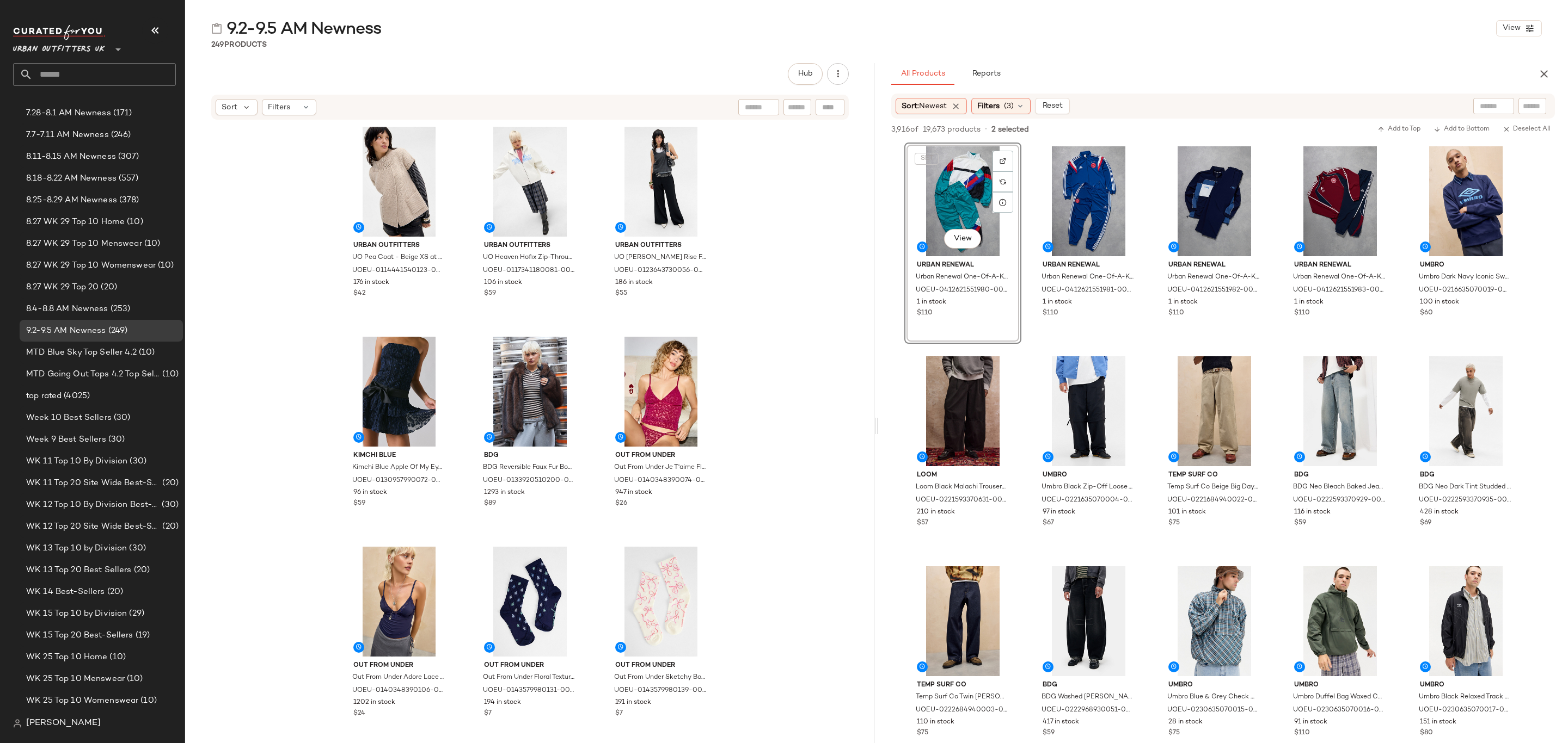
click at [966, 219] on div "SET View" at bounding box center [963, 201] width 110 height 110
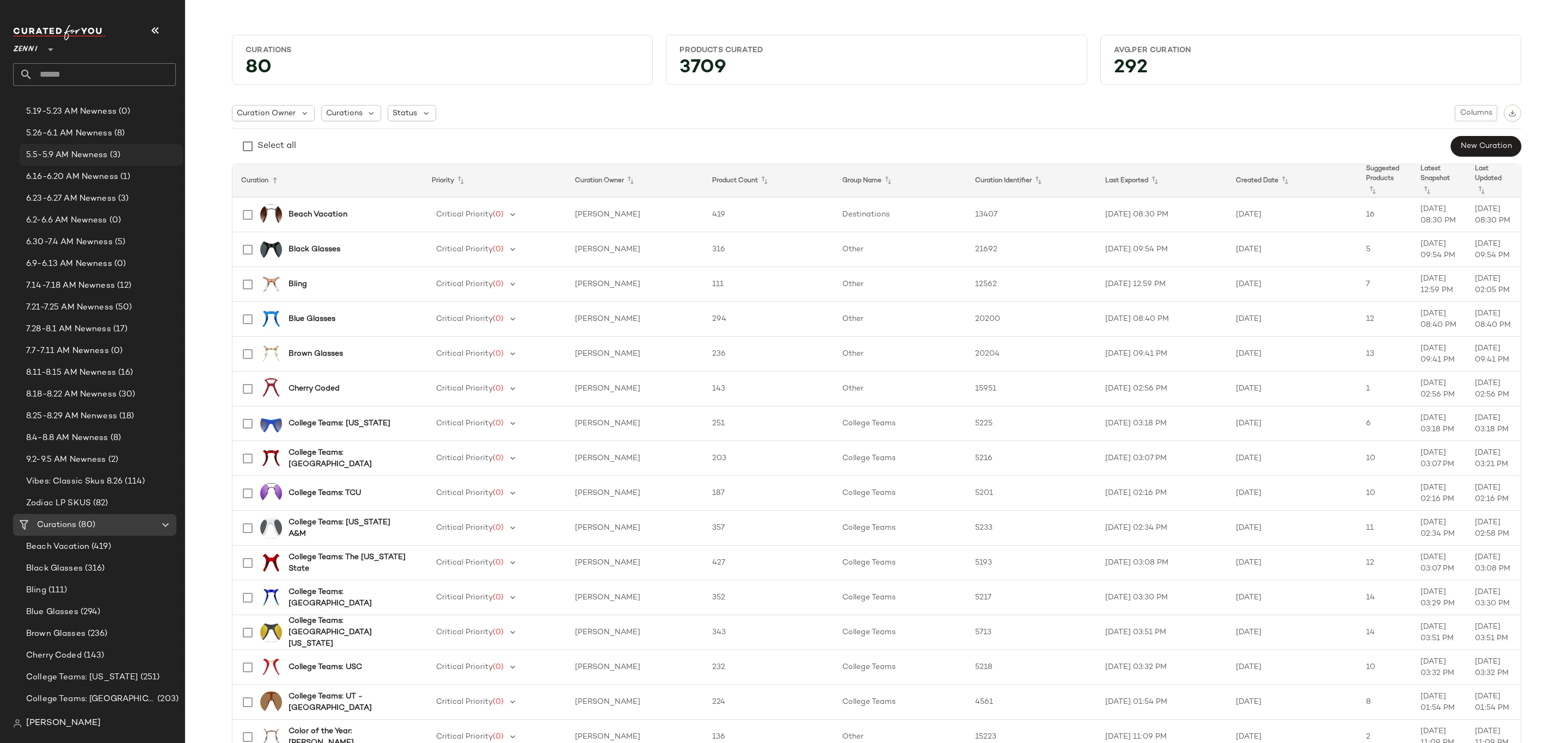
scroll to position [327, 0]
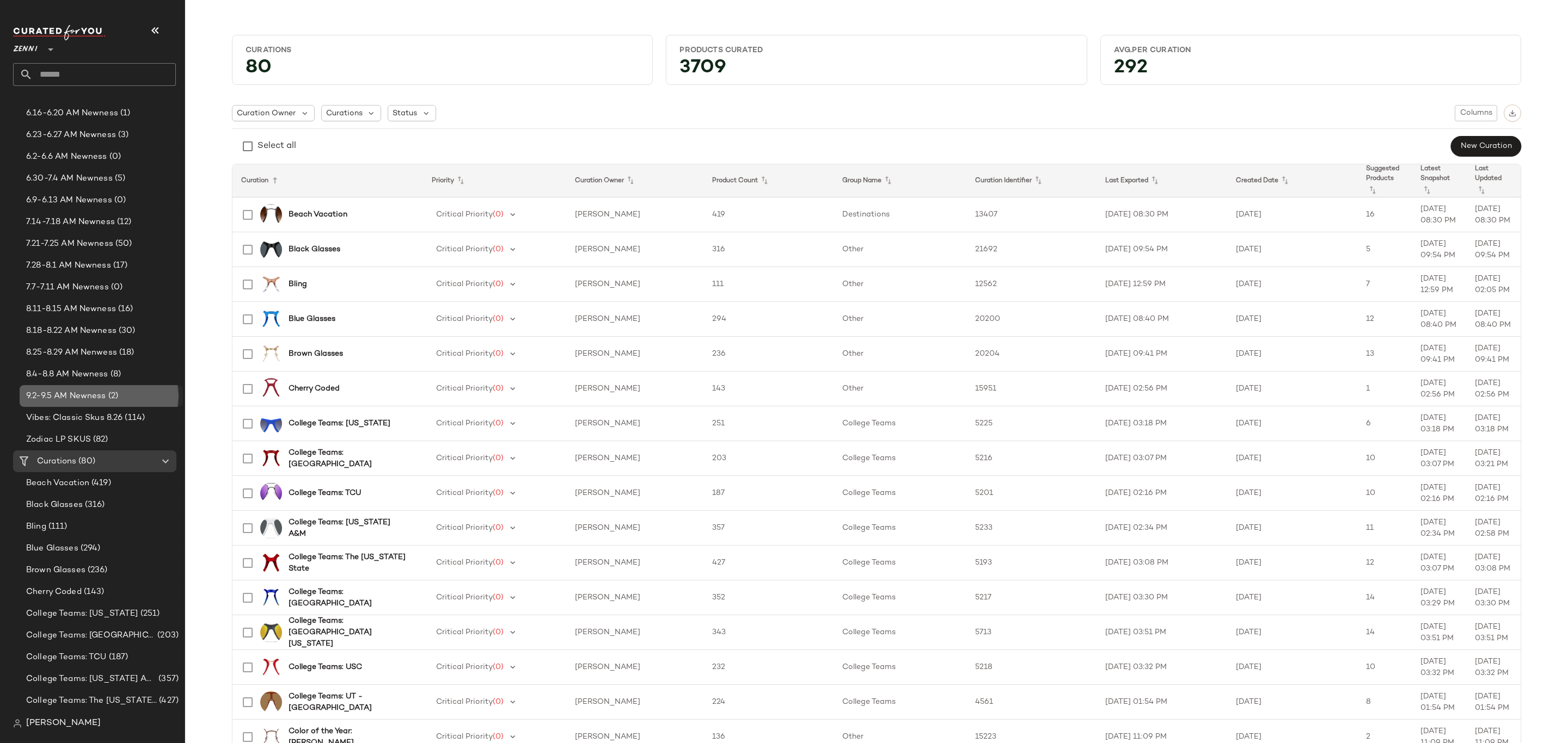
click at [105, 389] on div "9.2-9.5 AM Newness (2)" at bounding box center [101, 395] width 163 height 22
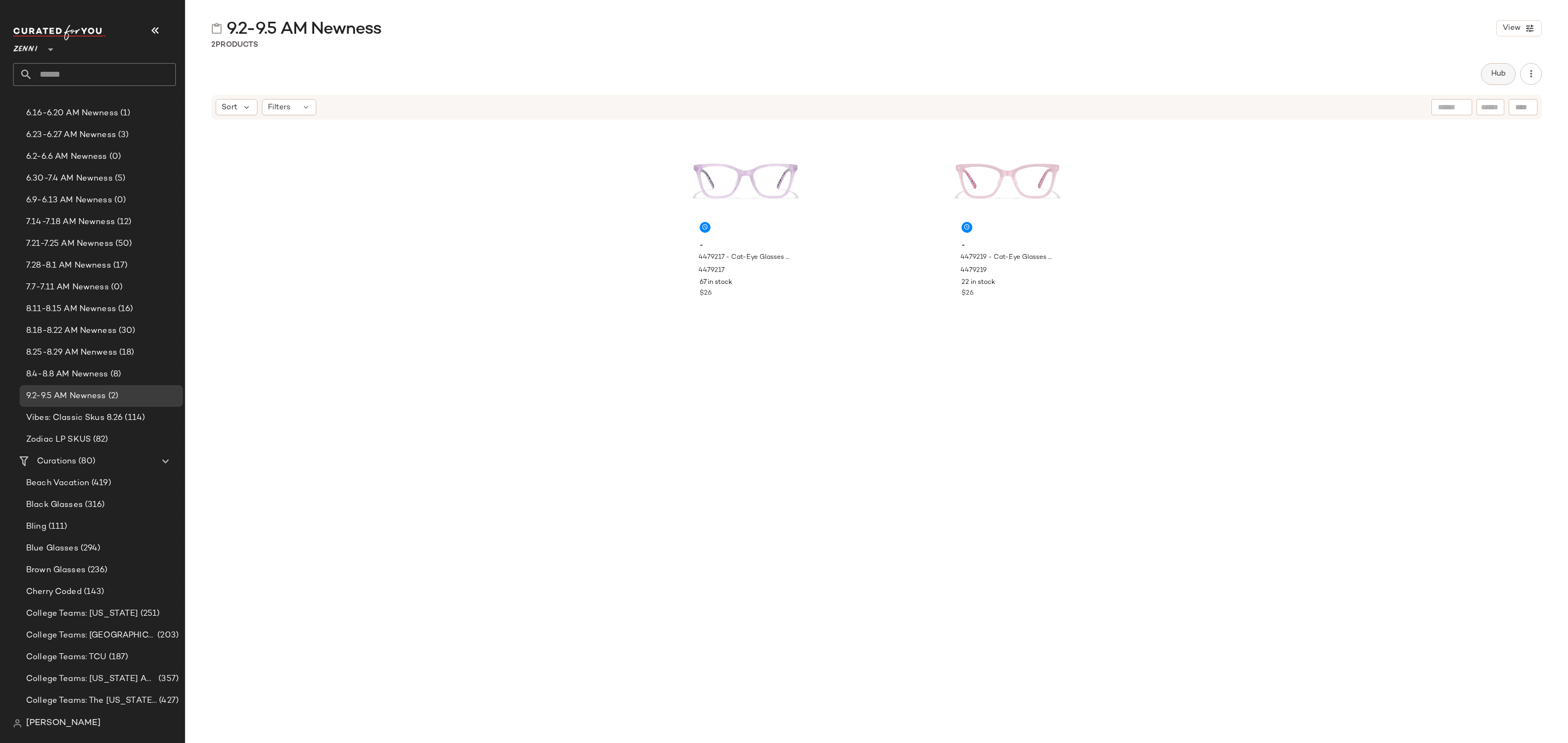
click at [1485, 75] on button "Hub" at bounding box center [1498, 74] width 34 height 22
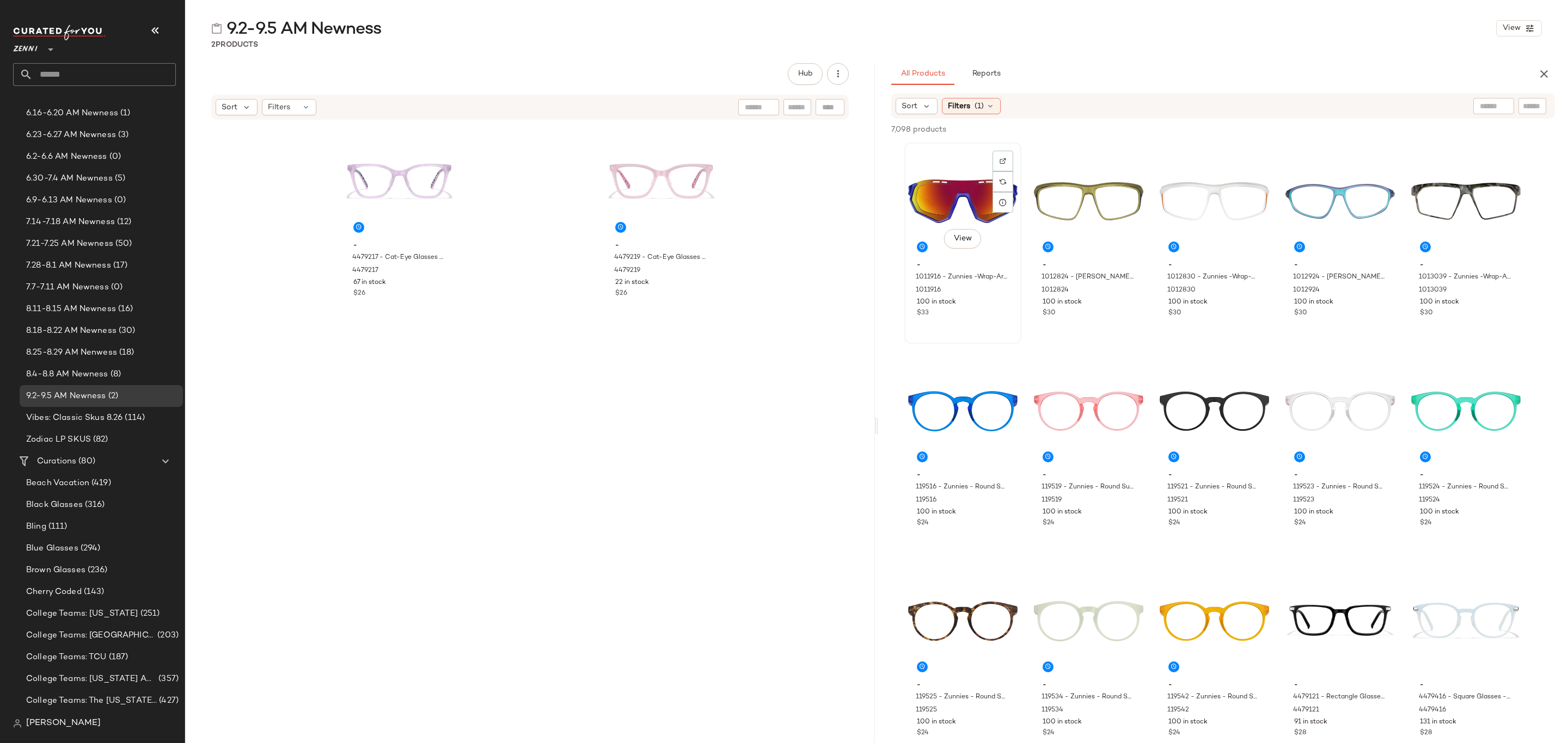
drag, startPoint x: 964, startPoint y: 196, endPoint x: 984, endPoint y: 202, distance: 20.9
click at [964, 195] on div "View" at bounding box center [963, 201] width 110 height 110
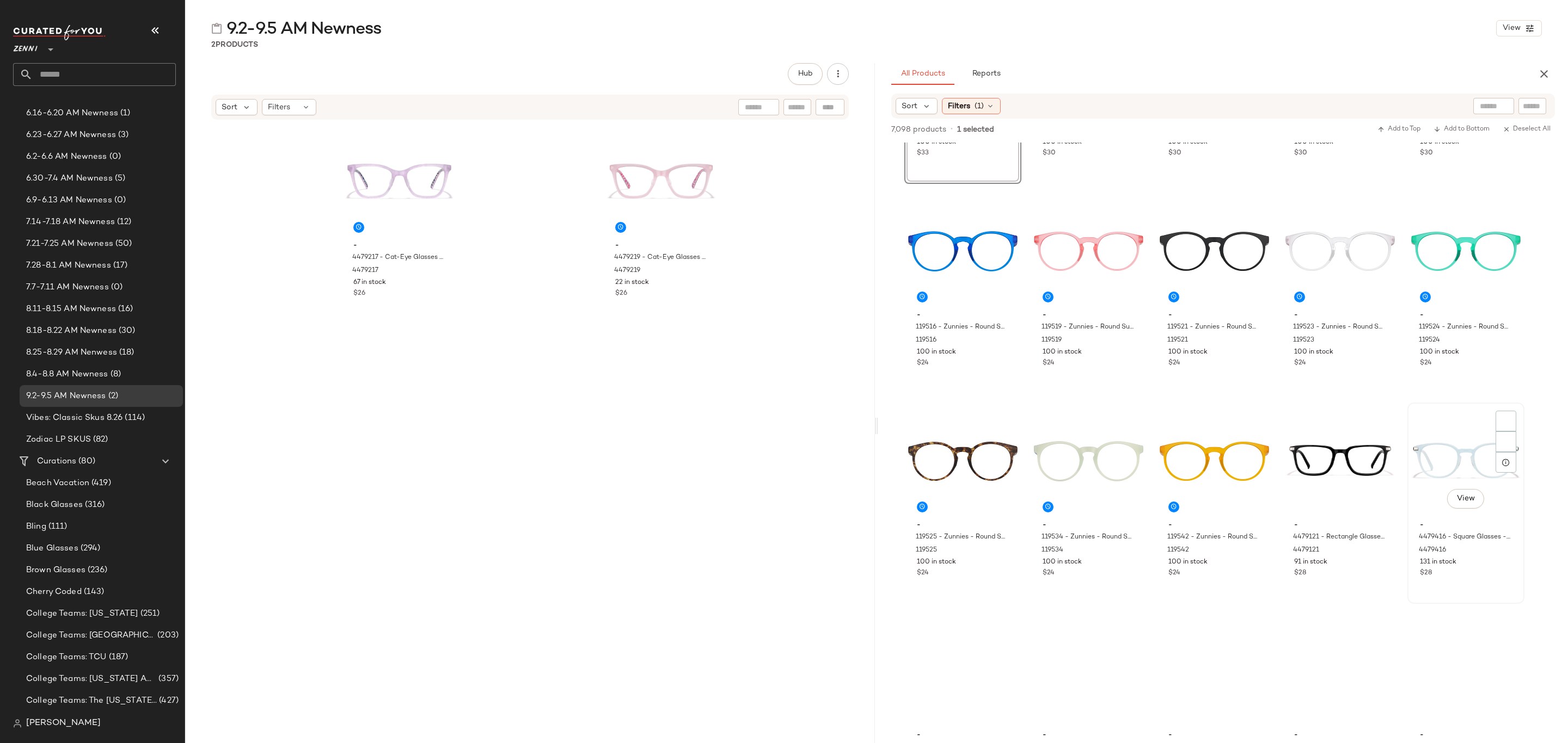
scroll to position [244, 0]
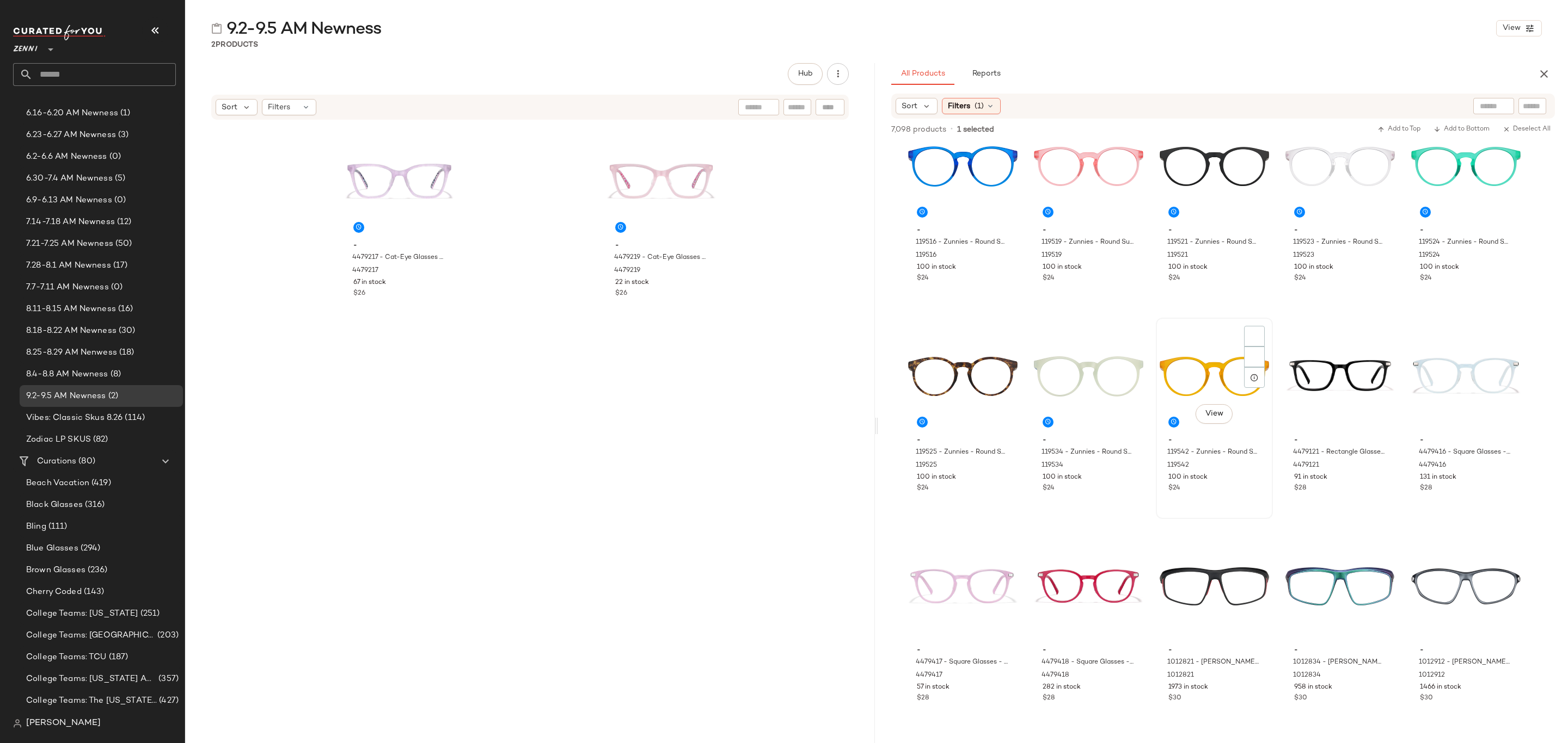
click at [1211, 478] on div "100 in stock" at bounding box center [1214, 478] width 92 height 10
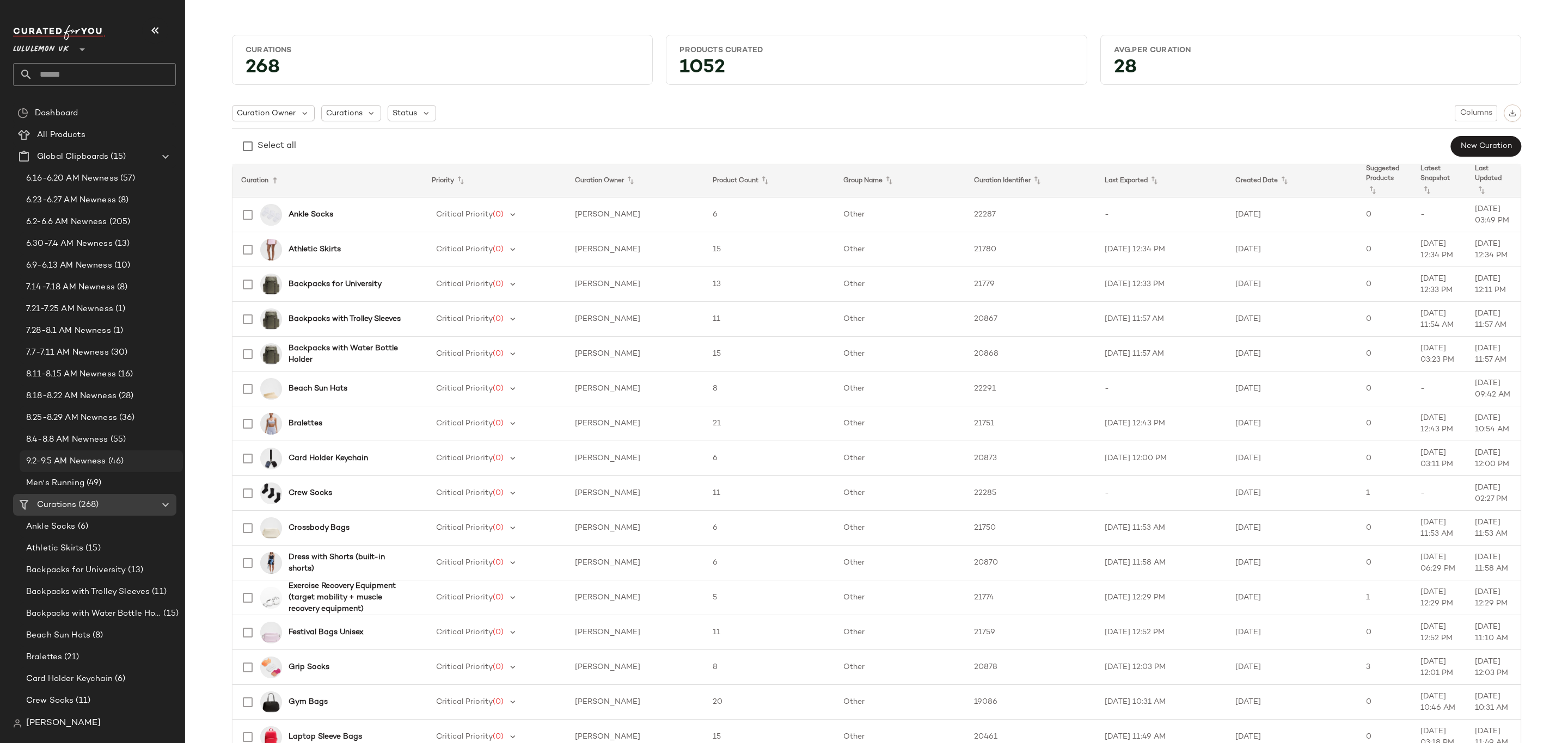
click at [100, 464] on span "9.2-9.5 AM Newness" at bounding box center [66, 461] width 80 height 12
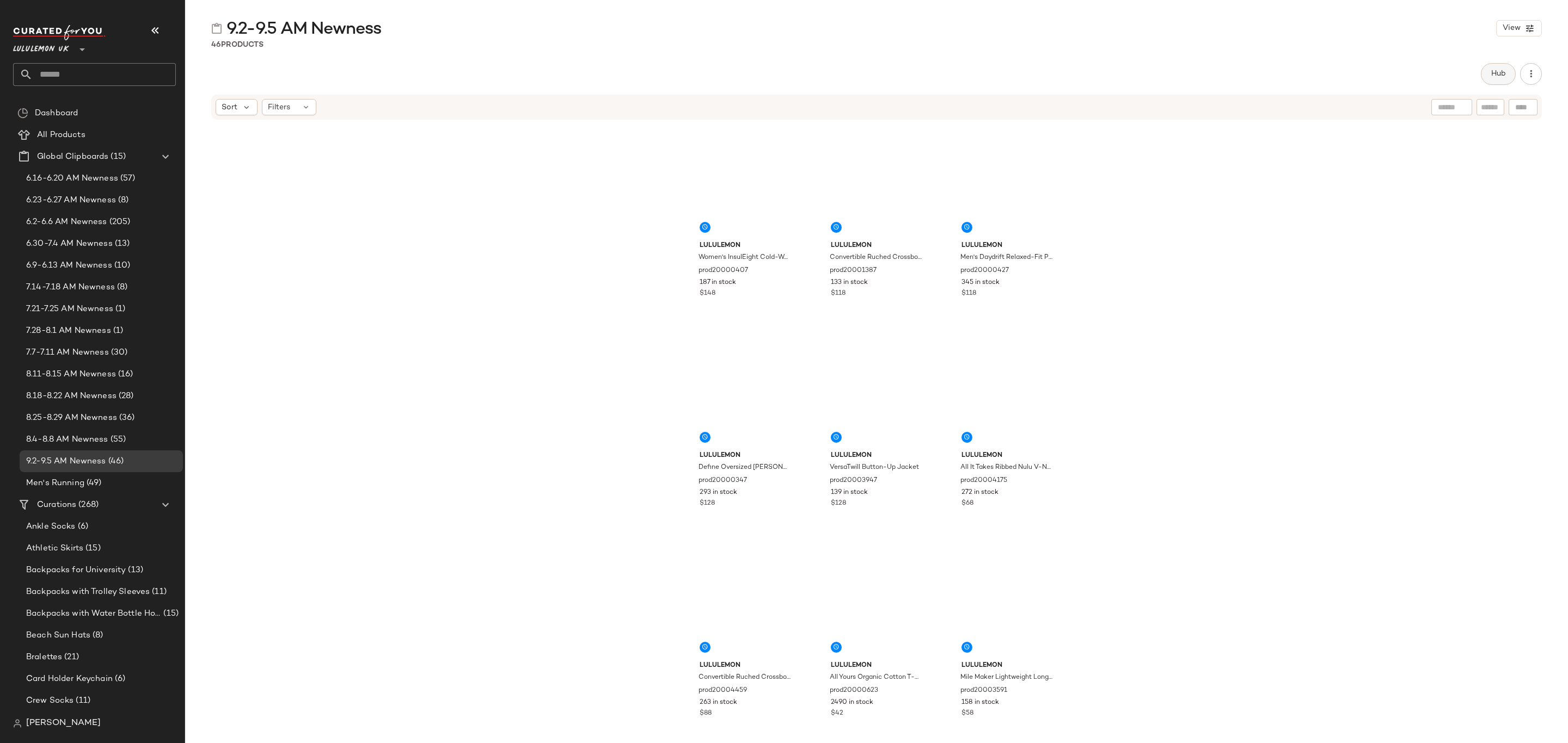
click at [1492, 75] on span "Hub" at bounding box center [1498, 74] width 15 height 9
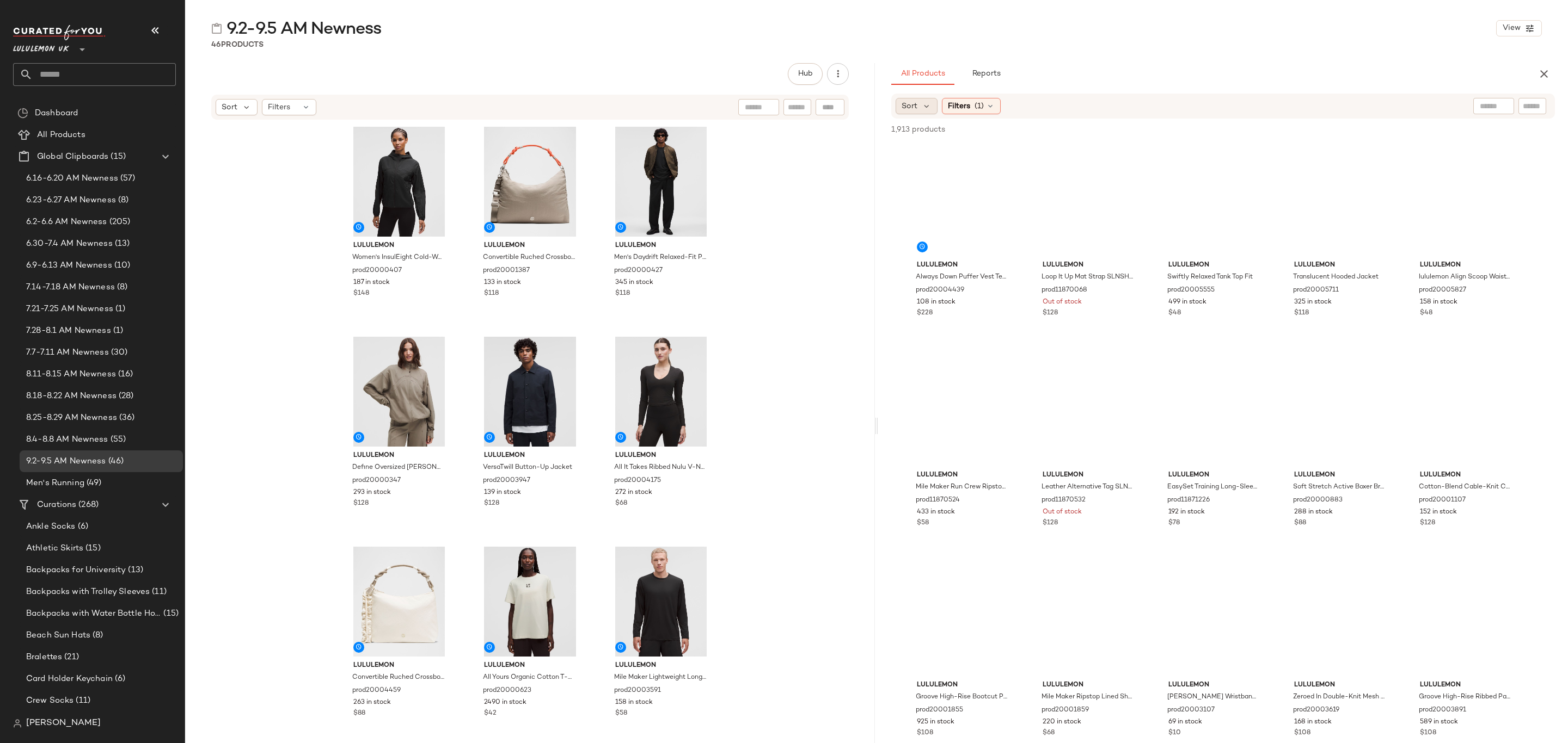
click at [936, 108] on div "Sort" at bounding box center [916, 106] width 42 height 16
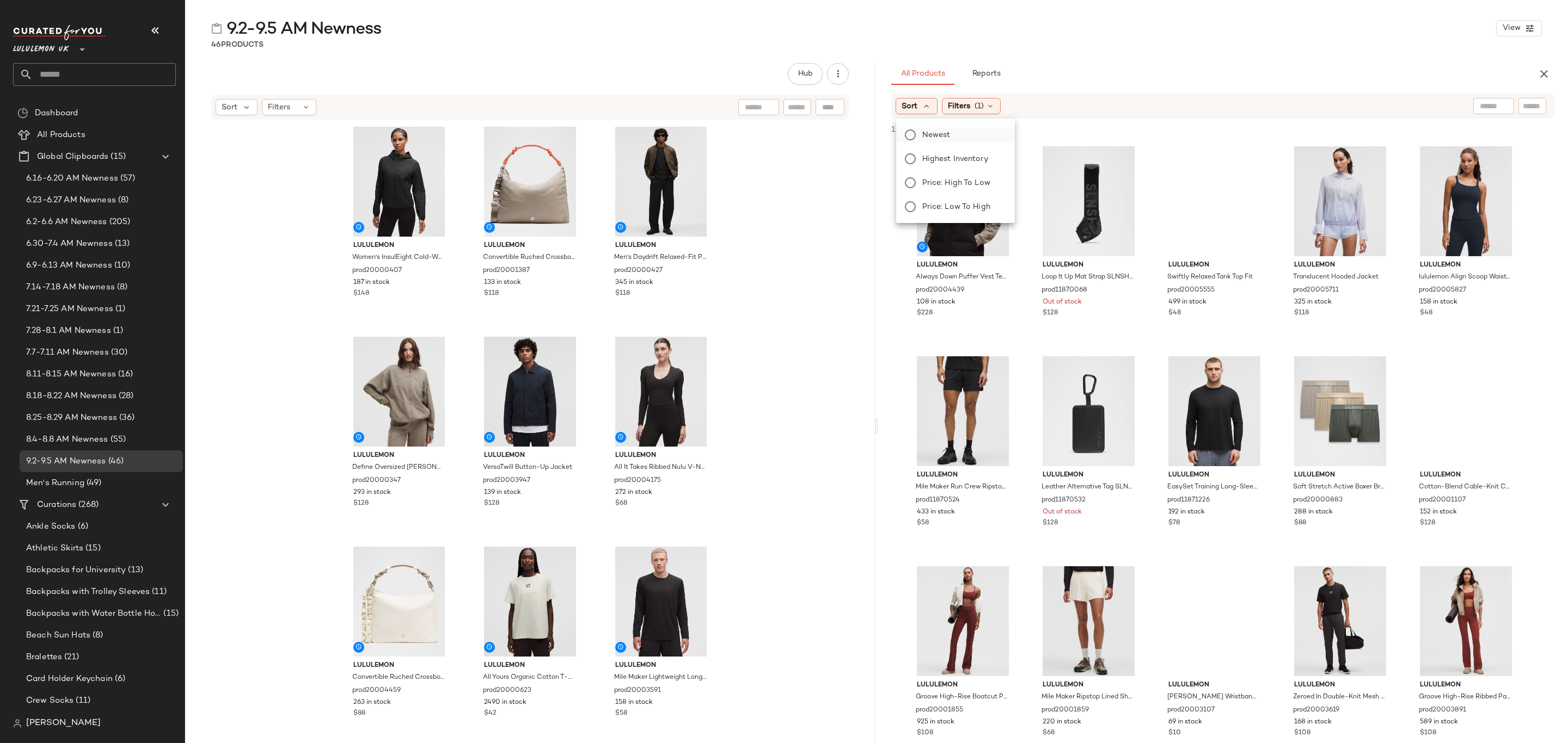
click at [940, 138] on span "Newest" at bounding box center [936, 136] width 29 height 11
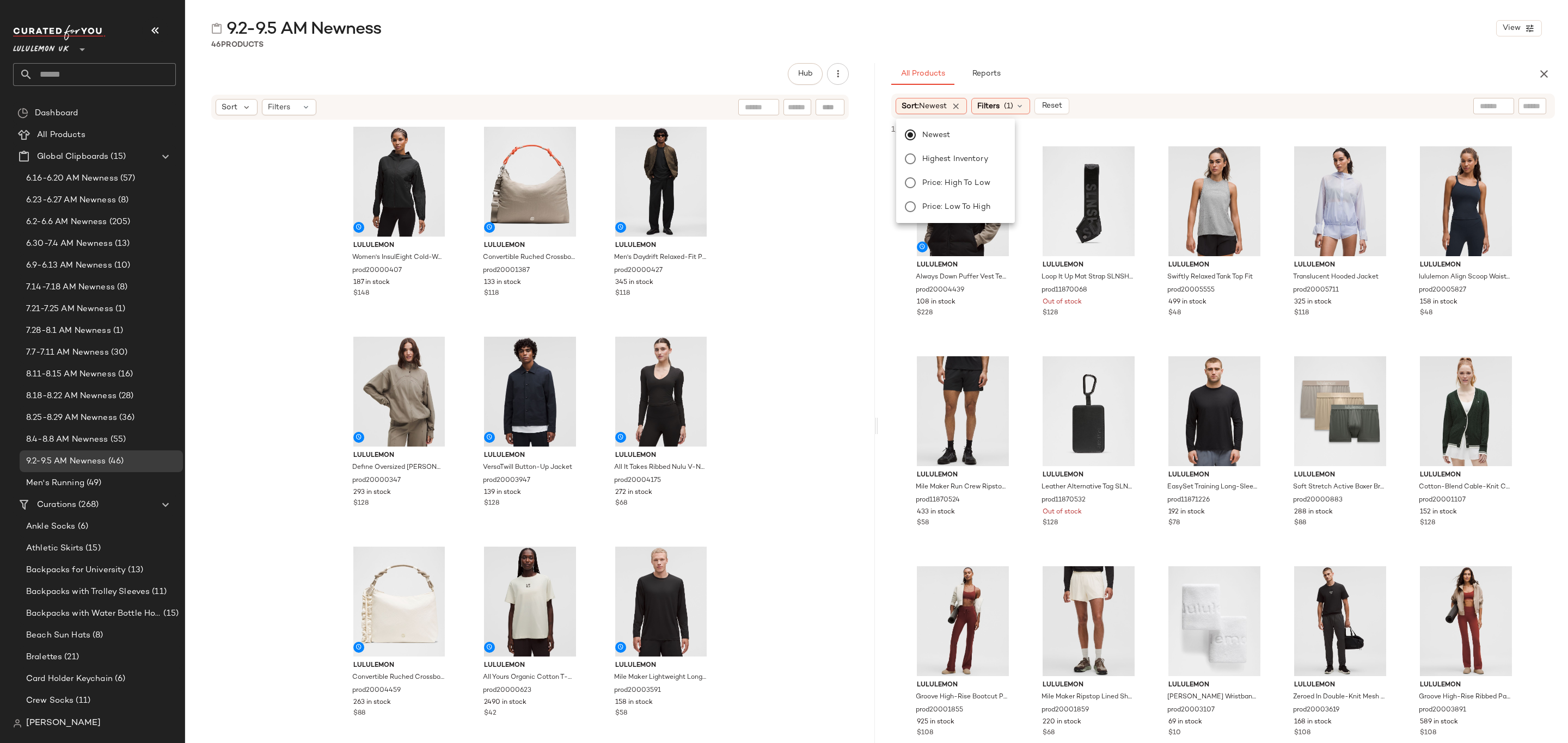
click at [1007, 114] on div "Filters (1)" at bounding box center [1001, 106] width 59 height 16
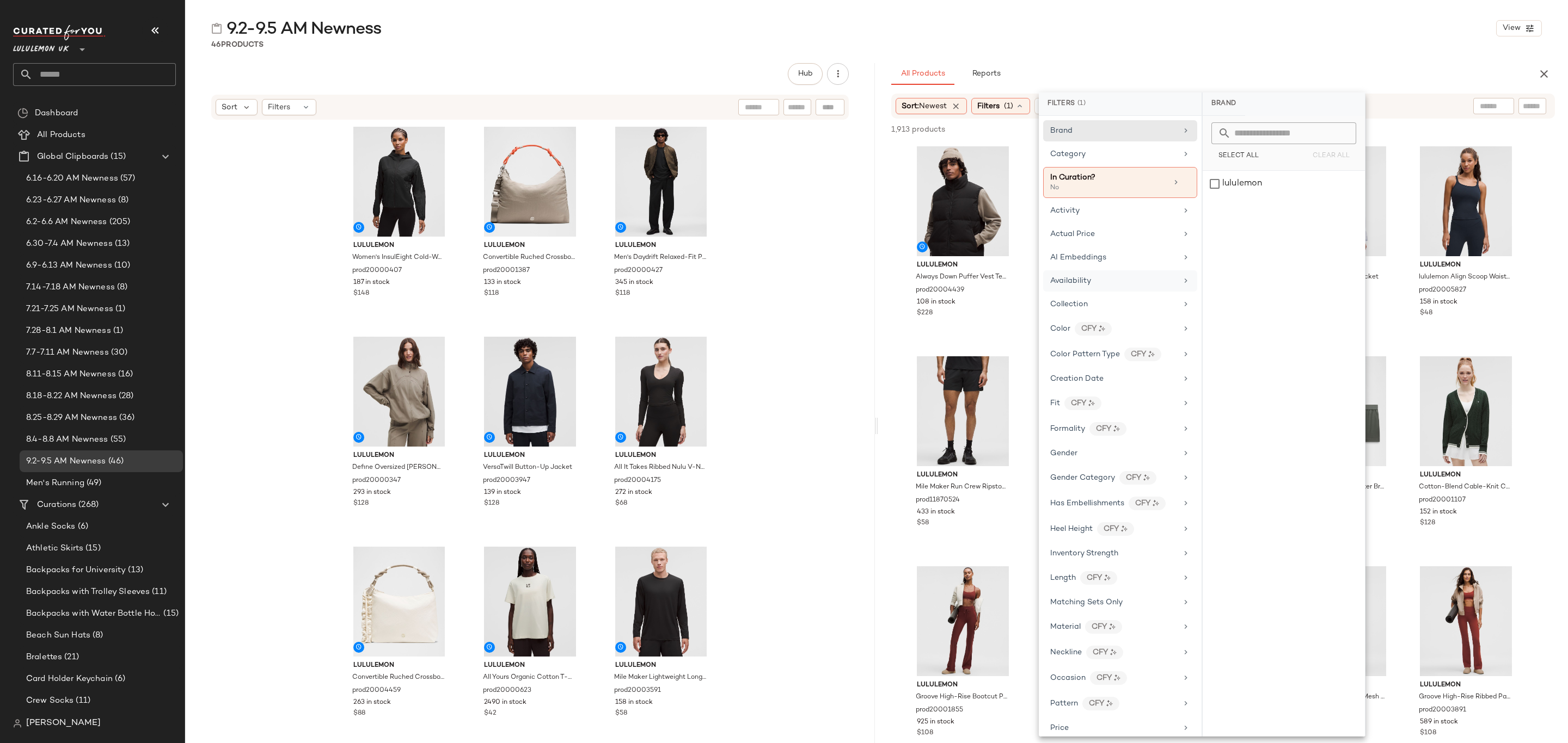
click at [1148, 285] on div "Availability" at bounding box center [1113, 281] width 127 height 11
click at [1266, 189] on div "in_stock" at bounding box center [1284, 183] width 162 height 26
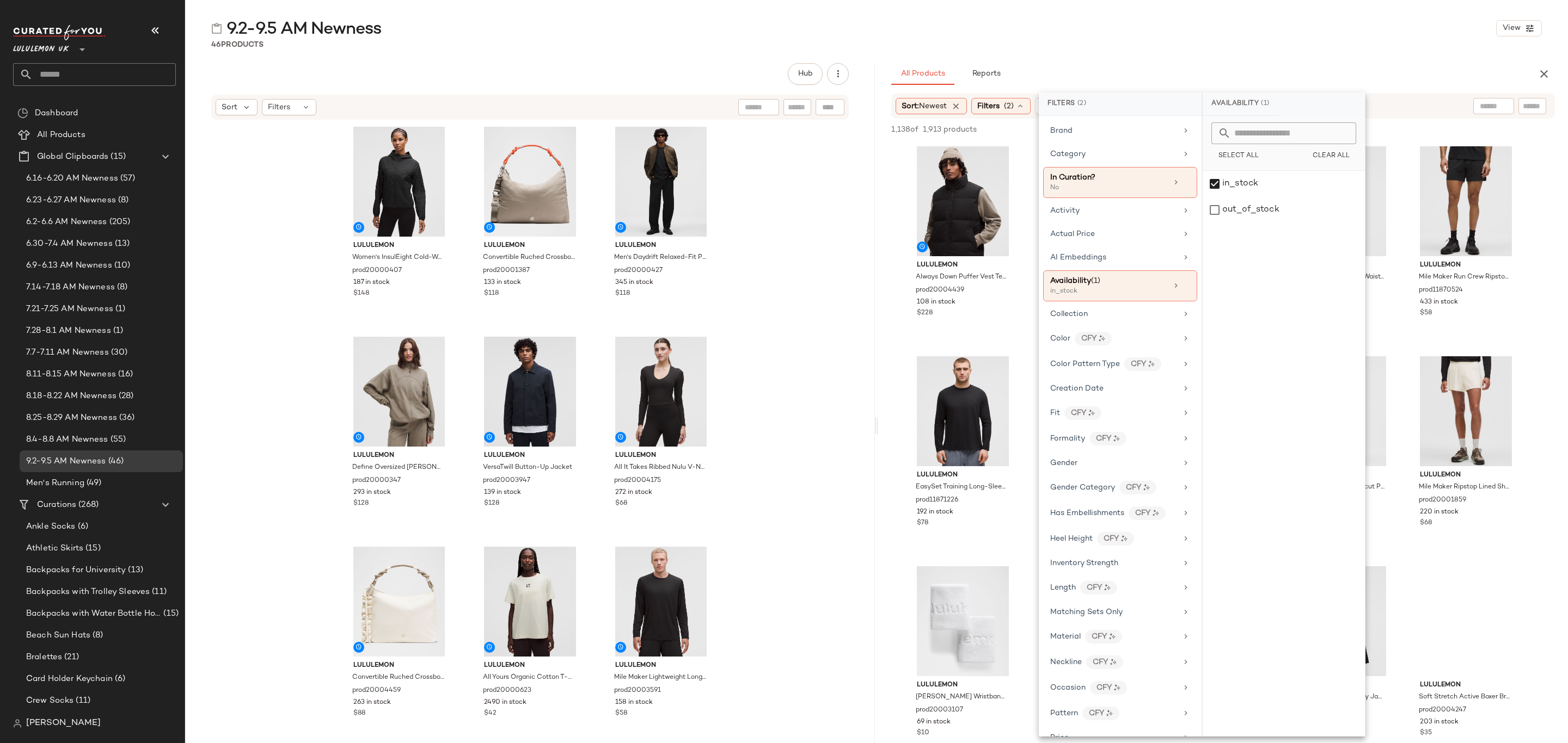
click at [1340, 54] on div "9.2-9.5 AM Newness View 46 Products Hub Sort Filters lululemon Women's InsulEig…" at bounding box center [876, 380] width 1383 height 726
